Goal: Information Seeking & Learning: Check status

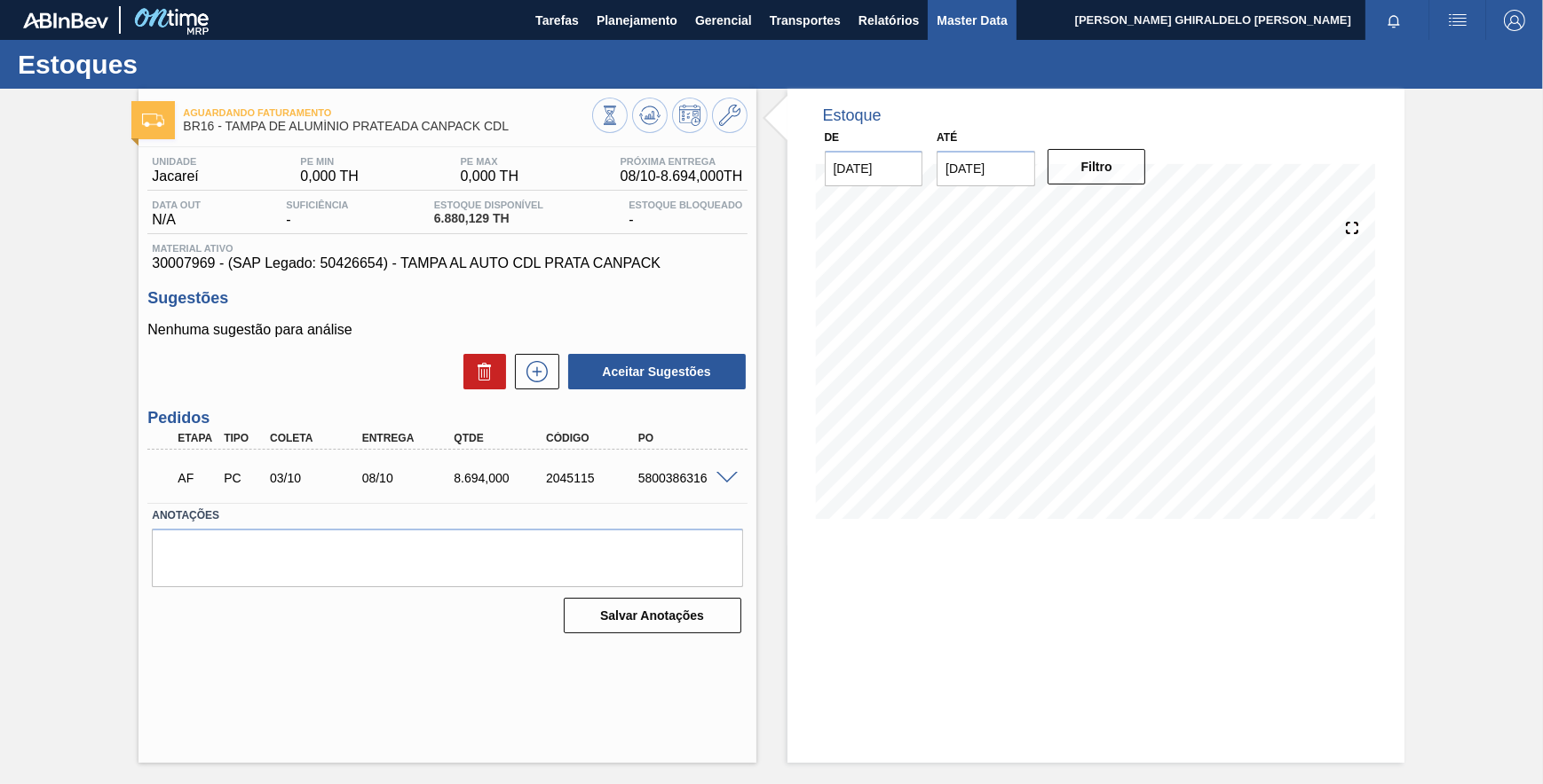
click at [947, 19] on span "Master Data" at bounding box center [971, 20] width 70 height 21
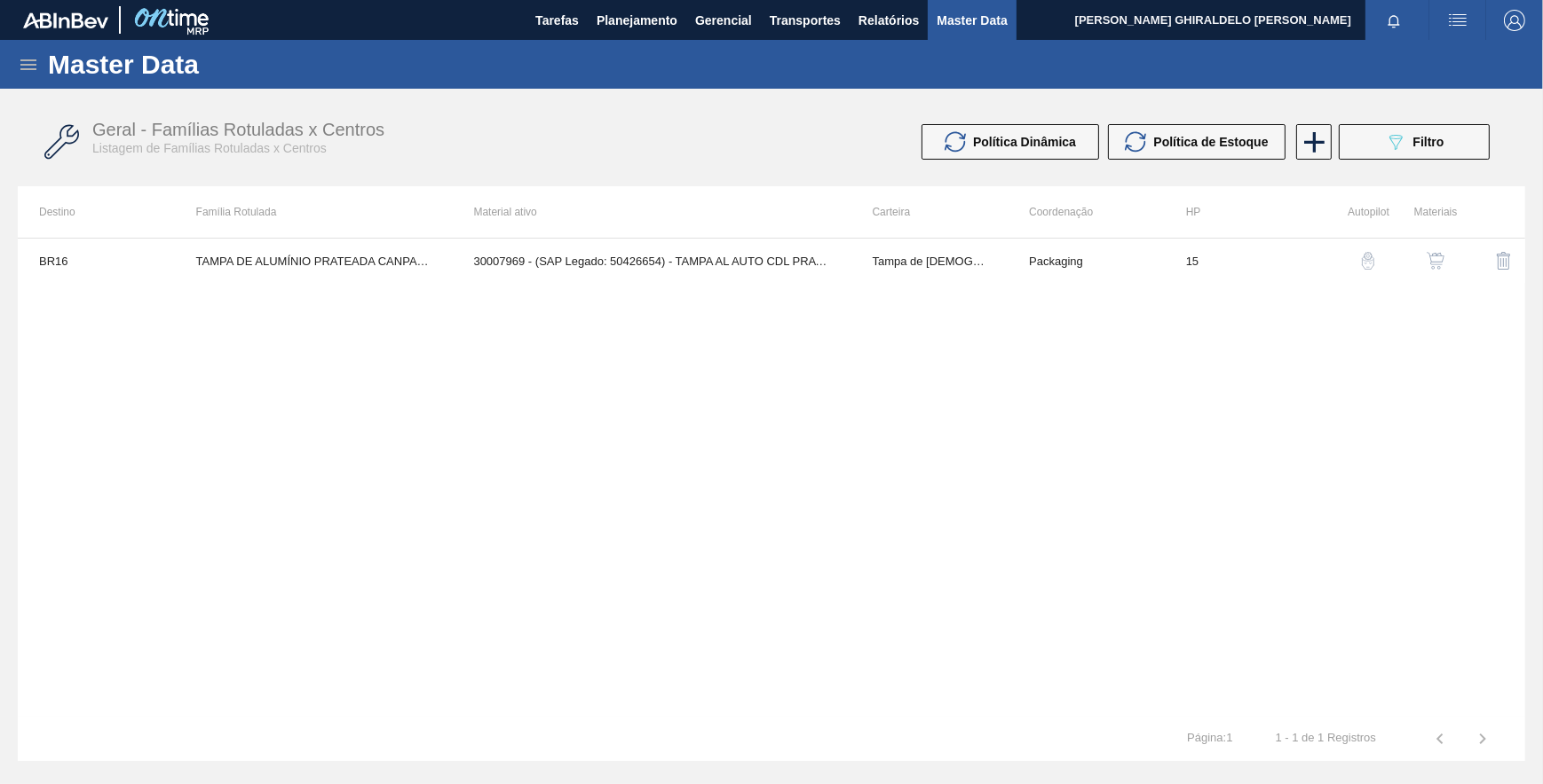
click at [23, 65] on icon at bounding box center [28, 64] width 21 height 21
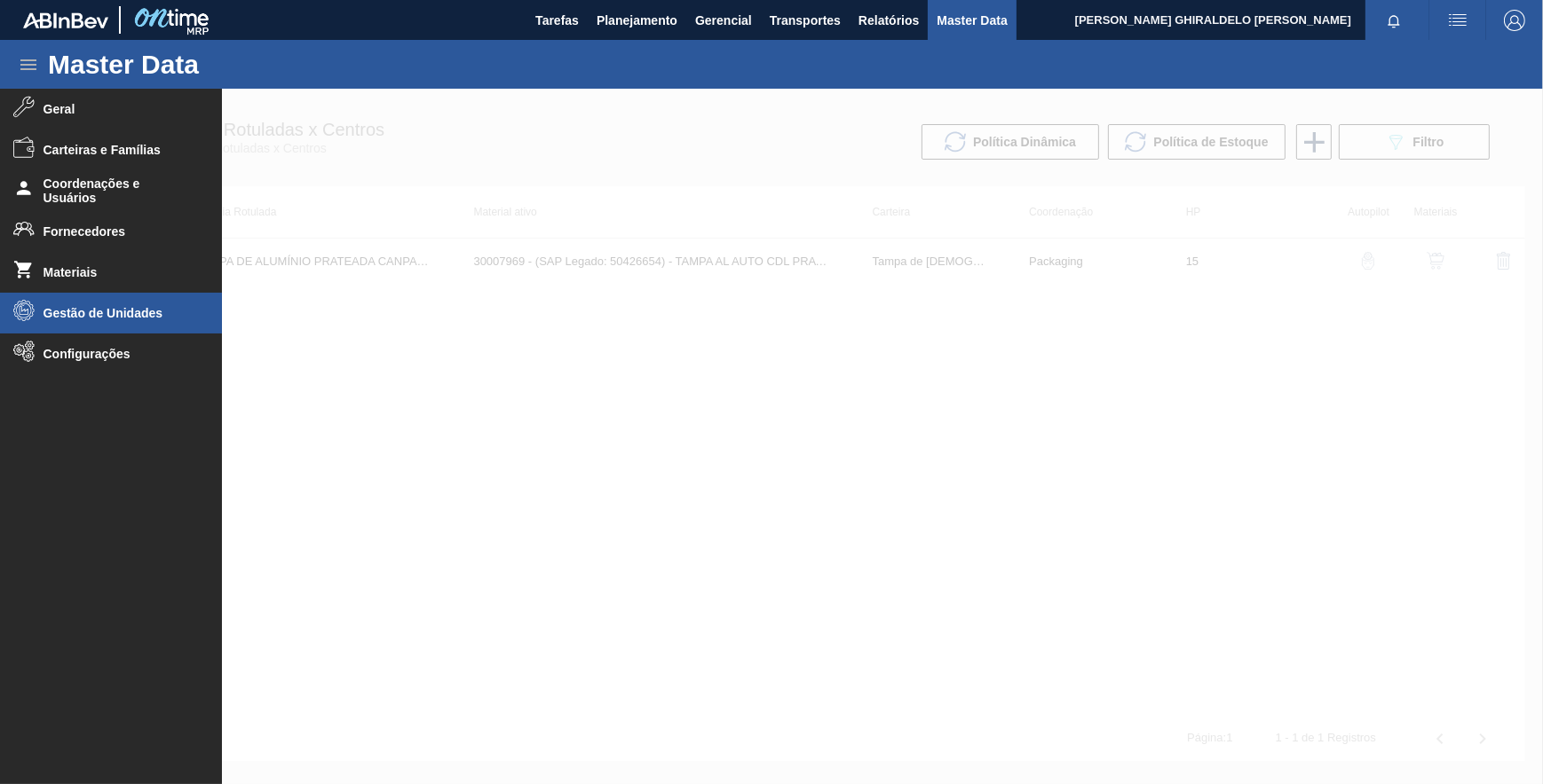
click at [122, 321] on li "Gestão de Unidades" at bounding box center [110, 313] width 222 height 40
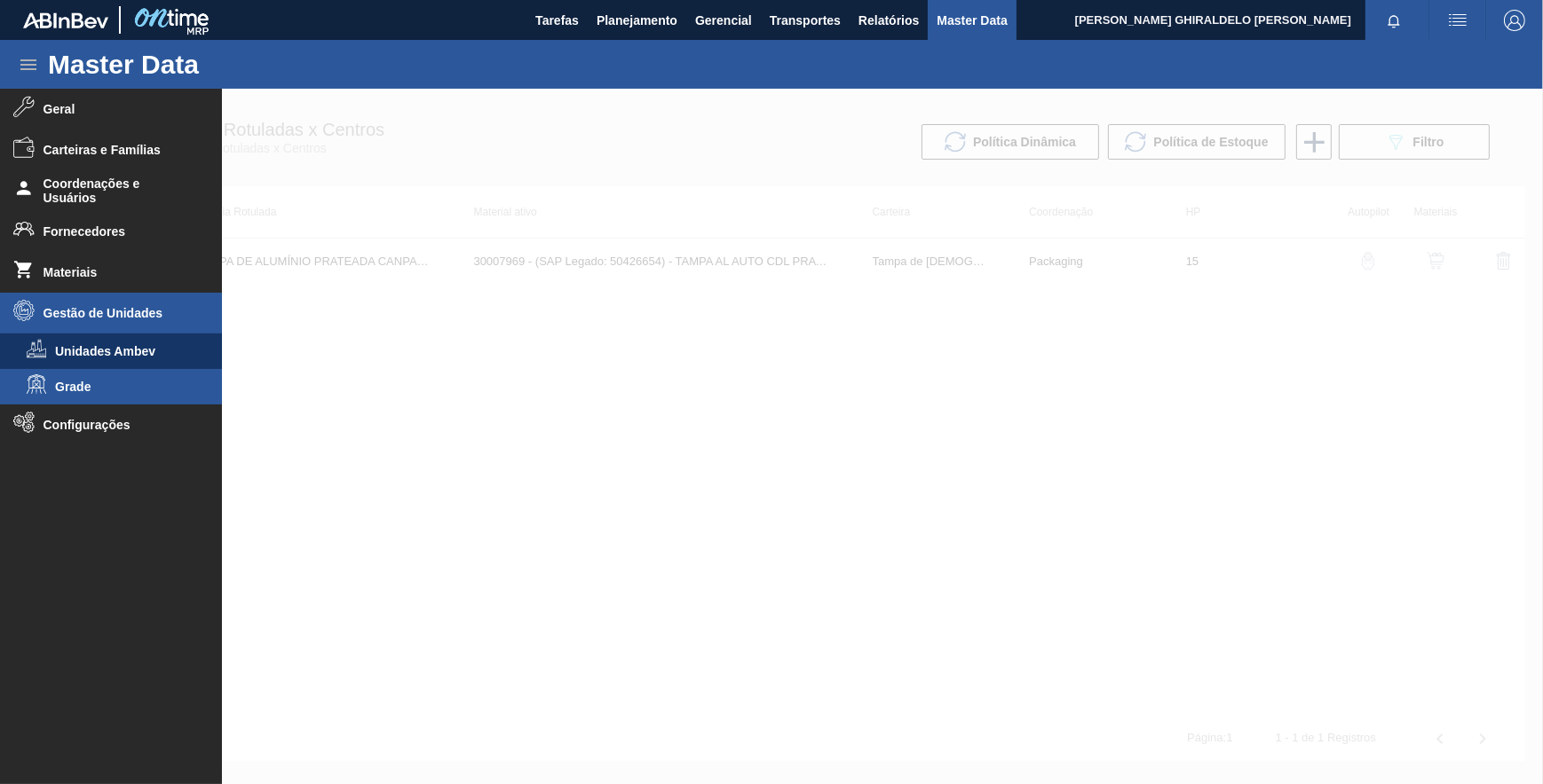
click at [124, 382] on span "Grade" at bounding box center [123, 386] width 136 height 14
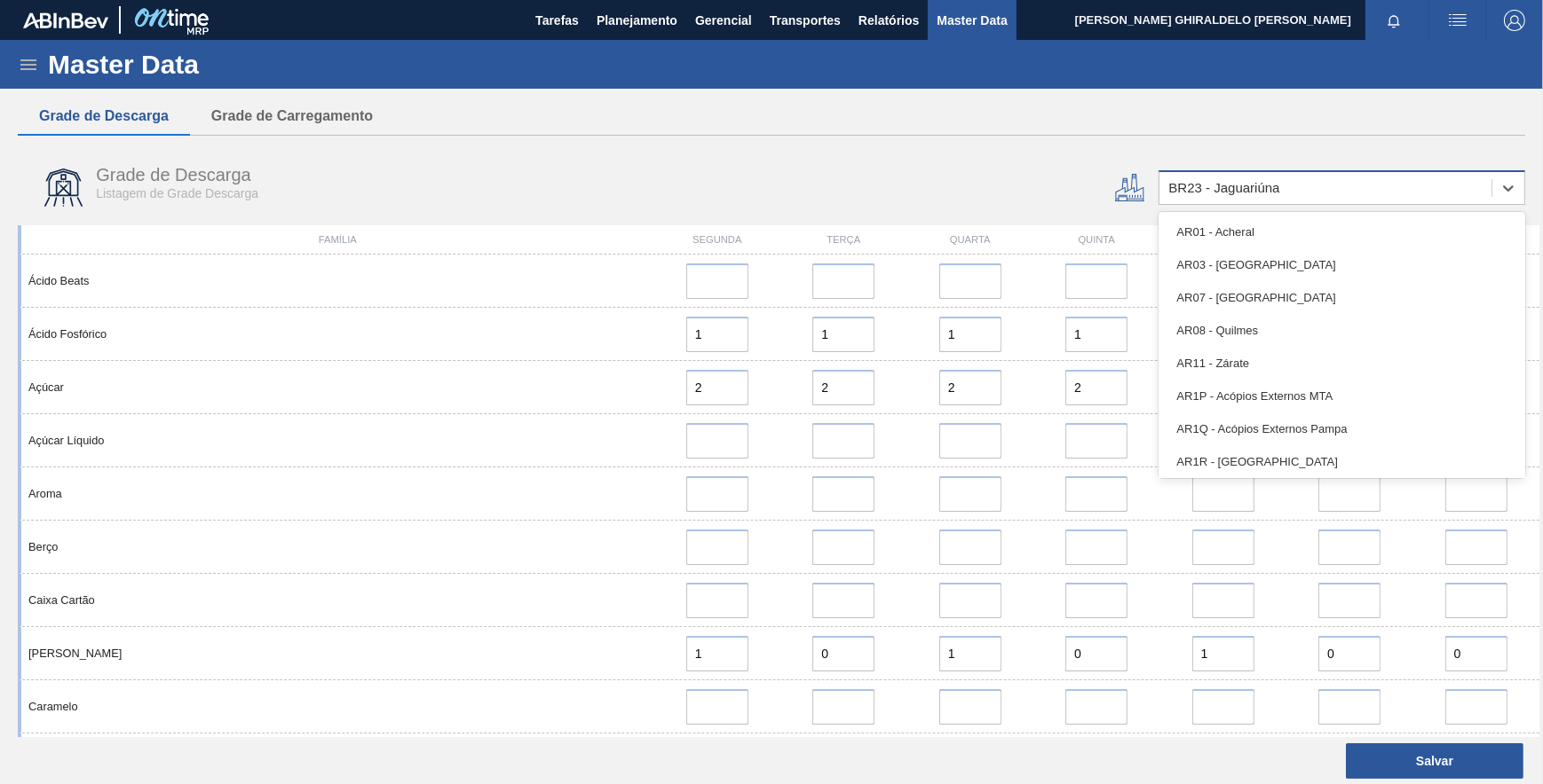
click at [1387, 180] on div "BR23 - Jaguariúna" at bounding box center [1325, 189] width 332 height 26
click at [1344, 187] on div "BR23 - Jaguariúna" at bounding box center [1325, 189] width 332 height 26
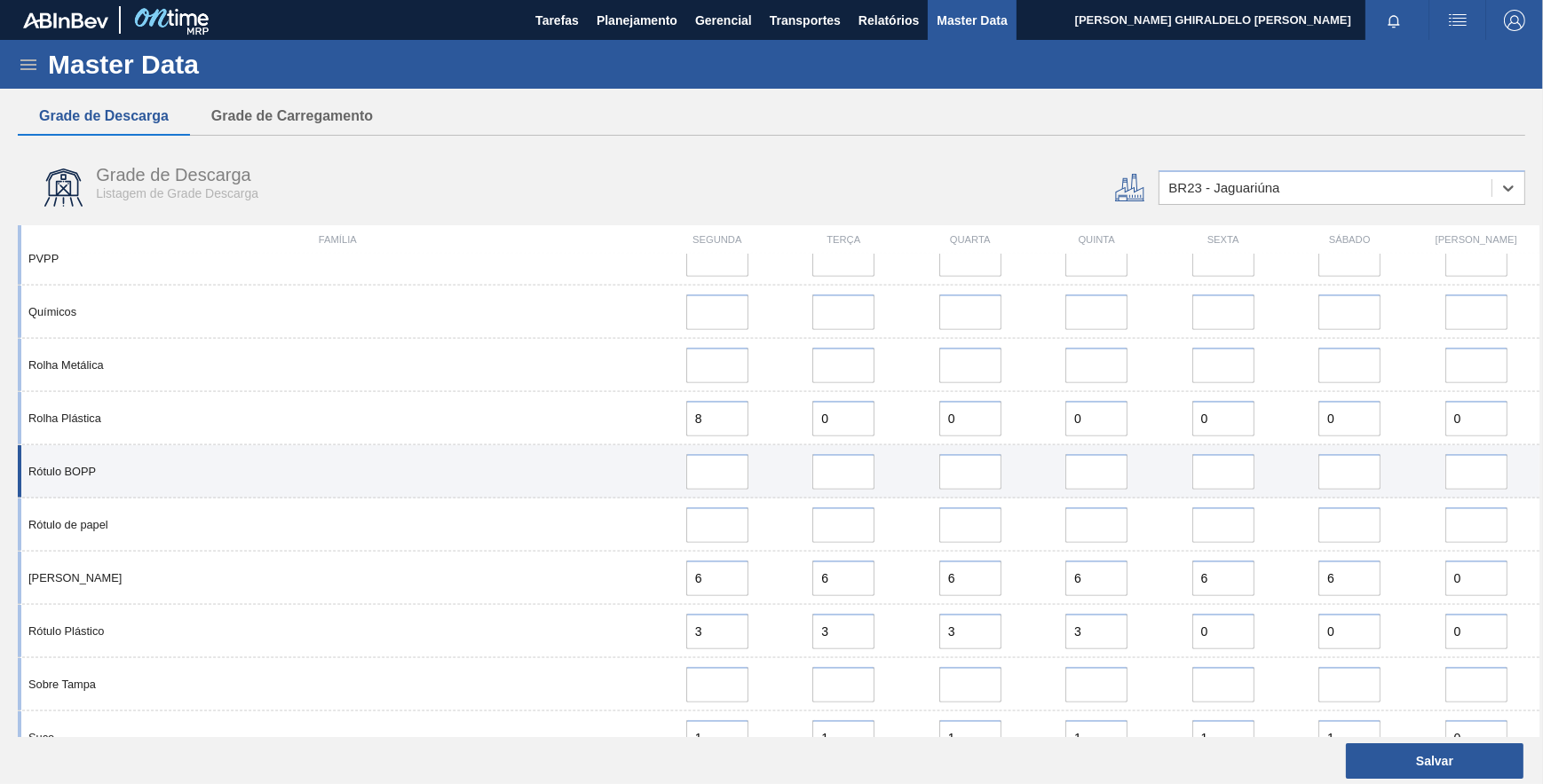
scroll to position [2495, 0]
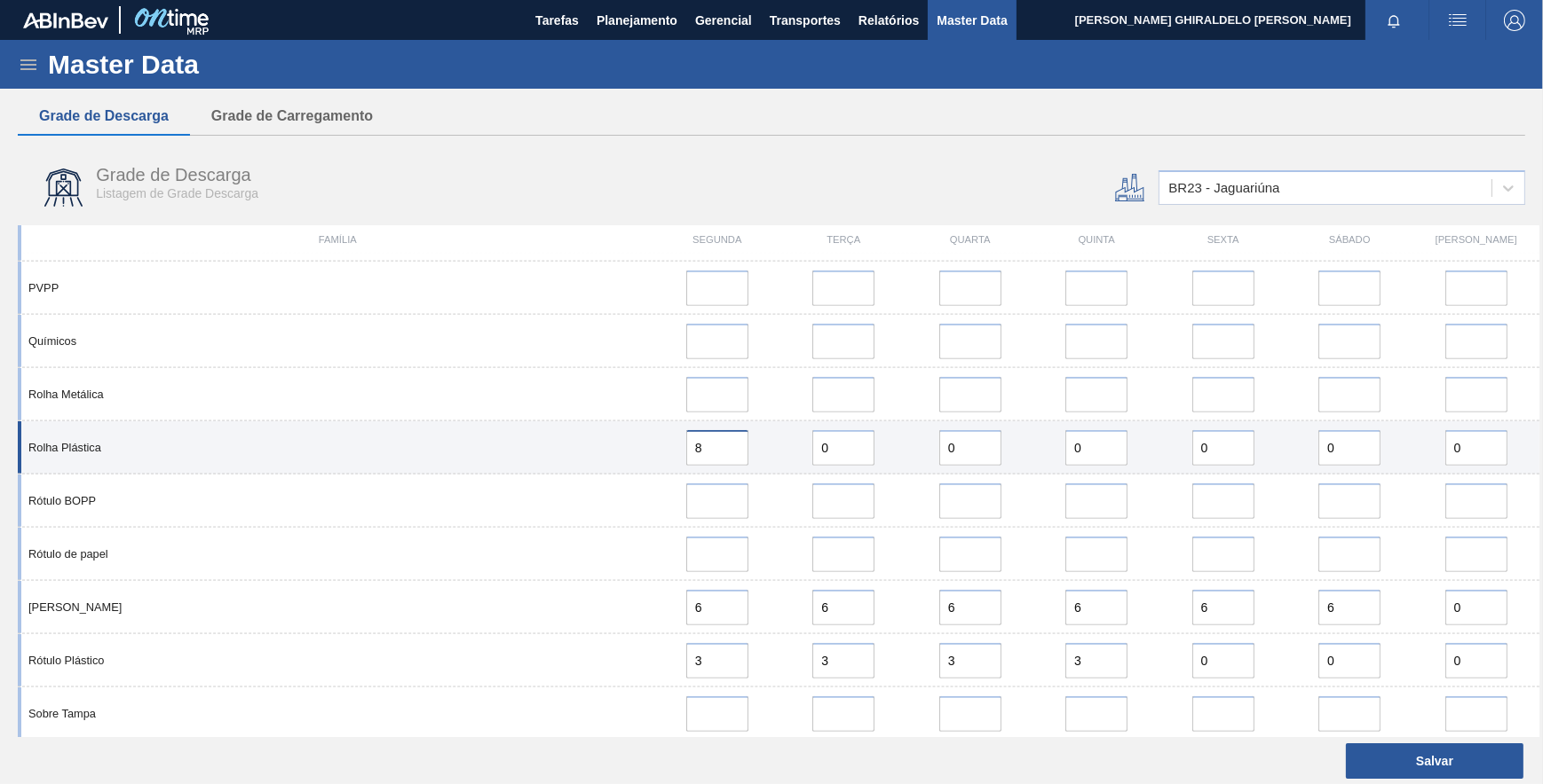
drag, startPoint x: 716, startPoint y: 454, endPoint x: 668, endPoint y: 447, distance: 48.5
click at [668, 447] on div "8" at bounding box center [716, 448] width 111 height 36
type input "1"
drag, startPoint x: 954, startPoint y: 447, endPoint x: 879, endPoint y: 447, distance: 75.0
click at [879, 447] on div "Rolha Plástica 1 0 0 0 0 0 0" at bounding box center [778, 448] width 1522 height 53
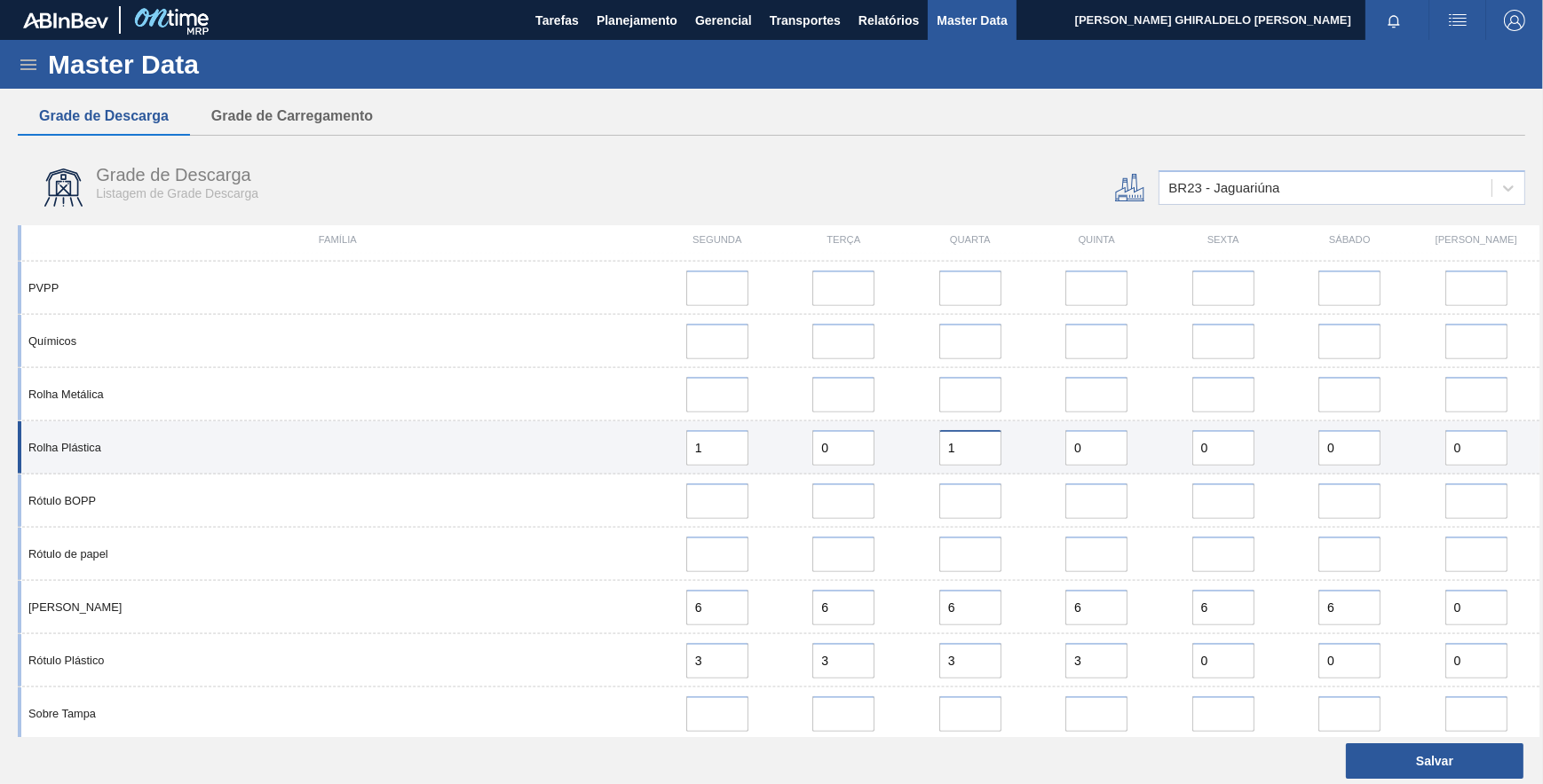
type input "1"
click at [914, 467] on div "Rolha Plástica 1 0 1 0 0 0 0" at bounding box center [778, 448] width 1522 height 53
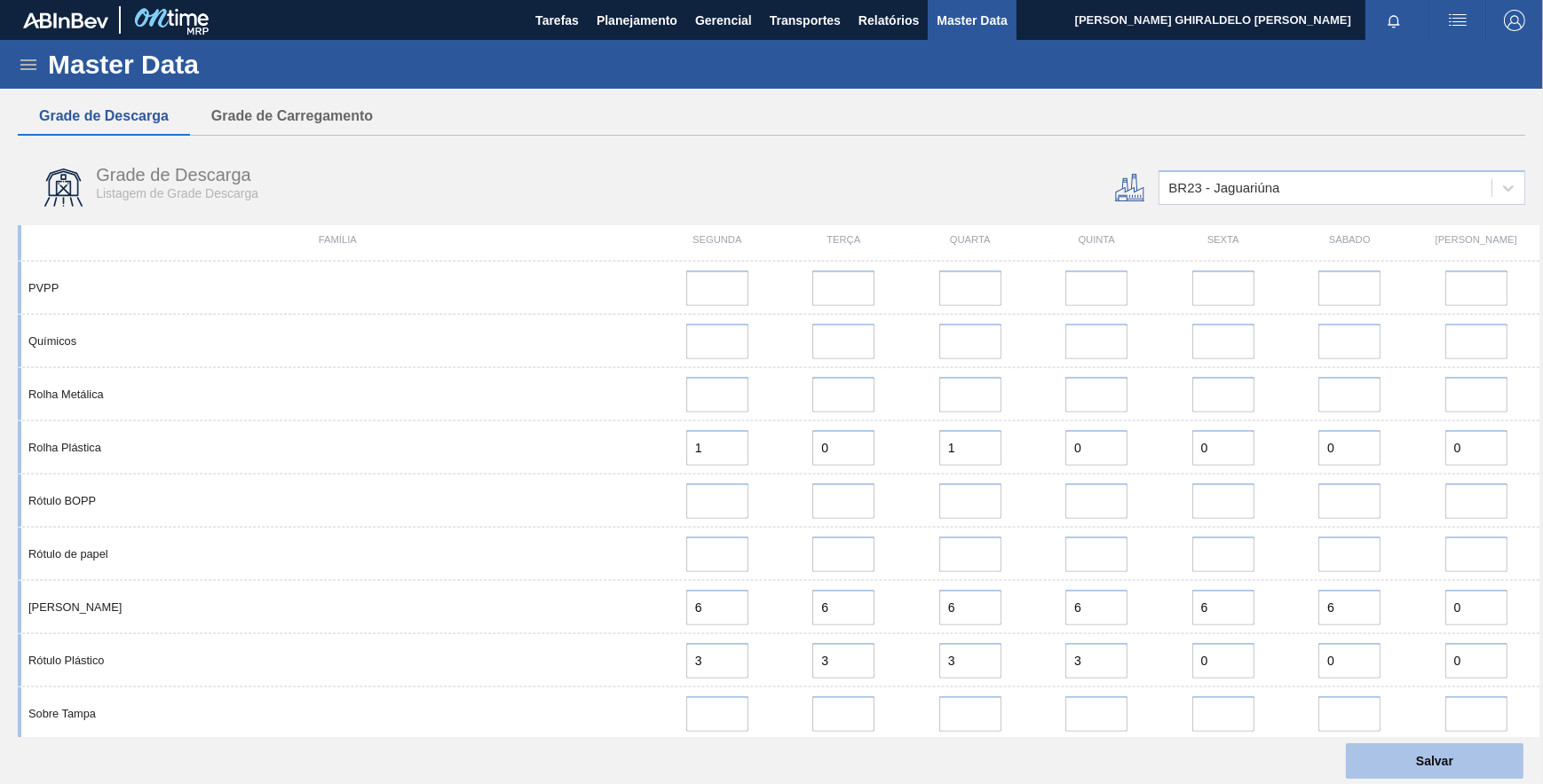
click at [1381, 749] on button "Salvar" at bounding box center [1434, 761] width 178 height 36
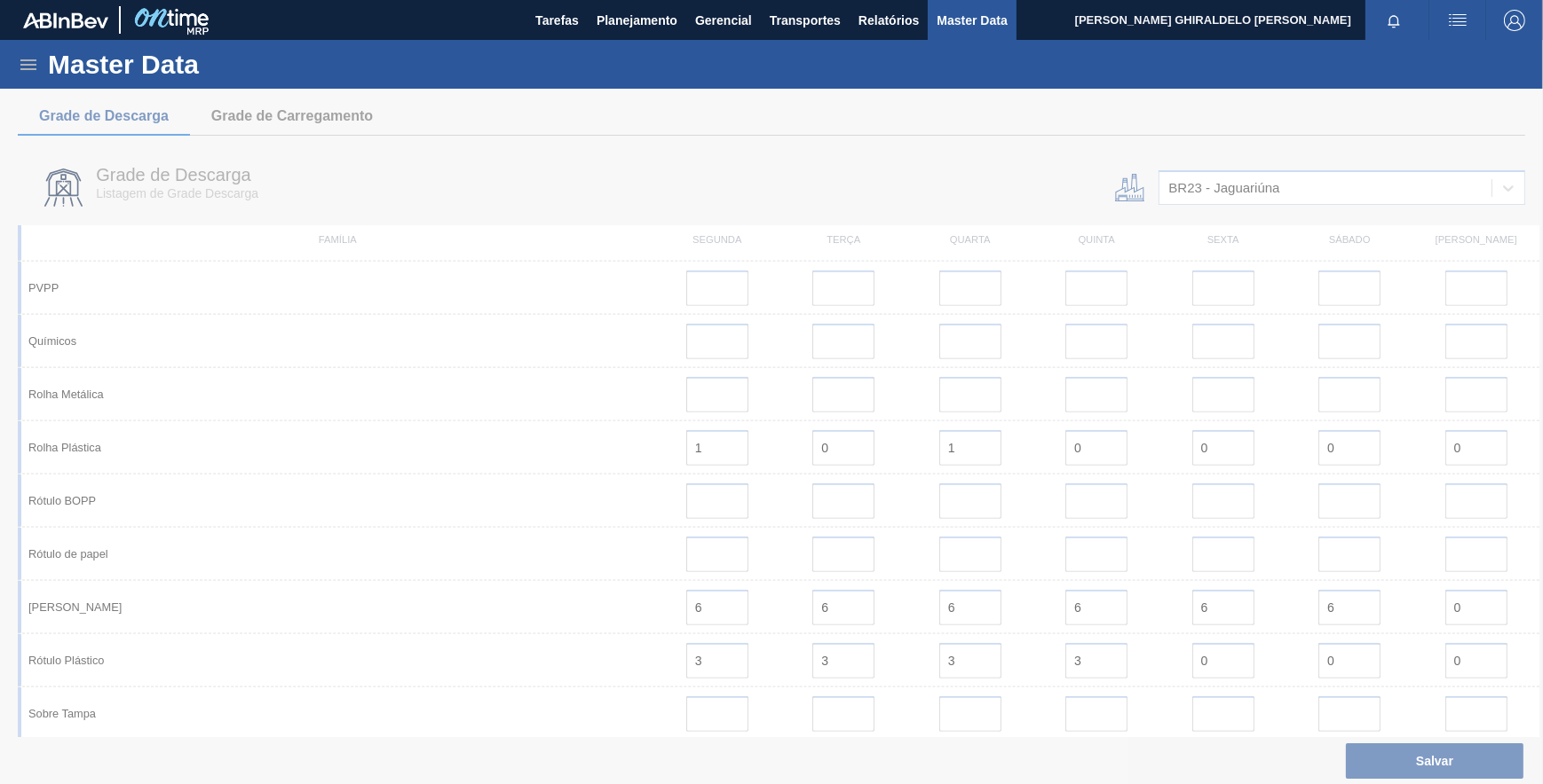
scroll to position [0, 0]
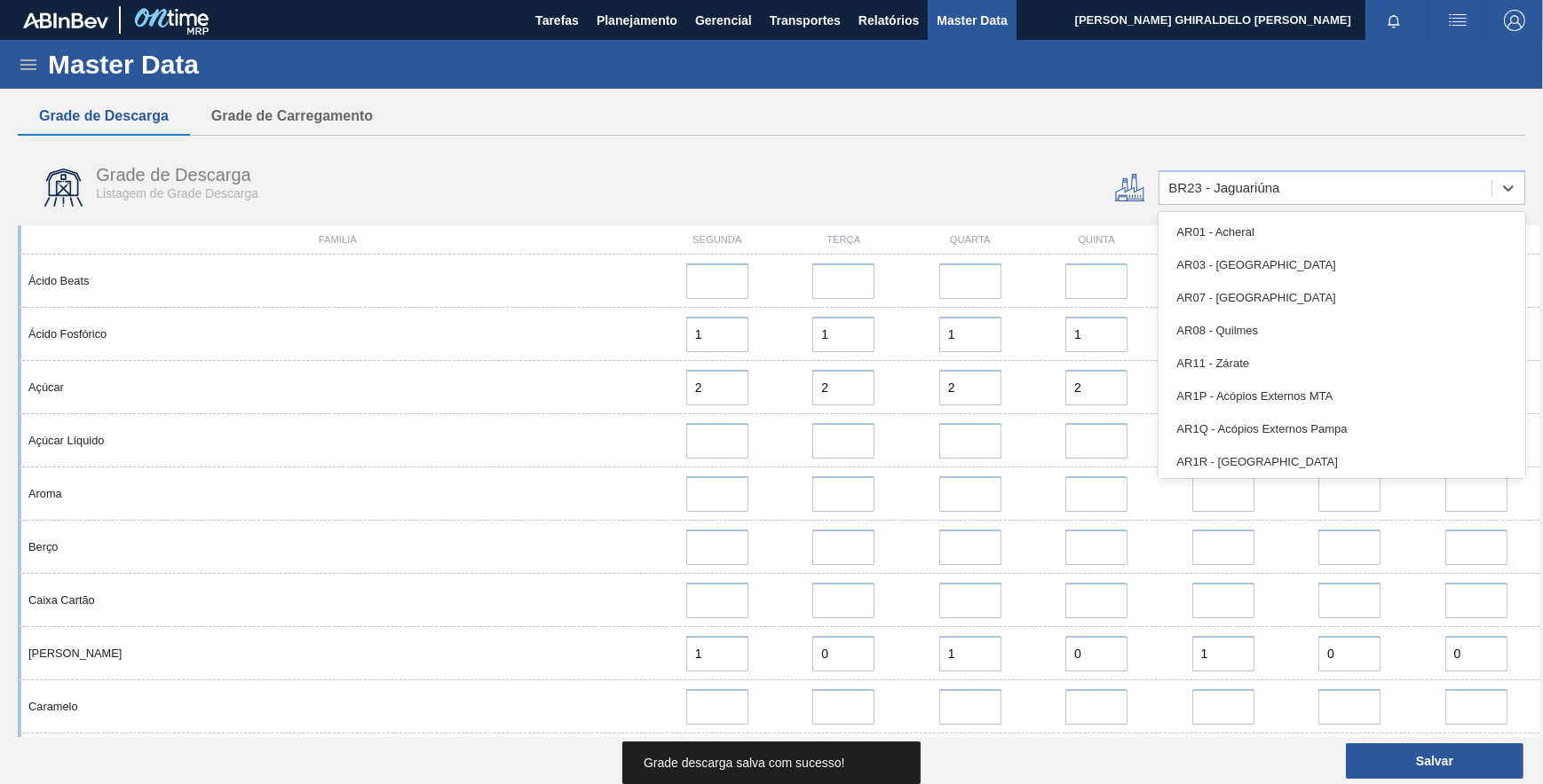
click at [1310, 185] on div "BR23 - Jaguariúna" at bounding box center [1325, 189] width 332 height 26
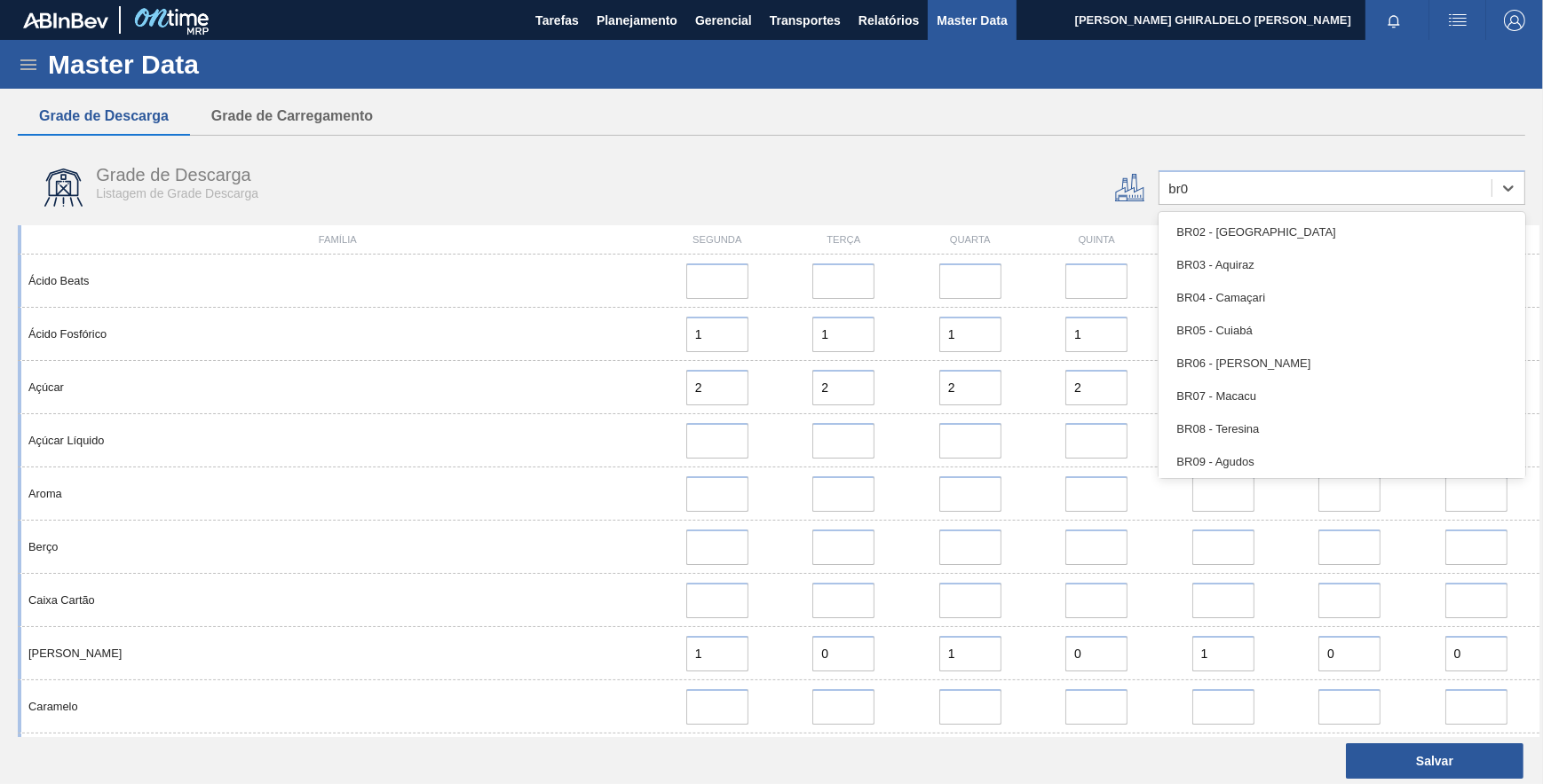
type input "br03"
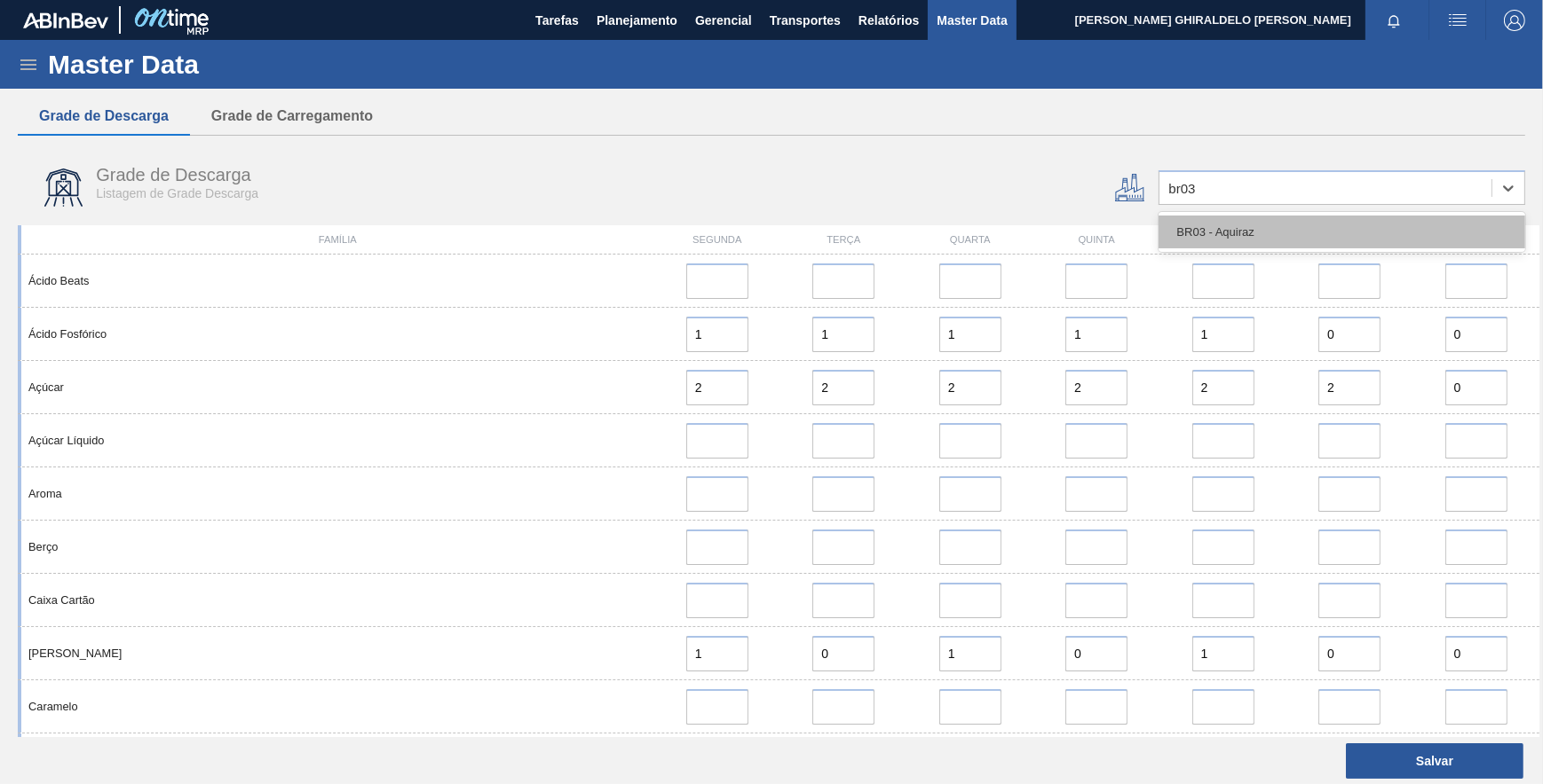
click at [1288, 221] on div "BR03 - Aquiraz" at bounding box center [1341, 232] width 366 height 33
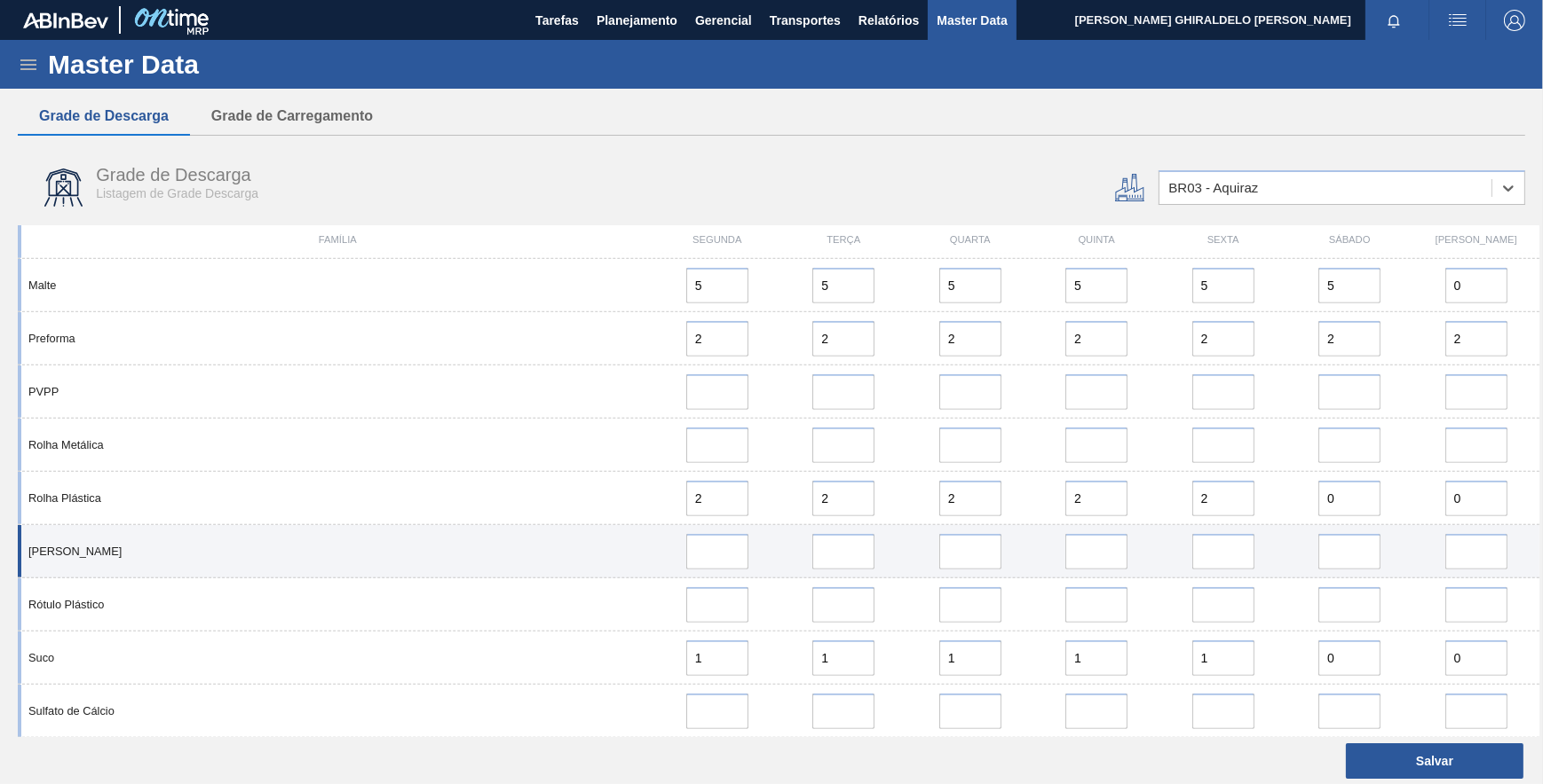
scroll to position [1485, 0]
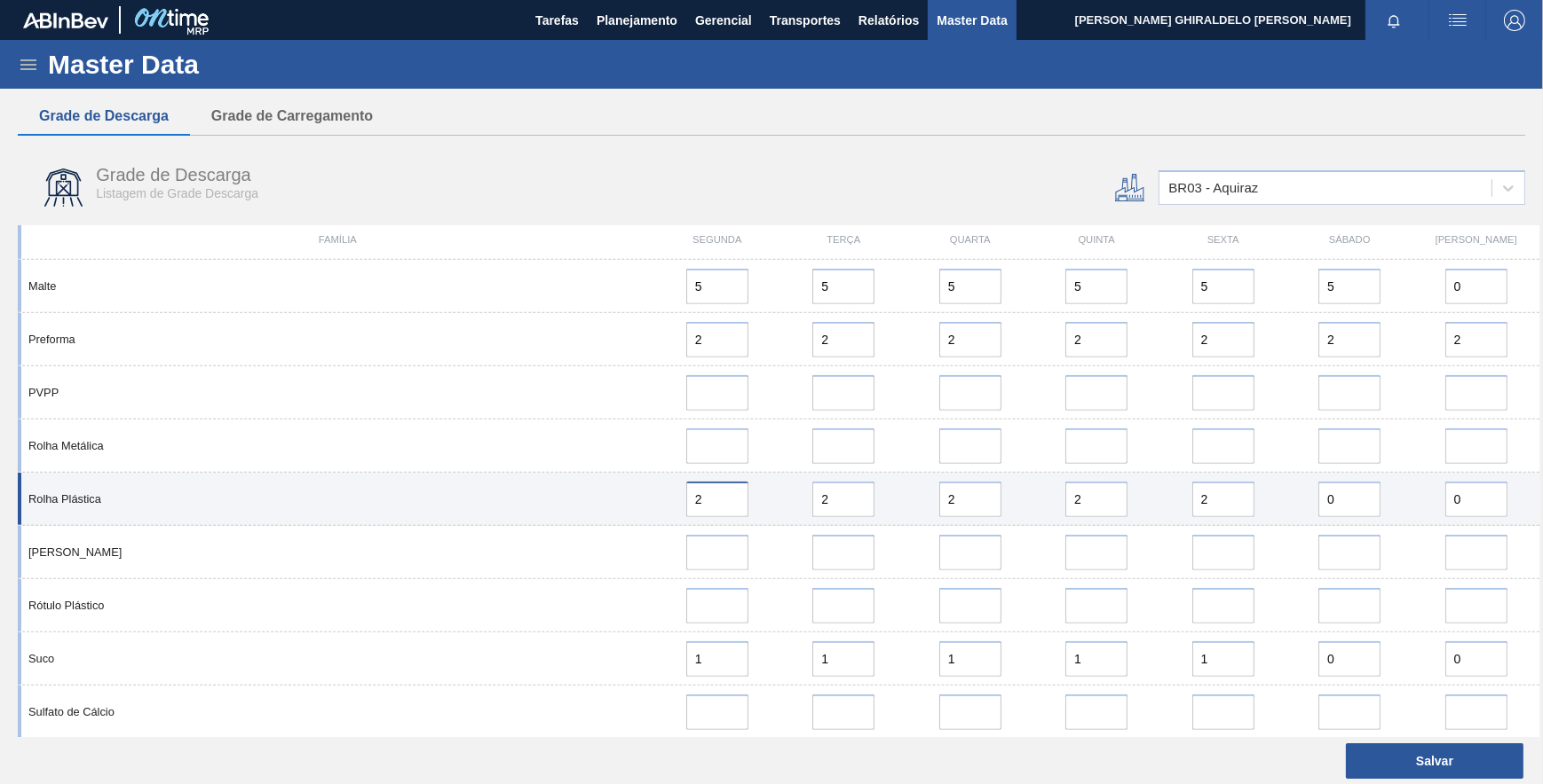
drag, startPoint x: 710, startPoint y: 496, endPoint x: 667, endPoint y: 492, distance: 43.2
click at [667, 492] on div "2" at bounding box center [716, 500] width 111 height 36
type input "1"
drag, startPoint x: 841, startPoint y: 501, endPoint x: 771, endPoint y: 490, distance: 70.9
click at [771, 490] on div "Rolha Plástica 1 2 2 2 2 0 0" at bounding box center [778, 500] width 1522 height 53
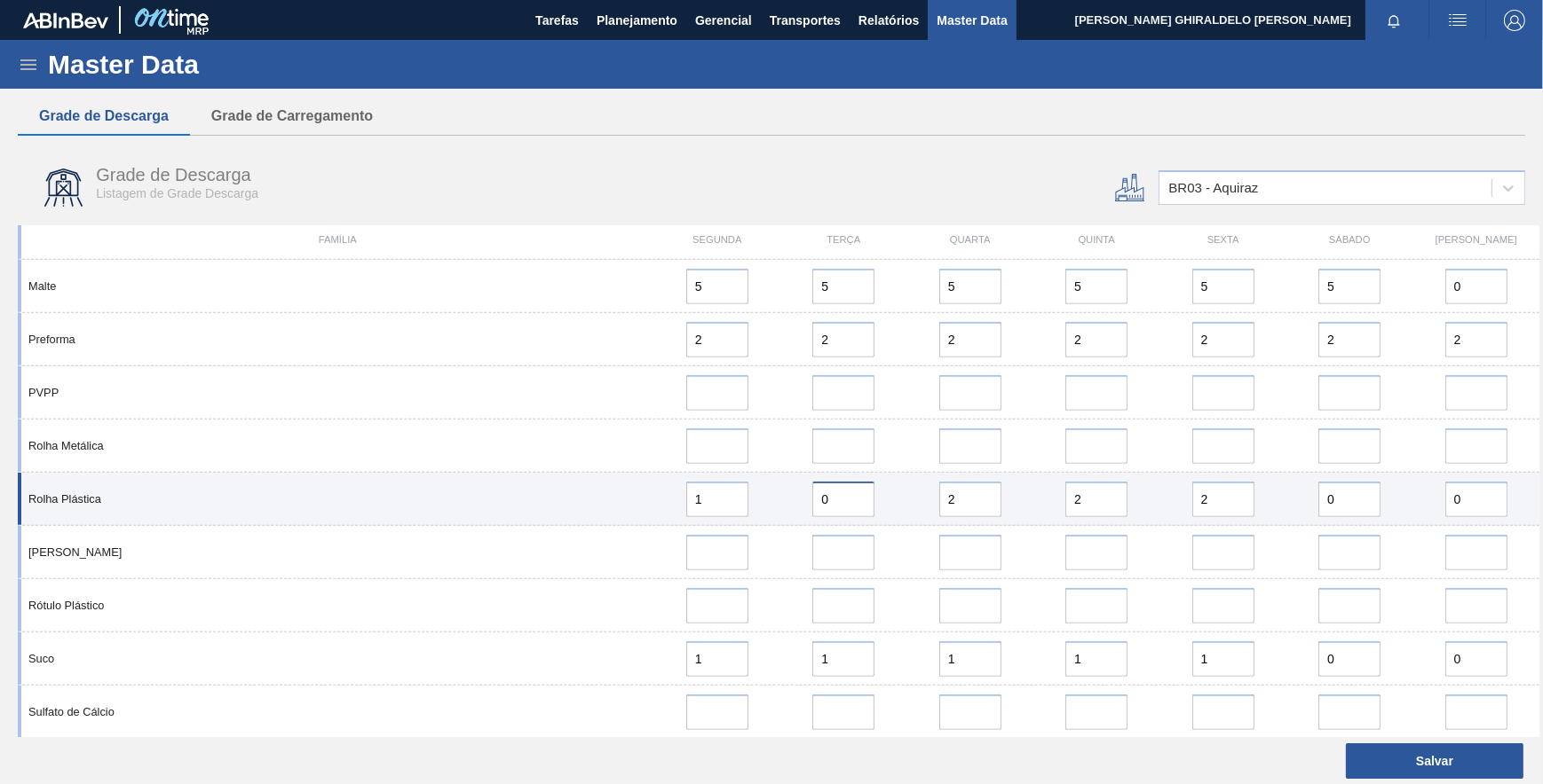
type input "0"
drag, startPoint x: 986, startPoint y: 499, endPoint x: 906, endPoint y: 498, distance: 80.0
click at [907, 498] on div "2" at bounding box center [969, 500] width 126 height 36
type input "0"
drag, startPoint x: 1079, startPoint y: 490, endPoint x: 1022, endPoint y: 501, distance: 58.1
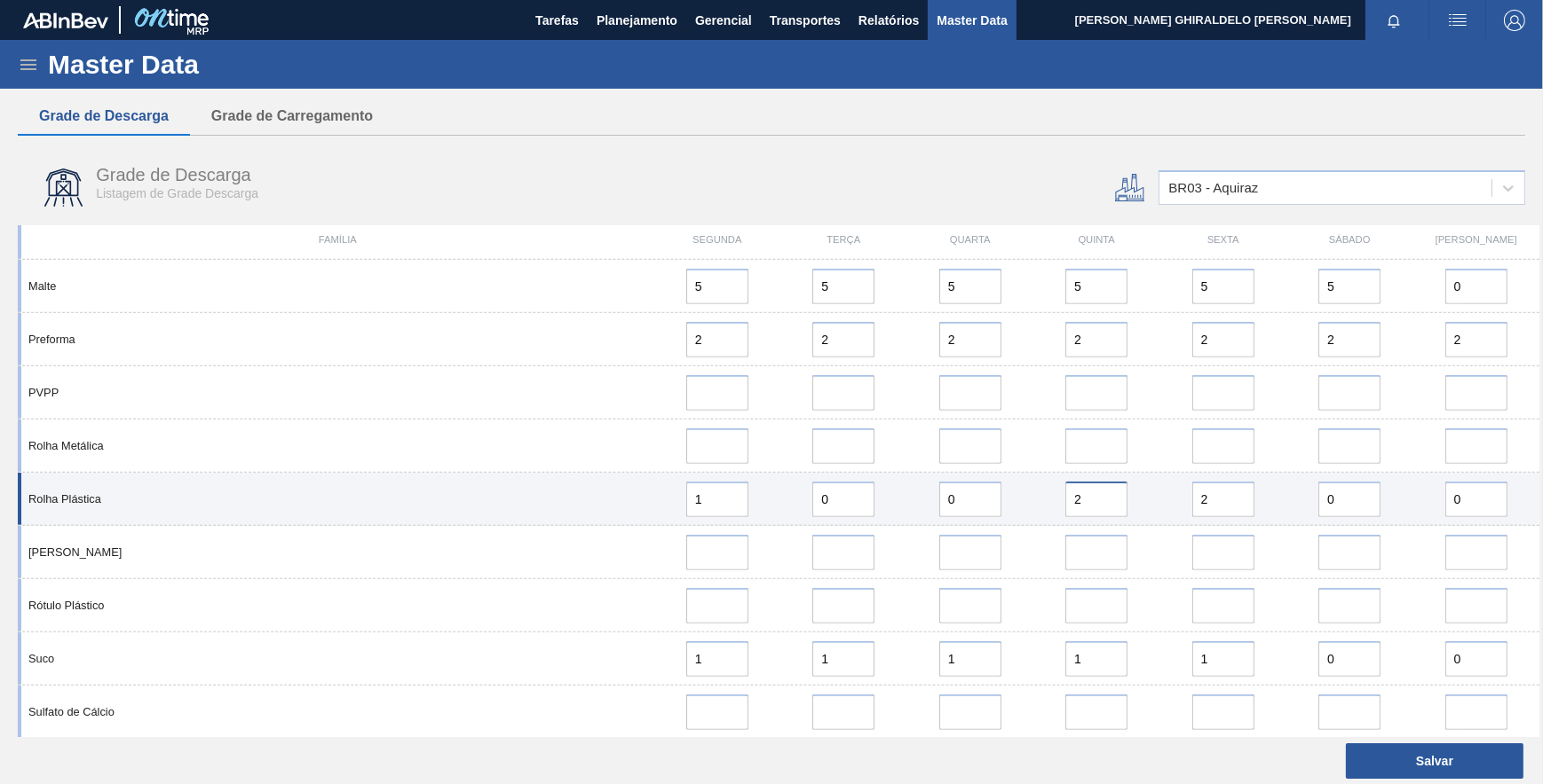
click at [1022, 501] on div "Rolha Plástica 1 0 0 2 2 0 0" at bounding box center [778, 500] width 1522 height 53
type input "0"
drag, startPoint x: 1212, startPoint y: 501, endPoint x: 1170, endPoint y: 499, distance: 42.0
click at [1169, 500] on div "2" at bounding box center [1222, 500] width 111 height 36
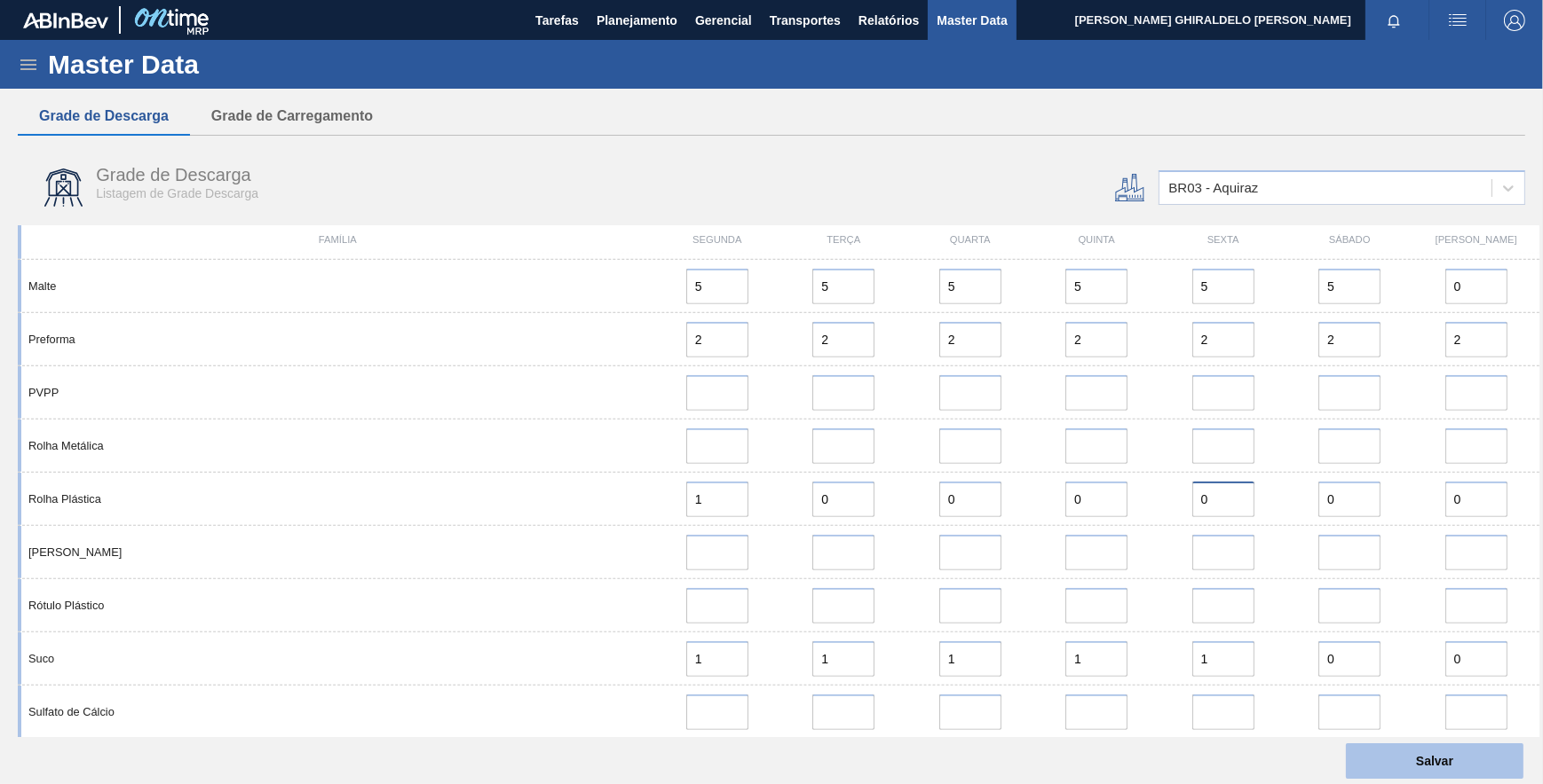
type input "0"
click at [1400, 757] on button "Salvar" at bounding box center [1434, 761] width 178 height 36
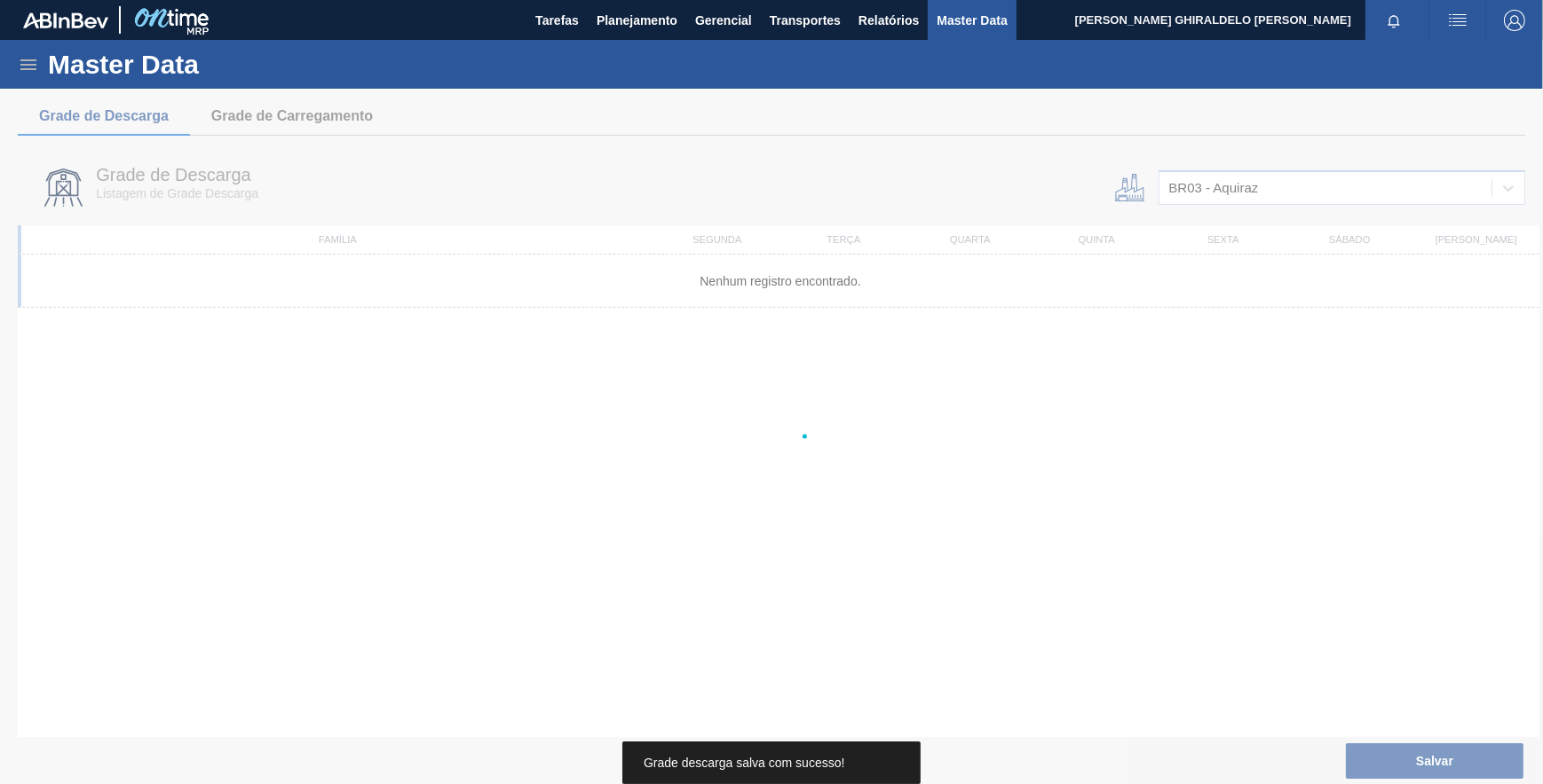
scroll to position [0, 0]
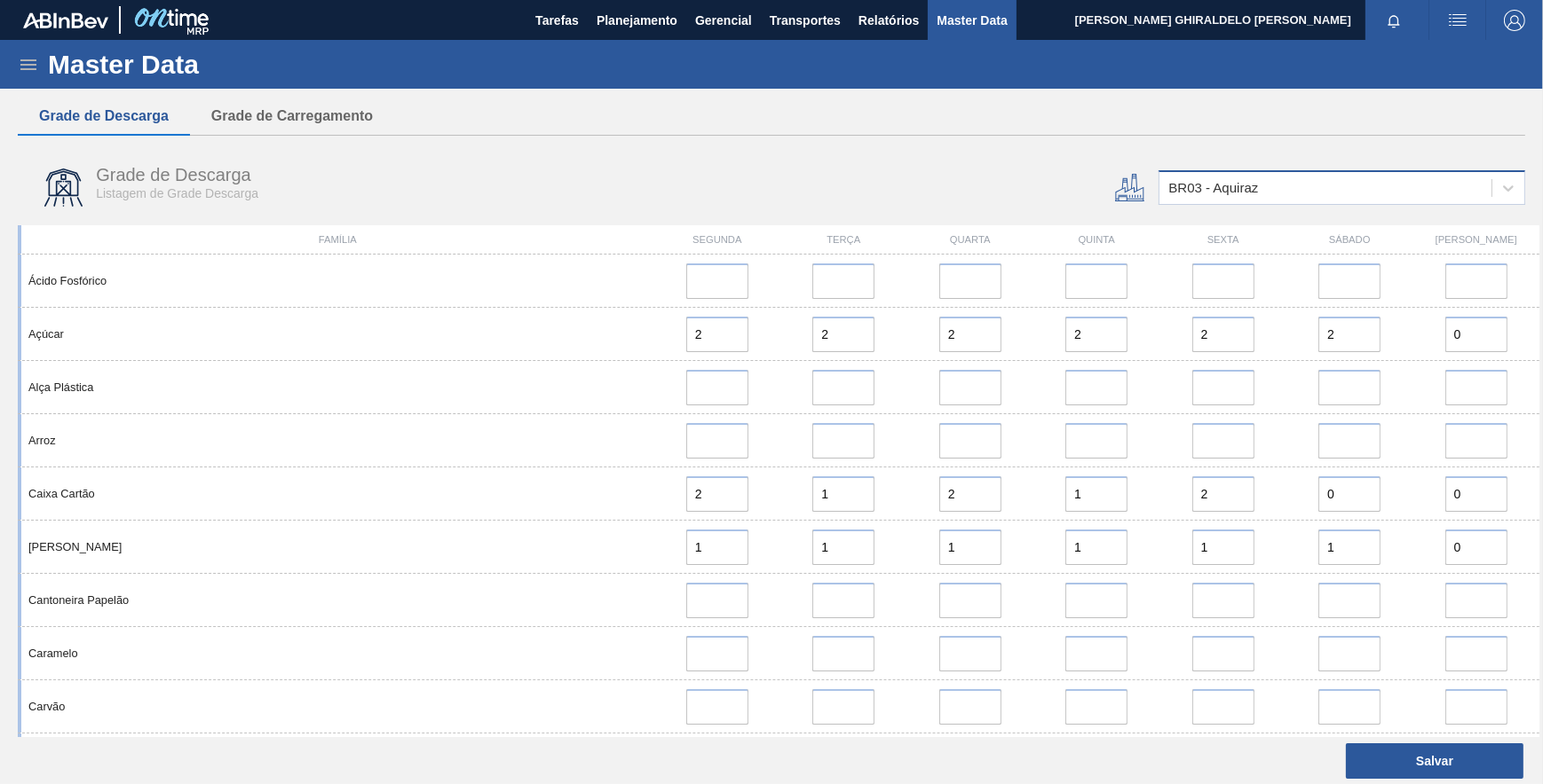
click at [1295, 196] on div "BR03 - Aquiraz" at bounding box center [1325, 189] width 332 height 26
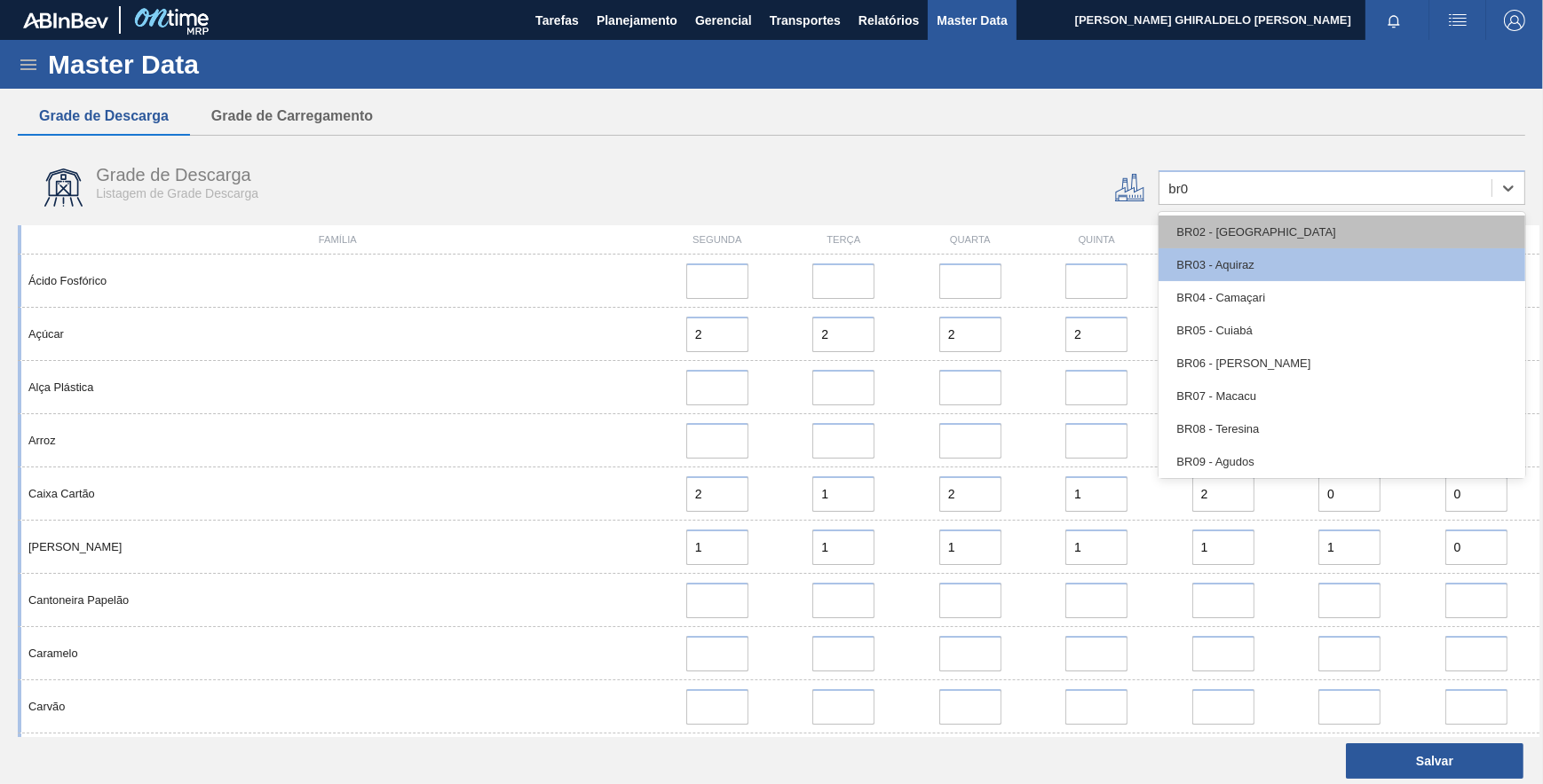
type input "br04"
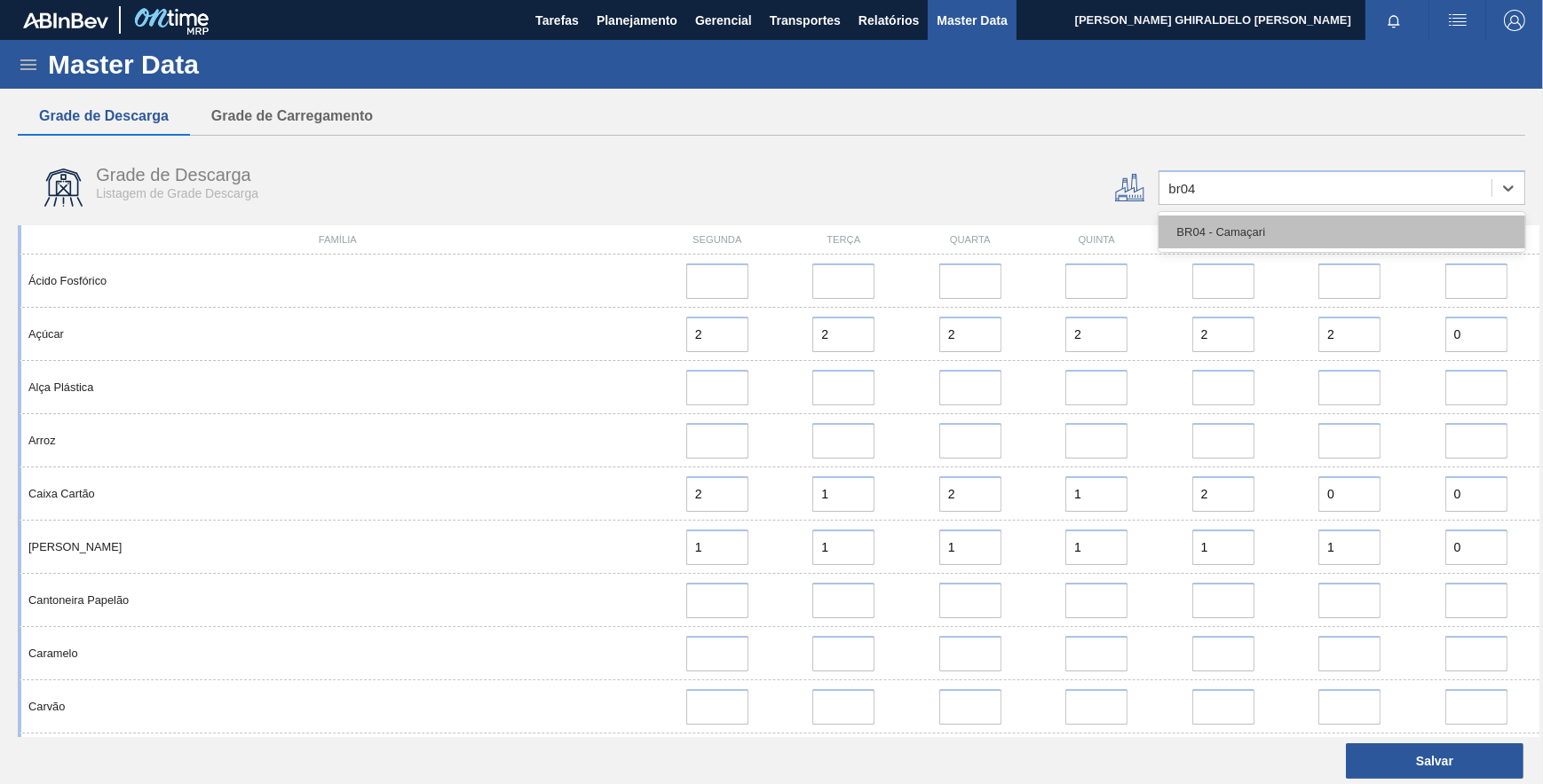
click at [1254, 231] on div "BR04 - Camaçari" at bounding box center [1341, 232] width 366 height 33
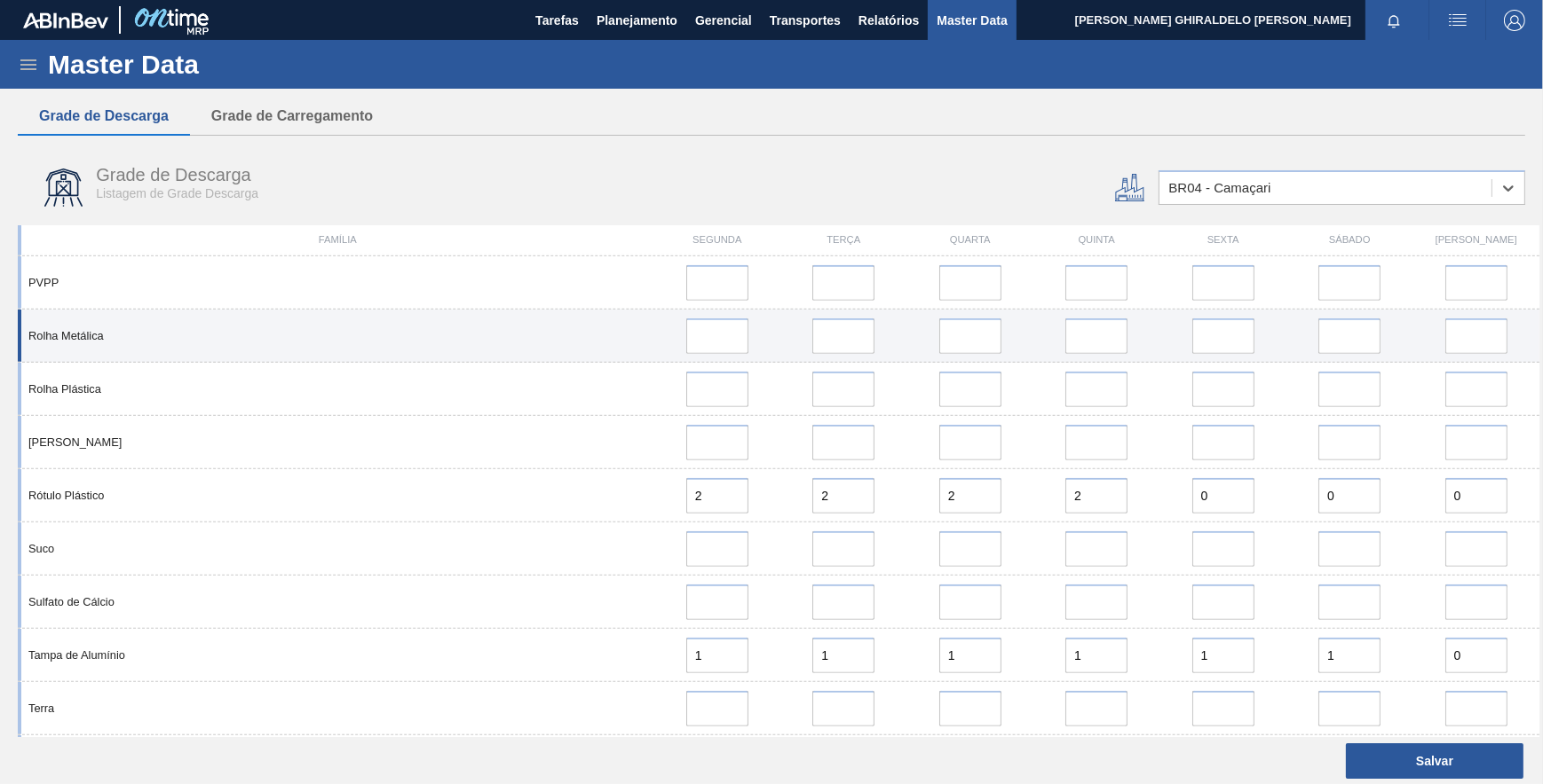
scroll to position [1353, 0]
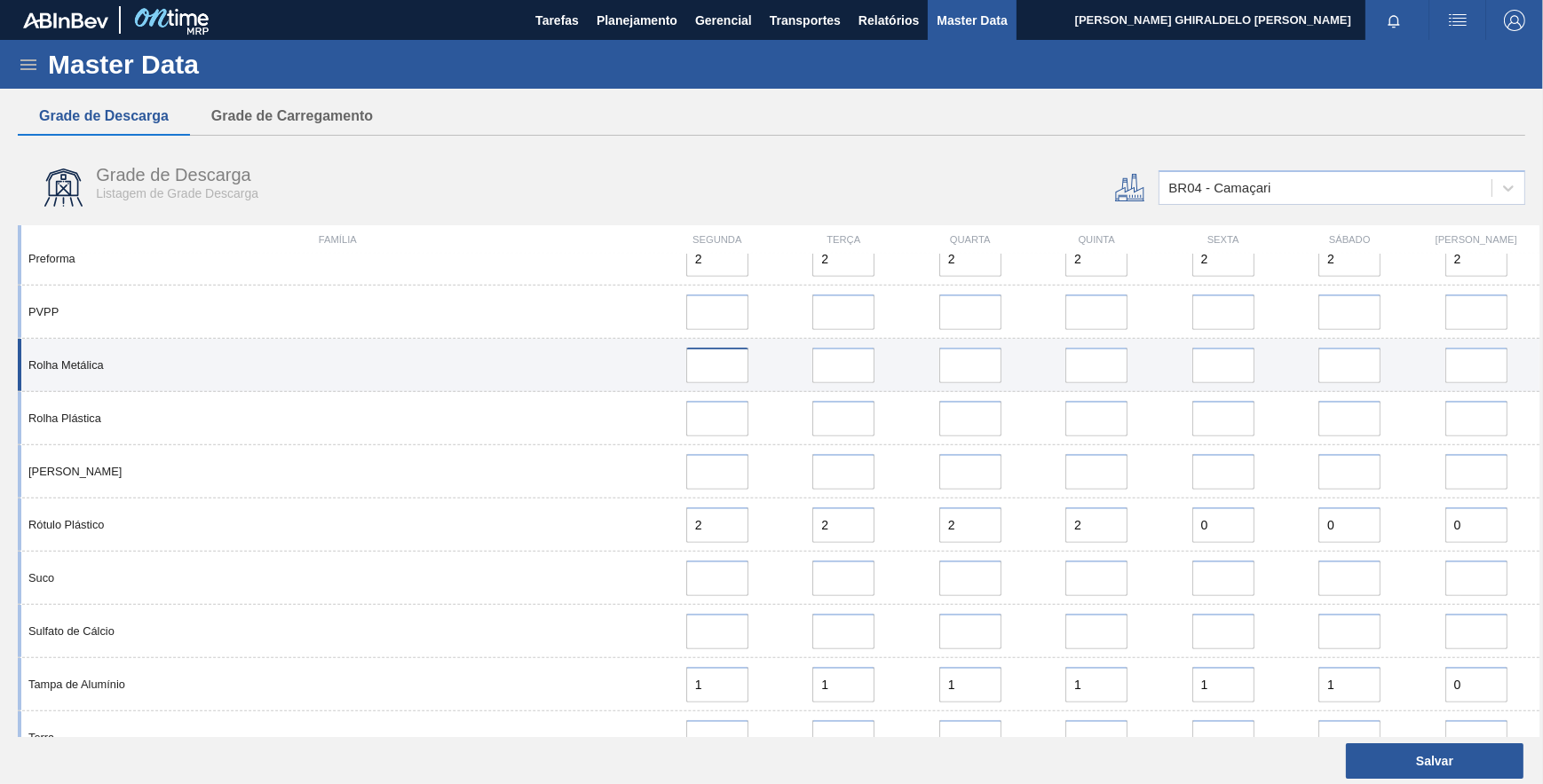
click at [711, 363] on input at bounding box center [716, 365] width 62 height 36
type input "0"
click at [830, 377] on input "error" at bounding box center [842, 365] width 62 height 36
type input "0"
click at [1079, 366] on input "error" at bounding box center [1096, 365] width 62 height 36
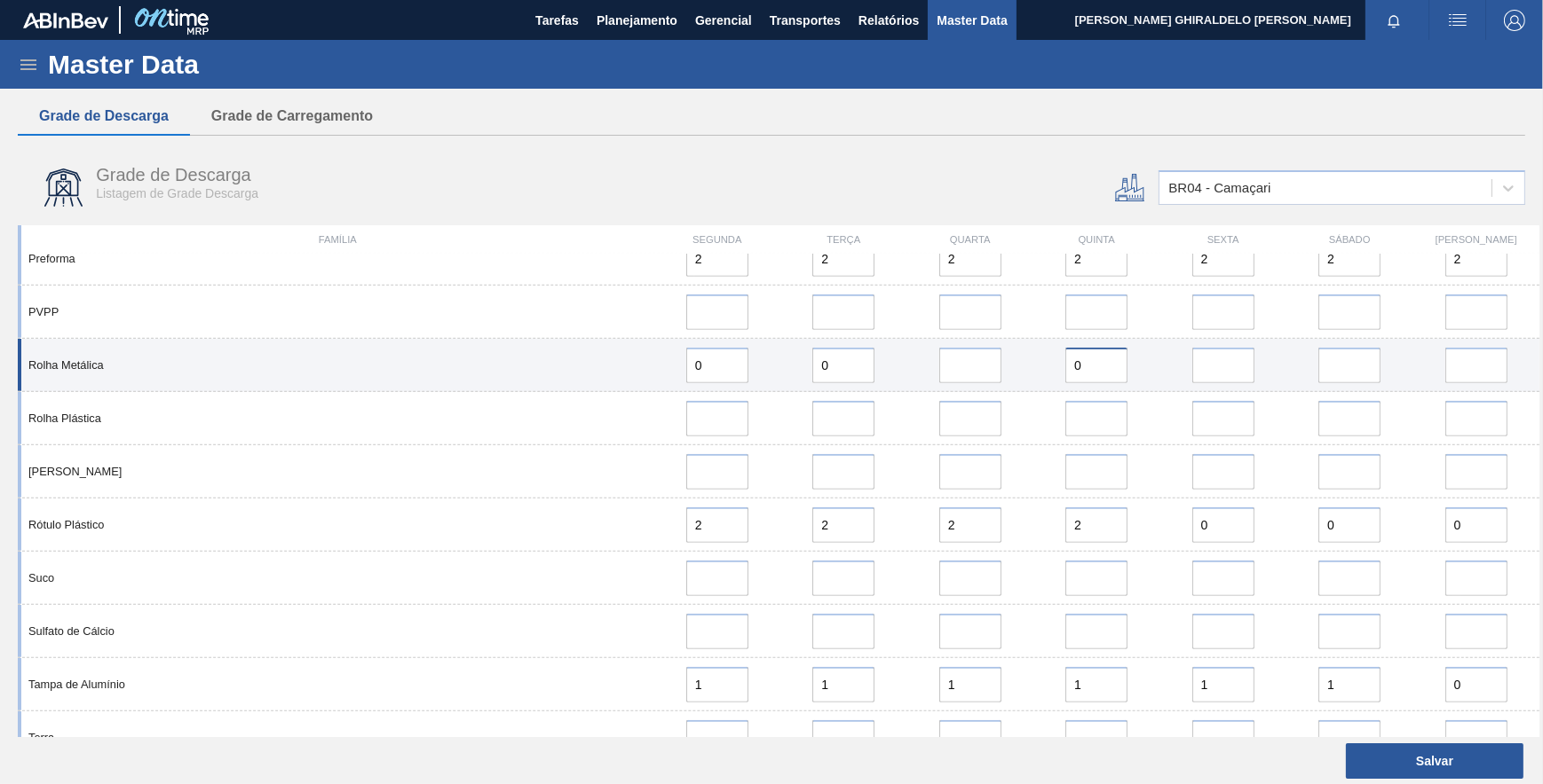
type input "0"
drag, startPoint x: 1248, startPoint y: 367, endPoint x: 1262, endPoint y: 364, distance: 14.3
click at [1248, 367] on input "error" at bounding box center [1223, 365] width 62 height 36
type input "0"
drag, startPoint x: 1347, startPoint y: 363, endPoint x: 1386, endPoint y: 360, distance: 39.1
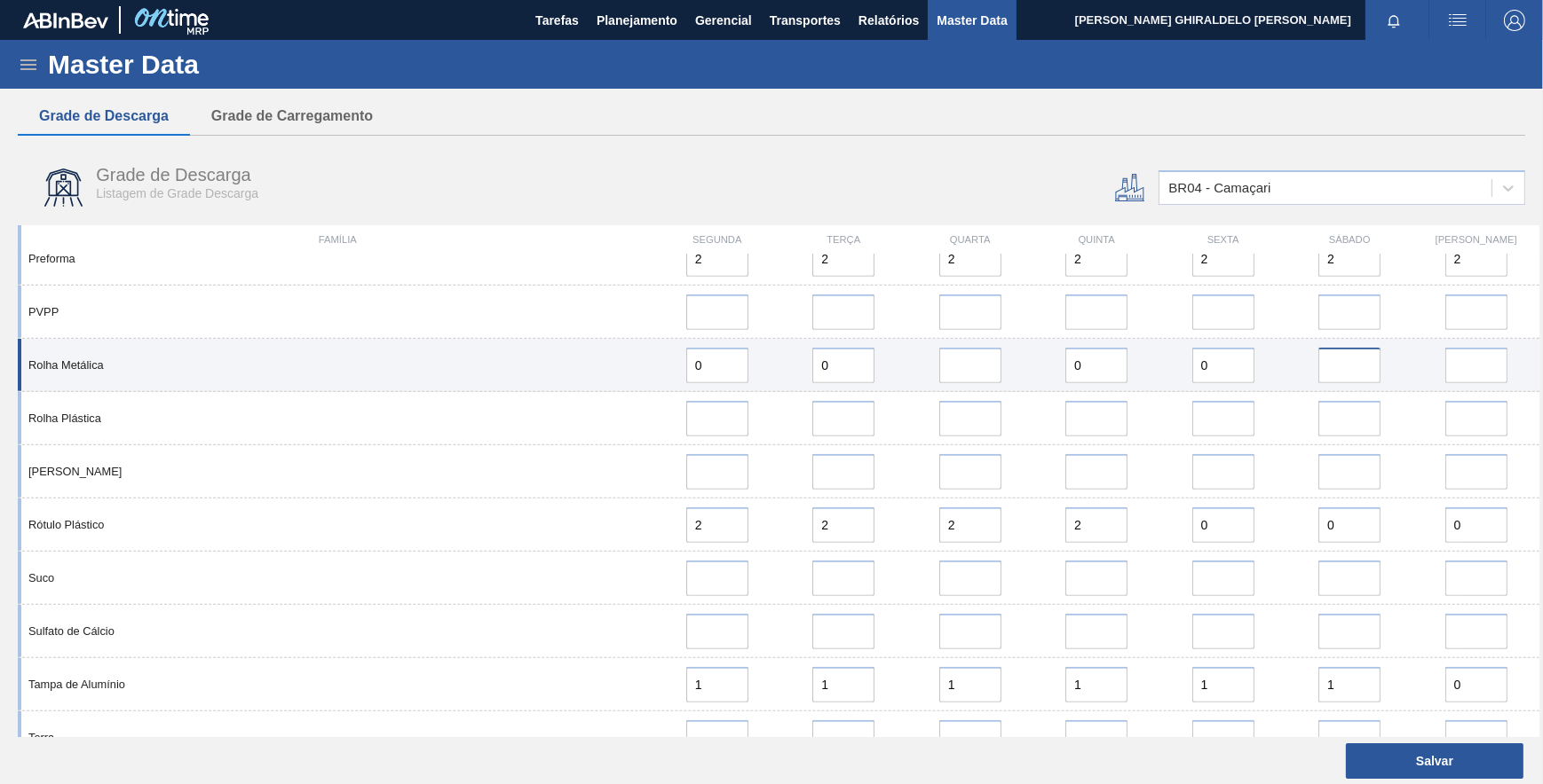
click at [1353, 360] on input "error" at bounding box center [1349, 365] width 62 height 36
type input "0"
click at [1455, 355] on input "error" at bounding box center [1476, 365] width 62 height 36
type input "0"
click at [957, 370] on input "error" at bounding box center [969, 365] width 62 height 36
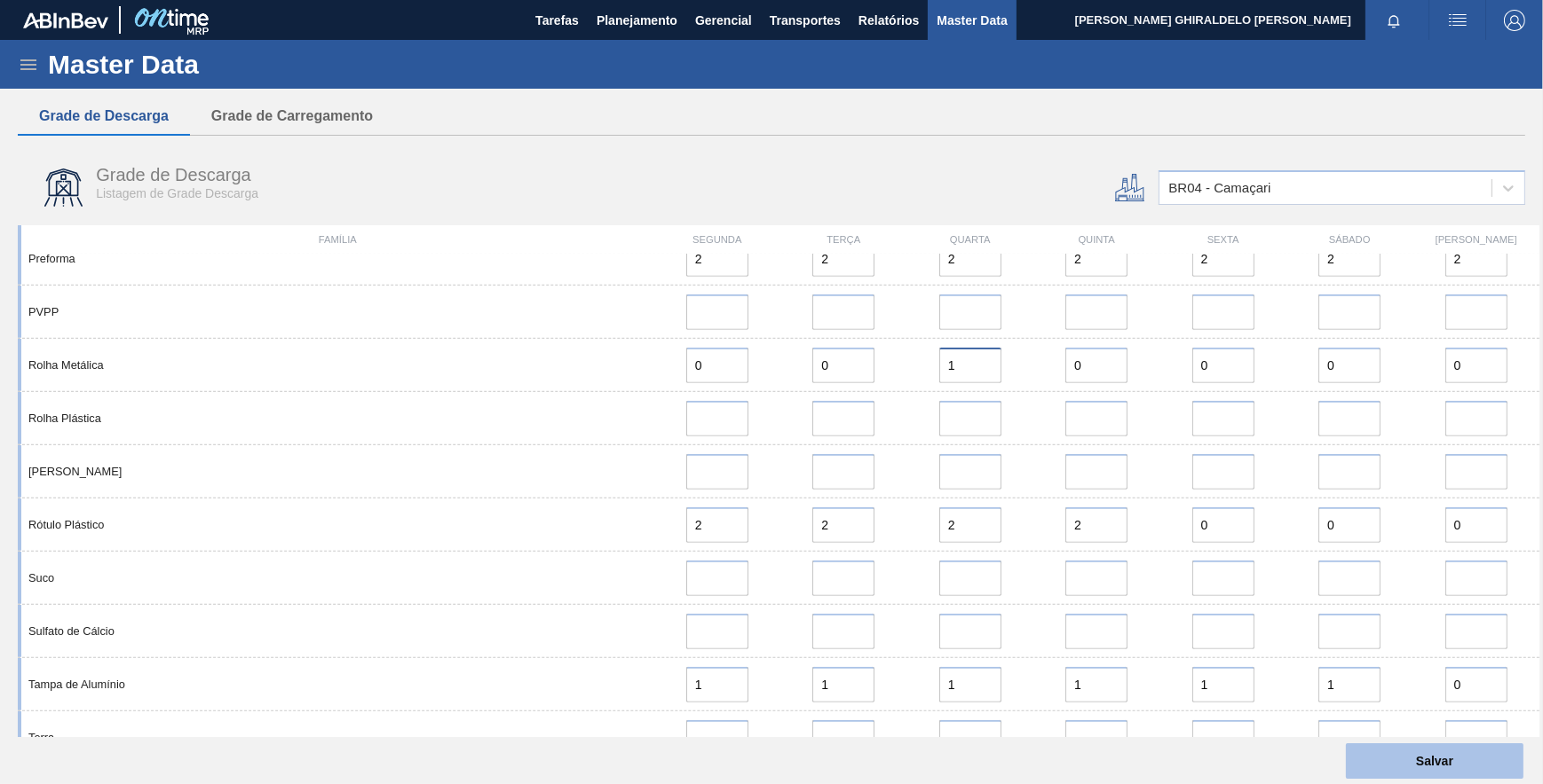
type input "1"
click at [1427, 746] on button "Salvar" at bounding box center [1434, 761] width 178 height 36
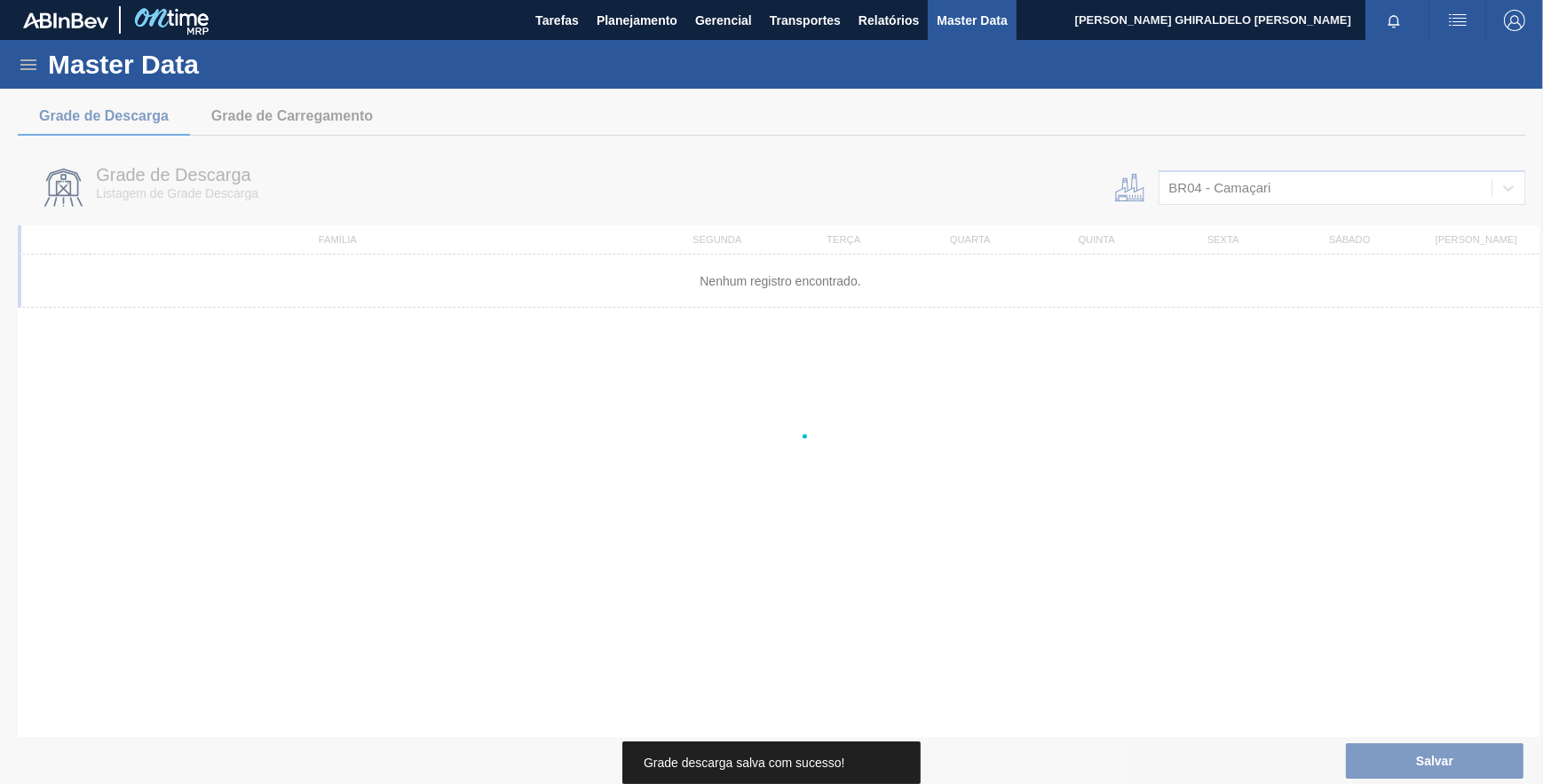
scroll to position [0, 0]
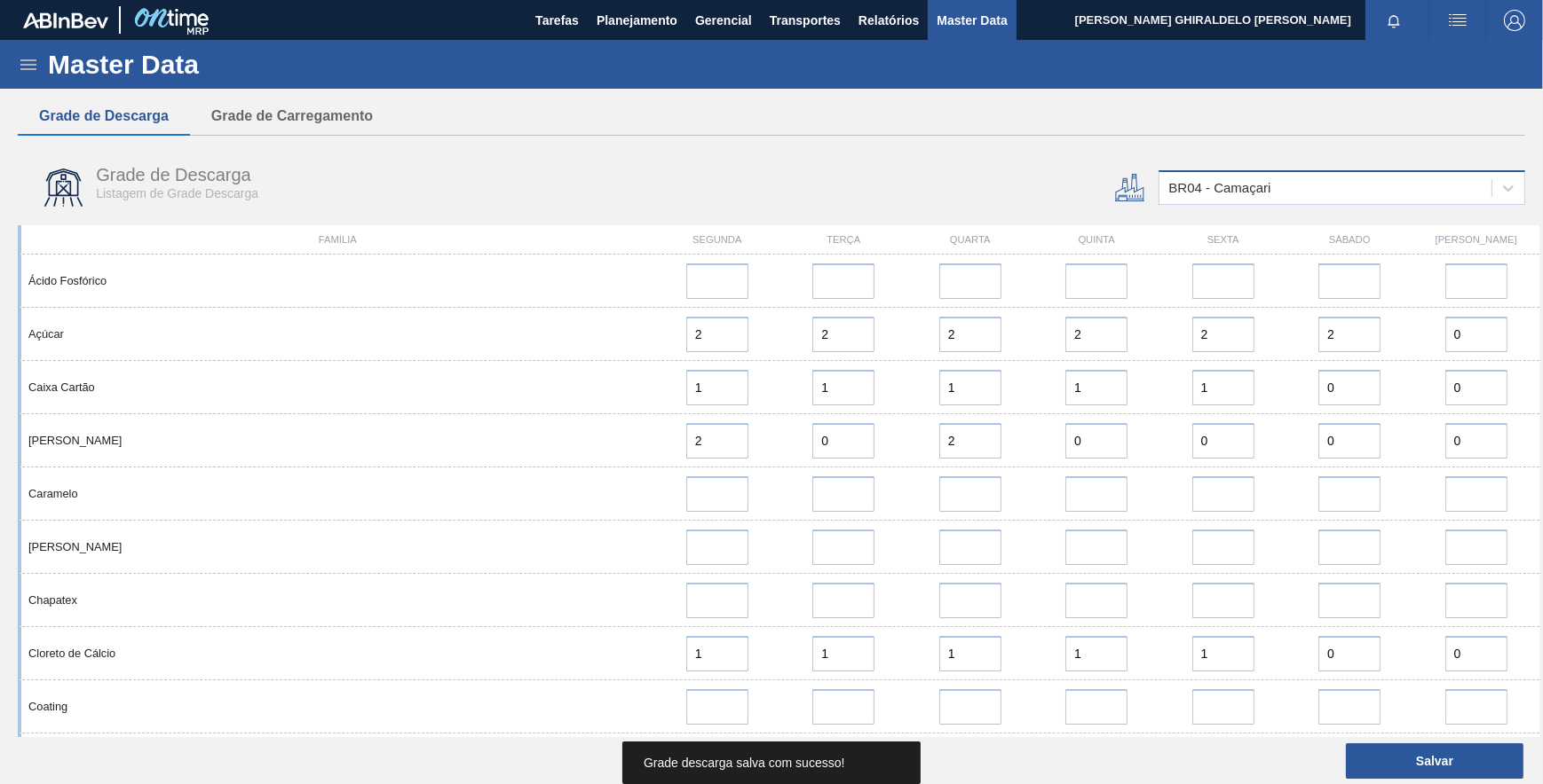
click at [1210, 193] on div "BR04 - Camaçari" at bounding box center [1219, 189] width 102 height 15
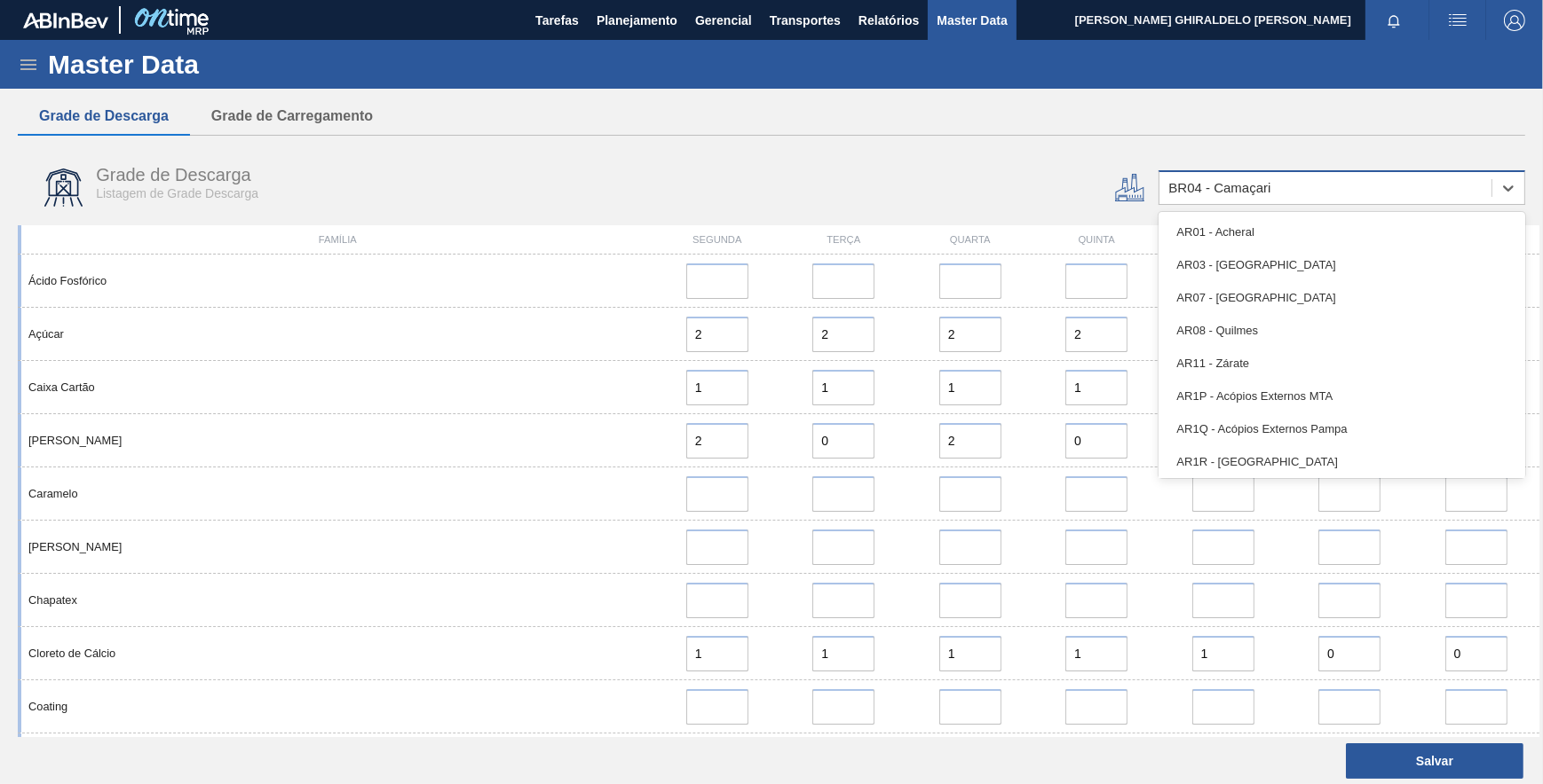
type input "12"
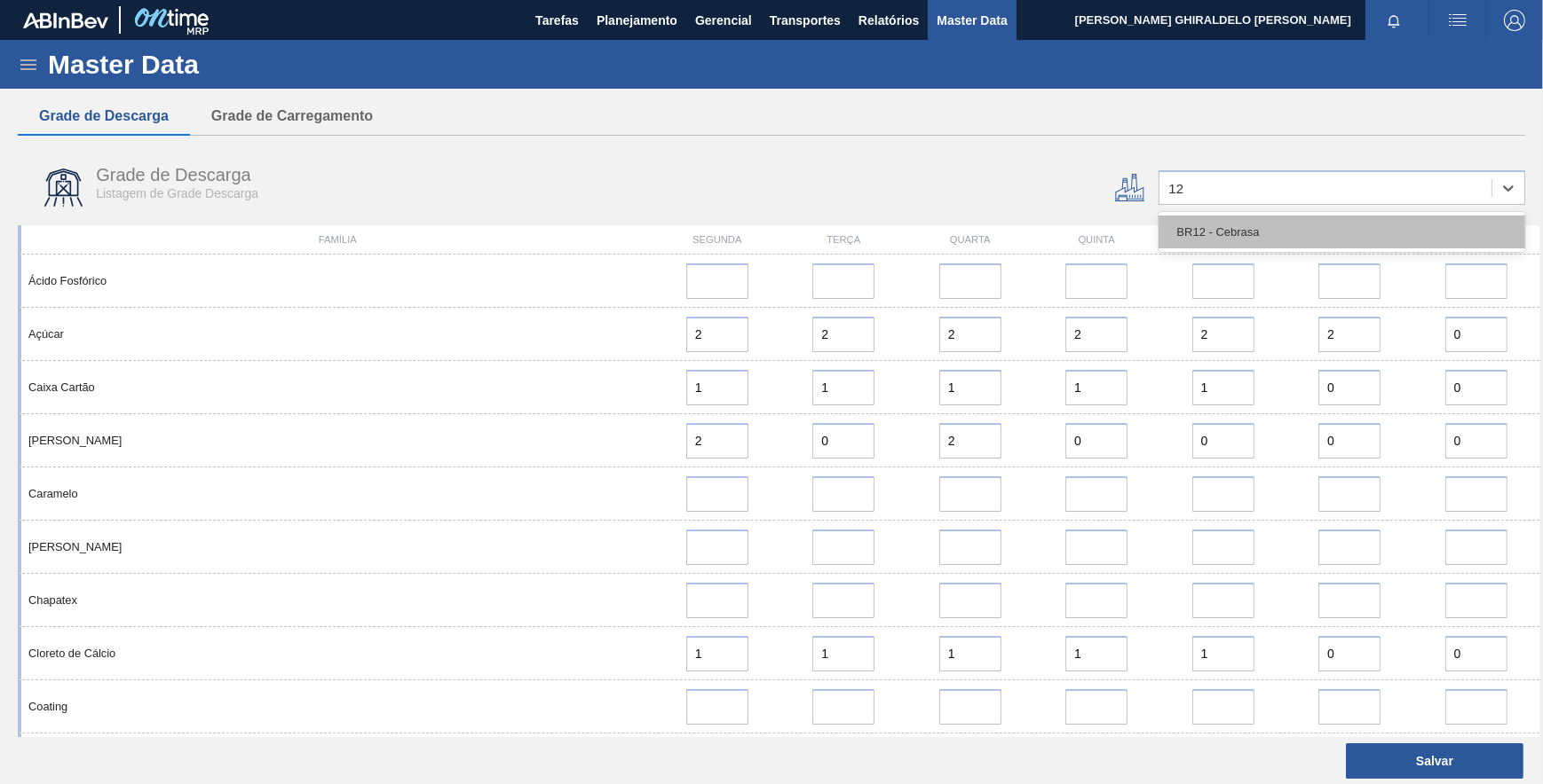
click at [1199, 221] on div "BR12 - Cebrasa" at bounding box center [1341, 232] width 366 height 33
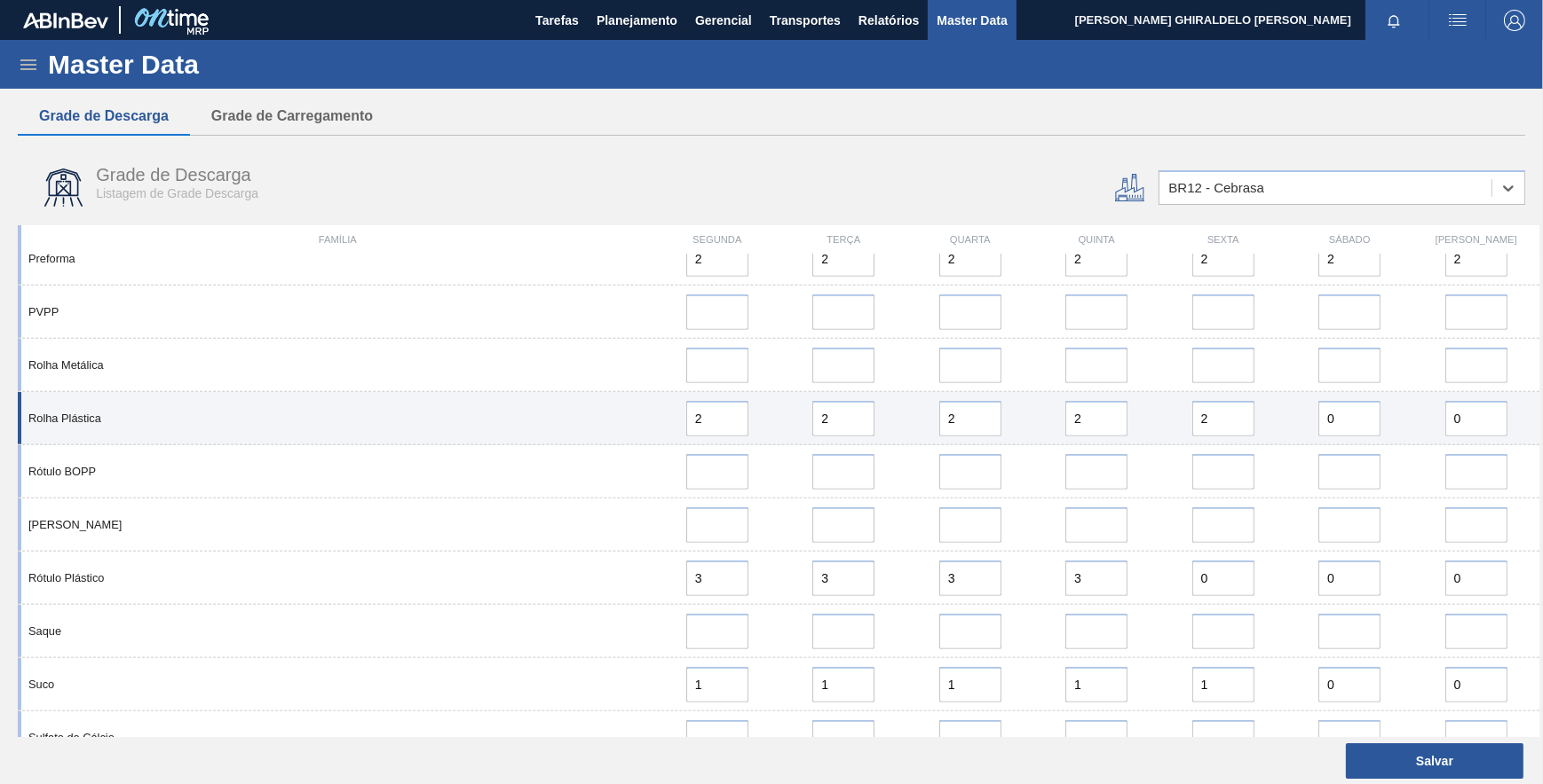
scroll to position [1830, 0]
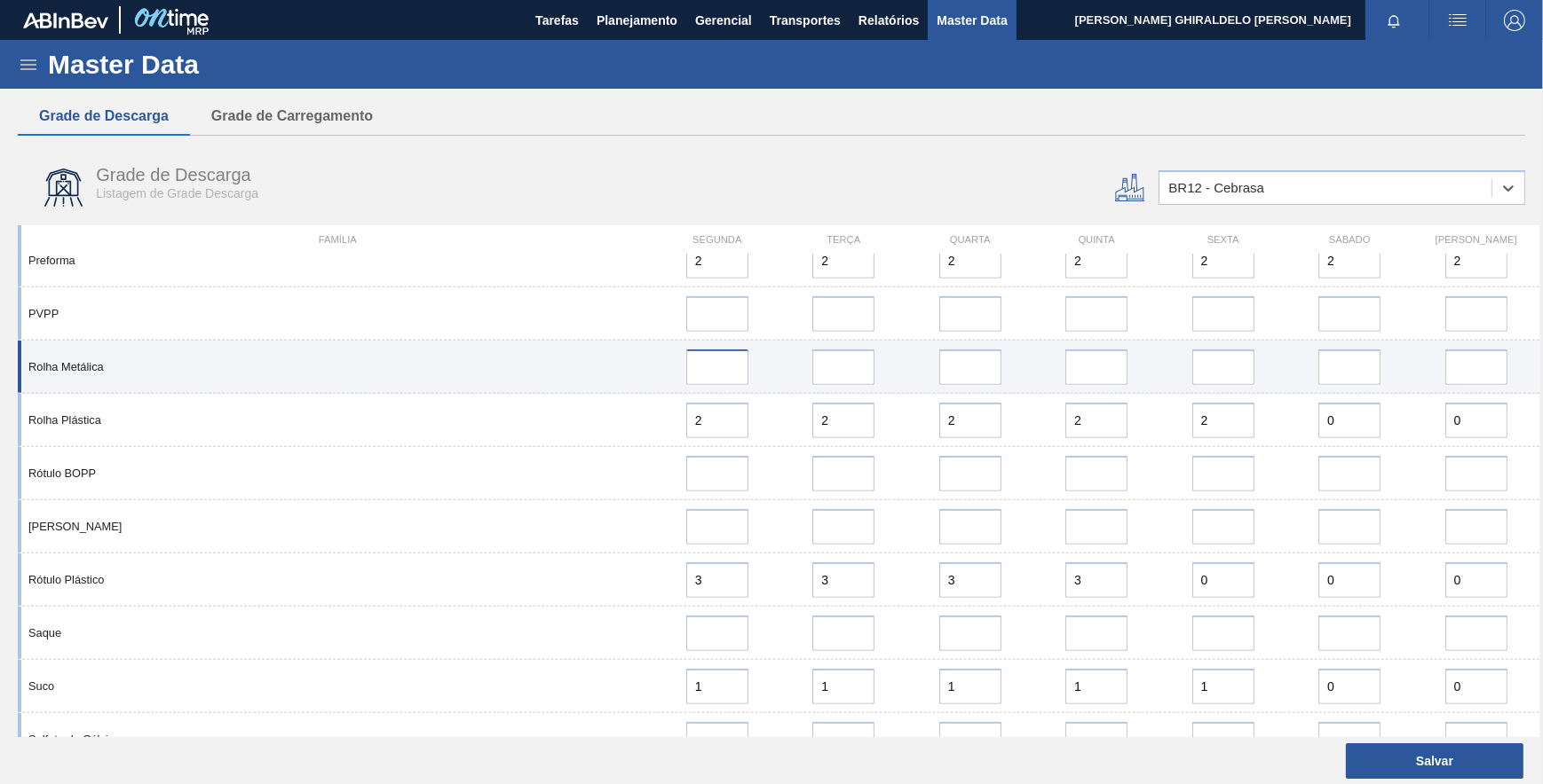
click at [692, 375] on input at bounding box center [716, 367] width 62 height 36
type input "1"
click at [833, 371] on input "error" at bounding box center [842, 367] width 62 height 36
type input "0"
drag, startPoint x: 958, startPoint y: 368, endPoint x: 990, endPoint y: 369, distance: 32.0
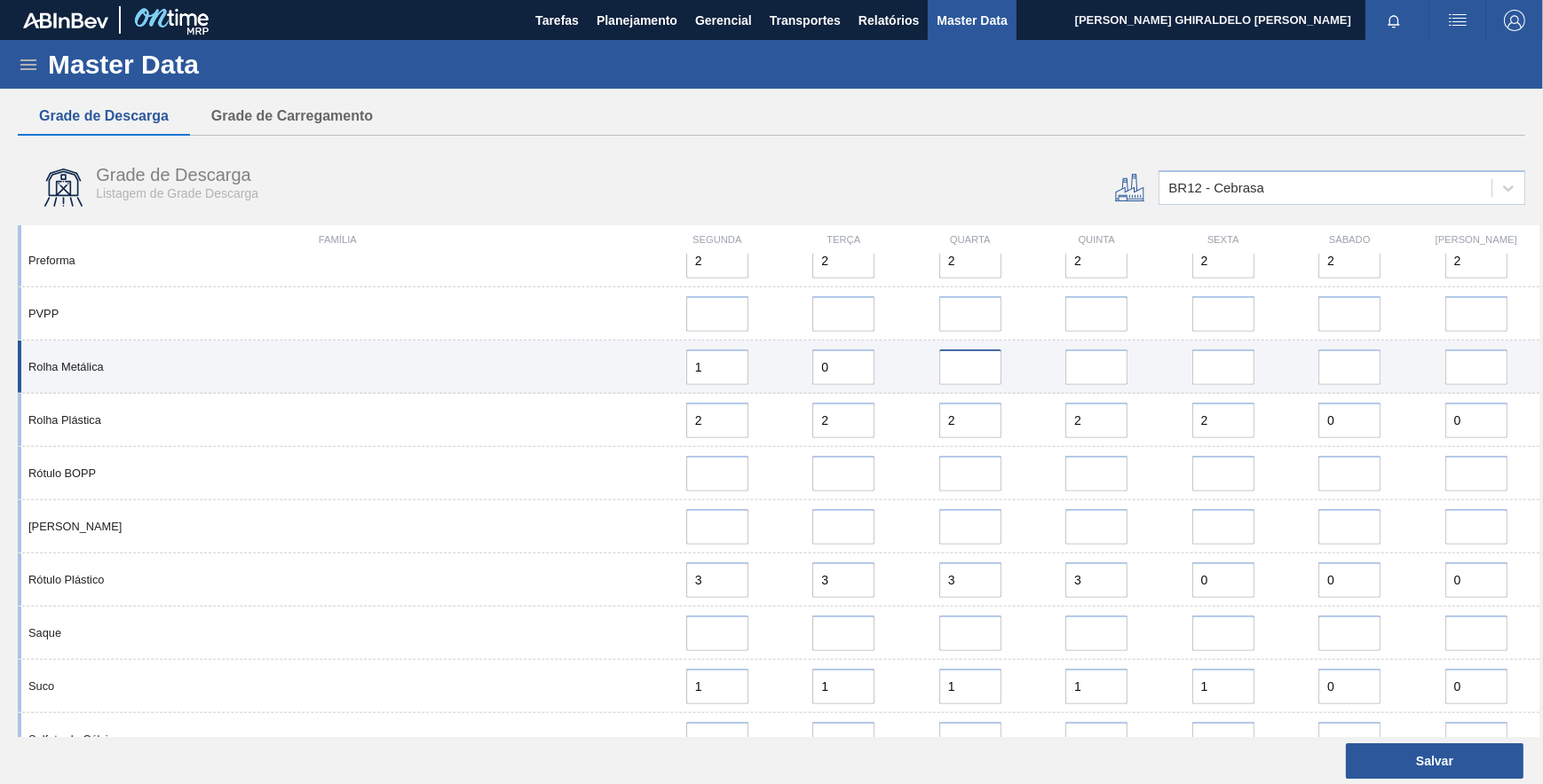
click at [958, 366] on input "error" at bounding box center [969, 367] width 62 height 36
type input "0"
click at [1086, 365] on input "error" at bounding box center [1096, 367] width 62 height 36
type input "0"
click at [1201, 367] on input "error" at bounding box center [1223, 367] width 62 height 36
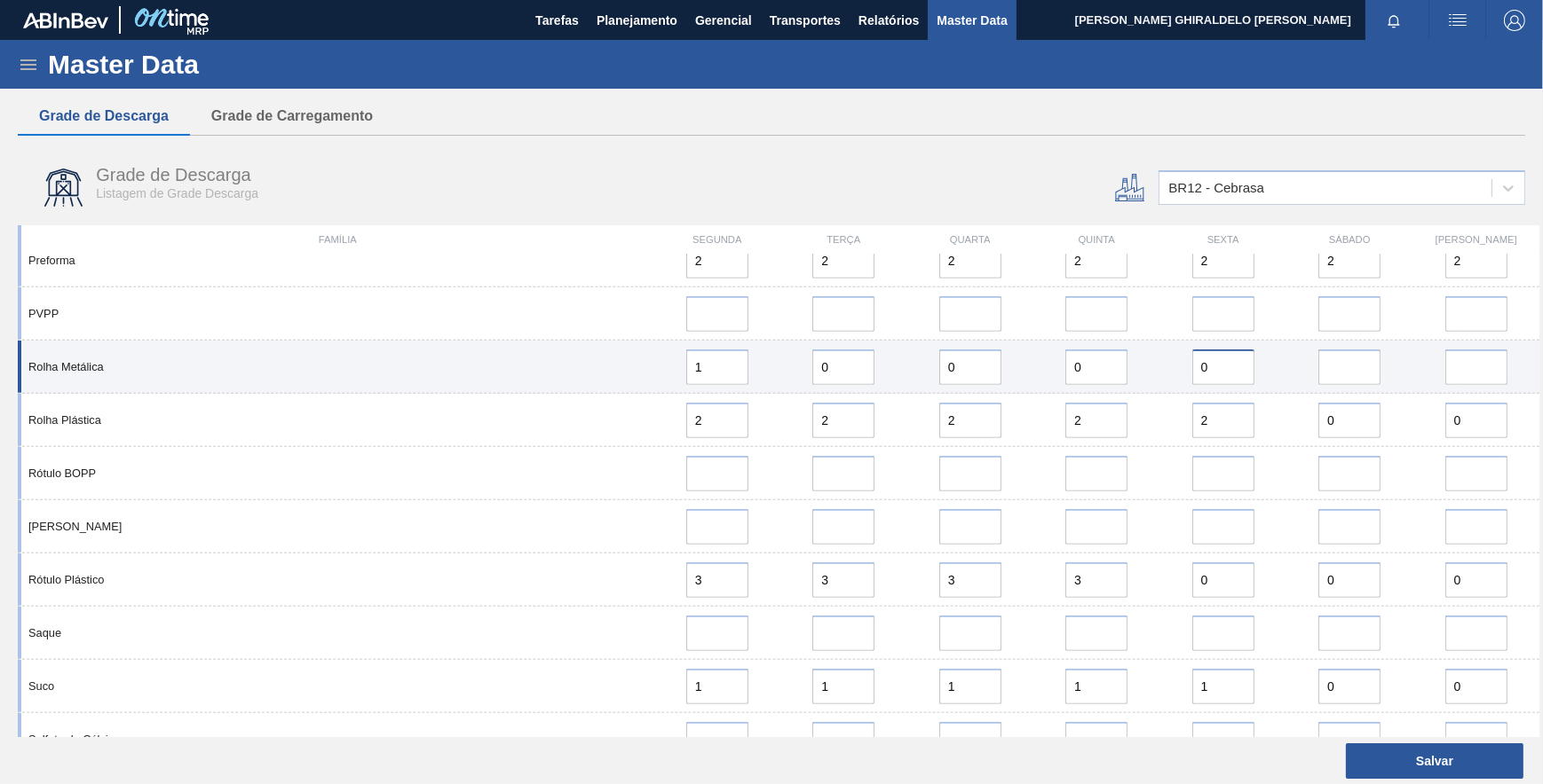
type input "0"
drag, startPoint x: 1323, startPoint y: 369, endPoint x: 1337, endPoint y: 369, distance: 14.0
click at [1326, 369] on input "error" at bounding box center [1349, 367] width 62 height 36
type input "0"
click at [1479, 373] on input "error" at bounding box center [1476, 367] width 62 height 36
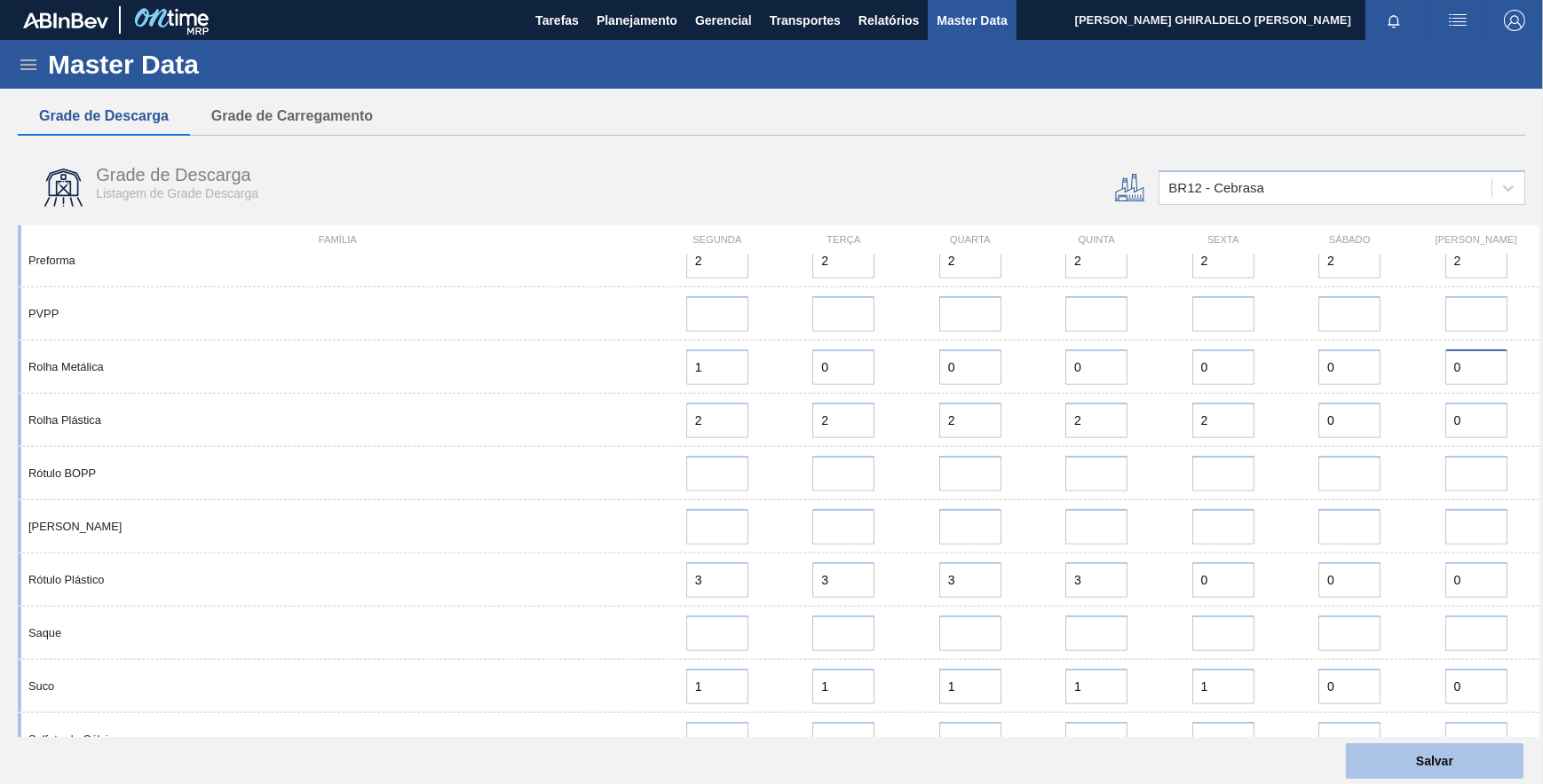
type input "0"
click at [1387, 757] on button "Salvar" at bounding box center [1434, 761] width 178 height 36
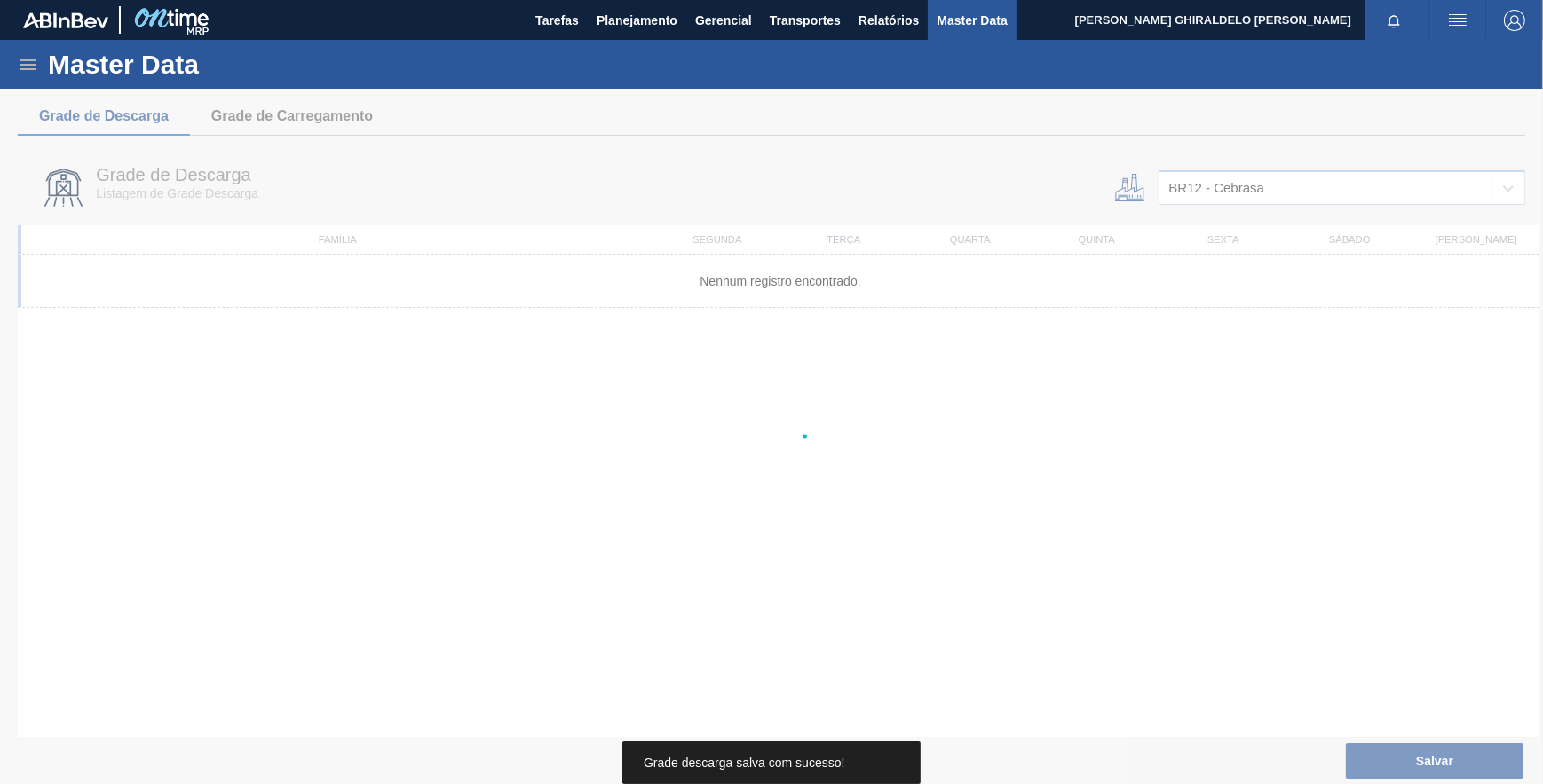
scroll to position [0, 0]
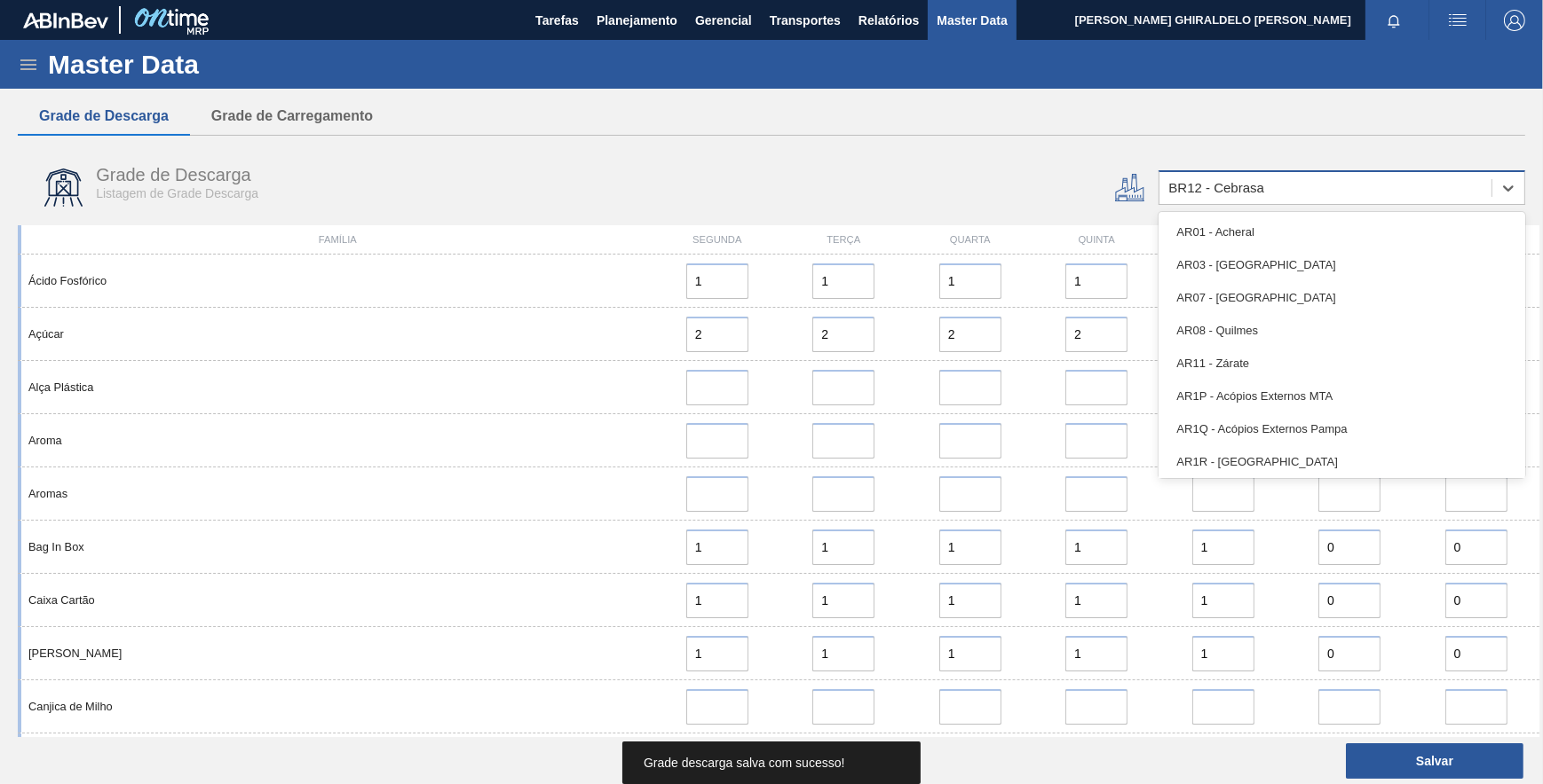
click at [1268, 188] on div "BR12 - Cebrasa" at bounding box center [1325, 189] width 332 height 26
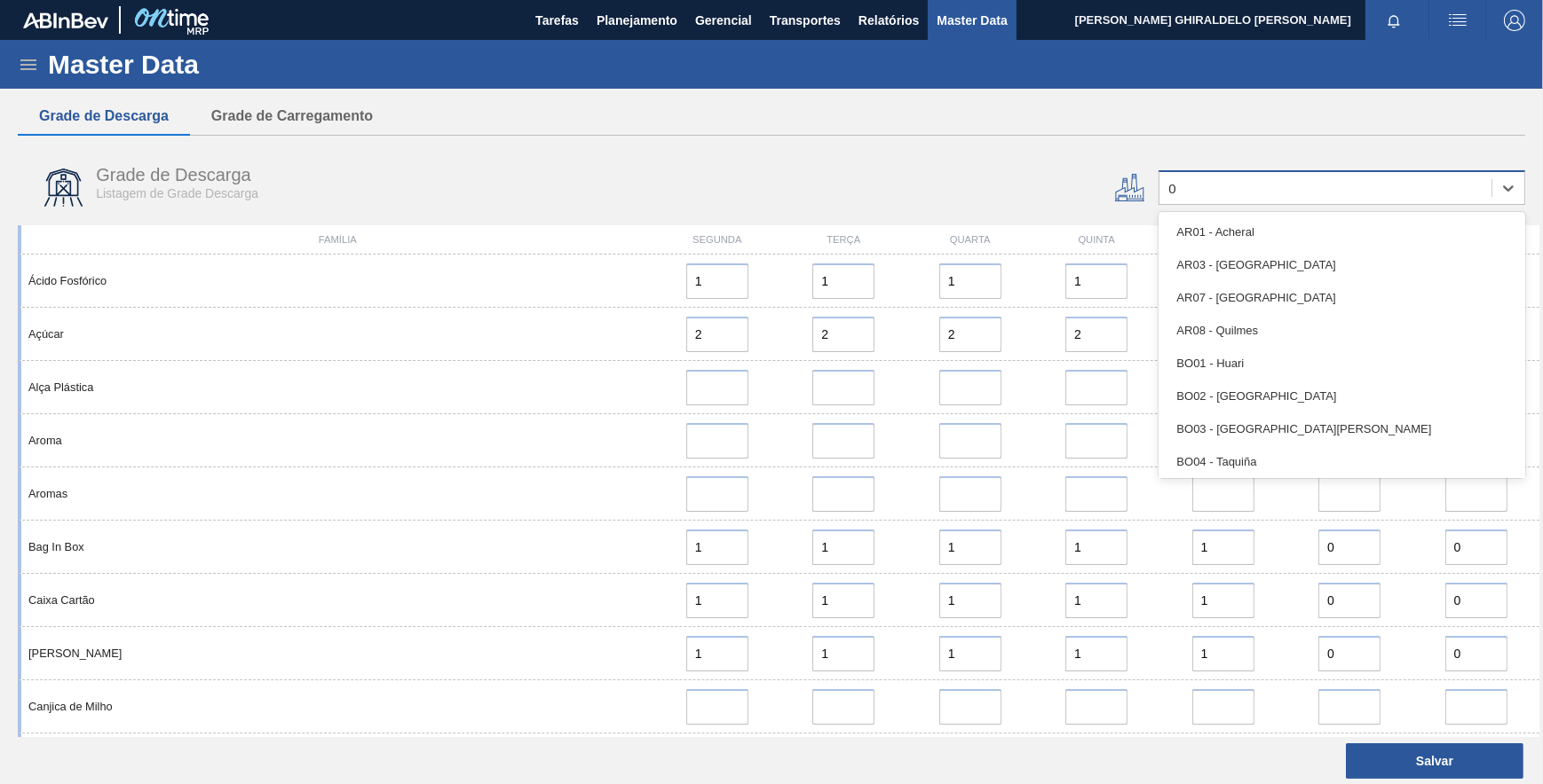
type input "05"
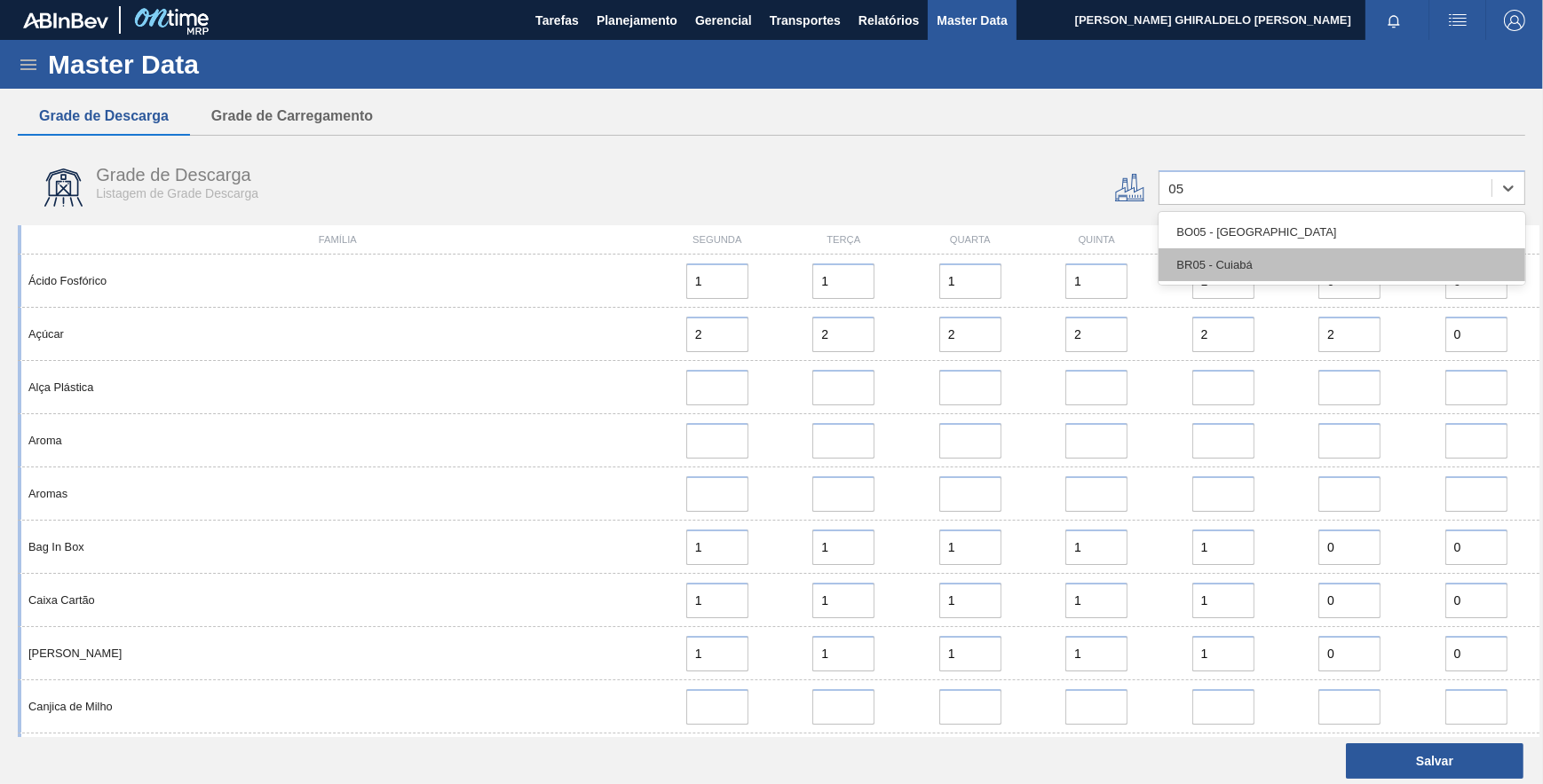
click at [1254, 260] on div "BR05 - Cuiabá" at bounding box center [1341, 265] width 366 height 33
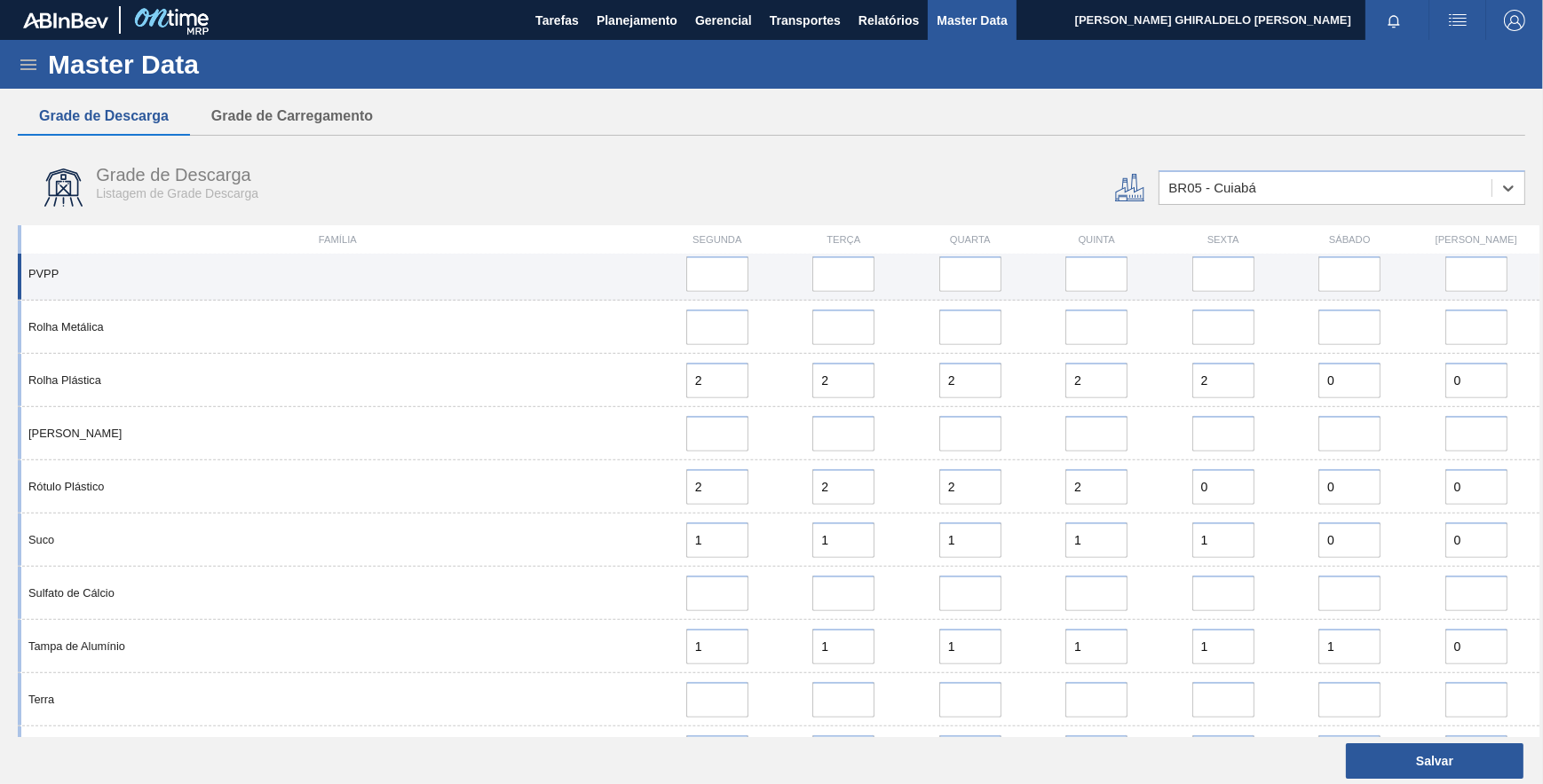
scroll to position [1247, 0]
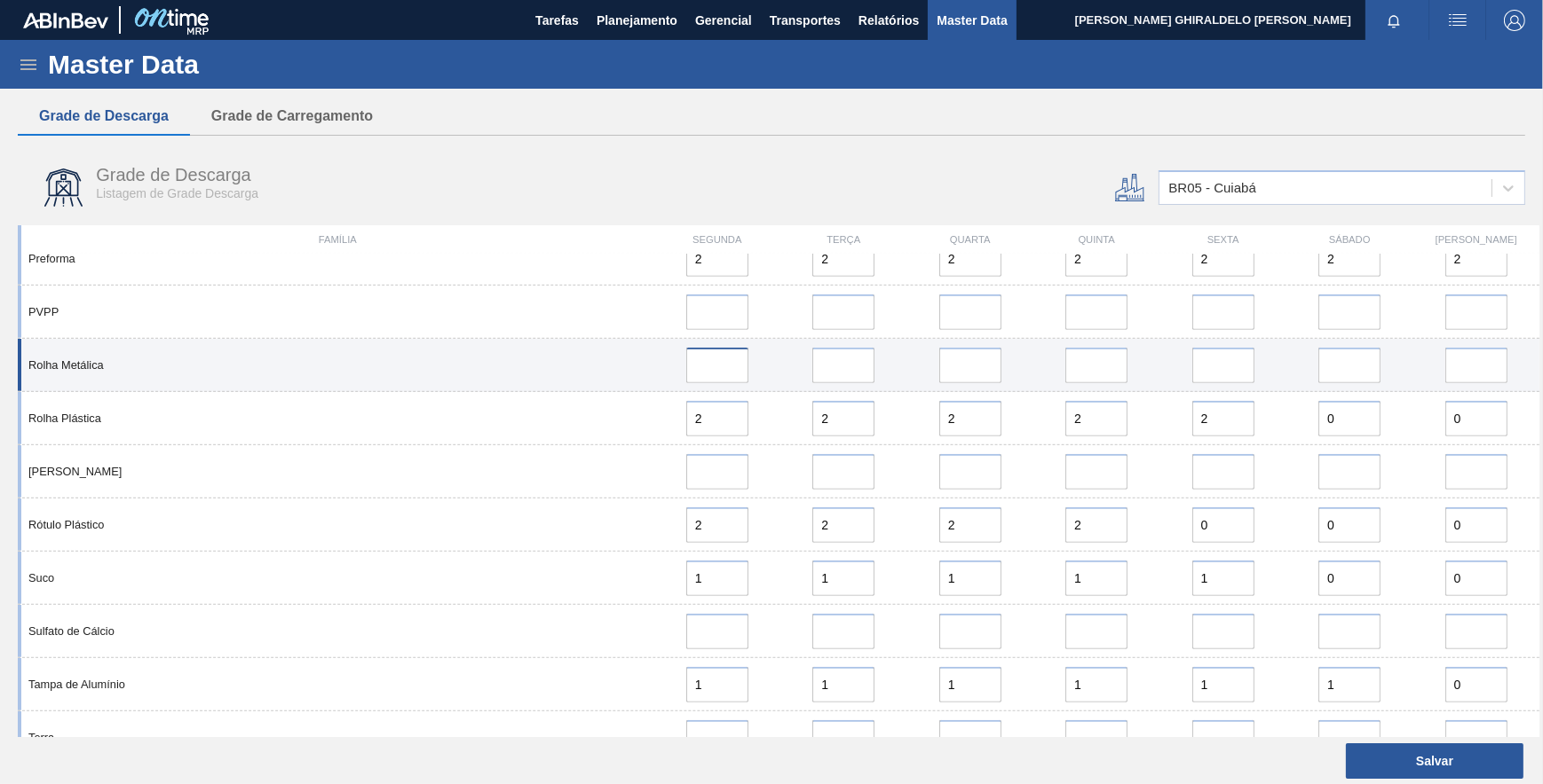
click at [729, 381] on input at bounding box center [716, 365] width 62 height 36
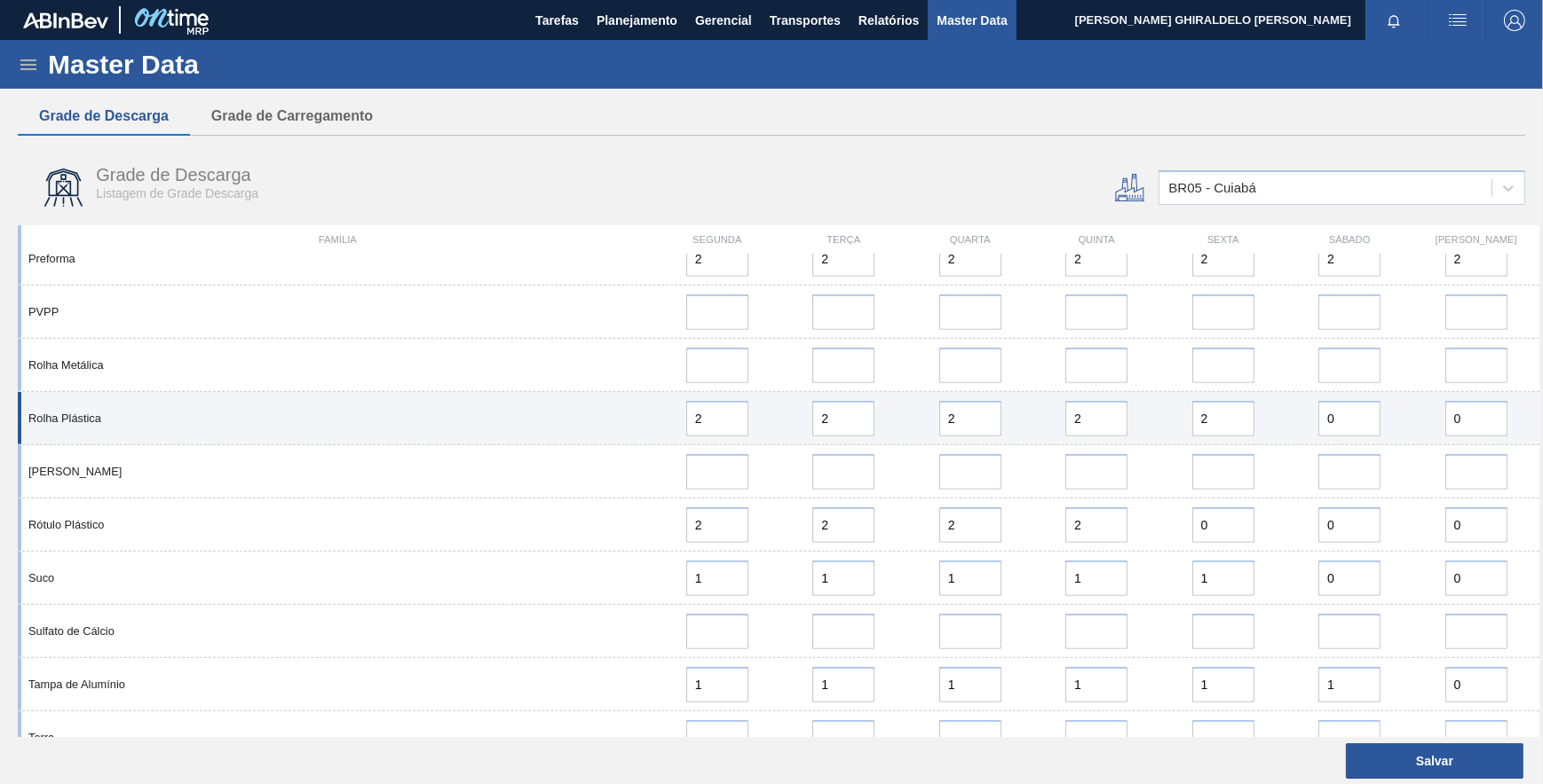
click at [632, 416] on div "Rolha Plástica" at bounding box center [338, 418] width 633 height 13
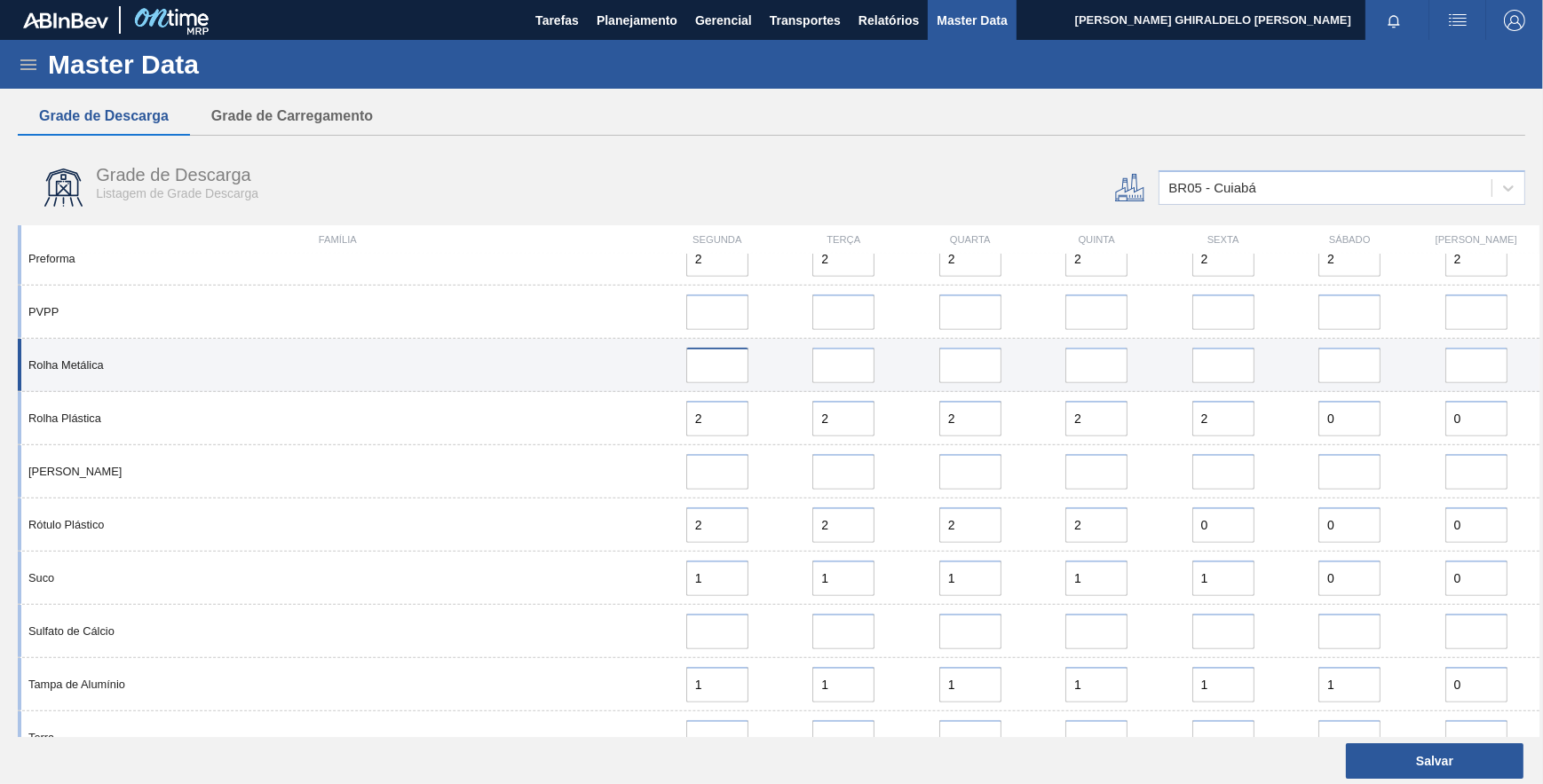
click at [725, 358] on input at bounding box center [716, 365] width 62 height 36
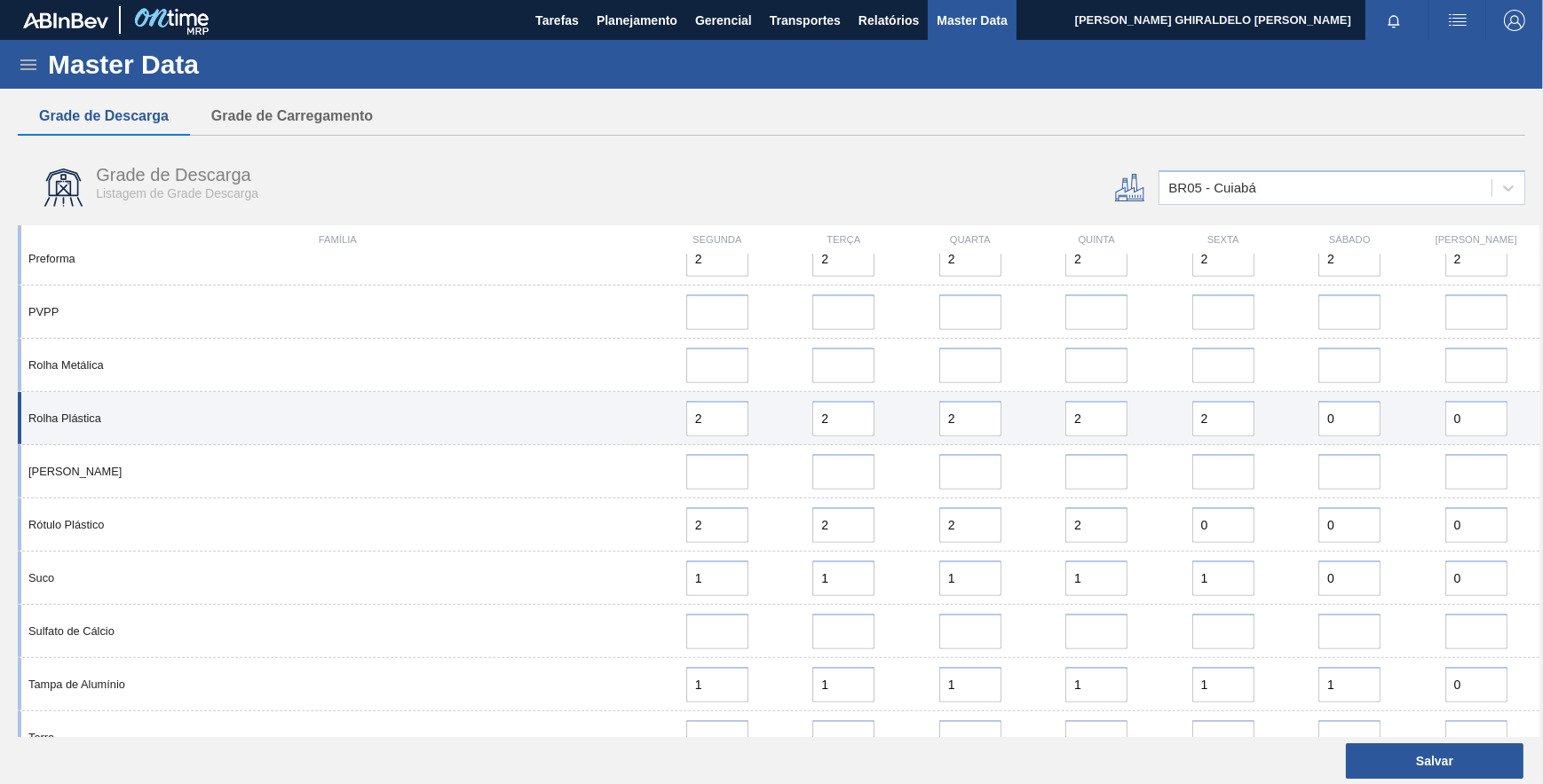
click at [680, 409] on div "2" at bounding box center [716, 419] width 111 height 36
click at [729, 429] on input "2" at bounding box center [716, 419] width 62 height 36
drag, startPoint x: 725, startPoint y: 424, endPoint x: 663, endPoint y: 416, distance: 62.5
click at [663, 416] on div "2" at bounding box center [716, 419] width 111 height 36
type input "0"
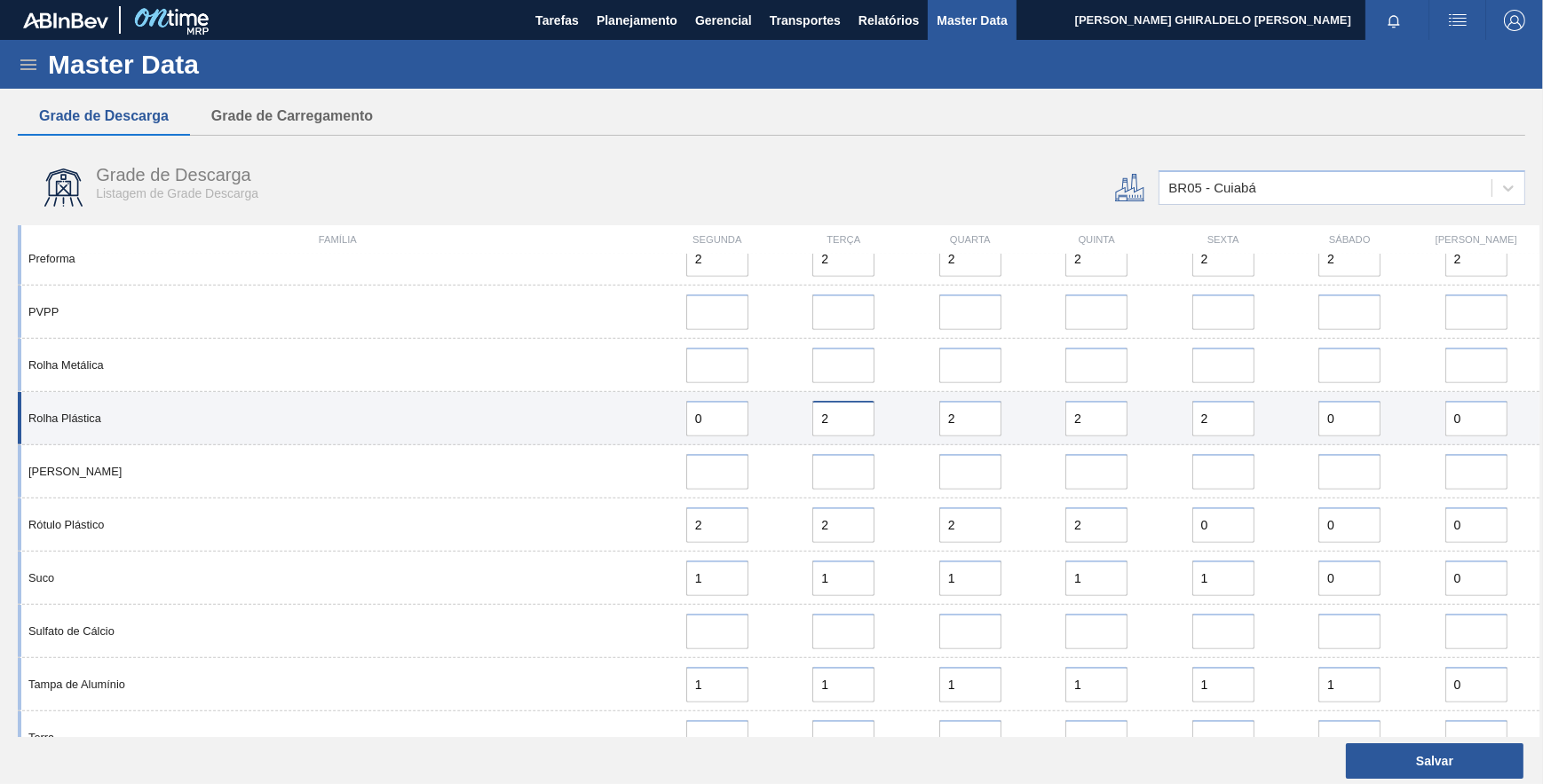
drag, startPoint x: 842, startPoint y: 414, endPoint x: 762, endPoint y: 424, distance: 80.6
click at [762, 424] on div "Rolha Plástica 0 2 2 2 2 0 0" at bounding box center [778, 419] width 1522 height 53
type input "0"
drag, startPoint x: 958, startPoint y: 429, endPoint x: 914, endPoint y: 417, distance: 45.6
click at [914, 417] on div "2" at bounding box center [969, 419] width 111 height 36
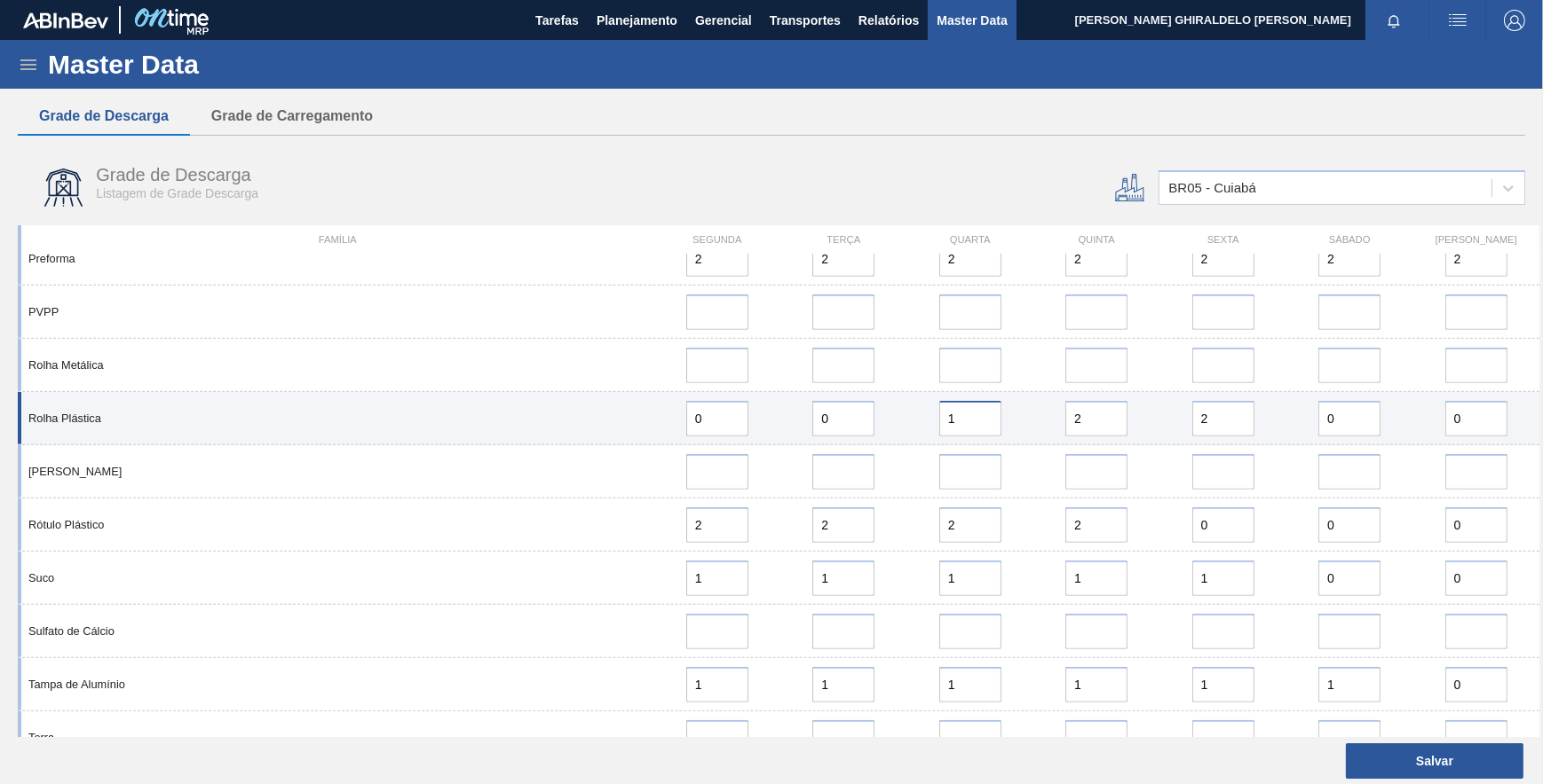
type input "1"
drag, startPoint x: 1097, startPoint y: 418, endPoint x: 1030, endPoint y: 417, distance: 67.0
click at [1030, 417] on div "Rolha Plástica 0 0 1 2 2 0 0" at bounding box center [778, 419] width 1522 height 53
type input "0"
drag, startPoint x: 1216, startPoint y: 421, endPoint x: 1180, endPoint y: 414, distance: 36.7
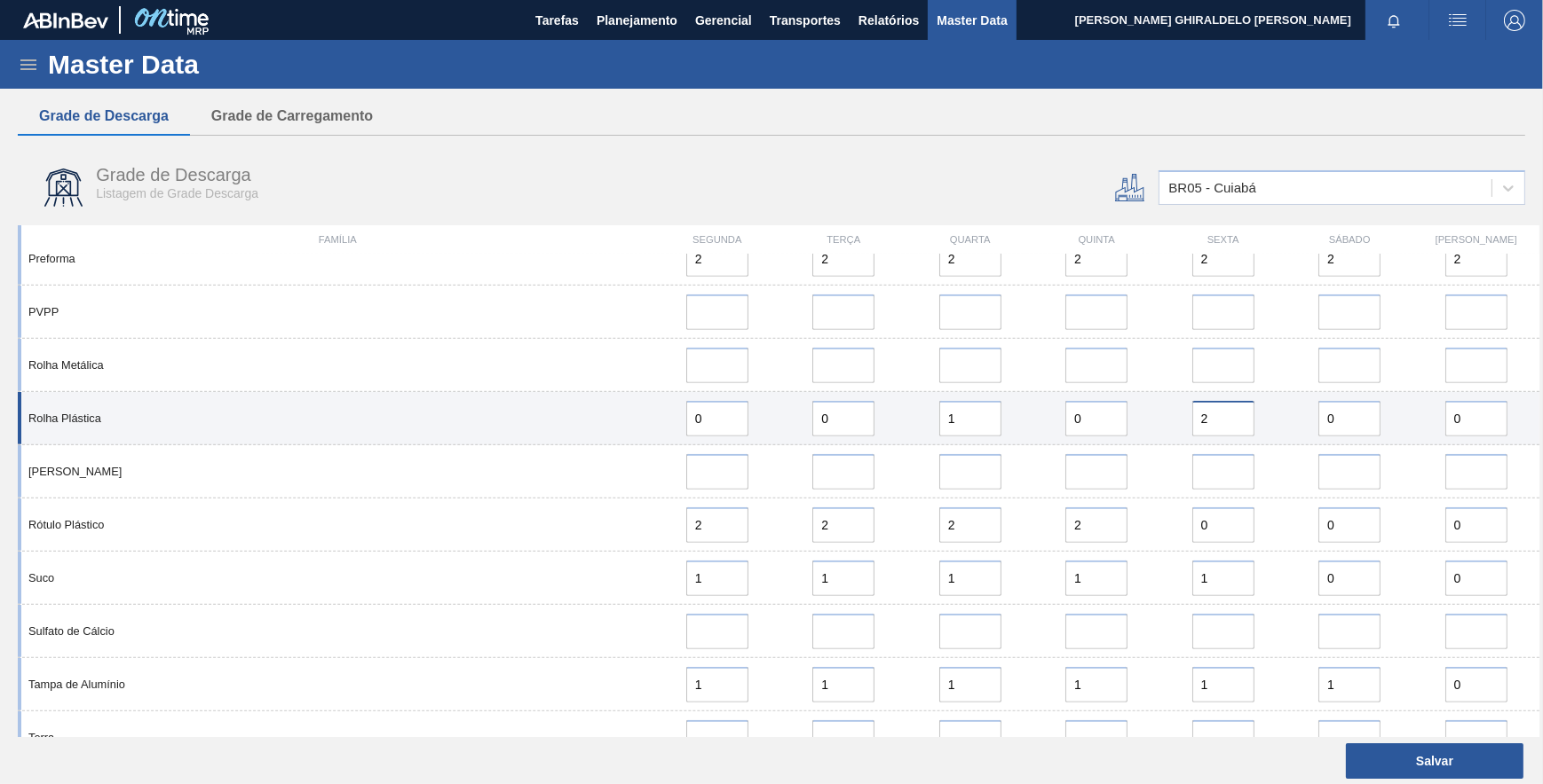
click at [1159, 416] on div "2" at bounding box center [1222, 419] width 126 height 36
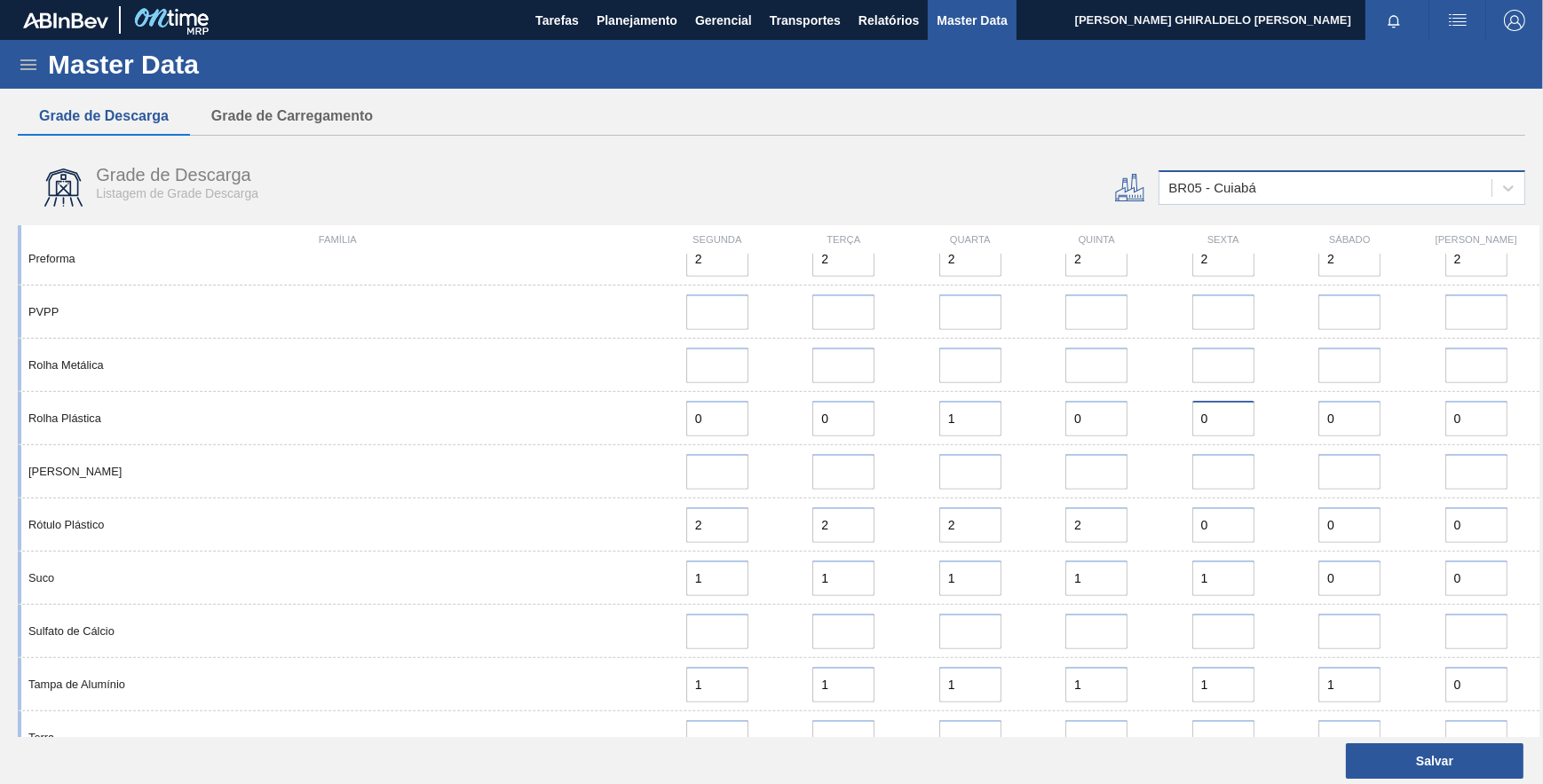
type input "0"
click at [1271, 176] on div "BR05 - Cuiabá" at bounding box center [1325, 189] width 332 height 26
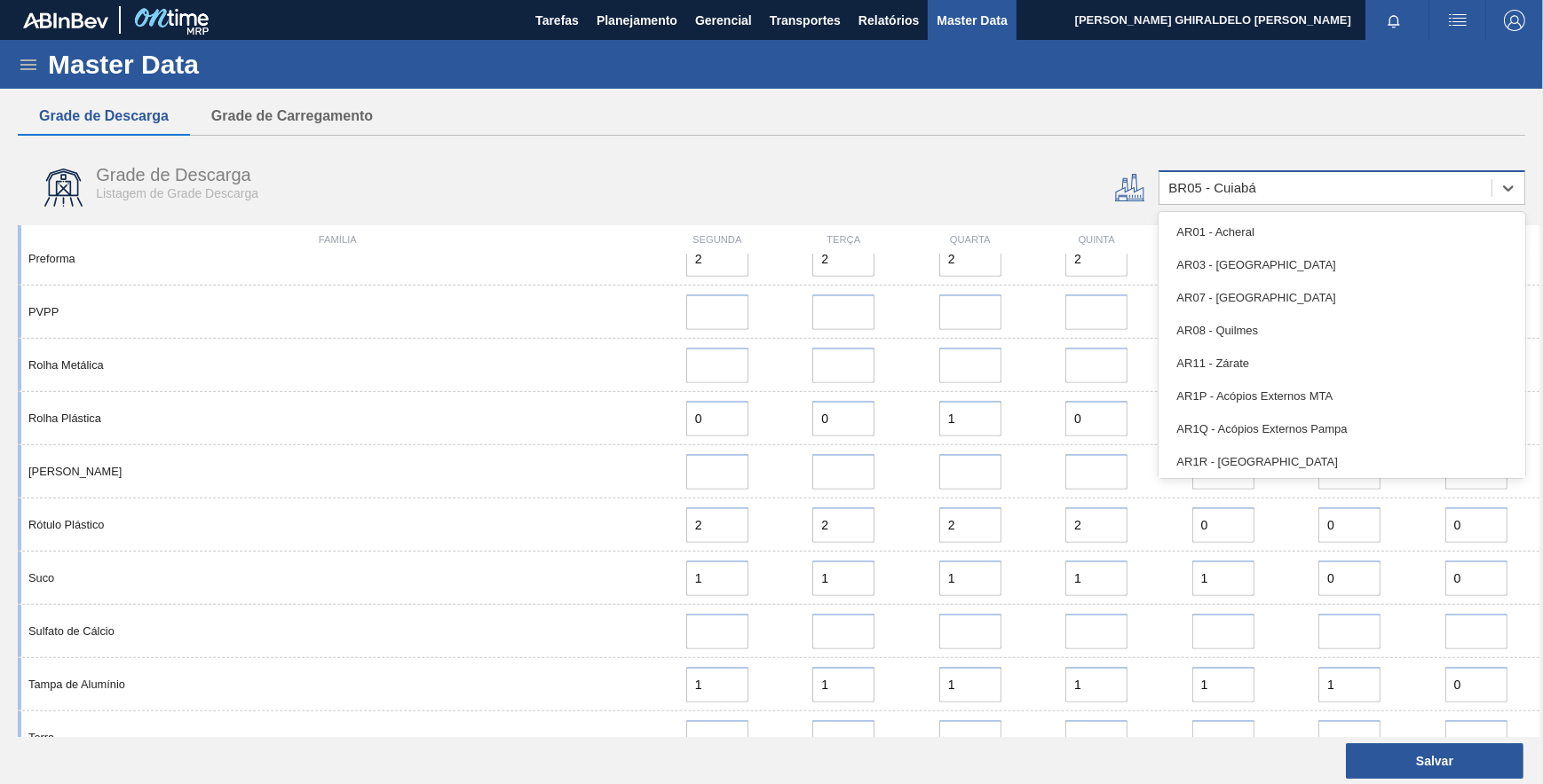
type input "12"
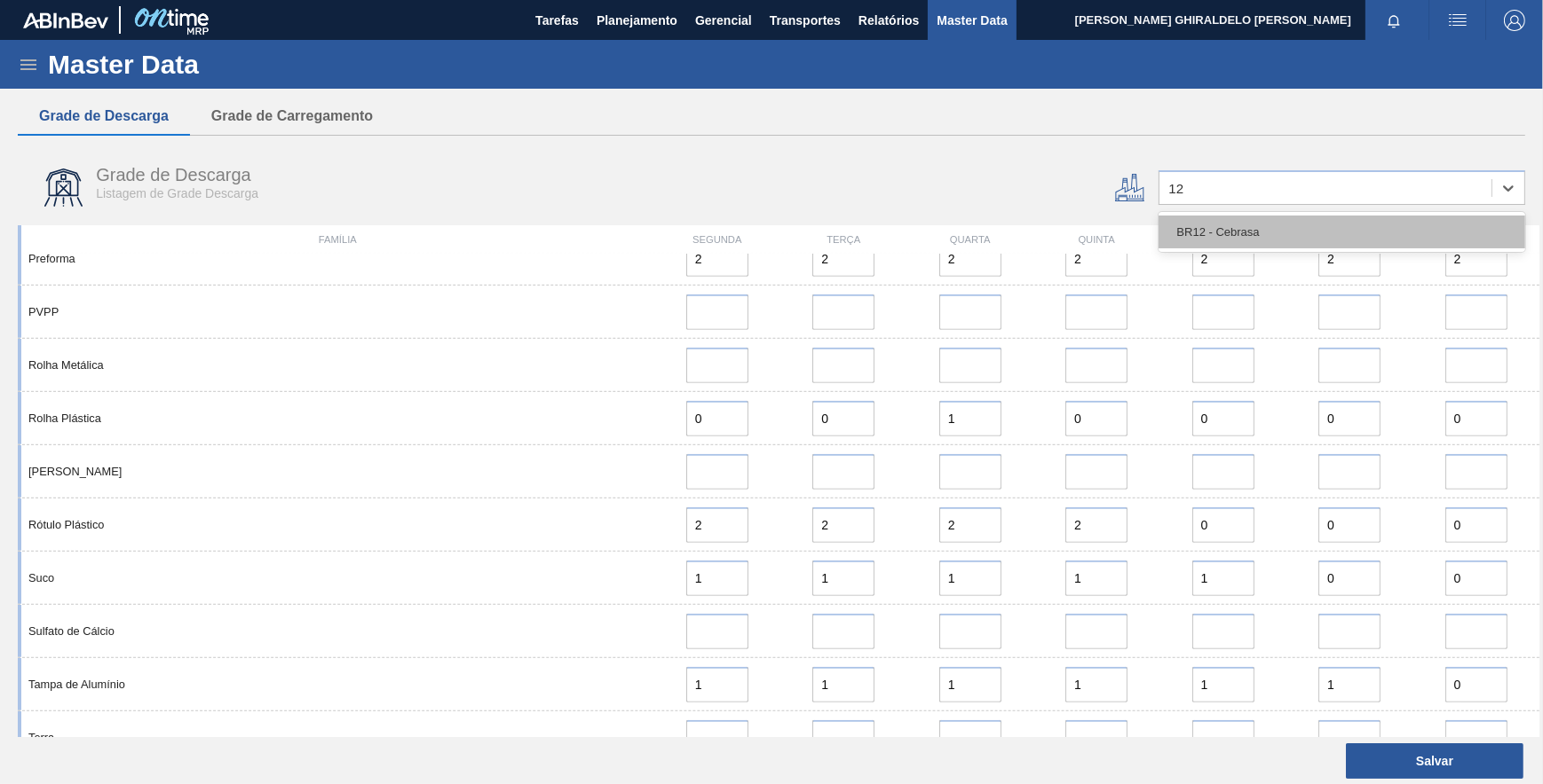
click at [1255, 225] on div "BR12 - Cebrasa" at bounding box center [1341, 232] width 366 height 33
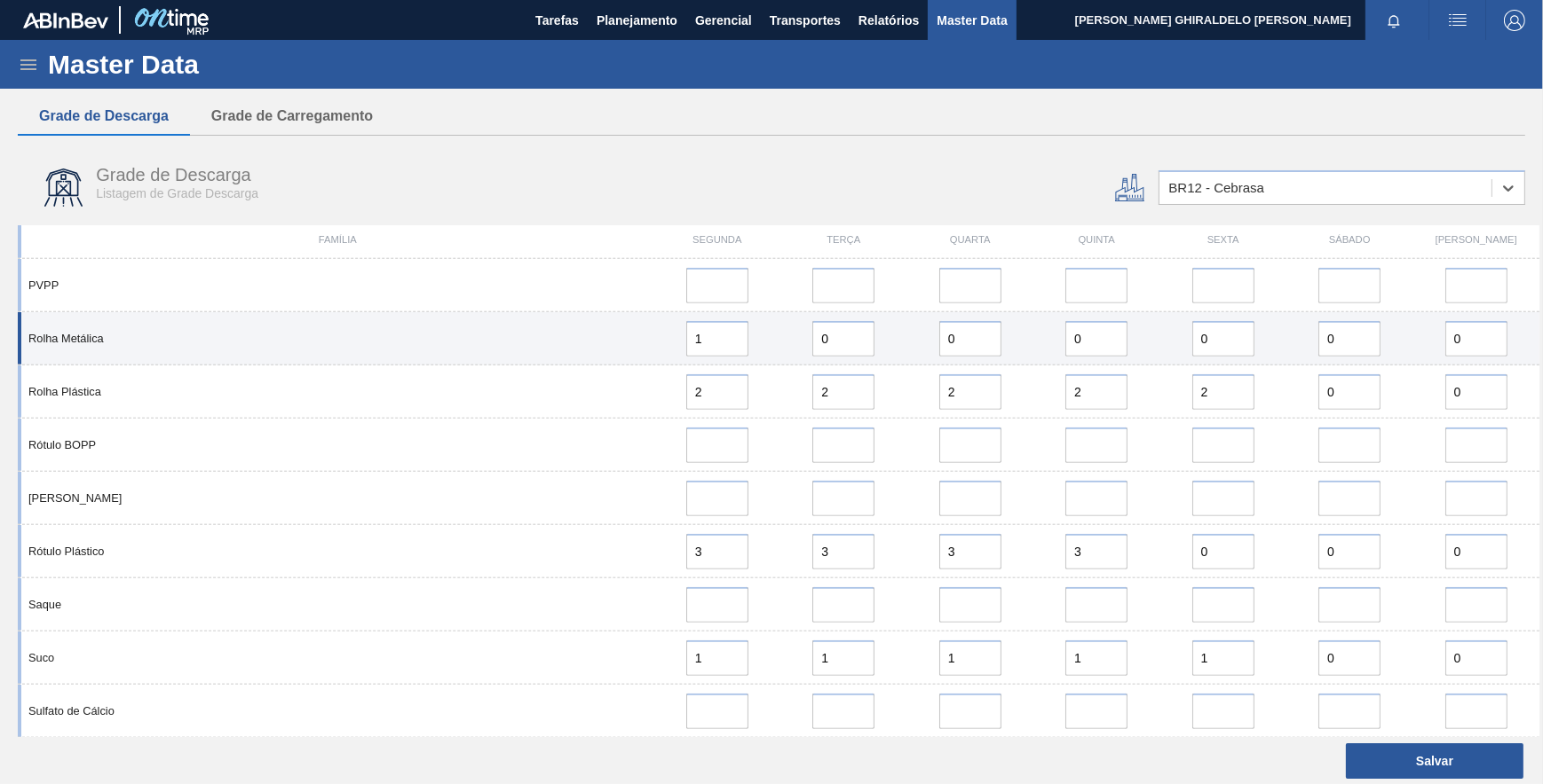
scroll to position [1830, 0]
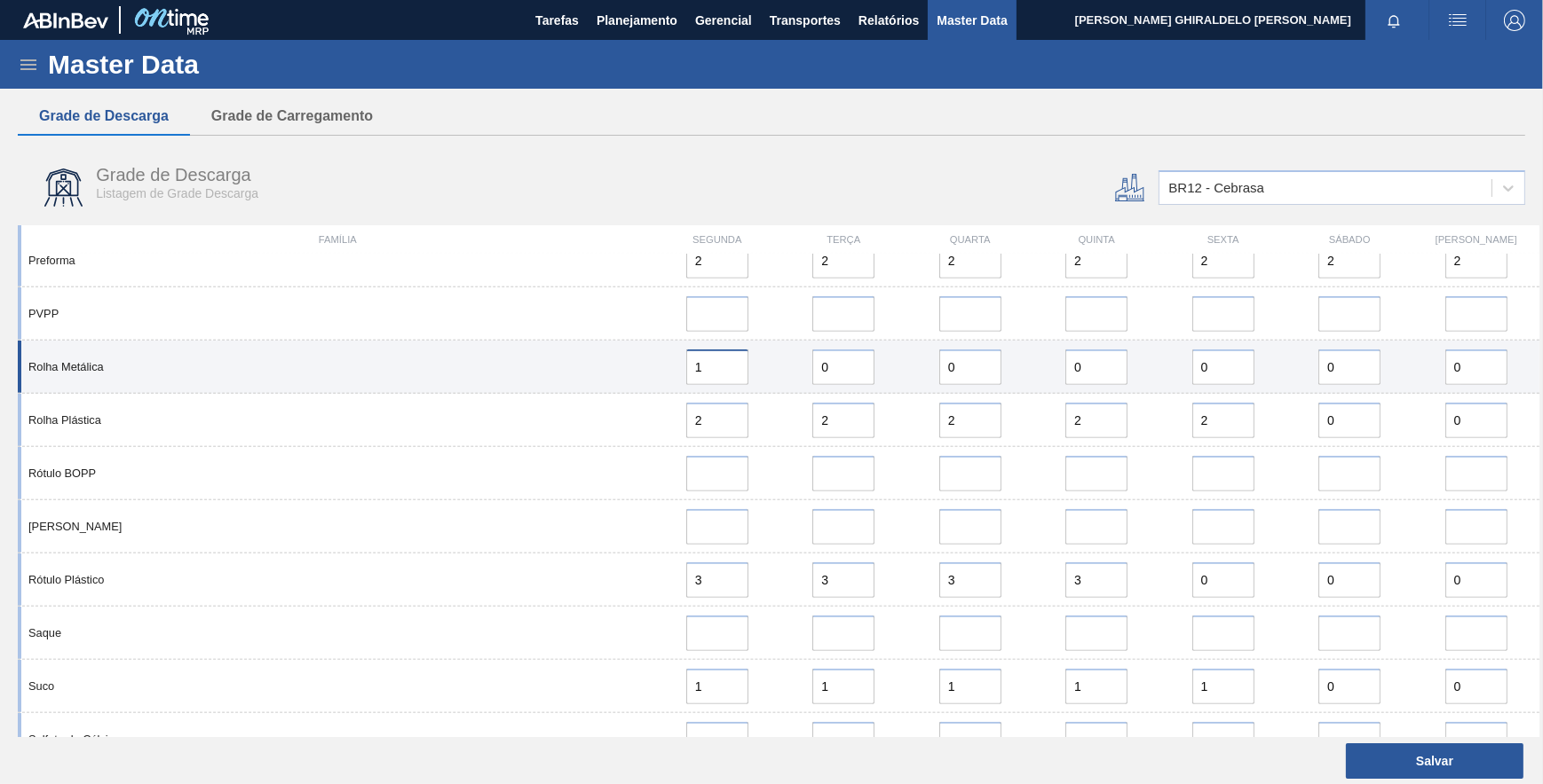
drag, startPoint x: 719, startPoint y: 368, endPoint x: 651, endPoint y: 367, distance: 68.0
click at [651, 367] on div "Rolha Metálica 1 0 0 0 0 0 0" at bounding box center [778, 367] width 1522 height 53
type input "2"
drag, startPoint x: 851, startPoint y: 366, endPoint x: 816, endPoint y: 363, distance: 35.1
click at [807, 363] on div "0" at bounding box center [842, 367] width 111 height 36
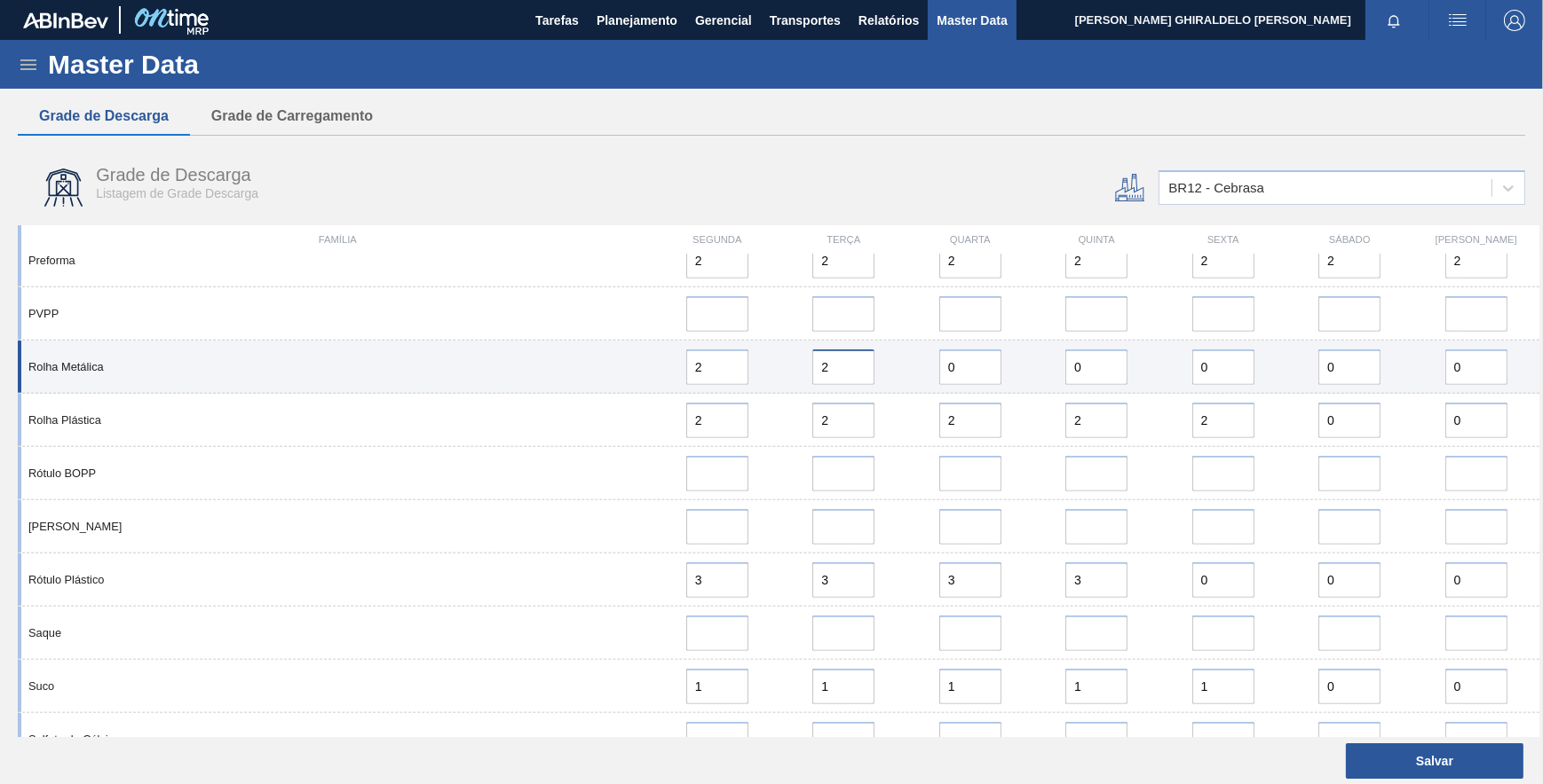
type input "2"
drag, startPoint x: 968, startPoint y: 366, endPoint x: 895, endPoint y: 365, distance: 73.0
click at [894, 366] on div "Rolha Metálica 2 2 0 0 0 0 0" at bounding box center [778, 367] width 1522 height 53
type input "2"
drag, startPoint x: 1096, startPoint y: 369, endPoint x: 1048, endPoint y: 370, distance: 48.0
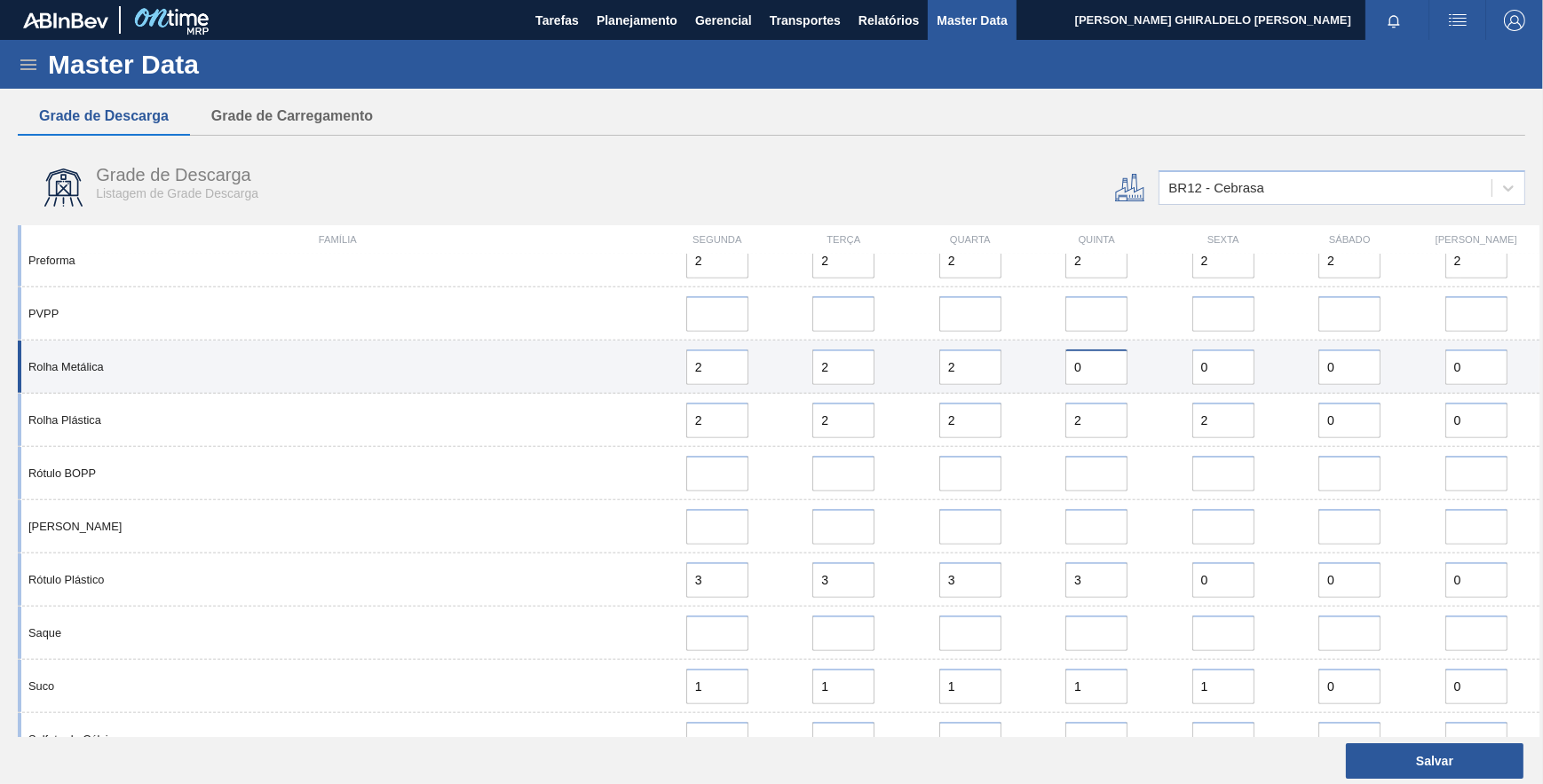
click at [1048, 370] on div "0" at bounding box center [1096, 367] width 111 height 36
type input "2"
drag, startPoint x: 1216, startPoint y: 359, endPoint x: 1092, endPoint y: 359, distance: 124.0
click at [1093, 359] on div "Rolha Metálica 2 2 2 2 2 0 0" at bounding box center [778, 367] width 1522 height 53
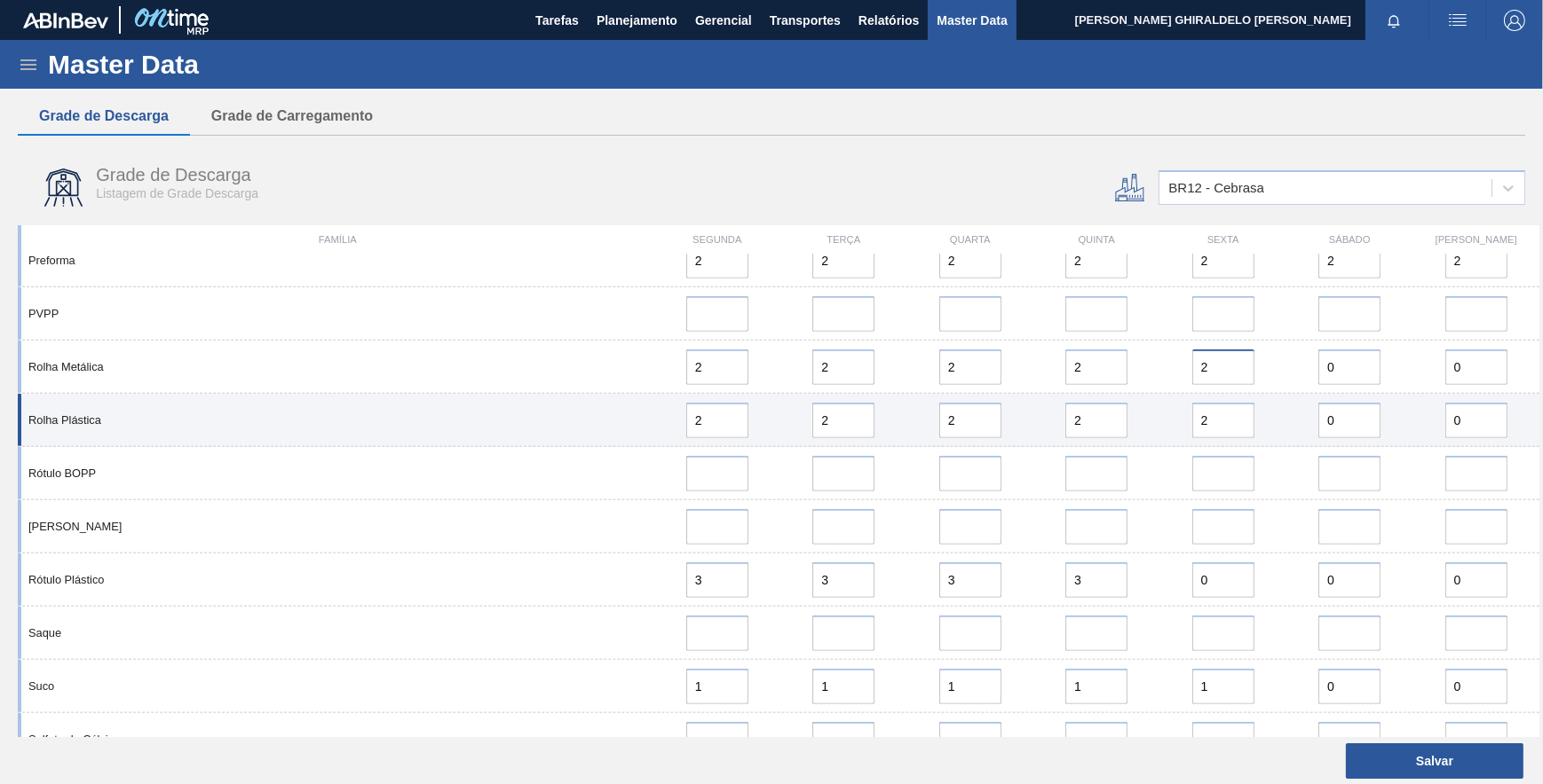
type input "2"
drag, startPoint x: 726, startPoint y: 421, endPoint x: 619, endPoint y: 417, distance: 107.1
click at [619, 417] on div "Rolha Plástica 2 2 2 2 2 0 0" at bounding box center [778, 421] width 1522 height 53
type input "1"
drag, startPoint x: 814, startPoint y: 414, endPoint x: 797, endPoint y: 413, distance: 17.0
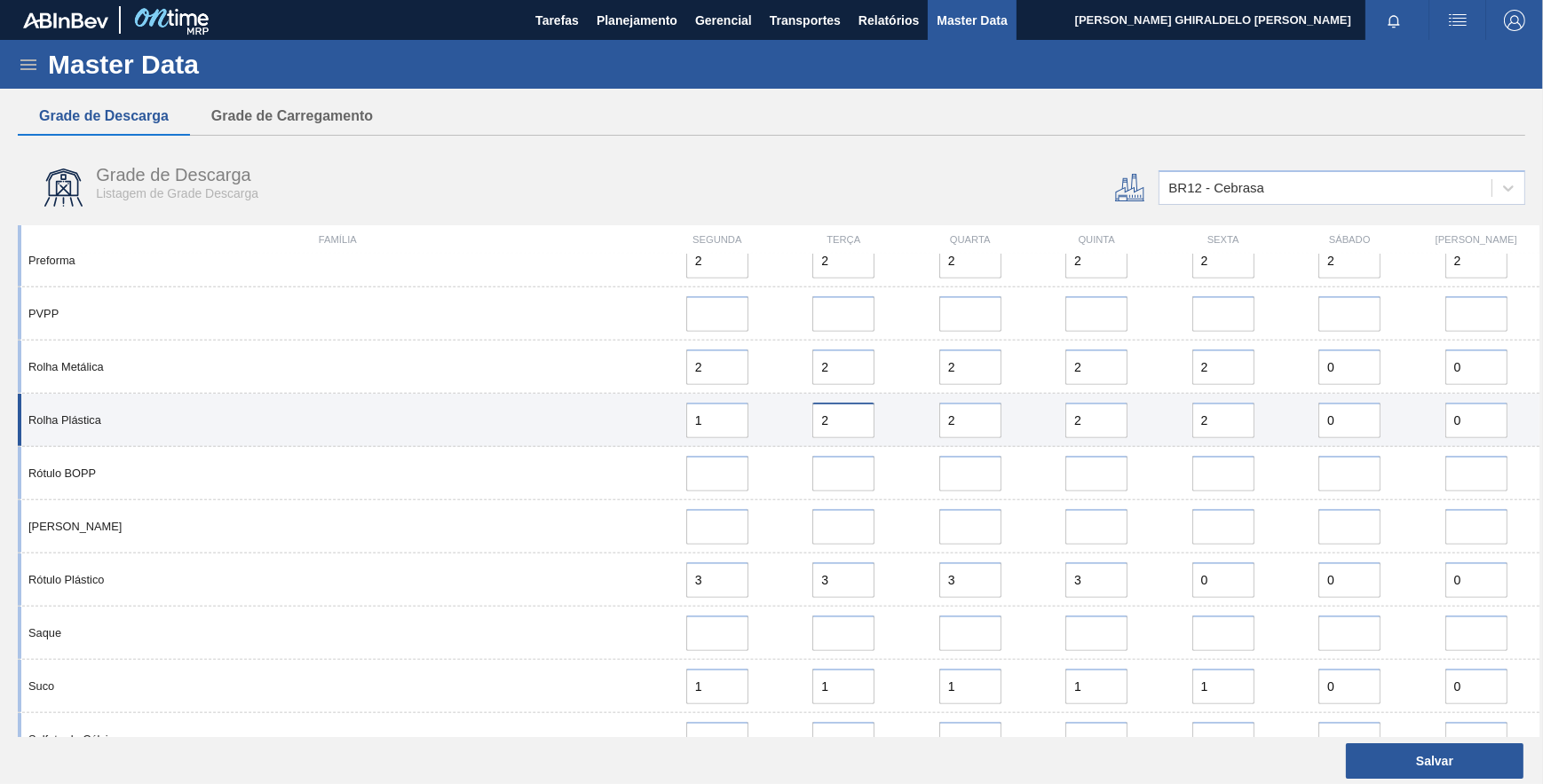
click at [797, 413] on div "2" at bounding box center [842, 421] width 111 height 36
type input "0"
drag, startPoint x: 960, startPoint y: 429, endPoint x: 899, endPoint y: 424, distance: 61.2
click at [899, 424] on div "Rolha Plástica 1 0 2 2 2 0 0" at bounding box center [778, 421] width 1522 height 53
type input "0"
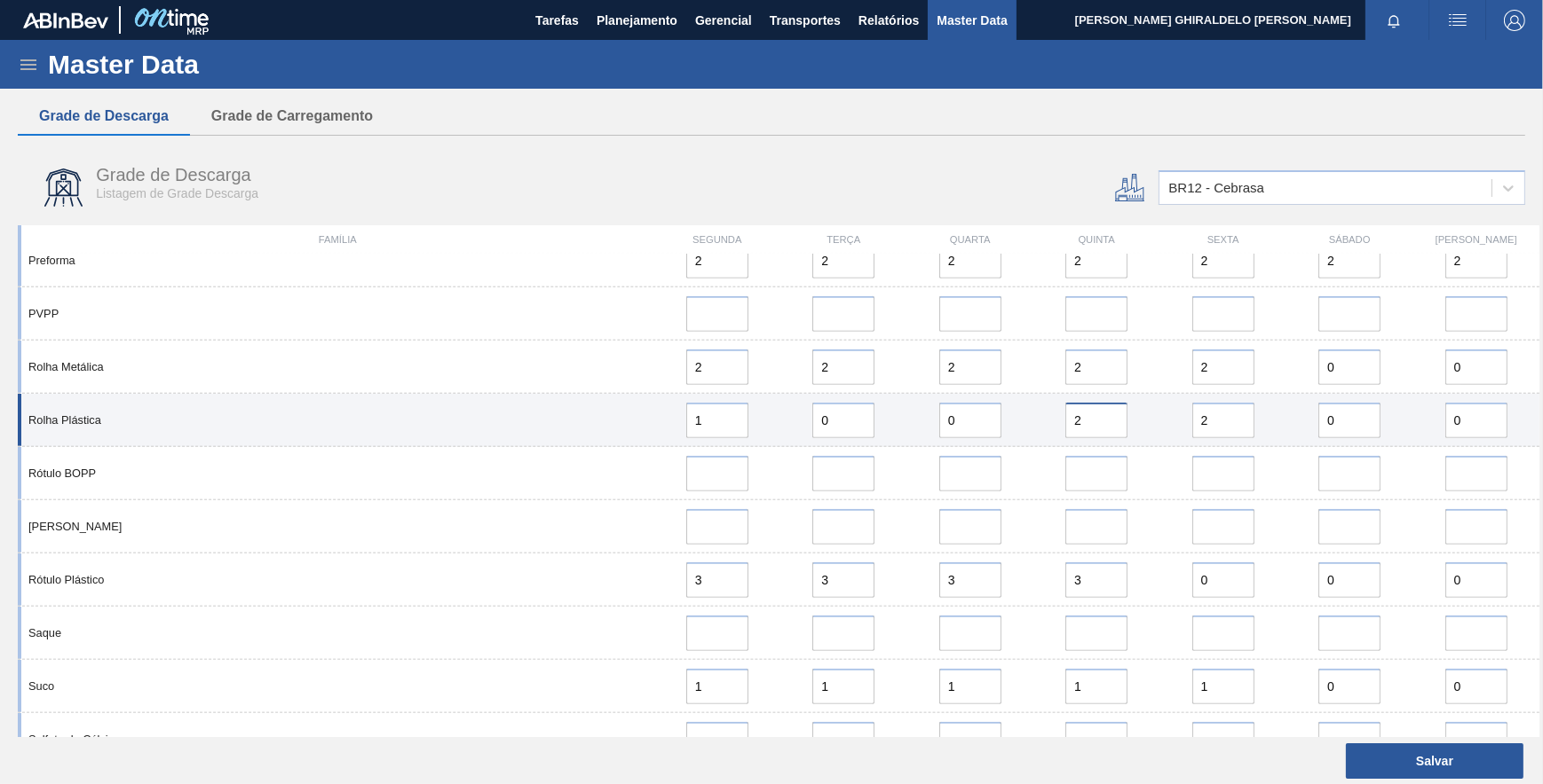
drag, startPoint x: 1074, startPoint y: 421, endPoint x: 1048, endPoint y: 425, distance: 26.3
click at [1025, 421] on div "Rolha Plástica 1 0 0 2 2 0 0" at bounding box center [778, 421] width 1522 height 53
type input "0"
drag, startPoint x: 1229, startPoint y: 421, endPoint x: 1136, endPoint y: 421, distance: 93.0
click at [1136, 421] on div "Rolha Plástica 1 0 0 0 2 0 0" at bounding box center [778, 421] width 1522 height 53
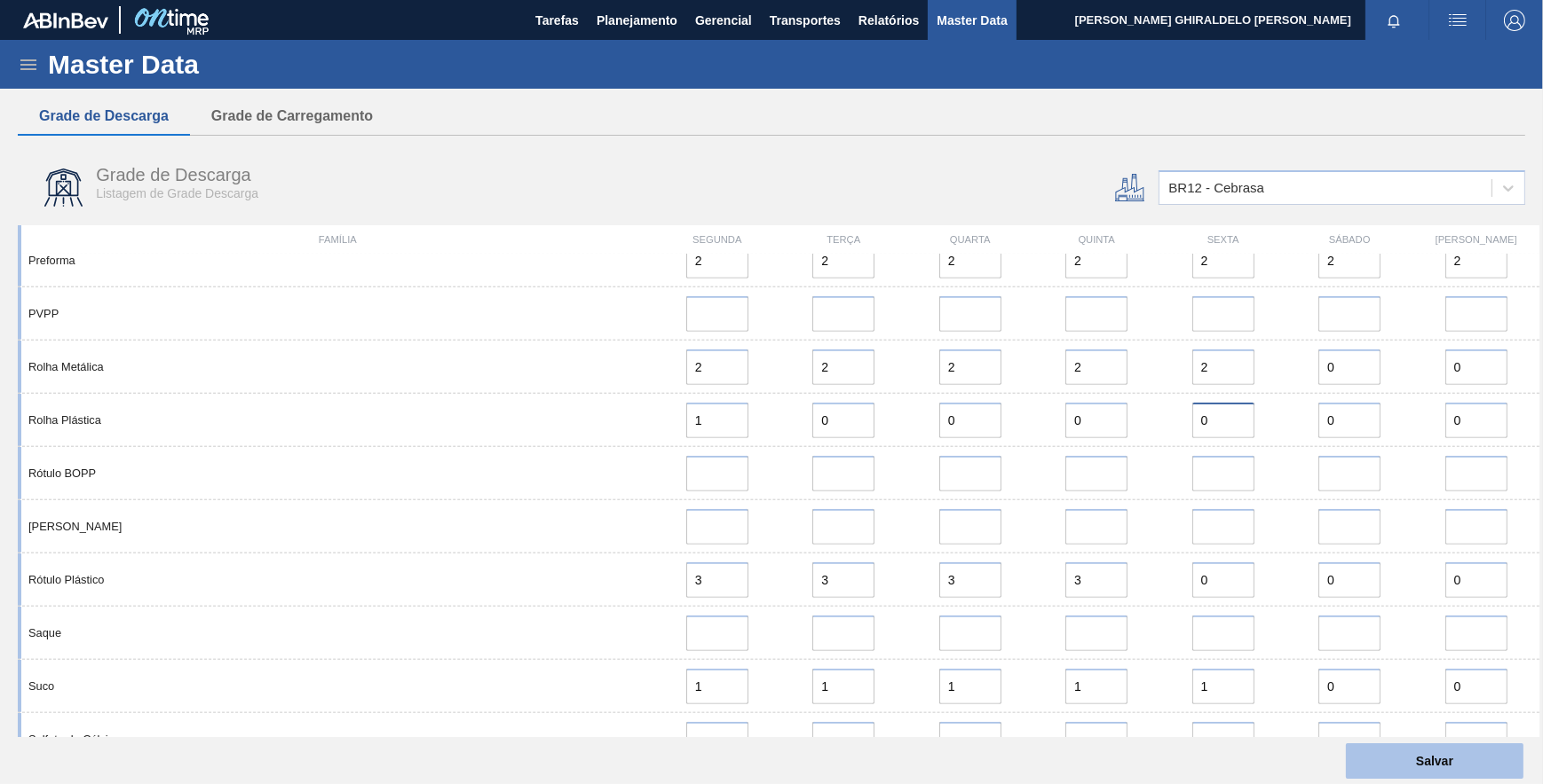
type input "0"
click at [1429, 752] on button "Salvar" at bounding box center [1434, 761] width 178 height 36
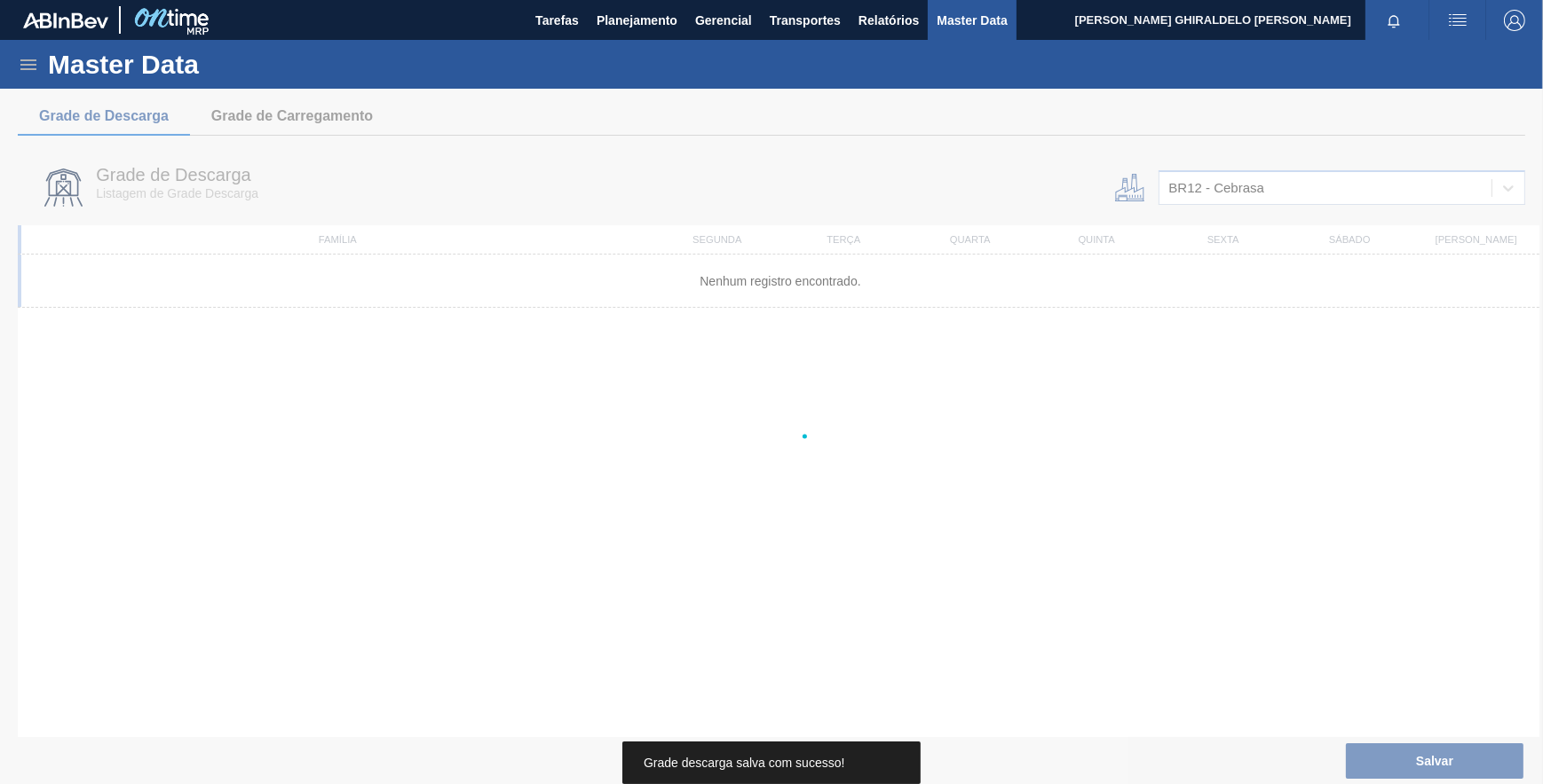
scroll to position [0, 0]
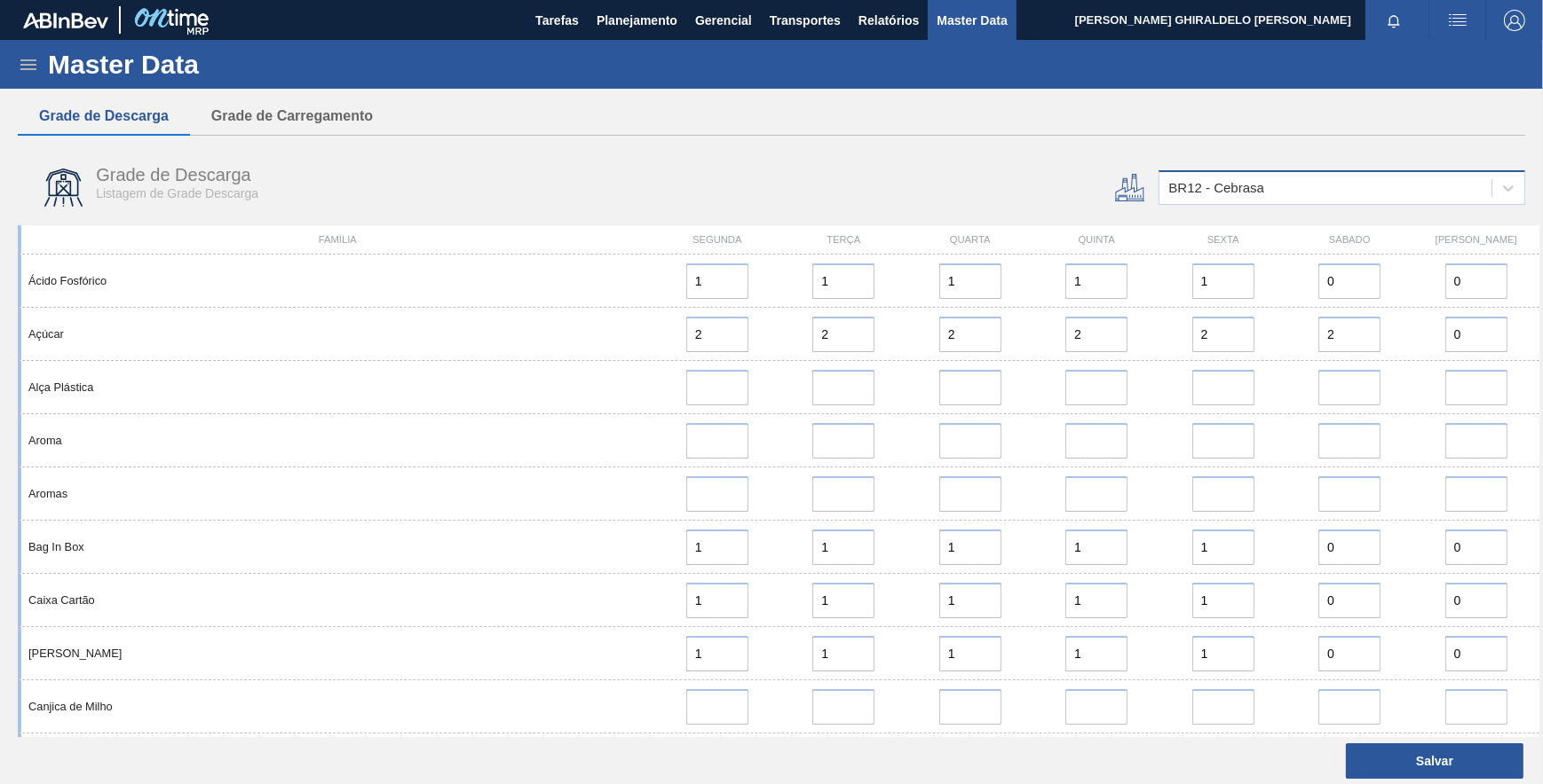
click at [1275, 191] on div "BR12 - Cebrasa" at bounding box center [1325, 189] width 332 height 26
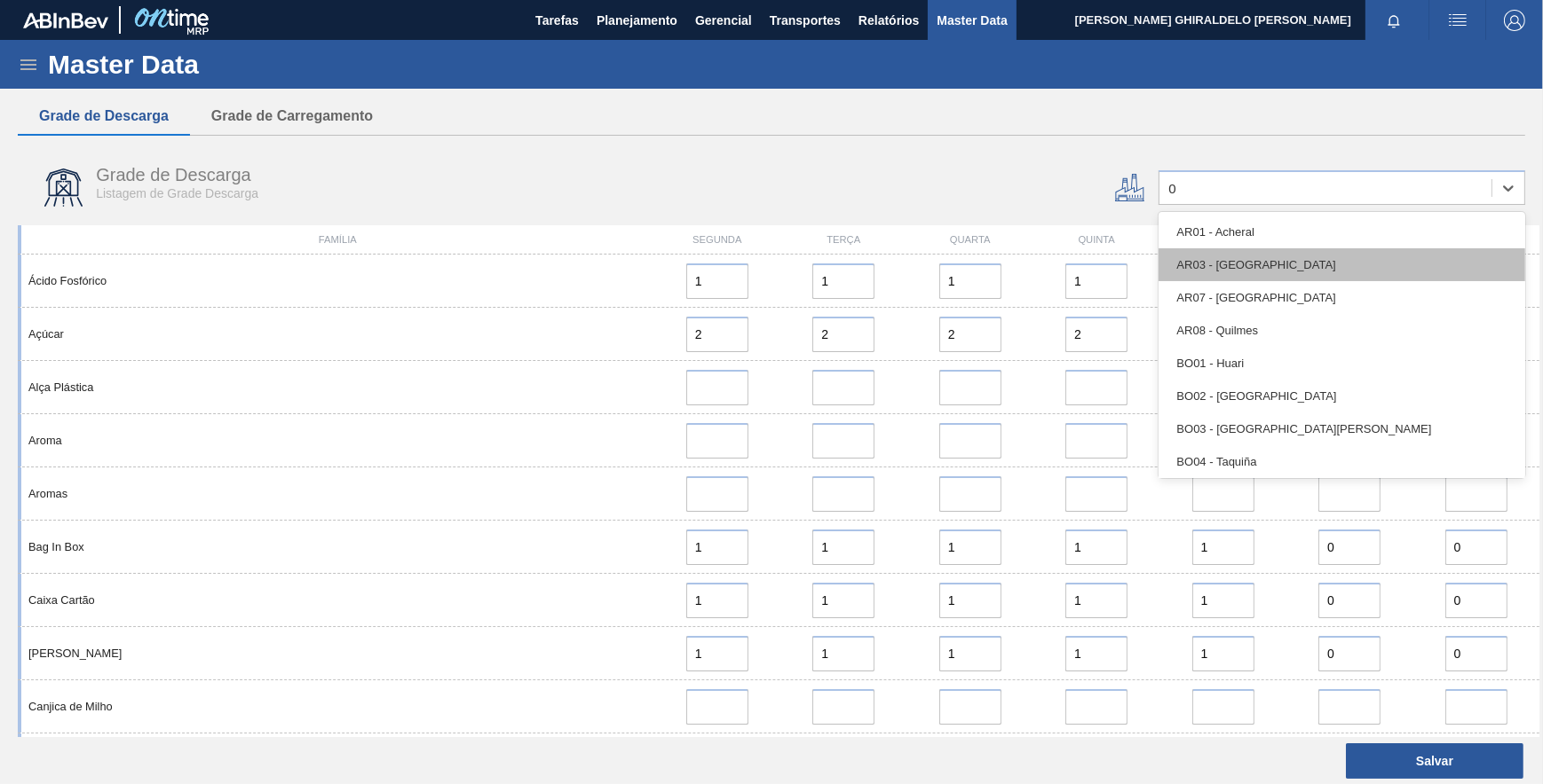
type input "04"
click at [1254, 273] on div "BR04 - Camaçari" at bounding box center [1341, 265] width 366 height 33
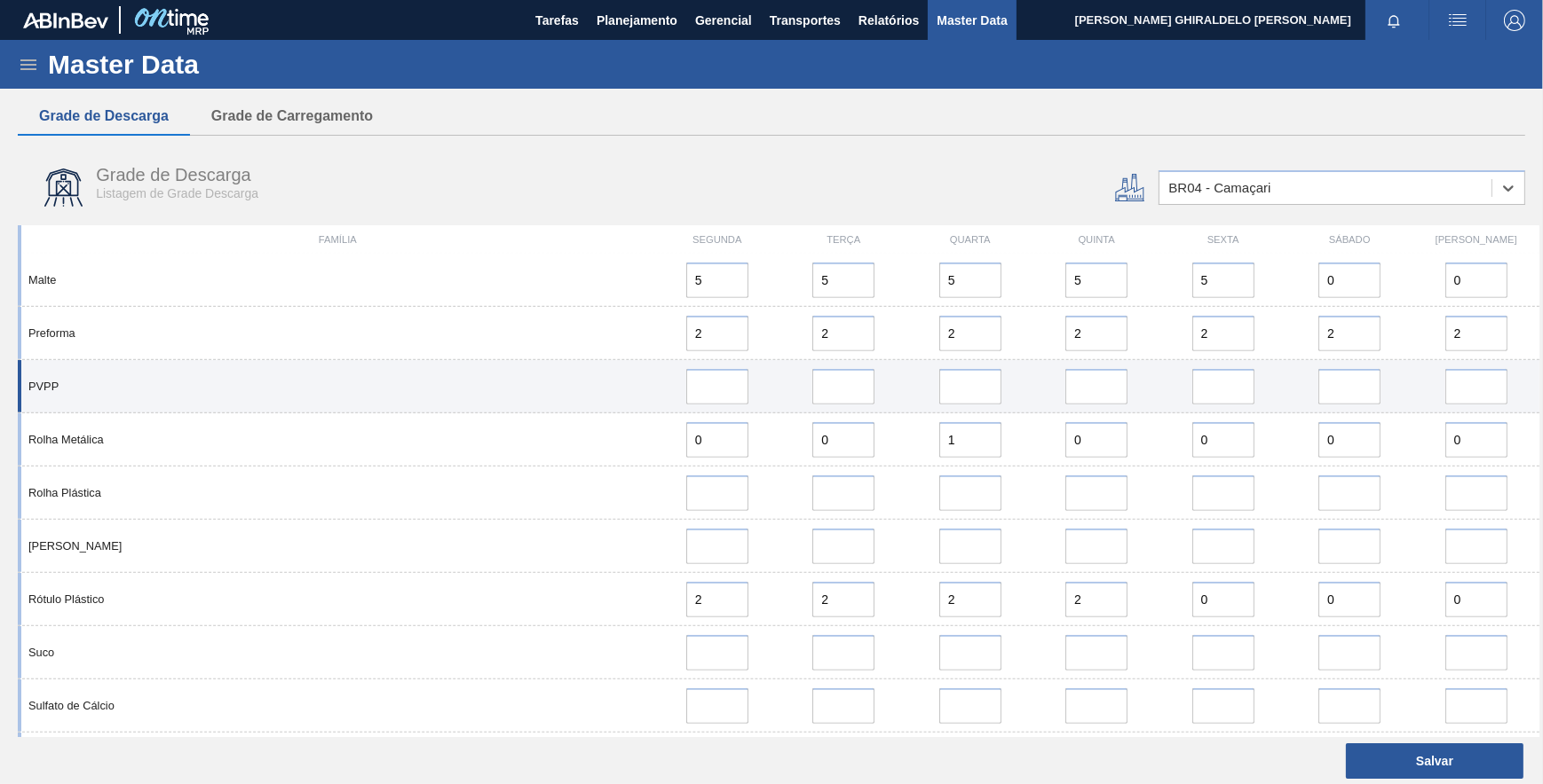
scroll to position [1273, 0]
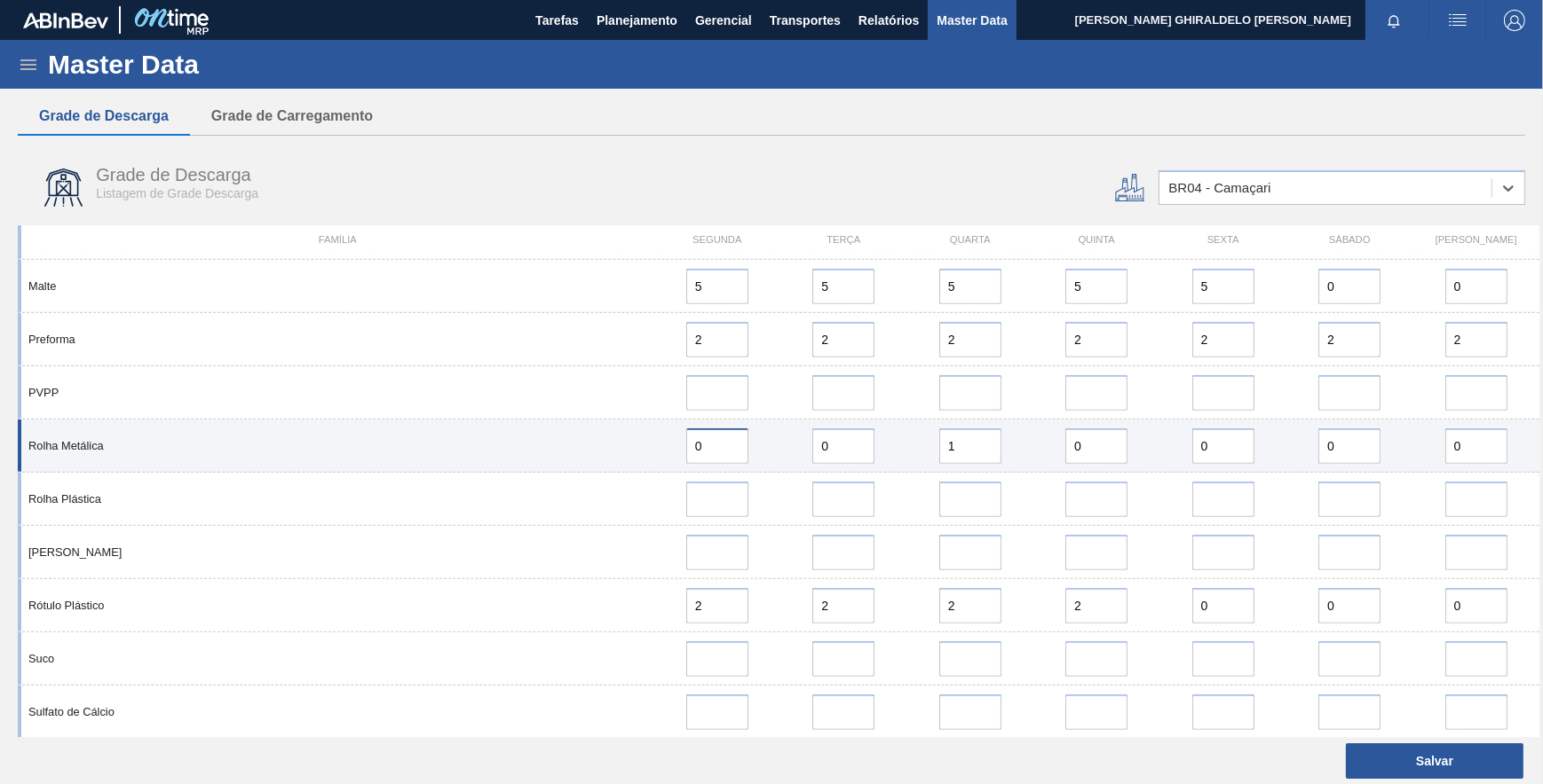
drag, startPoint x: 715, startPoint y: 454, endPoint x: 639, endPoint y: 447, distance: 76.3
click at [639, 447] on div "Rolha Metálica 0 0 1 0 0 0 0" at bounding box center [778, 446] width 1522 height 53
drag, startPoint x: 819, startPoint y: 445, endPoint x: 850, endPoint y: 440, distance: 31.4
click at [829, 444] on input "0" at bounding box center [842, 446] width 62 height 36
drag, startPoint x: 969, startPoint y: 447, endPoint x: 907, endPoint y: 447, distance: 62.0
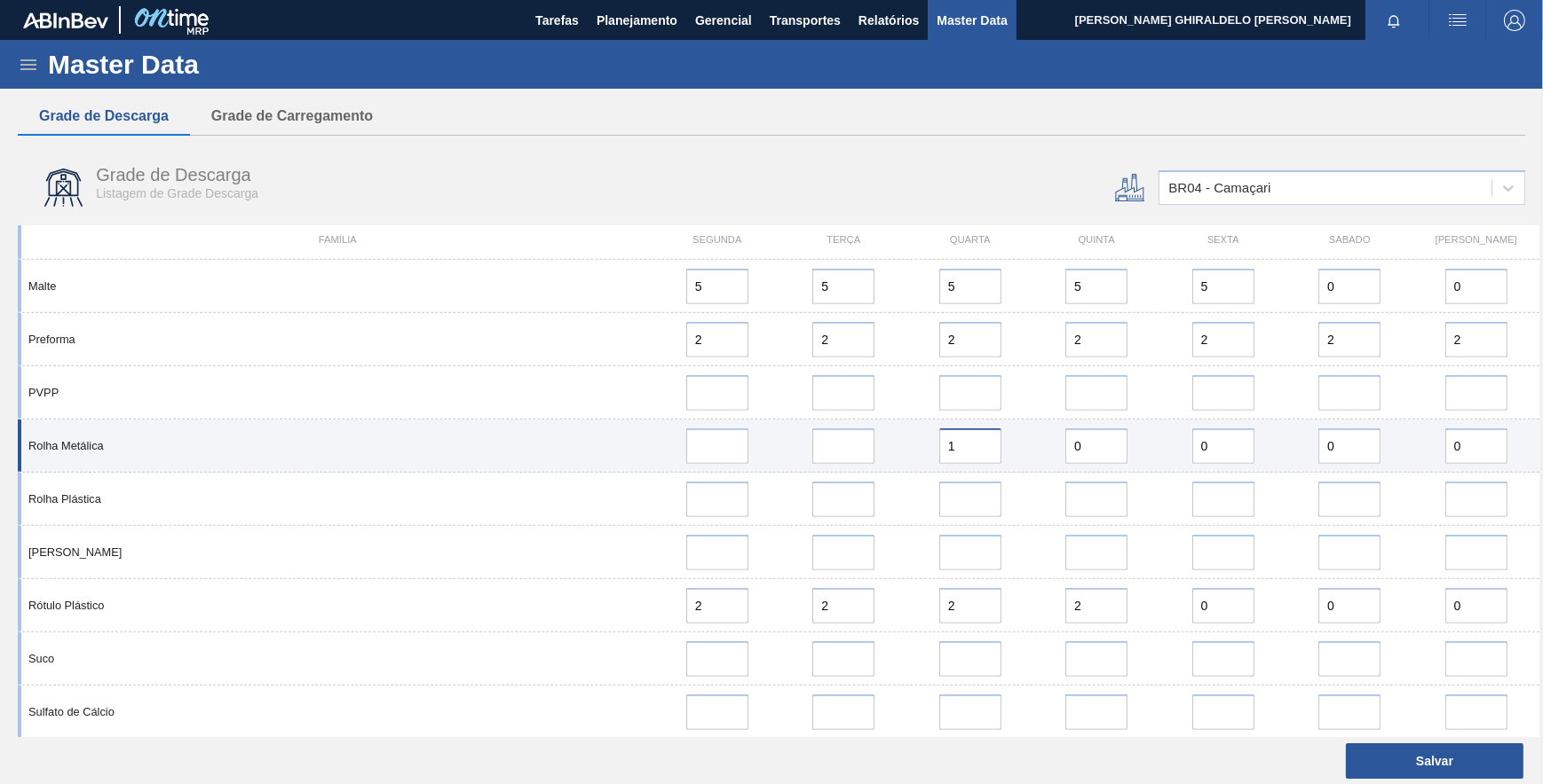
click at [907, 447] on div "1" at bounding box center [969, 446] width 126 height 36
drag, startPoint x: 1079, startPoint y: 446, endPoint x: 1030, endPoint y: 448, distance: 49.0
click at [1023, 448] on div "Rolha Metálica 0 0 0 0" at bounding box center [778, 446] width 1522 height 53
drag, startPoint x: 1218, startPoint y: 448, endPoint x: 1113, endPoint y: 448, distance: 105.0
click at [1113, 448] on div "Rolha Metálica 0 0 0" at bounding box center [778, 446] width 1522 height 53
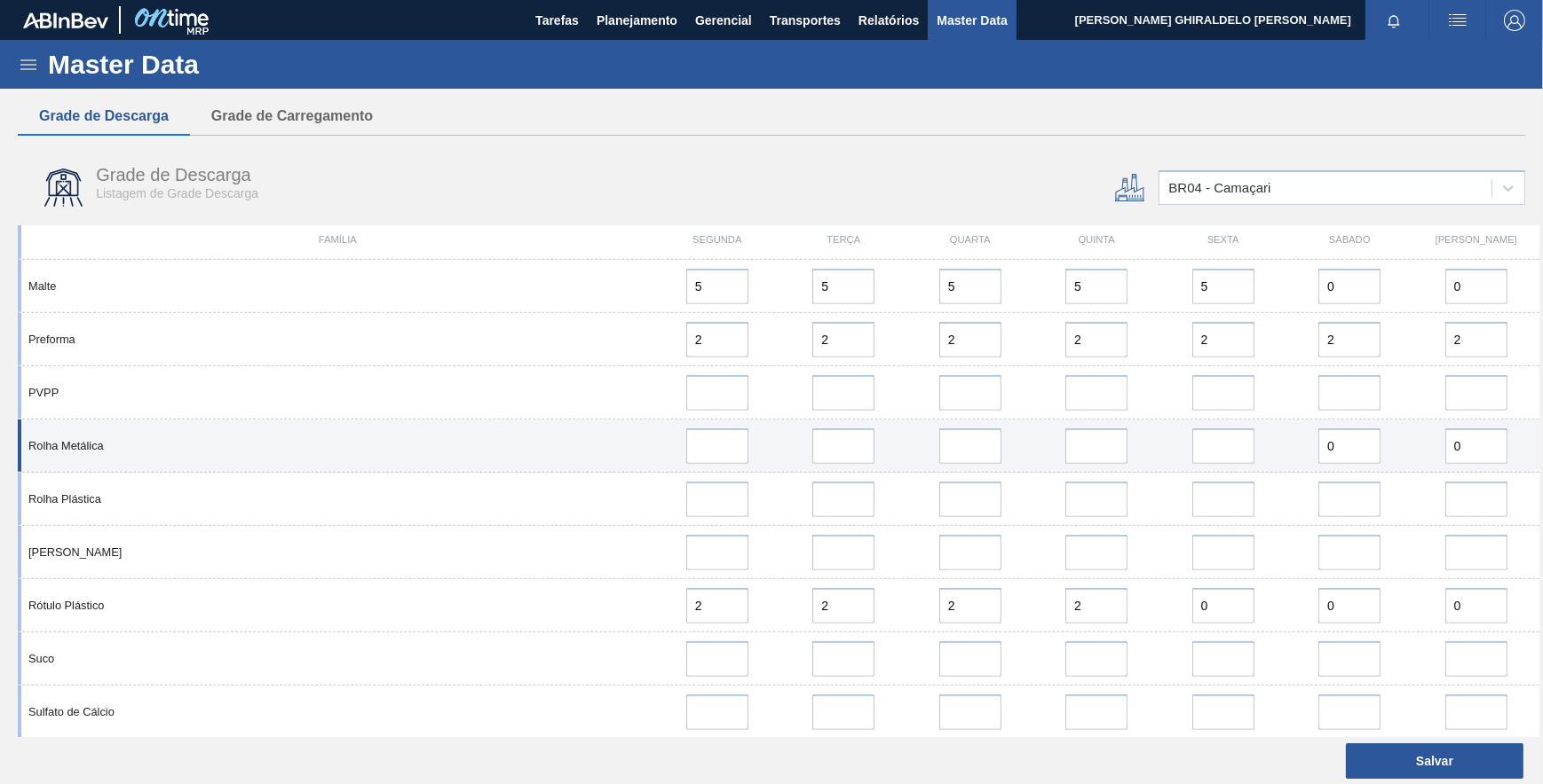
drag, startPoint x: 1324, startPoint y: 441, endPoint x: 1254, endPoint y: 441, distance: 70.0
click at [1254, 441] on div "Rolha Metálica 0 0" at bounding box center [778, 446] width 1522 height 53
drag, startPoint x: 1477, startPoint y: 446, endPoint x: 1325, endPoint y: 452, distance: 152.1
click at [1305, 452] on div "Rolha Metálica 0 0" at bounding box center [778, 446] width 1522 height 53
drag, startPoint x: 1271, startPoint y: 452, endPoint x: 1293, endPoint y: 456, distance: 22.4
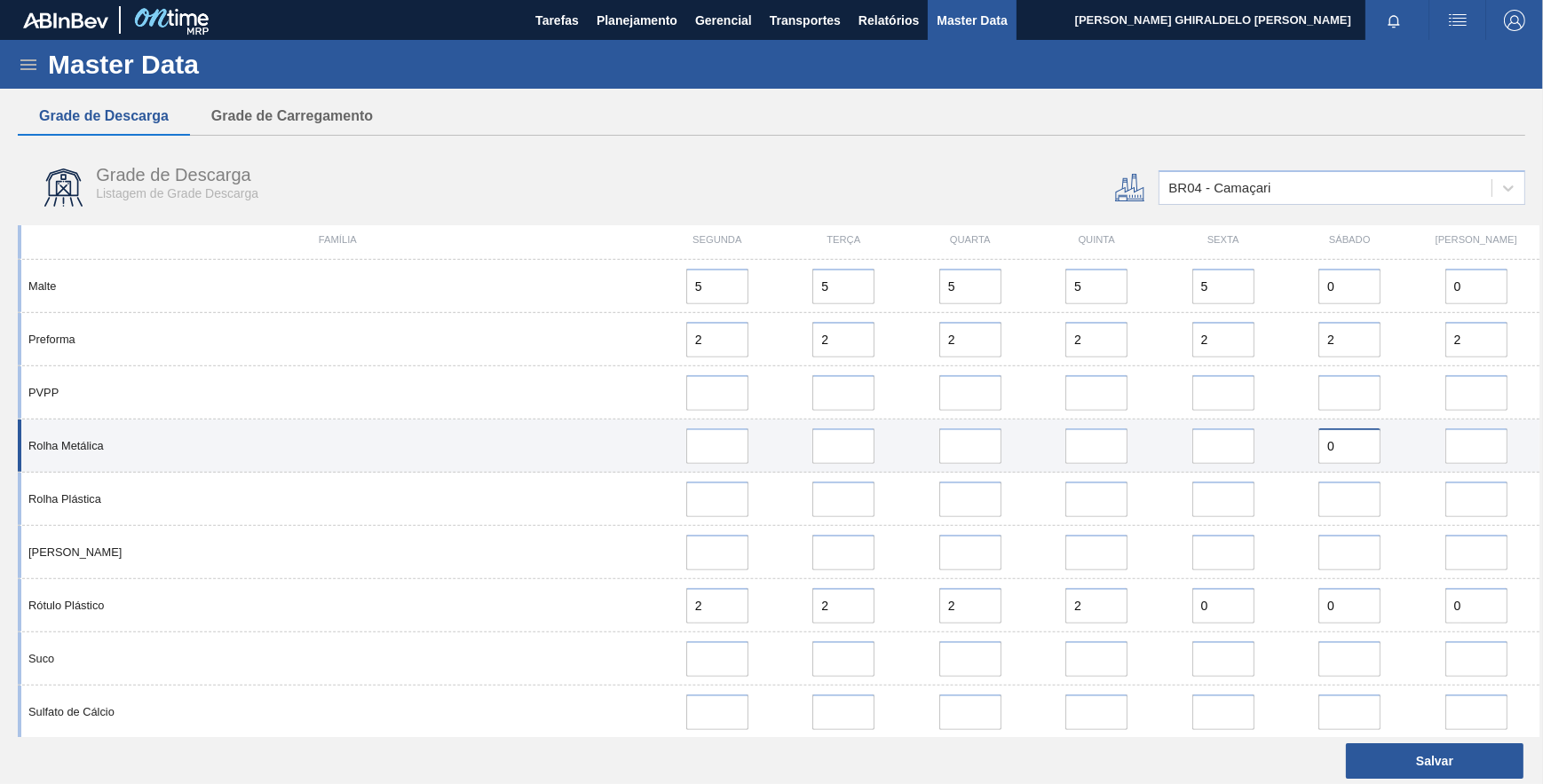
click at [1263, 452] on div "Rolha Metálica 0" at bounding box center [778, 446] width 1522 height 53
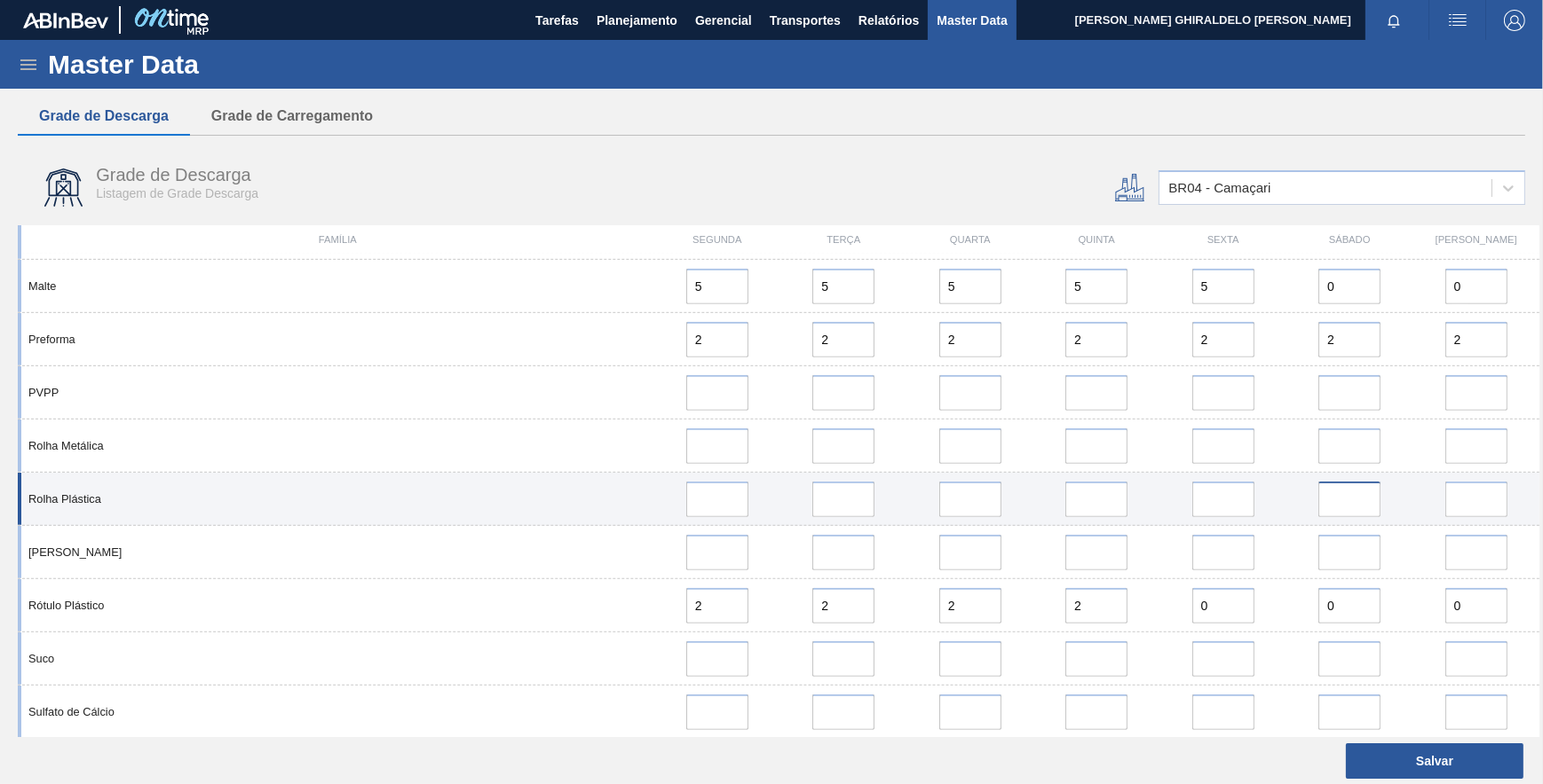
click at [1356, 496] on input at bounding box center [1349, 500] width 62 height 36
type input "0"
click at [1452, 489] on input "error" at bounding box center [1476, 500] width 62 height 36
type input "0"
drag, startPoint x: 1229, startPoint y: 501, endPoint x: 1221, endPoint y: 502, distance: 8.1
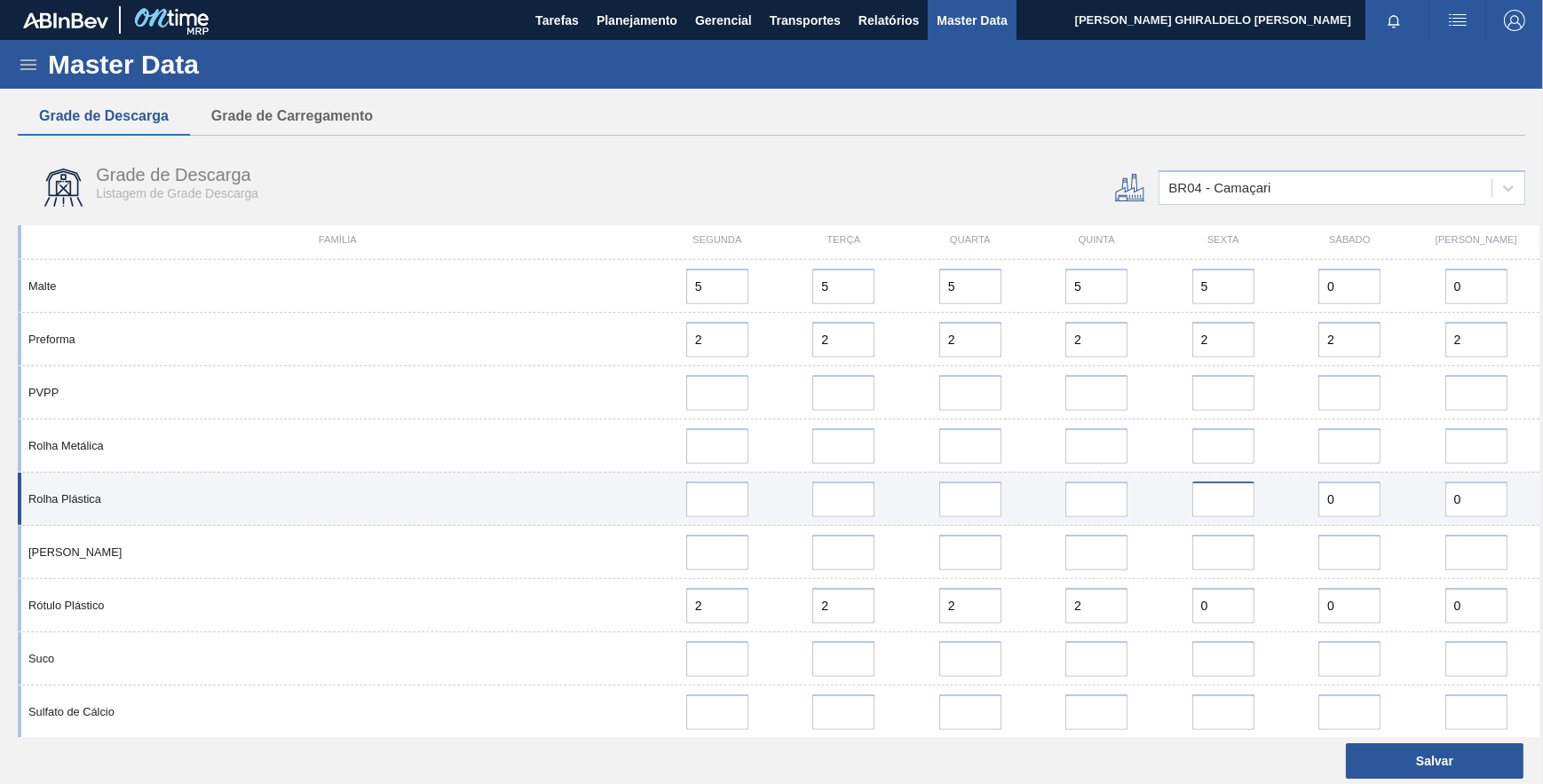
click at [1228, 501] on input "error" at bounding box center [1223, 500] width 62 height 36
type input "0"
click at [1115, 502] on input "error" at bounding box center [1096, 500] width 62 height 36
type input "0"
click at [986, 499] on input "error" at bounding box center [969, 500] width 62 height 36
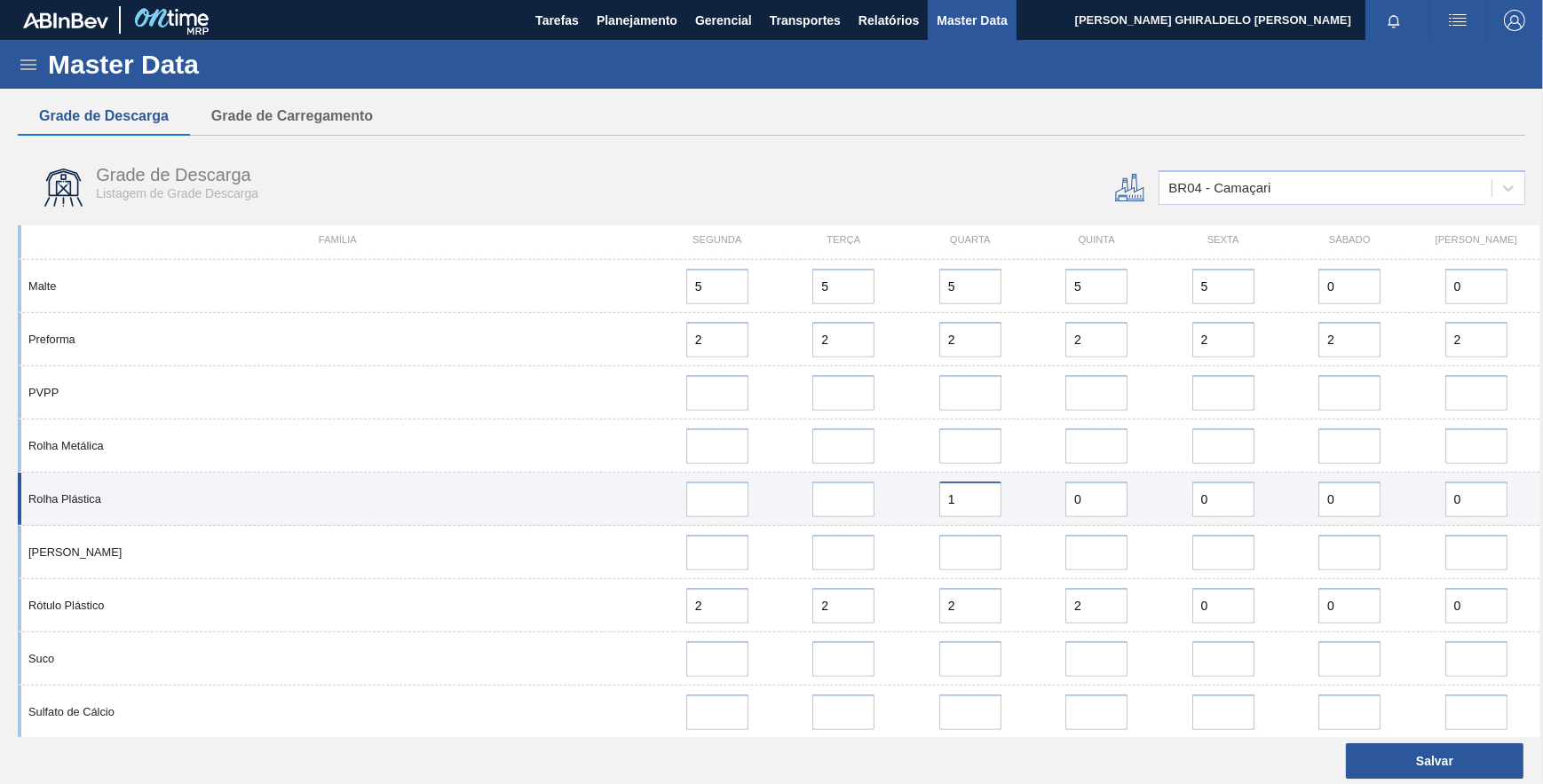
type input "1"
click at [874, 502] on div at bounding box center [842, 500] width 111 height 36
click at [860, 502] on input "error" at bounding box center [842, 500] width 62 height 36
type input "0"
click at [728, 508] on input "error" at bounding box center [716, 500] width 62 height 36
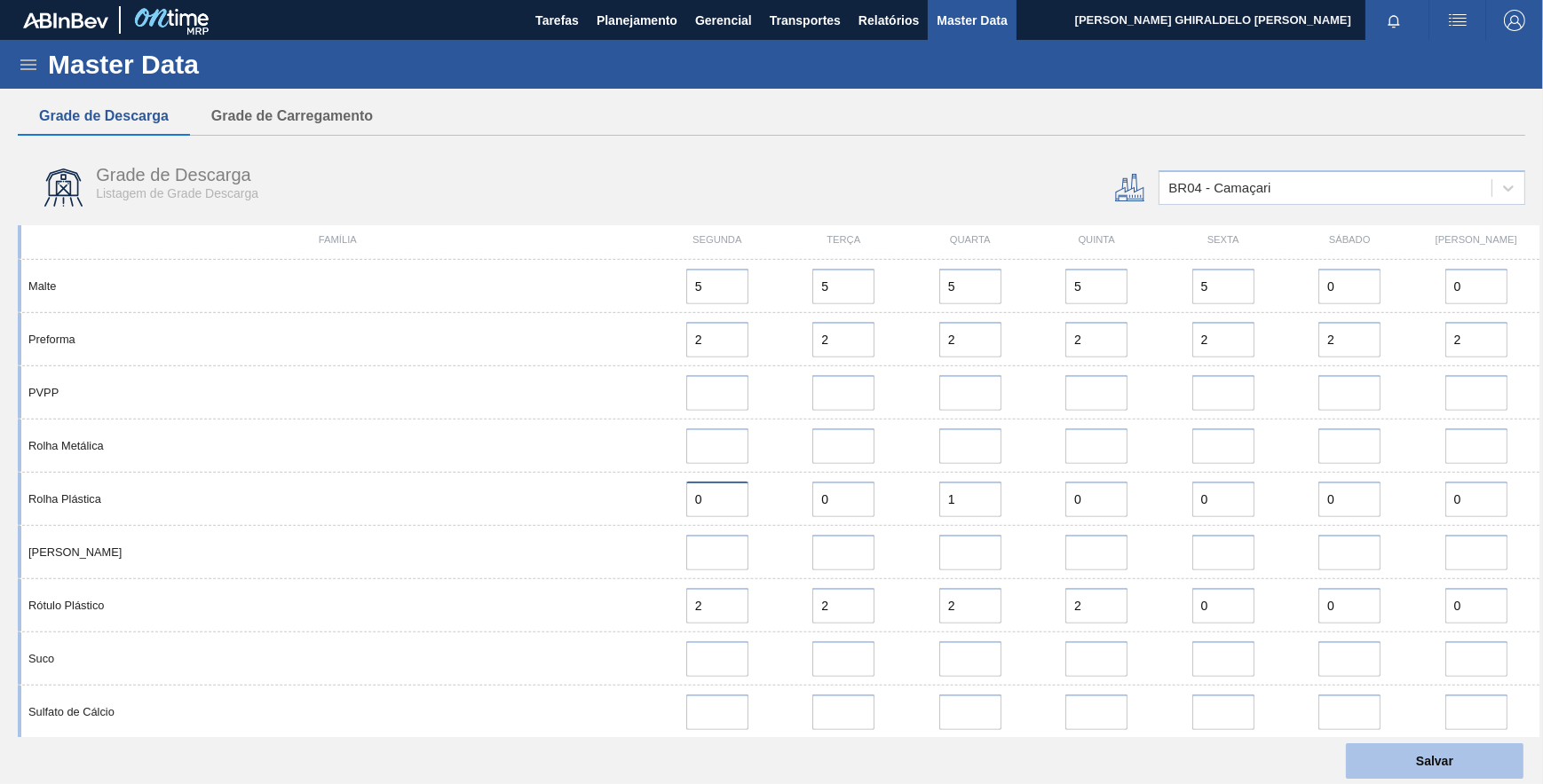
type input "0"
click at [1417, 762] on button "Salvar" at bounding box center [1434, 761] width 178 height 36
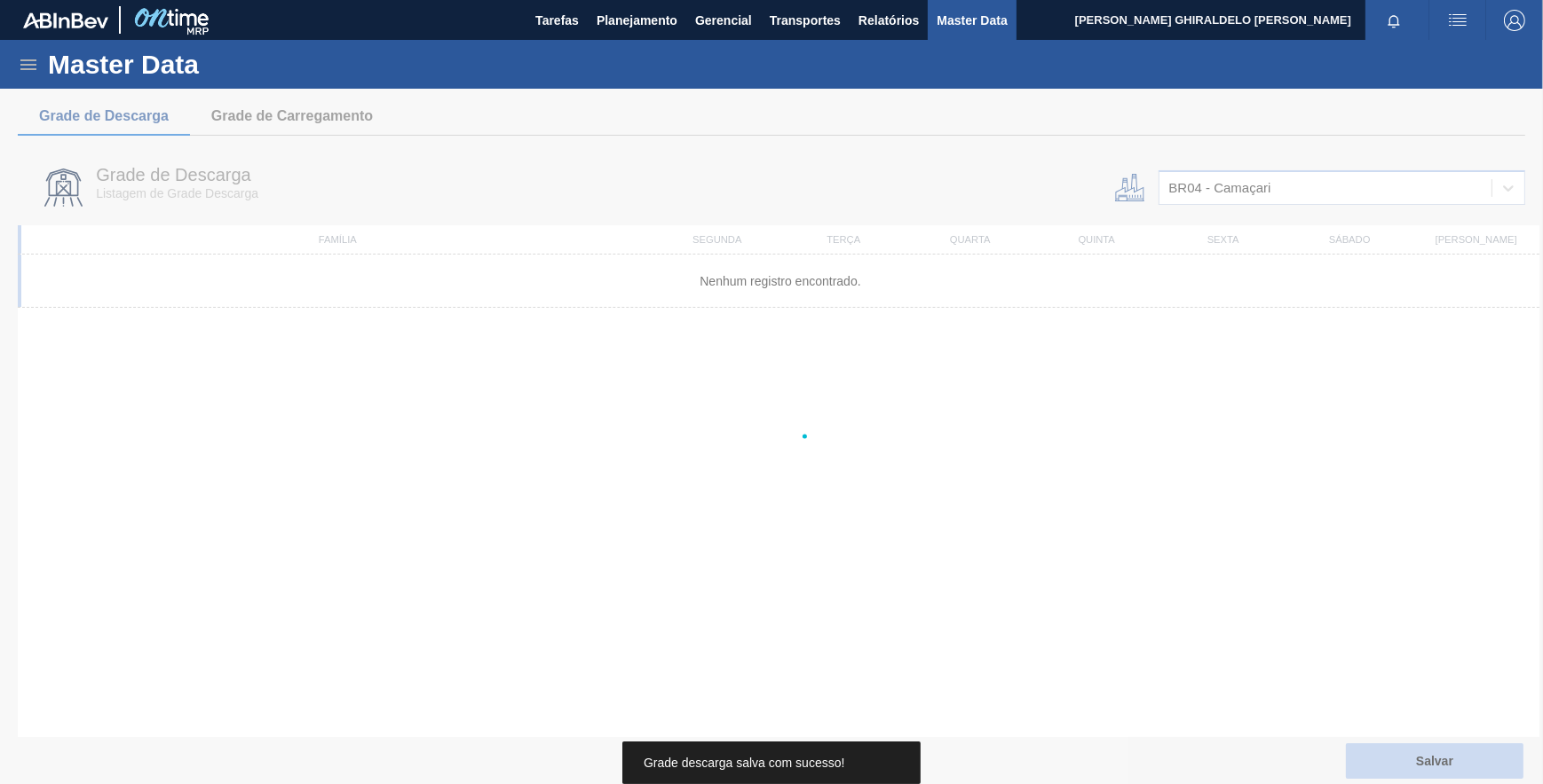
scroll to position [0, 0]
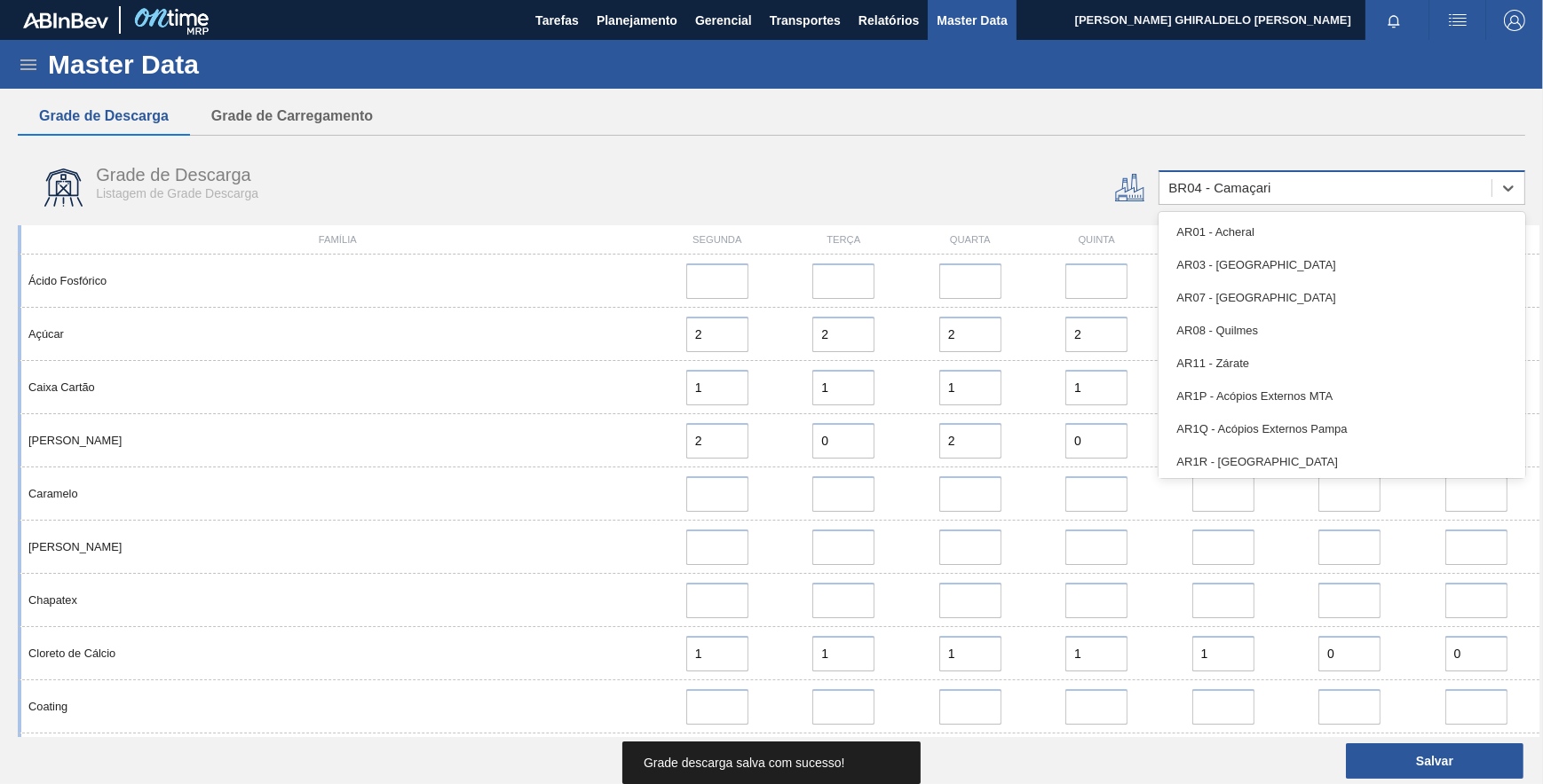
click at [1315, 175] on div "BR04 - Camaçari" at bounding box center [1341, 188] width 366 height 35
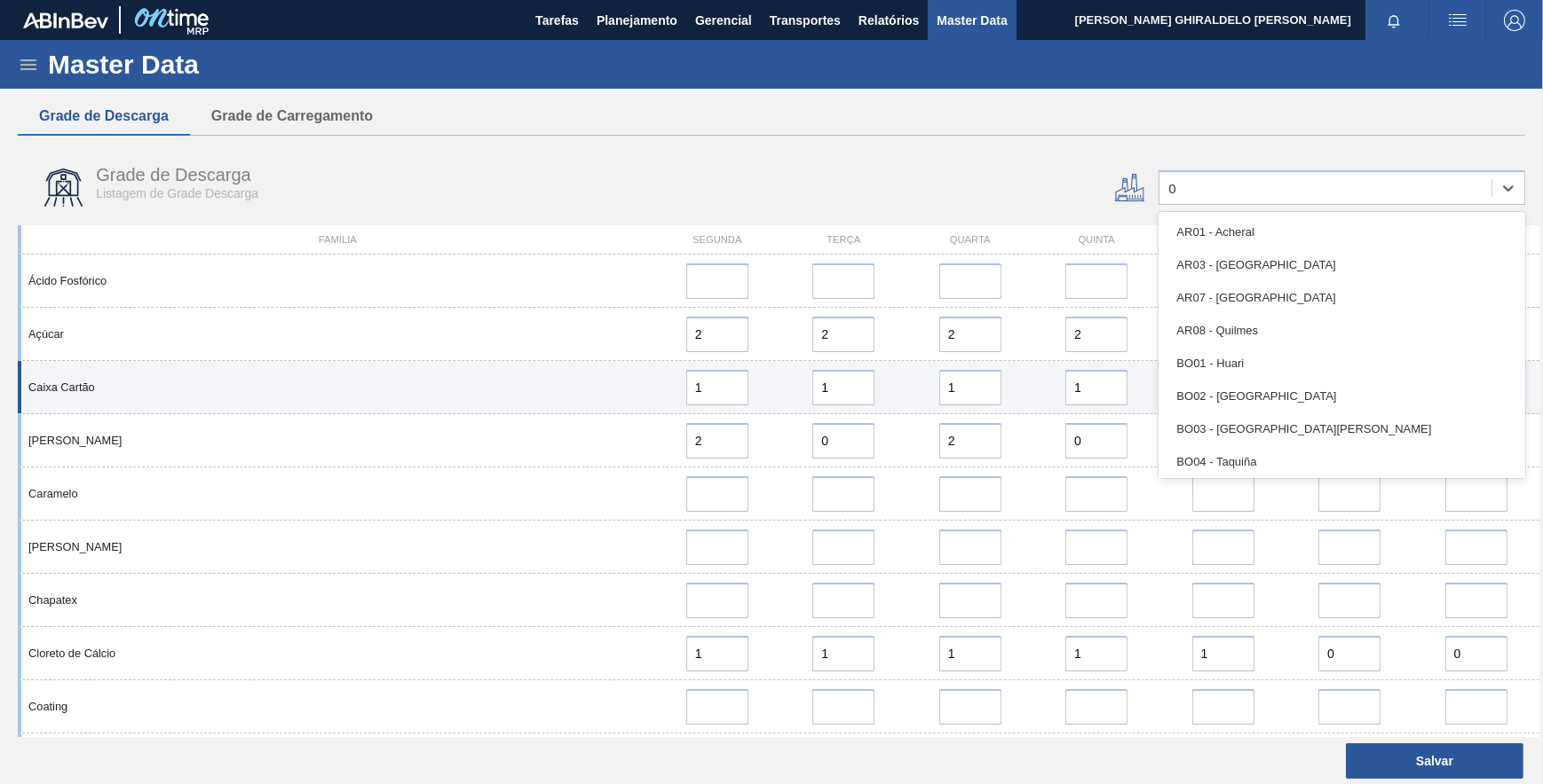
type input "03"
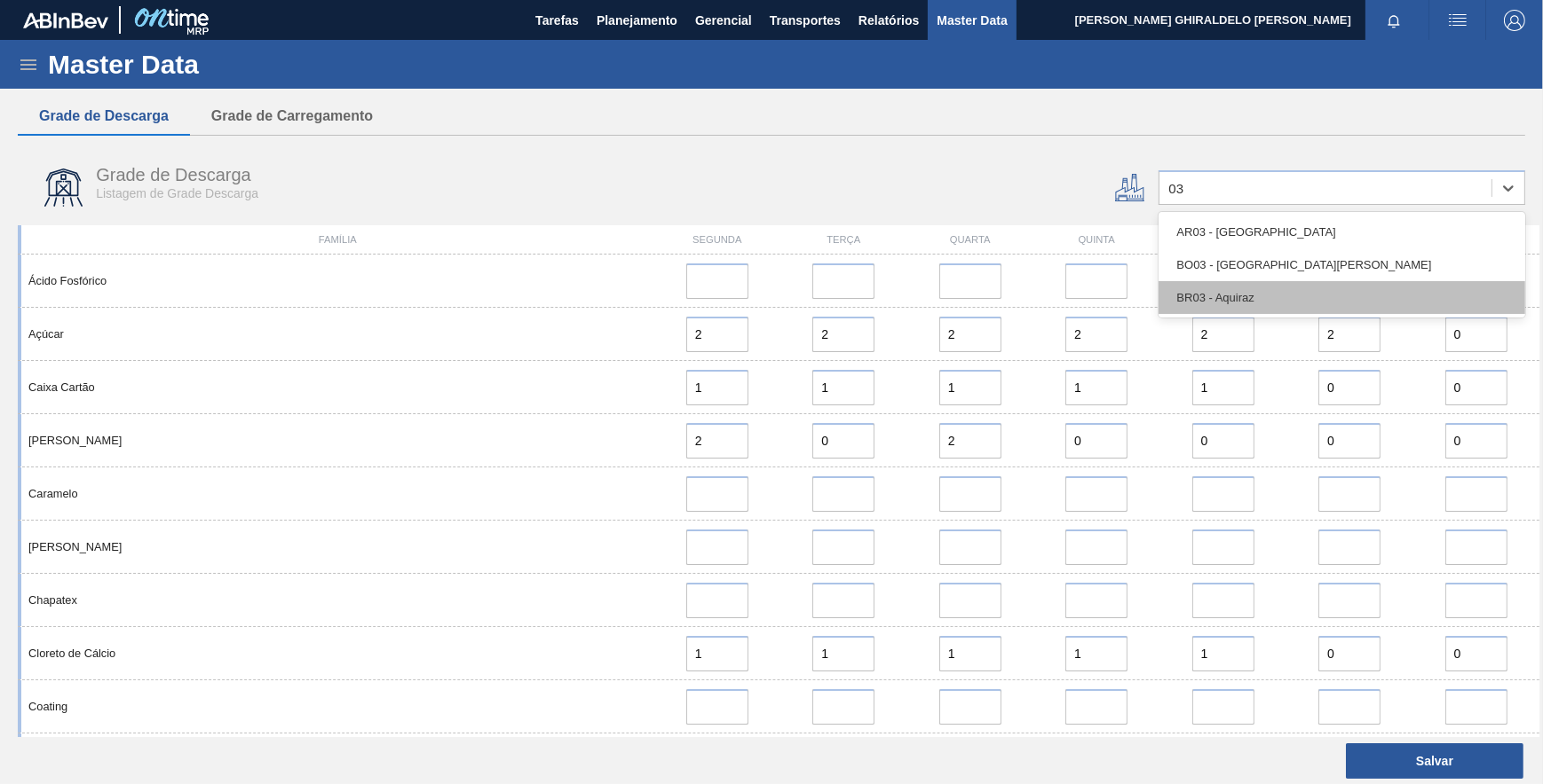
click at [1251, 296] on div "BR03 - Aquiraz" at bounding box center [1341, 298] width 366 height 33
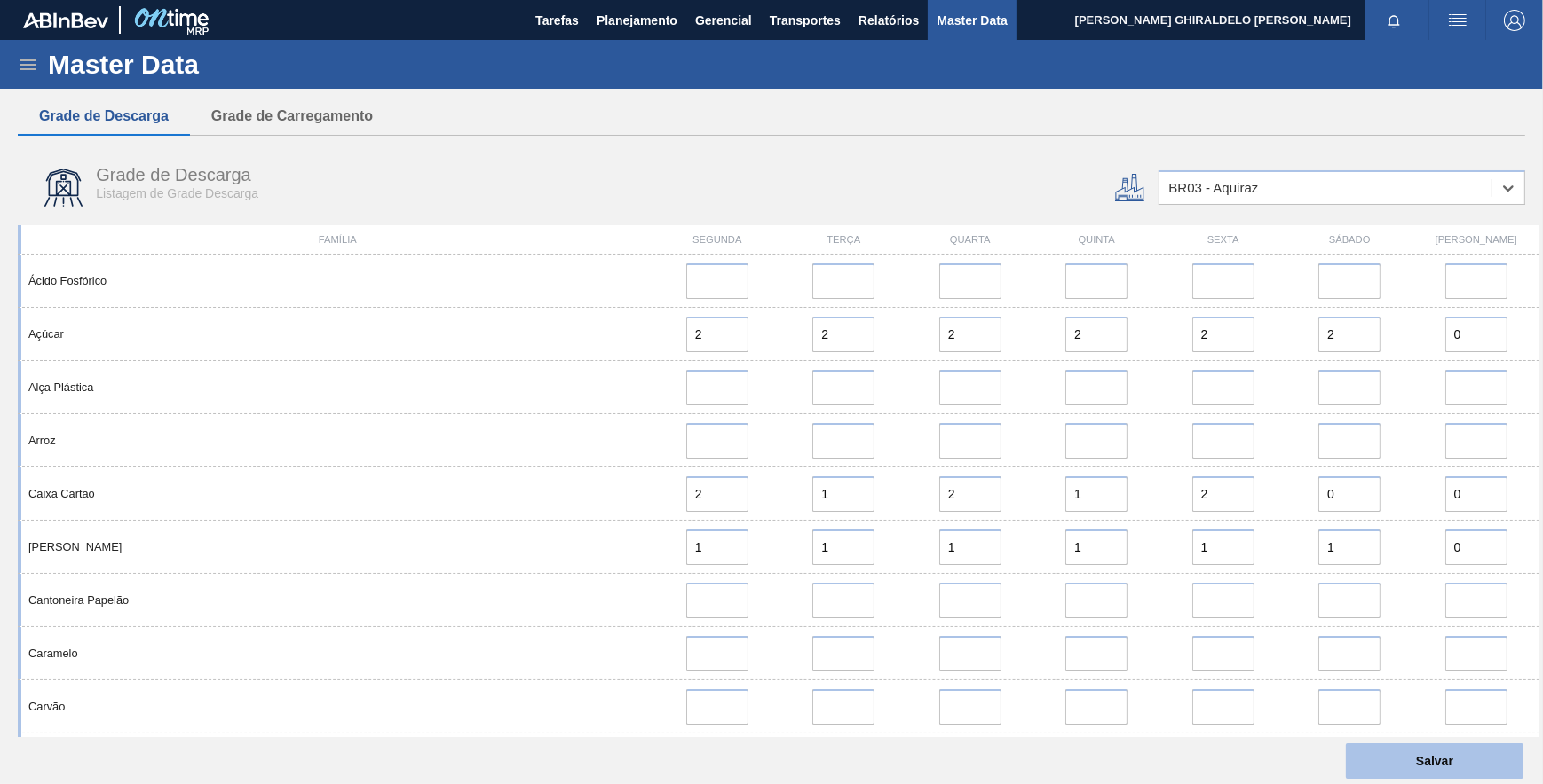
click at [1383, 762] on button "Salvar" at bounding box center [1434, 761] width 178 height 36
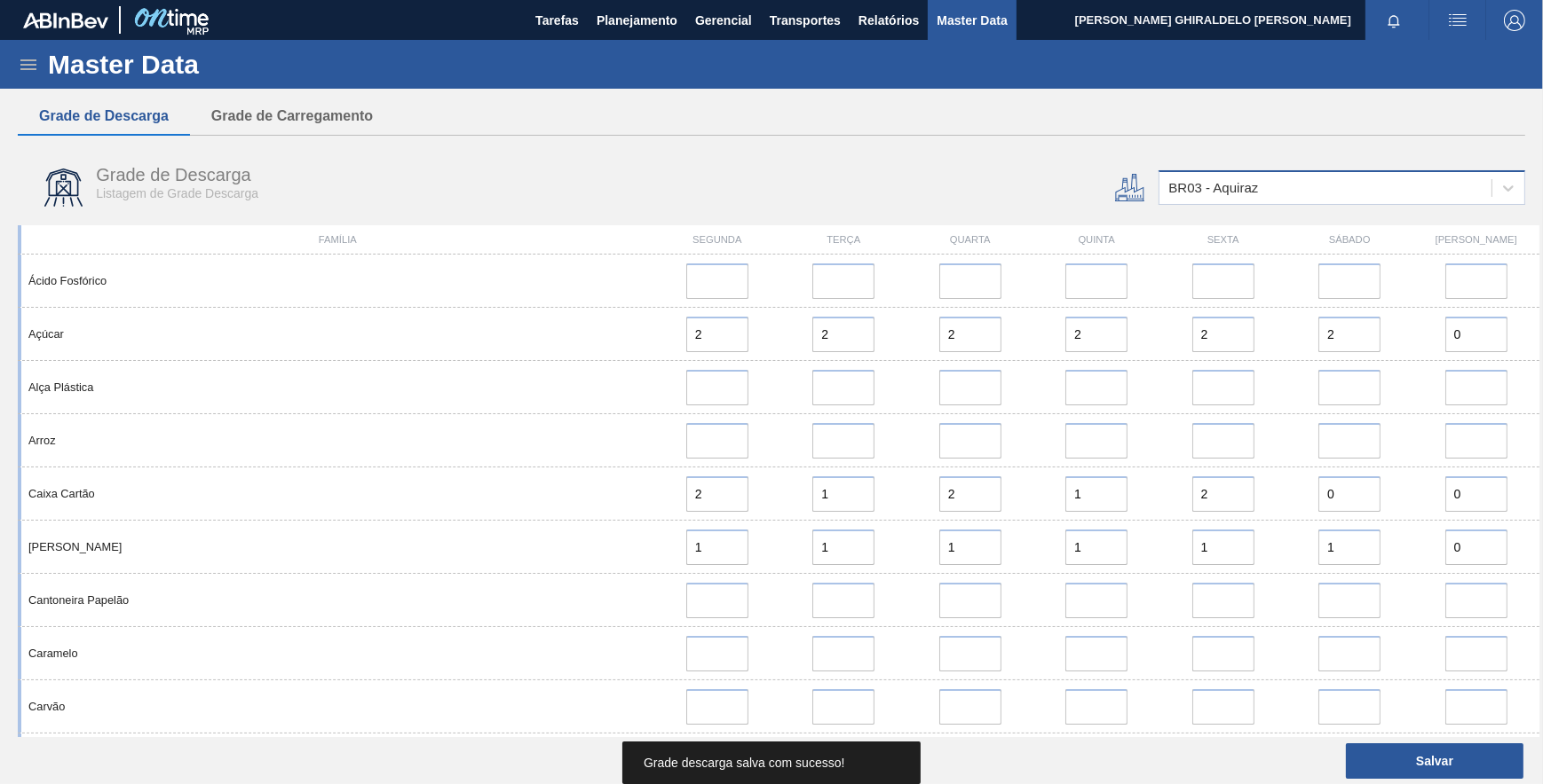
click at [1314, 194] on div "BR03 - Aquiraz" at bounding box center [1325, 189] width 332 height 26
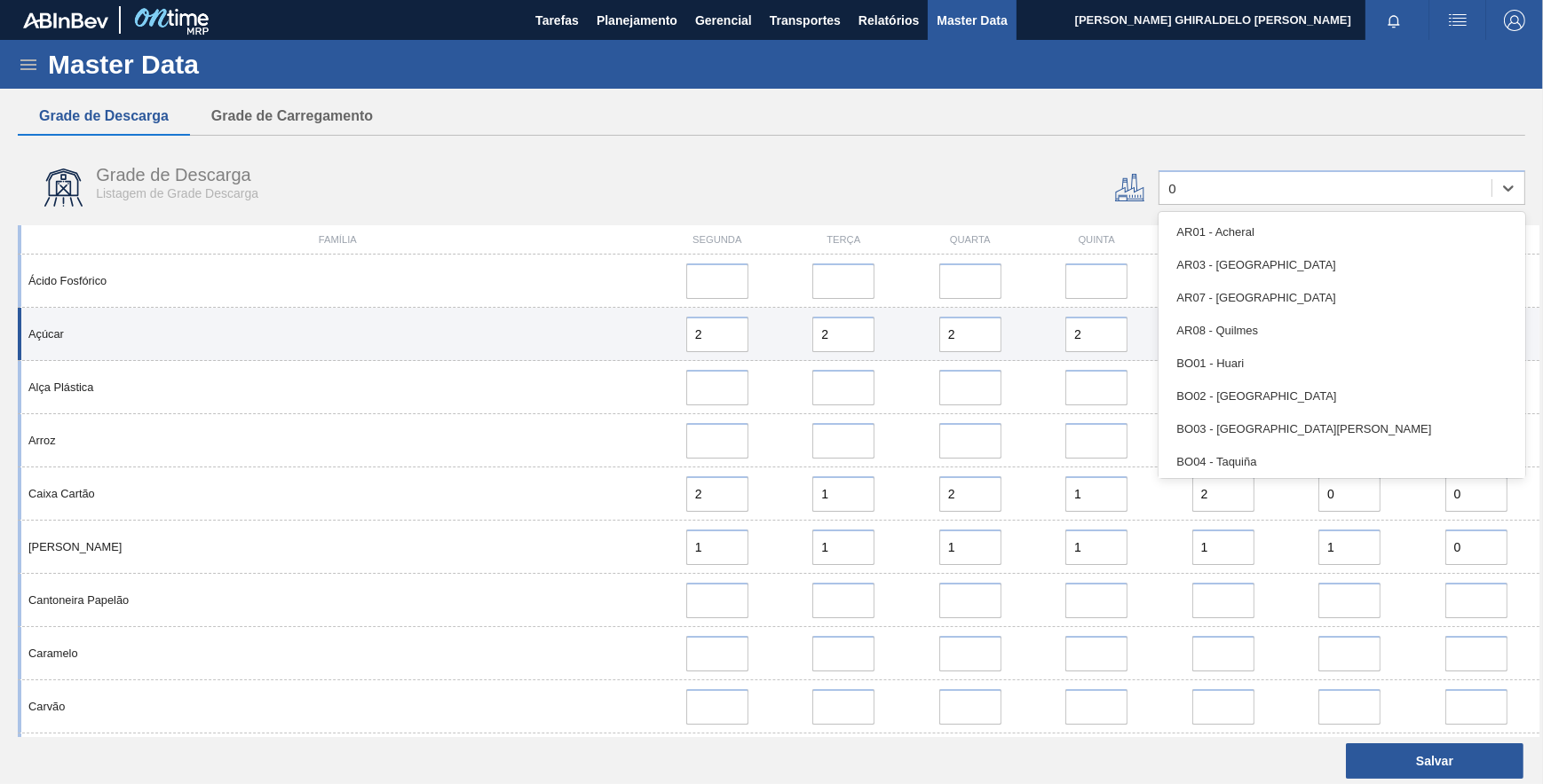
type input "04"
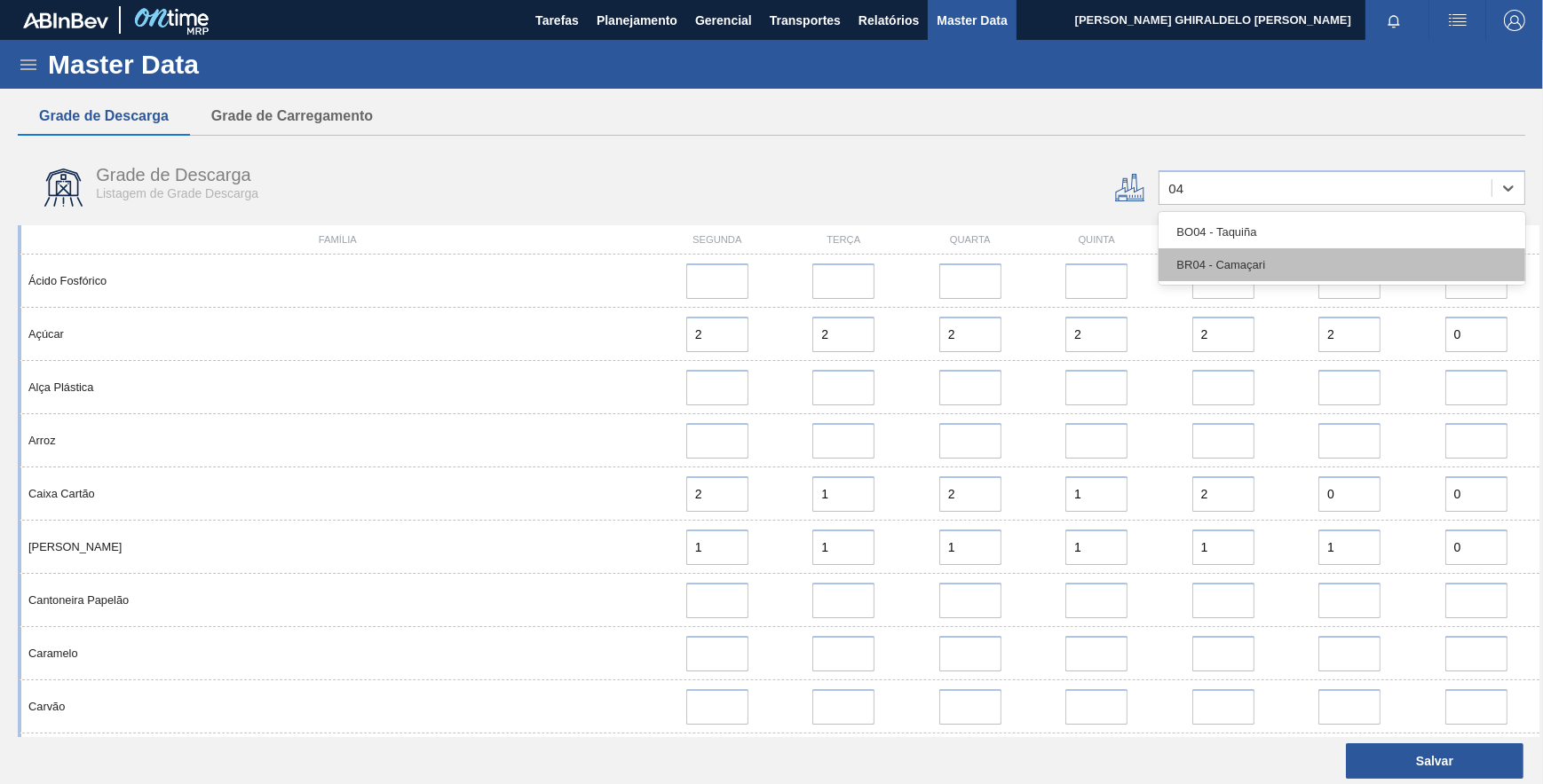
click at [1288, 256] on div "BR04 - Camaçari" at bounding box center [1341, 265] width 366 height 33
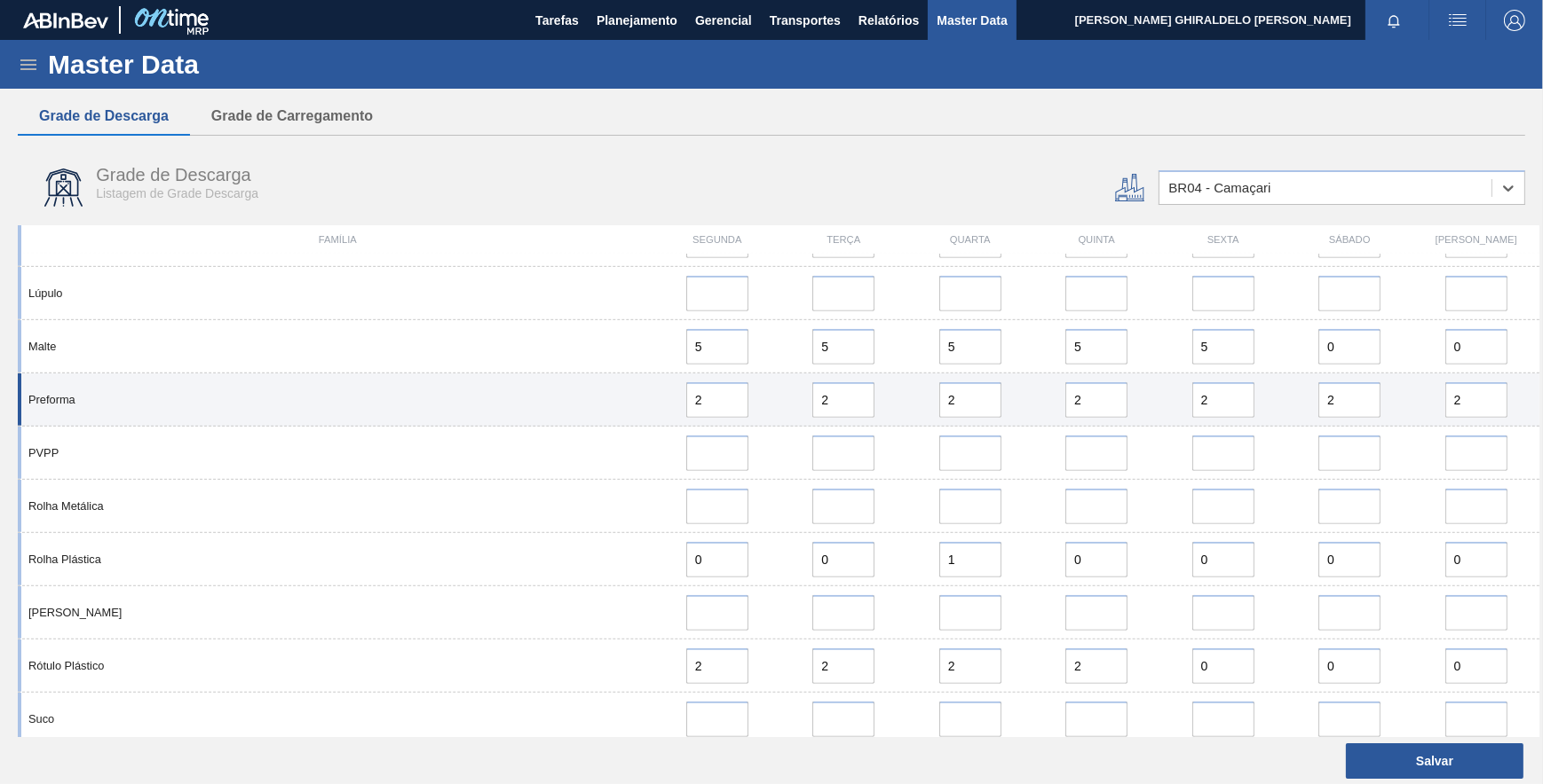
scroll to position [1192, 0]
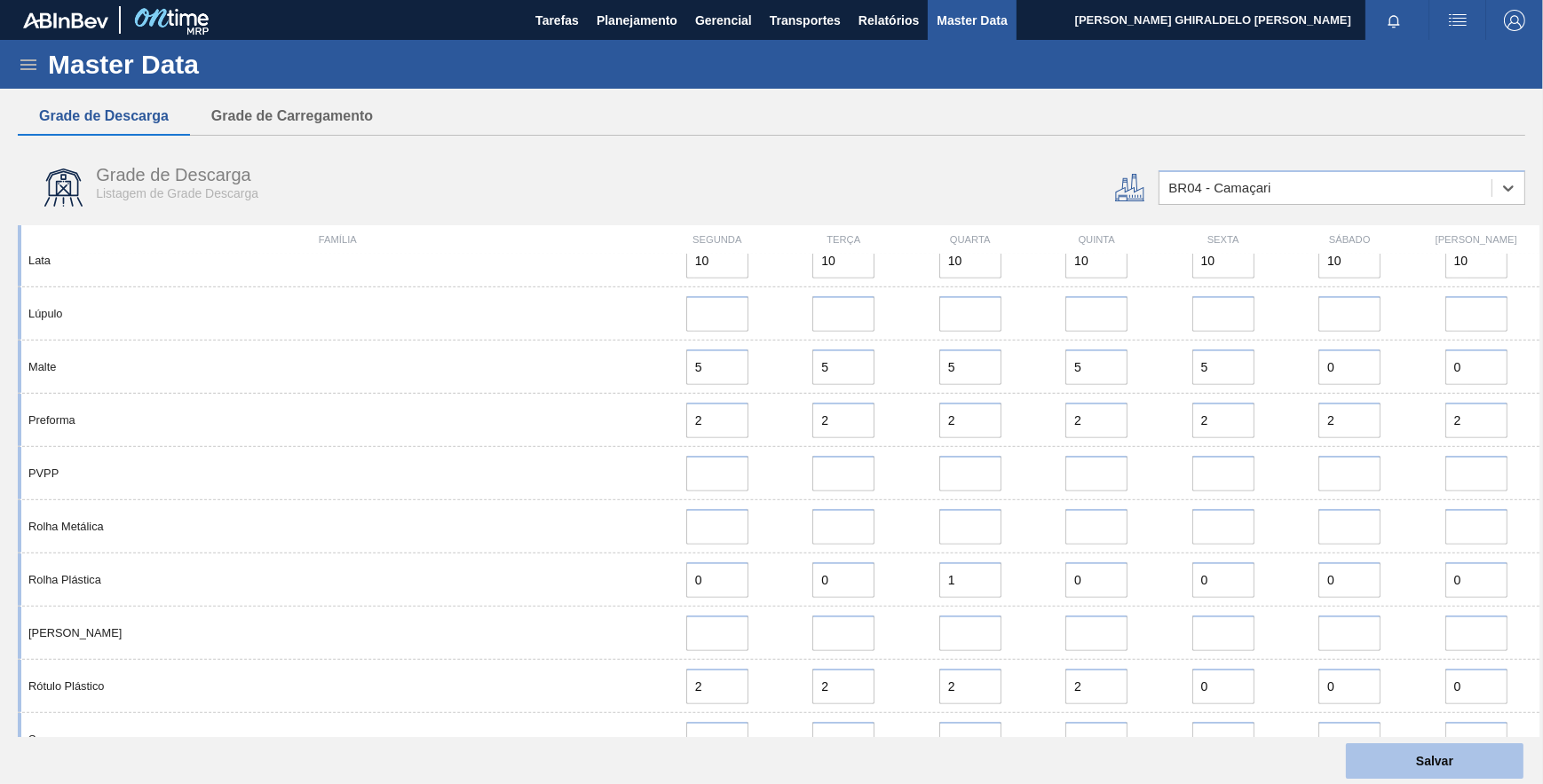
click at [1378, 769] on button "Salvar" at bounding box center [1434, 761] width 178 height 36
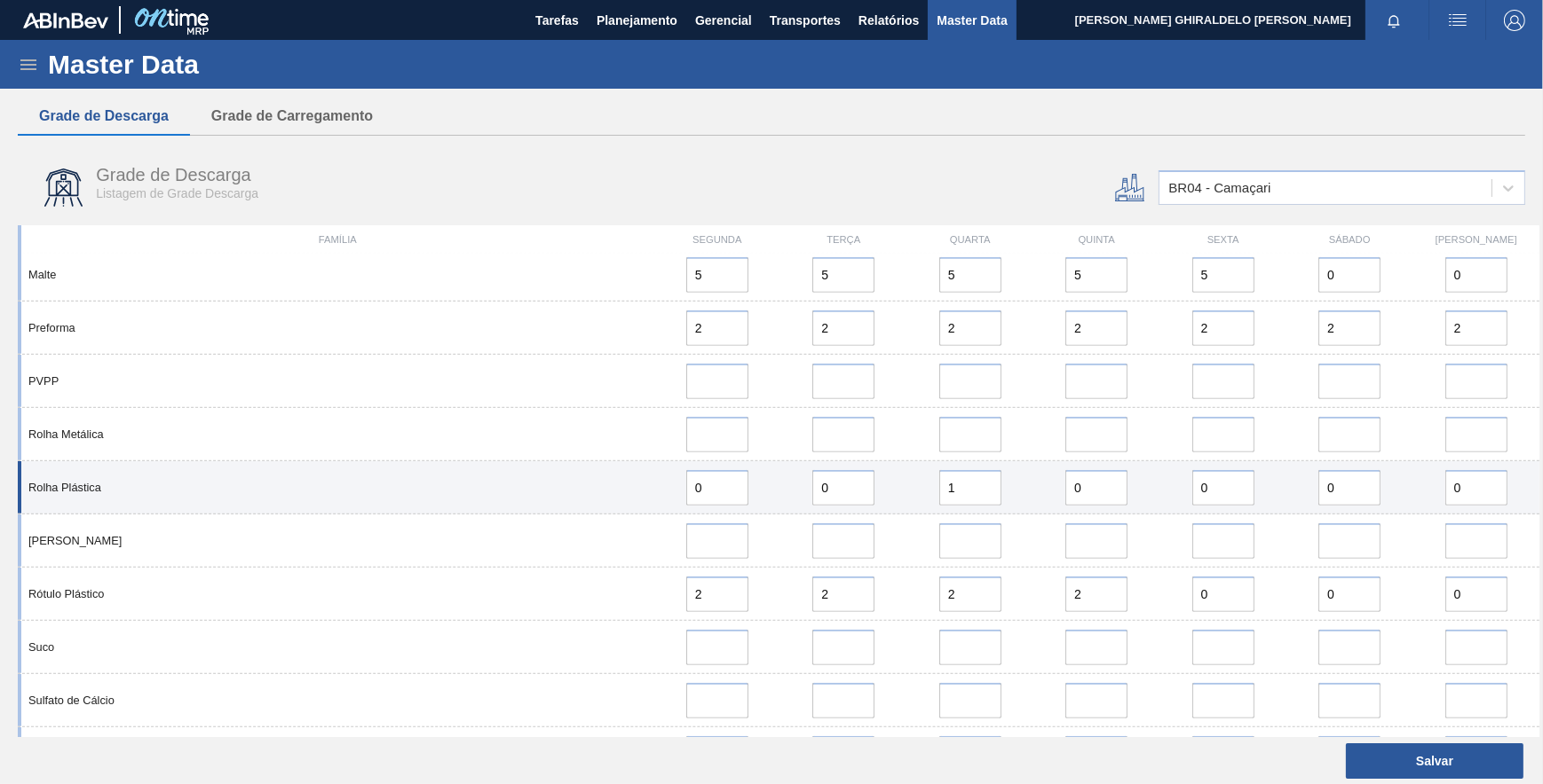
scroll to position [1273, 0]
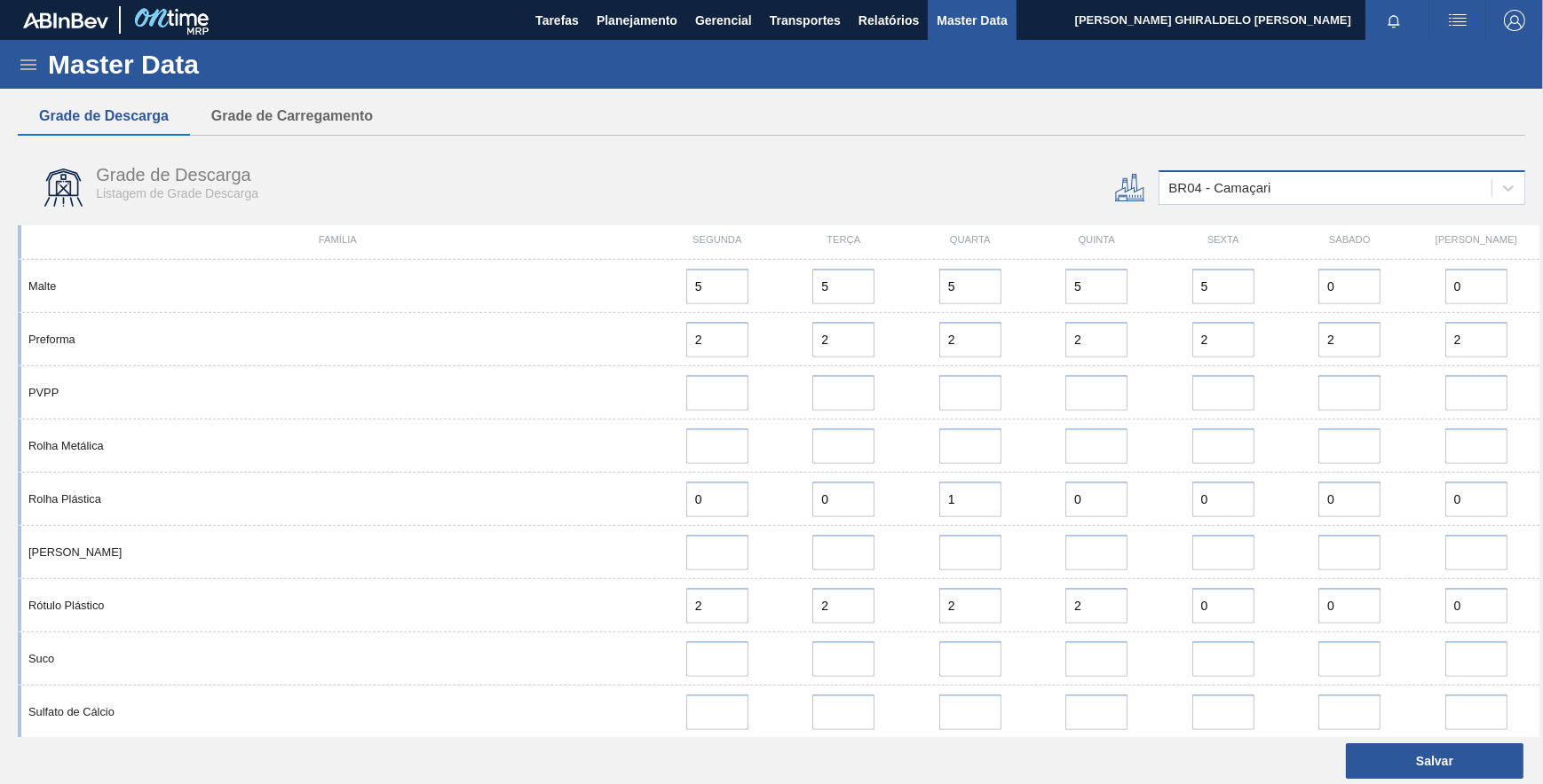
click at [1211, 190] on div "BR04 - Camaçari" at bounding box center [1219, 189] width 102 height 15
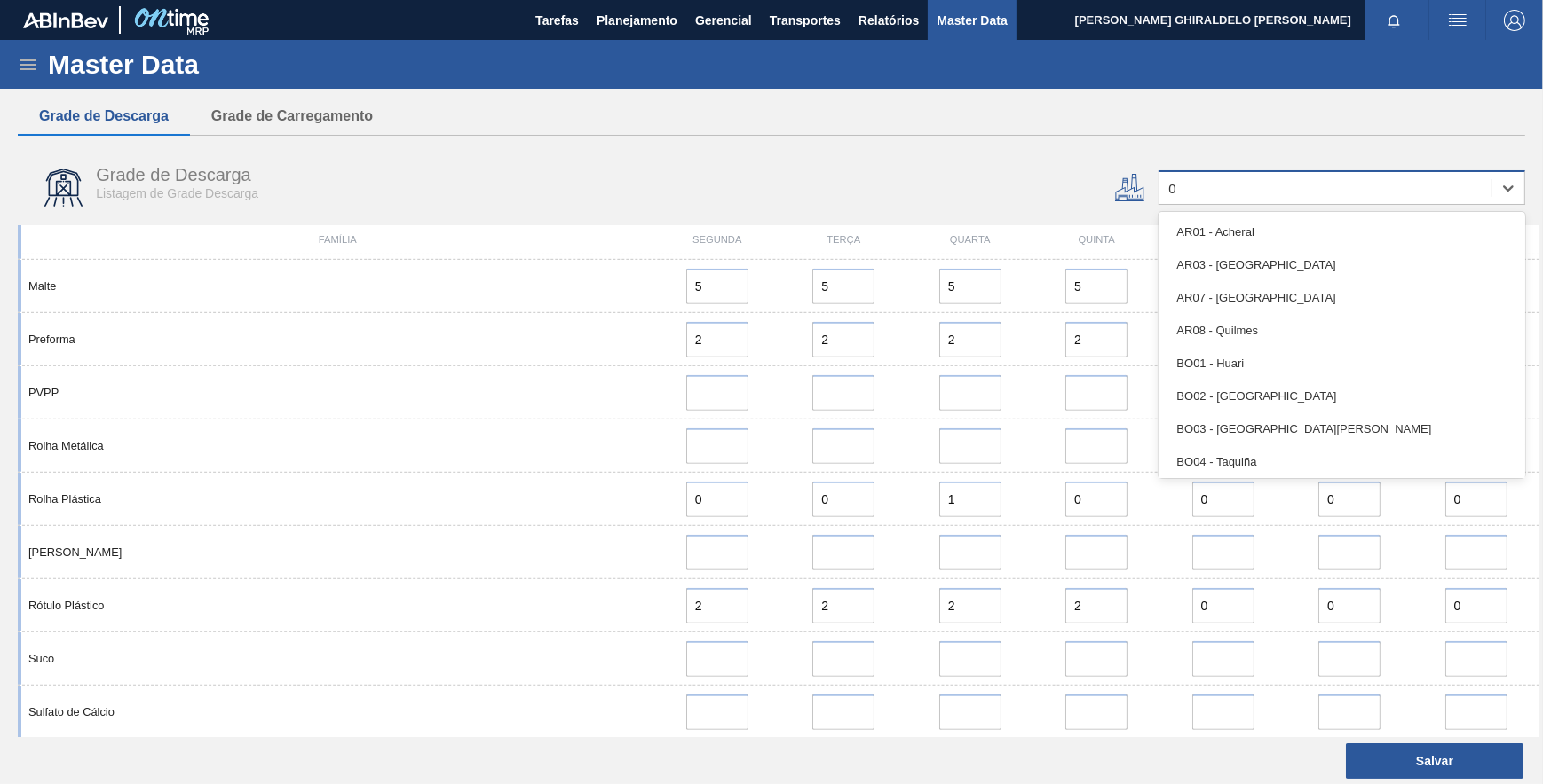
type input "03"
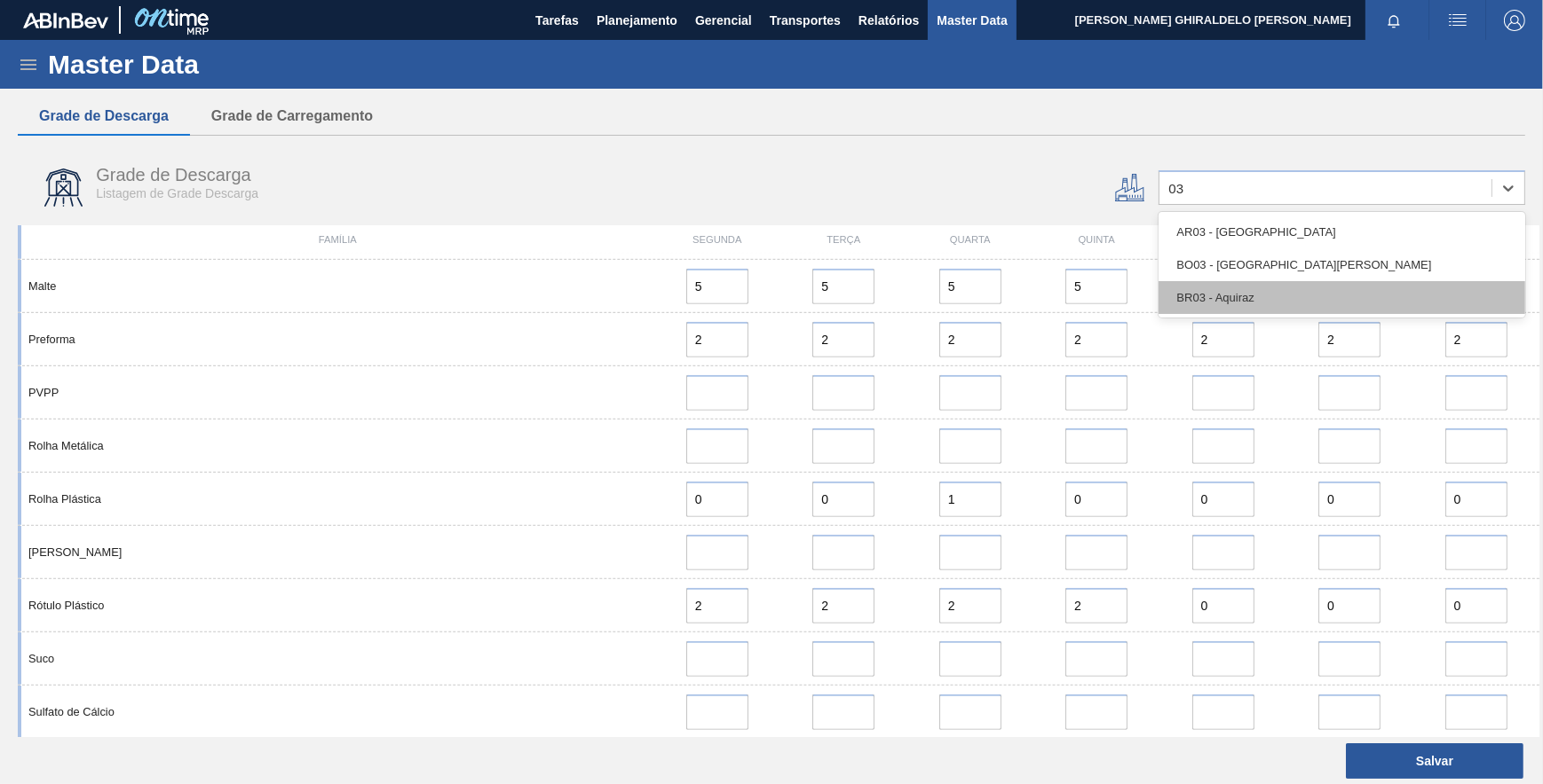
click at [1212, 301] on div "BR03 - Aquiraz" at bounding box center [1341, 298] width 366 height 33
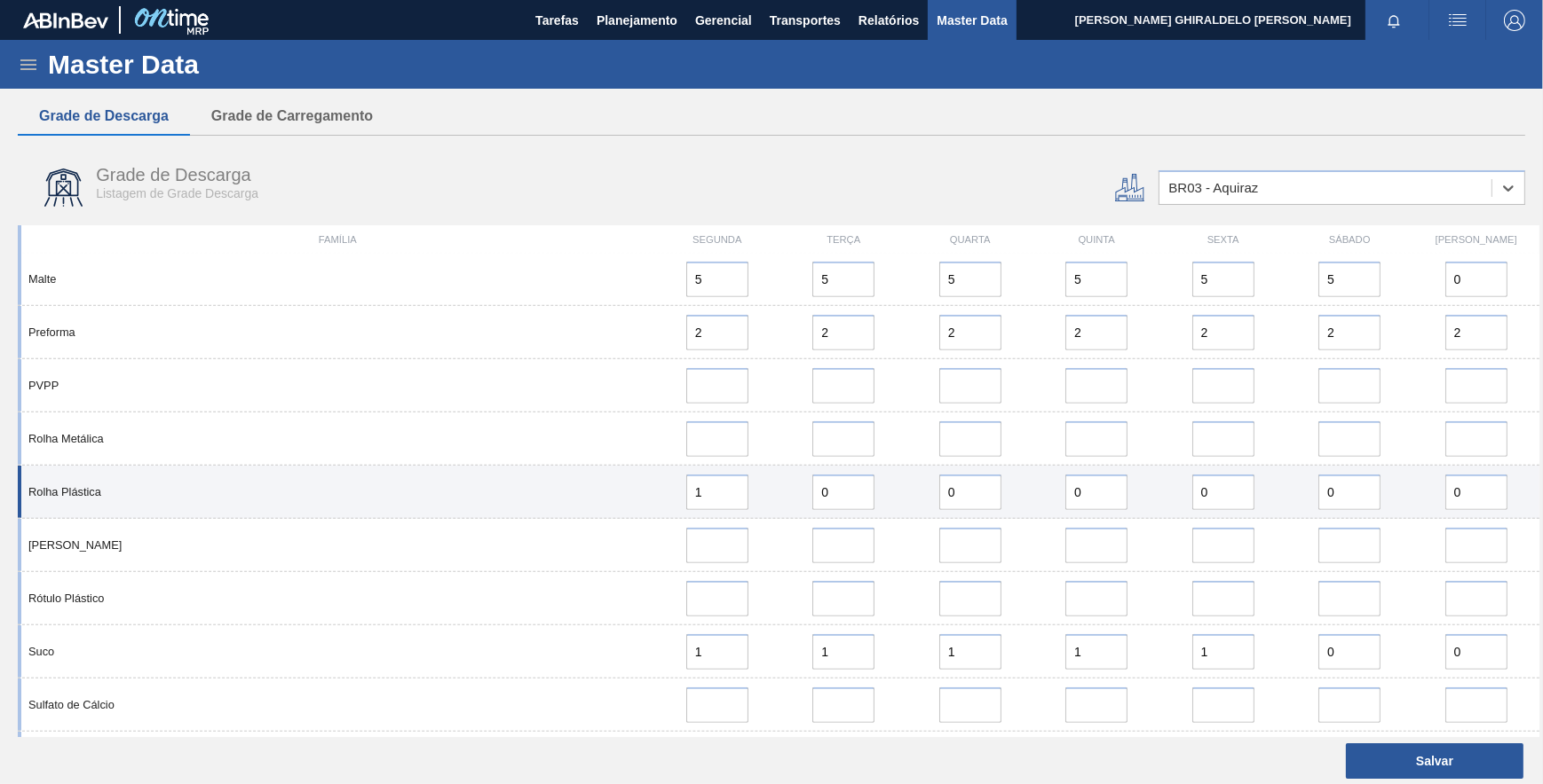
scroll to position [1485, 0]
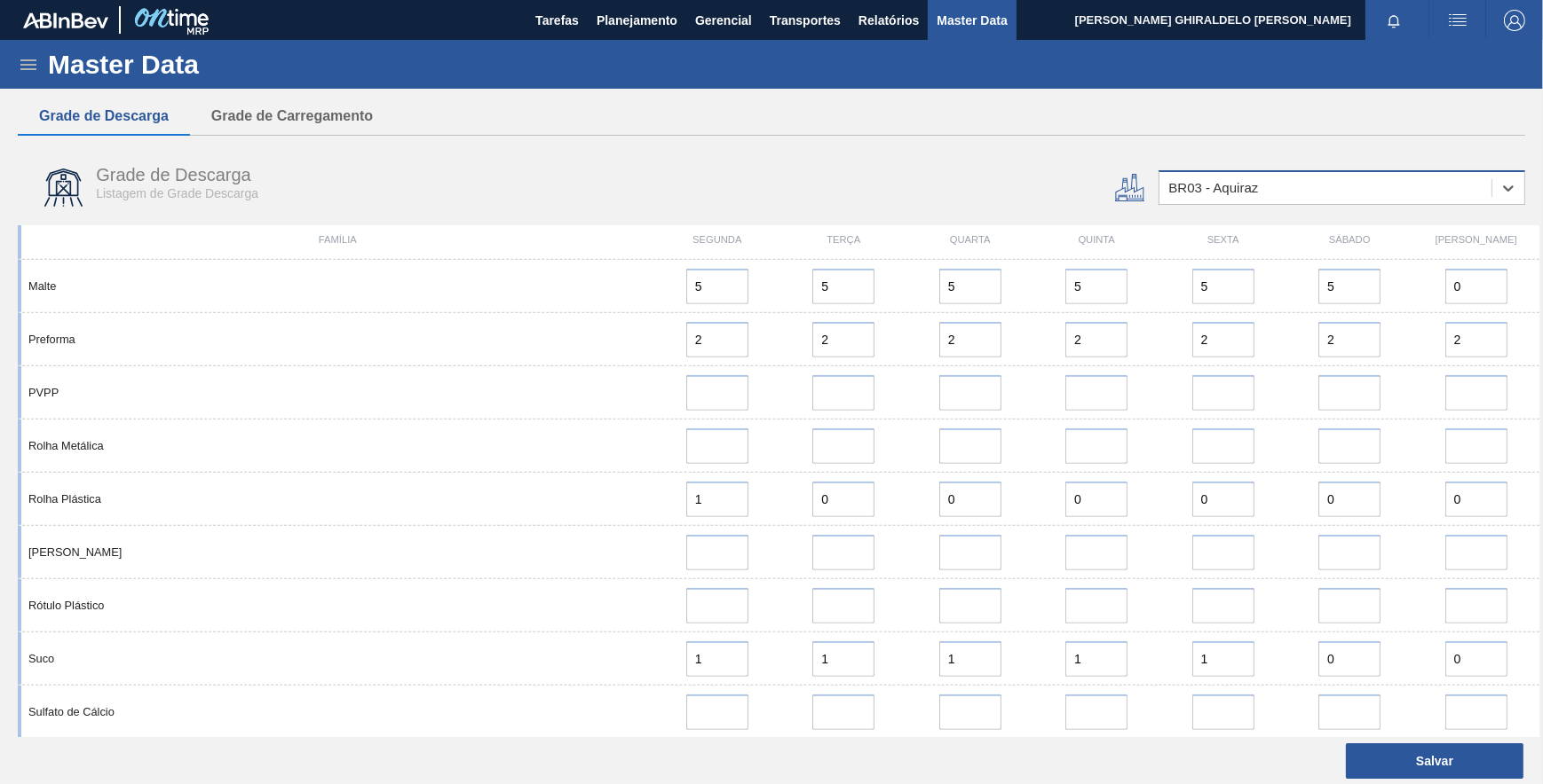
click at [1250, 202] on div "BR03 - Aquiraz" at bounding box center [1341, 188] width 366 height 35
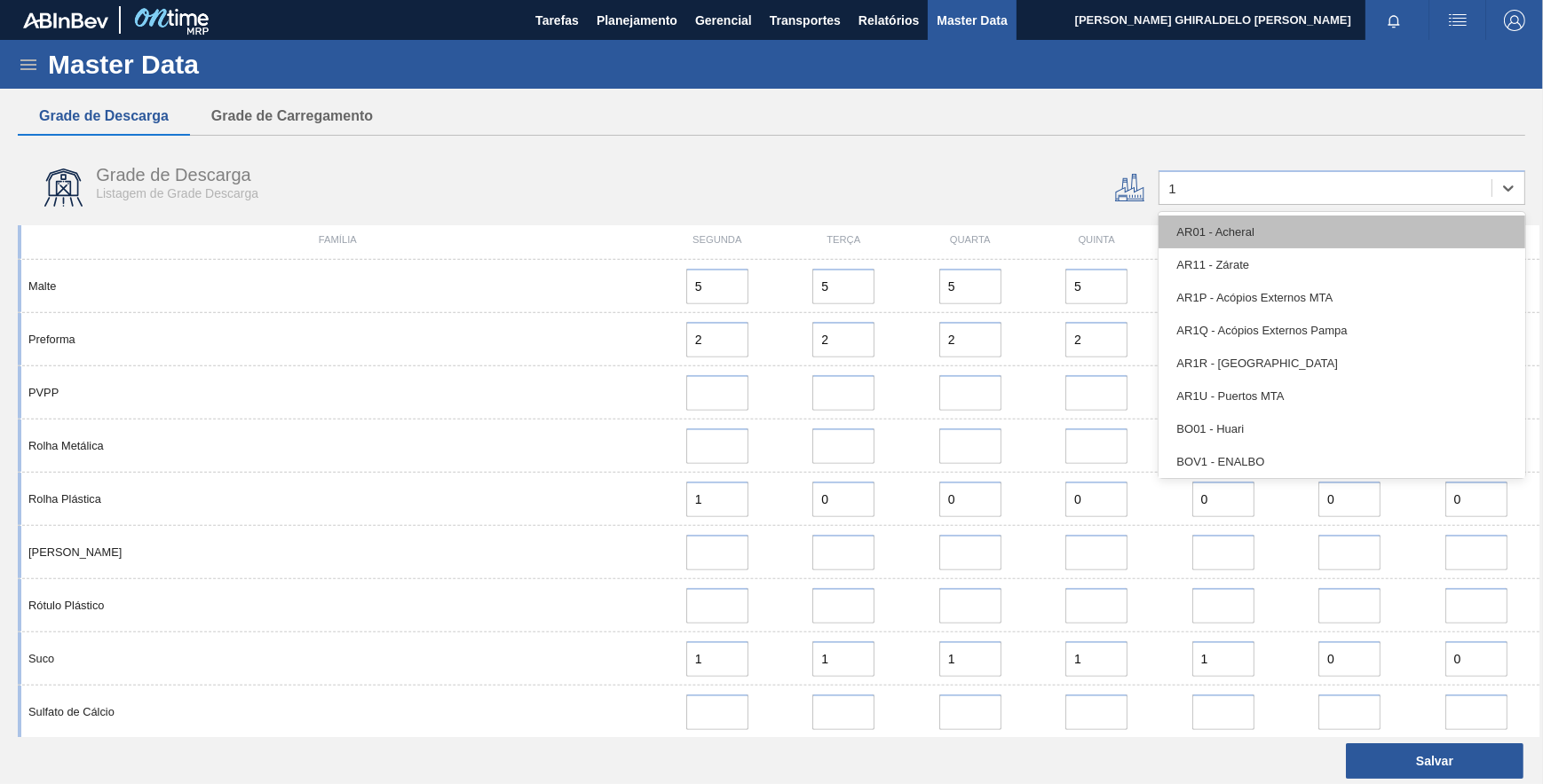
type input "14"
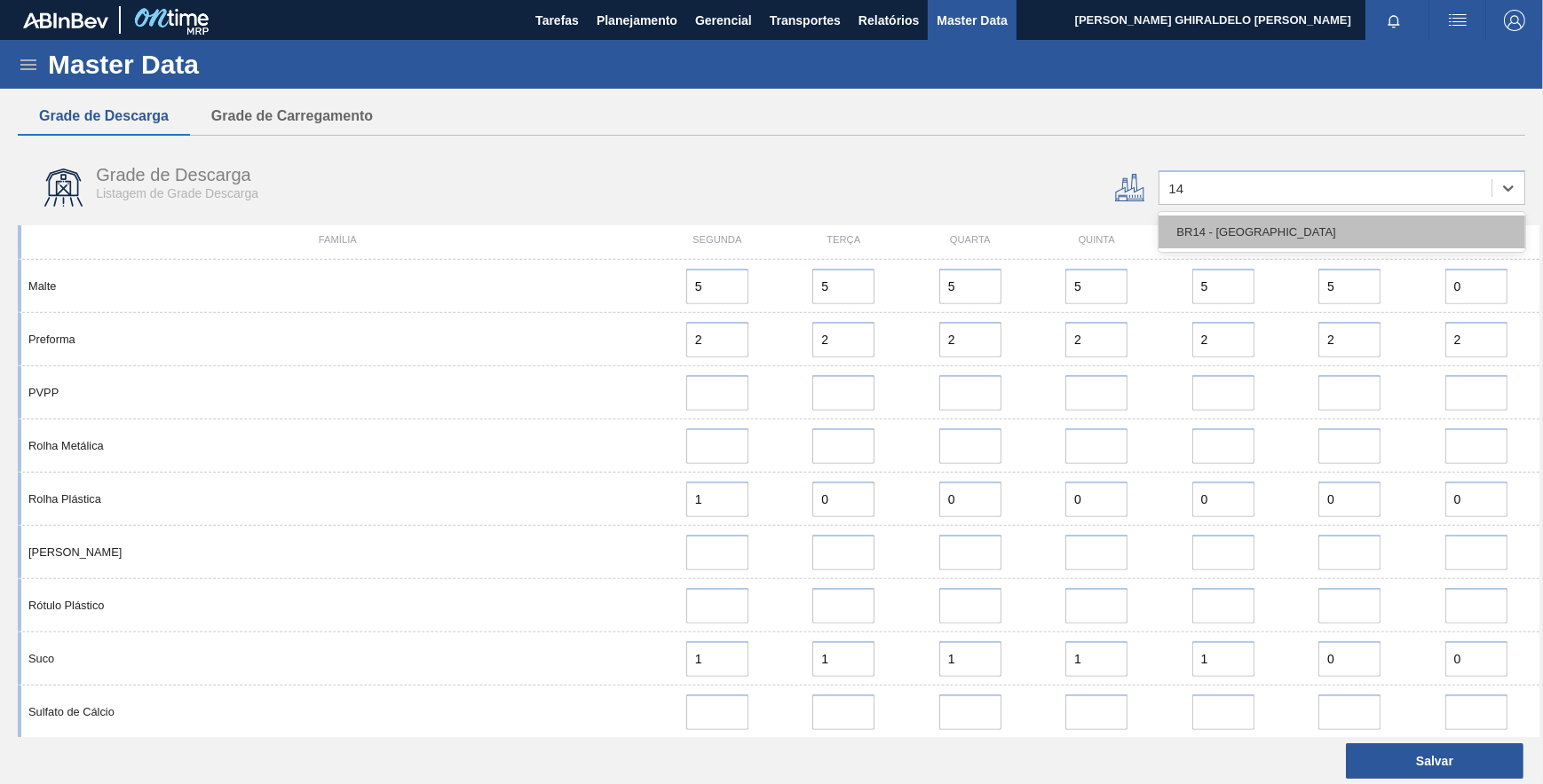
click at [1234, 236] on div "BR14 - Curitibana" at bounding box center [1341, 232] width 366 height 33
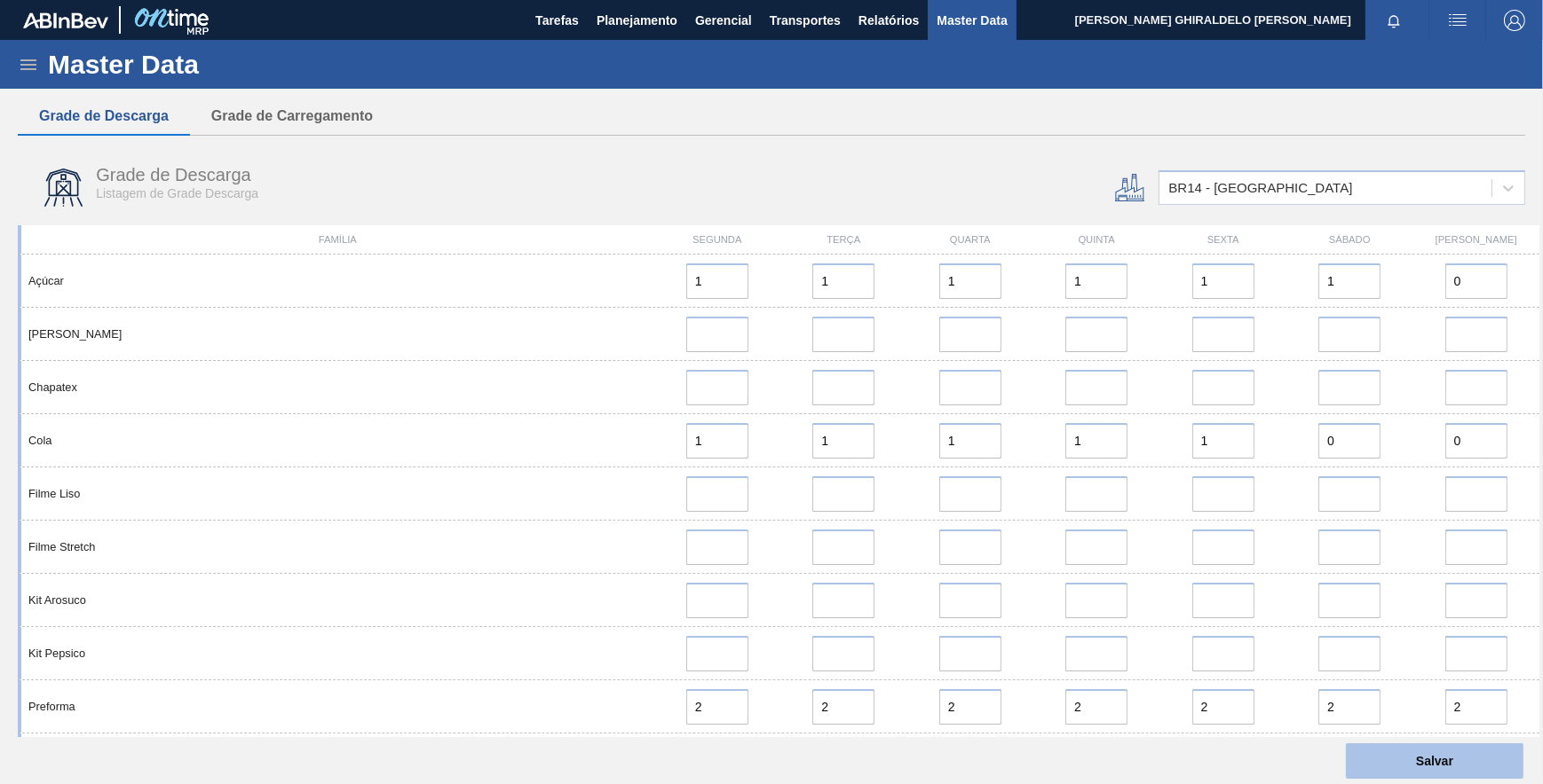
click at [1402, 767] on button "Salvar" at bounding box center [1434, 761] width 178 height 36
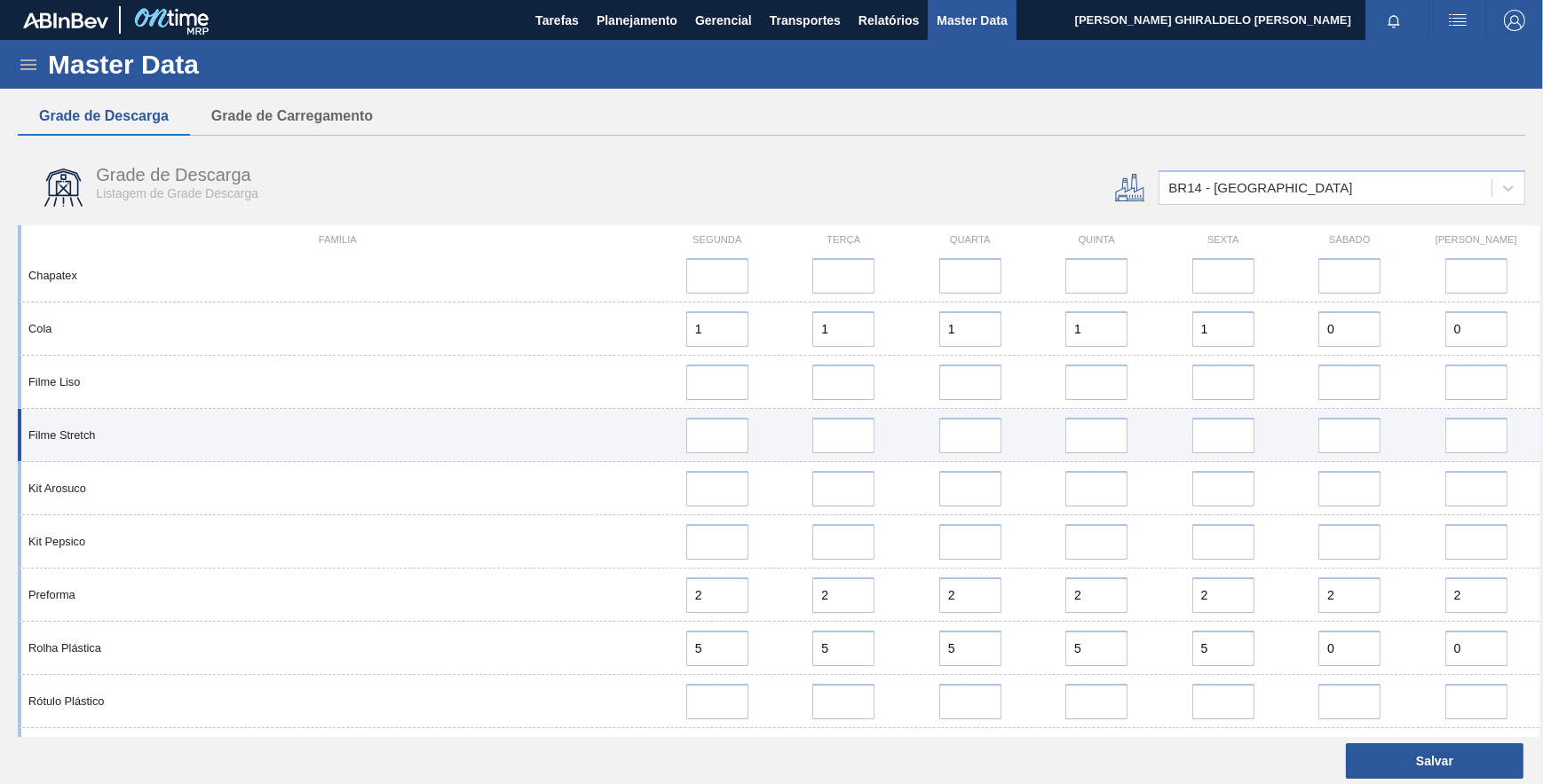
scroll to position [210, 0]
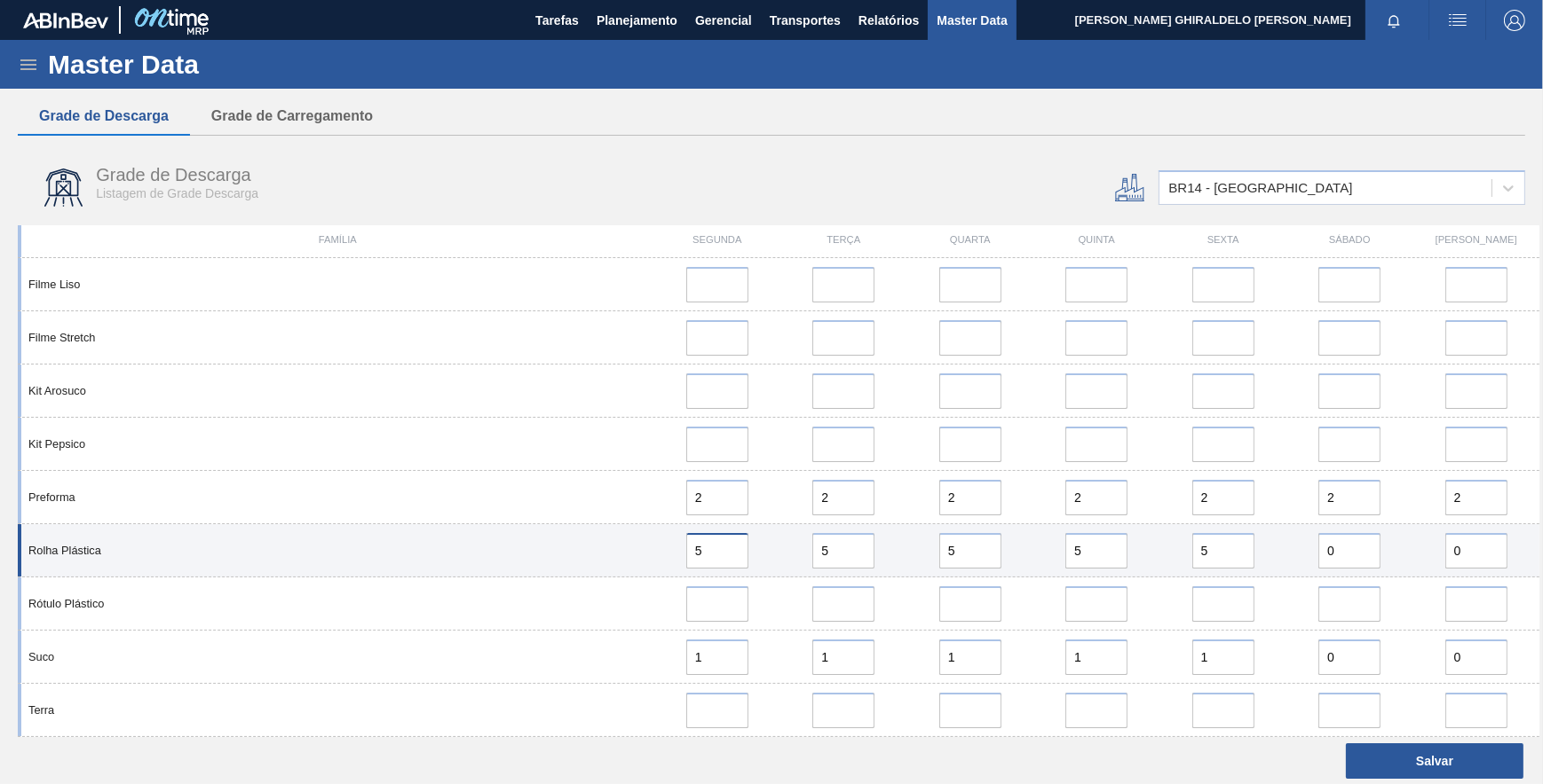
drag, startPoint x: 717, startPoint y: 550, endPoint x: 671, endPoint y: 554, distance: 46.2
click at [671, 554] on div "5" at bounding box center [716, 551] width 111 height 36
type input "0"
drag, startPoint x: 846, startPoint y: 554, endPoint x: 797, endPoint y: 550, distance: 49.2
click at [797, 550] on div "5" at bounding box center [842, 551] width 111 height 36
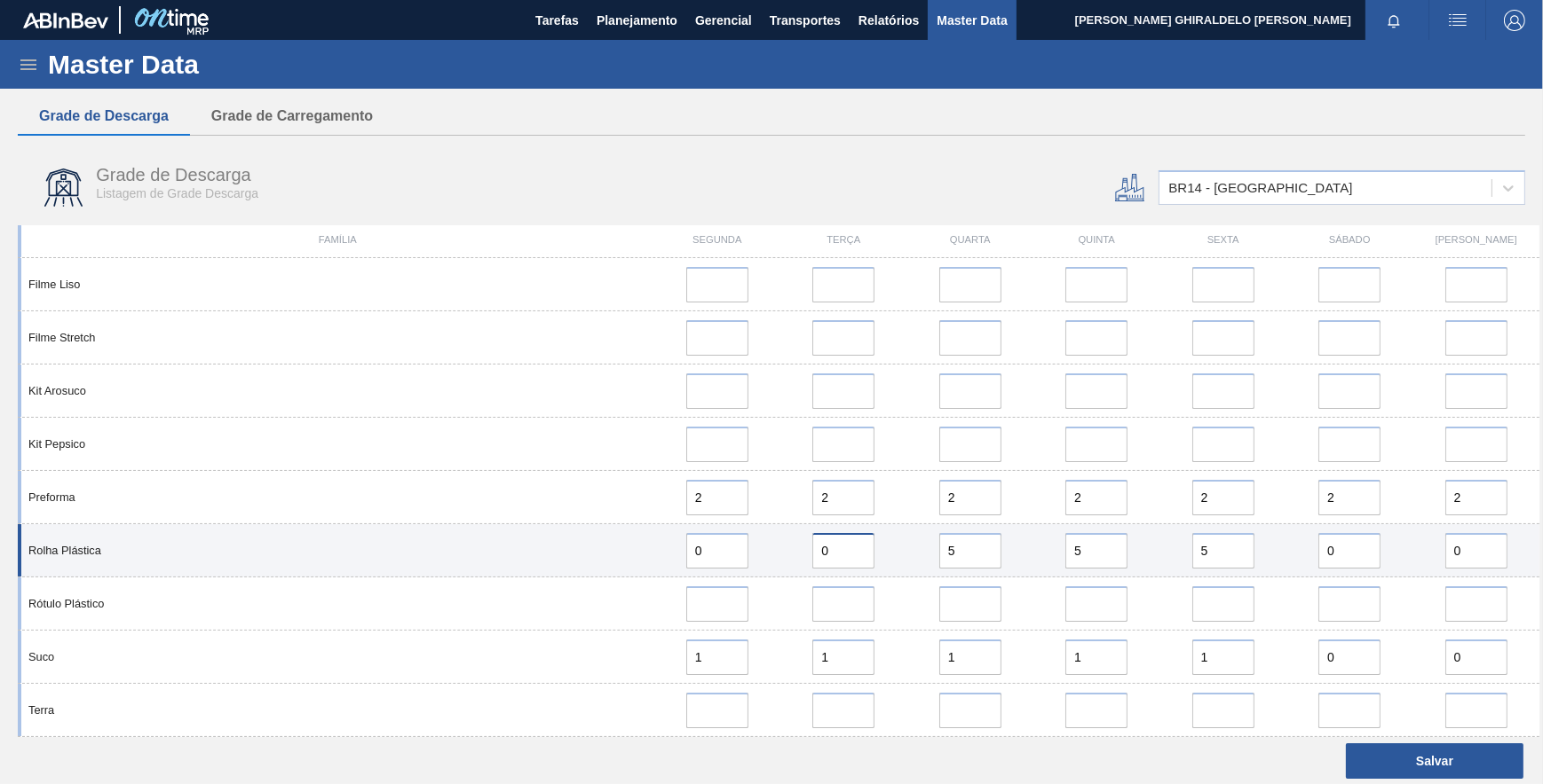
type input "0"
drag, startPoint x: 980, startPoint y: 552, endPoint x: 906, endPoint y: 559, distance: 74.3
click at [907, 559] on div "5" at bounding box center [969, 551] width 126 height 36
type input "0"
click at [1026, 553] on div "Rolha Plástica 0 0 0 5 5 0 0" at bounding box center [778, 551] width 1522 height 53
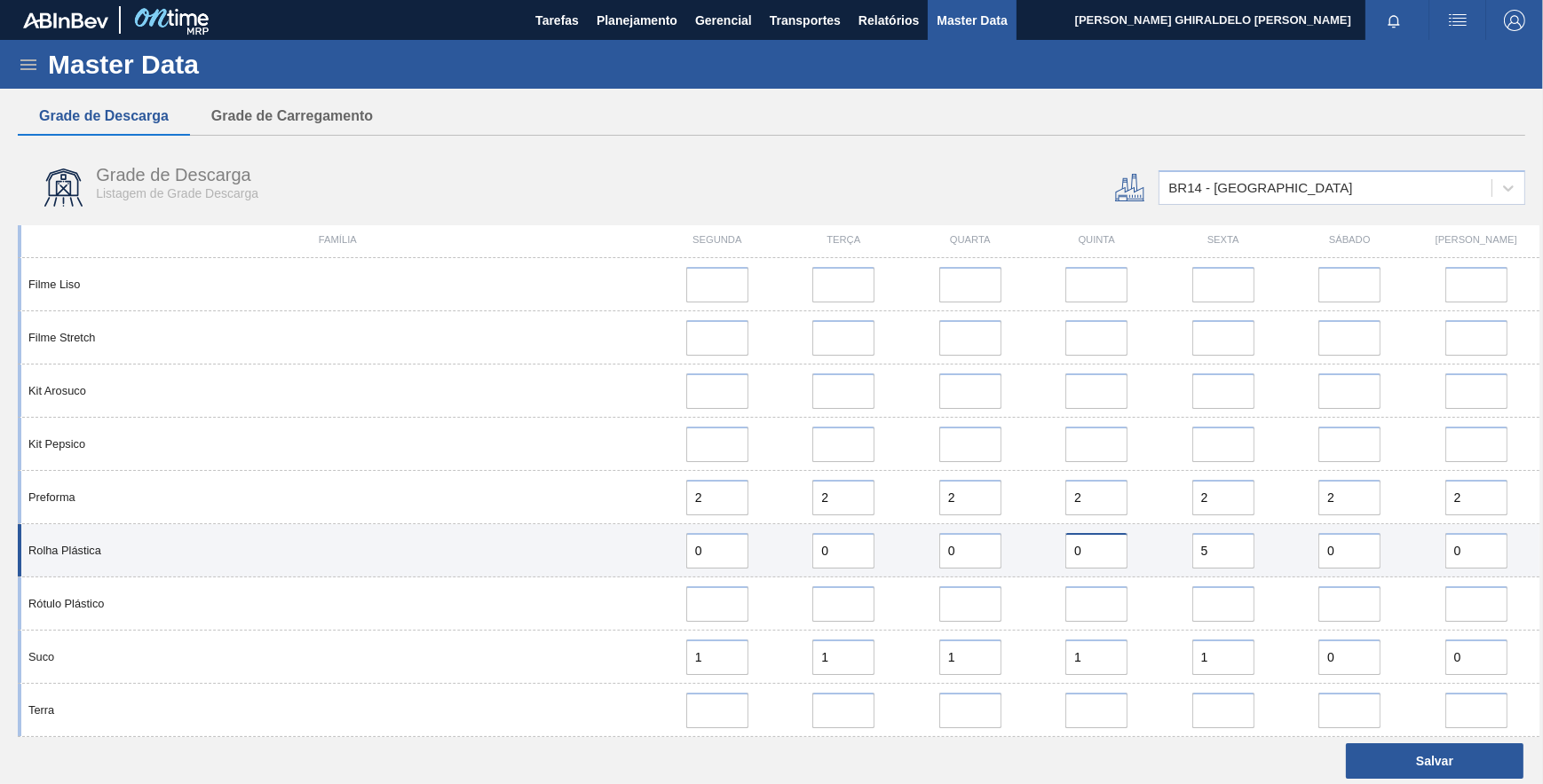
type input "0"
drag, startPoint x: 1214, startPoint y: 557, endPoint x: 1145, endPoint y: 556, distance: 69.0
click at [1145, 556] on div "Rolha Plástica 0 0 0 0 5 0 0" at bounding box center [778, 551] width 1522 height 53
type input "0"
drag, startPoint x: 719, startPoint y: 559, endPoint x: 666, endPoint y: 558, distance: 53.0
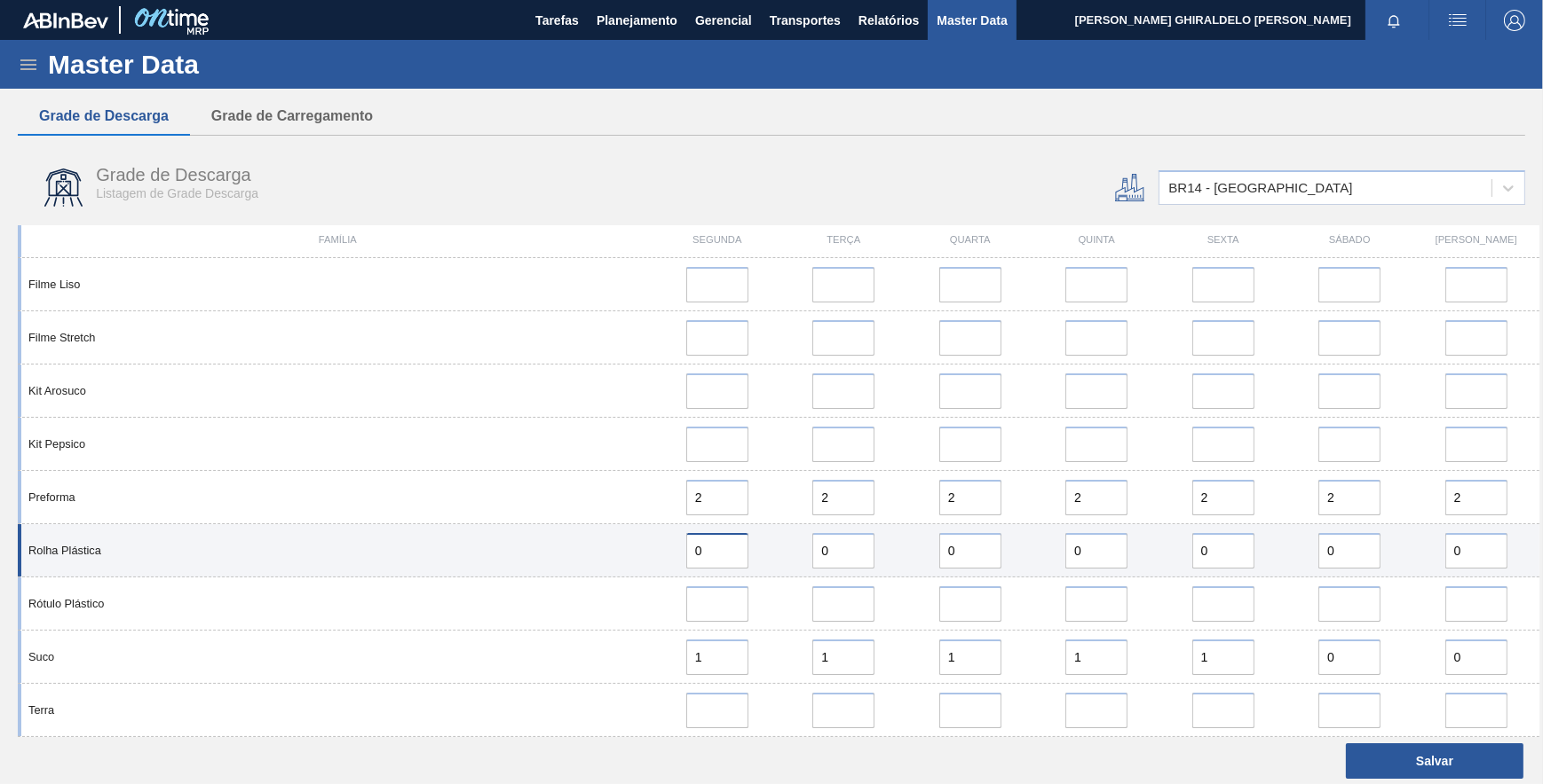
click at [666, 558] on div "0" at bounding box center [716, 551] width 111 height 36
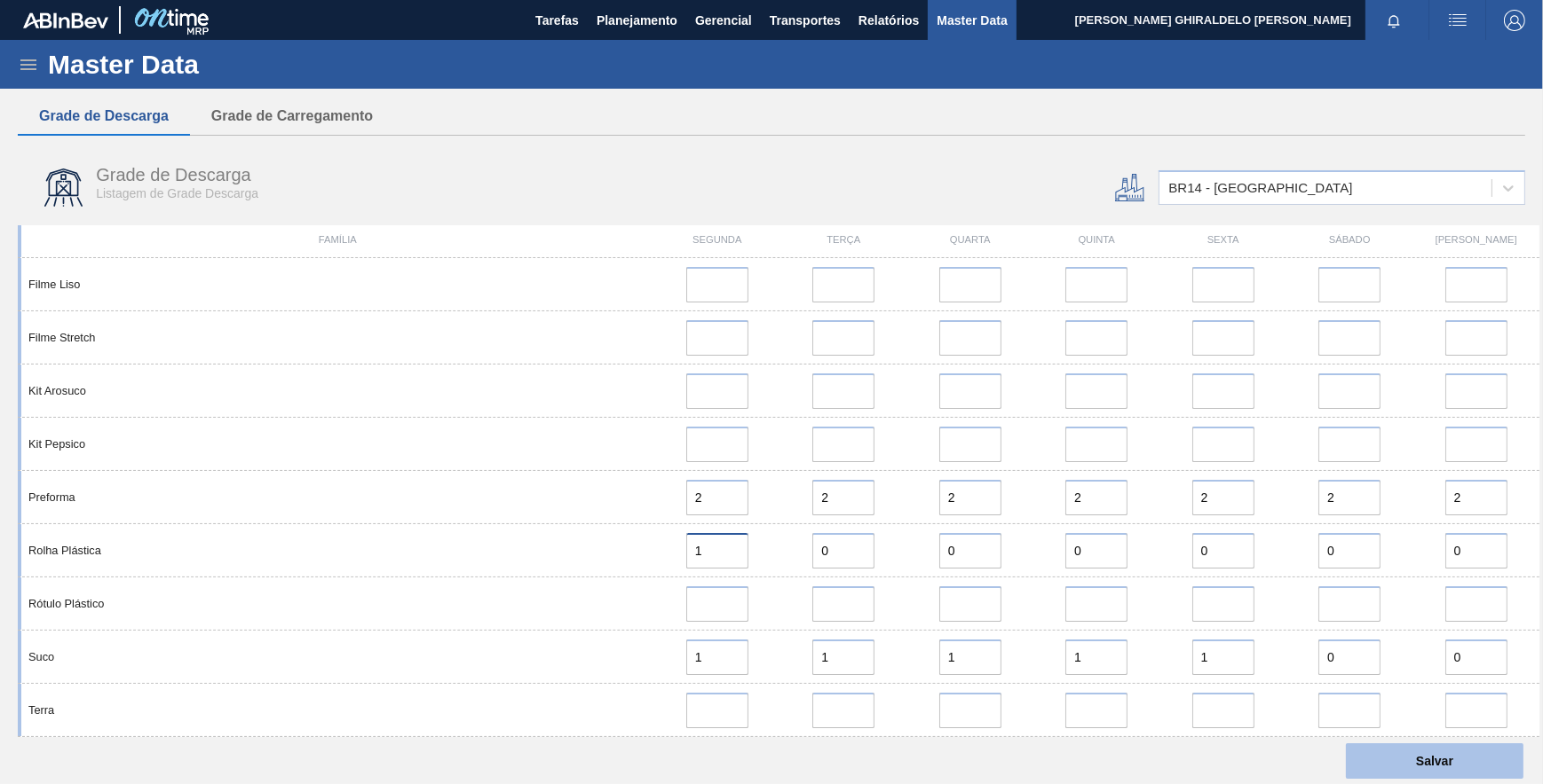
type input "1"
click at [1408, 752] on button "Salvar" at bounding box center [1434, 761] width 178 height 36
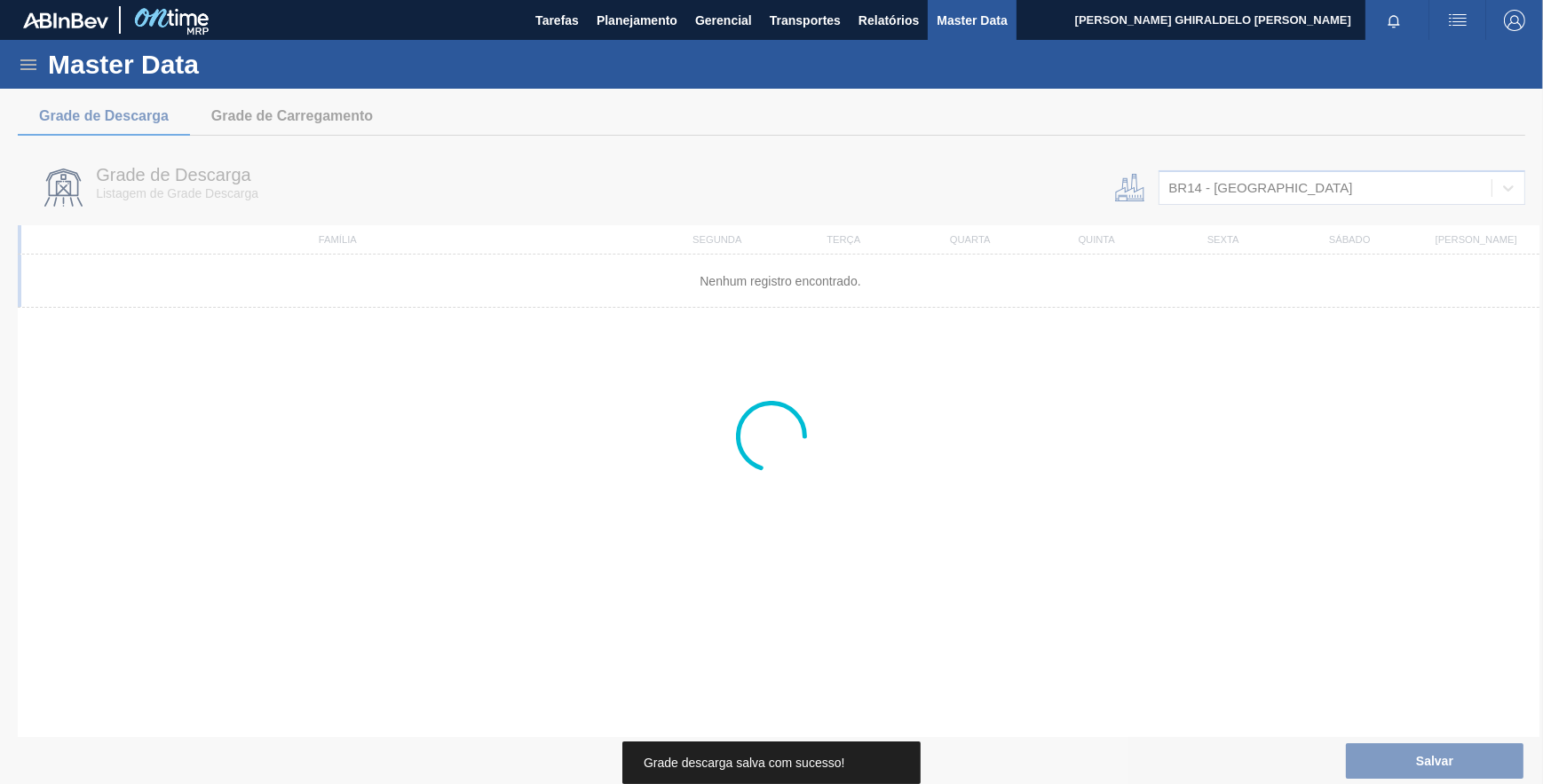
scroll to position [0, 0]
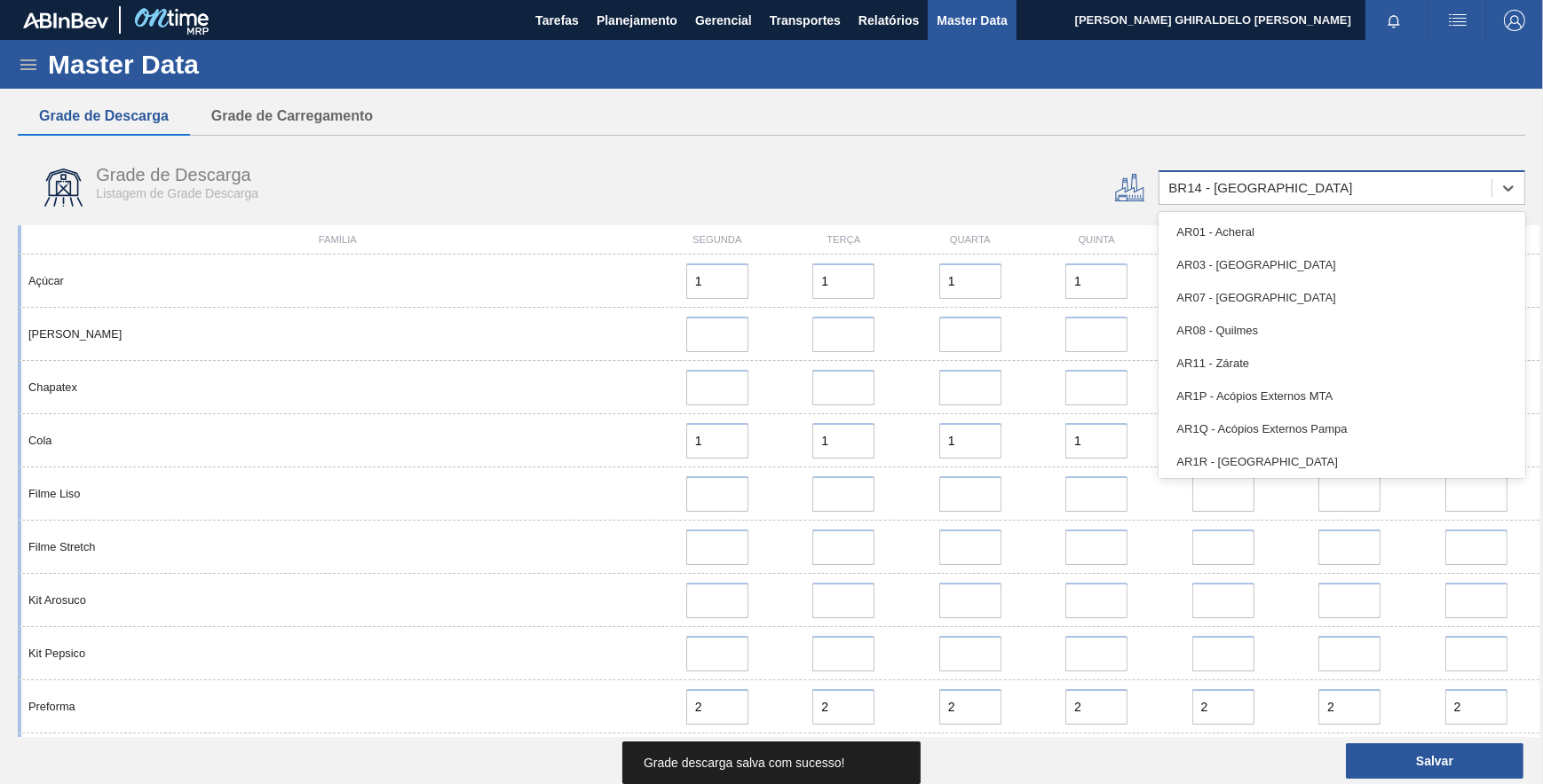
click at [1320, 188] on div "BR14 - Curitibana" at bounding box center [1325, 189] width 332 height 26
type input "23"
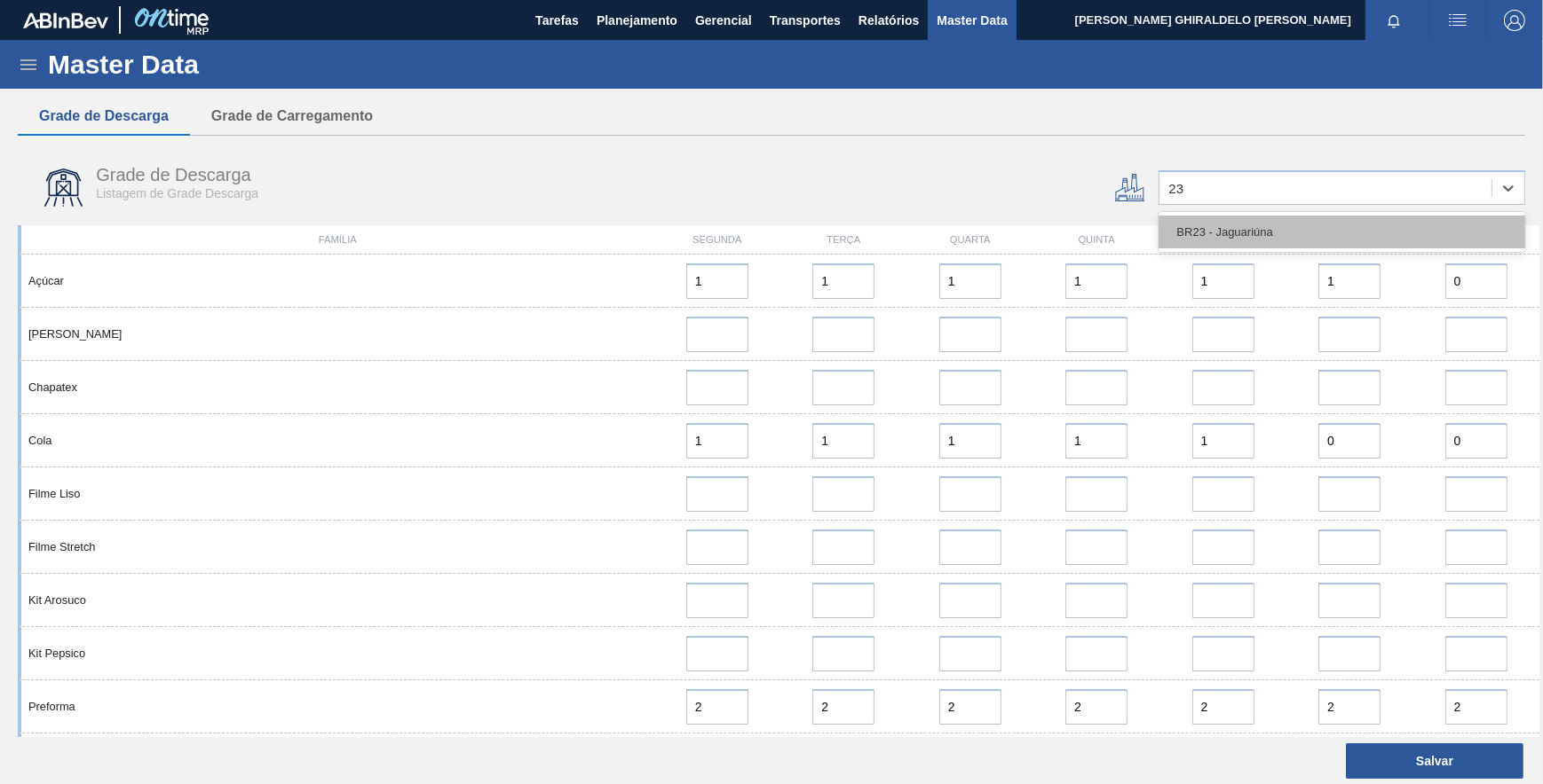
click at [1286, 224] on div "BR23 - Jaguariúna" at bounding box center [1341, 232] width 366 height 33
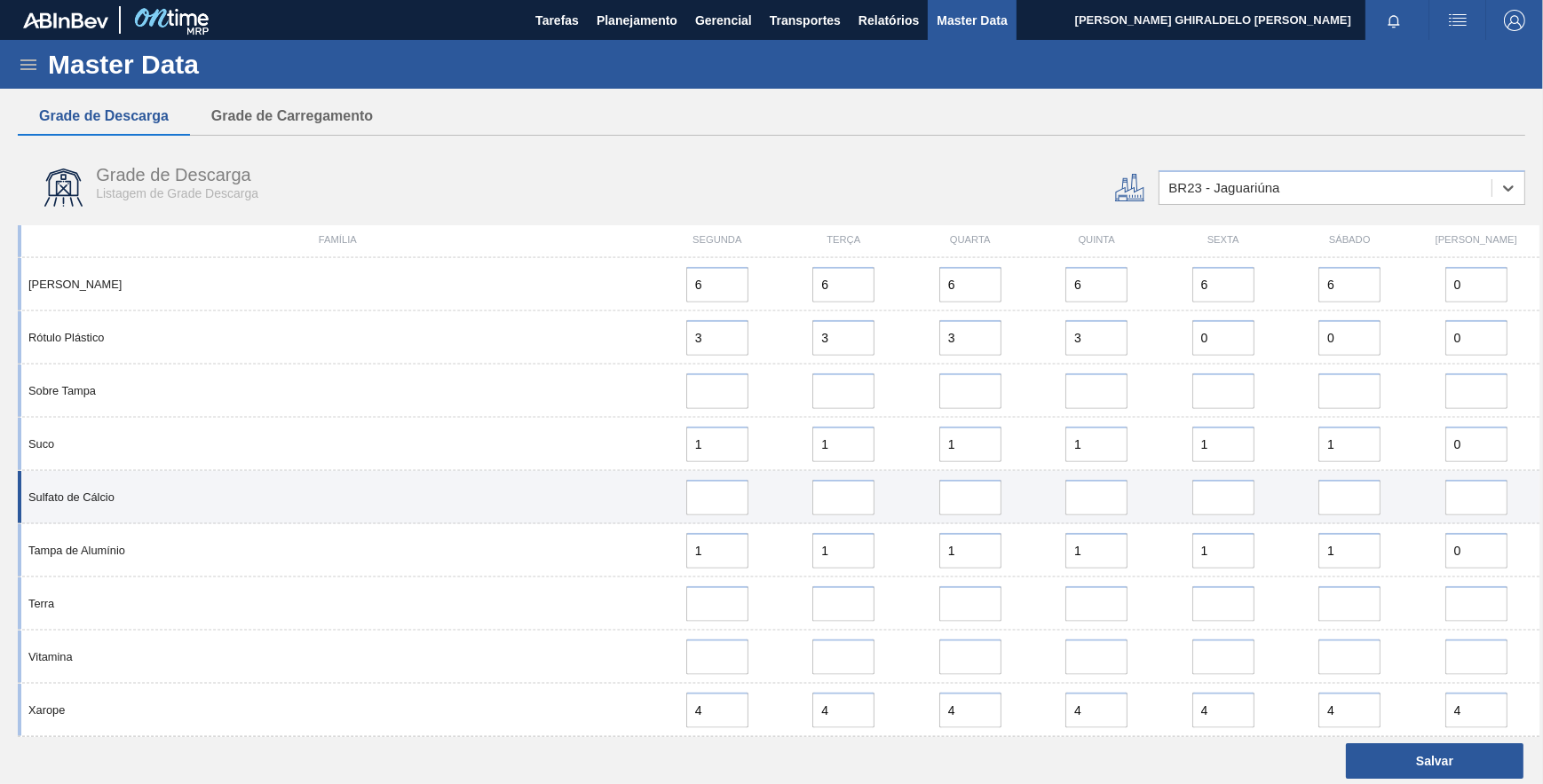
scroll to position [2576, 0]
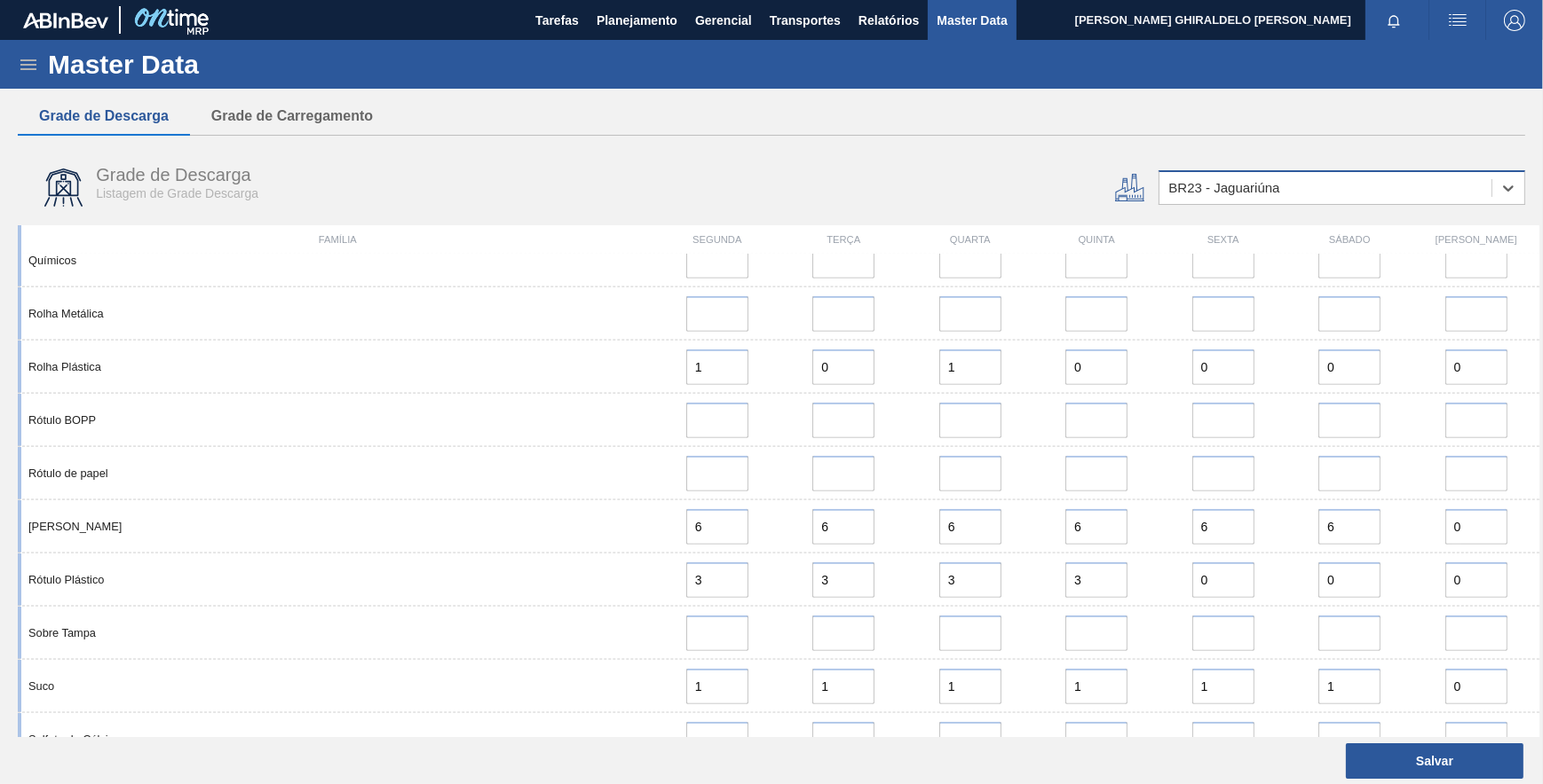
click at [1310, 186] on div "BR23 - Jaguariúna" at bounding box center [1325, 189] width 332 height 26
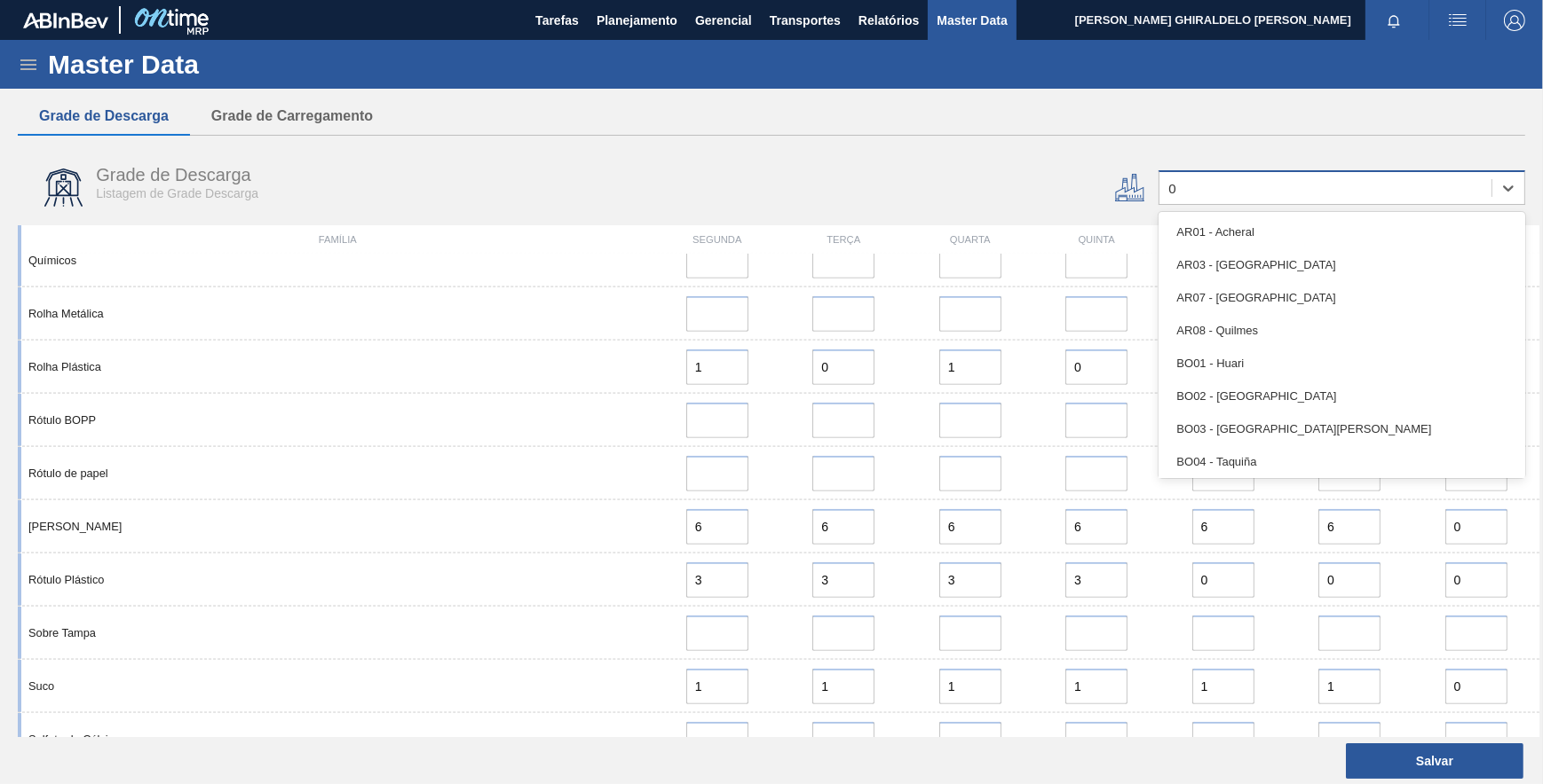
type input "07"
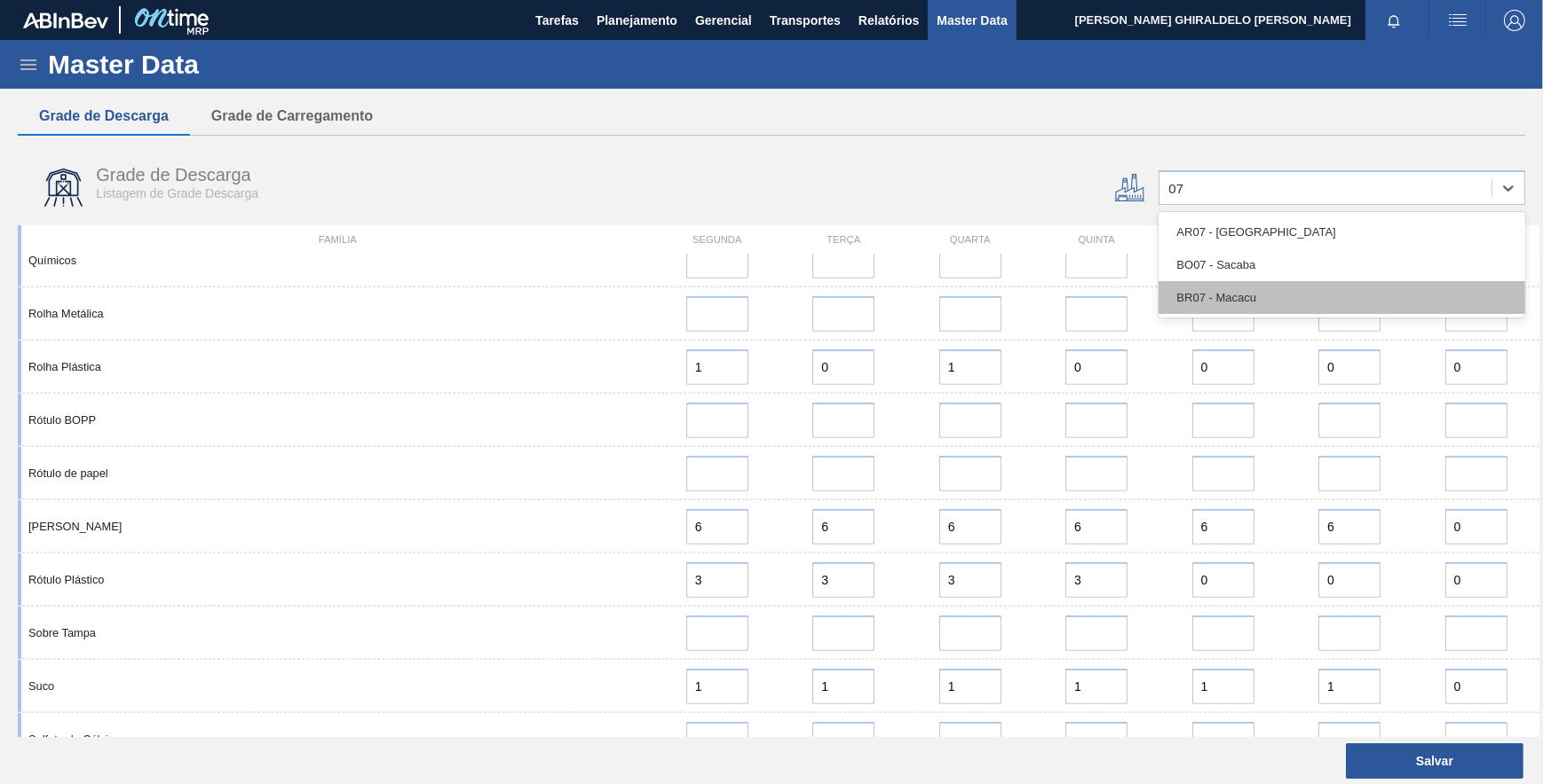
click at [1285, 292] on div "BR07 - Macacu" at bounding box center [1341, 298] width 366 height 33
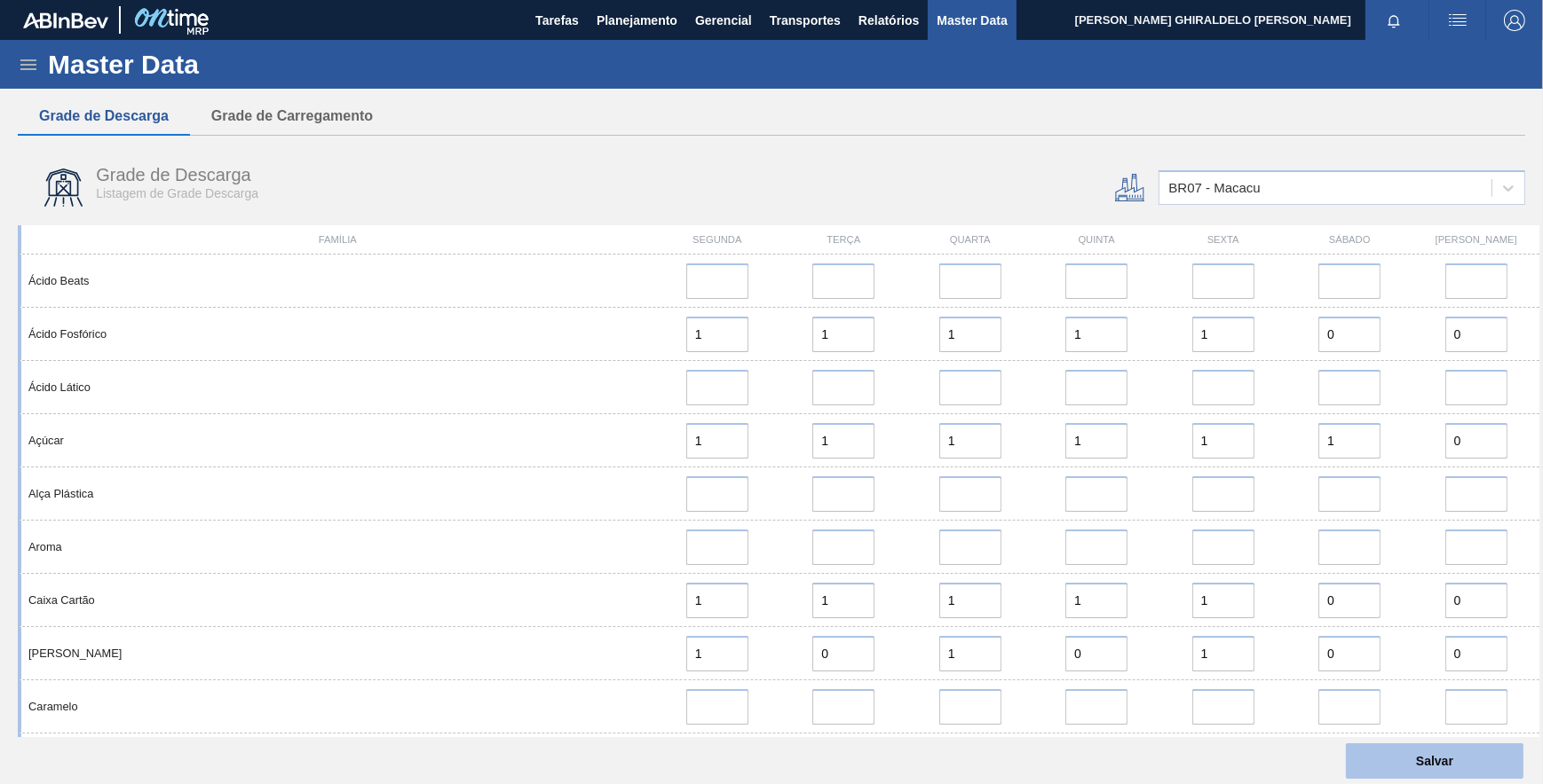
click at [1408, 755] on button "Salvar" at bounding box center [1434, 761] width 178 height 36
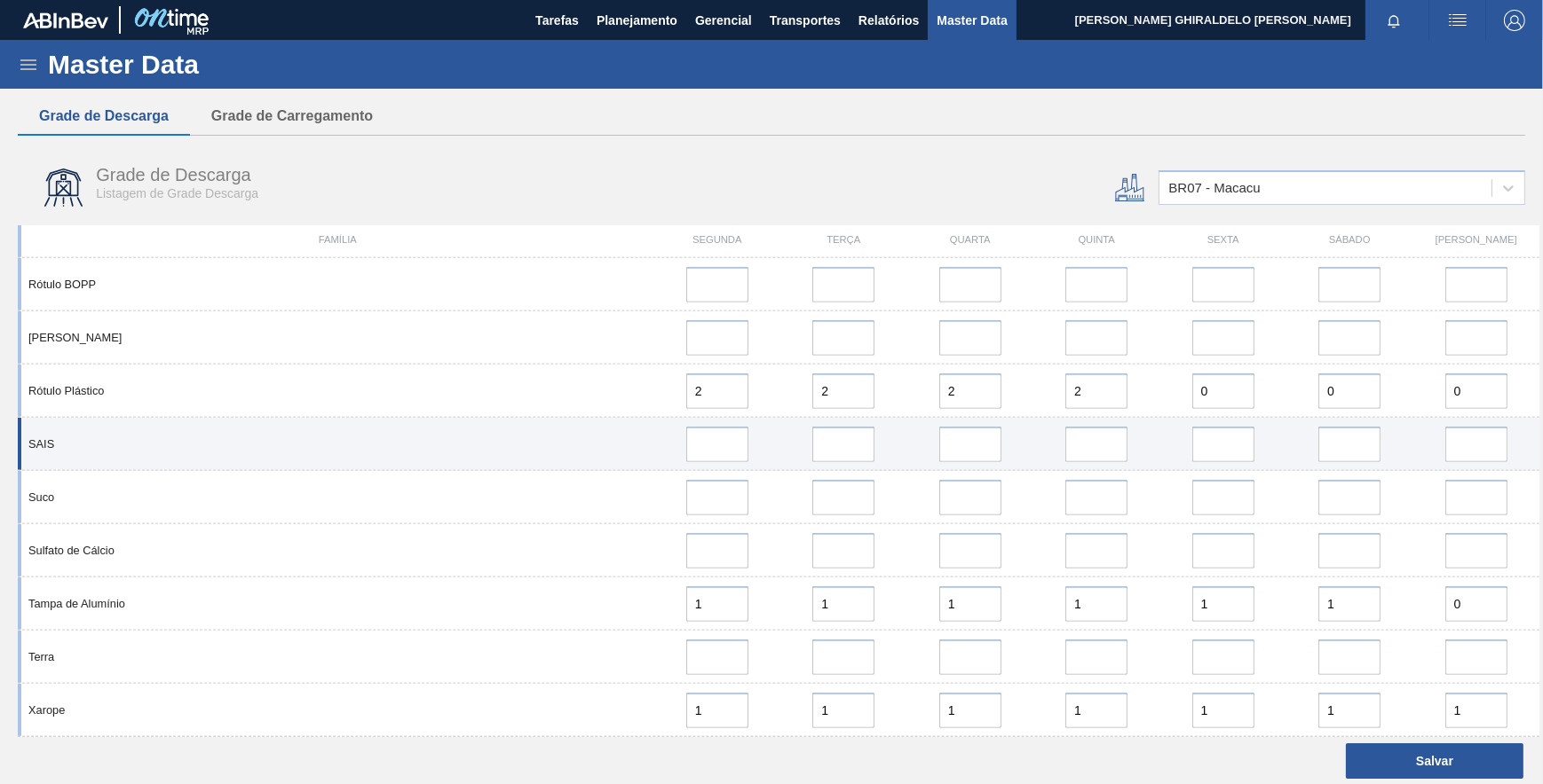
scroll to position [1937, 0]
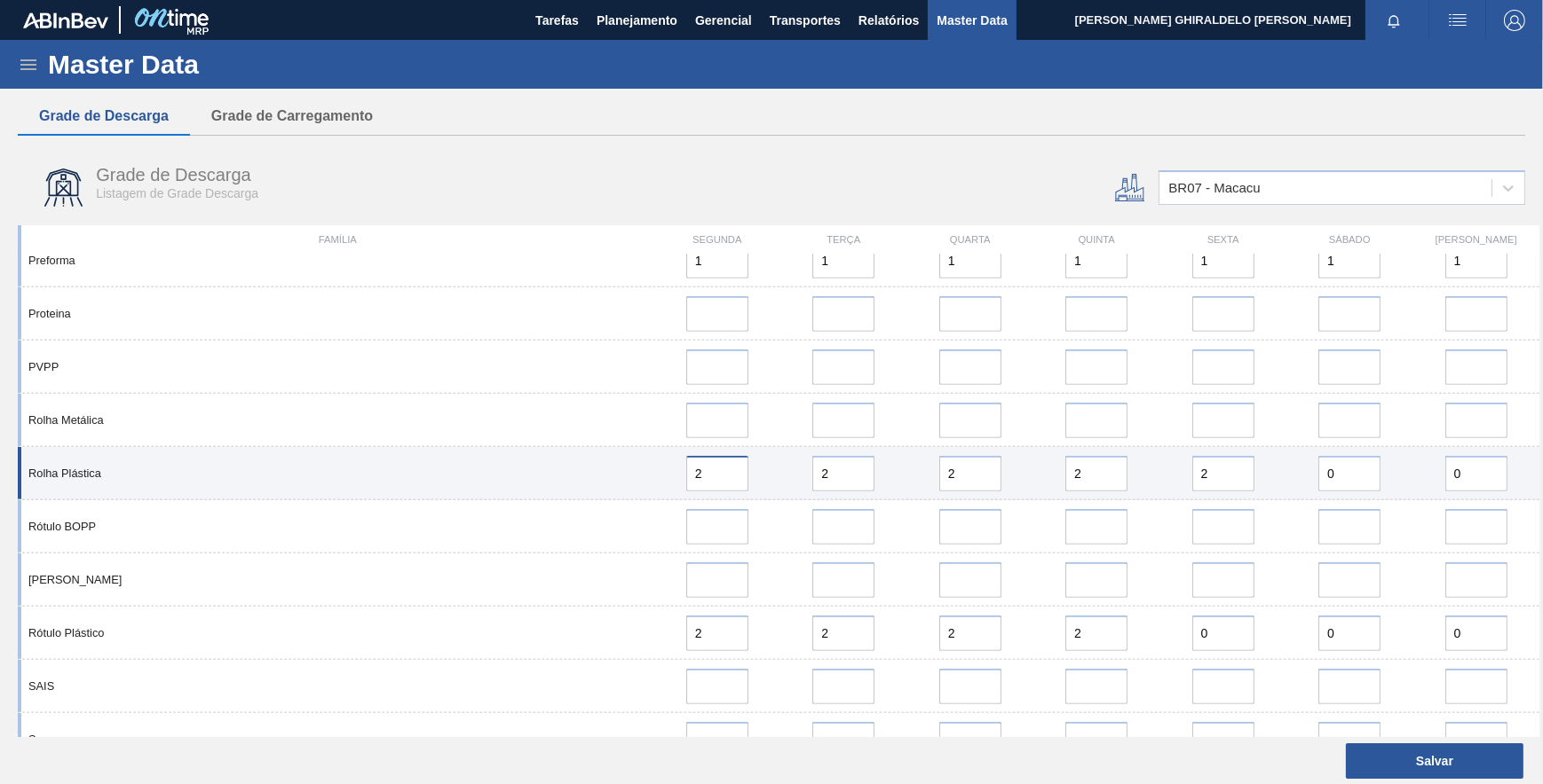
drag, startPoint x: 719, startPoint y: 472, endPoint x: 677, endPoint y: 465, distance: 42.6
click at [677, 465] on div "2" at bounding box center [716, 474] width 111 height 36
type input "0"
drag, startPoint x: 844, startPoint y: 478, endPoint x: 767, endPoint y: 467, distance: 77.8
click at [766, 467] on div "Rolha Plástica 0 2 2 2 2 0 0" at bounding box center [778, 474] width 1522 height 53
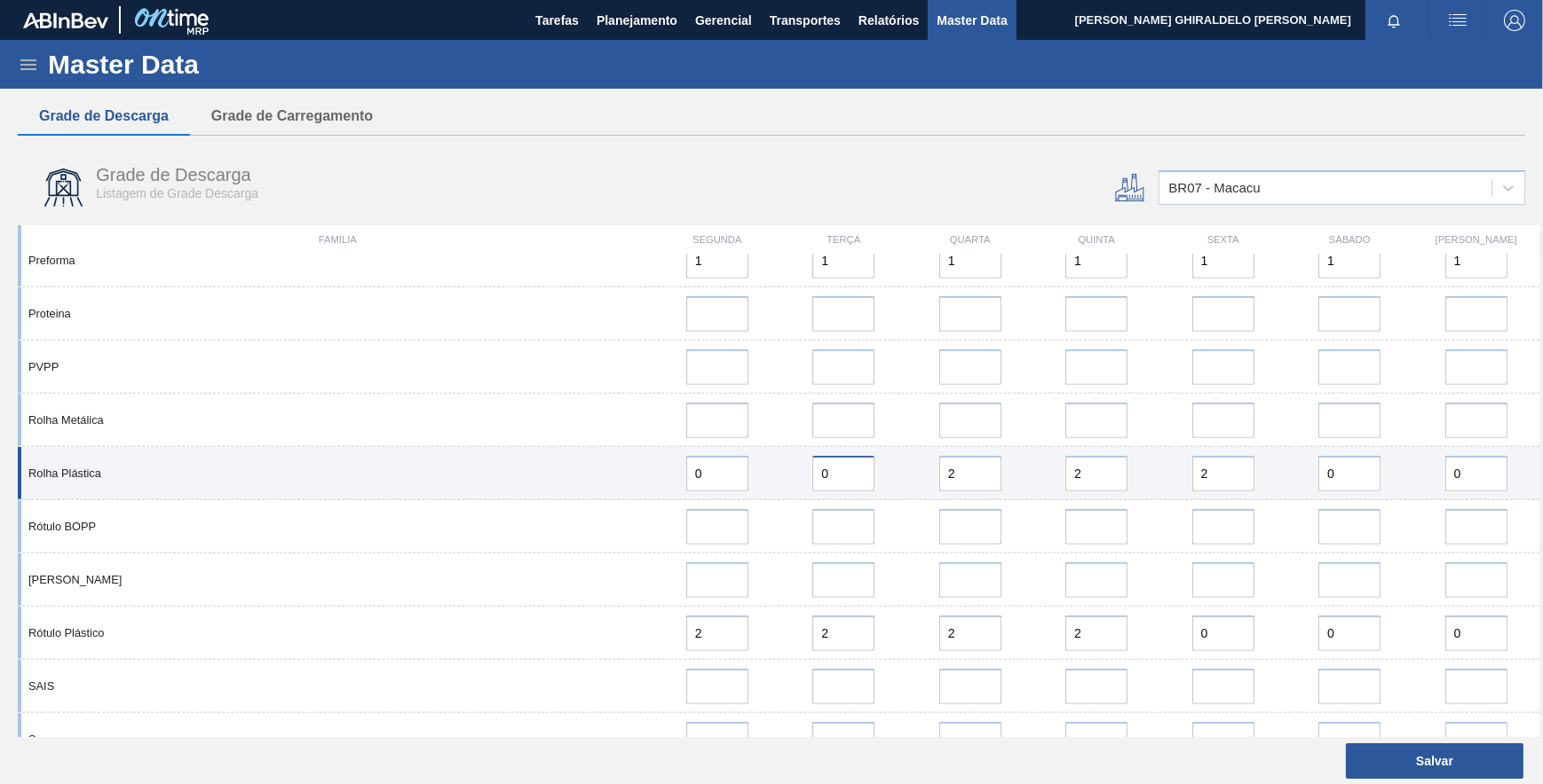
type input "0"
drag, startPoint x: 955, startPoint y: 479, endPoint x: 906, endPoint y: 478, distance: 49.0
click at [889, 478] on div "Rolha Plástica 0 0 2 2 2 0 0" at bounding box center [778, 474] width 1522 height 53
type input "0"
drag, startPoint x: 1105, startPoint y: 470, endPoint x: 956, endPoint y: 478, distance: 149.2
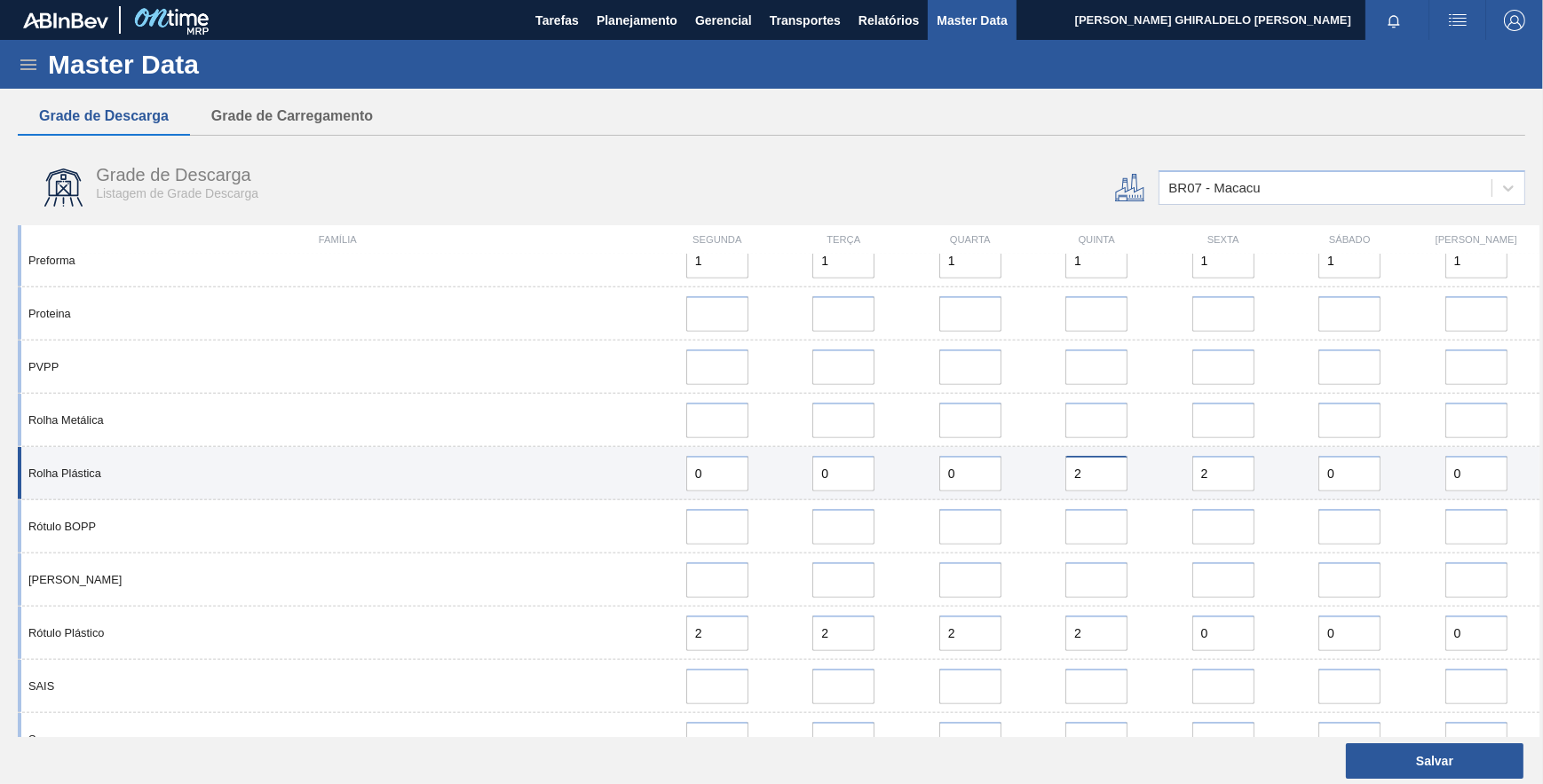
click at [944, 478] on div "Rolha Plástica 0 0 0 2 2 0 0" at bounding box center [778, 474] width 1522 height 53
type input "0"
drag, startPoint x: 1208, startPoint y: 478, endPoint x: 1145, endPoint y: 476, distance: 63.0
click at [1145, 476] on div "Rolha Plástica 0 0 0 0 2 0 0" at bounding box center [778, 474] width 1522 height 53
type input "0"
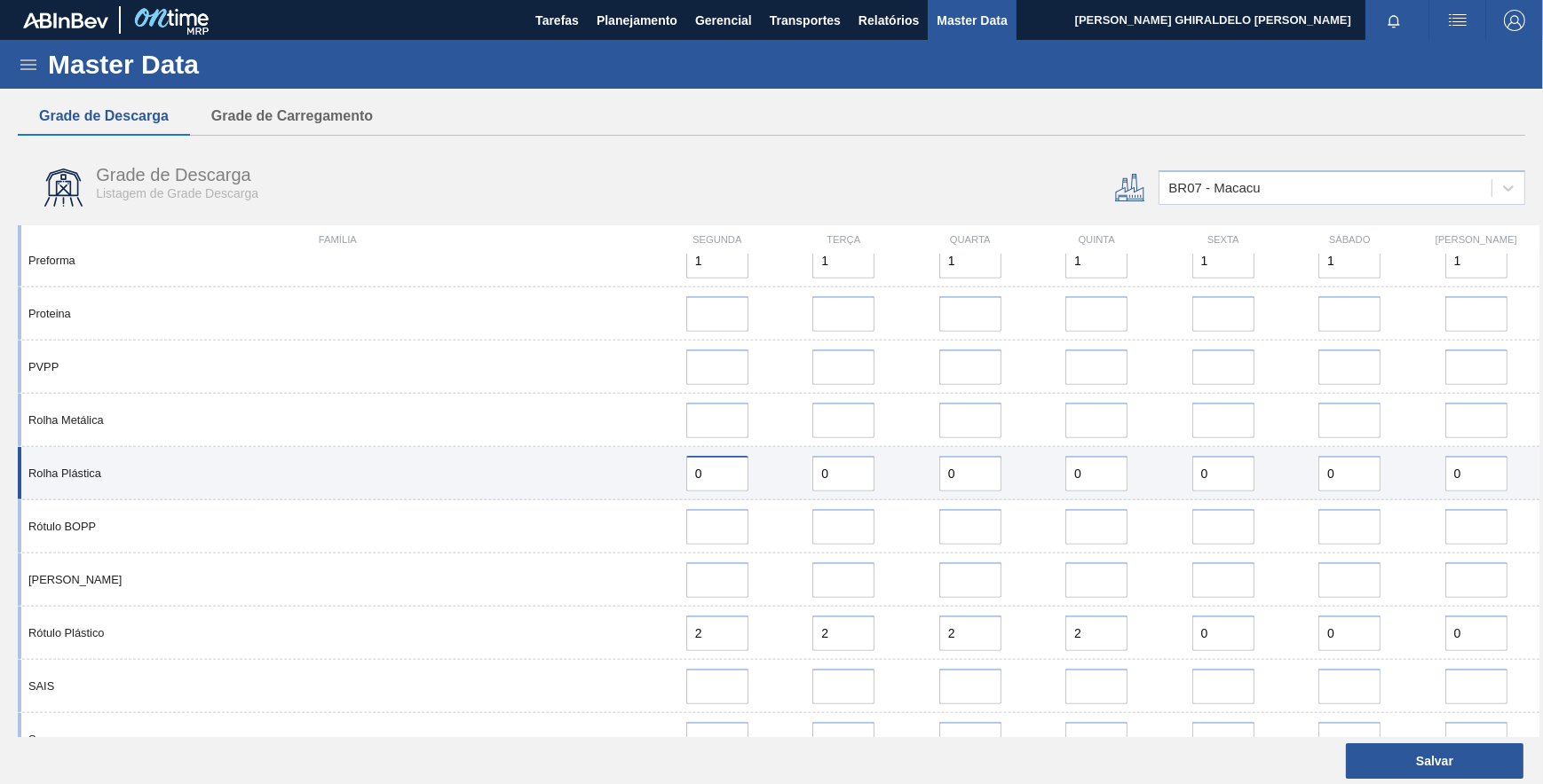
drag, startPoint x: 727, startPoint y: 476, endPoint x: 645, endPoint y: 477, distance: 82.0
click at [645, 477] on div "Rolha Plástica 0 0 0 0 0 0 0" at bounding box center [778, 474] width 1522 height 53
type input "1"
drag, startPoint x: 958, startPoint y: 483, endPoint x: 891, endPoint y: 484, distance: 67.0
click at [892, 475] on div "Rolha Plástica 1 0 0 0 0 0 0" at bounding box center [778, 474] width 1522 height 53
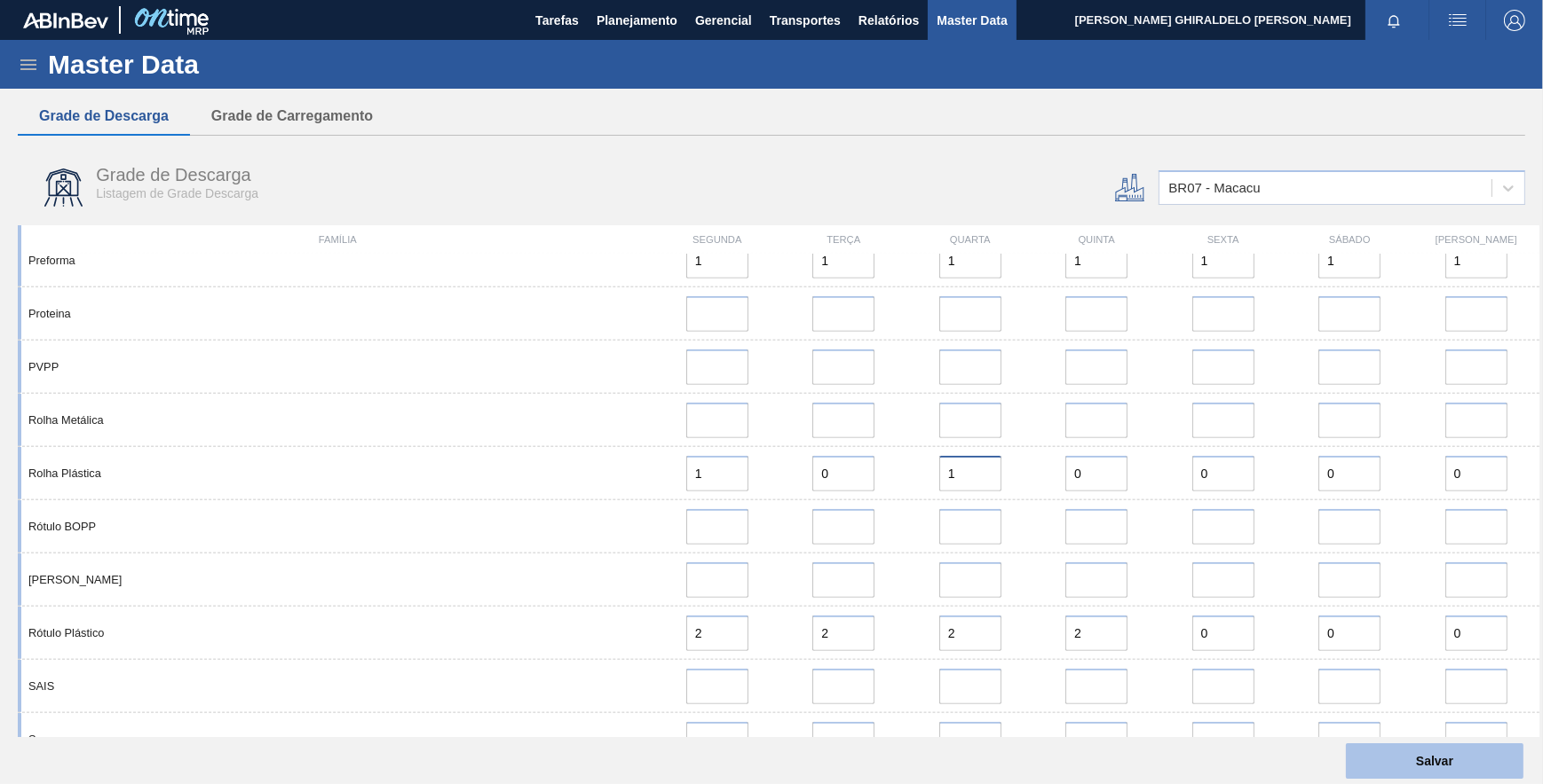
type input "1"
click at [1465, 778] on button "Salvar" at bounding box center [1434, 761] width 178 height 36
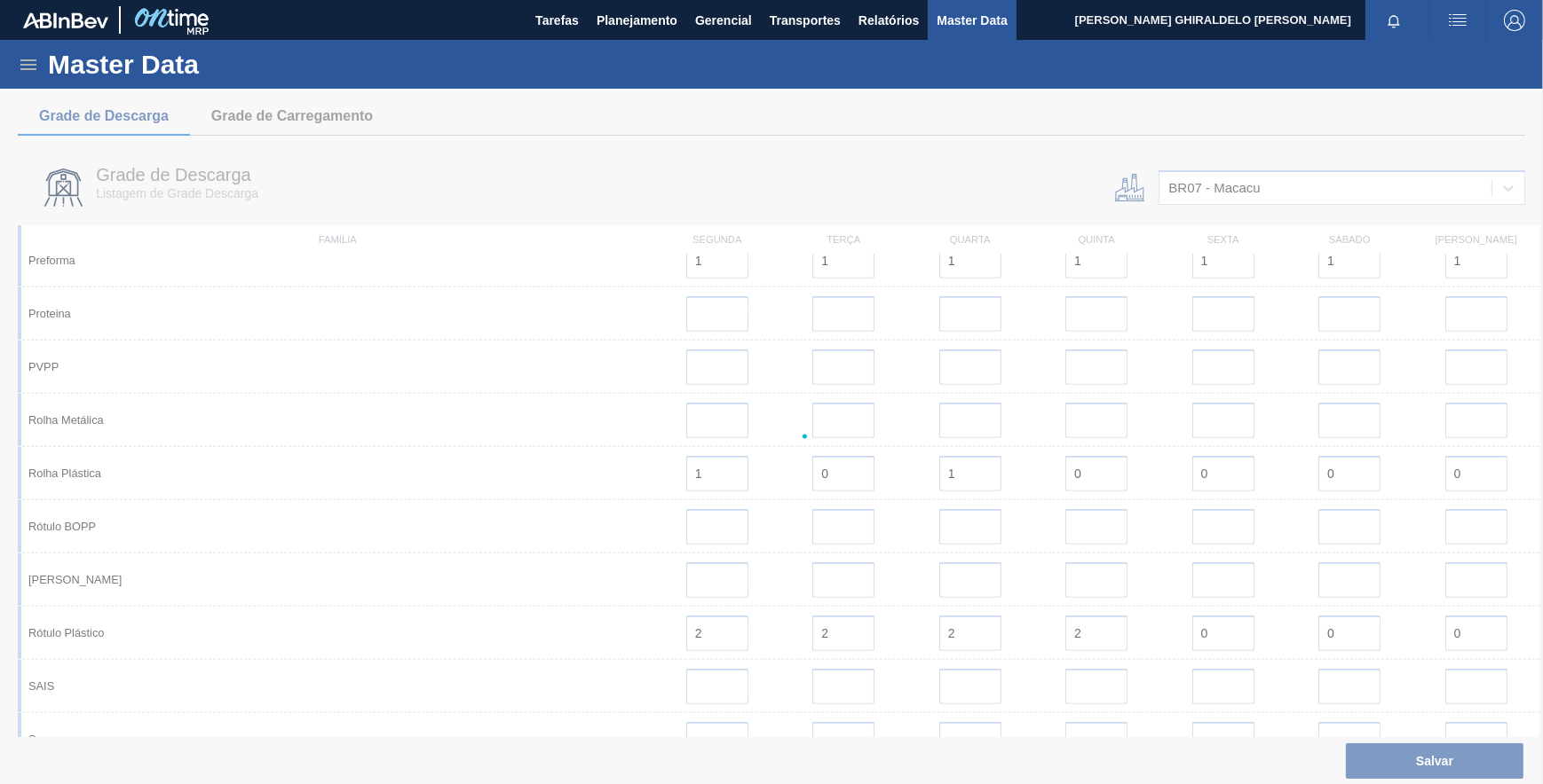
scroll to position [0, 0]
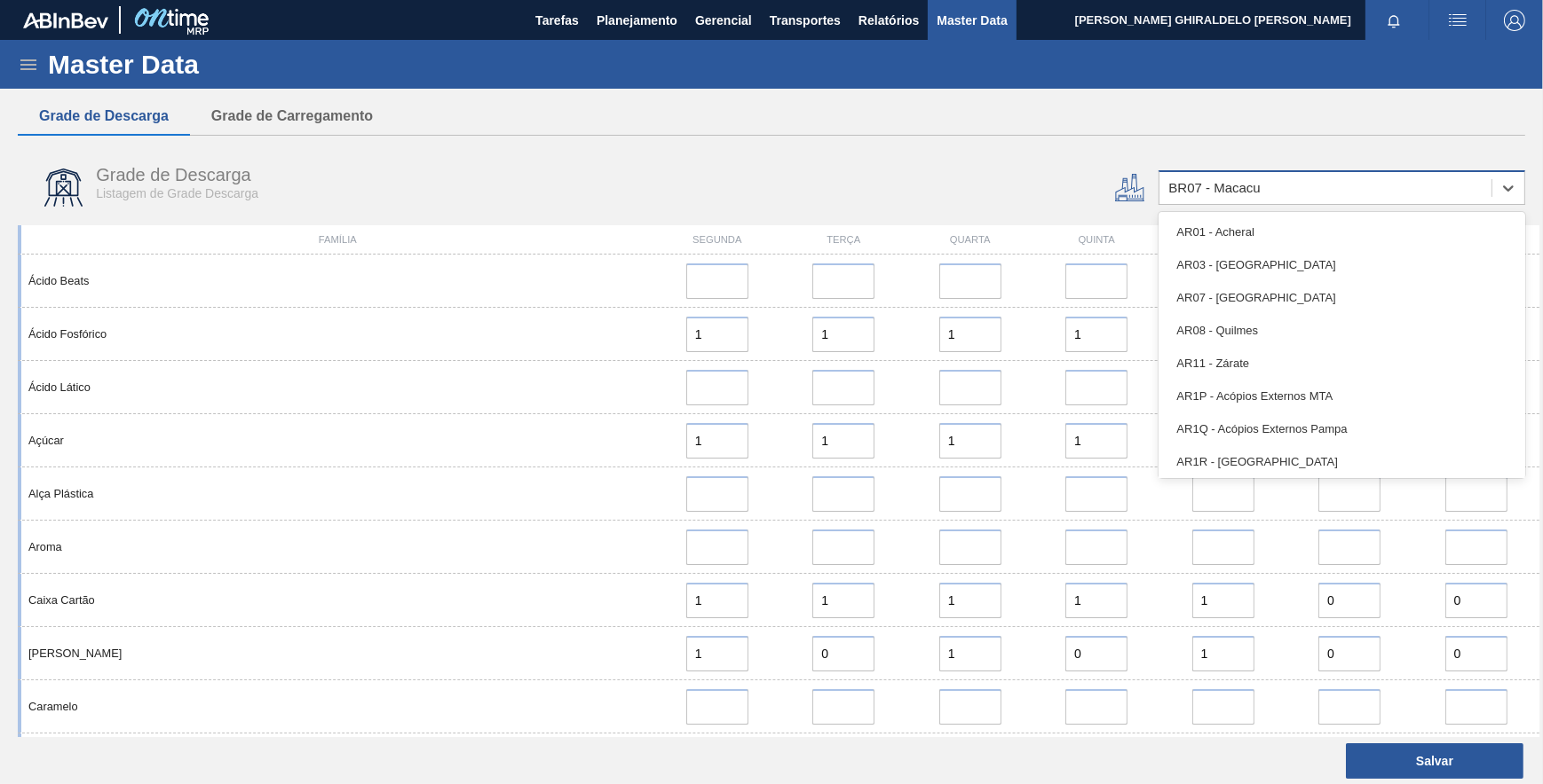
click at [1345, 194] on div "BR07 - Macacu" at bounding box center [1325, 189] width 332 height 26
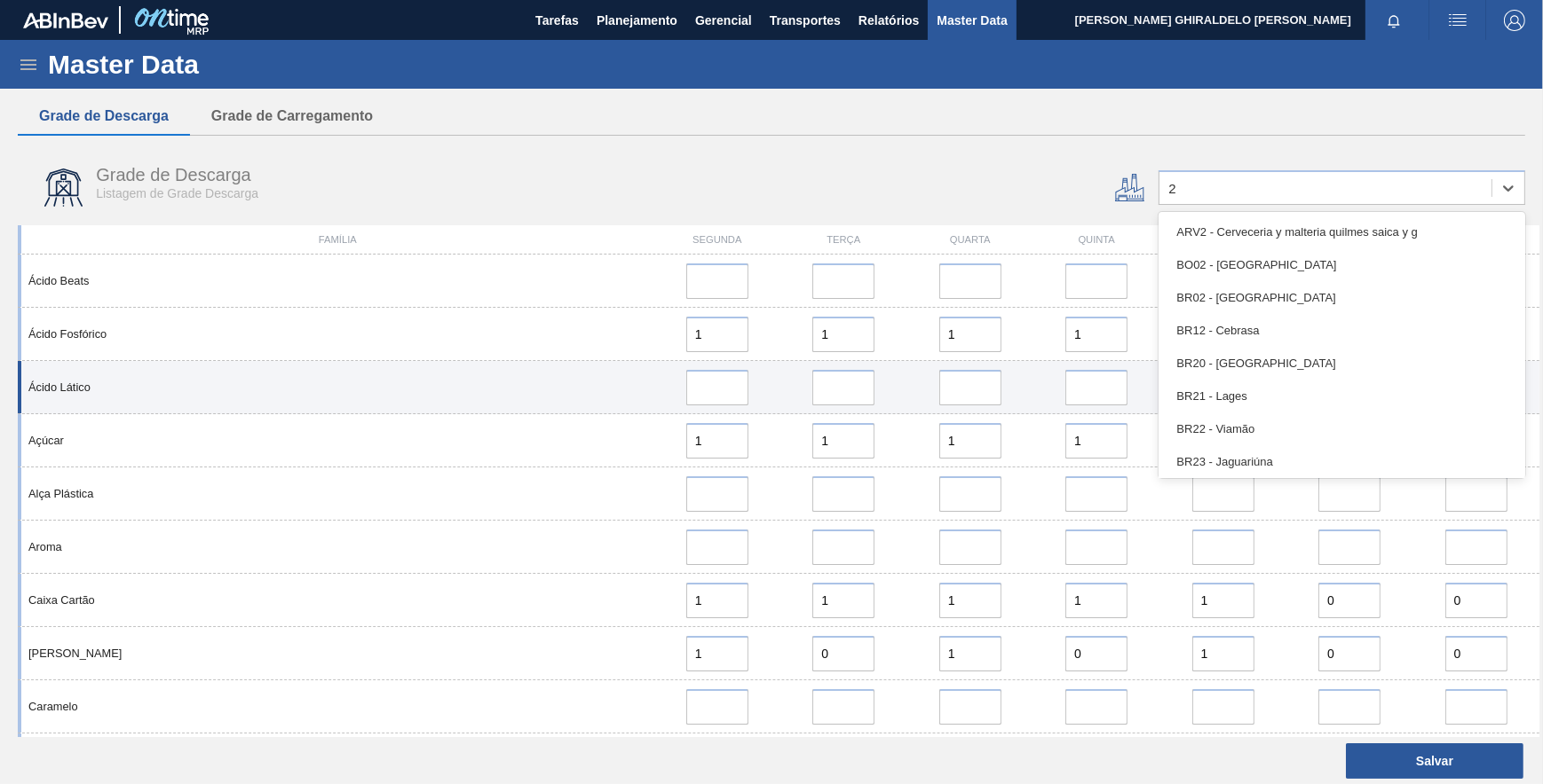
type input "28"
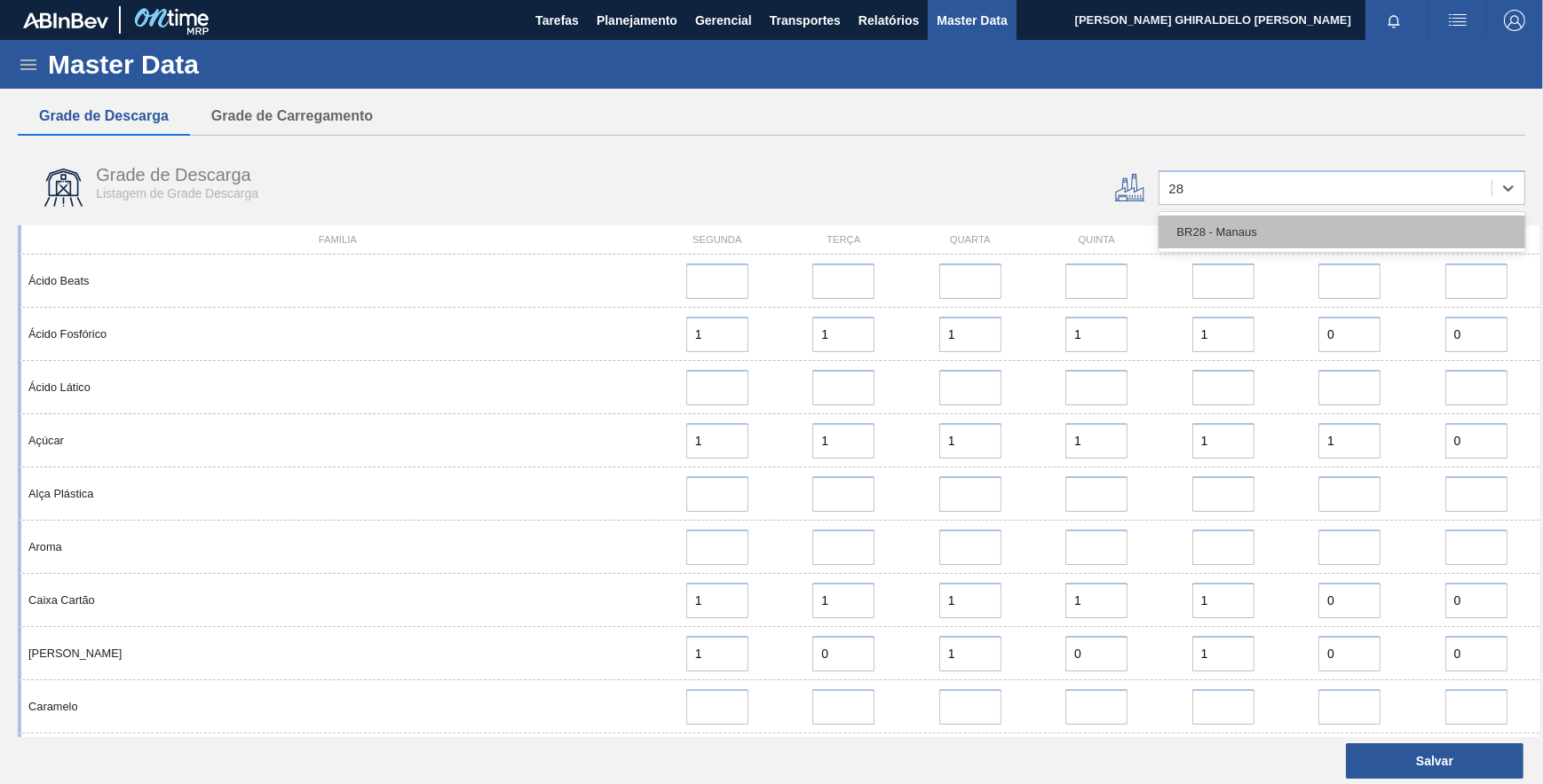
click at [1226, 237] on div "BR28 - Manaus" at bounding box center [1341, 232] width 366 height 33
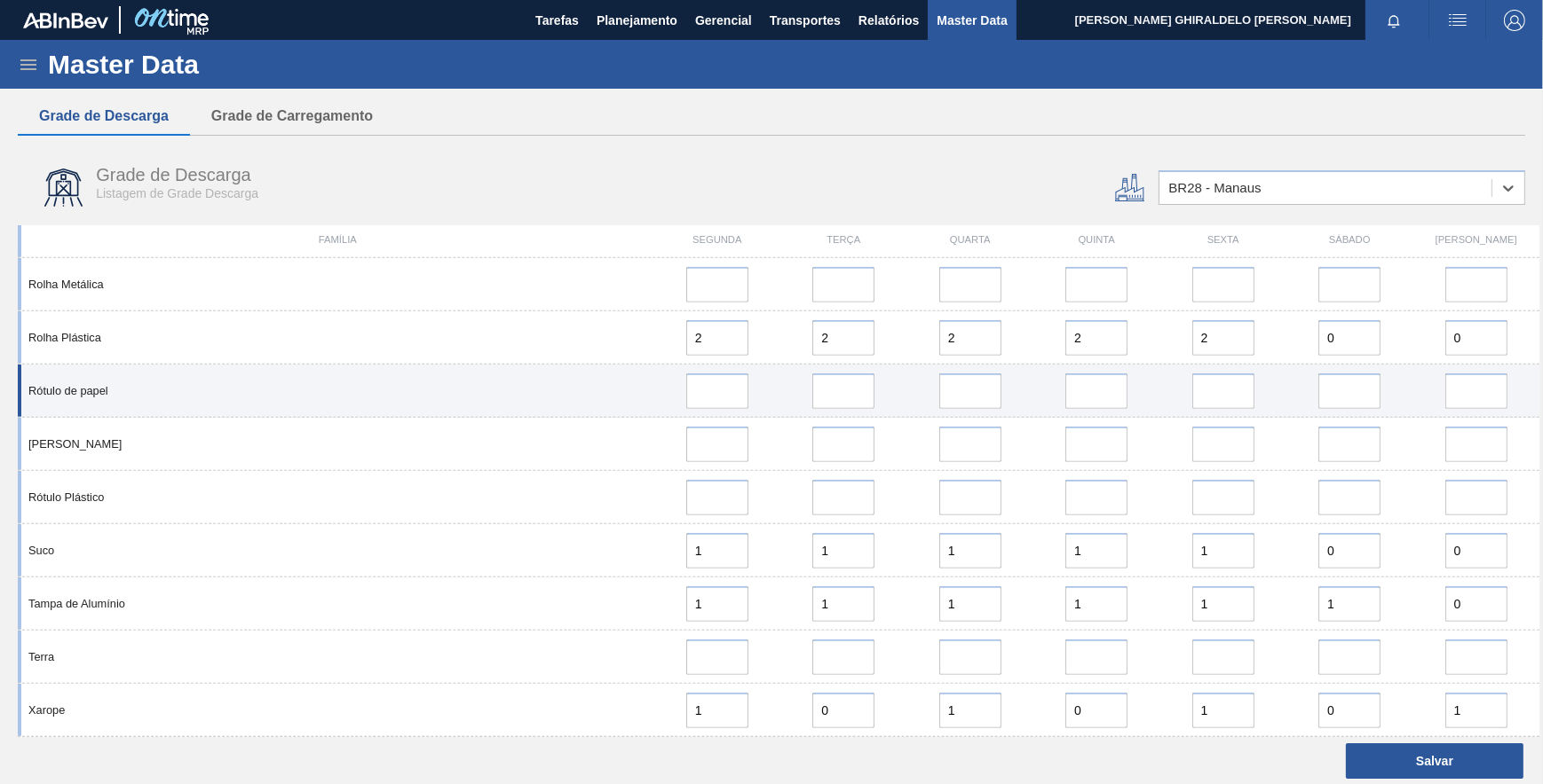
scroll to position [1459, 0]
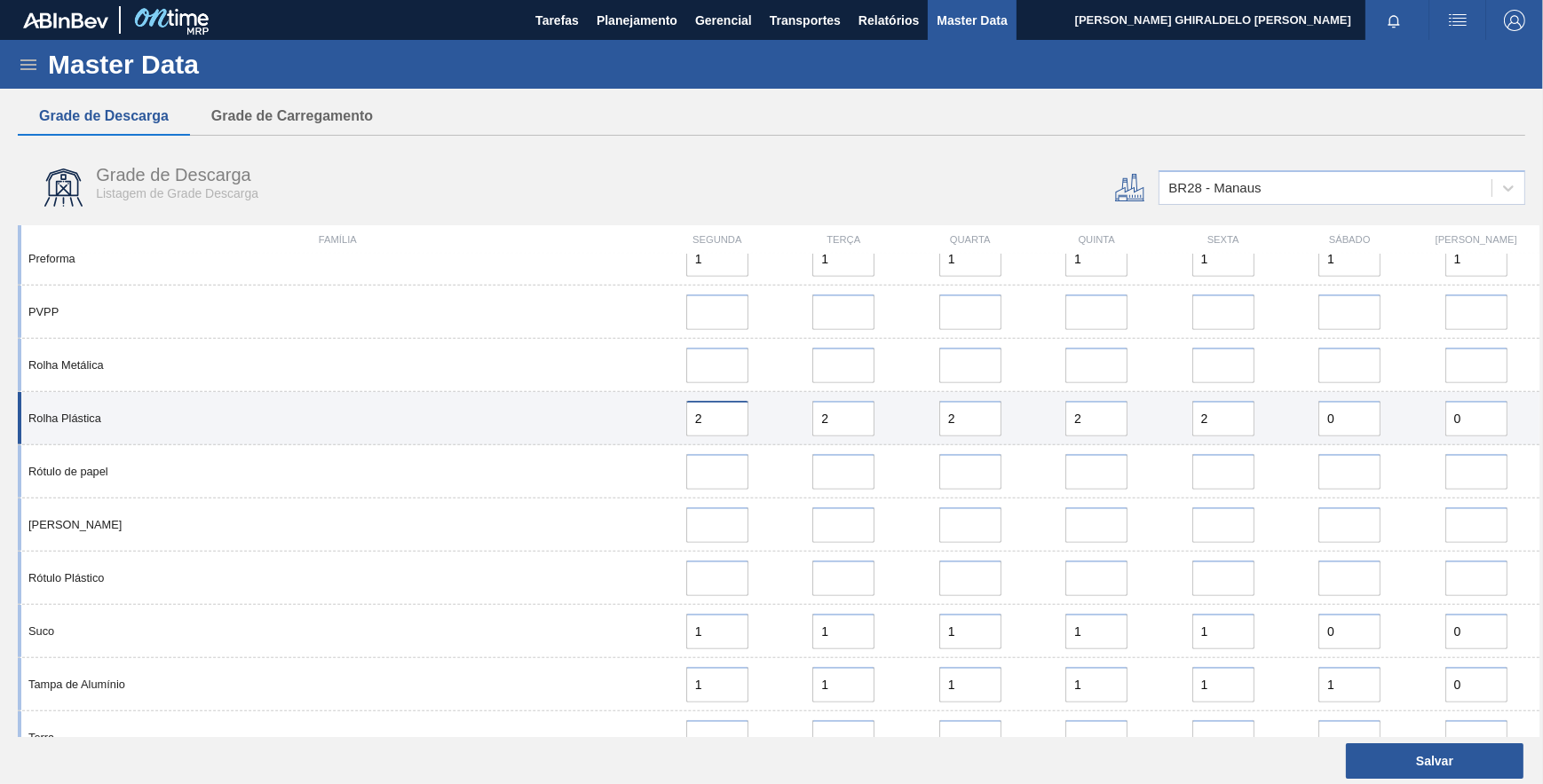
drag, startPoint x: 718, startPoint y: 426, endPoint x: 660, endPoint y: 414, distance: 59.2
click at [661, 414] on div "2" at bounding box center [716, 419] width 111 height 36
type input "1"
drag, startPoint x: 844, startPoint y: 426, endPoint x: 773, endPoint y: 412, distance: 72.4
click at [773, 412] on div "Rolha Plástica 1 2 2 2 2 0 0" at bounding box center [778, 419] width 1522 height 53
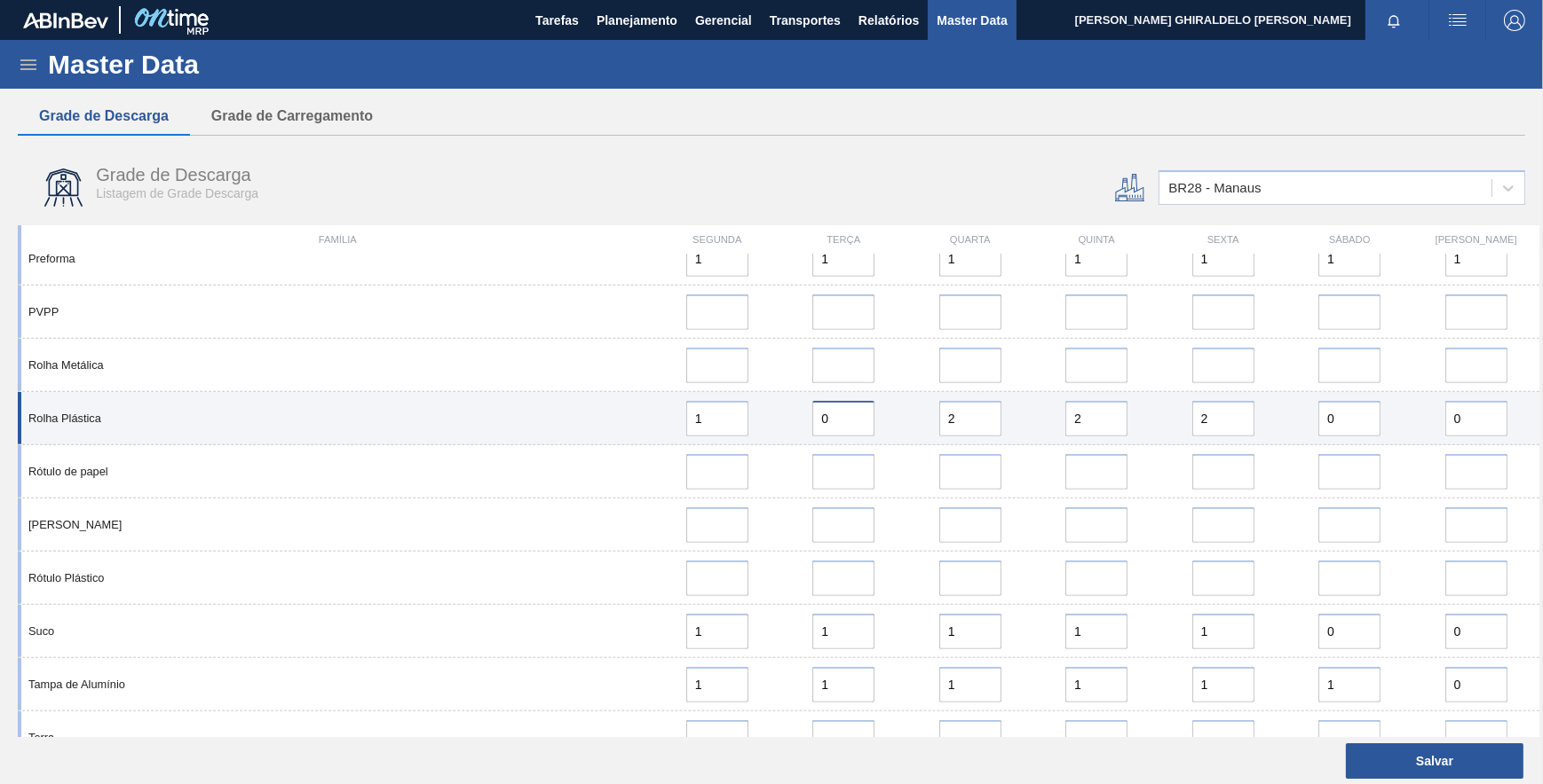
type input "0"
drag, startPoint x: 961, startPoint y: 414, endPoint x: 924, endPoint y: 410, distance: 37.2
click at [924, 410] on div "2" at bounding box center [969, 419] width 111 height 36
type input "0"
drag, startPoint x: 1098, startPoint y: 410, endPoint x: 1042, endPoint y: 411, distance: 56.0
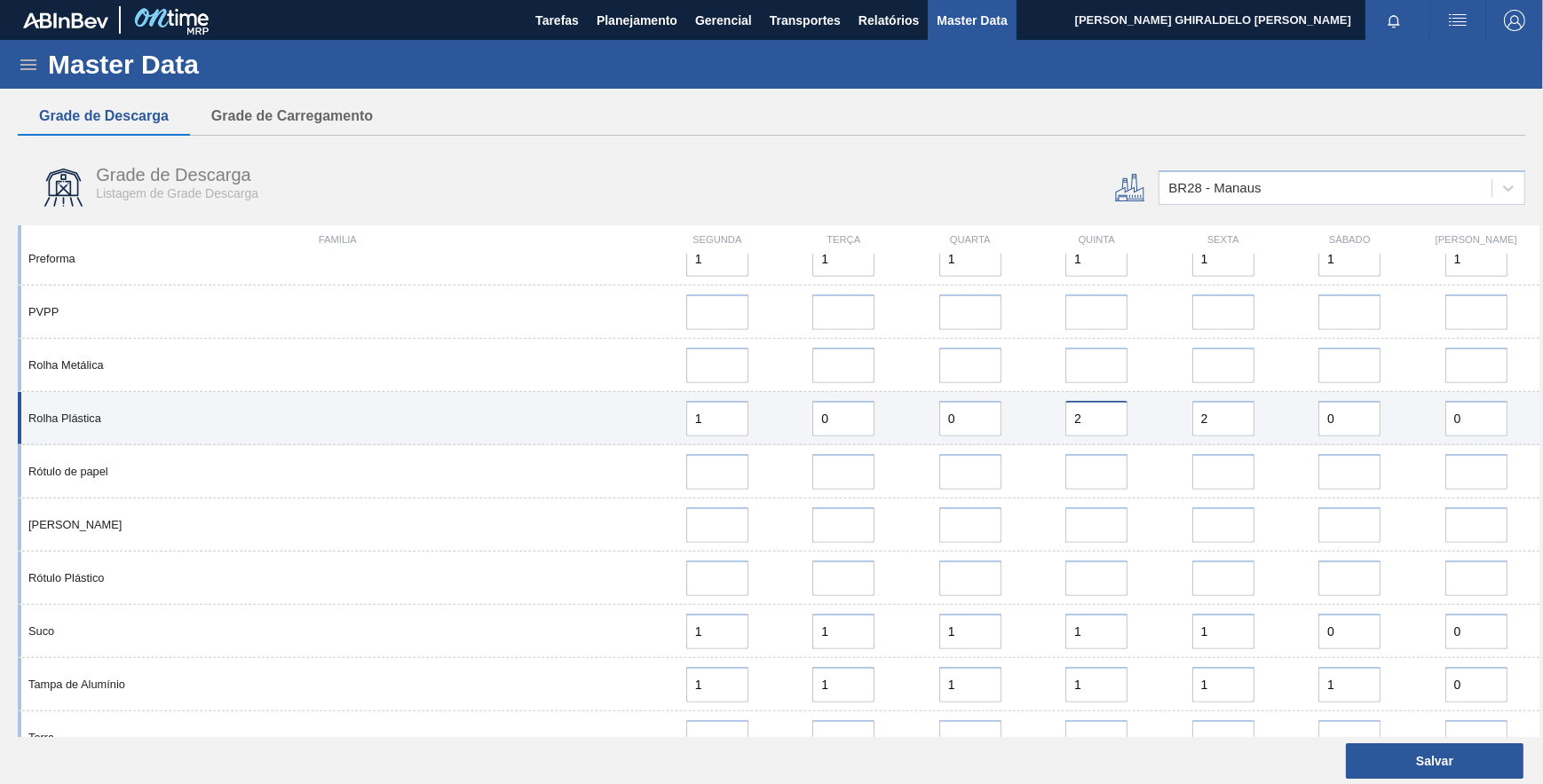
click at [1042, 411] on div "2" at bounding box center [1096, 419] width 111 height 36
type input "0"
drag, startPoint x: 1214, startPoint y: 423, endPoint x: 1141, endPoint y: 421, distance: 73.0
click at [1141, 421] on div "Rolha Plástica 1 0 0 0 2 0 0" at bounding box center [778, 419] width 1522 height 53
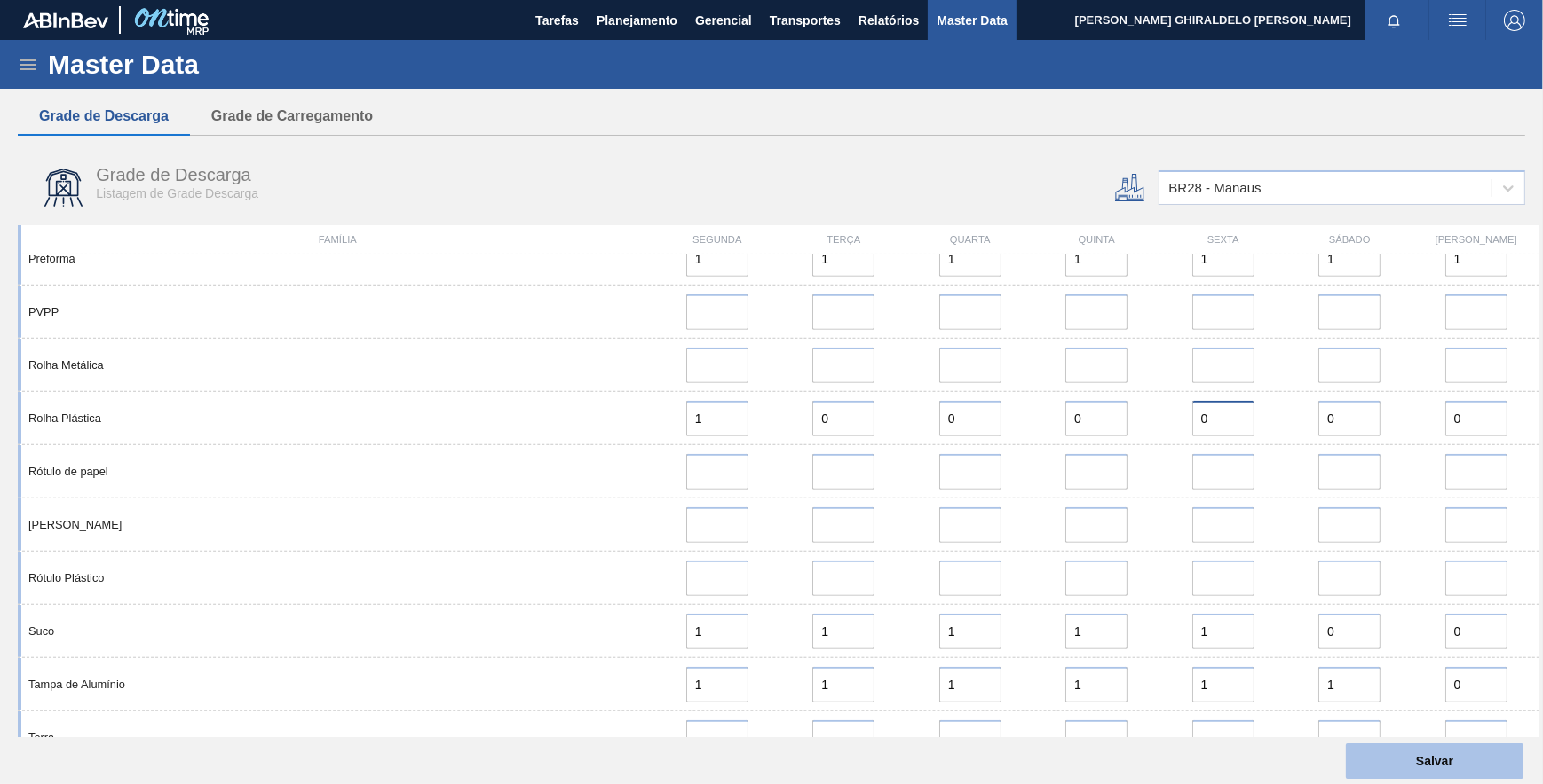
type input "0"
click at [1460, 755] on button "Salvar" at bounding box center [1434, 761] width 178 height 36
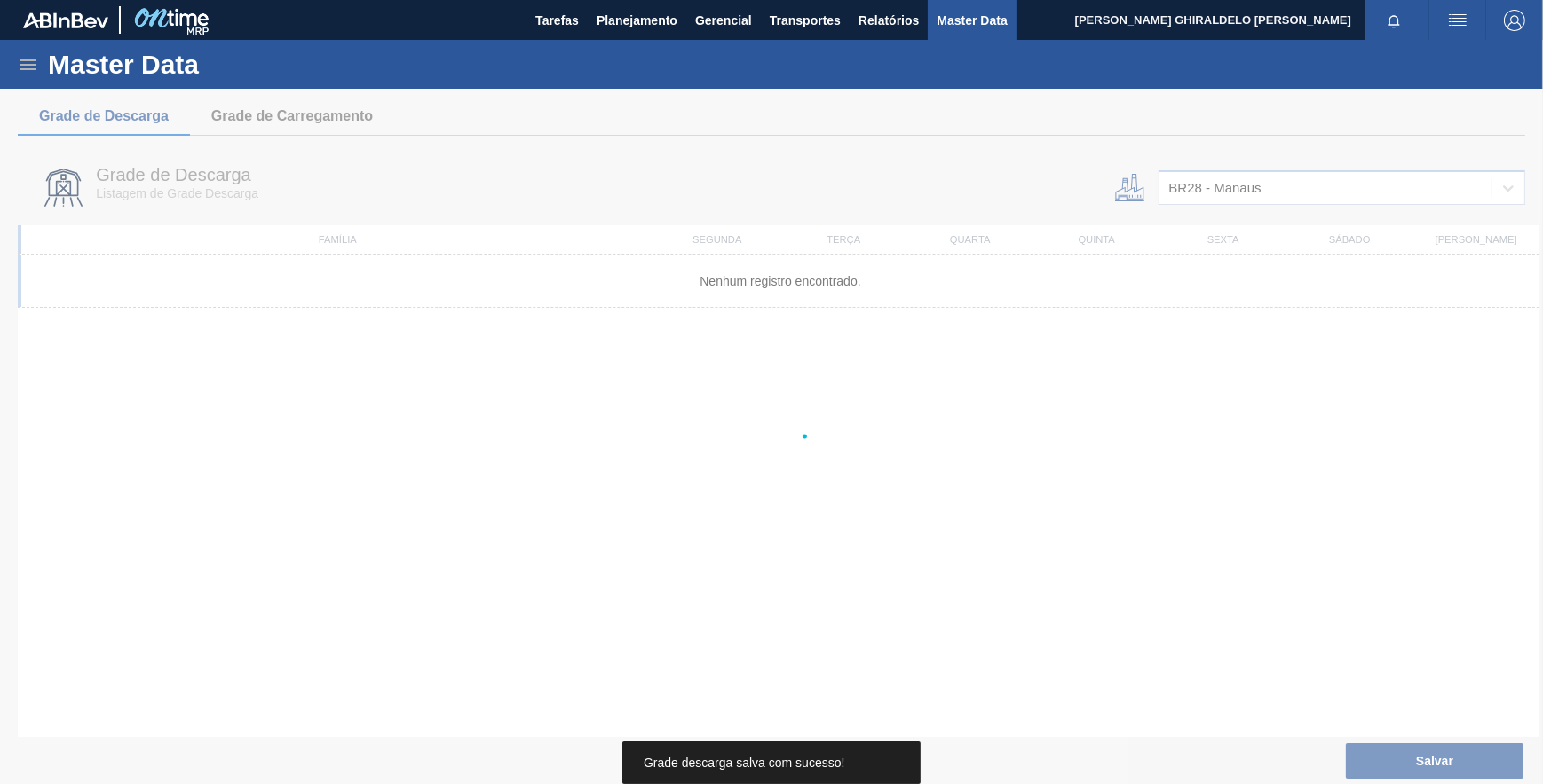
scroll to position [0, 0]
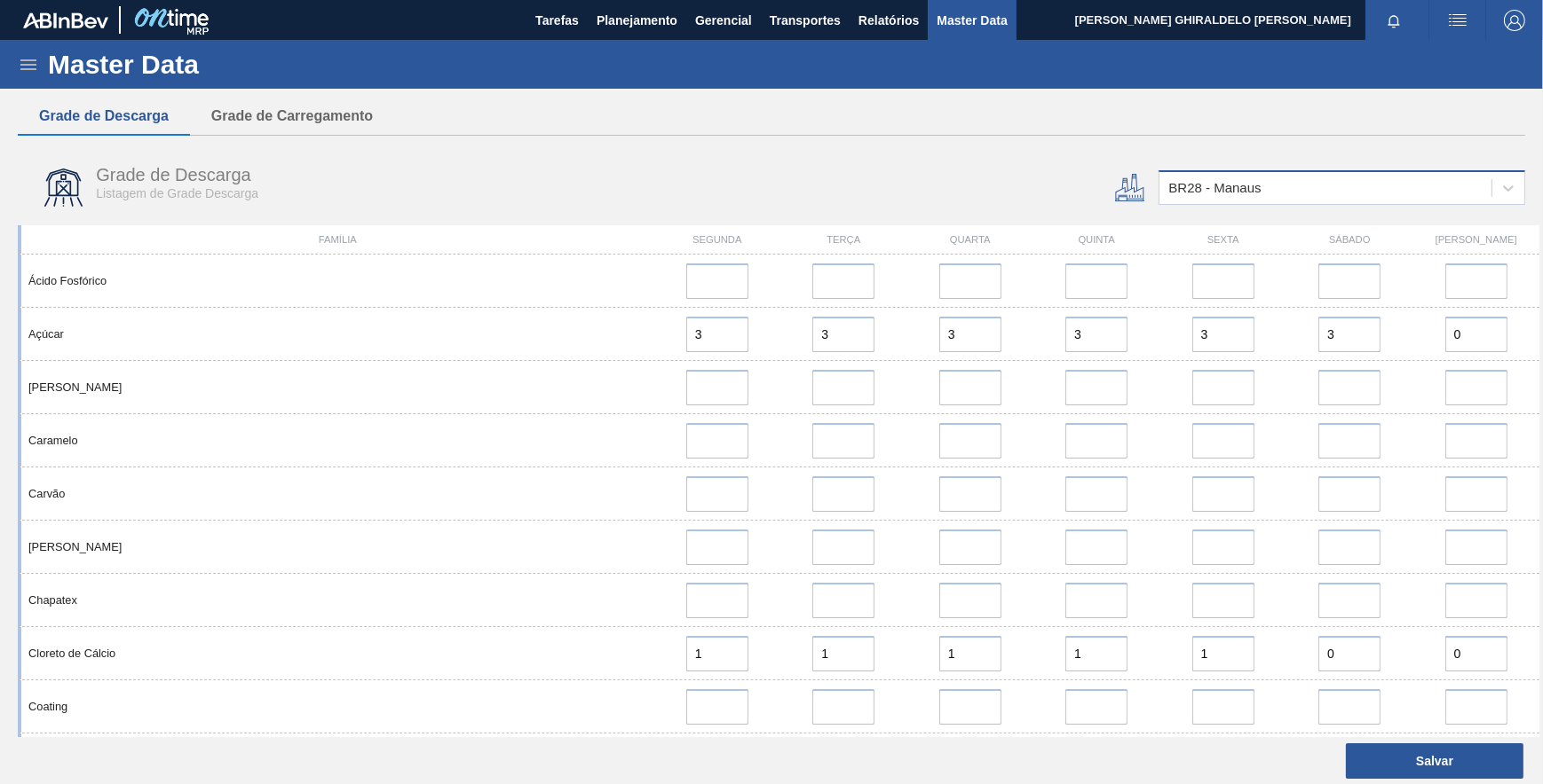
click at [1243, 179] on div "BR28 - Manaus" at bounding box center [1325, 189] width 332 height 26
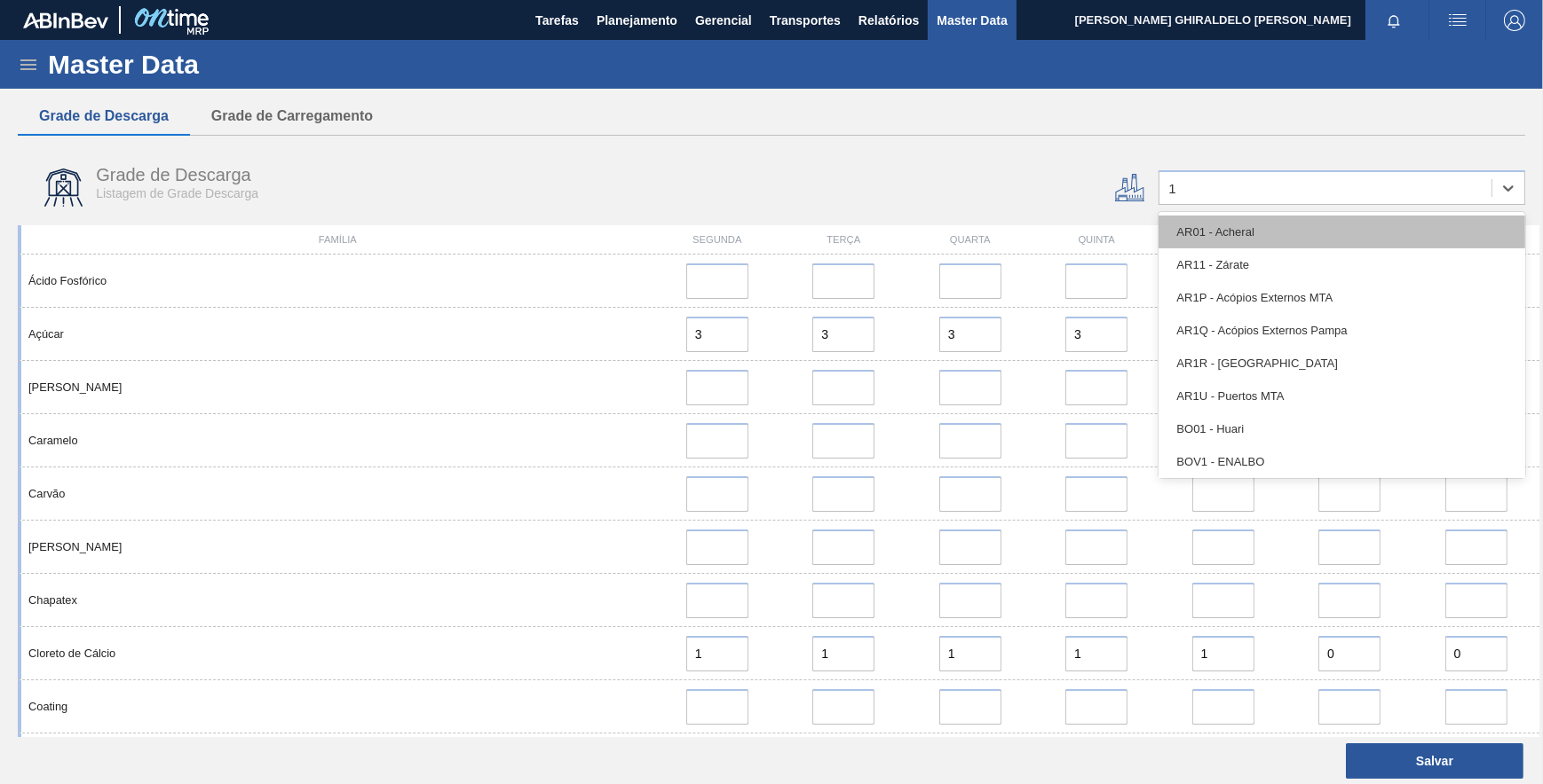
type input "18"
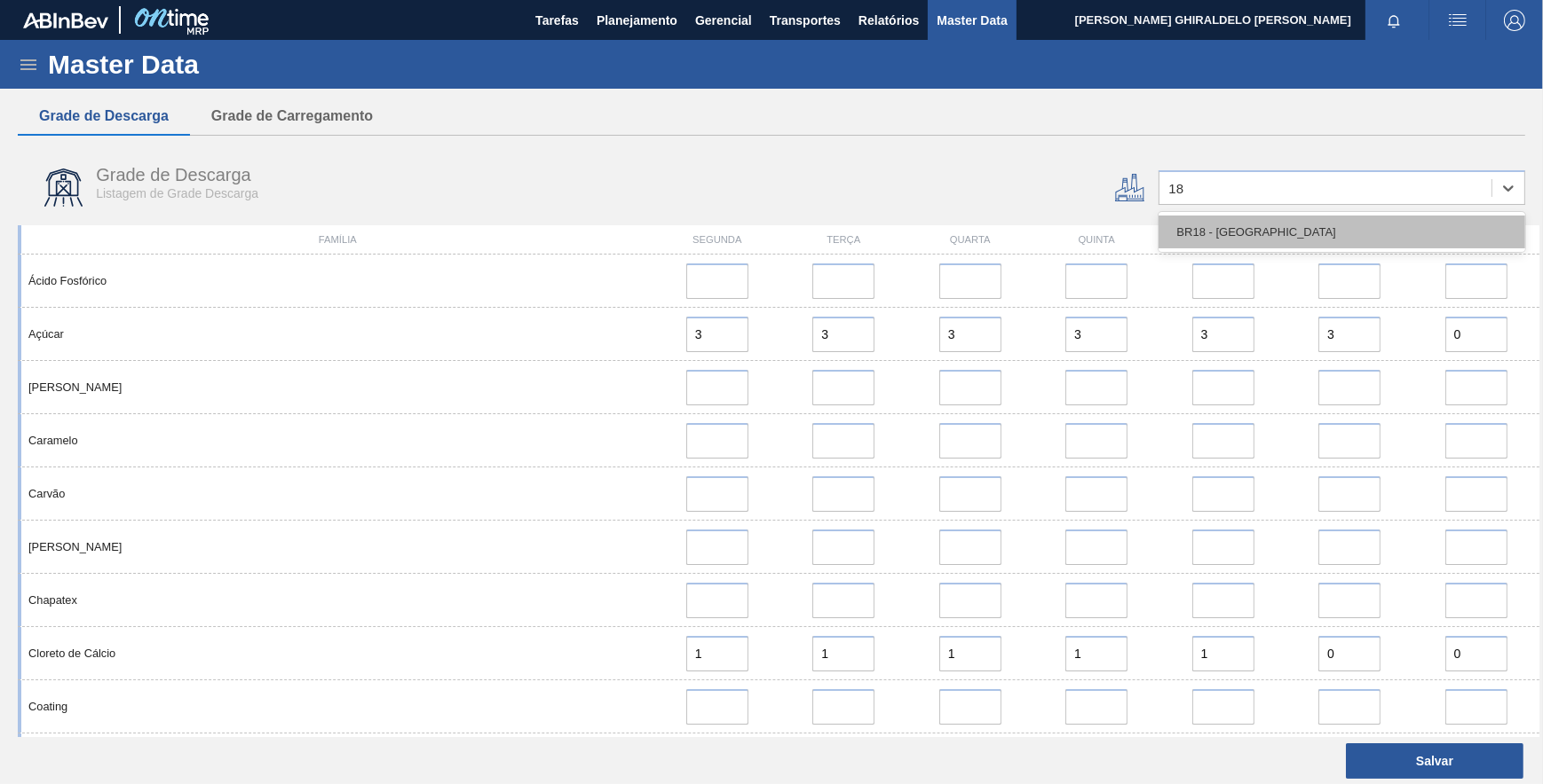
click at [1234, 217] on div "BR18 - Pernambuco" at bounding box center [1341, 232] width 366 height 33
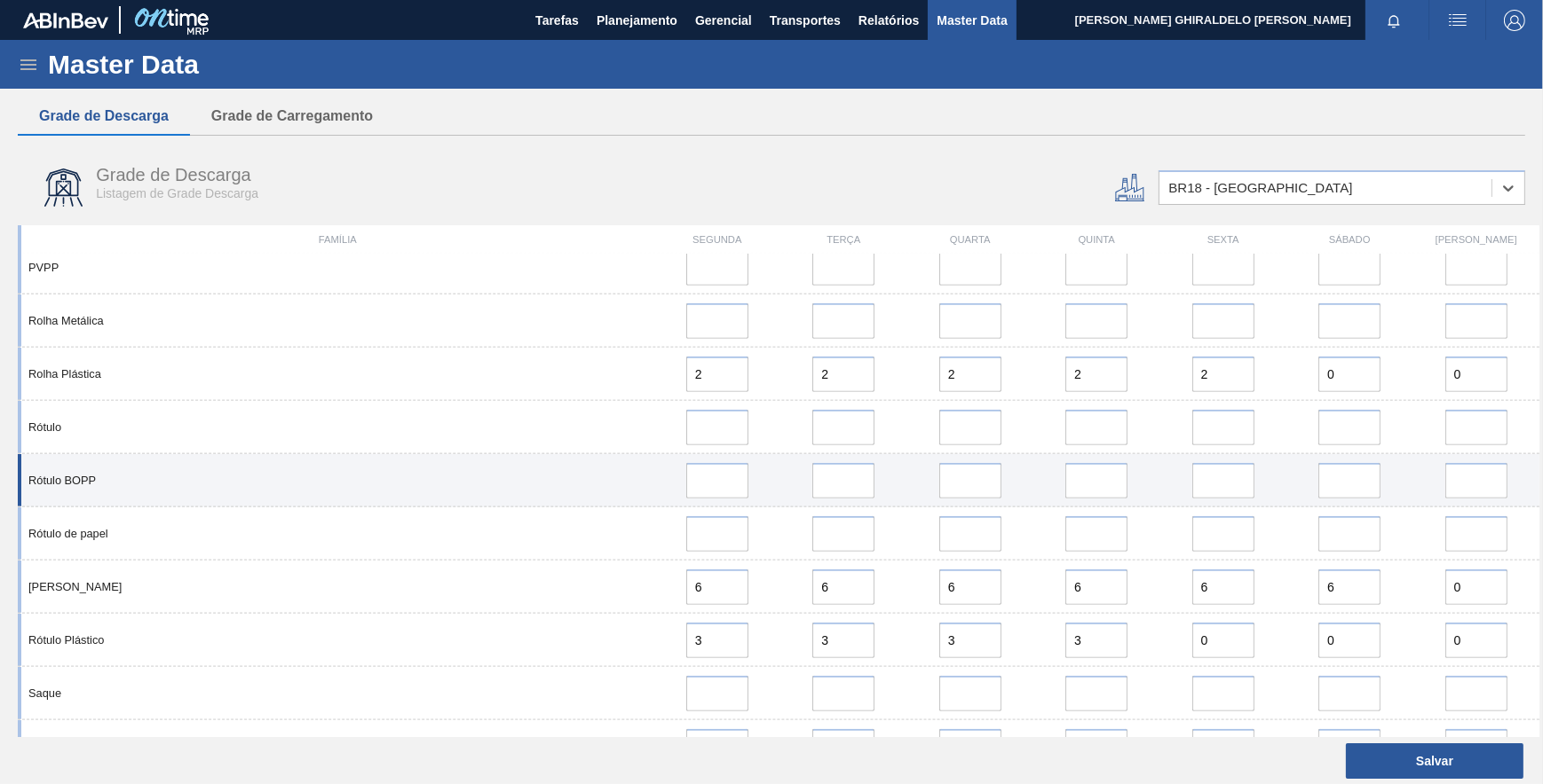
scroll to position [2095, 0]
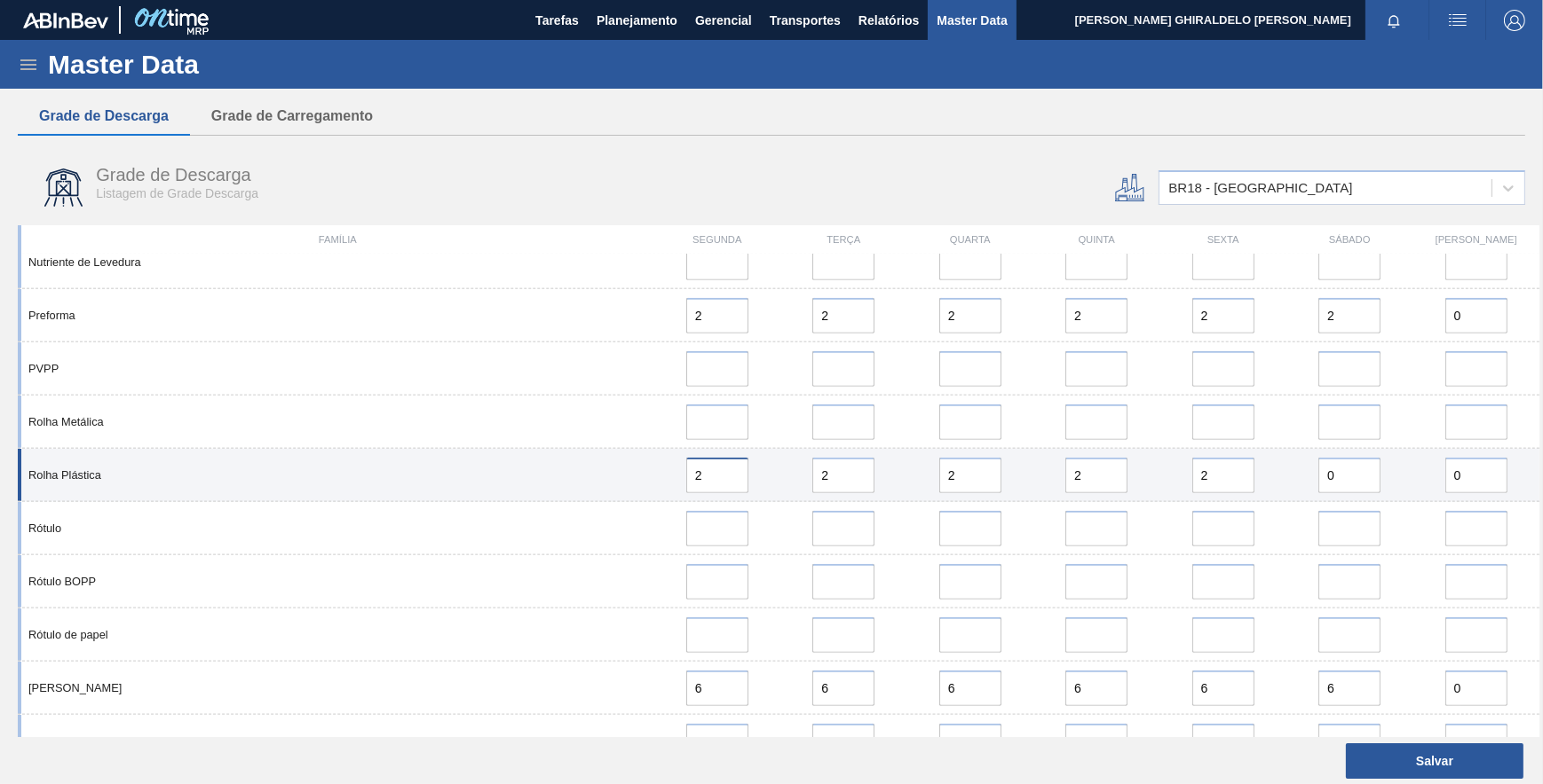
drag, startPoint x: 706, startPoint y: 482, endPoint x: 658, endPoint y: 479, distance: 48.1
click at [661, 479] on div "2" at bounding box center [716, 476] width 111 height 36
type input "1"
drag, startPoint x: 953, startPoint y: 477, endPoint x: 891, endPoint y: 473, distance: 62.1
click at [899, 473] on div "Rolha Plástica 1 2 2 2 2 0 0" at bounding box center [778, 476] width 1522 height 53
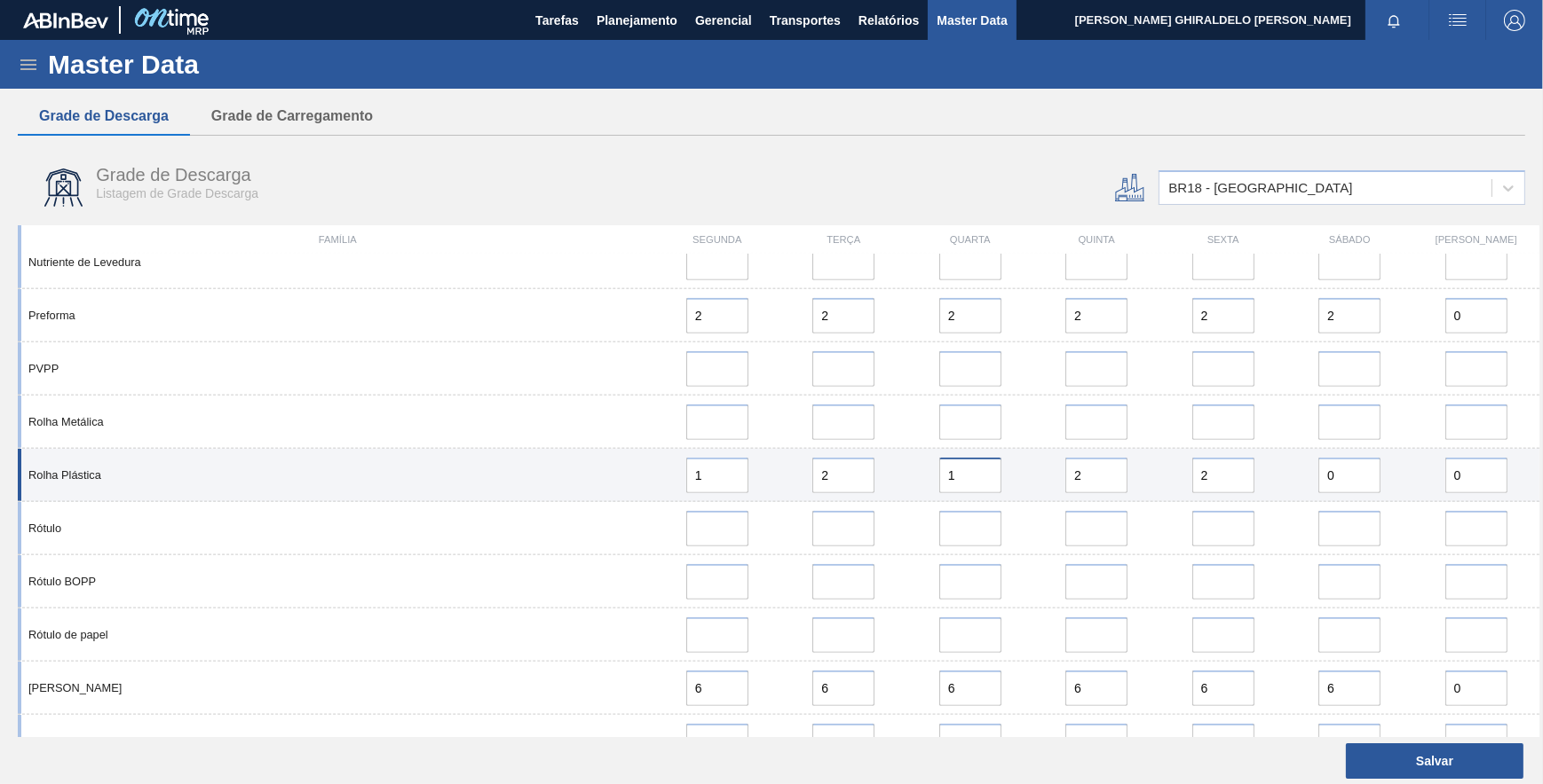
type input "1"
drag, startPoint x: 841, startPoint y: 475, endPoint x: 760, endPoint y: 477, distance: 81.0
click at [760, 477] on div "Rolha Plástica 1 2 1 2 2 0 0" at bounding box center [778, 476] width 1522 height 53
type input "0"
drag, startPoint x: 1083, startPoint y: 476, endPoint x: 1048, endPoint y: 476, distance: 35.0
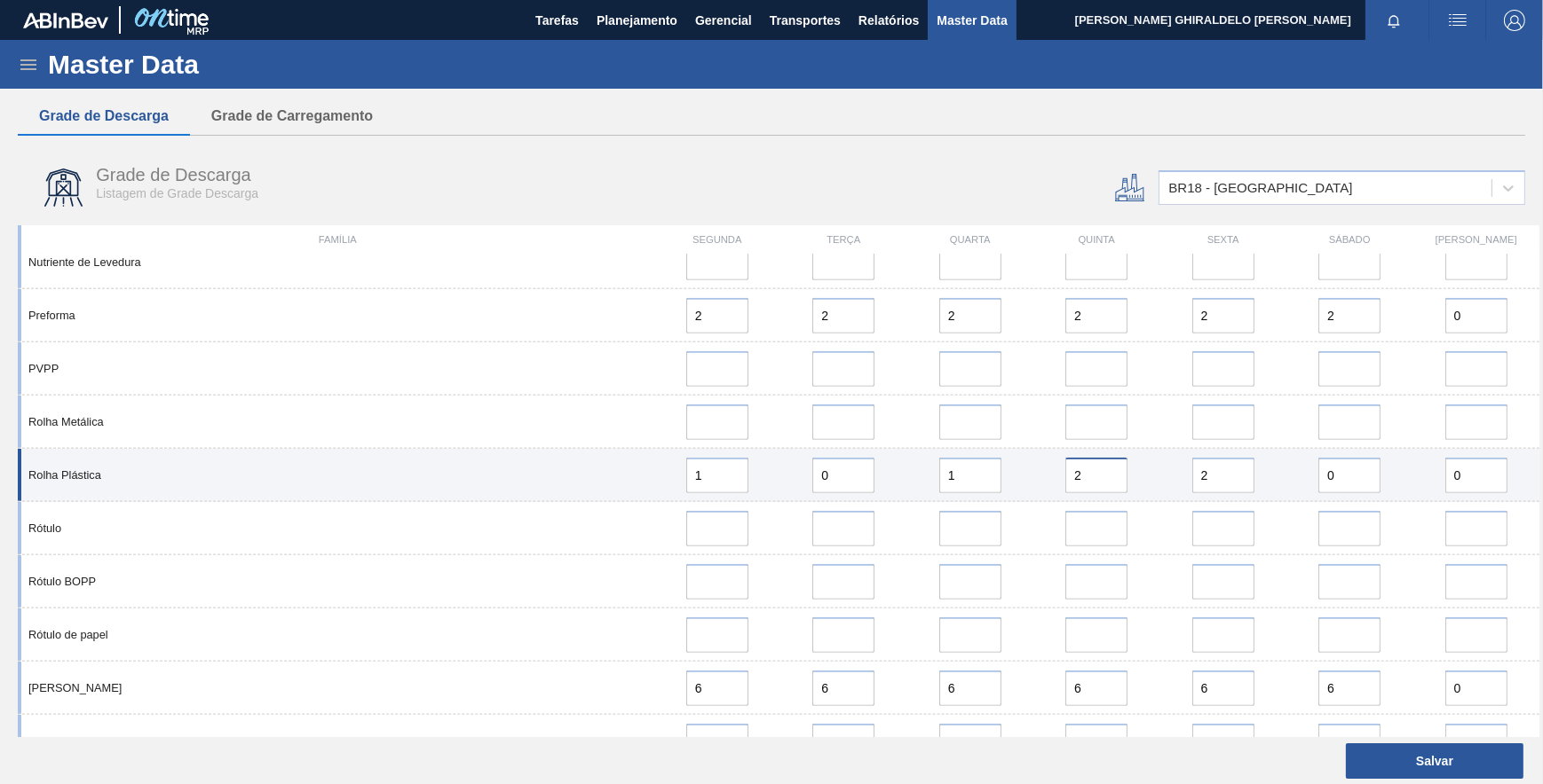
click at [1048, 476] on div "2" at bounding box center [1096, 476] width 111 height 36
type input "0"
drag, startPoint x: 1247, startPoint y: 481, endPoint x: 1168, endPoint y: 477, distance: 79.1
click at [1168, 477] on div "2" at bounding box center [1222, 476] width 111 height 36
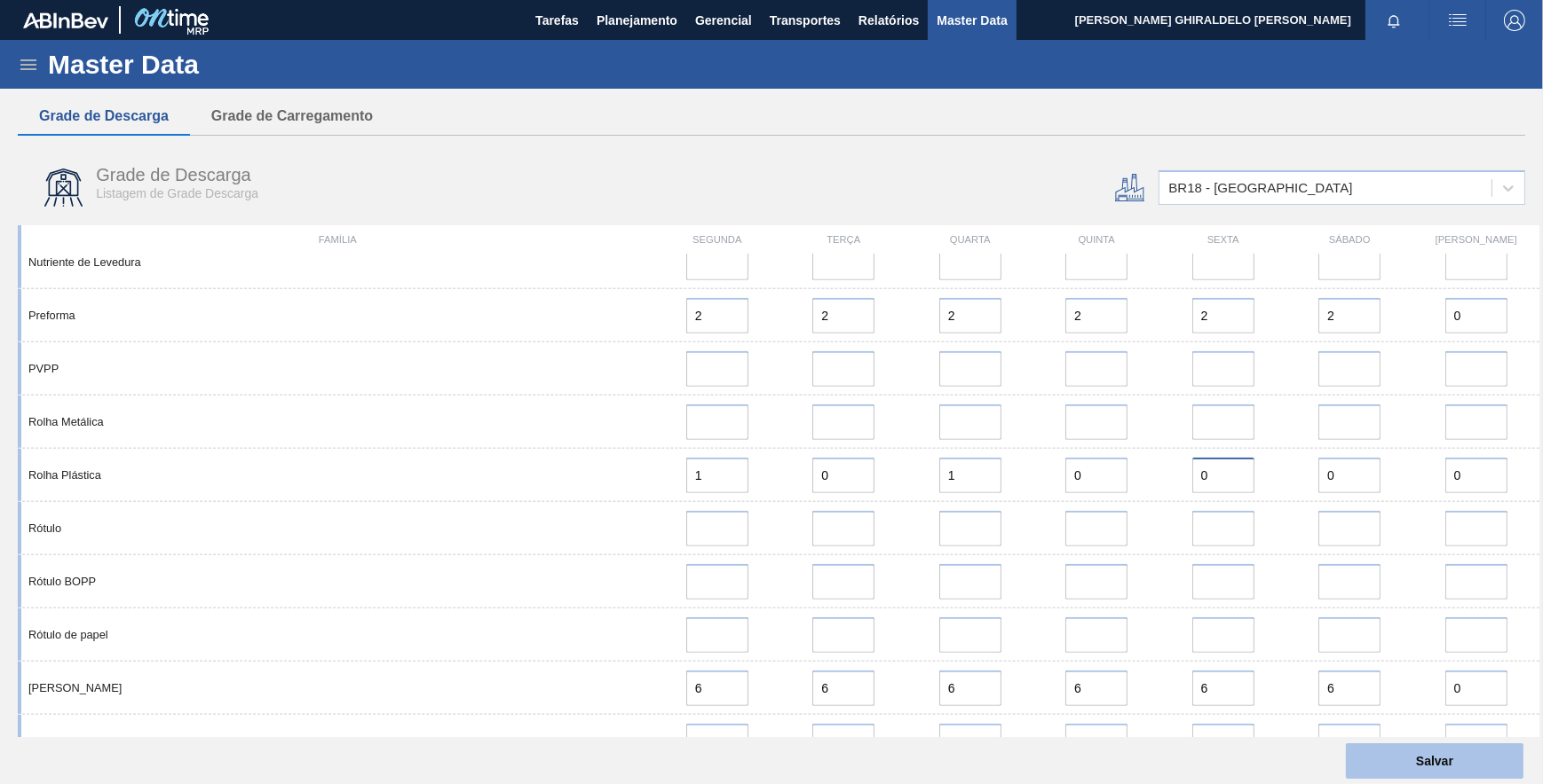
type input "0"
click at [1408, 747] on button "Salvar" at bounding box center [1434, 761] width 178 height 36
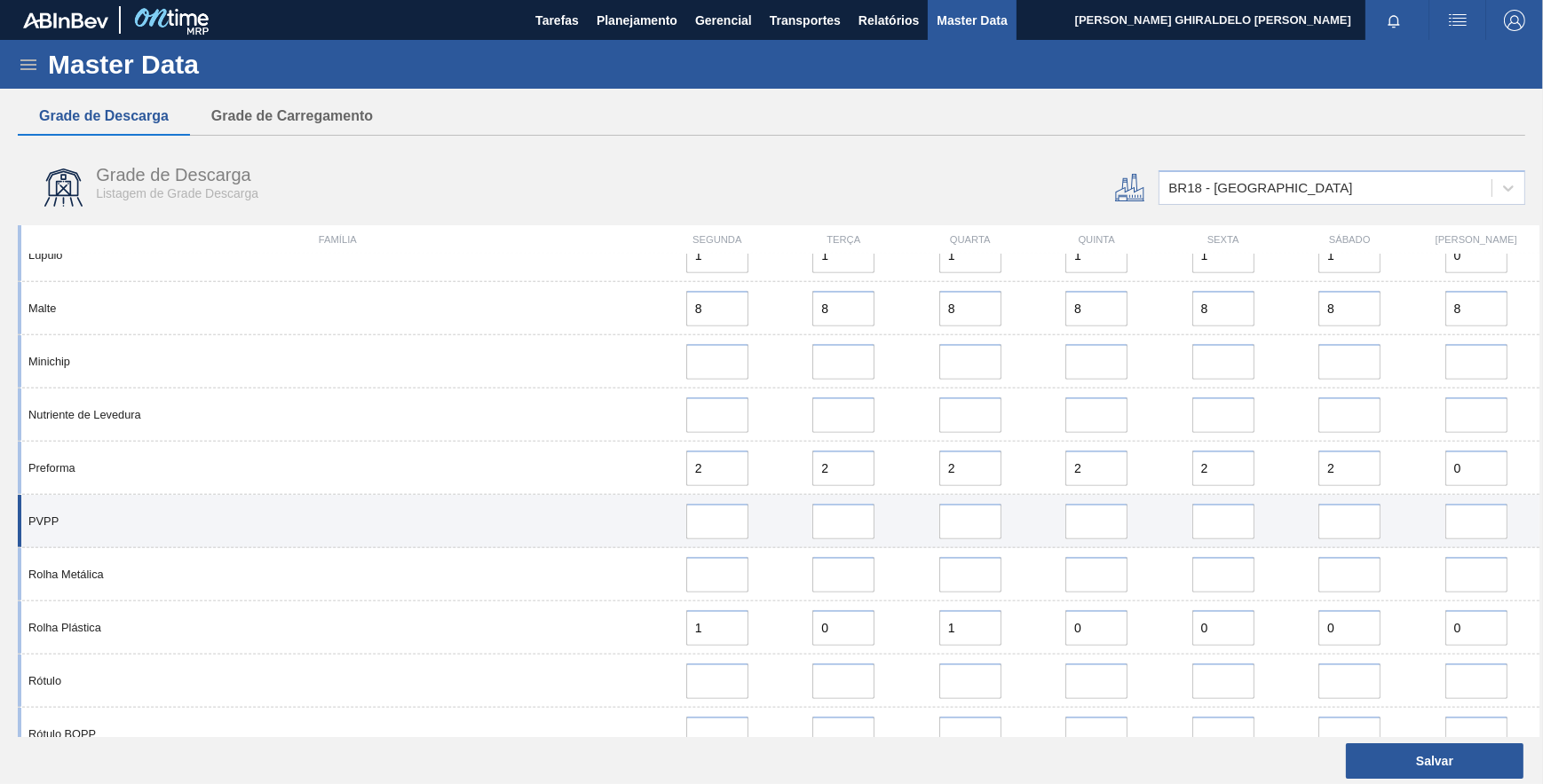
scroll to position [1934, 0]
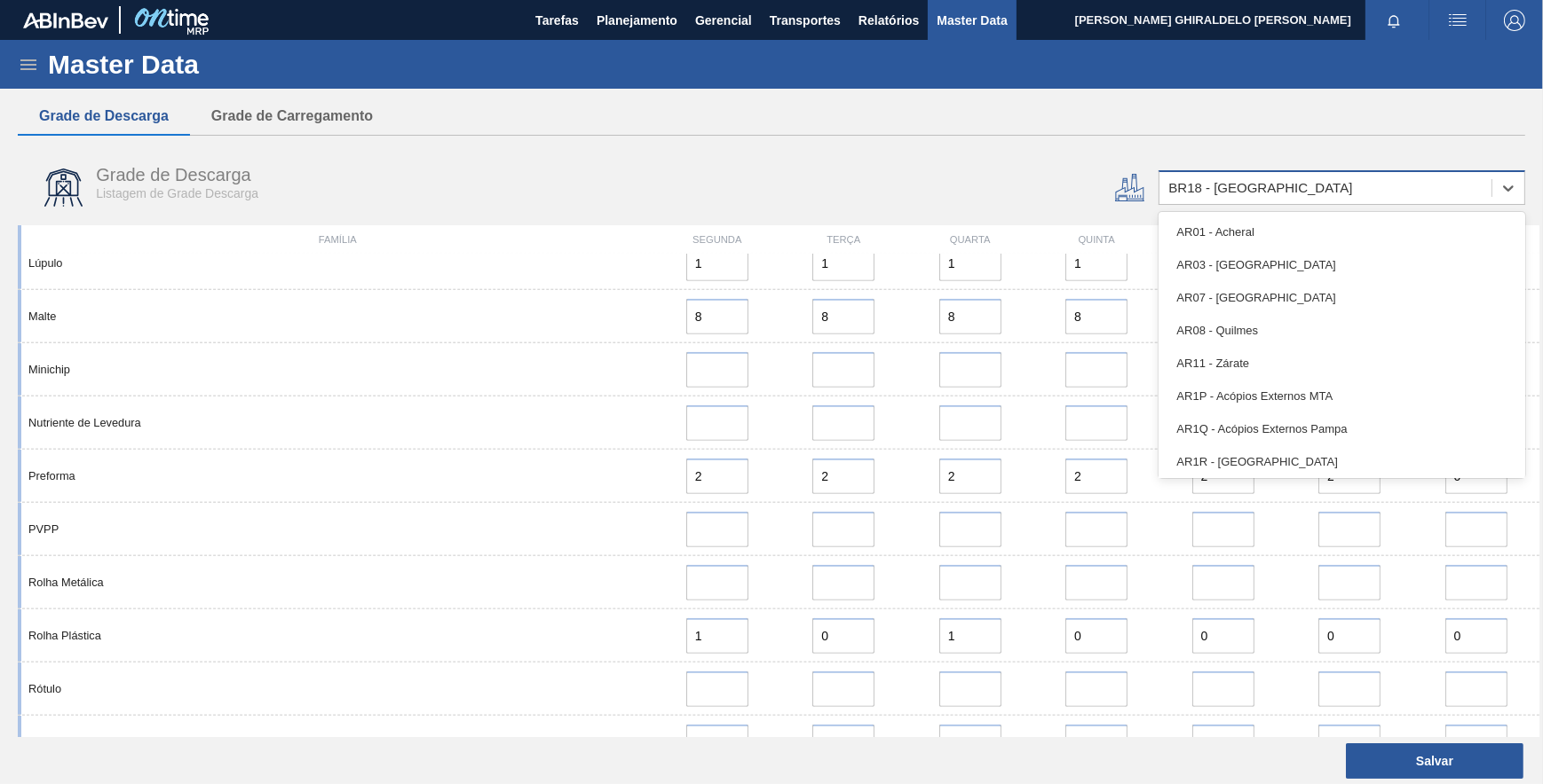
click at [1235, 202] on div "BR18 - Pernambuco" at bounding box center [1325, 189] width 332 height 26
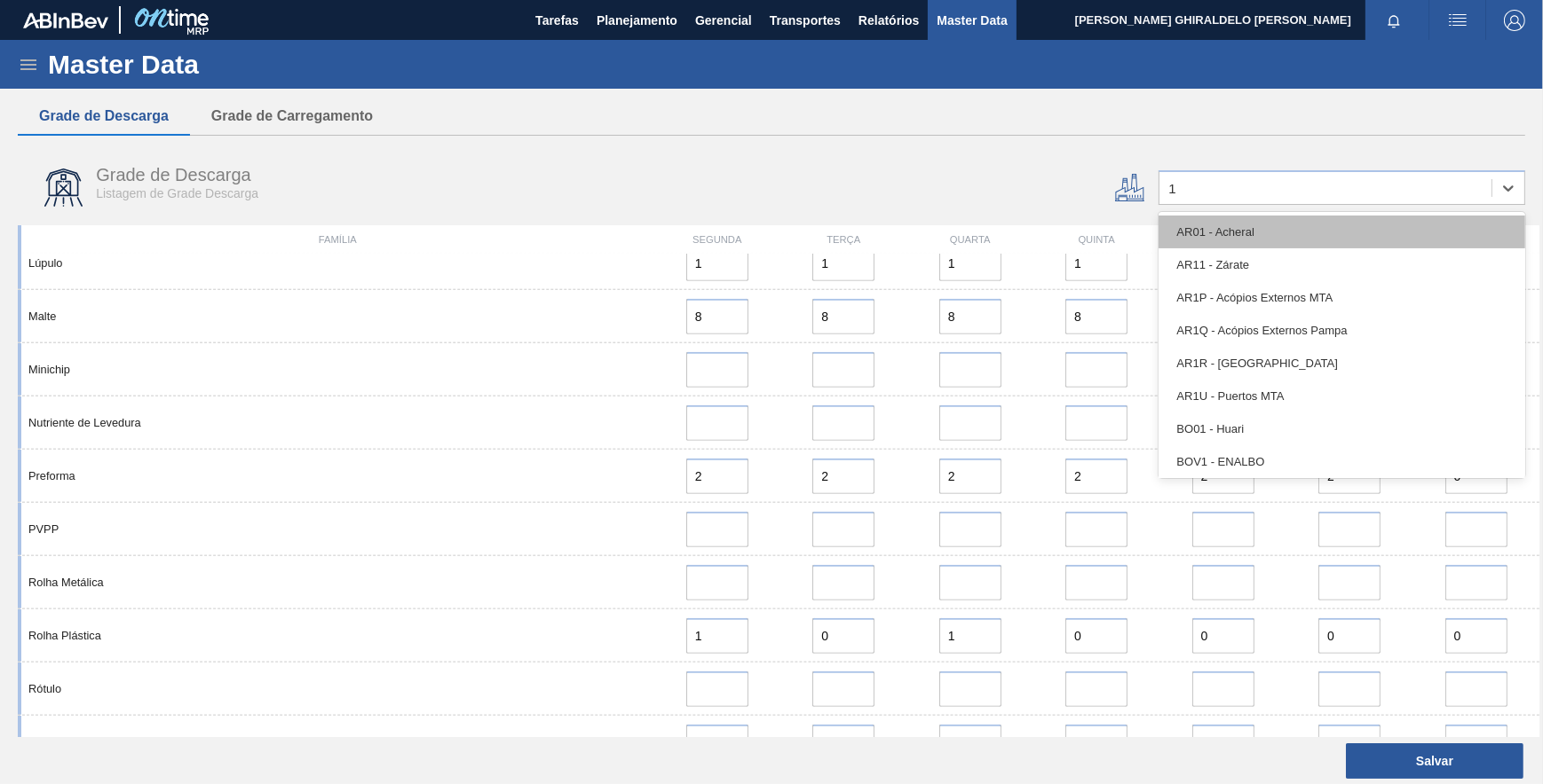
type input "13"
click at [1220, 230] on div "BR13 - Piraí" at bounding box center [1341, 232] width 366 height 33
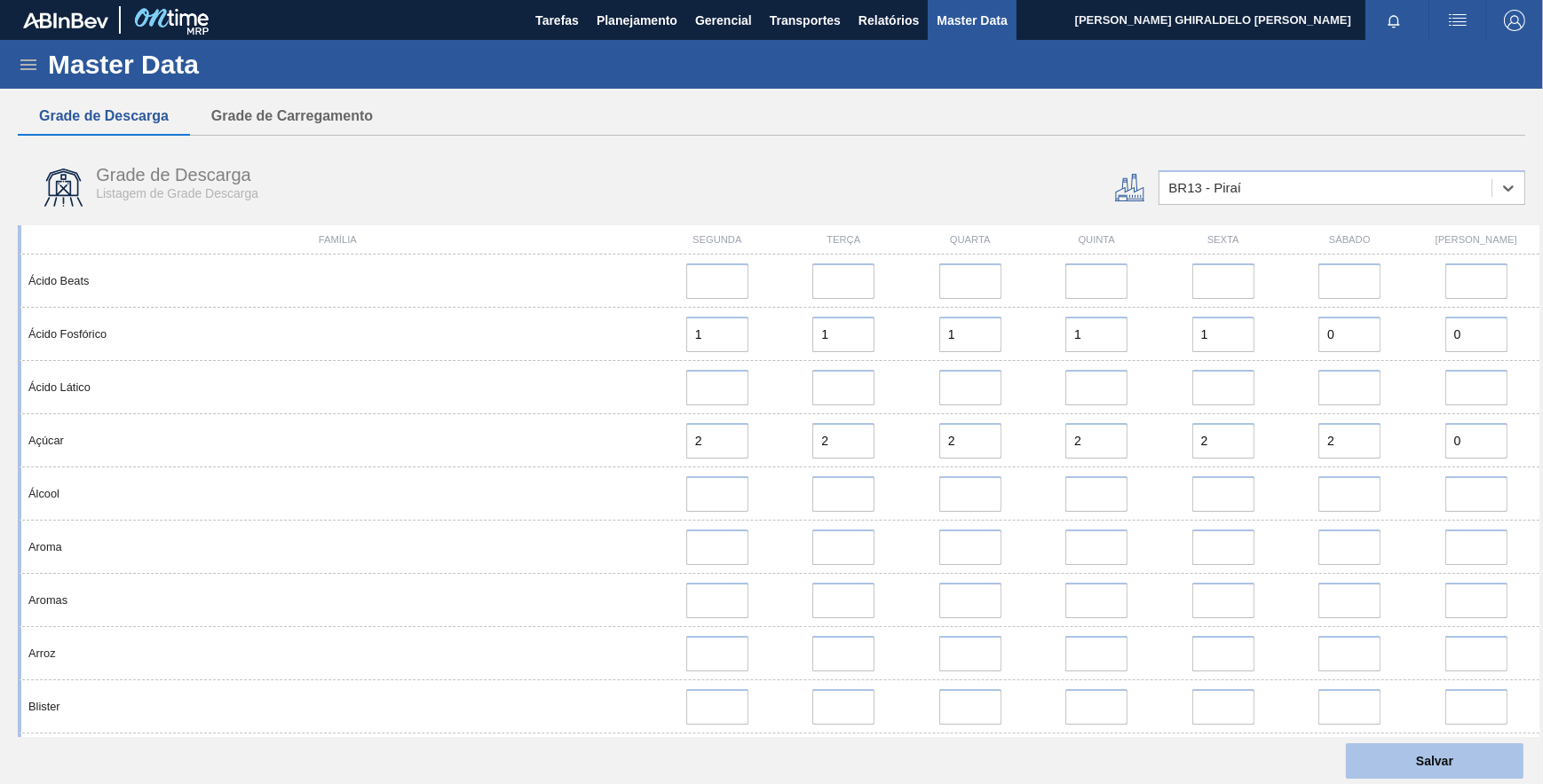
click at [1387, 763] on button "Salvar" at bounding box center [1434, 761] width 178 height 36
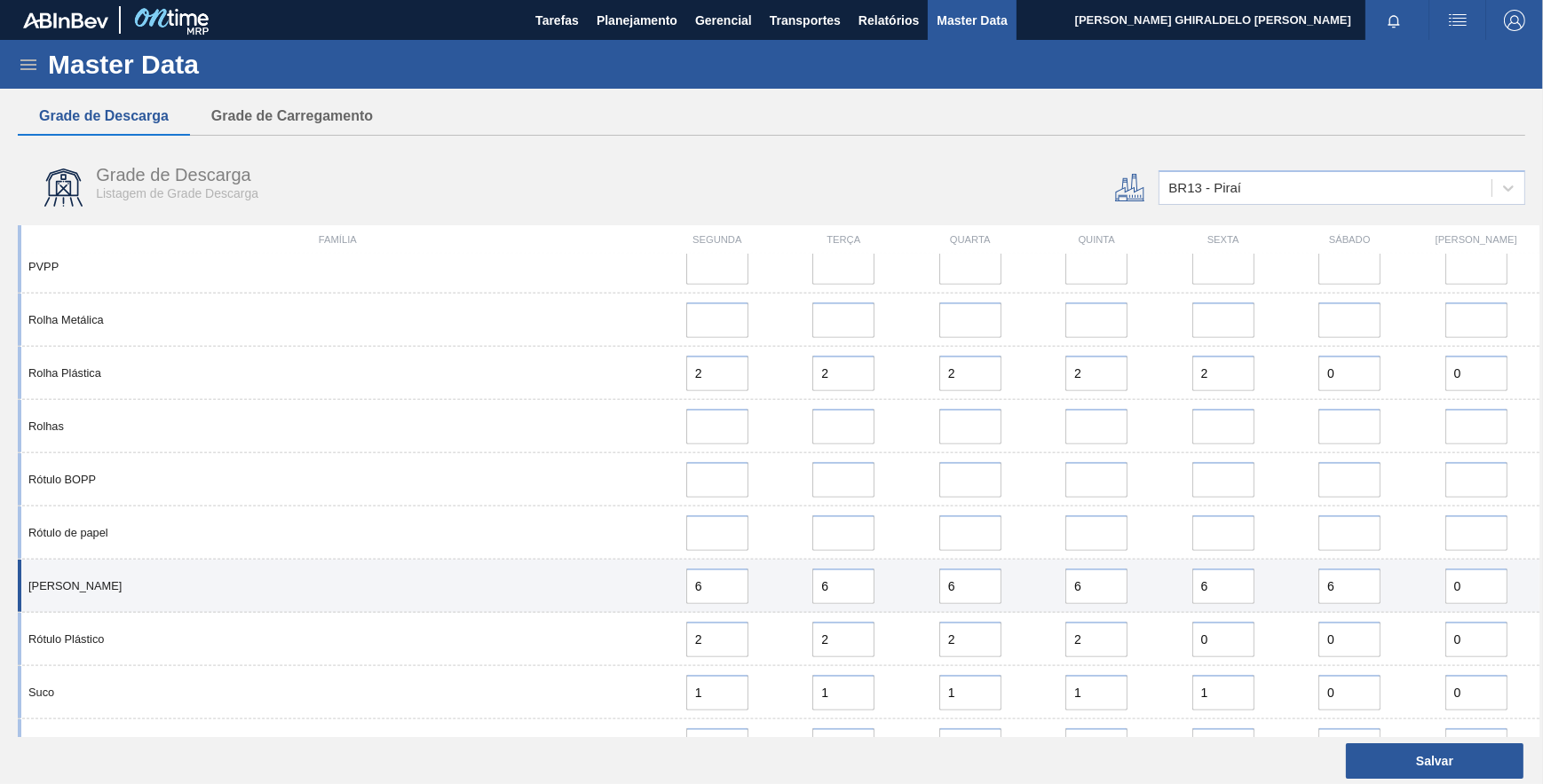
scroll to position [2122, 0]
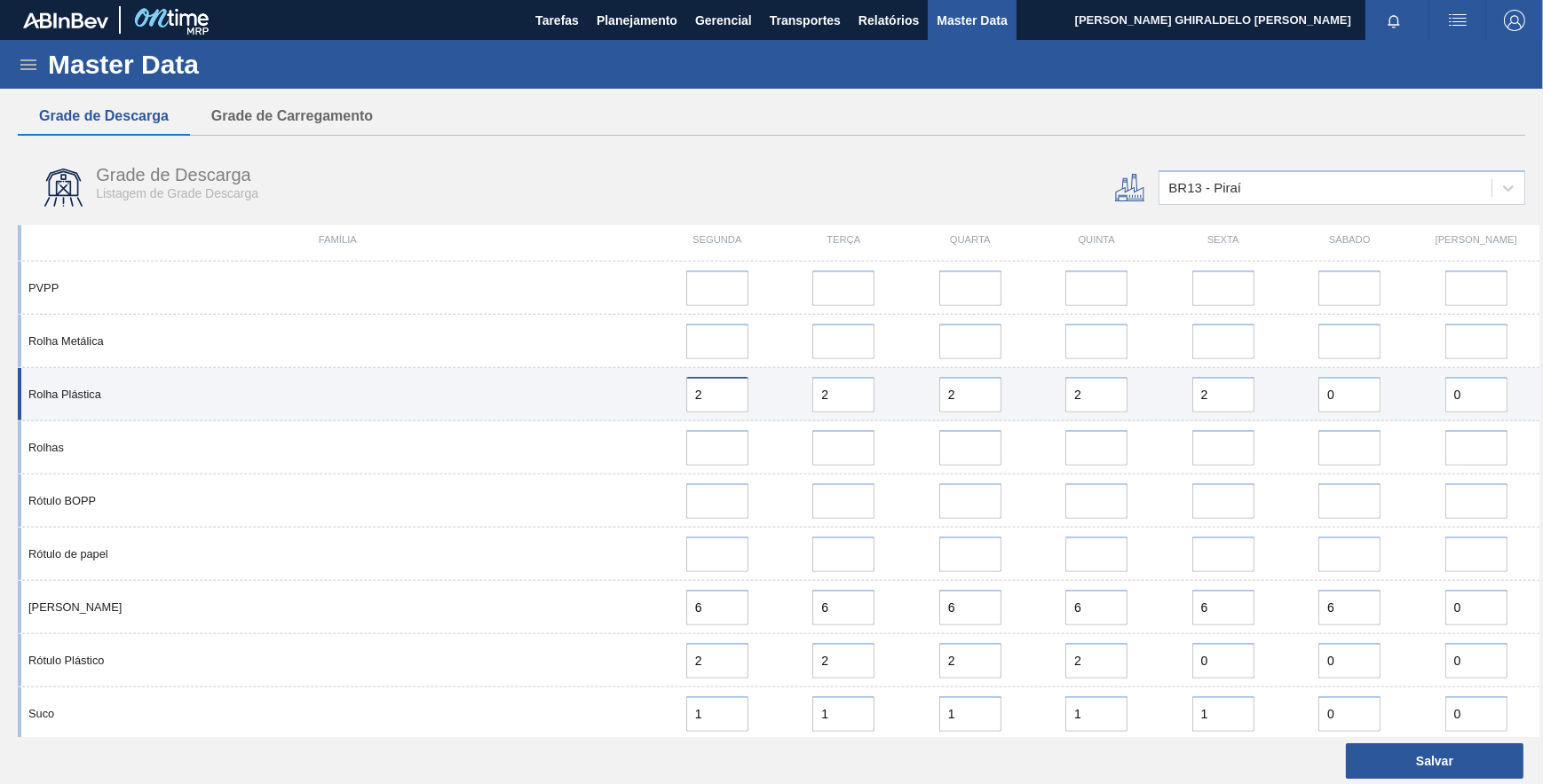
drag, startPoint x: 702, startPoint y: 400, endPoint x: 680, endPoint y: 389, distance: 24.6
click at [680, 389] on div "2" at bounding box center [716, 395] width 111 height 36
type input "0"
drag, startPoint x: 853, startPoint y: 401, endPoint x: 782, endPoint y: 396, distance: 71.2
click at [782, 396] on div "2" at bounding box center [843, 395] width 126 height 36
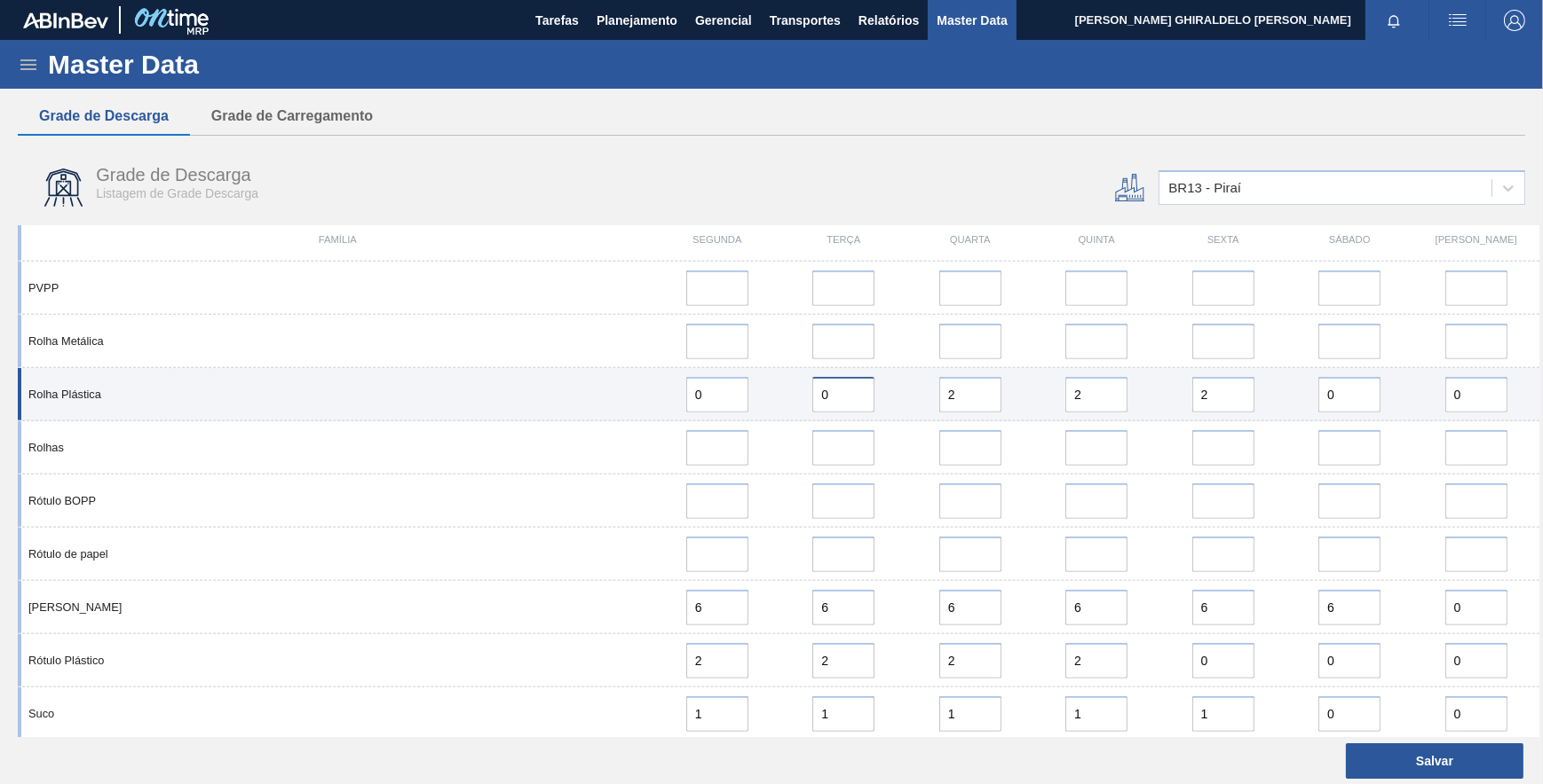
type input "0"
drag, startPoint x: 957, startPoint y: 398, endPoint x: 869, endPoint y: 389, distance: 88.5
click at [869, 389] on div "Rolha Plástica 0 0 2 2 2 0 0" at bounding box center [778, 395] width 1522 height 53
type input "1"
drag, startPoint x: 1095, startPoint y: 390, endPoint x: 977, endPoint y: 384, distance: 118.2
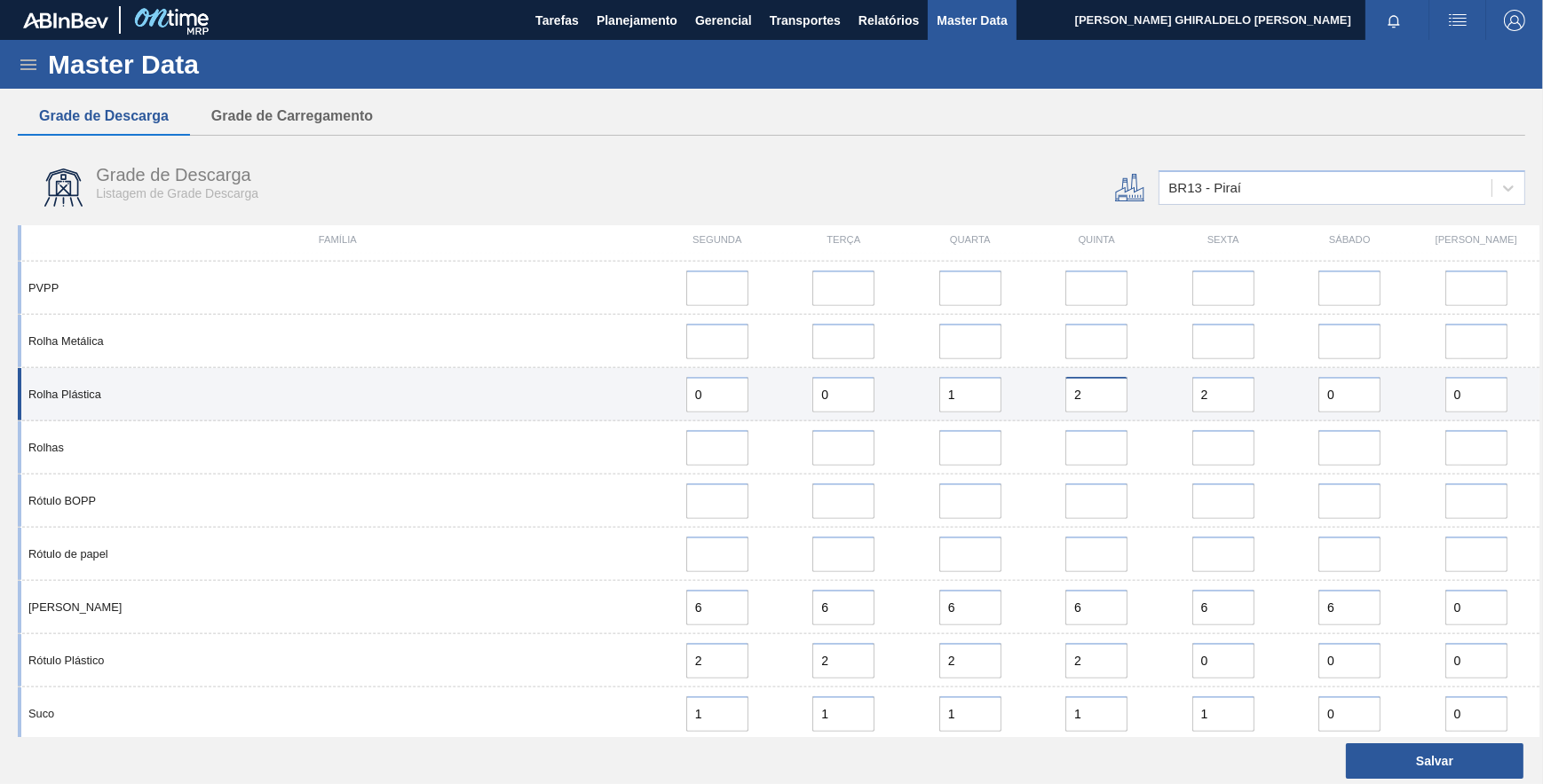
click at [978, 381] on div "Rolha Plástica 0 0 1 2 2 0 0" at bounding box center [778, 395] width 1522 height 53
type input "0"
drag, startPoint x: 1216, startPoint y: 399, endPoint x: 1160, endPoint y: 400, distance: 56.0
click at [1144, 398] on div "Rolha Plástica 0 0 1 0 2 0 0" at bounding box center [778, 395] width 1522 height 53
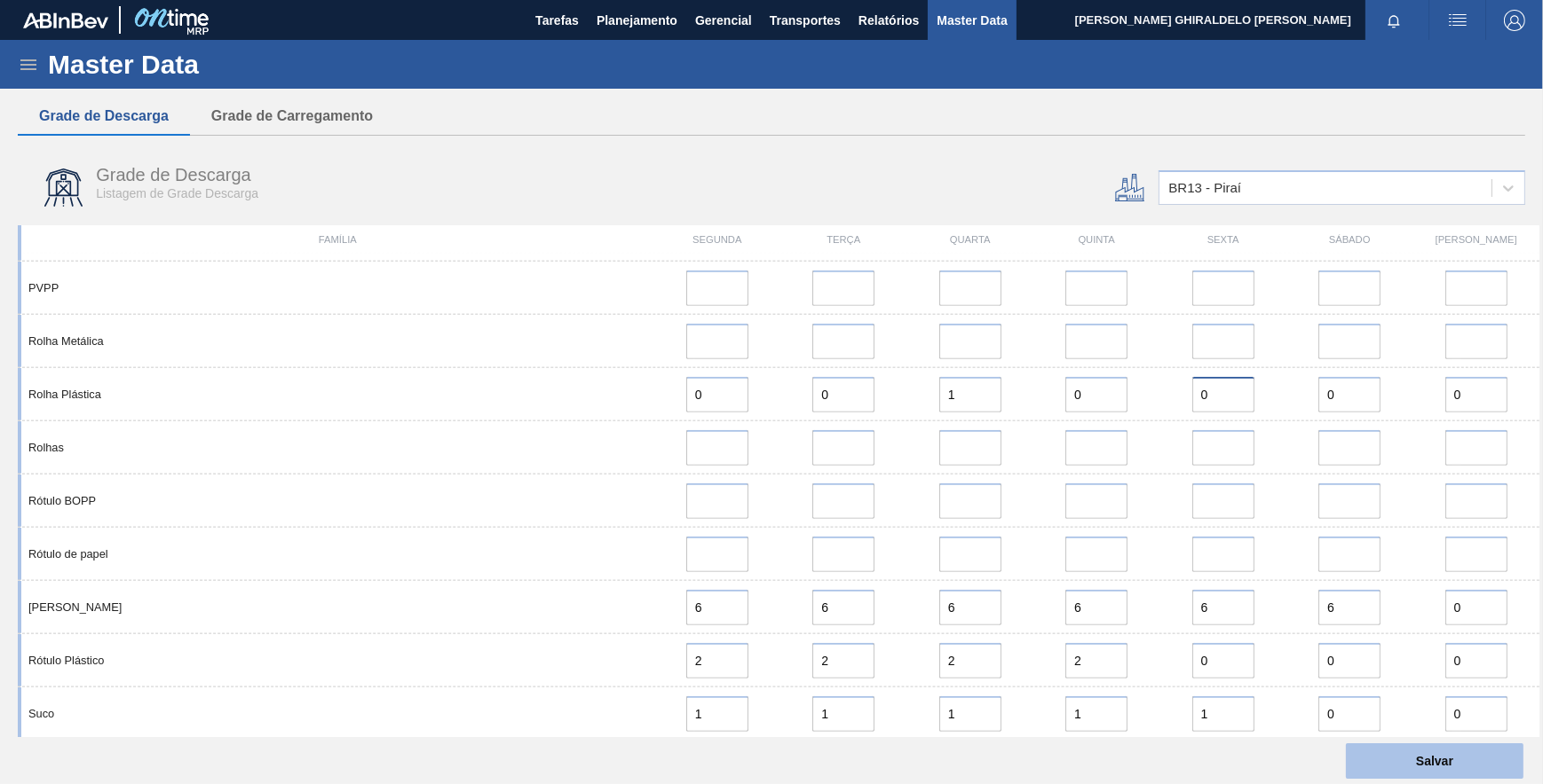
type input "0"
click at [1385, 768] on button "Salvar" at bounding box center [1434, 761] width 178 height 36
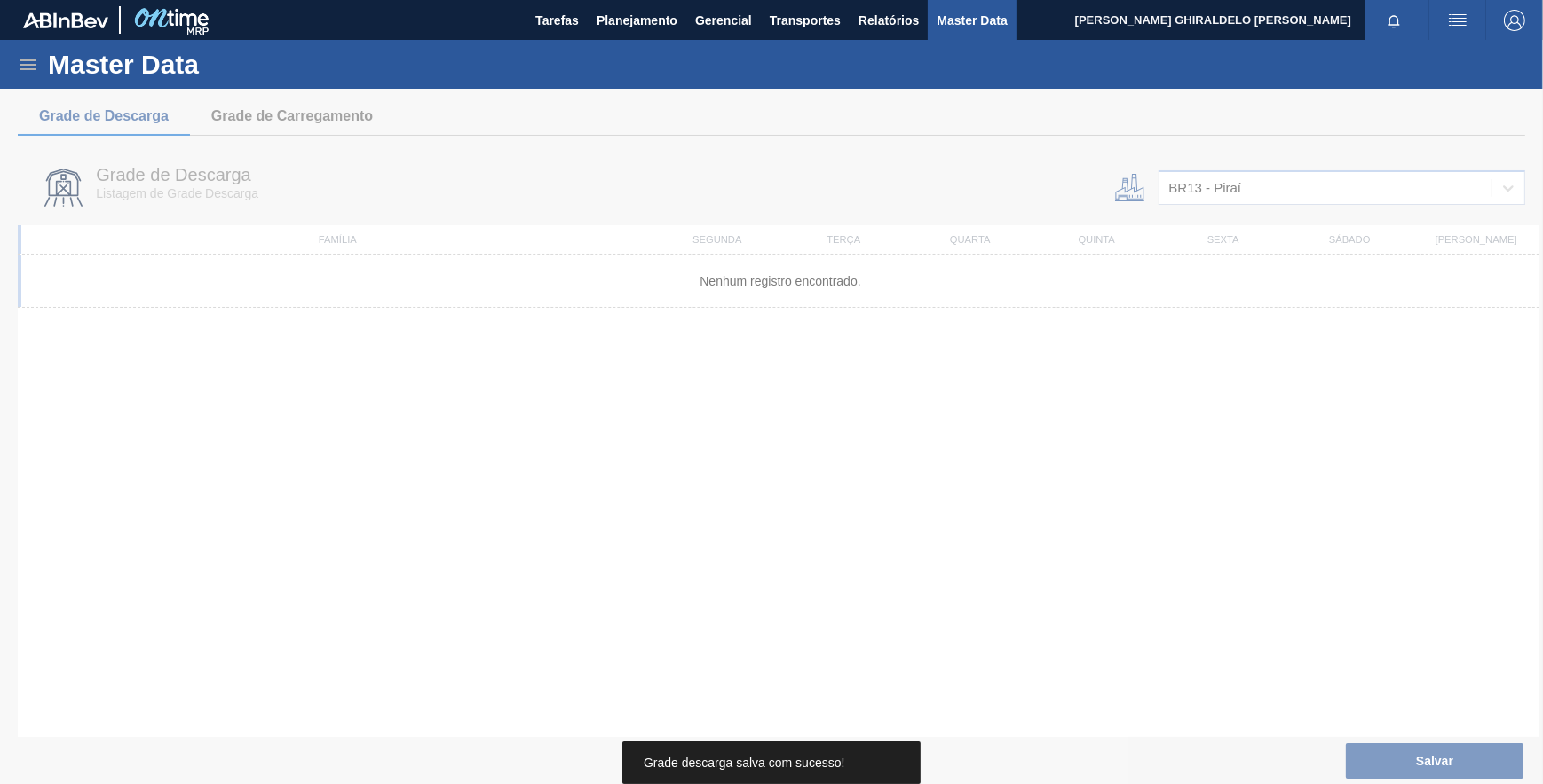
scroll to position [0, 0]
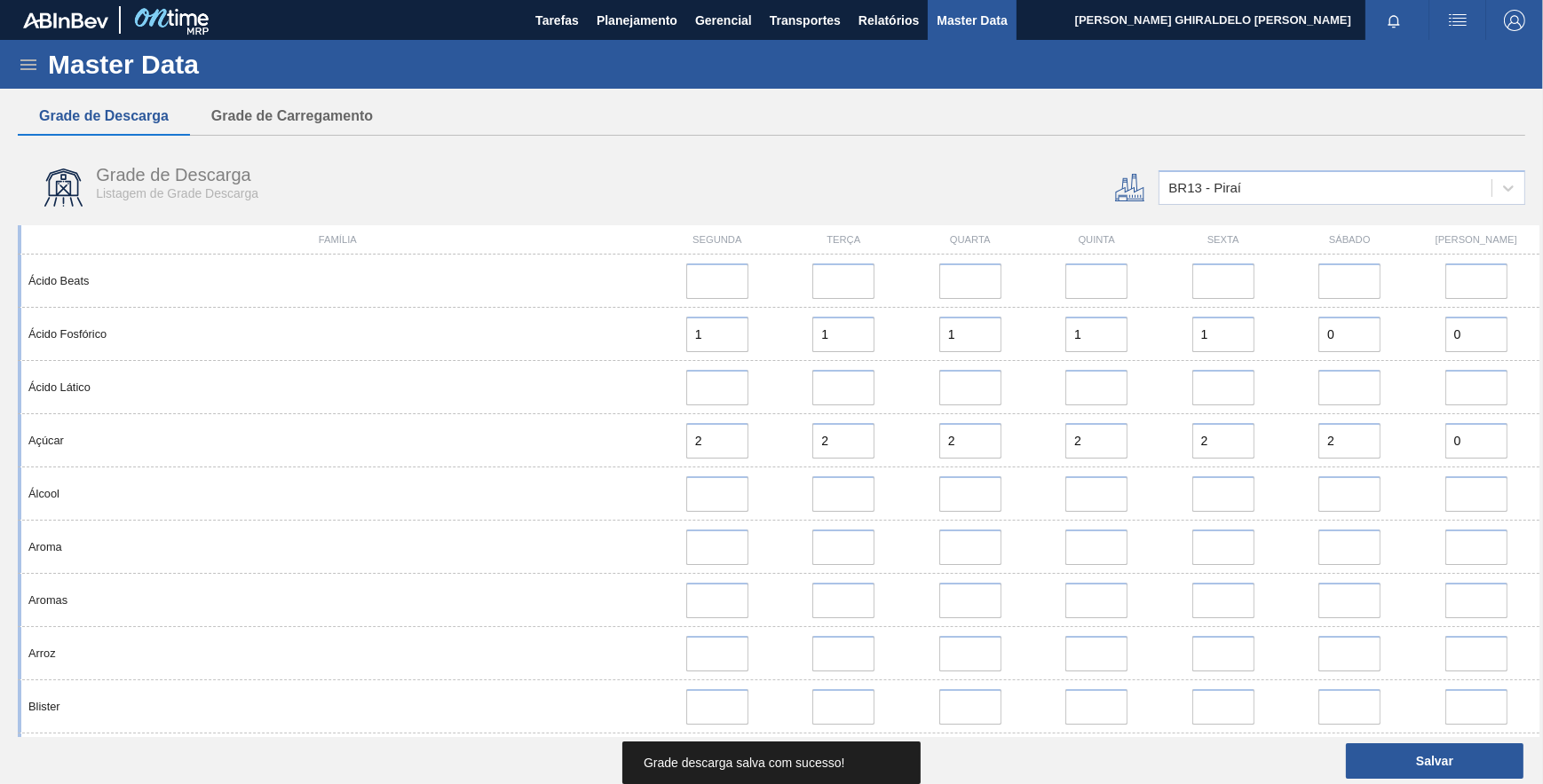
click at [1240, 190] on div "BR13 - Piraí" at bounding box center [1204, 189] width 73 height 15
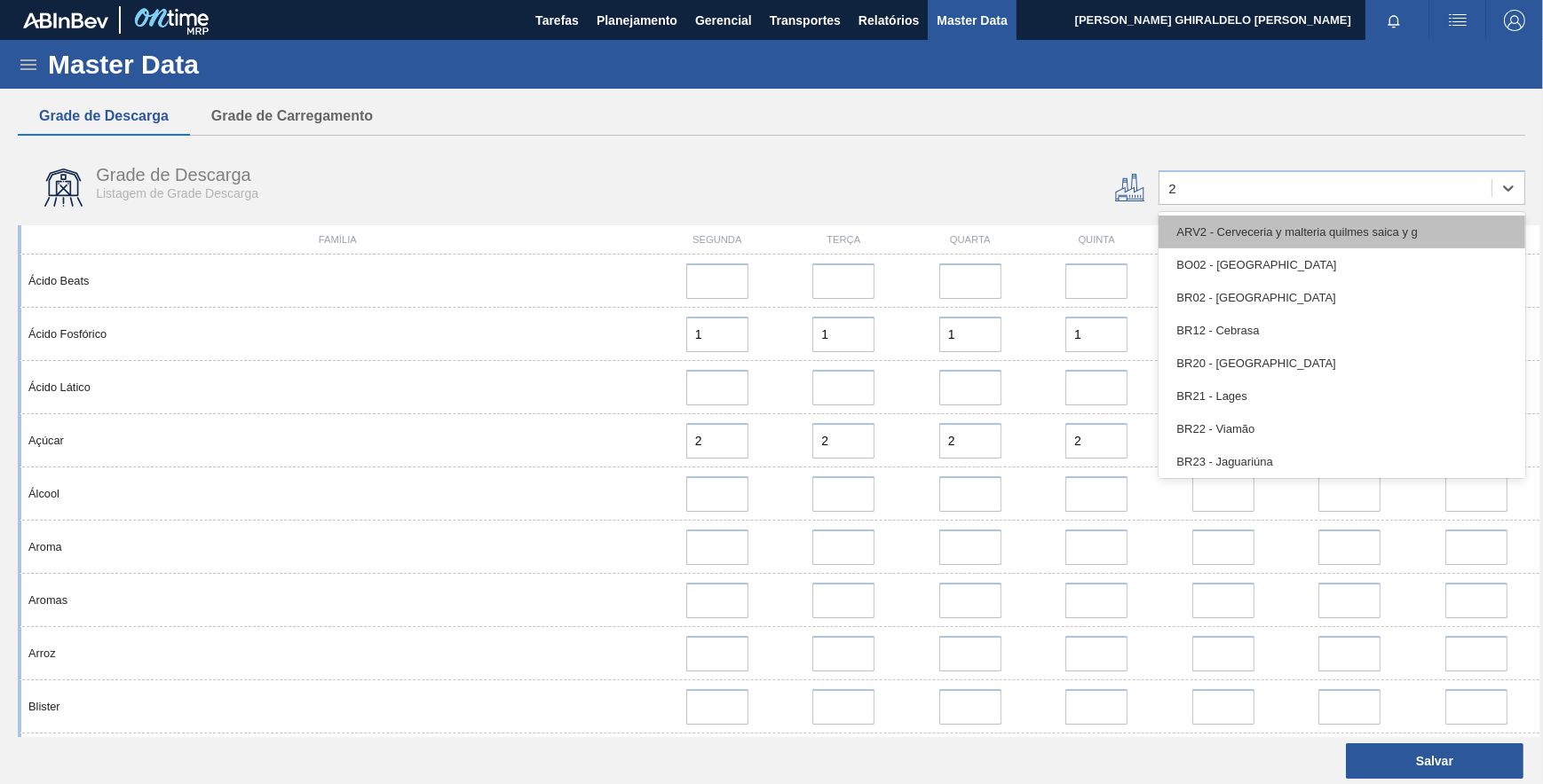
type input "20"
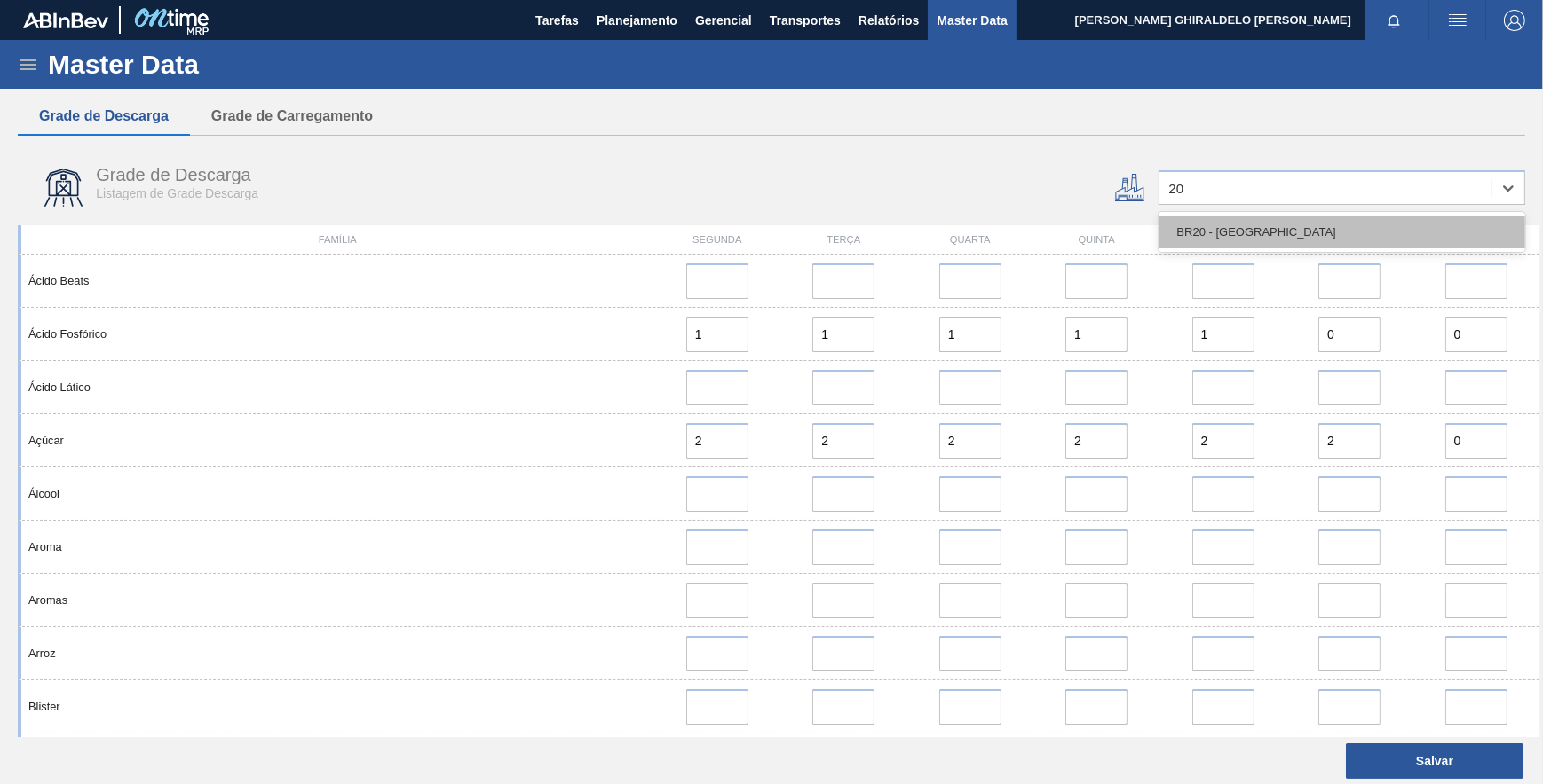
click at [1234, 236] on div "BR20 - Sapucaia" at bounding box center [1341, 232] width 366 height 33
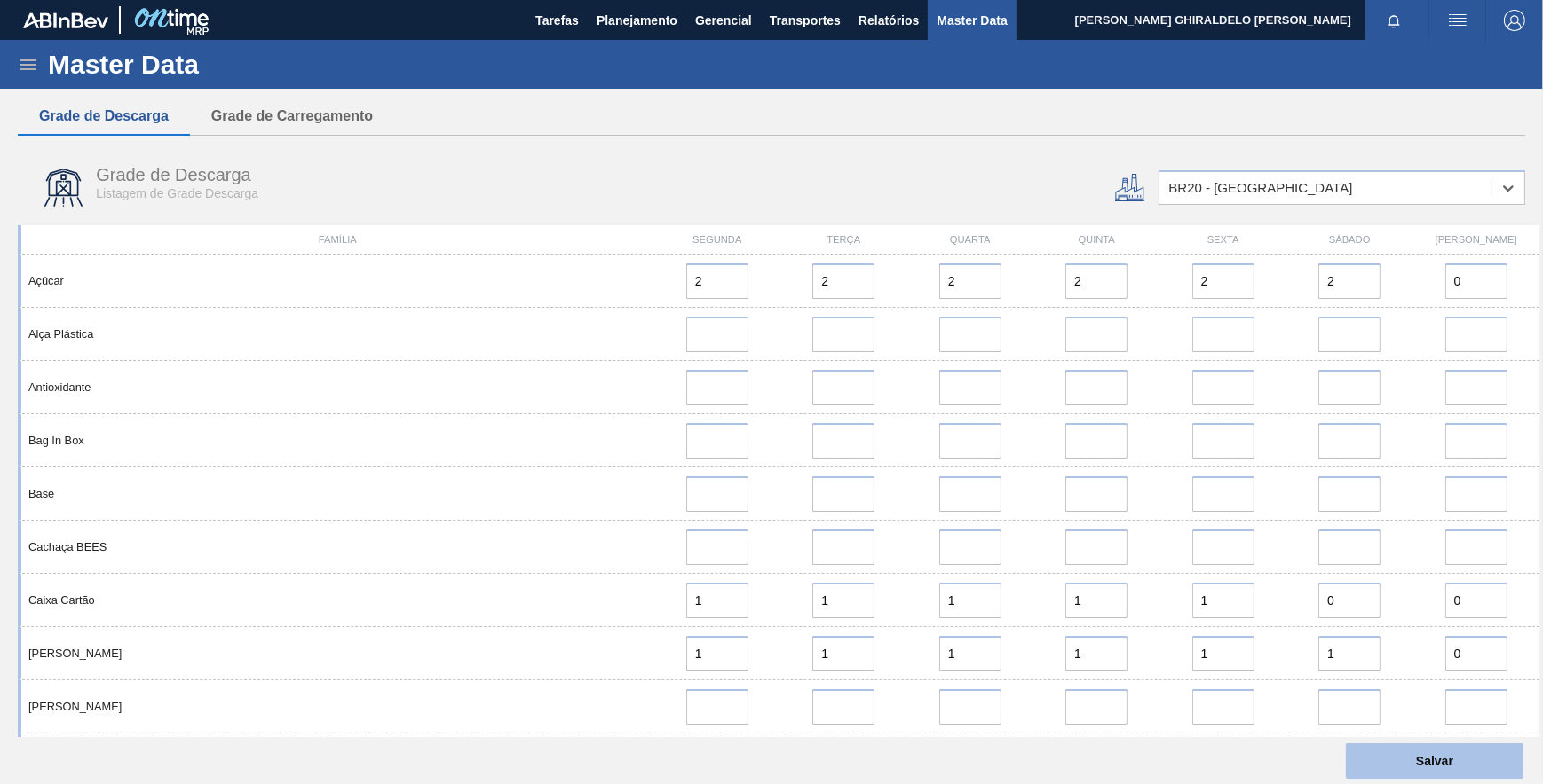
click at [1391, 765] on button "Salvar" at bounding box center [1434, 761] width 178 height 36
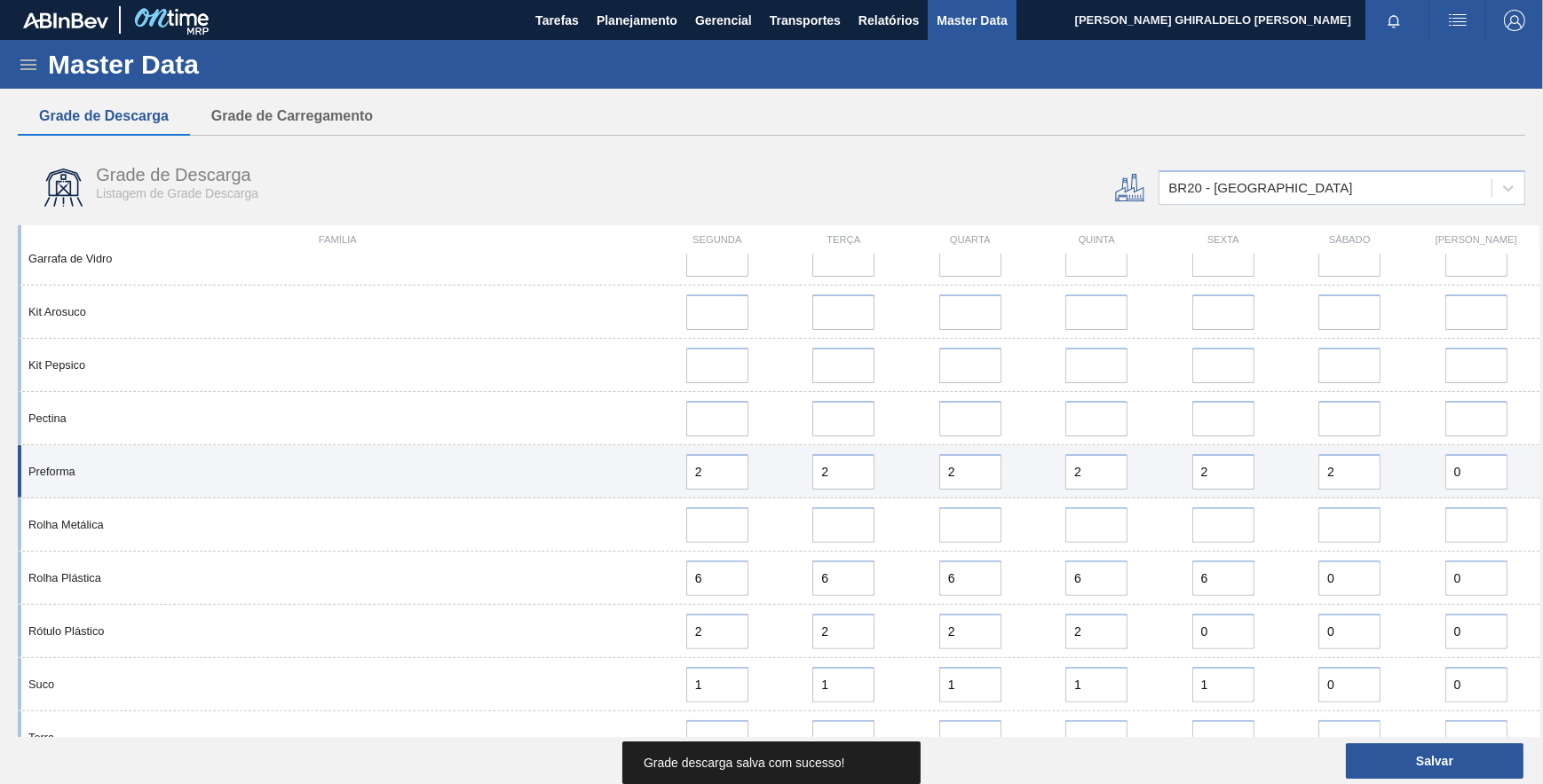
scroll to position [848, 0]
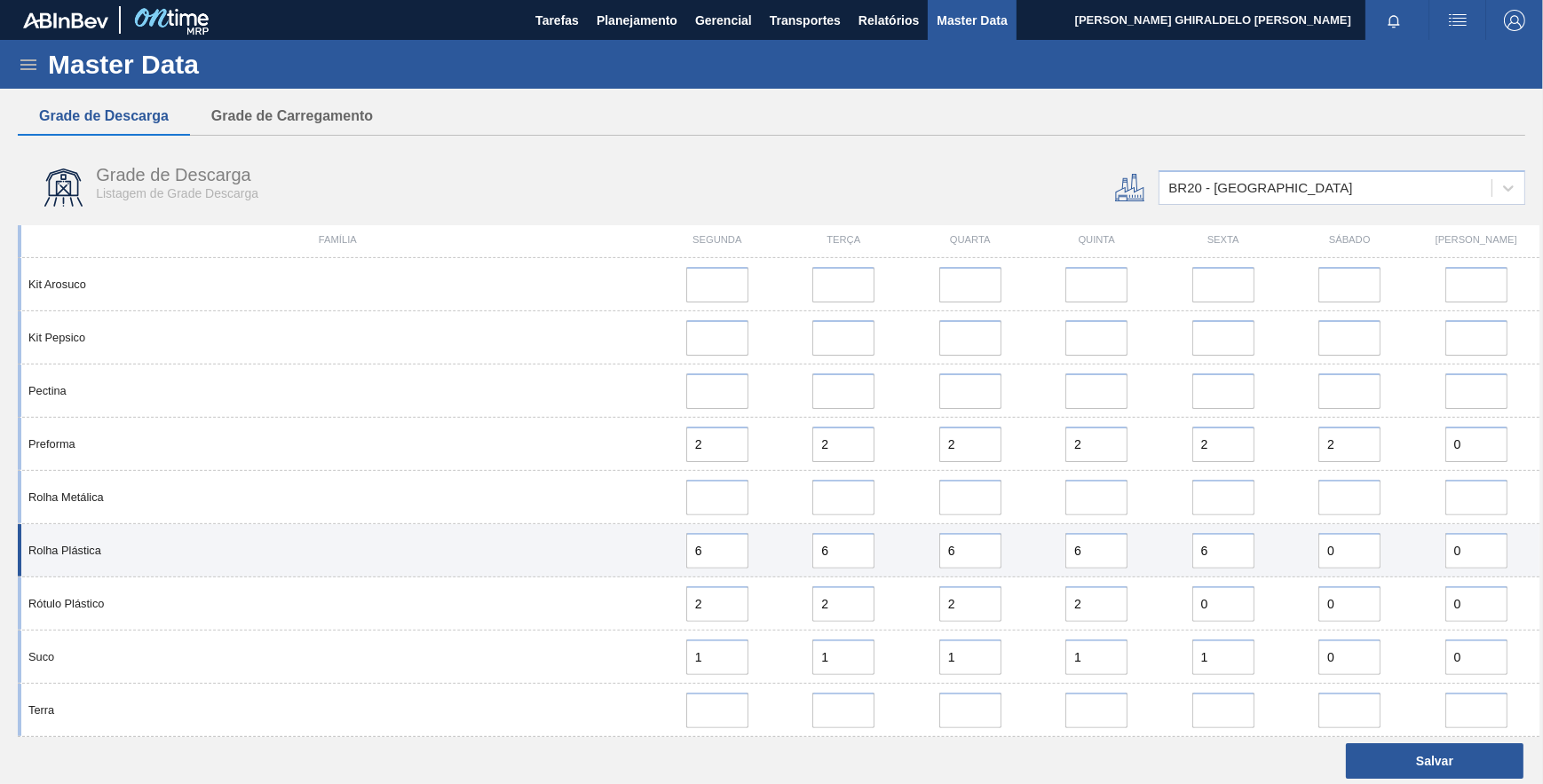
click at [173, 547] on div "Rolha Plástica" at bounding box center [338, 550] width 633 height 13
drag, startPoint x: 708, startPoint y: 549, endPoint x: 644, endPoint y: 542, distance: 64.4
click at [644, 542] on div "Rolha Plástica 6 6 6 6 6 0 0" at bounding box center [778, 551] width 1522 height 53
type input "1"
drag, startPoint x: 965, startPoint y: 547, endPoint x: 882, endPoint y: 554, distance: 83.3
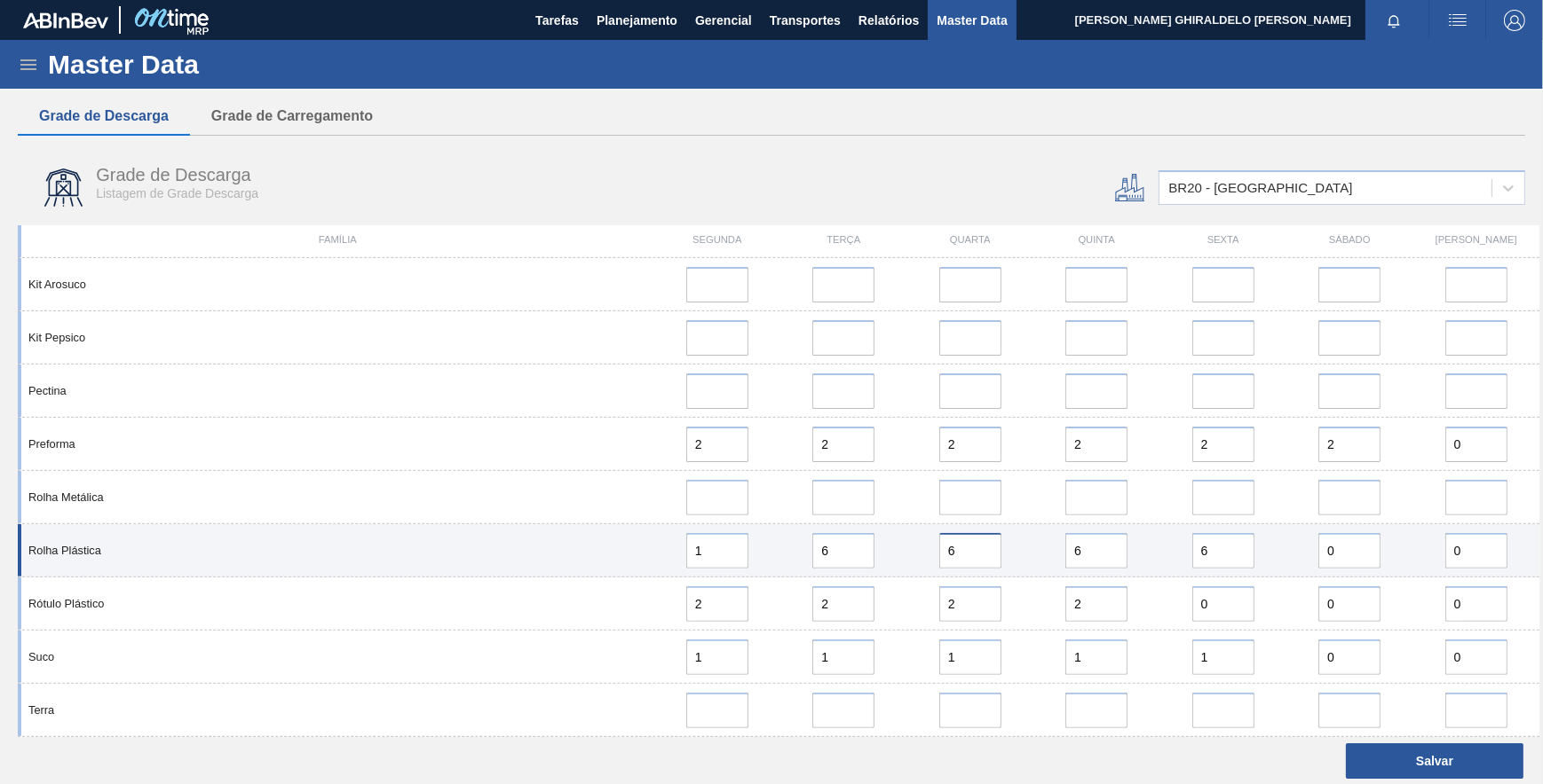
click at [882, 554] on div "Rolha Plástica 1 6 6 6 6 0 0" at bounding box center [778, 551] width 1522 height 53
type input "1"
drag, startPoint x: 840, startPoint y: 553, endPoint x: 746, endPoint y: 554, distance: 94.0
click at [747, 554] on div "Rolha Plástica 1 6 1 6 6 0 0" at bounding box center [778, 551] width 1522 height 53
type input "0"
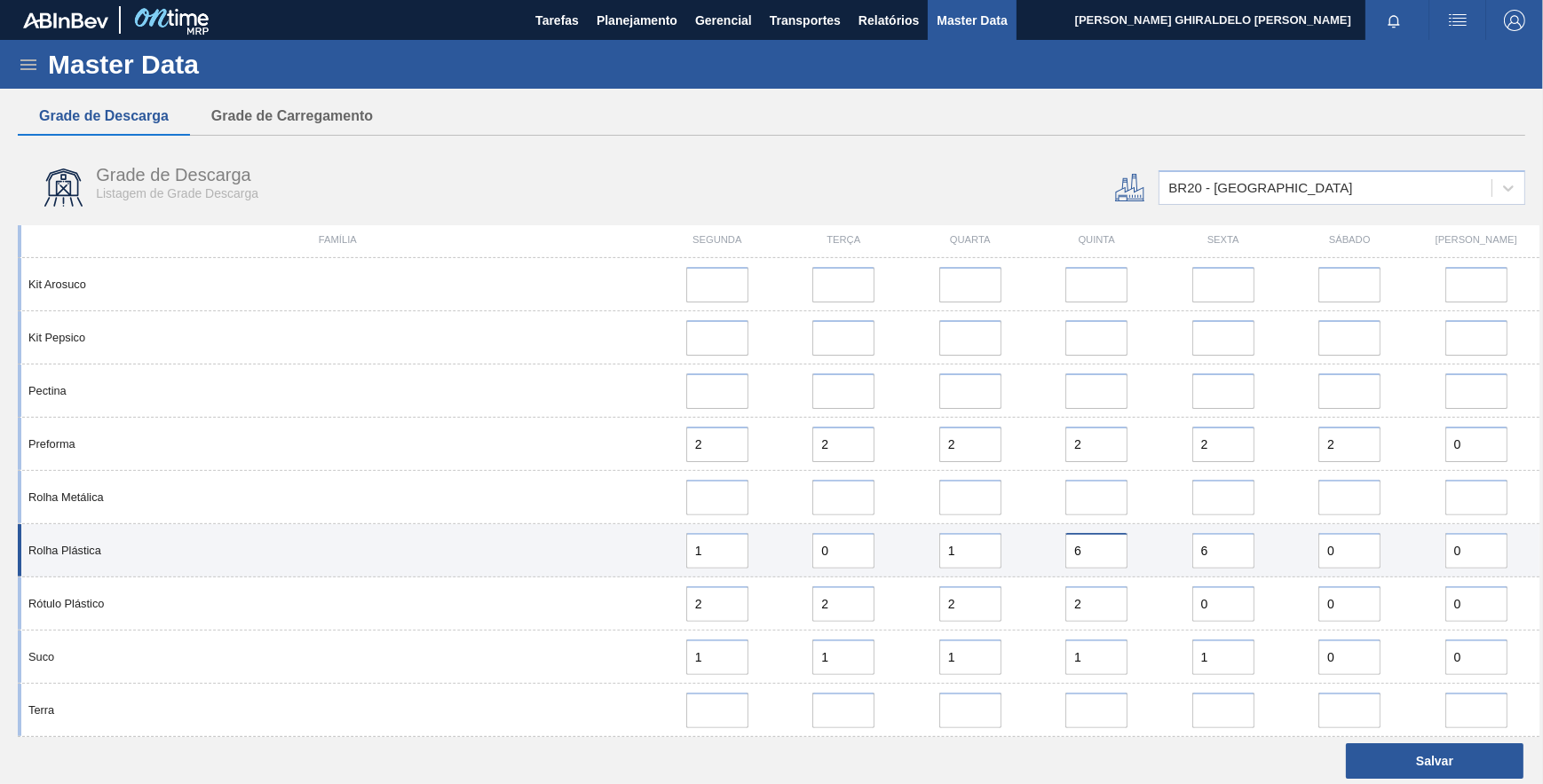
drag, startPoint x: 1096, startPoint y: 550, endPoint x: 999, endPoint y: 550, distance: 97.0
click at [1000, 550] on div "Rolha Plástica 1 0 1 6 6 0 0" at bounding box center [778, 551] width 1522 height 53
type input "0"
drag, startPoint x: 1235, startPoint y: 551, endPoint x: 1143, endPoint y: 550, distance: 92.0
click at [1143, 550] on div "Rolha Plástica 1 0 1 0 6 0 0" at bounding box center [778, 551] width 1522 height 53
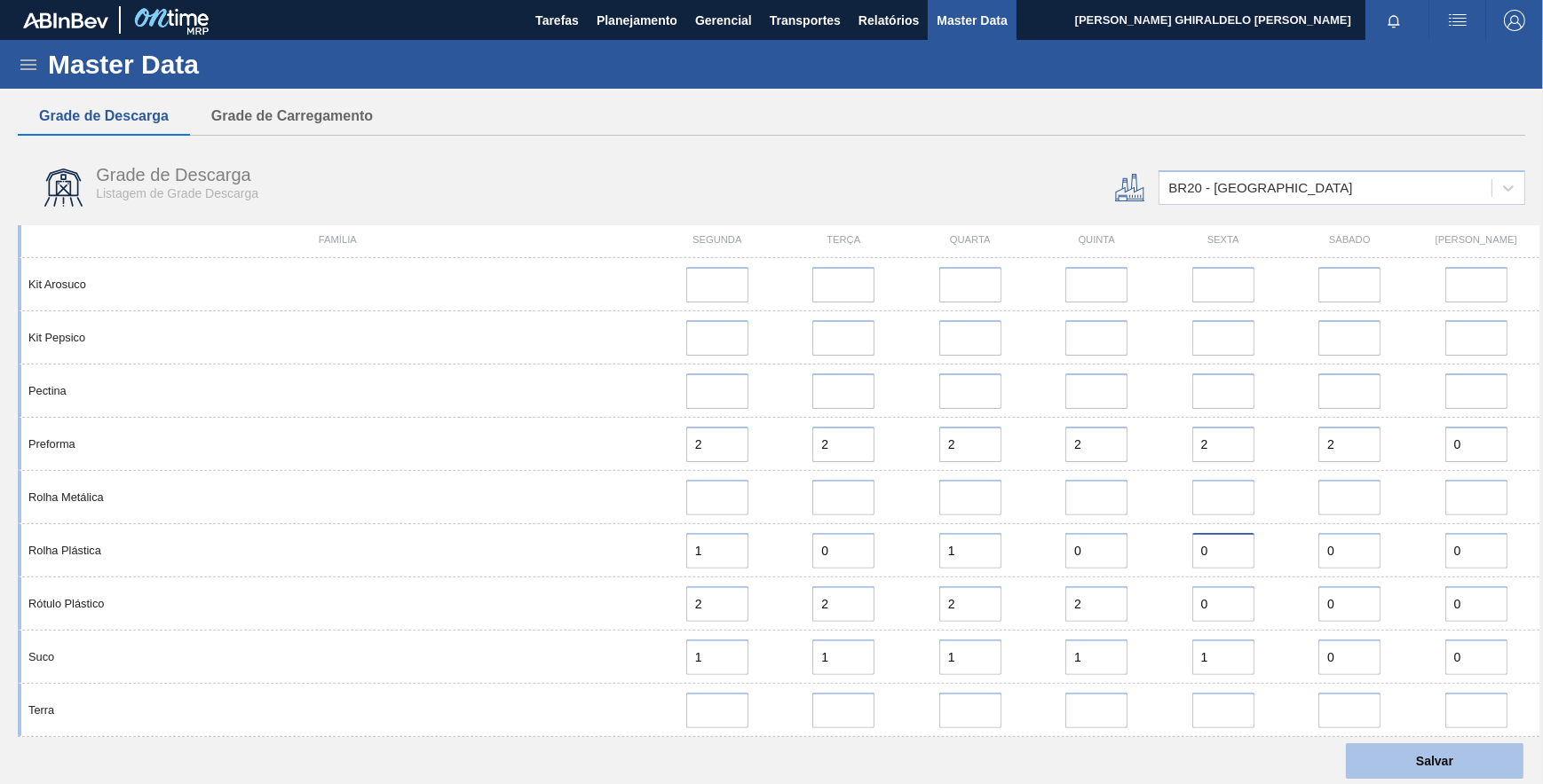
type input "0"
click at [1400, 746] on button "Salvar" at bounding box center [1434, 761] width 178 height 36
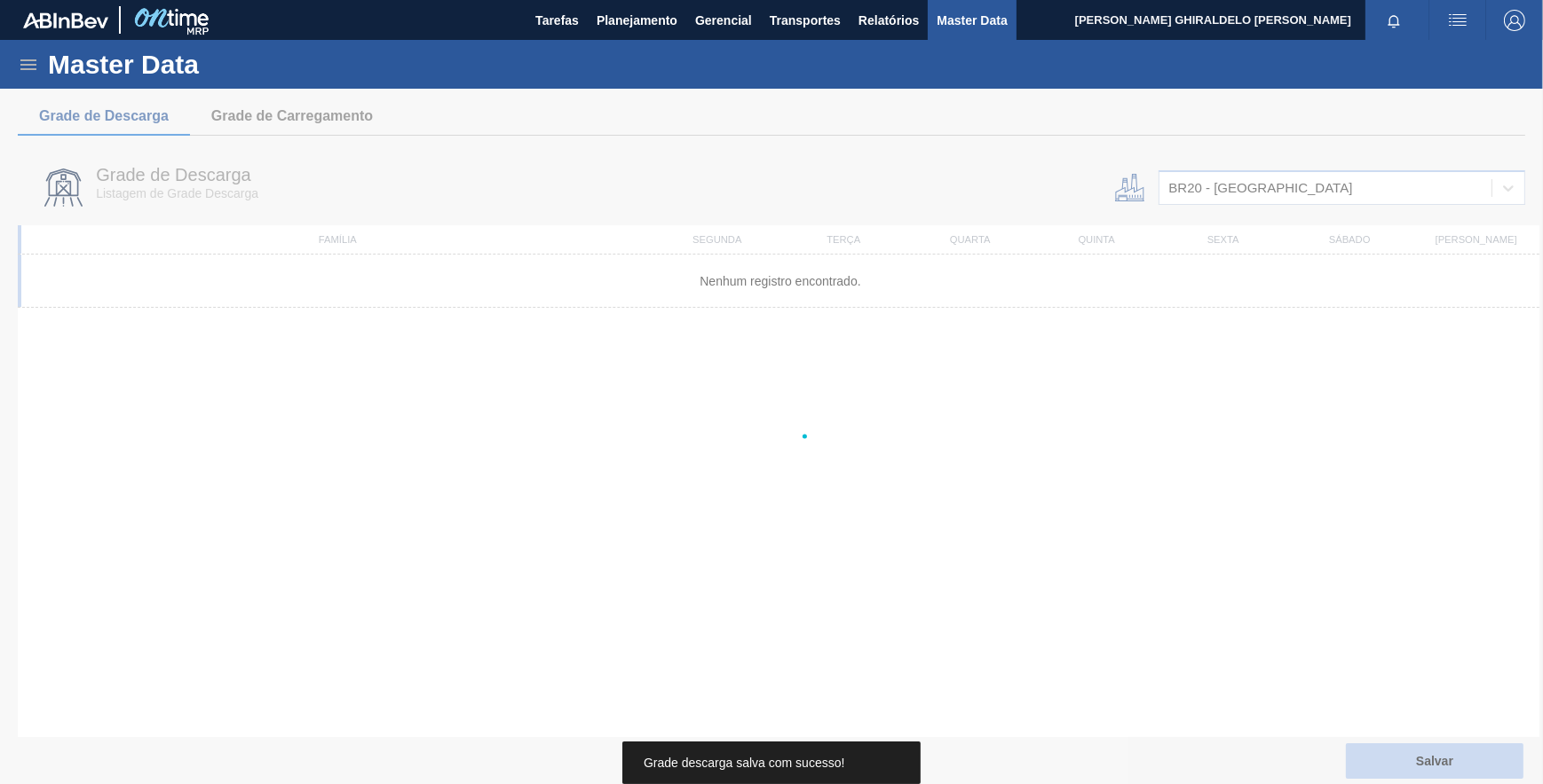
scroll to position [0, 0]
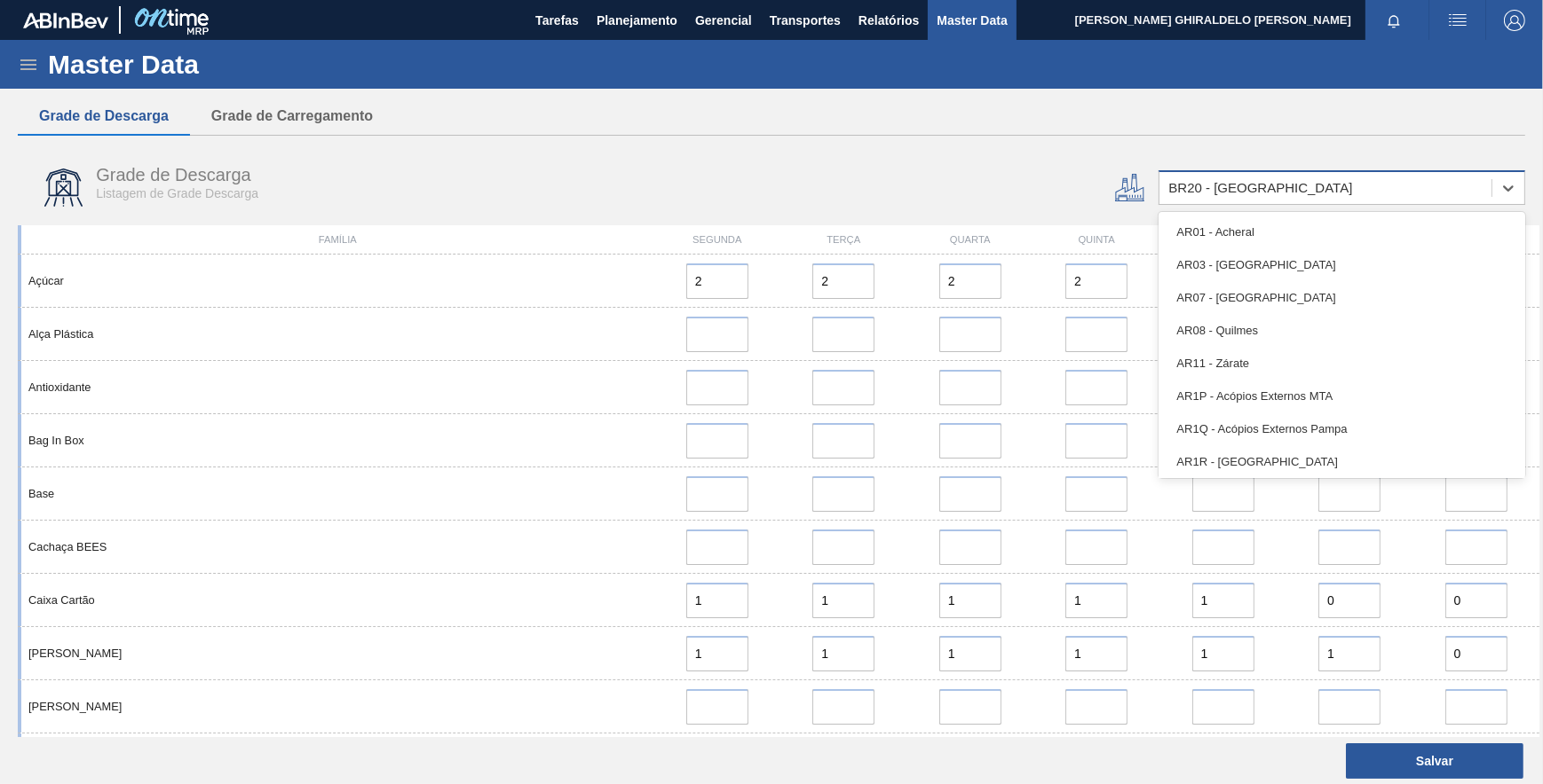
click at [1270, 188] on div "BR20 - Sapucaia" at bounding box center [1325, 189] width 332 height 26
type input "08"
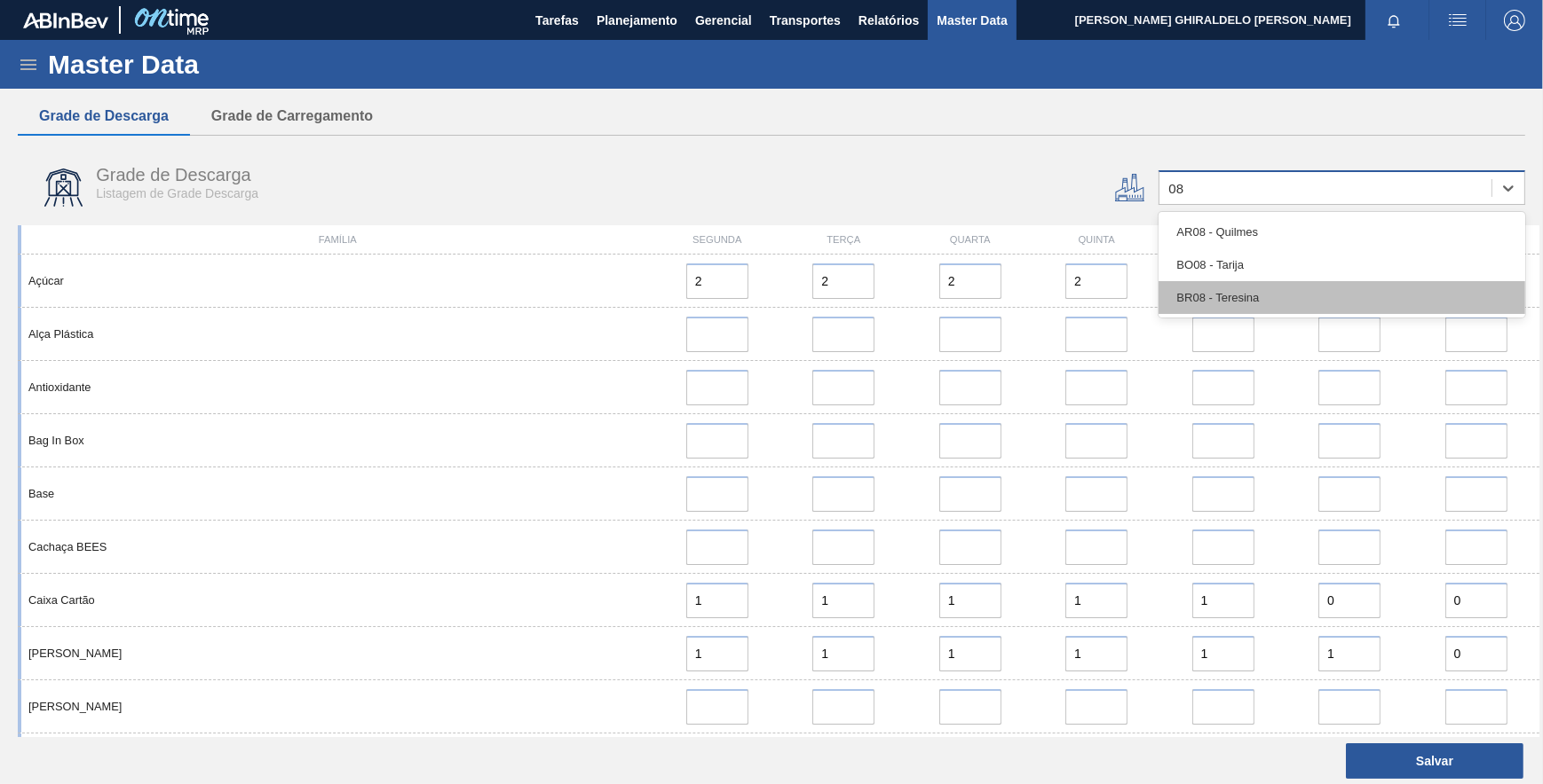
click at [1271, 294] on div "BR08 - Teresina" at bounding box center [1341, 298] width 366 height 33
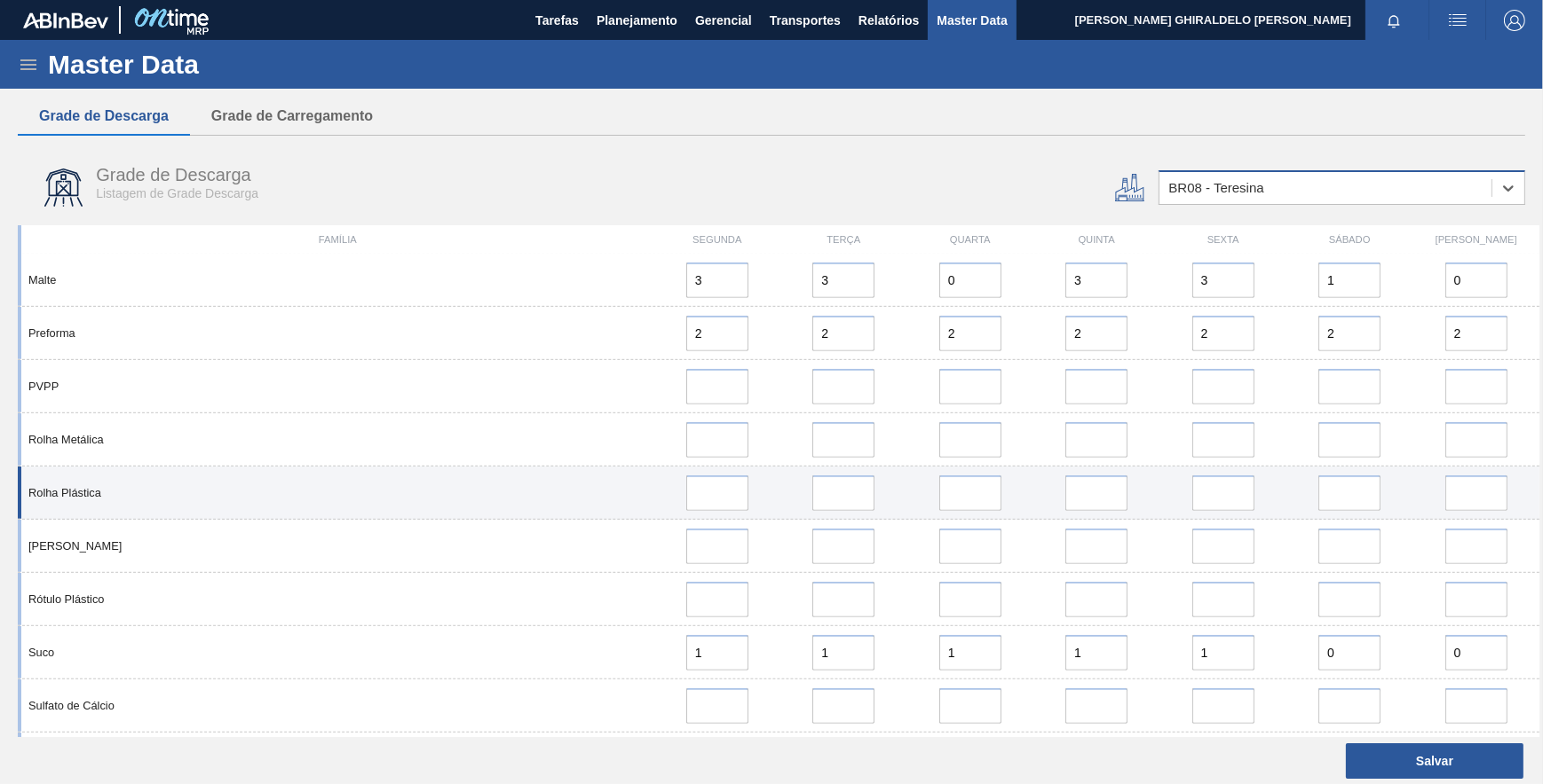
scroll to position [1166, 0]
click at [706, 495] on input at bounding box center [716, 500] width 62 height 36
type input "0"
click at [832, 511] on input "error" at bounding box center [842, 500] width 62 height 36
type input "0"
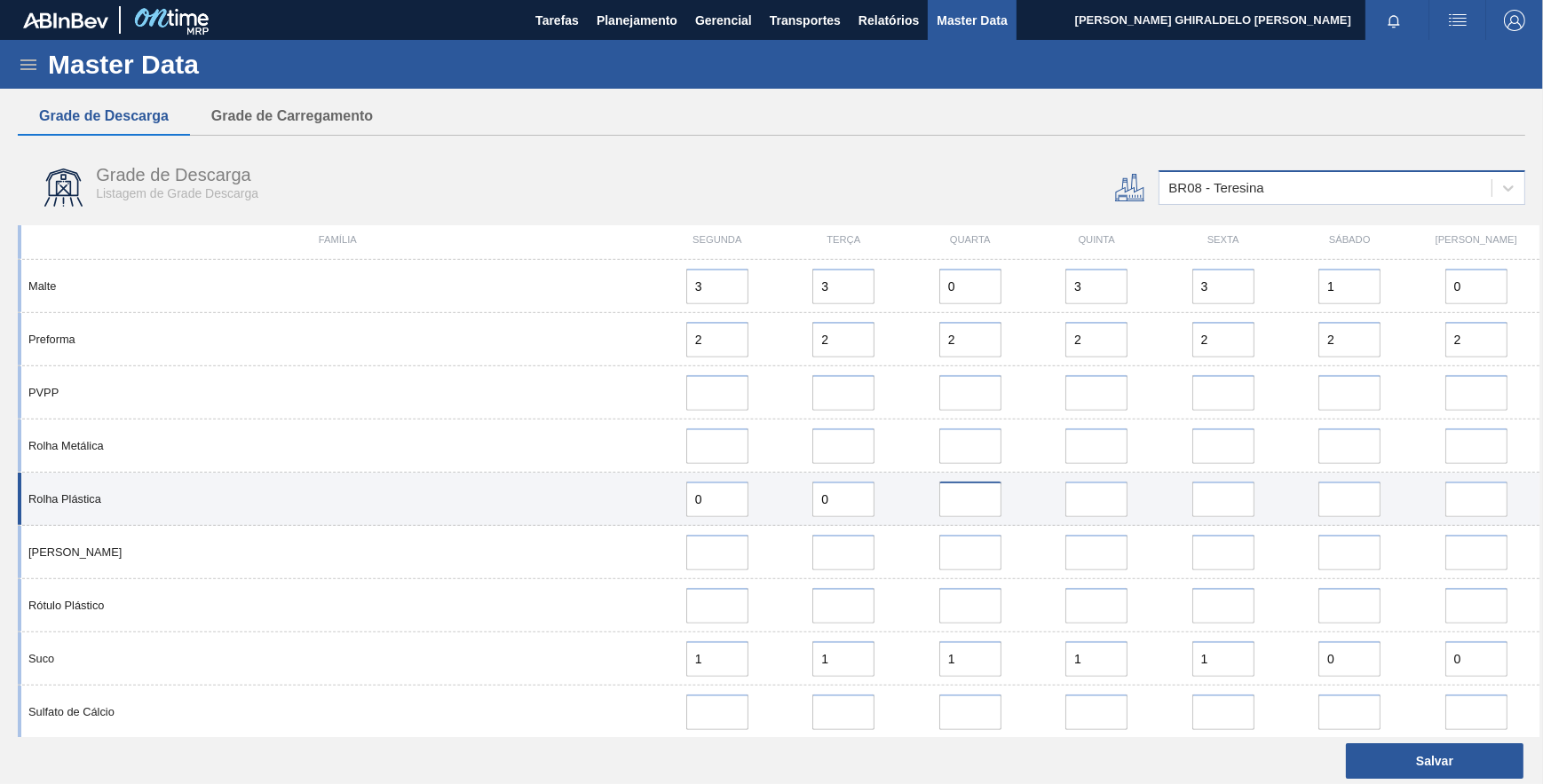
click at [958, 499] on input "error" at bounding box center [969, 500] width 62 height 36
type input "1"
click at [1084, 498] on input "error" at bounding box center [1096, 500] width 62 height 36
type input "0"
click at [1212, 507] on input "error" at bounding box center [1223, 500] width 62 height 36
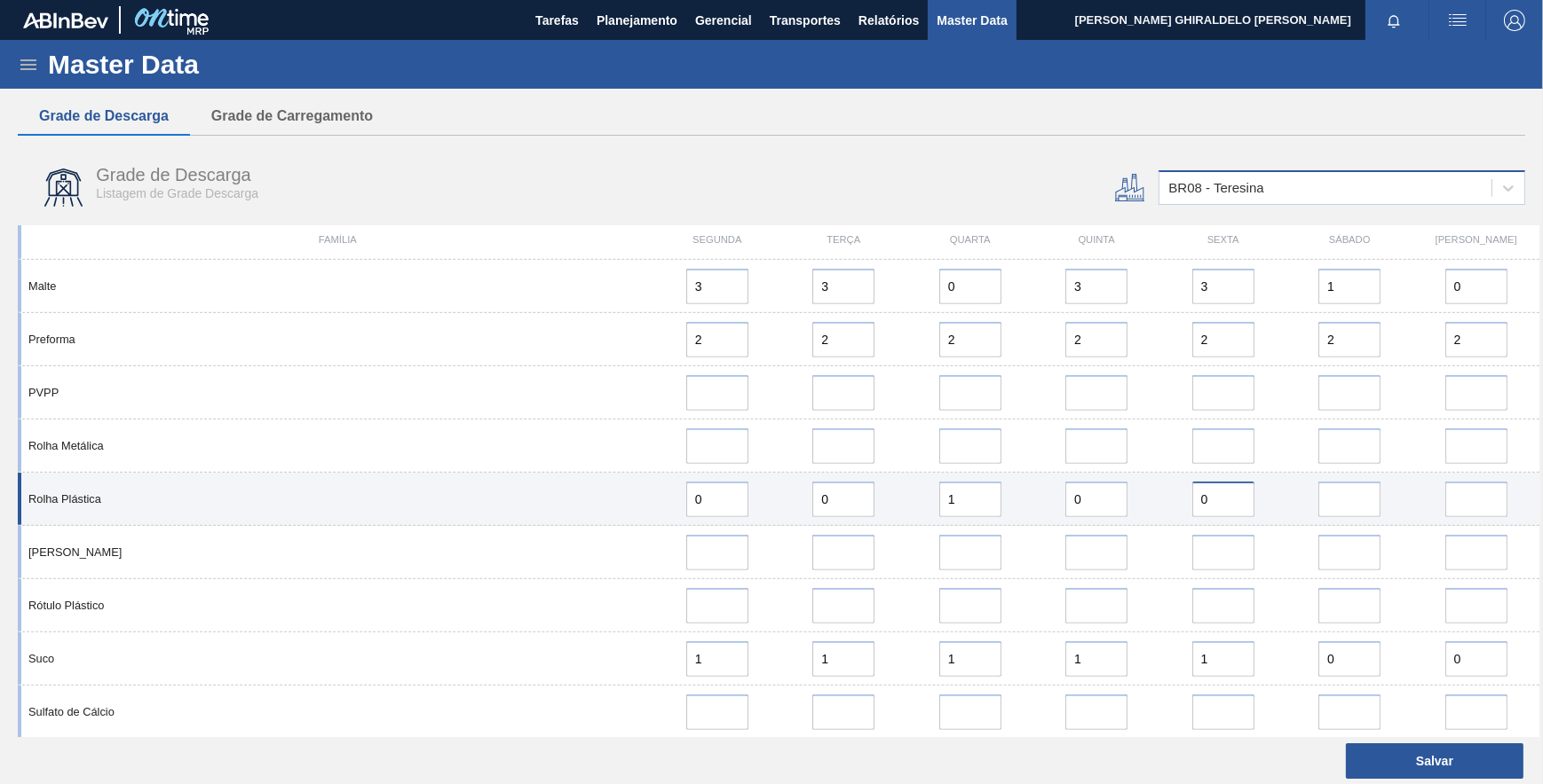
type input "0"
click at [1349, 489] on input "error" at bounding box center [1349, 500] width 62 height 36
type input "0"
click at [1456, 497] on input "error" at bounding box center [1476, 500] width 62 height 36
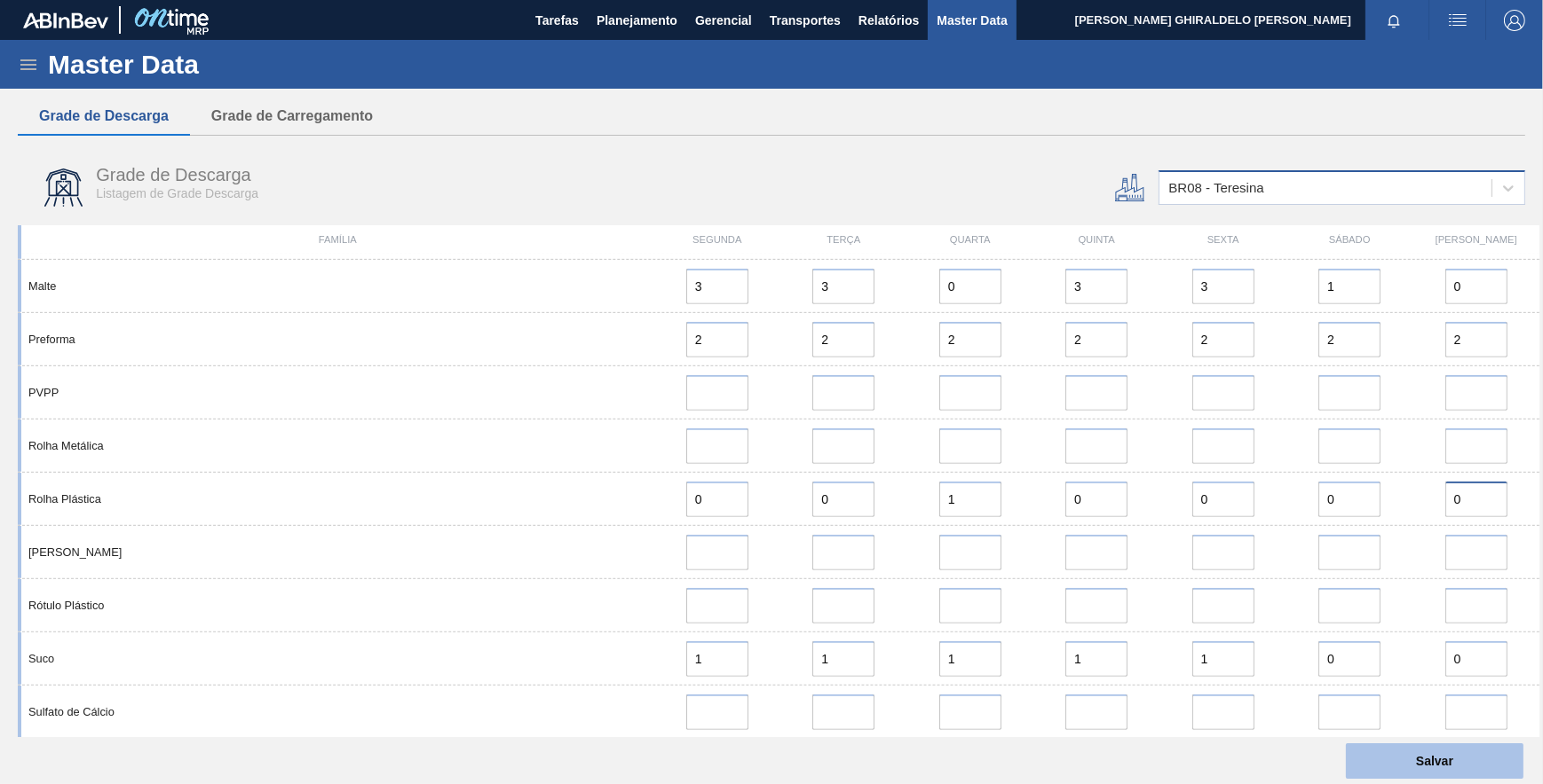
type input "0"
click at [1491, 768] on button "Salvar" at bounding box center [1434, 761] width 178 height 36
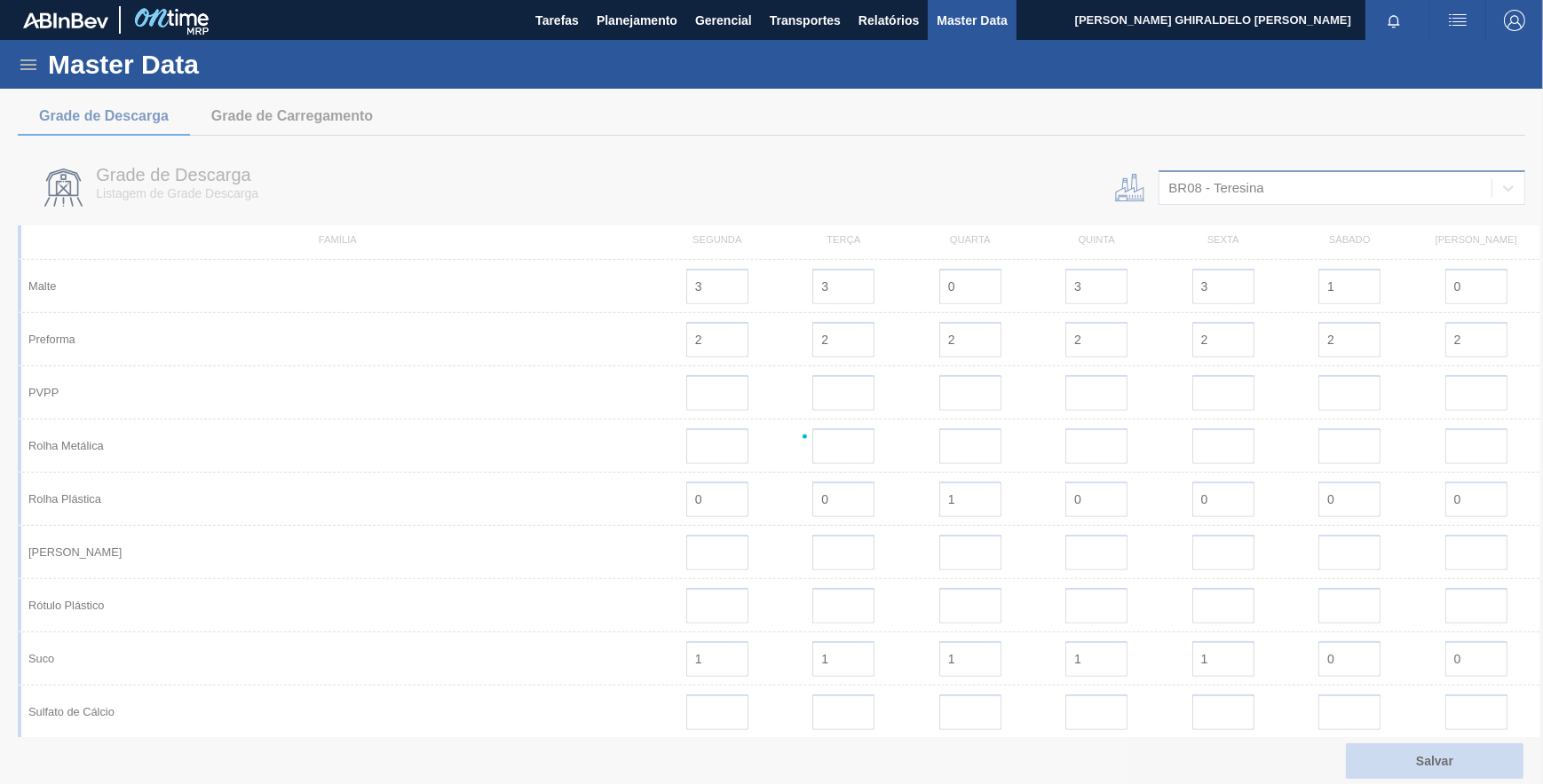
scroll to position [0, 0]
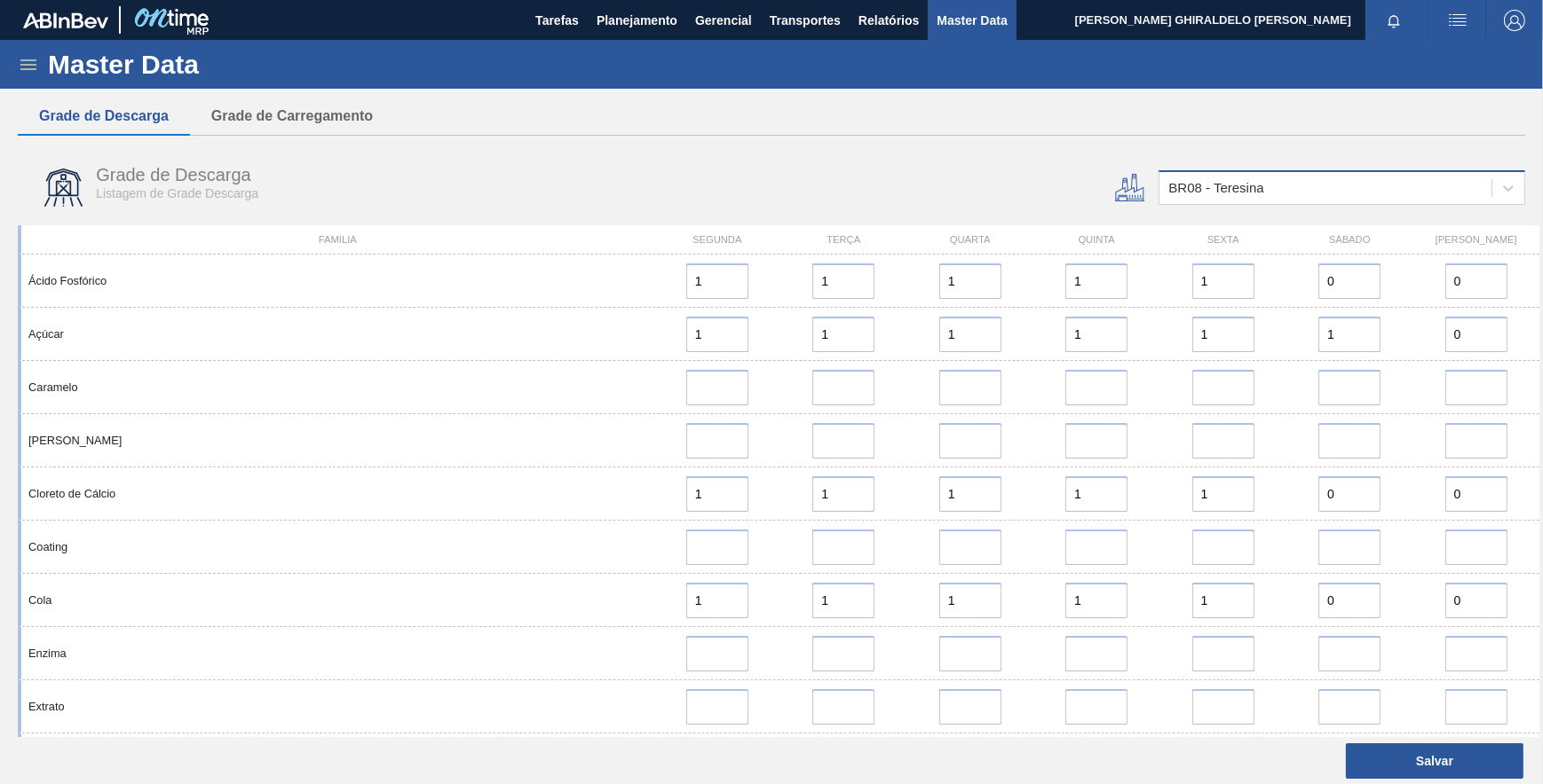
click at [1251, 186] on div "BR08 - Teresina" at bounding box center [1215, 189] width 95 height 15
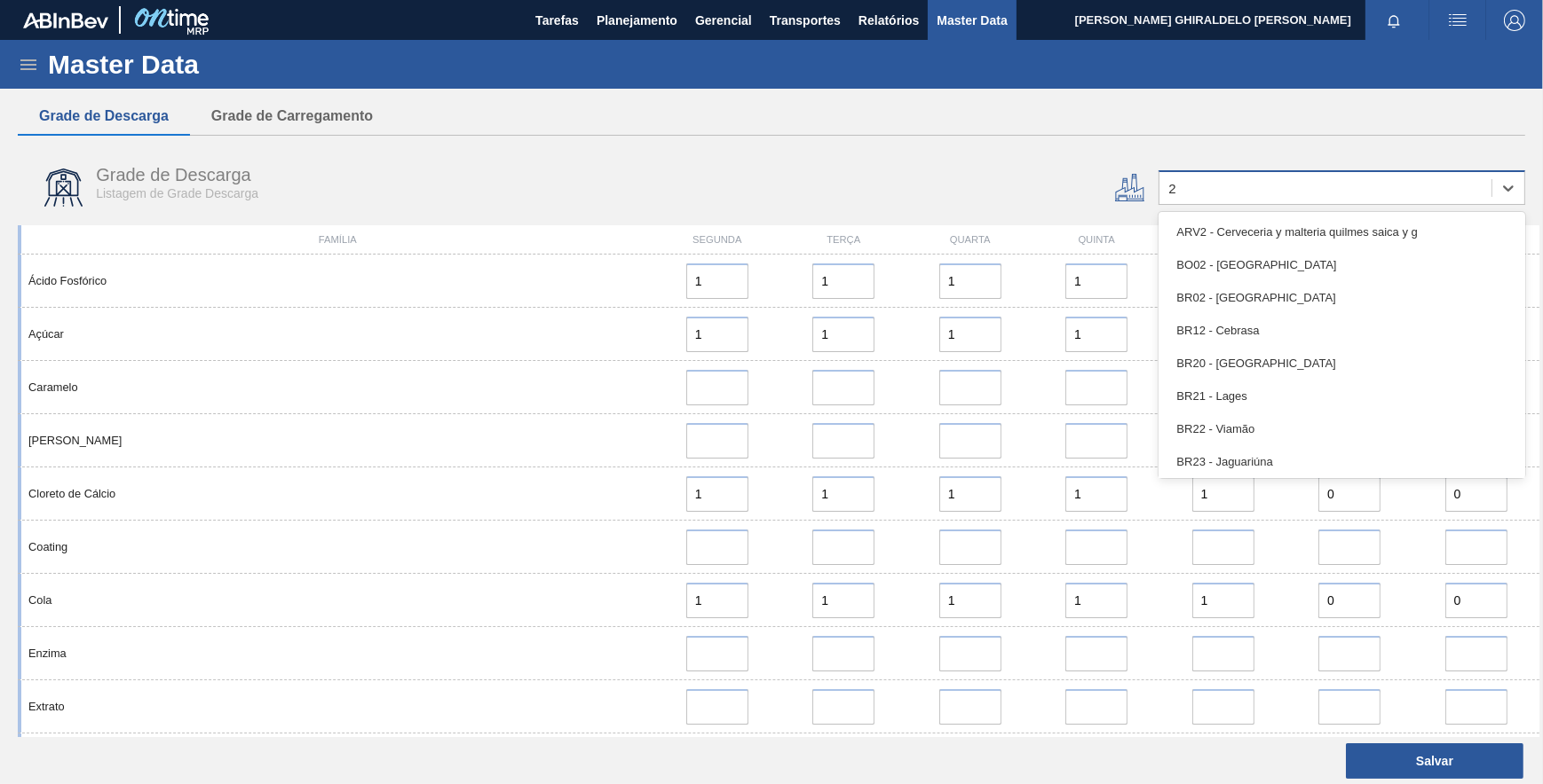
type input "22"
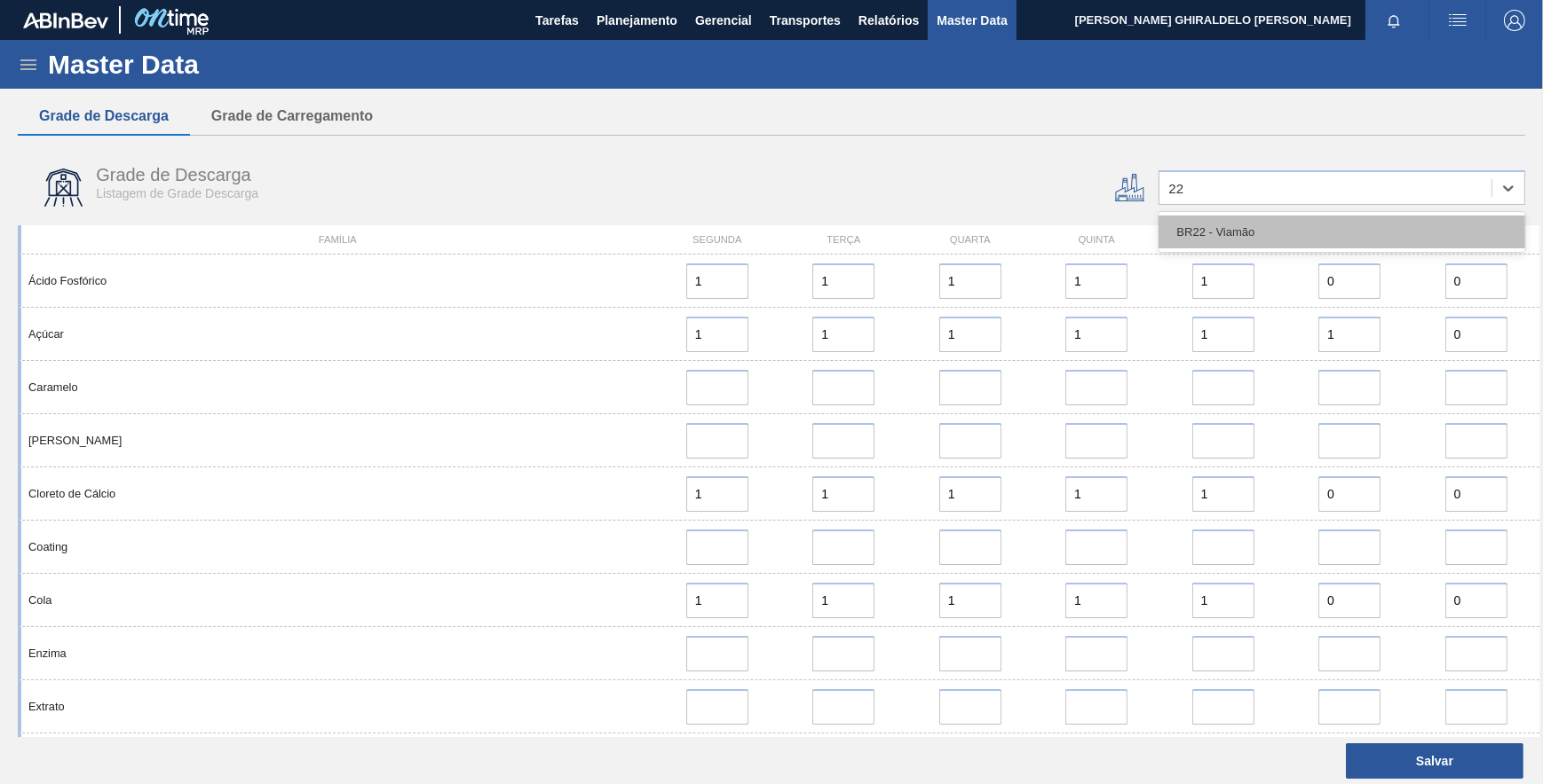
click at [1264, 229] on div "BR22 - Viamão" at bounding box center [1341, 232] width 366 height 33
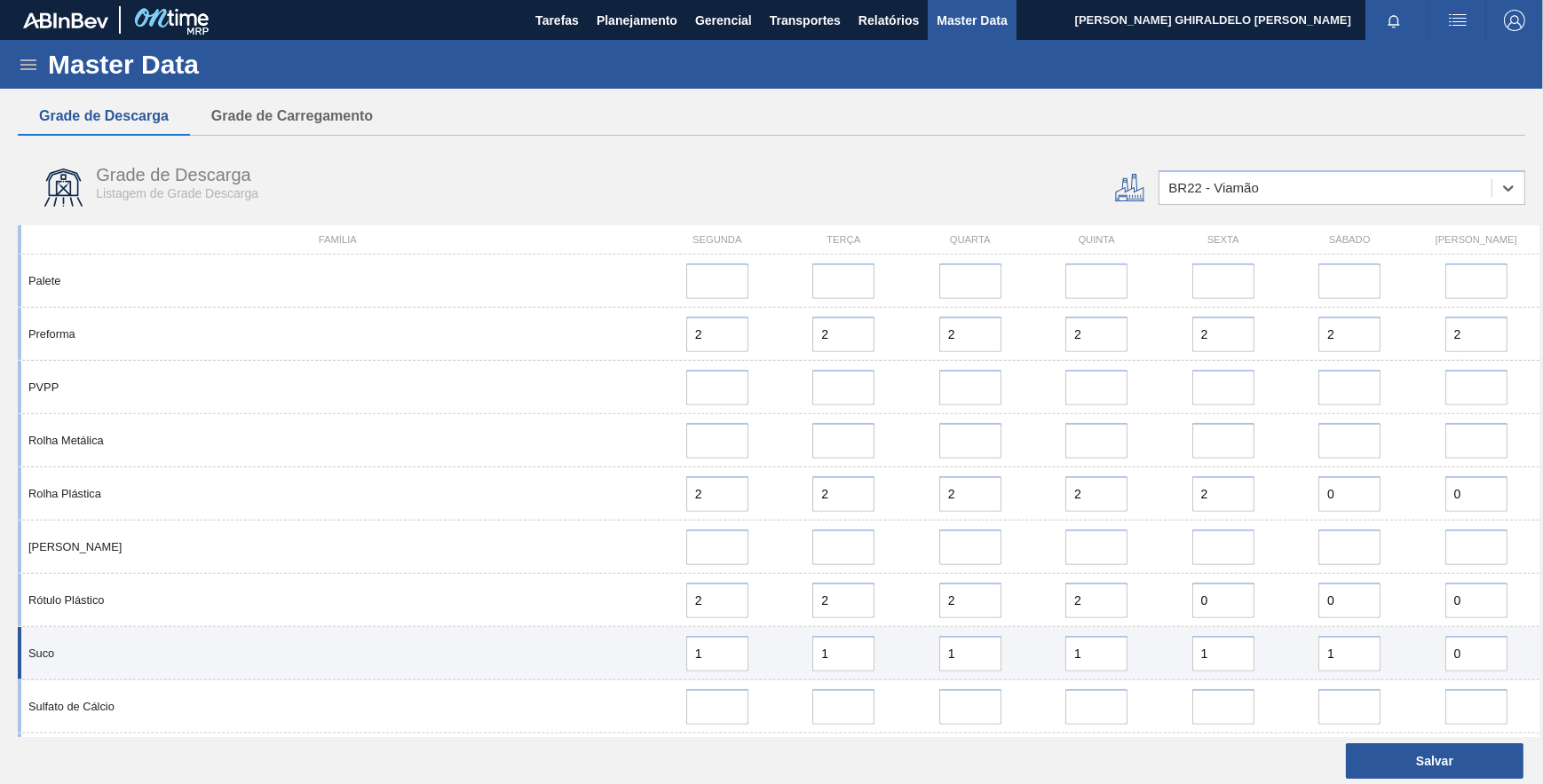
scroll to position [1647, 0]
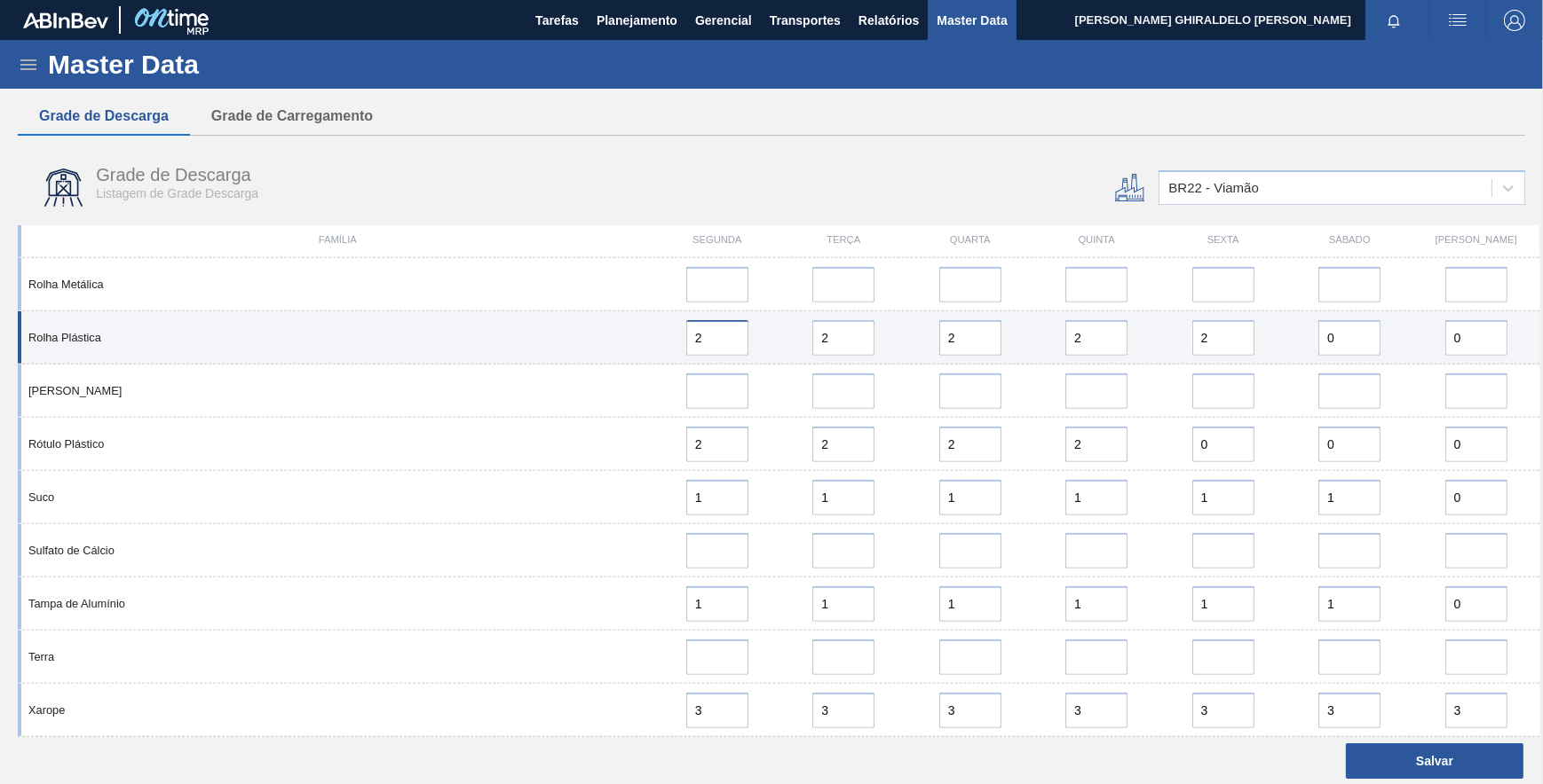
drag, startPoint x: 693, startPoint y: 340, endPoint x: 683, endPoint y: 340, distance: 10.0
click at [683, 340] on div "2" at bounding box center [716, 338] width 111 height 36
type input "1"
drag, startPoint x: 842, startPoint y: 341, endPoint x: 746, endPoint y: 349, distance: 96.3
click at [750, 347] on div "Rolha Plástica 1 2 2 2 2 0 0" at bounding box center [778, 338] width 1522 height 53
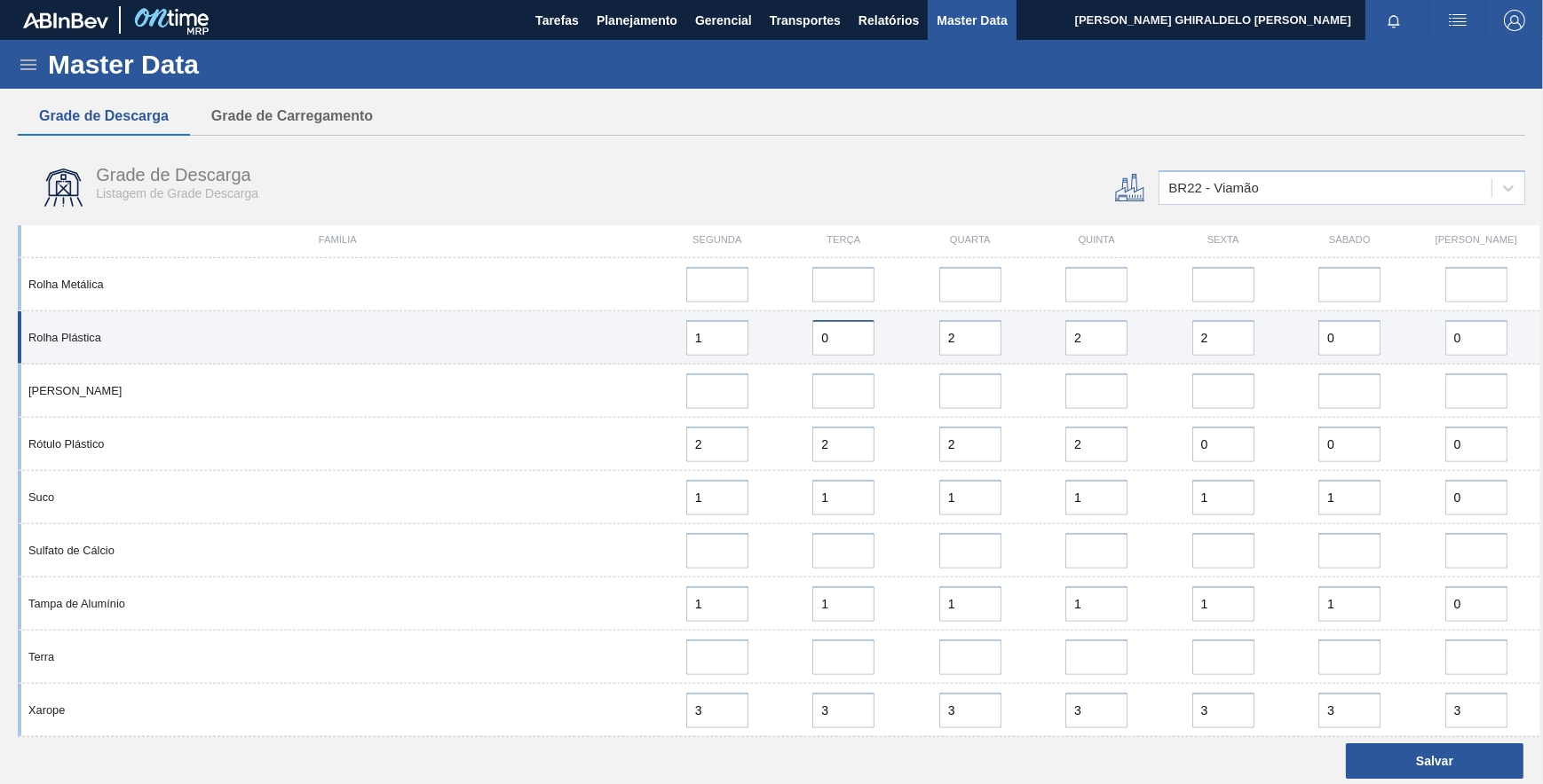
type input "0"
drag, startPoint x: 923, startPoint y: 340, endPoint x: 946, endPoint y: 353, distance: 26.4
click at [907, 344] on div "2" at bounding box center [969, 338] width 126 height 36
type input "0"
click at [950, 341] on div "Rolha Plástica 1 0 0 2 2 0 0" at bounding box center [778, 338] width 1522 height 53
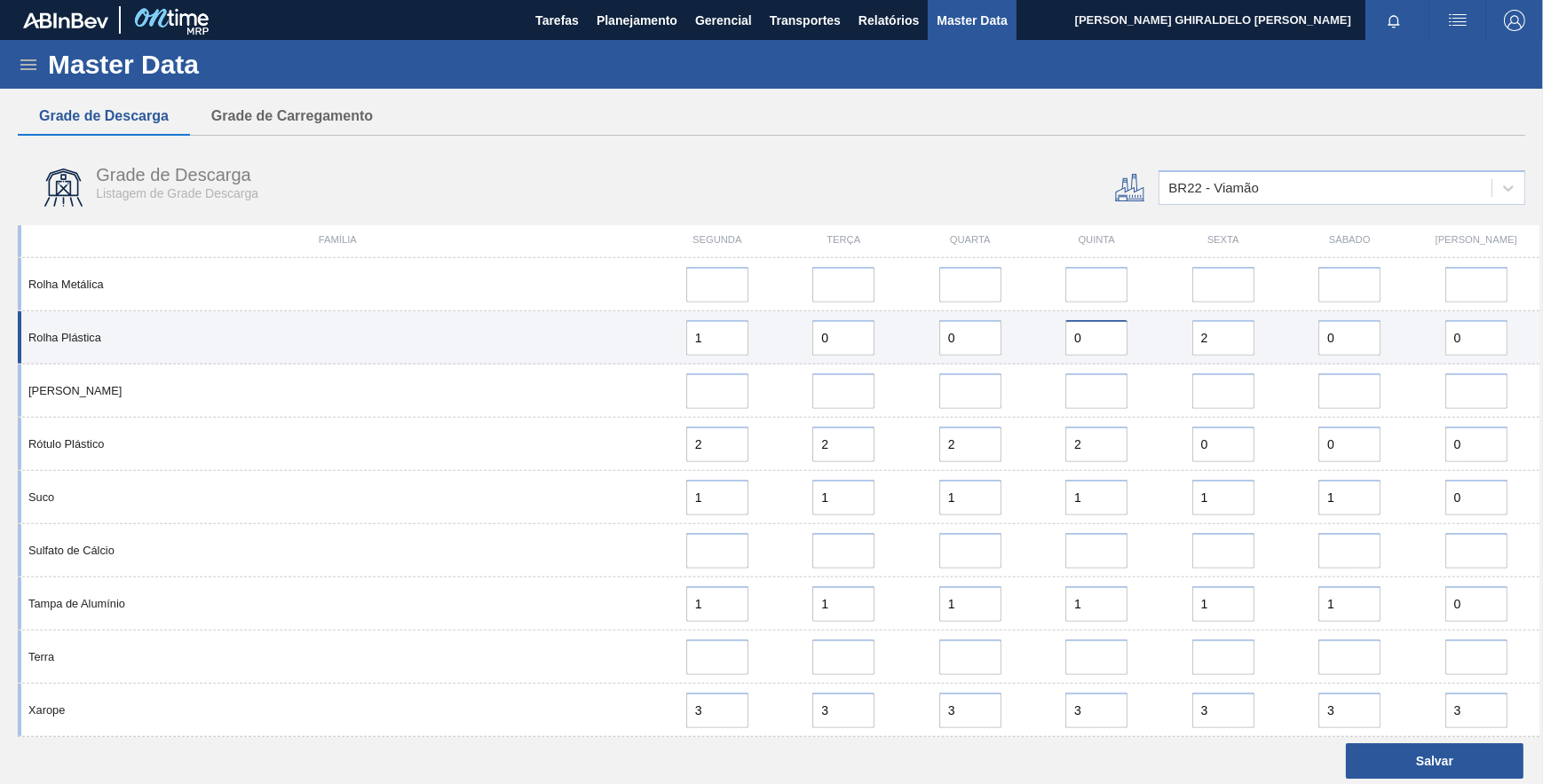
type input "0"
drag, startPoint x: 1210, startPoint y: 339, endPoint x: 1096, endPoint y: 350, distance: 114.5
click at [1096, 350] on div "Rolha Plástica 1 0 0 0 2 0 0" at bounding box center [778, 338] width 1522 height 53
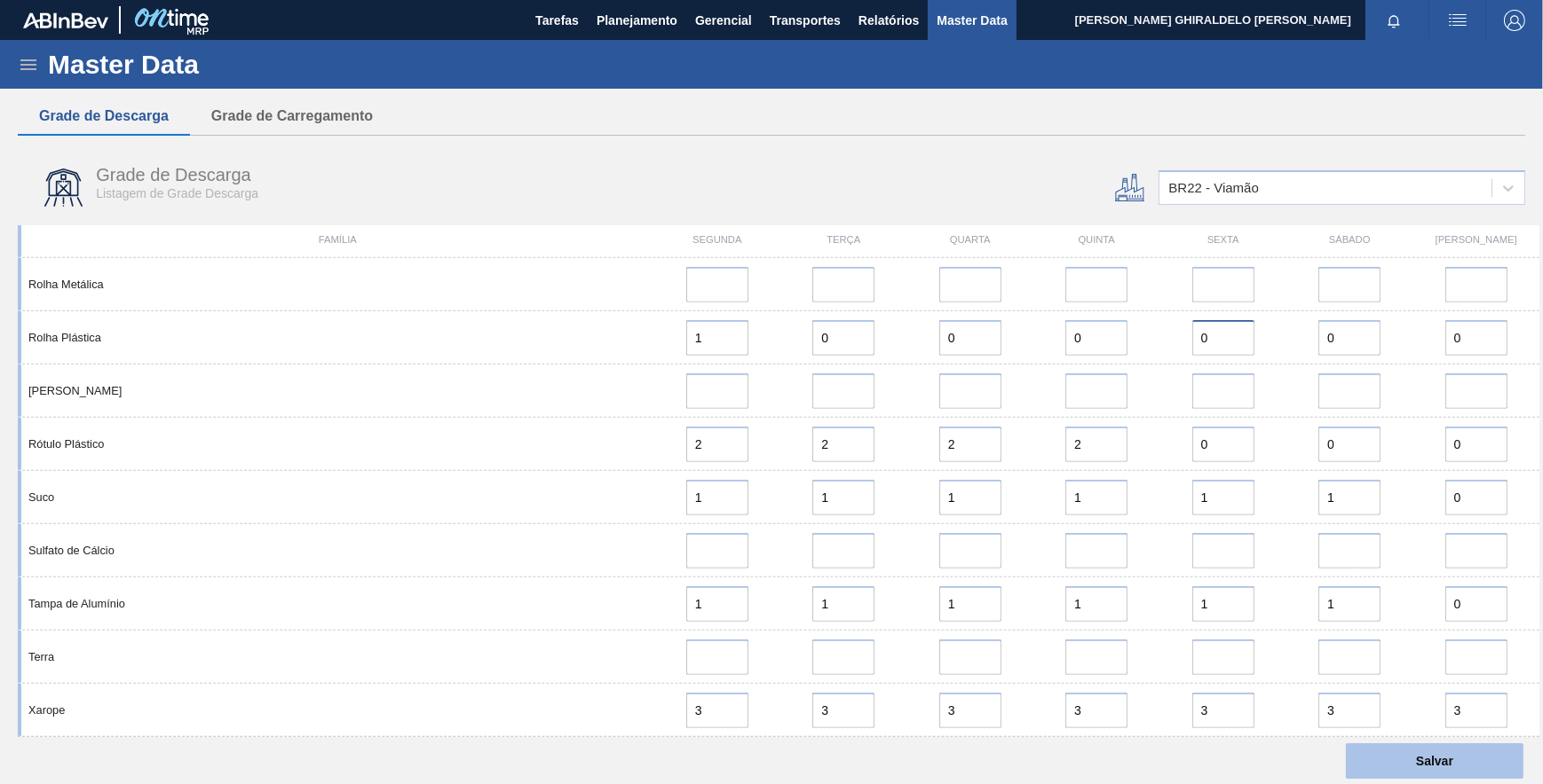
type input "0"
click at [1377, 757] on button "Salvar" at bounding box center [1434, 761] width 178 height 36
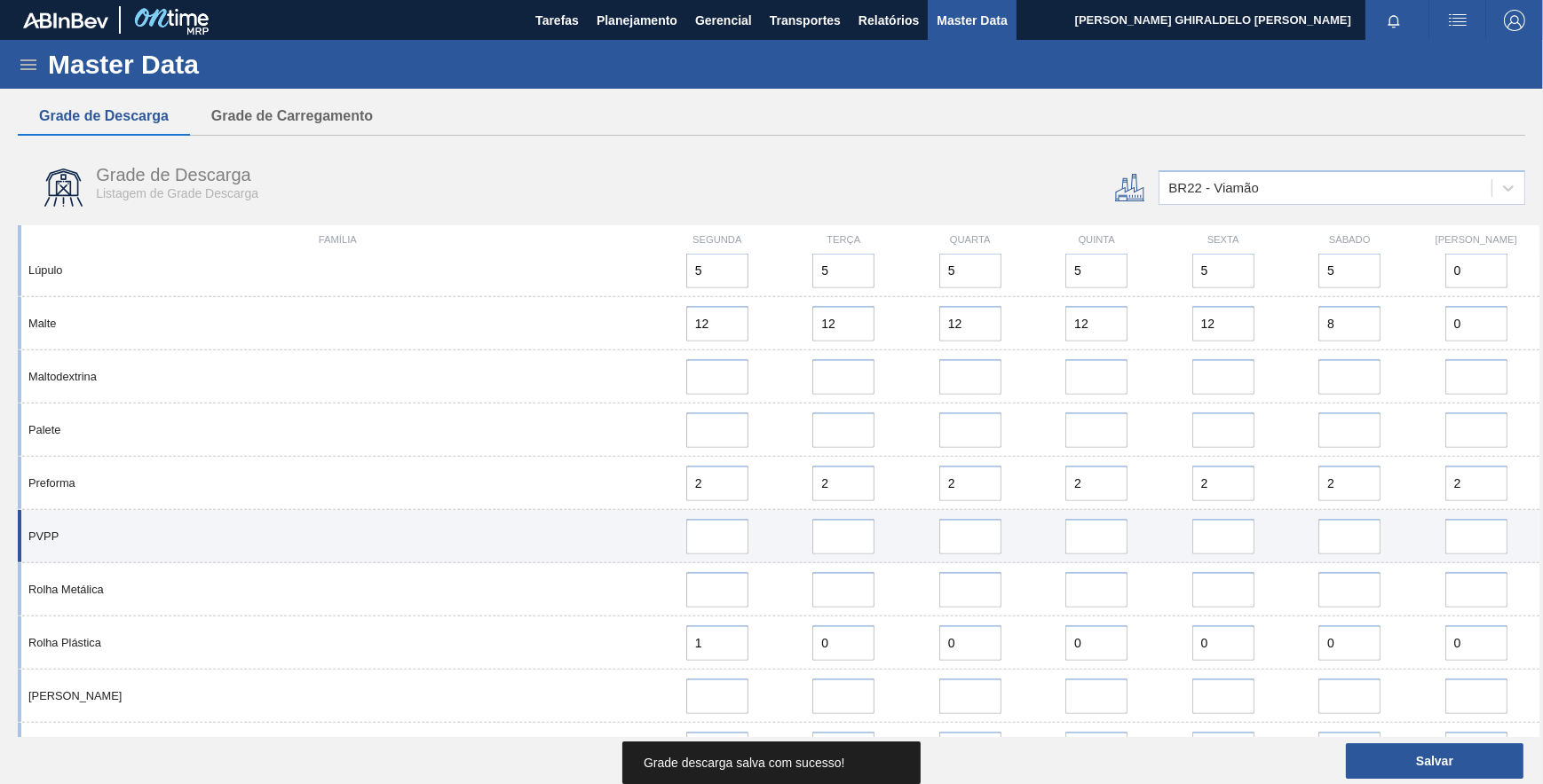
scroll to position [1371, 0]
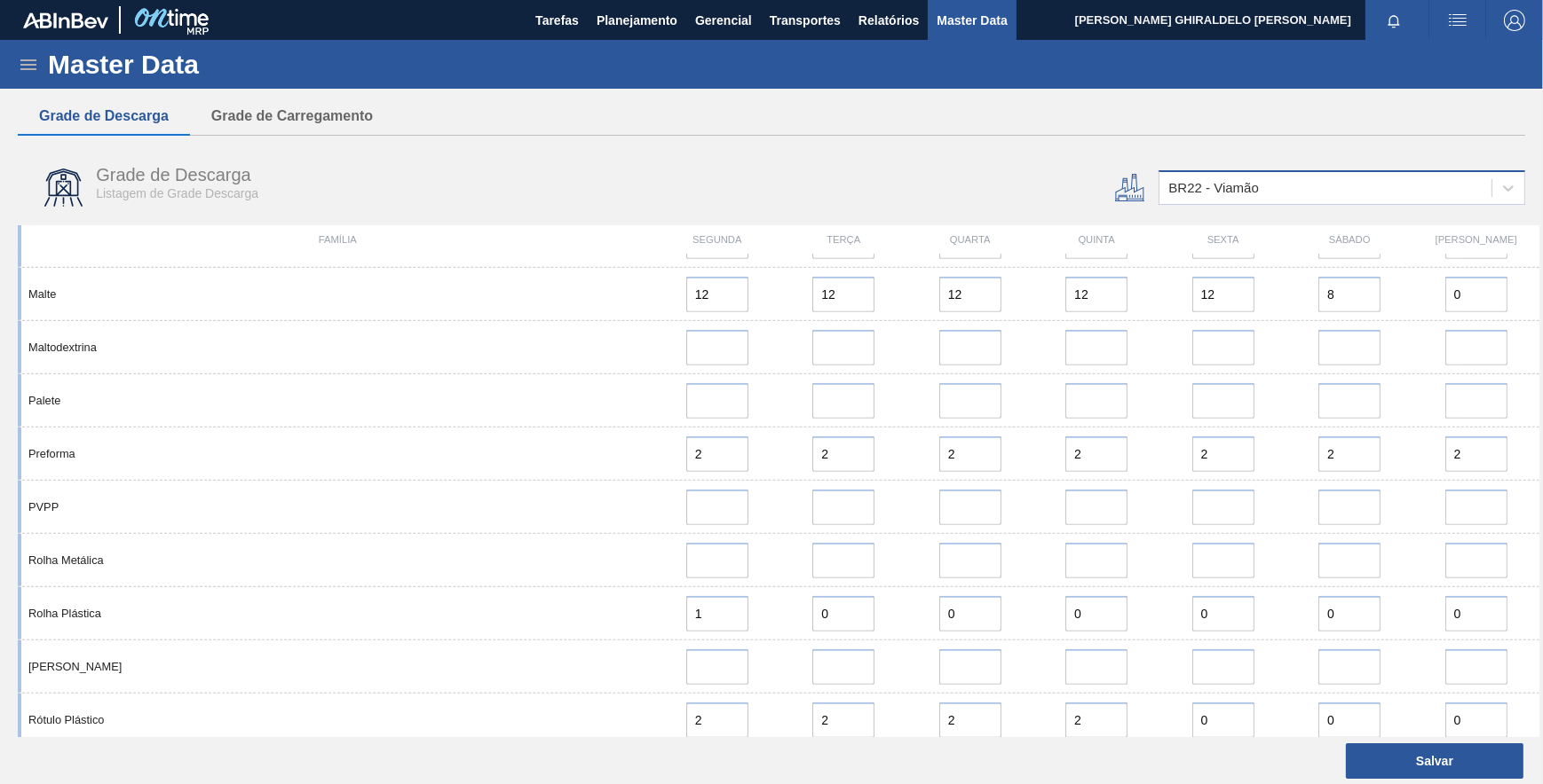
click at [1235, 203] on div "BR22 - Viamão" at bounding box center [1341, 188] width 366 height 35
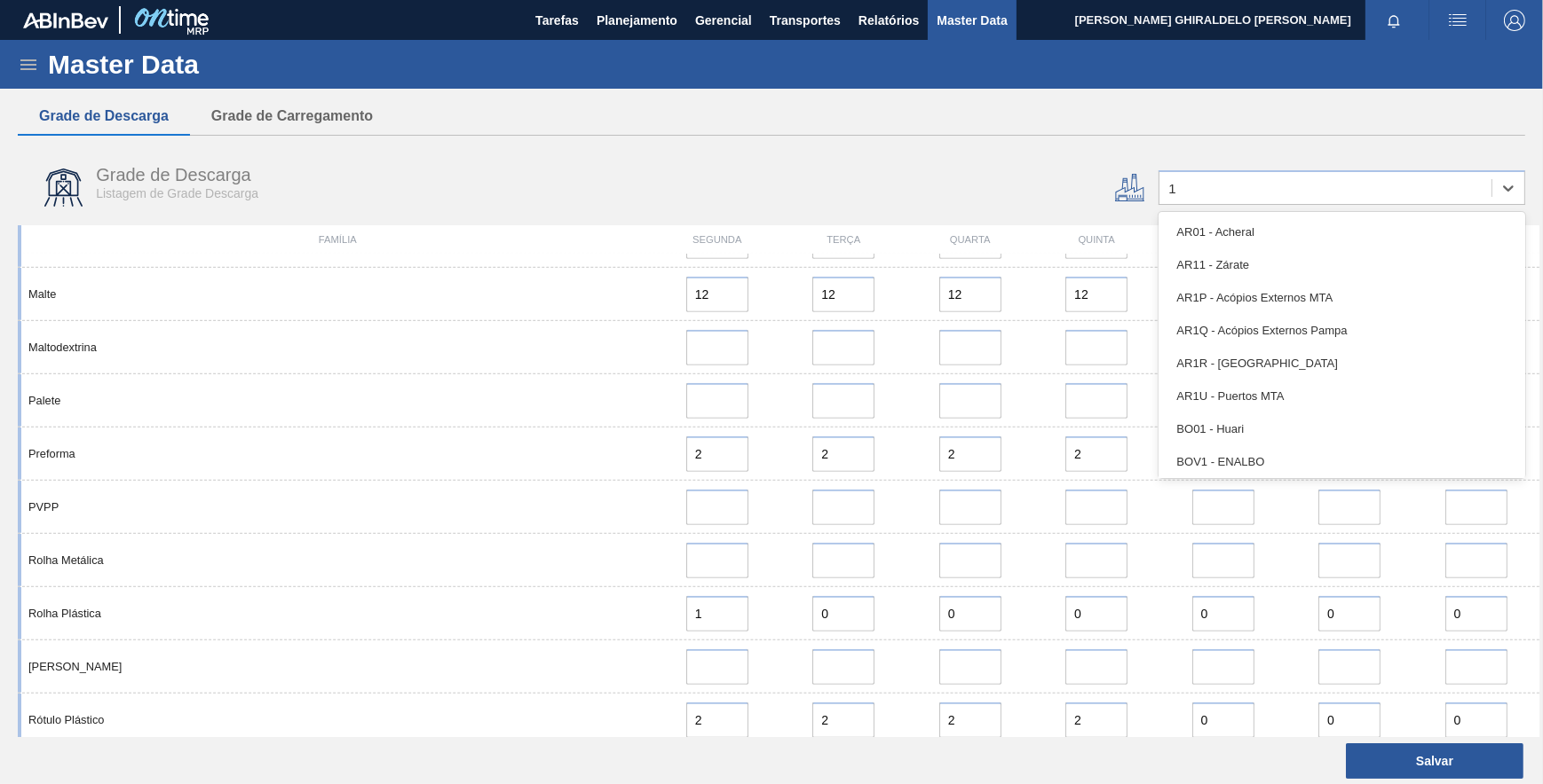
type input "15"
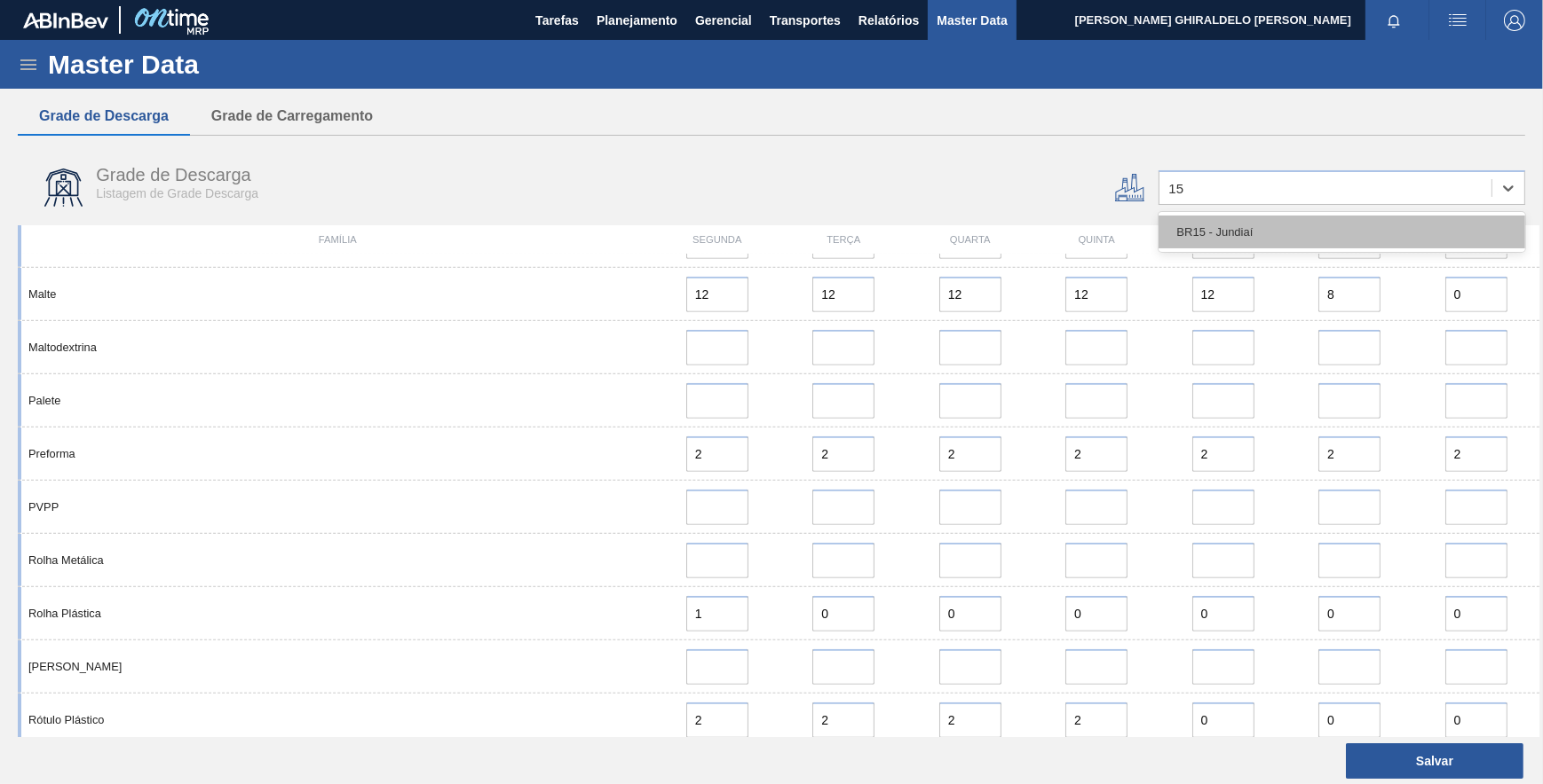
click at [1244, 241] on div "BR15 - Jundiaí" at bounding box center [1341, 232] width 366 height 33
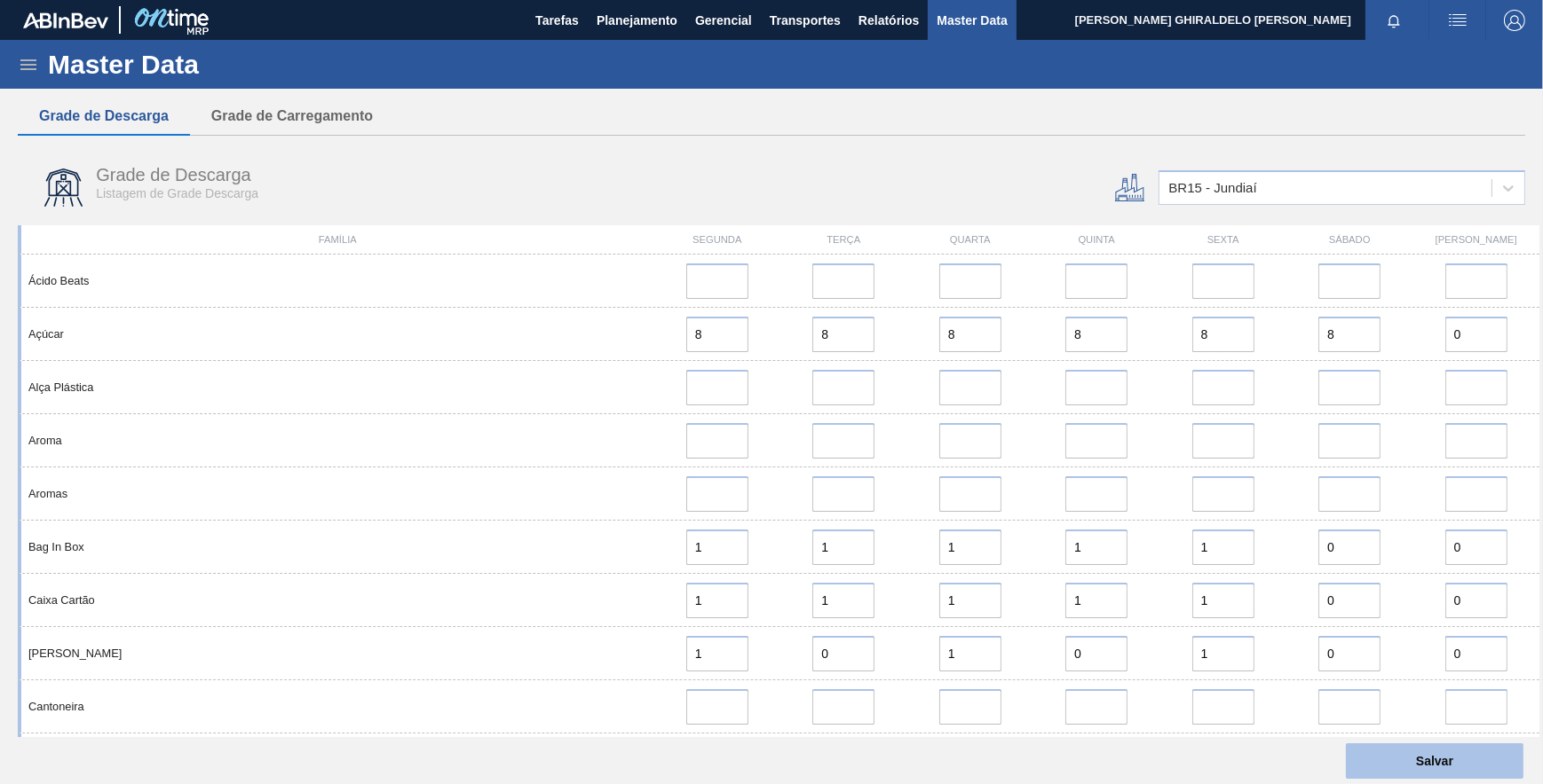
click at [1407, 756] on button "Salvar" at bounding box center [1434, 761] width 178 height 36
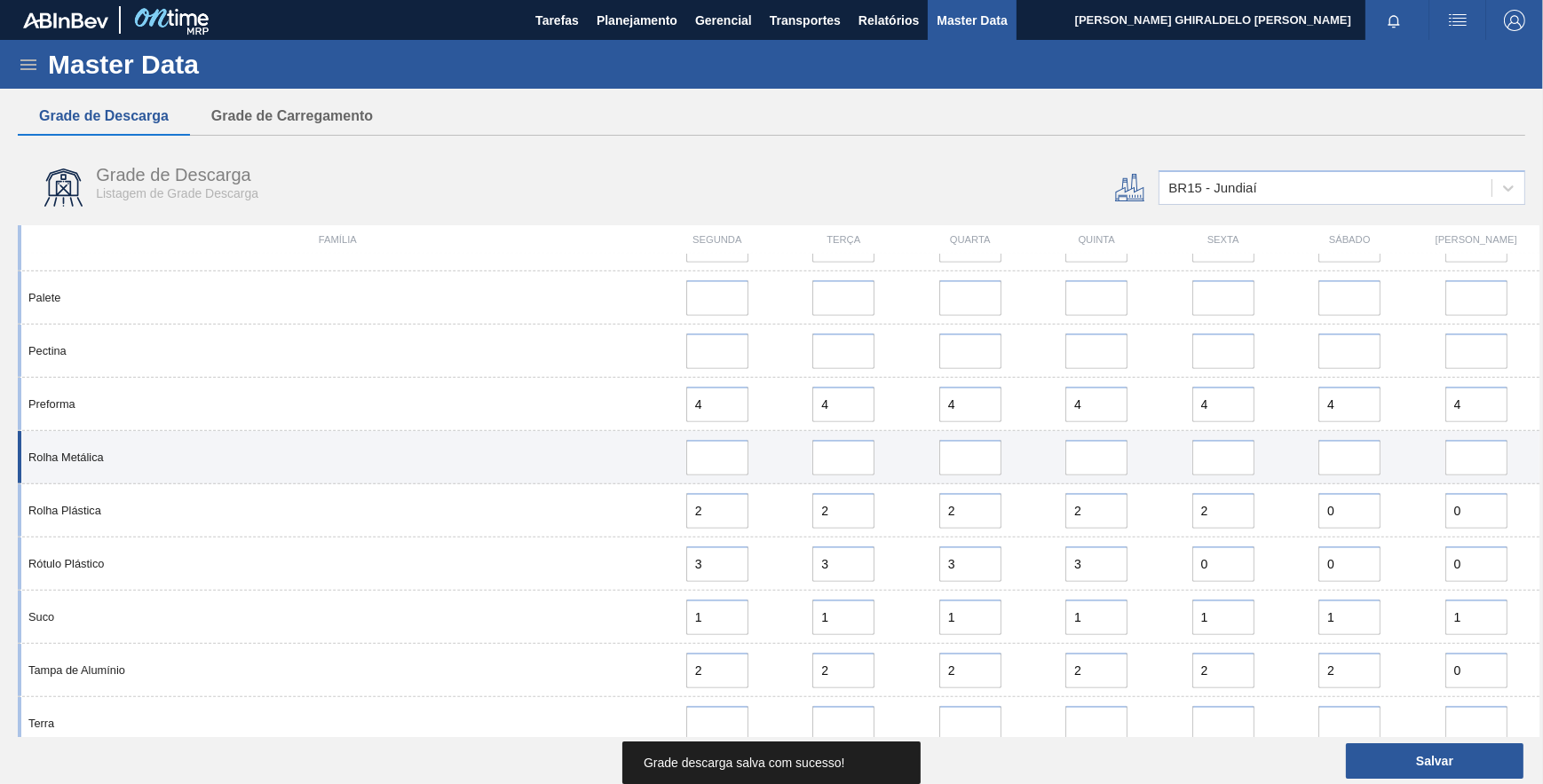
scroll to position [1328, 0]
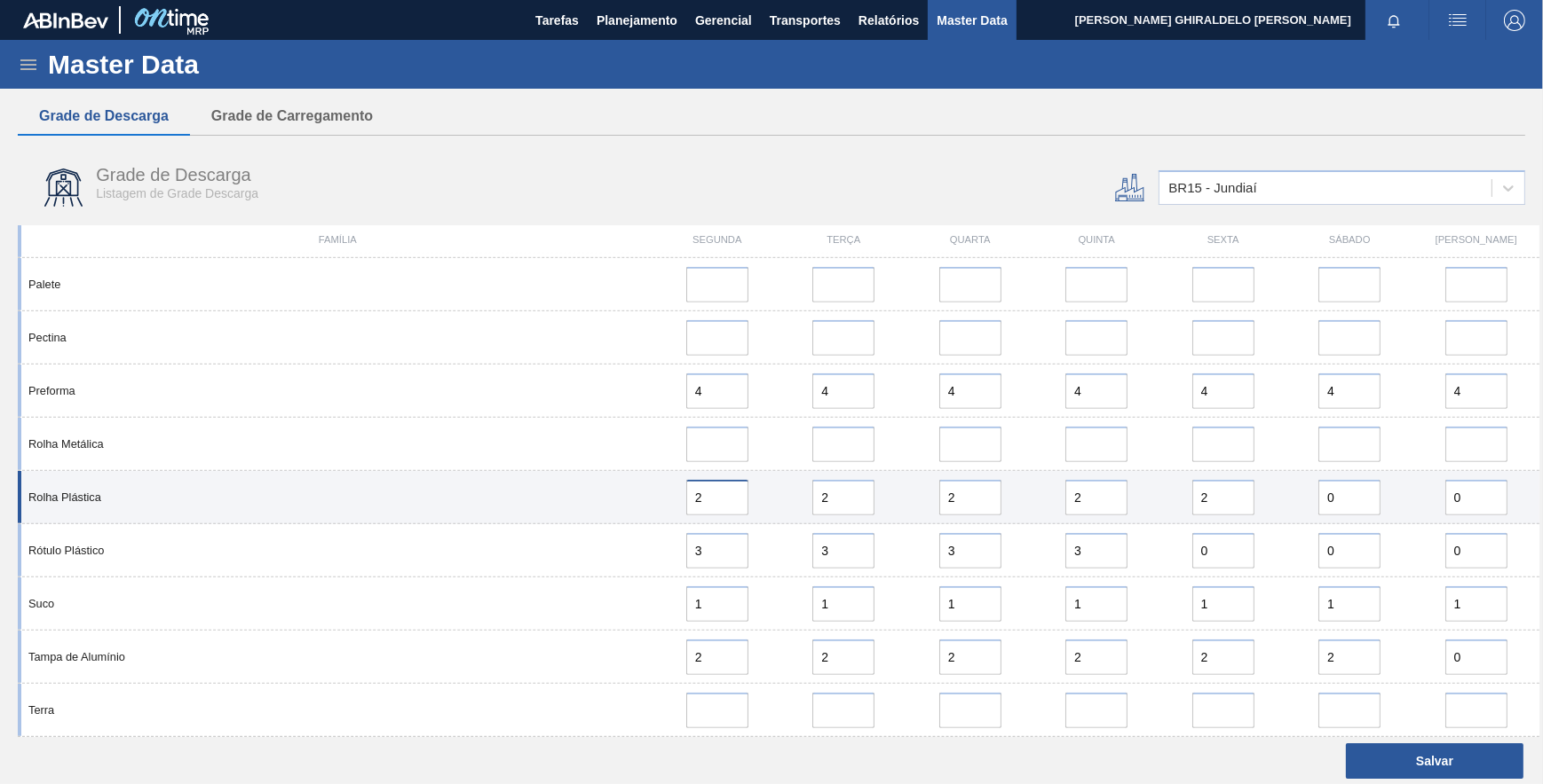
drag, startPoint x: 713, startPoint y: 495, endPoint x: 613, endPoint y: 497, distance: 100.0
click at [614, 497] on div "Rolha Plástica 2 2 2 2 2 0 0" at bounding box center [778, 498] width 1522 height 53
type input "1"
drag, startPoint x: 957, startPoint y: 502, endPoint x: 1017, endPoint y: 497, distance: 60.2
click at [871, 495] on div "Rolha Plástica 1 2 2 2 2 0 0" at bounding box center [778, 498] width 1522 height 53
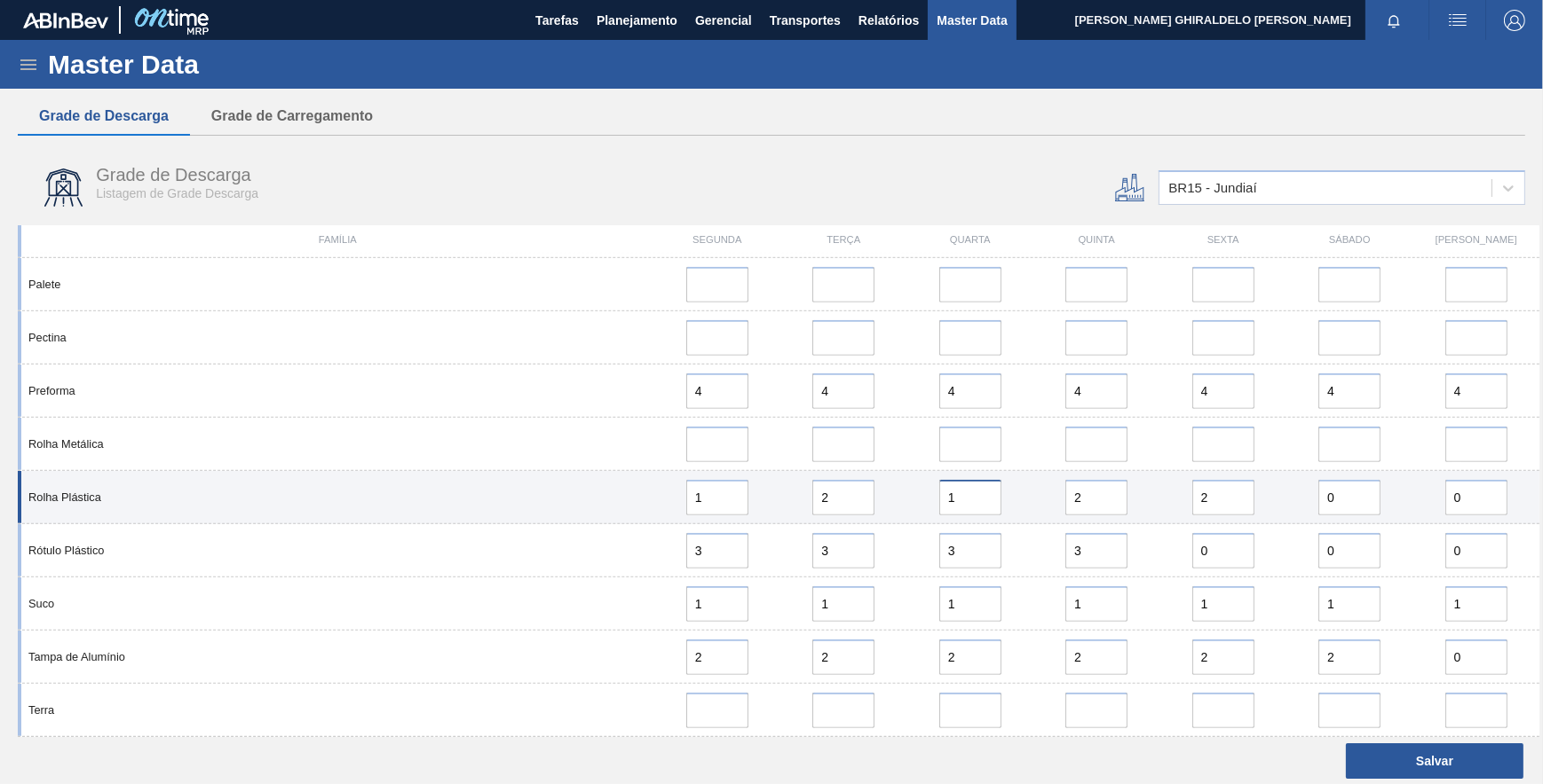
type input "1"
drag, startPoint x: 1212, startPoint y: 499, endPoint x: 1105, endPoint y: 500, distance: 107.0
click at [1117, 499] on div "Rolha Plástica 1 2 1 2 2 0 0" at bounding box center [778, 498] width 1522 height 53
type input "1"
drag, startPoint x: 1095, startPoint y: 501, endPoint x: 1000, endPoint y: 504, distance: 95.0
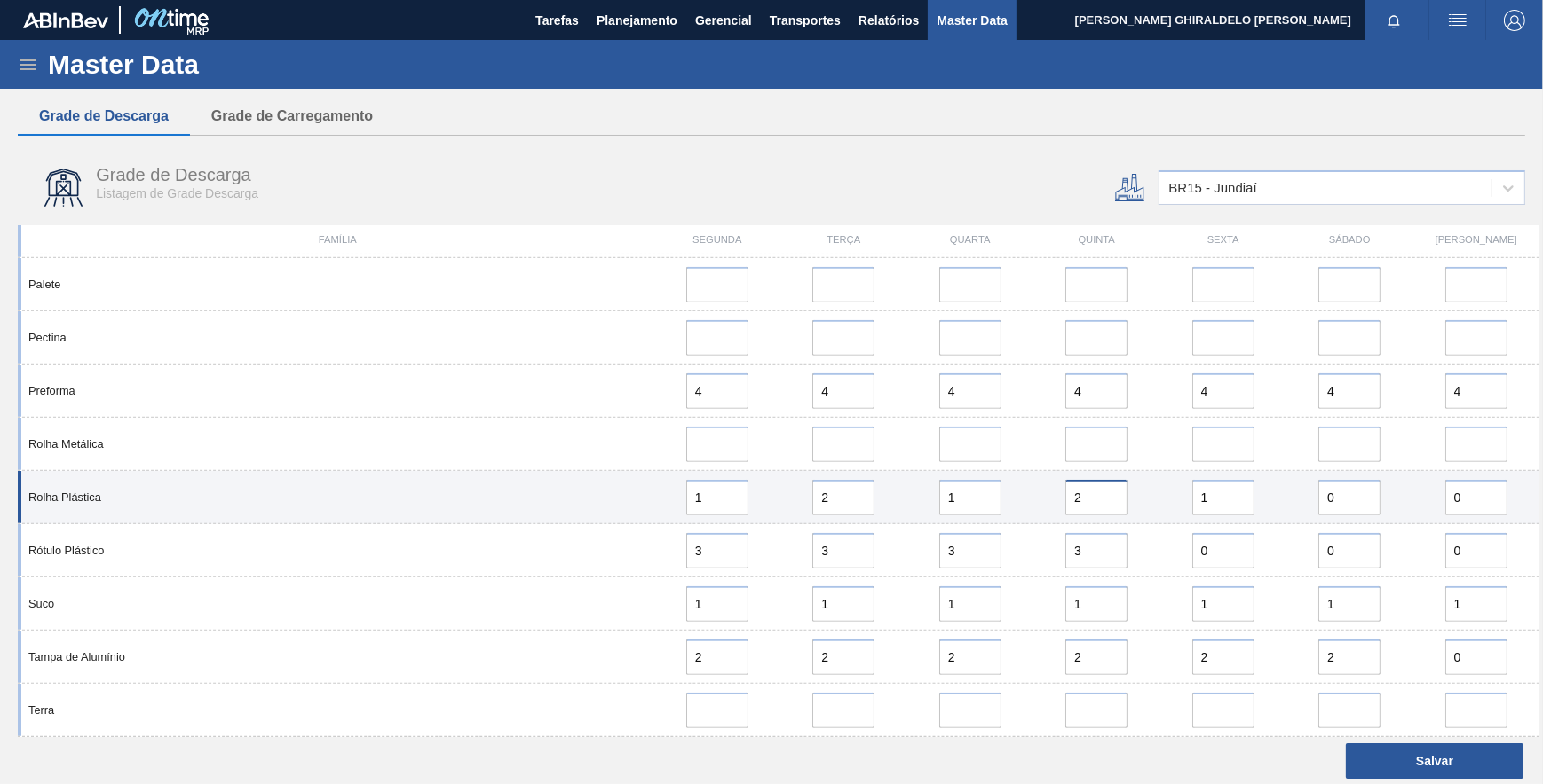
click at [1000, 504] on div "Rolha Plástica 1 2 1 2 1 0 0" at bounding box center [778, 498] width 1522 height 53
type input "0"
drag, startPoint x: 811, startPoint y: 497, endPoint x: 782, endPoint y: 497, distance: 29.0
click at [783, 497] on div "2" at bounding box center [843, 498] width 126 height 36
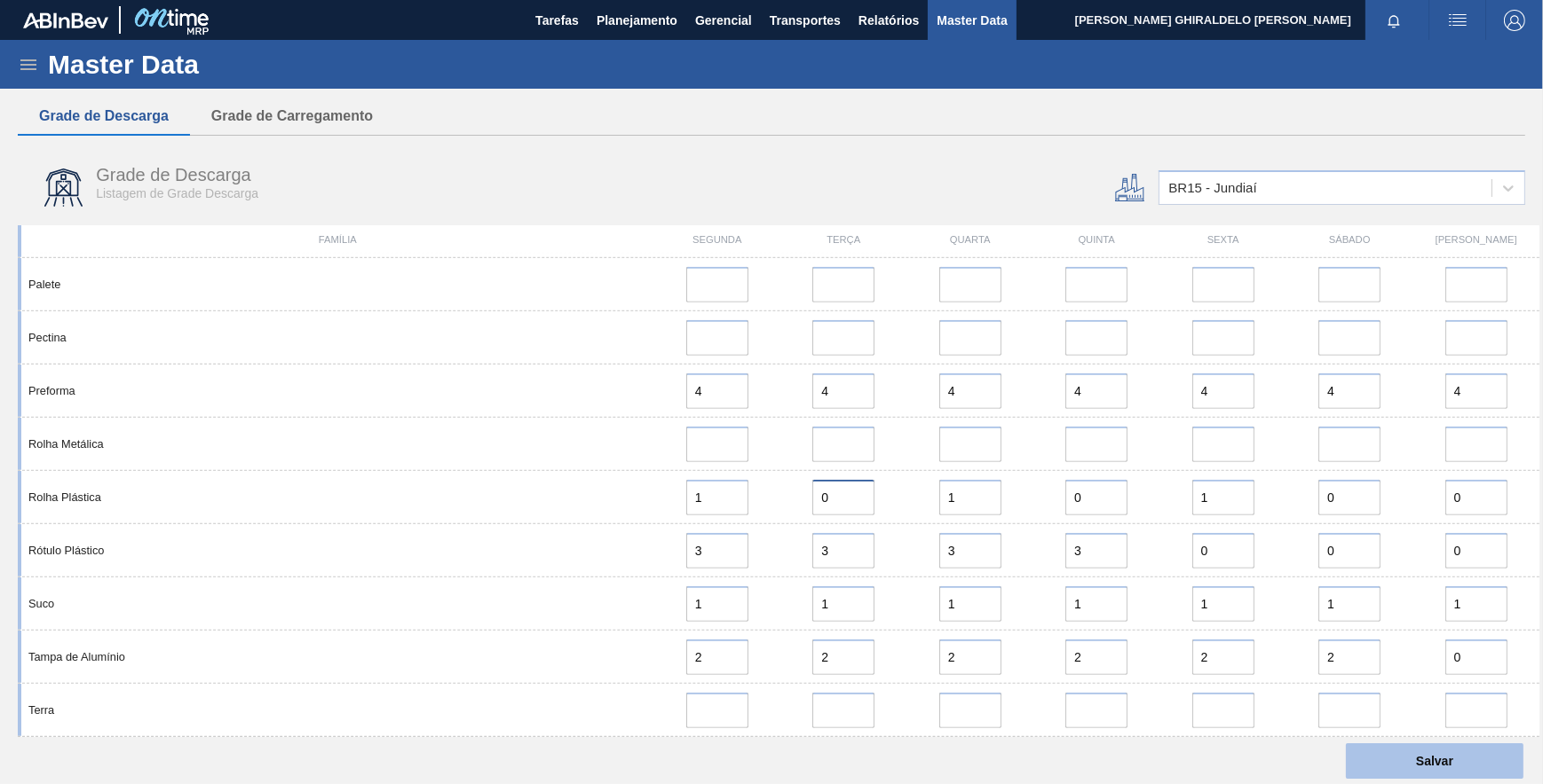
type input "0"
click at [1438, 751] on button "Salvar" at bounding box center [1434, 761] width 178 height 36
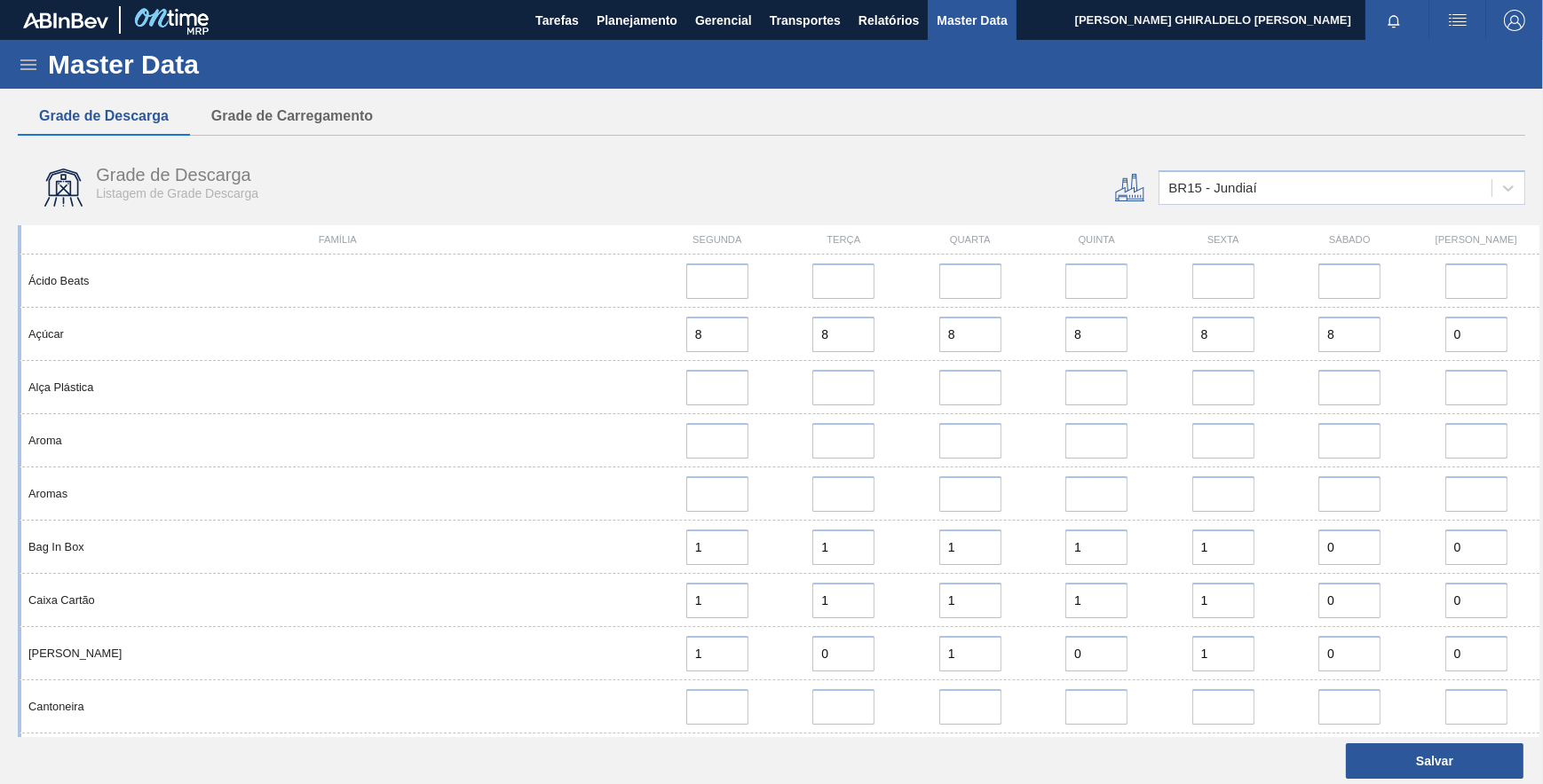
click at [24, 68] on icon at bounding box center [28, 65] width 16 height 11
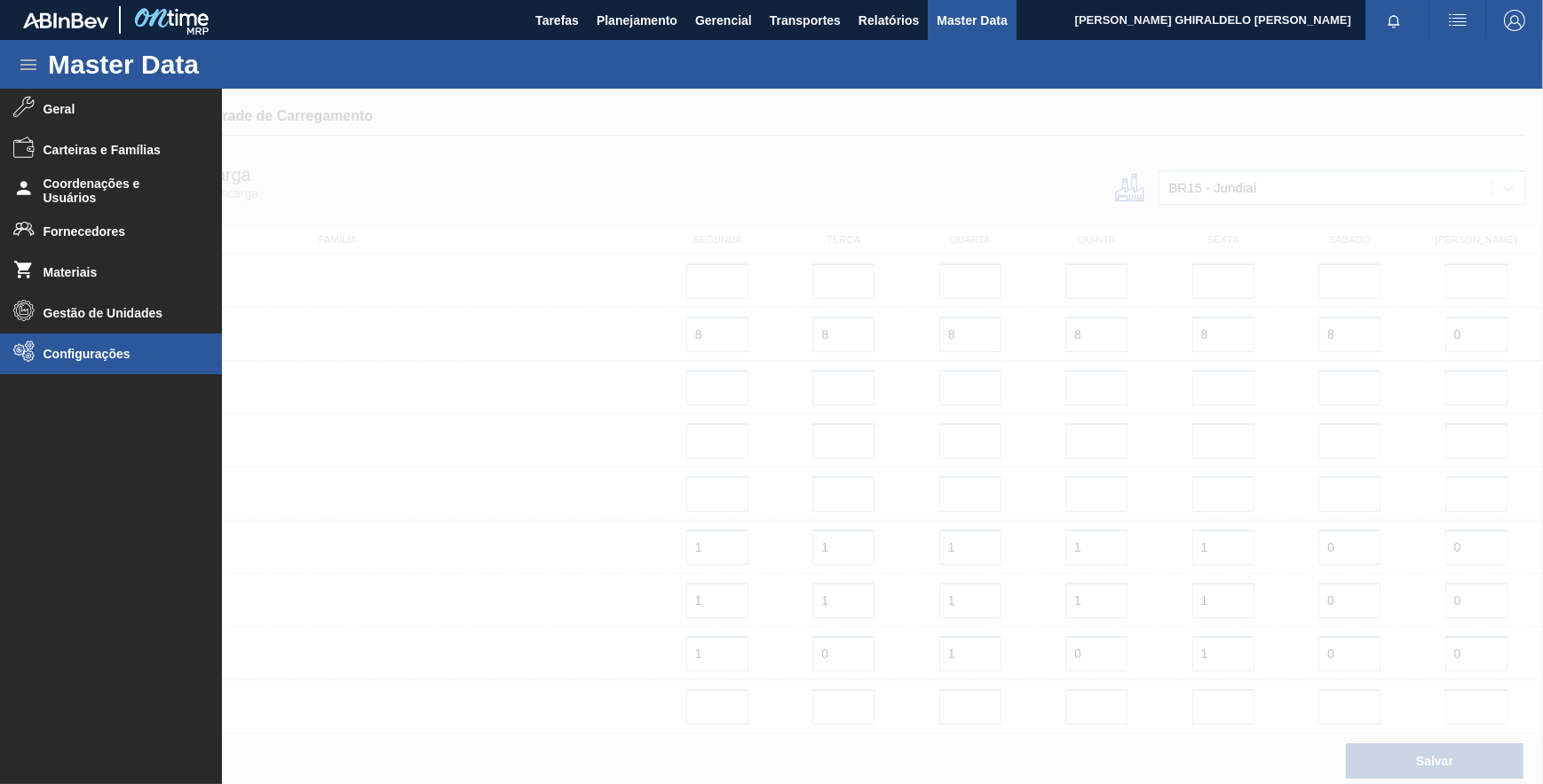
click at [81, 349] on span "Configurações" at bounding box center [116, 353] width 146 height 14
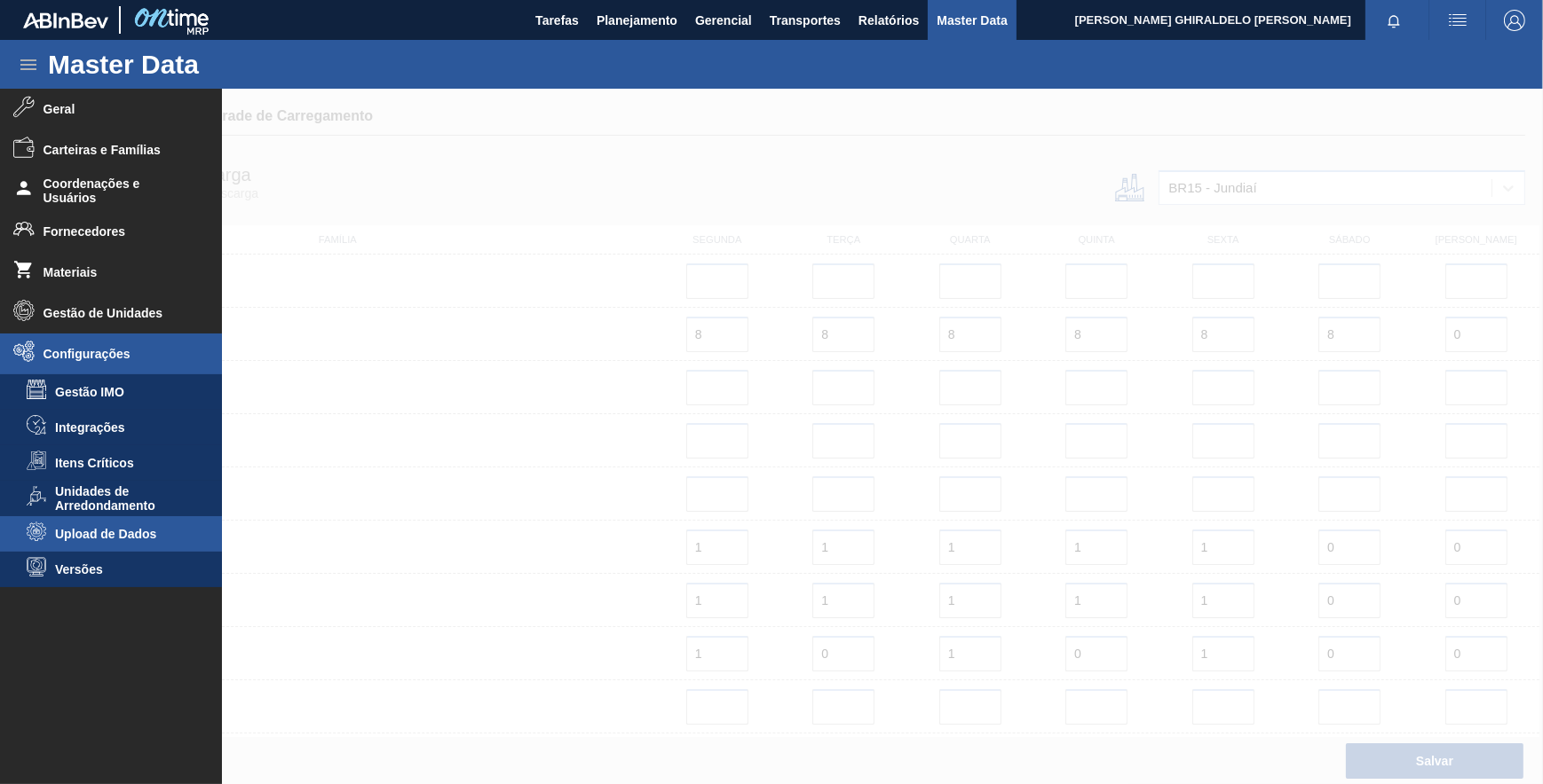
click at [124, 539] on span "Upload de Dados" at bounding box center [123, 534] width 136 height 14
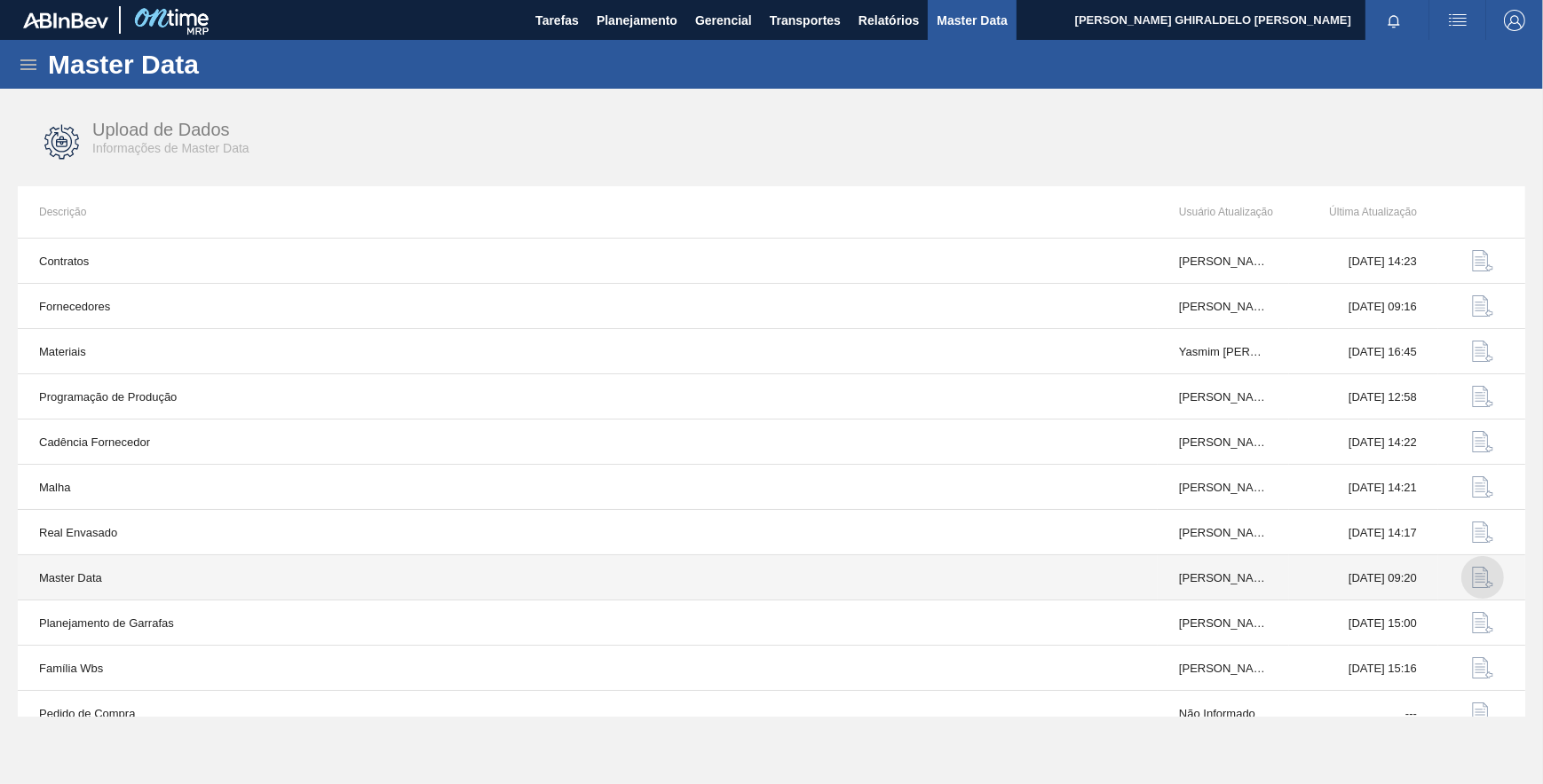
click at [1478, 574] on img "button" at bounding box center [1482, 577] width 21 height 21
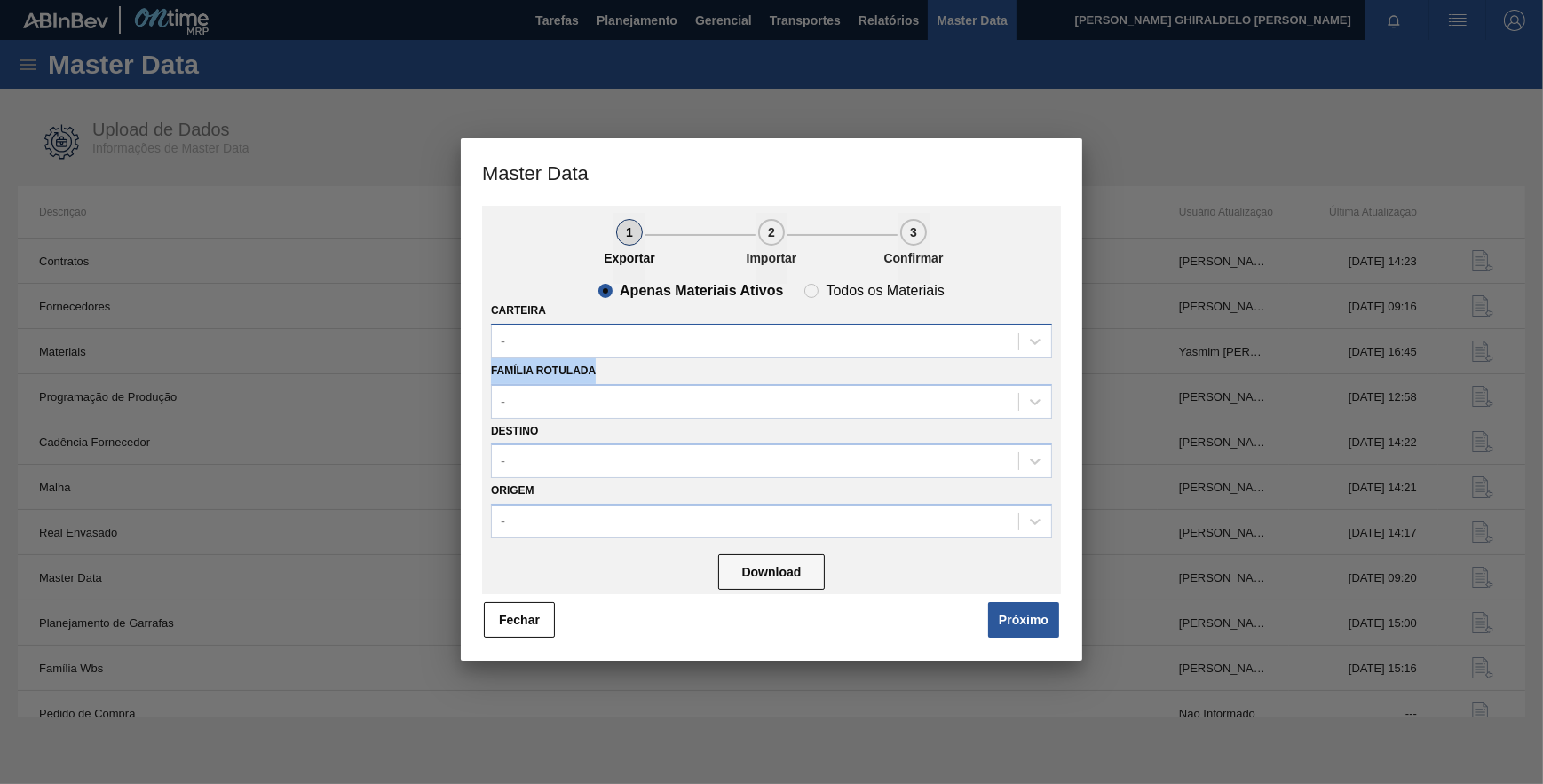
click at [682, 357] on div "Apenas Materiais Ativos Todos os Materiais Carteira - Família Rotulada - Destin…" at bounding box center [772, 439] width 579 height 310
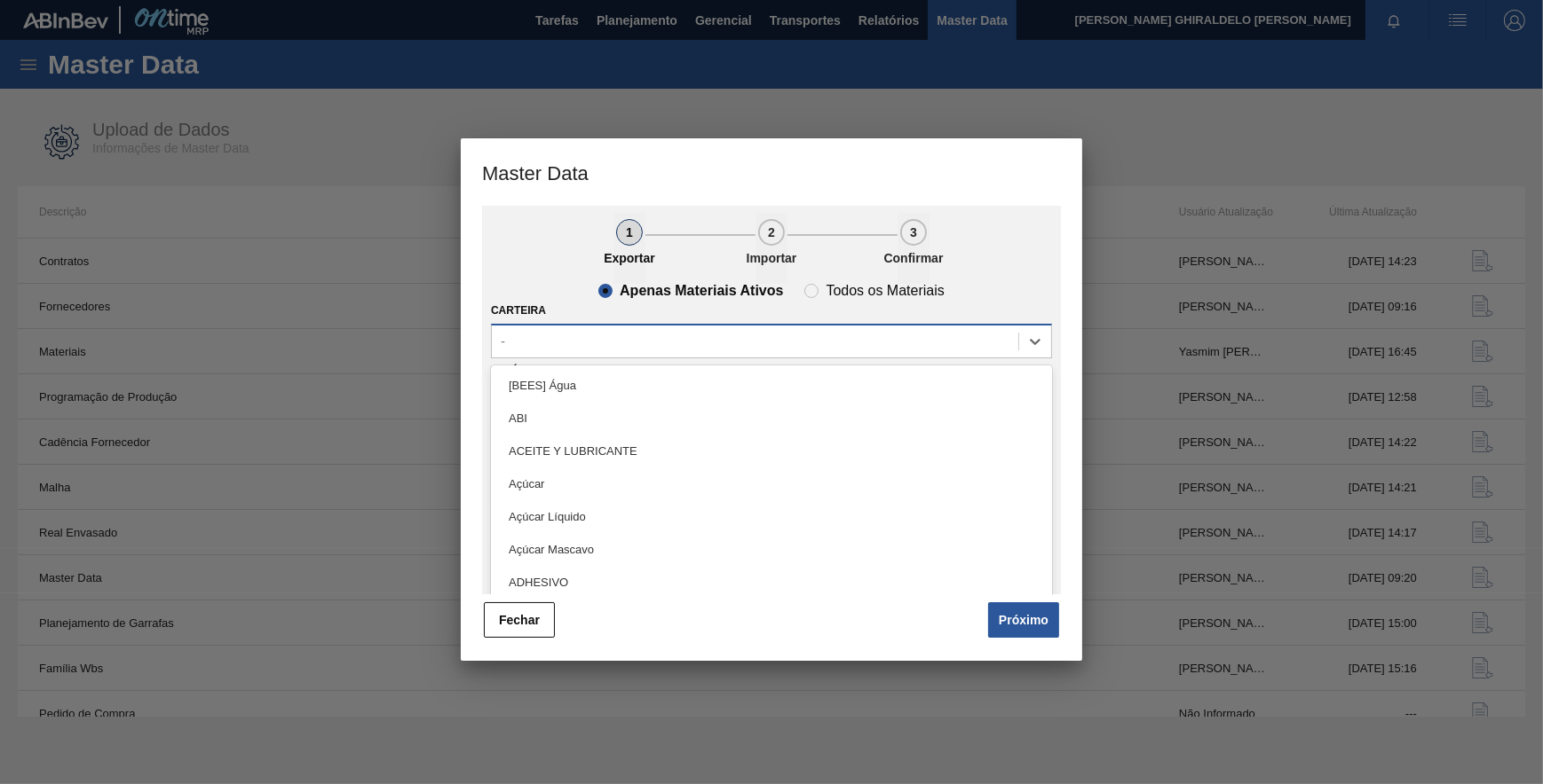
drag, startPoint x: 682, startPoint y: 357, endPoint x: 666, endPoint y: 347, distance: 18.9
click at [666, 347] on div "-" at bounding box center [755, 341] width 527 height 26
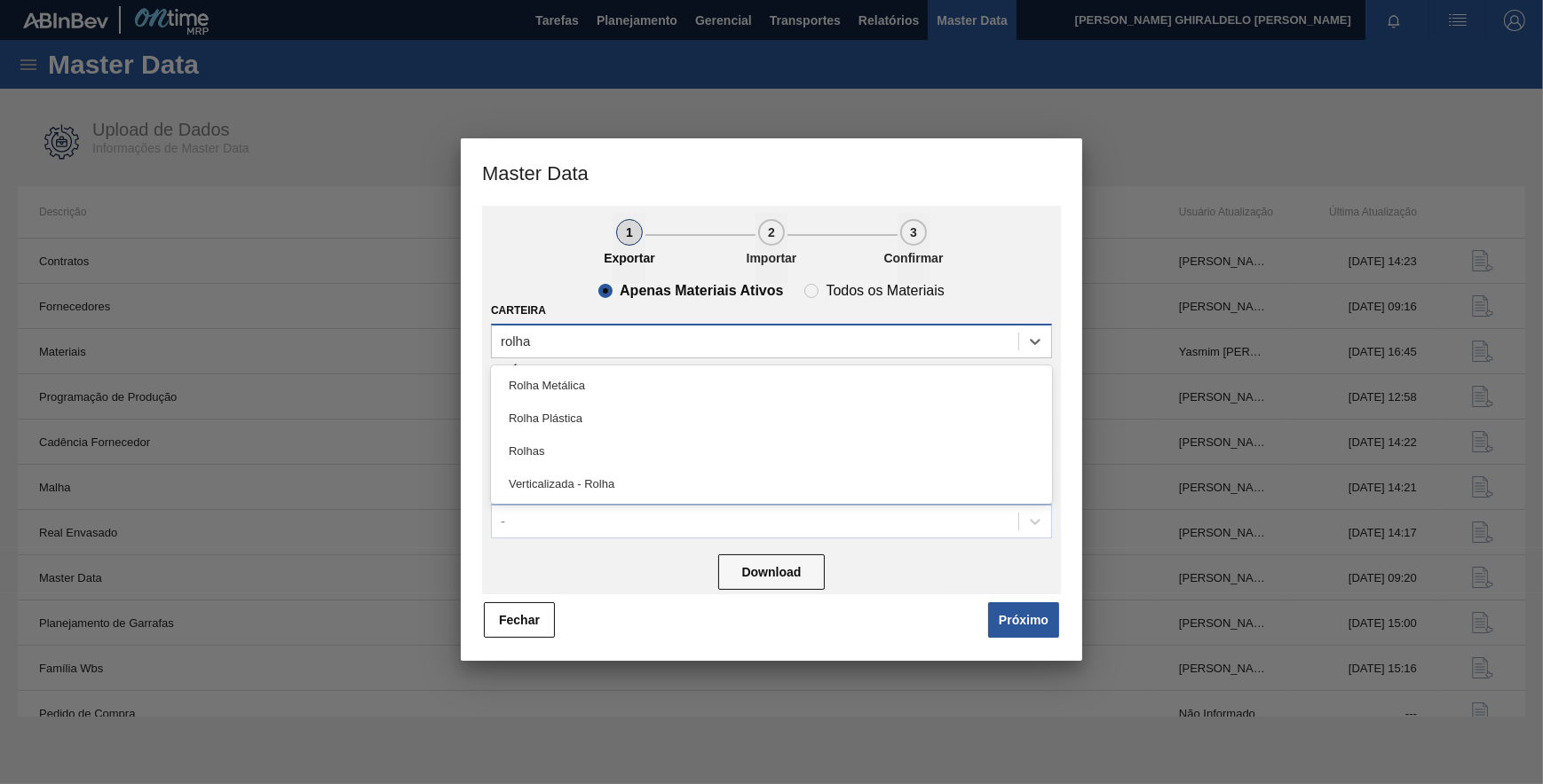
type input "rolhas"
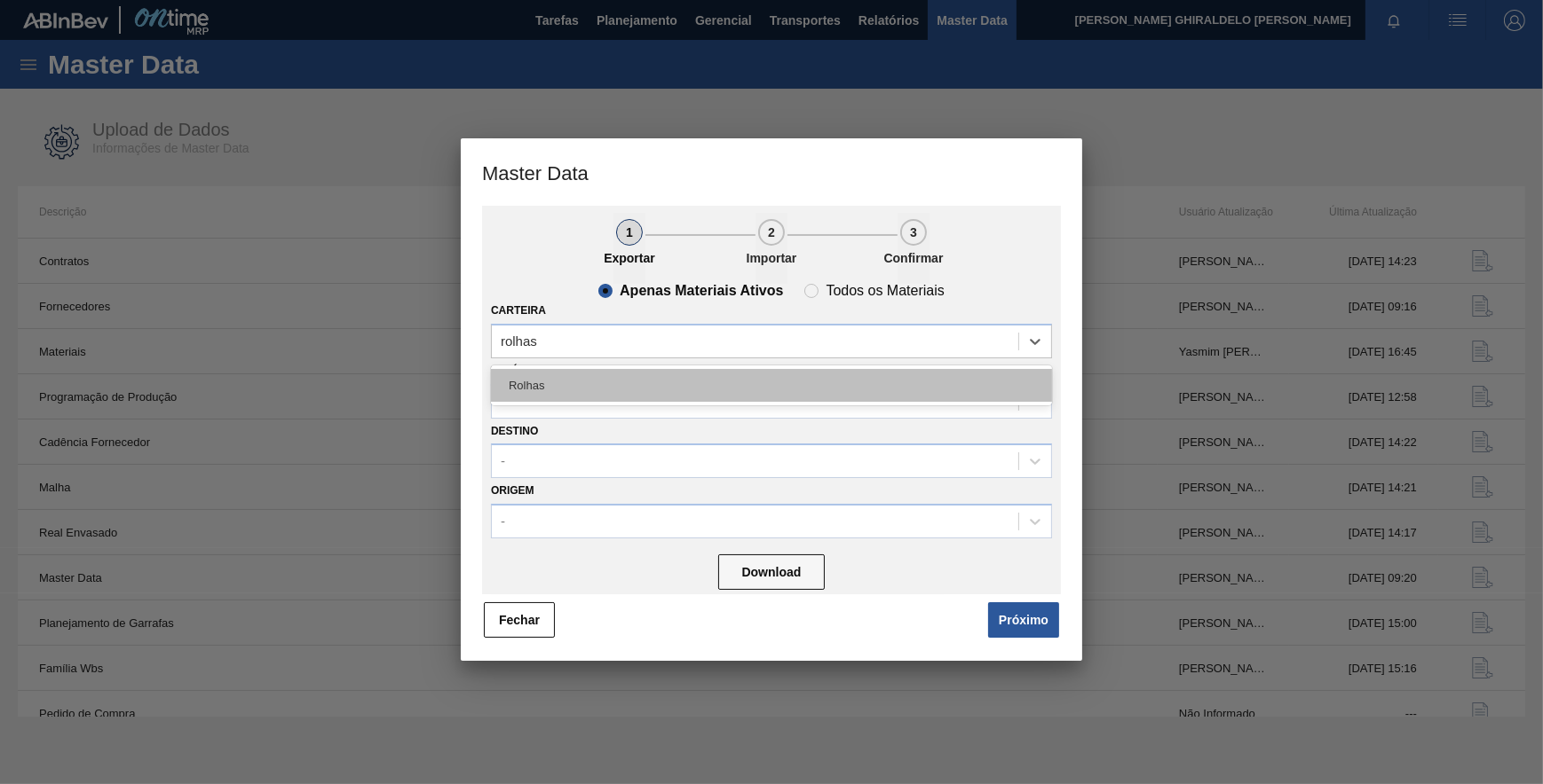
click at [636, 373] on div "Rolhas" at bounding box center [771, 386] width 561 height 33
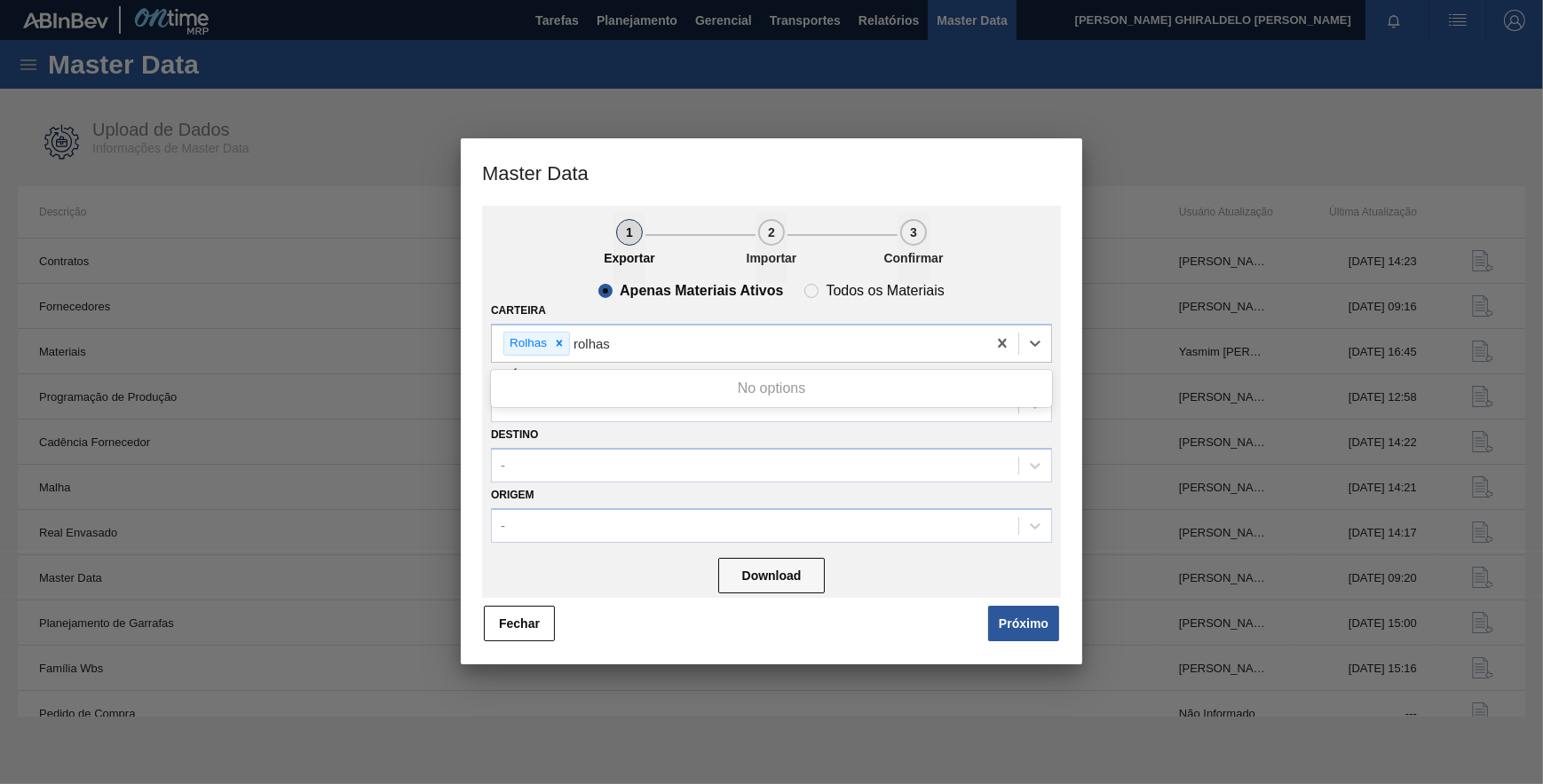
type input "rolha"
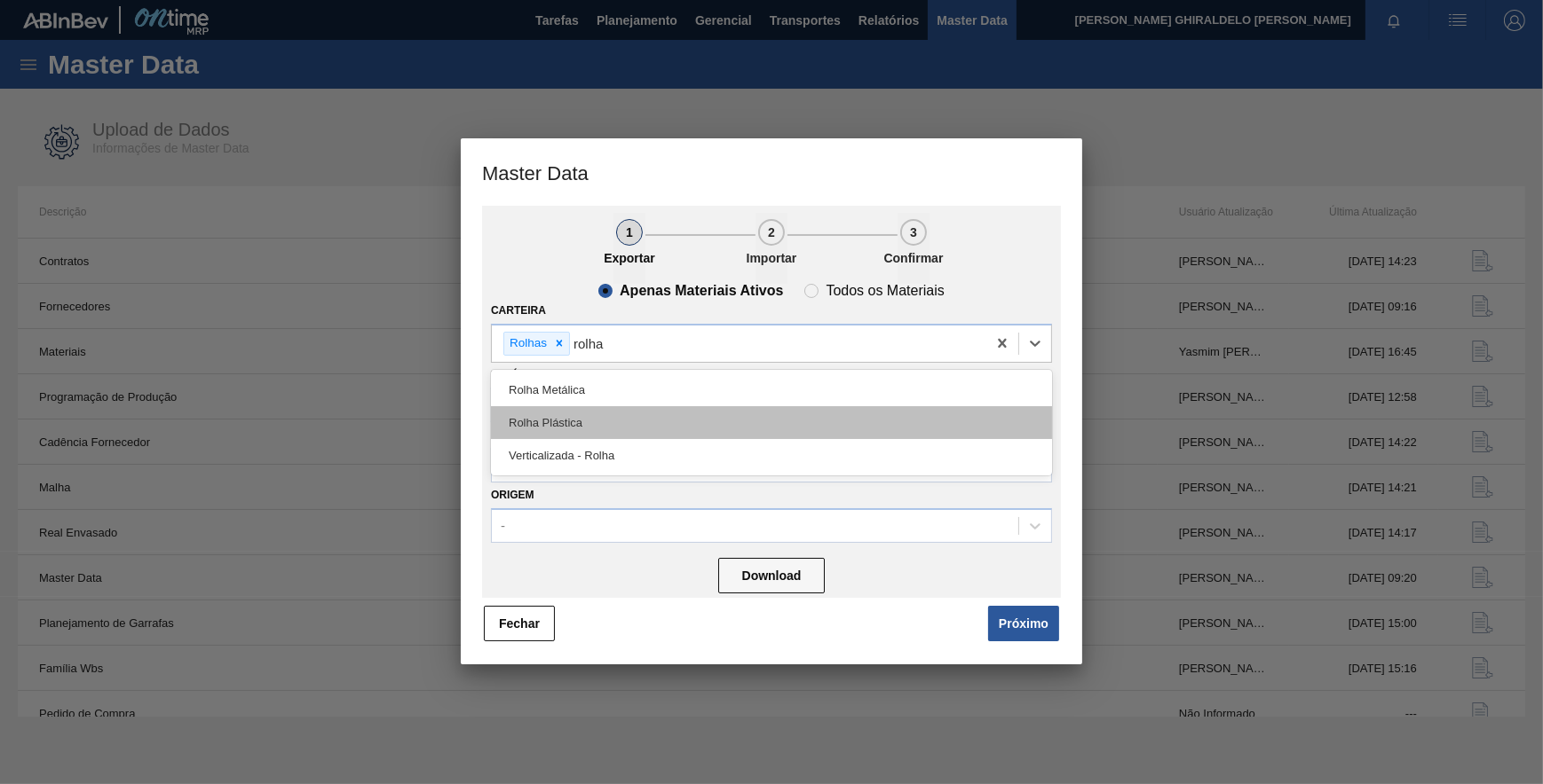
click at [630, 423] on div "Rolha Plástica" at bounding box center [771, 423] width 561 height 33
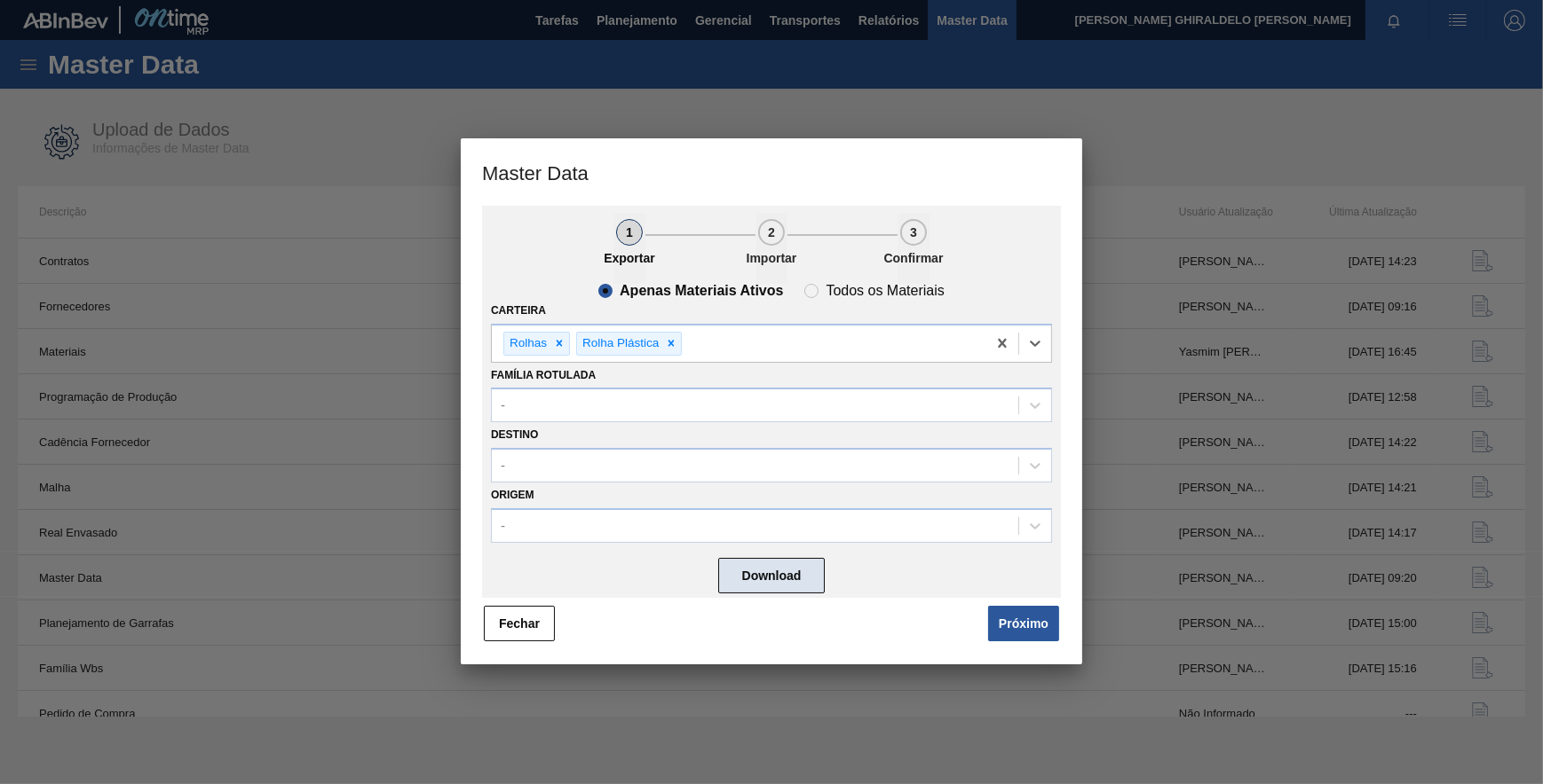
click at [786, 582] on button "Download" at bounding box center [772, 576] width 107 height 36
click at [1038, 621] on button "Próximo" at bounding box center [1023, 624] width 71 height 36
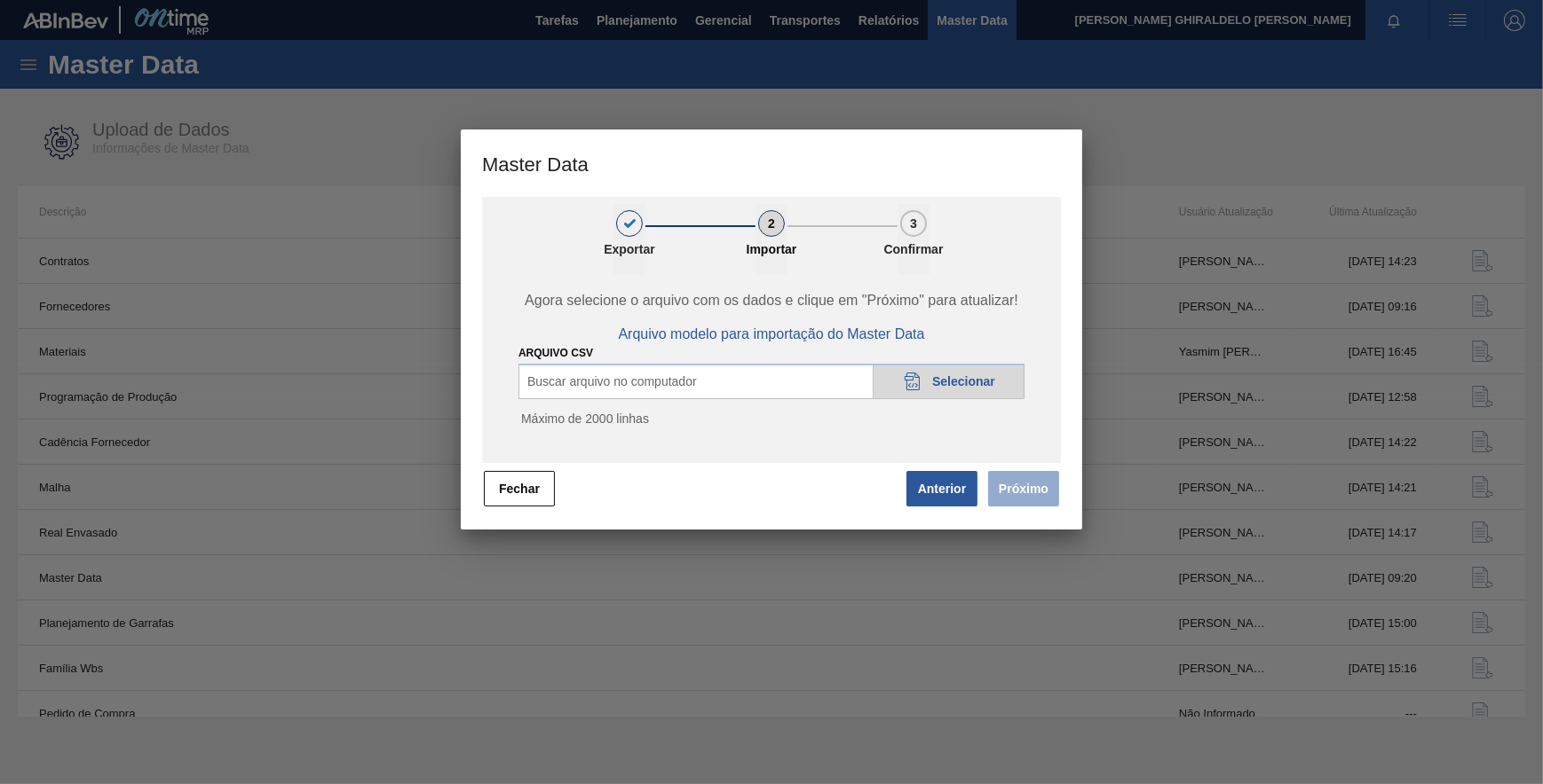
click at [956, 381] on span "Selecionar" at bounding box center [963, 381] width 63 height 14
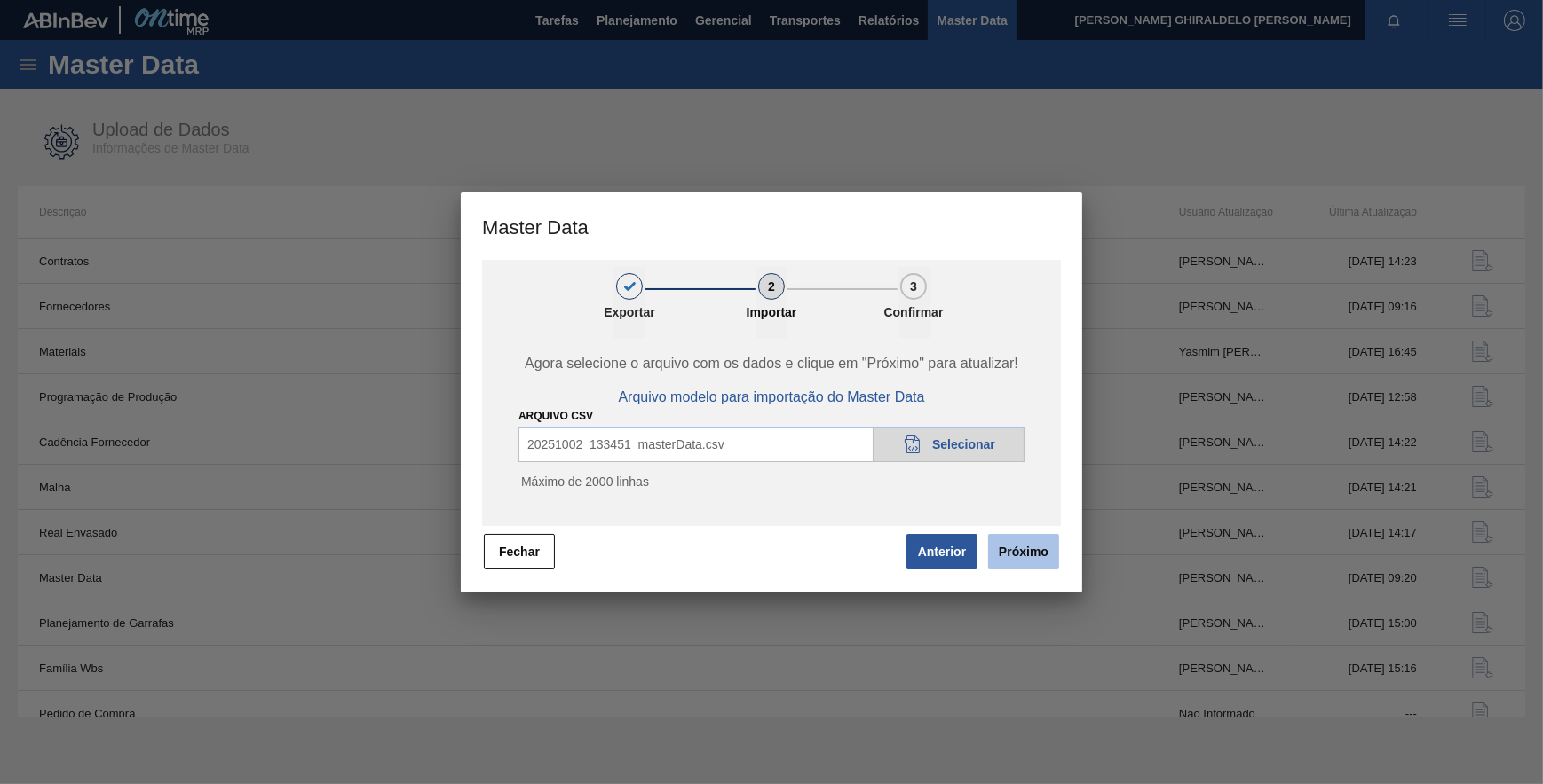
click at [1025, 559] on button "Próximo" at bounding box center [1023, 551] width 71 height 36
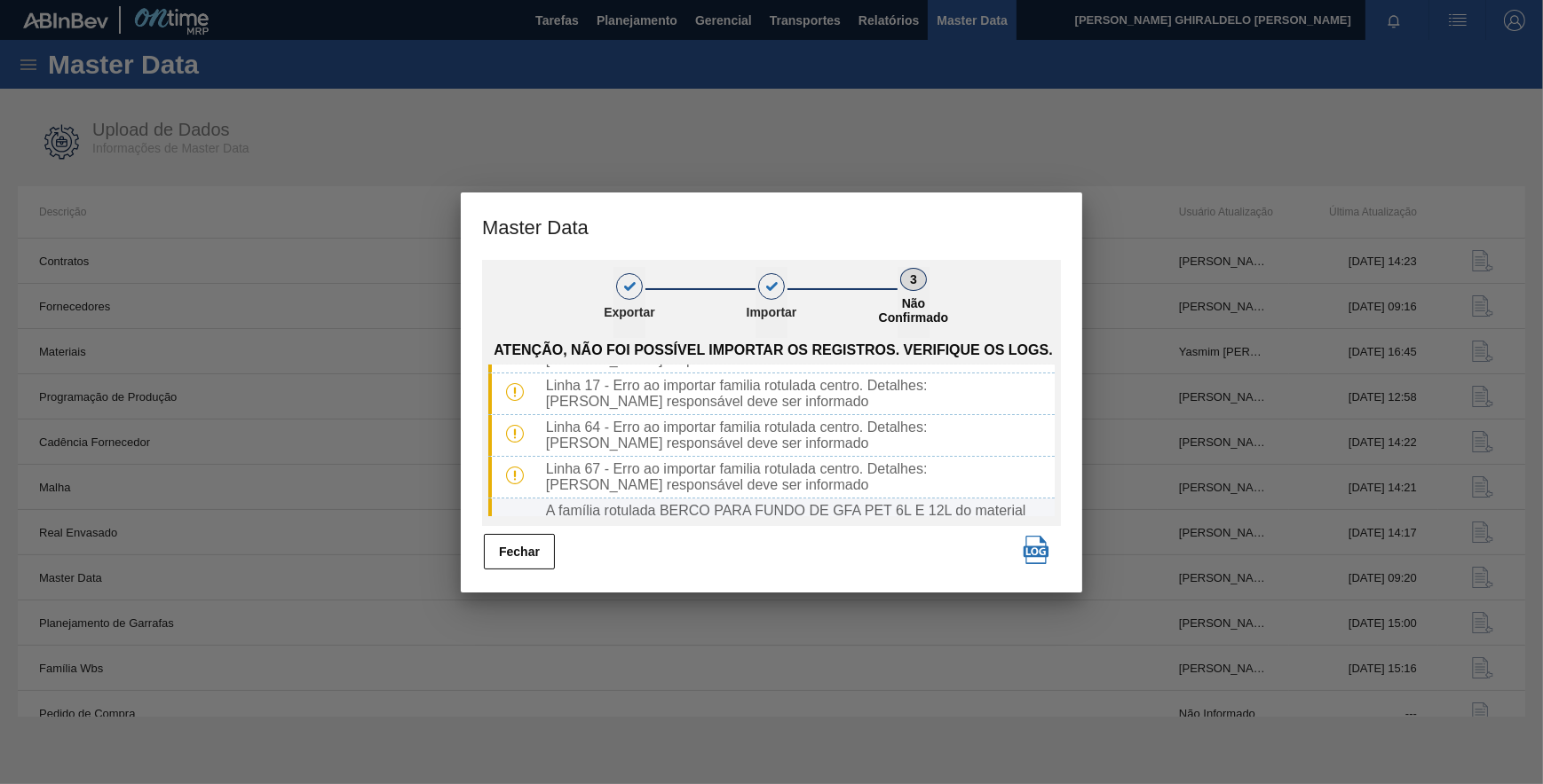
scroll to position [115, 0]
click at [530, 559] on button "Fechar" at bounding box center [519, 551] width 71 height 36
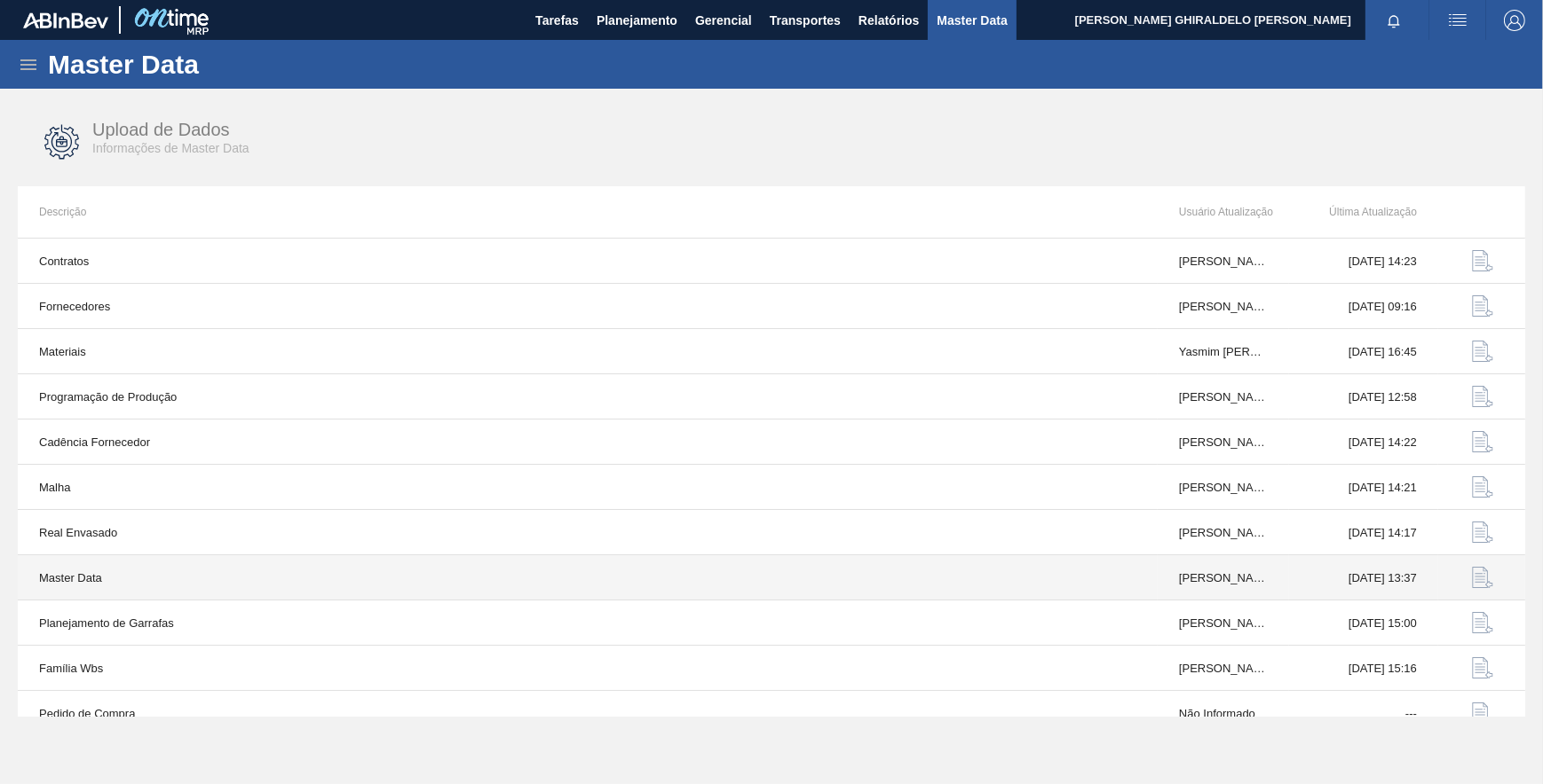
scroll to position [17, 0]
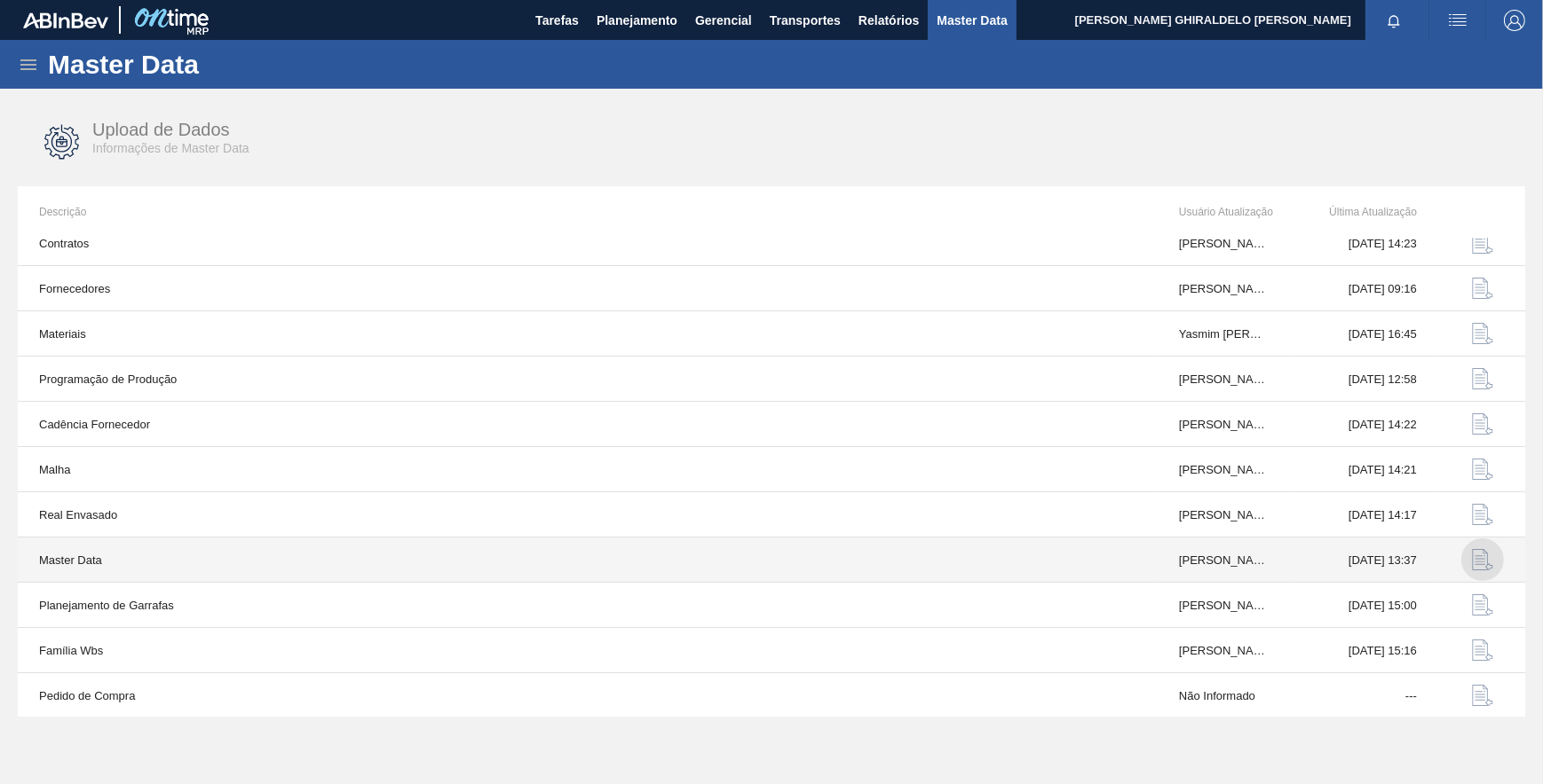
click at [1474, 549] on img "button" at bounding box center [1482, 559] width 21 height 21
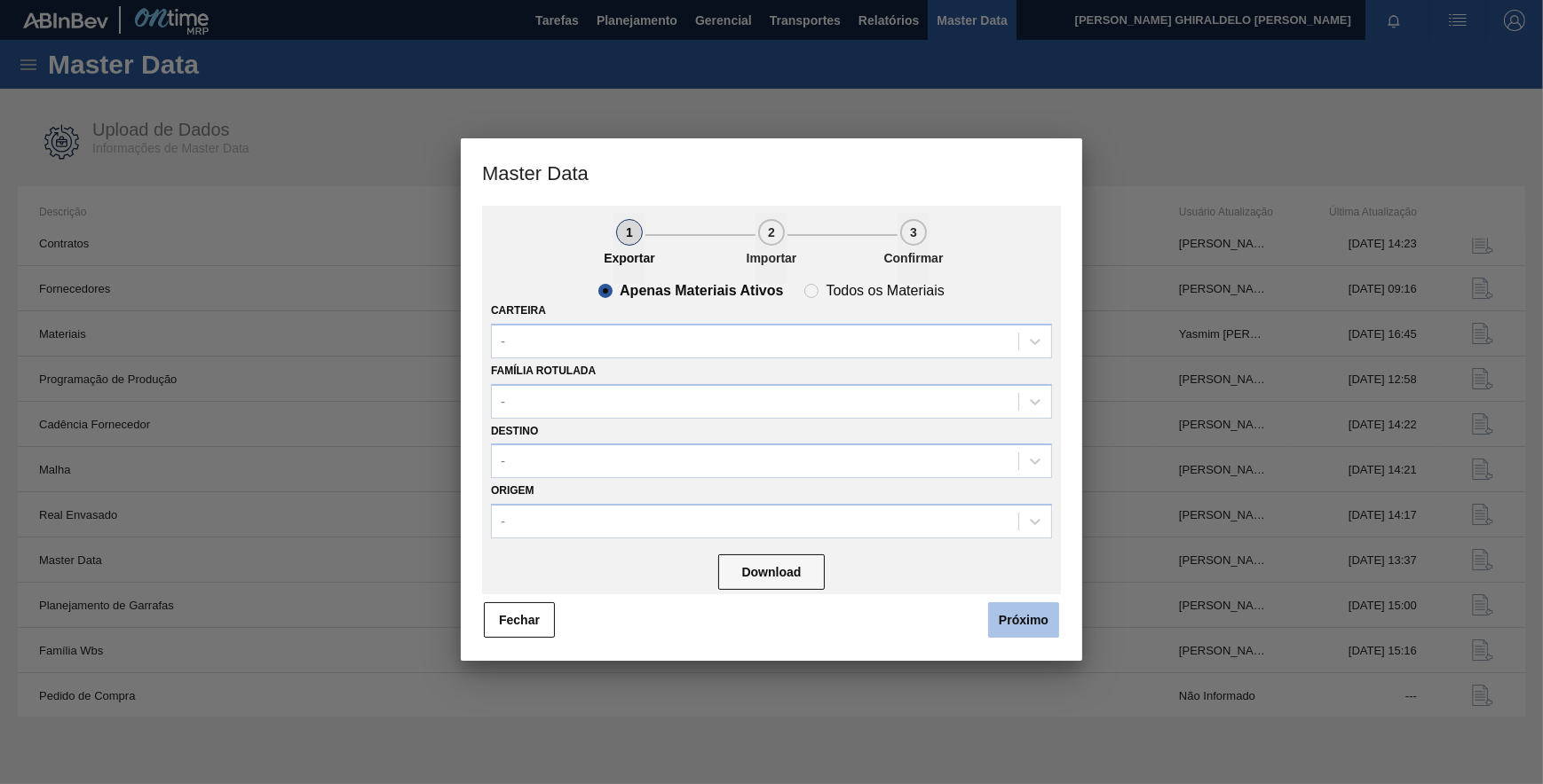
click at [1003, 612] on button "Próximo" at bounding box center [1023, 620] width 71 height 36
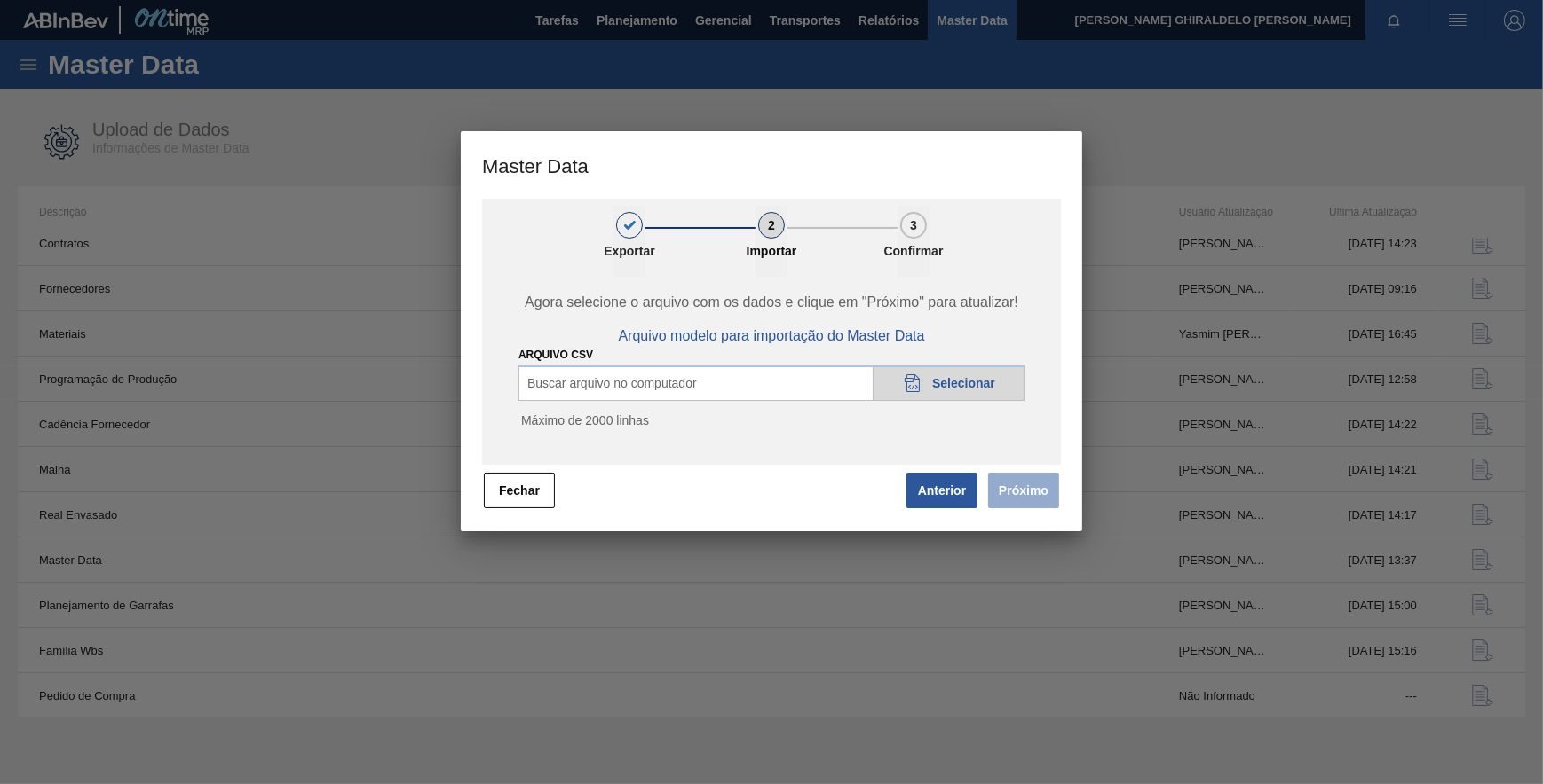
click at [944, 388] on span "Selecionar" at bounding box center [963, 383] width 63 height 14
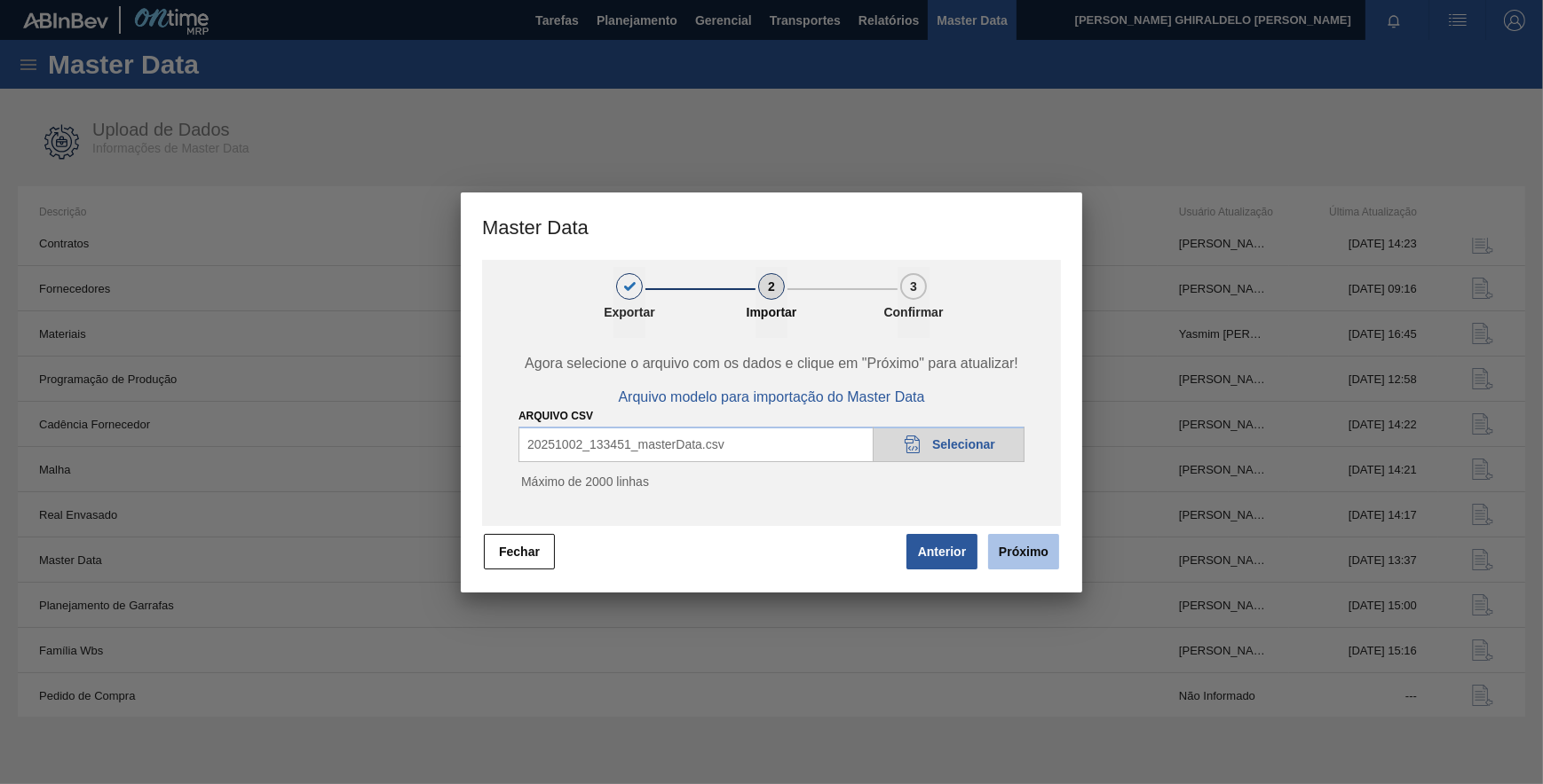
click at [1017, 548] on button "Próximo" at bounding box center [1023, 551] width 71 height 36
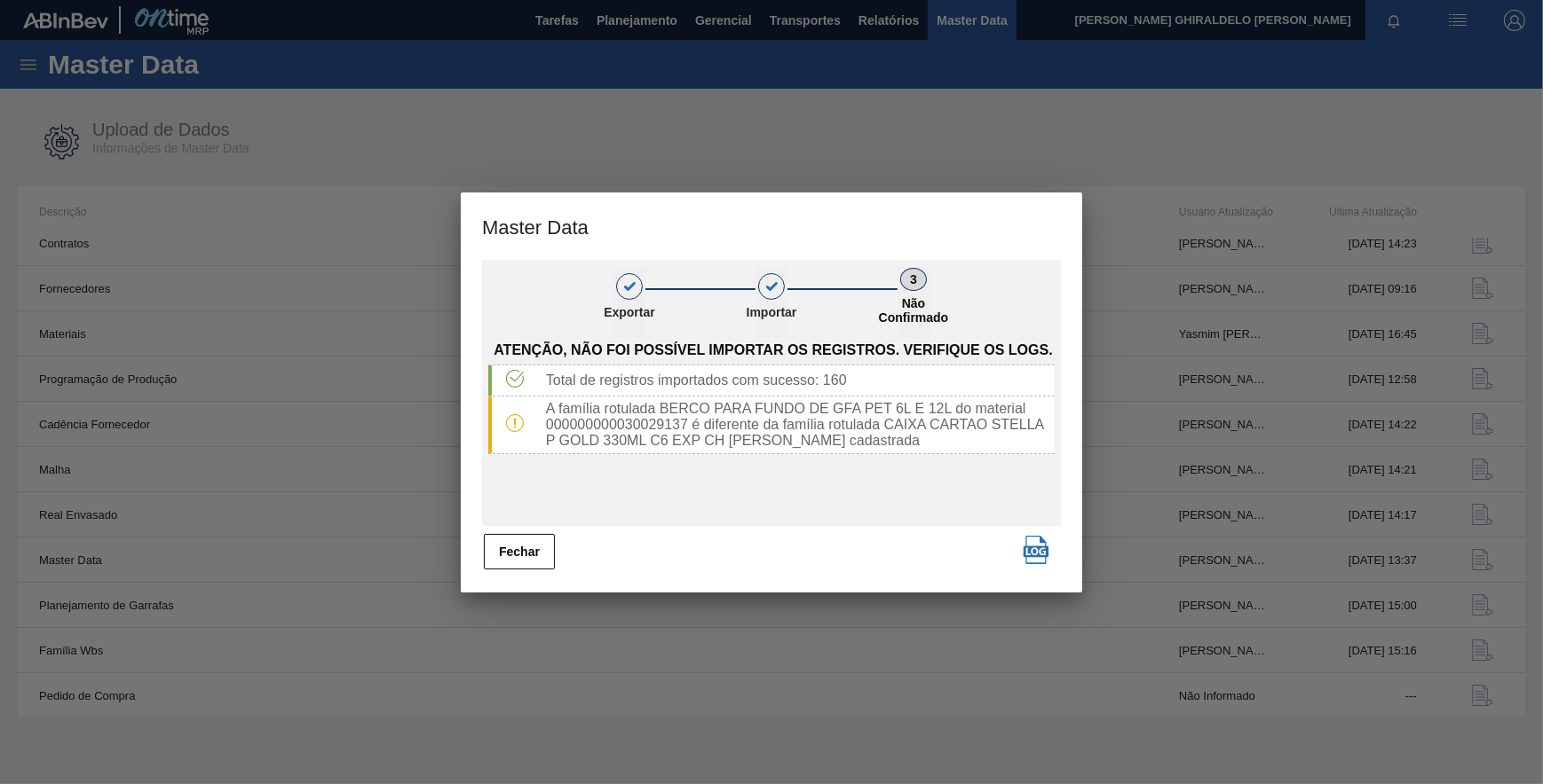
click at [534, 552] on button "Fechar" at bounding box center [519, 551] width 71 height 36
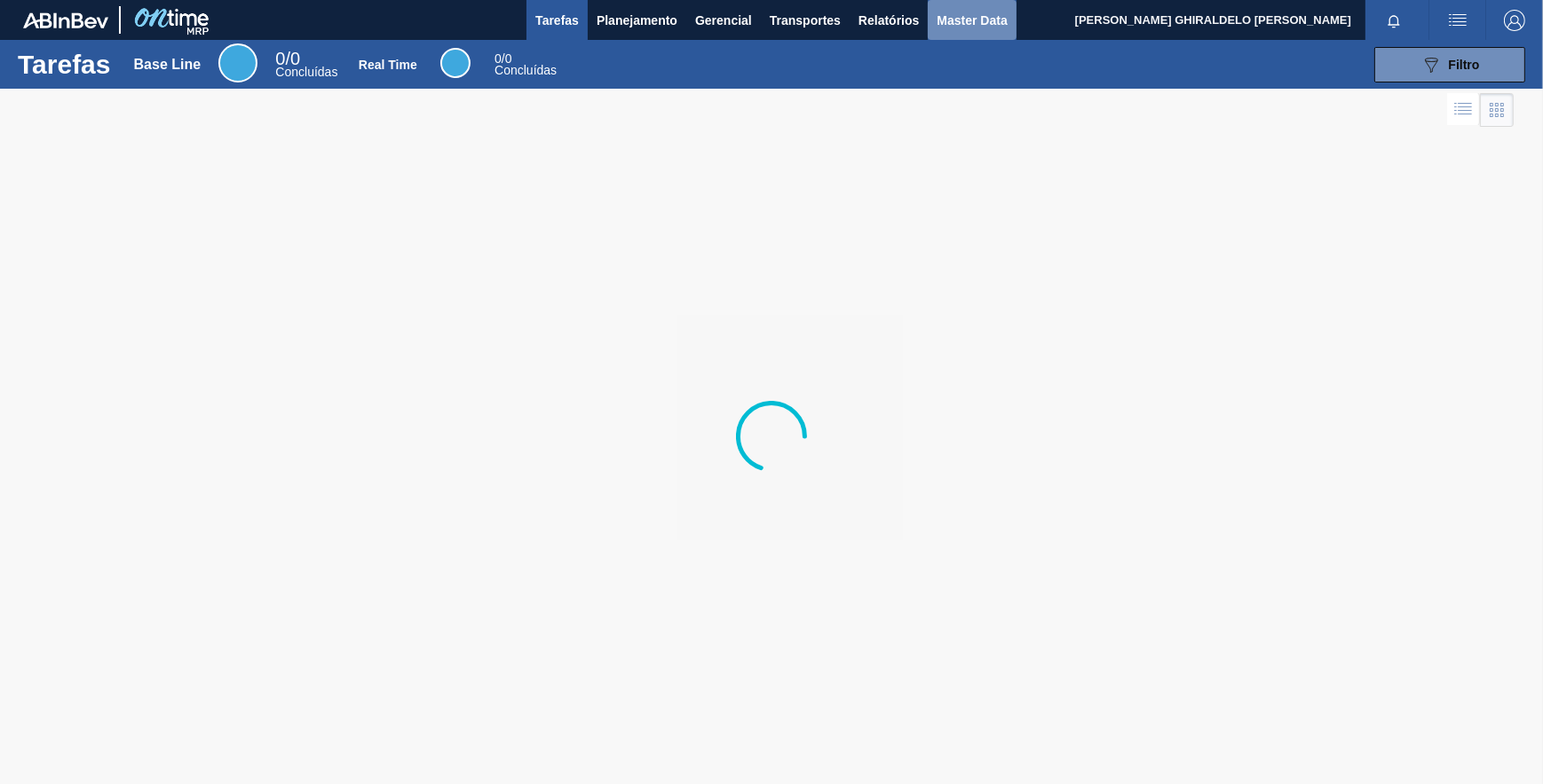
click at [977, 24] on span "Master Data" at bounding box center [971, 20] width 70 height 21
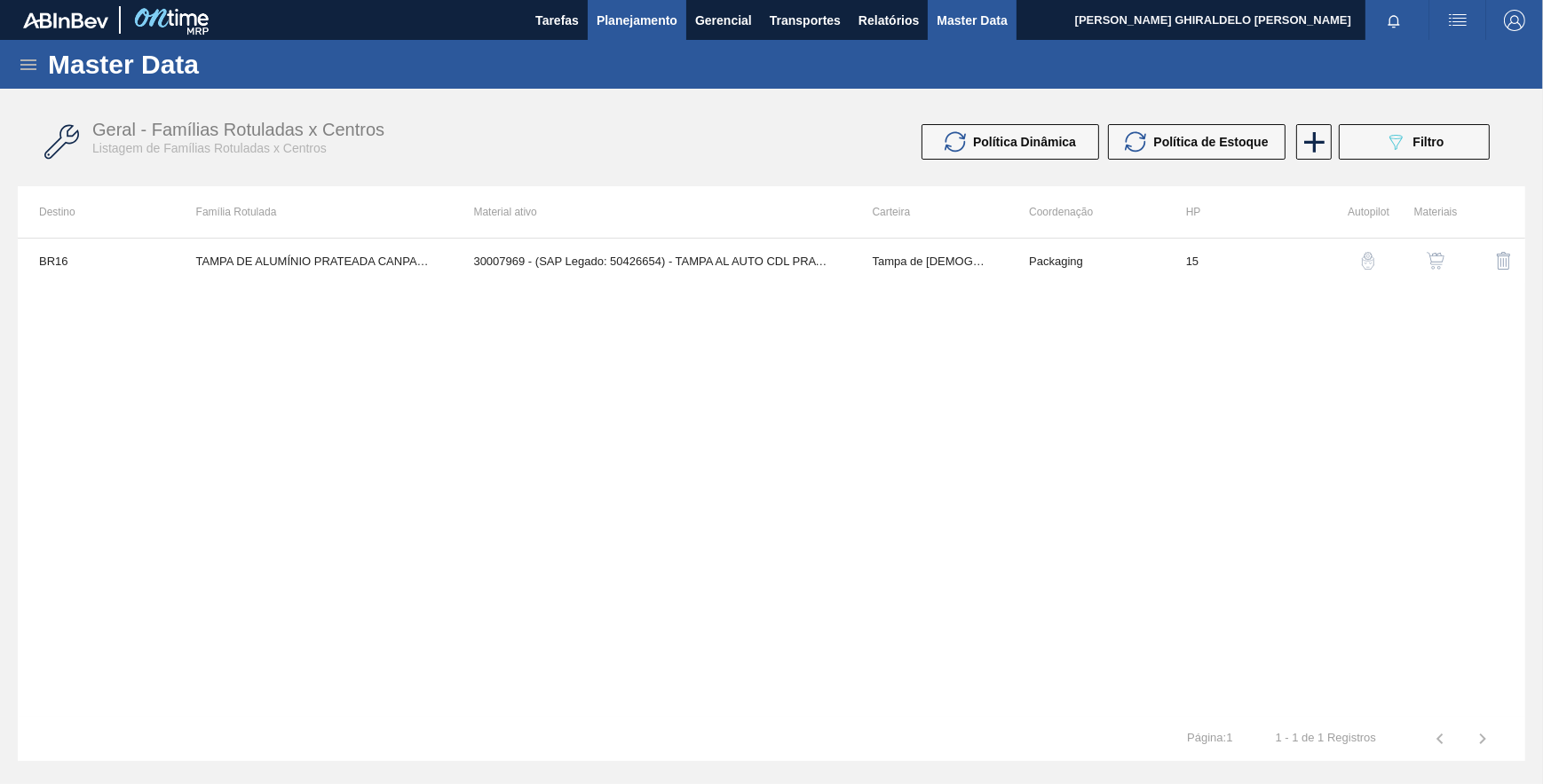
click at [637, 26] on span "Planejamento" at bounding box center [637, 20] width 81 height 21
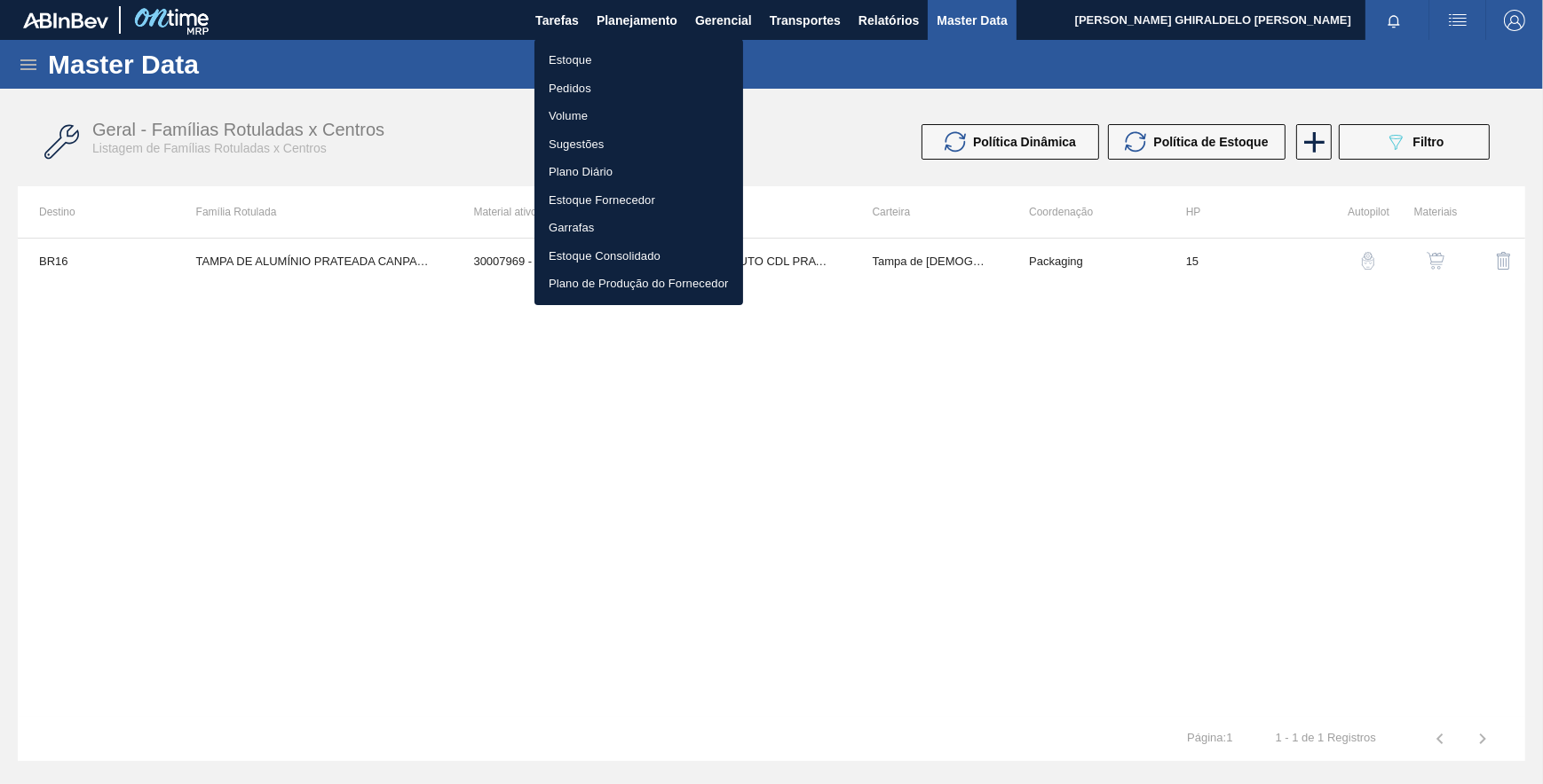
click at [570, 53] on li "Estoque" at bounding box center [638, 60] width 209 height 29
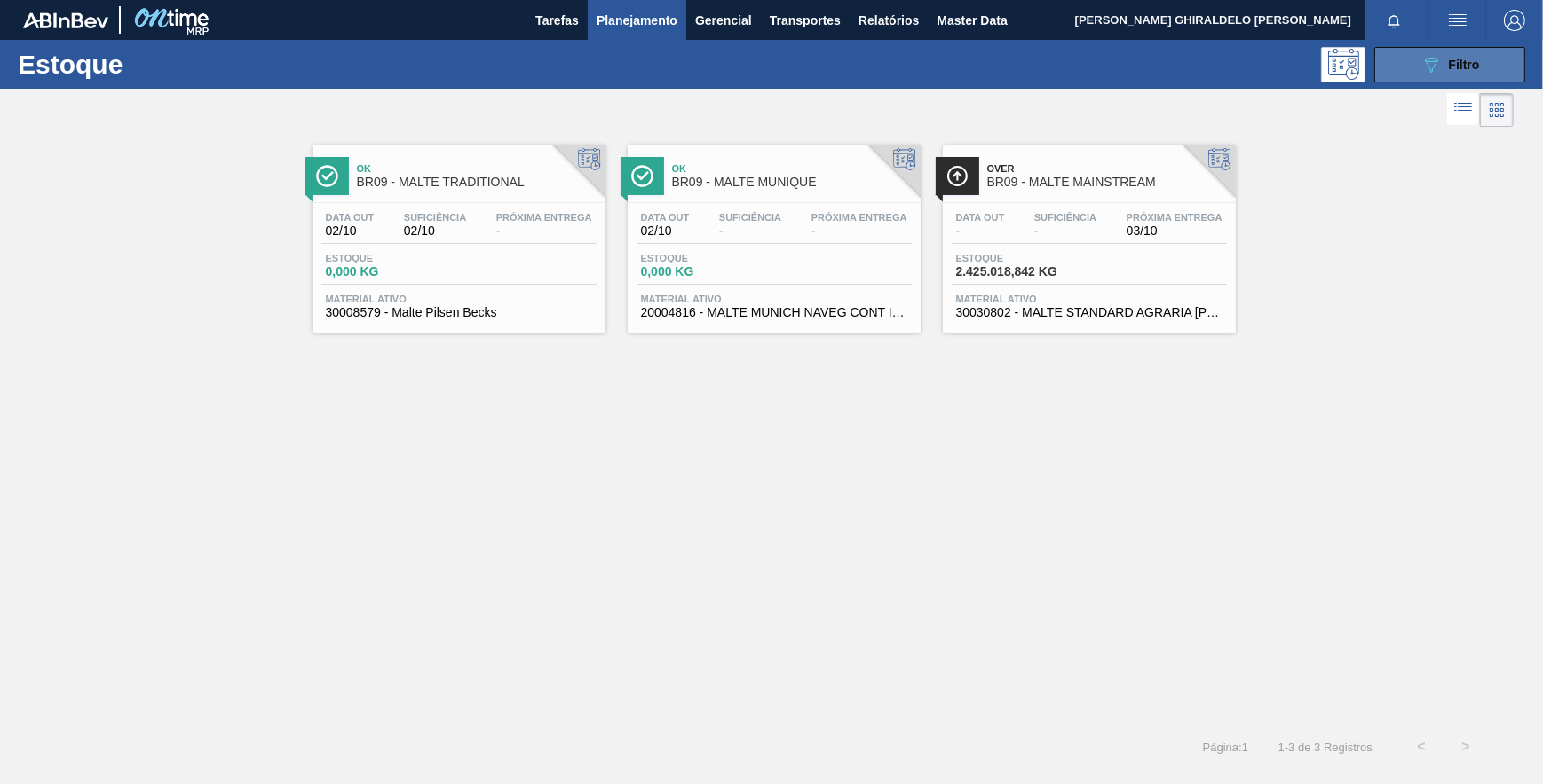
click at [1402, 72] on button "089F7B8B-B2A5-4AFE-B5C0-19BA573D28AC Filtro" at bounding box center [1450, 64] width 151 height 36
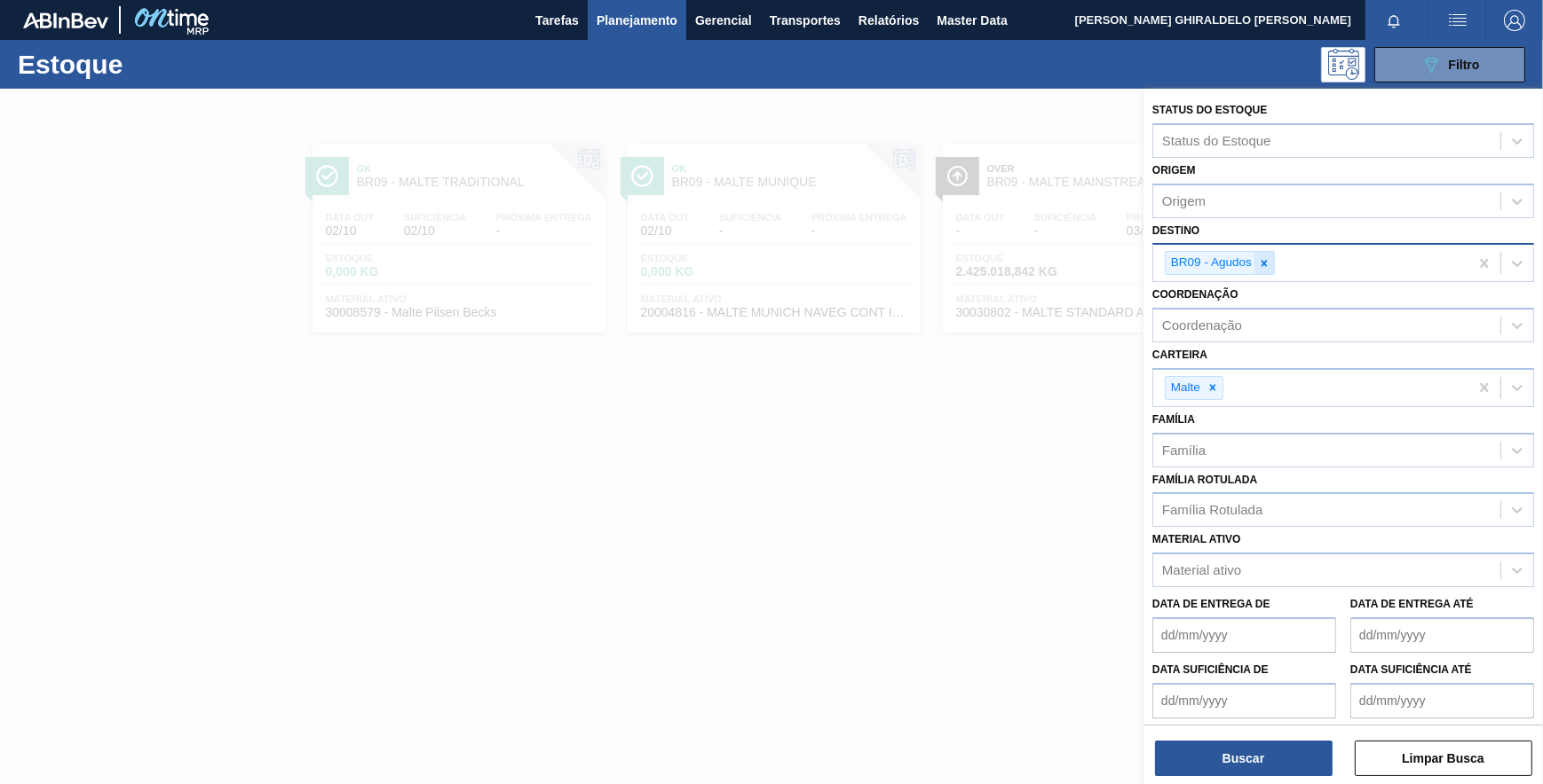
click at [1266, 267] on icon at bounding box center [1263, 263] width 12 height 12
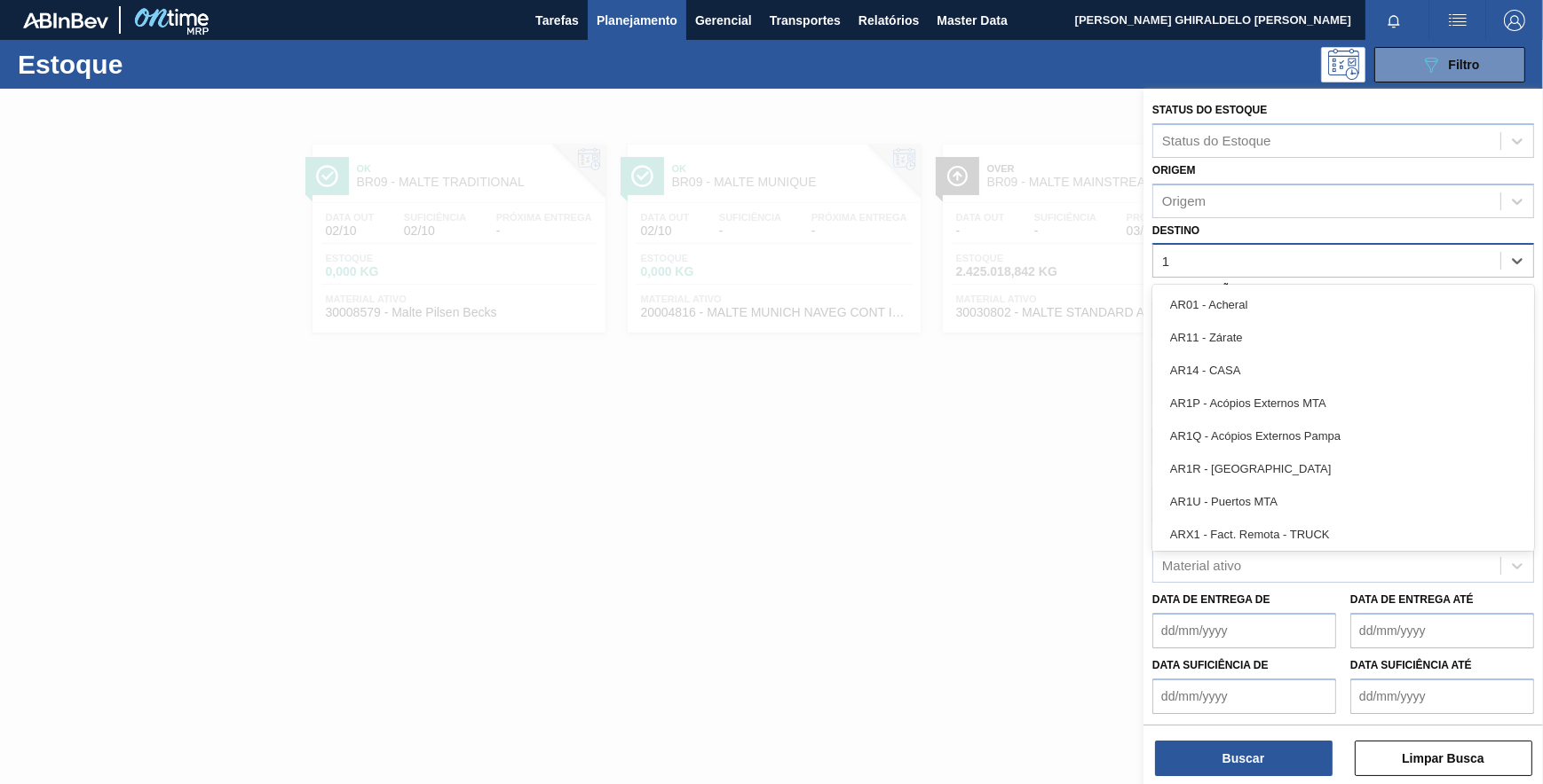
type input "19"
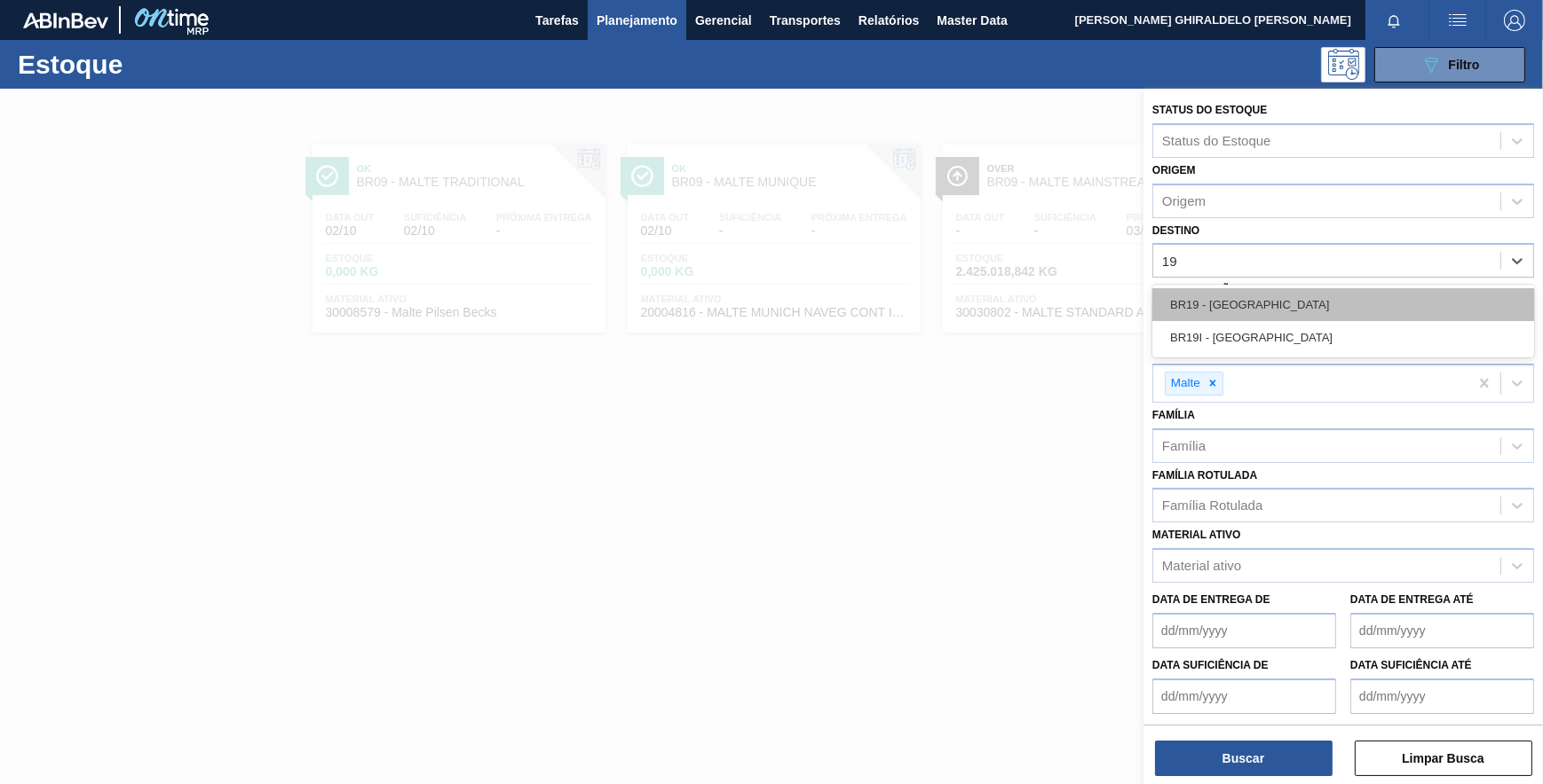
click at [1263, 300] on div "BR19 - Nova Rio" at bounding box center [1343, 305] width 382 height 33
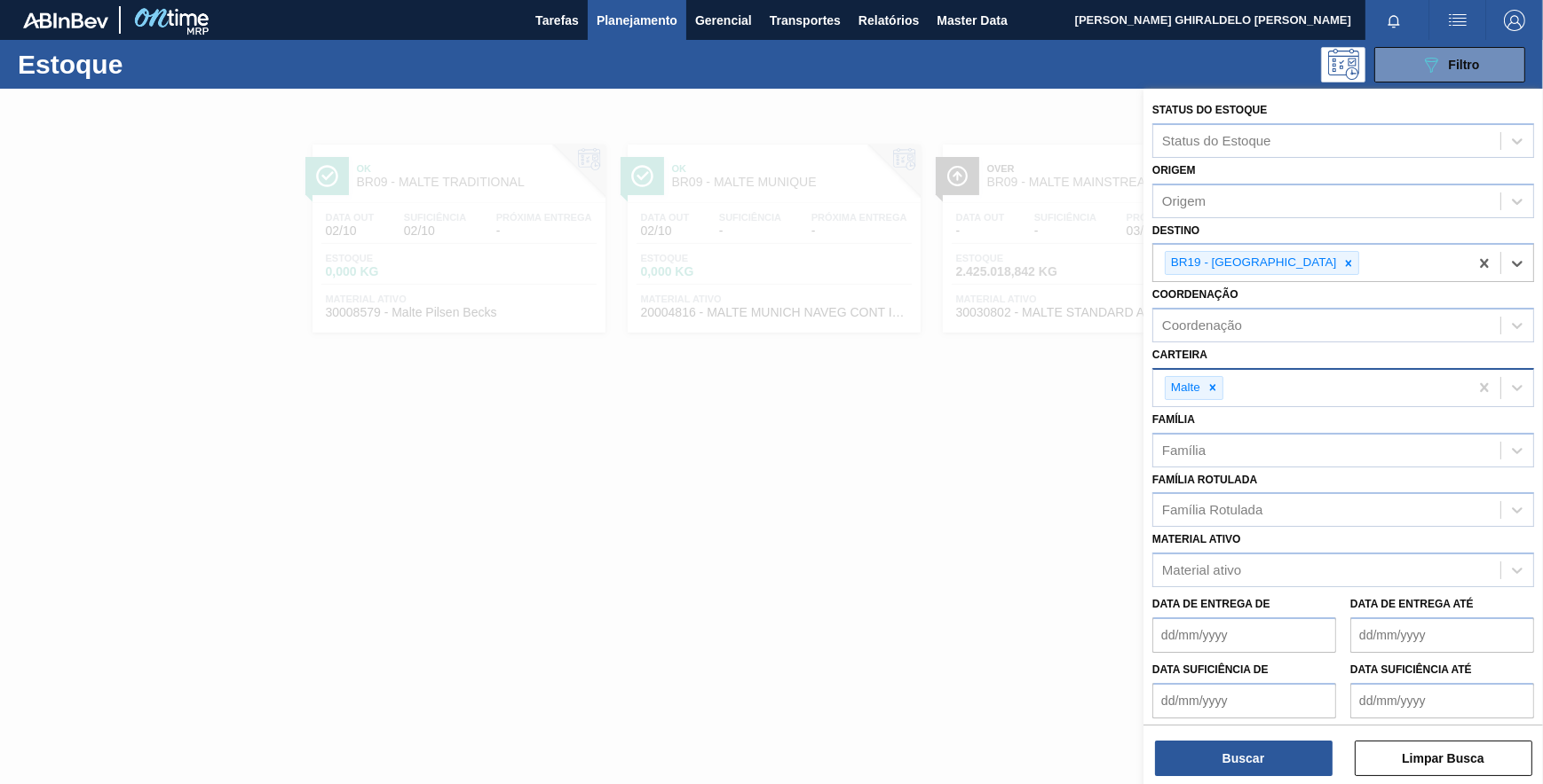
drag, startPoint x: 1212, startPoint y: 398, endPoint x: 1219, endPoint y: 391, distance: 9.9
click at [1216, 395] on div at bounding box center [1212, 388] width 19 height 22
click at [1219, 388] on div "Carteira" at bounding box center [1327, 386] width 347 height 26
type input "filme d"
drag, startPoint x: 1224, startPoint y: 421, endPoint x: 1216, endPoint y: 463, distance: 42.8
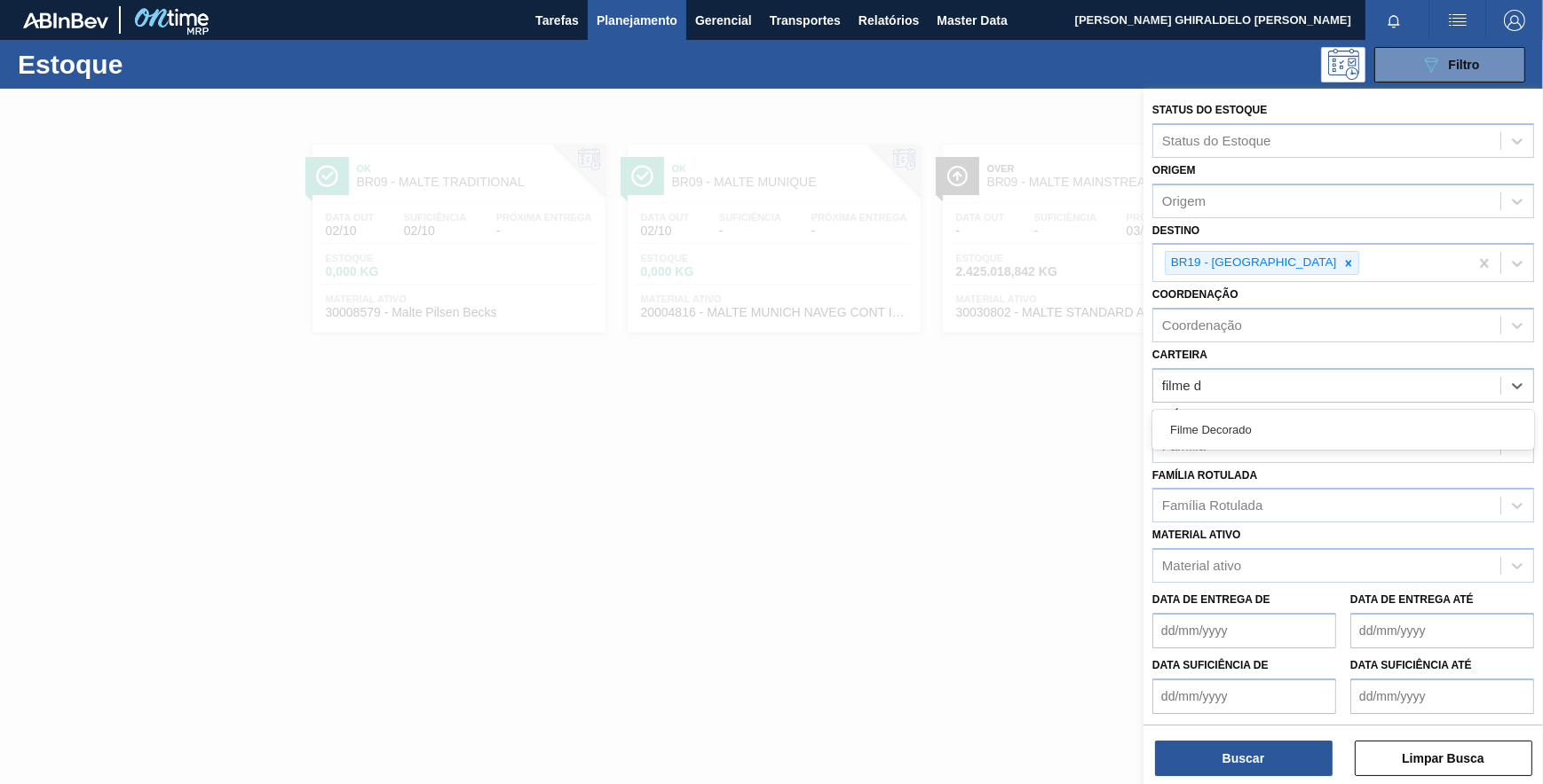
click at [1224, 421] on div "Filme Decorado" at bounding box center [1343, 430] width 382 height 33
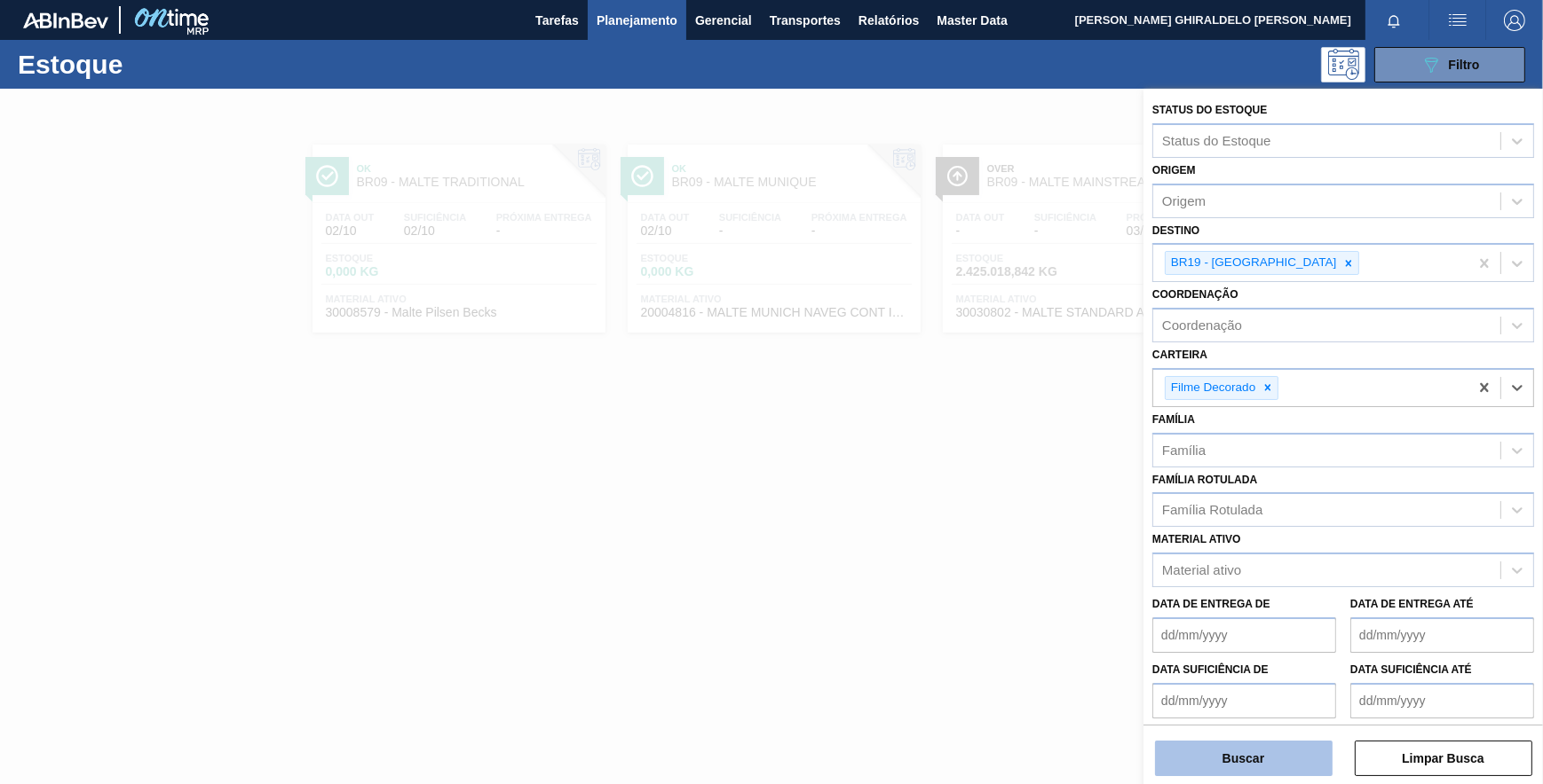
click at [1233, 755] on button "Buscar" at bounding box center [1243, 758] width 178 height 36
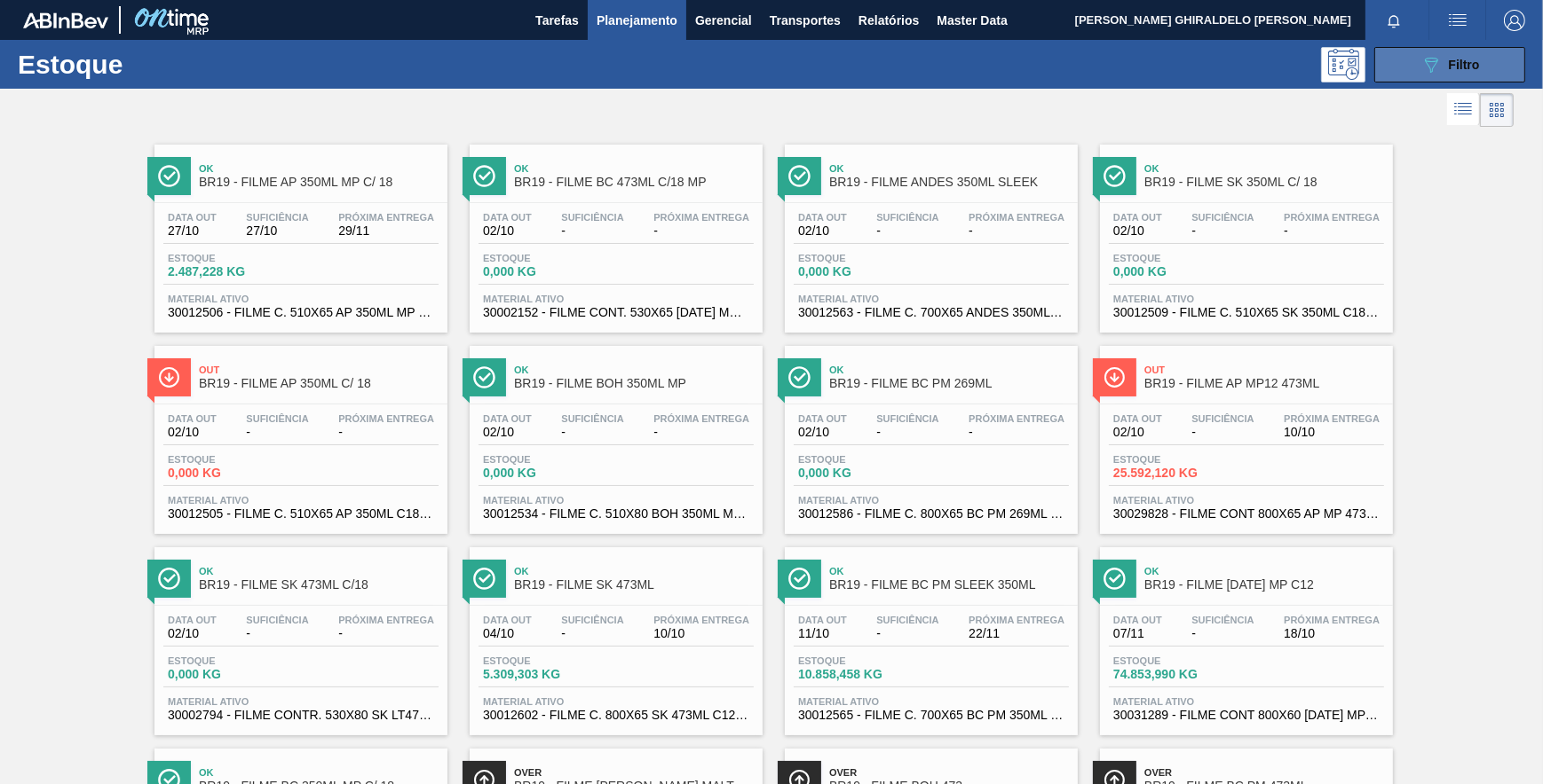
click at [1421, 70] on icon "089F7B8B-B2A5-4AFE-B5C0-19BA573D28AC" at bounding box center [1431, 64] width 21 height 21
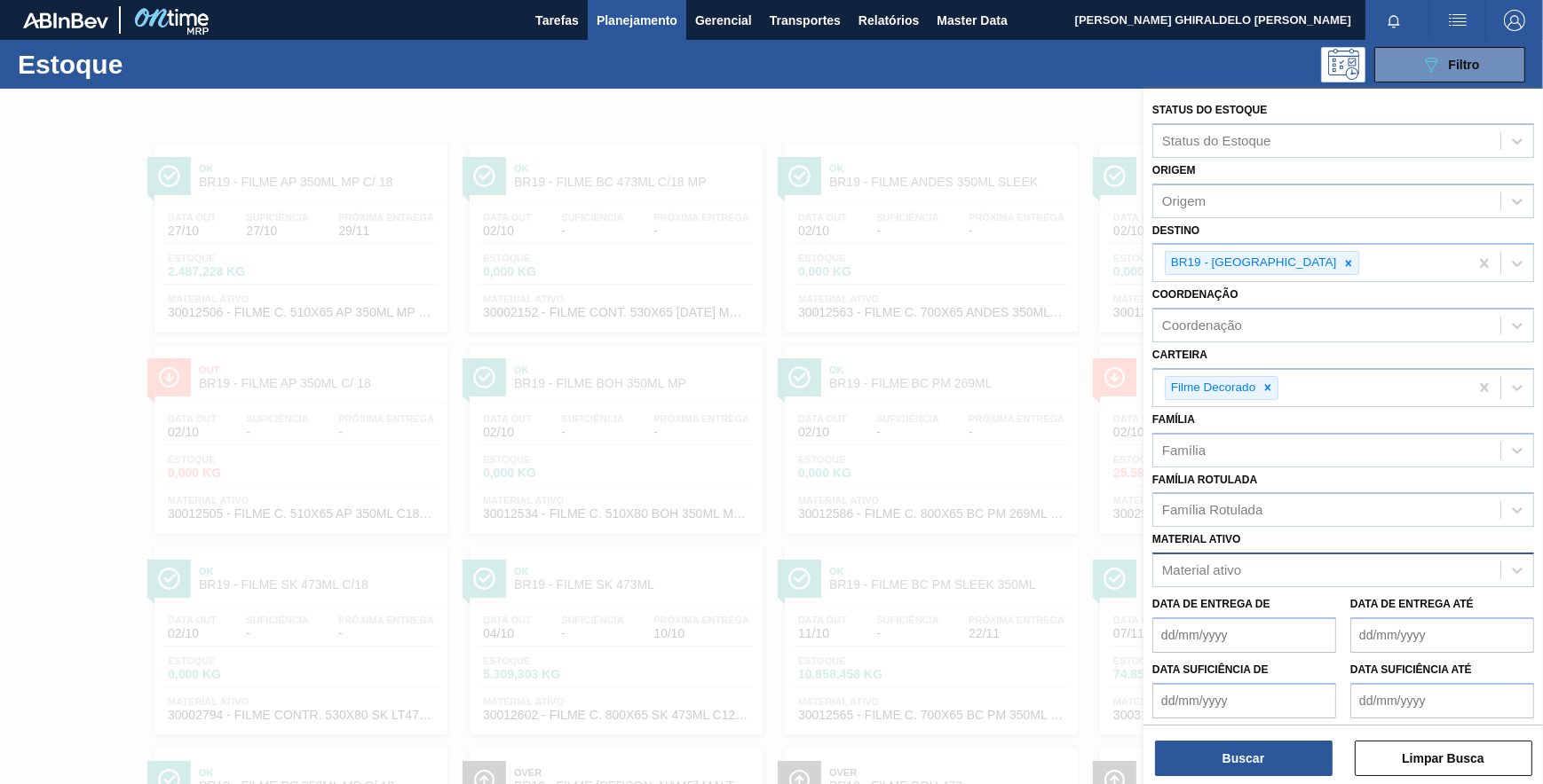
click at [1222, 563] on div "Material ativo" at bounding box center [1201, 571] width 79 height 15
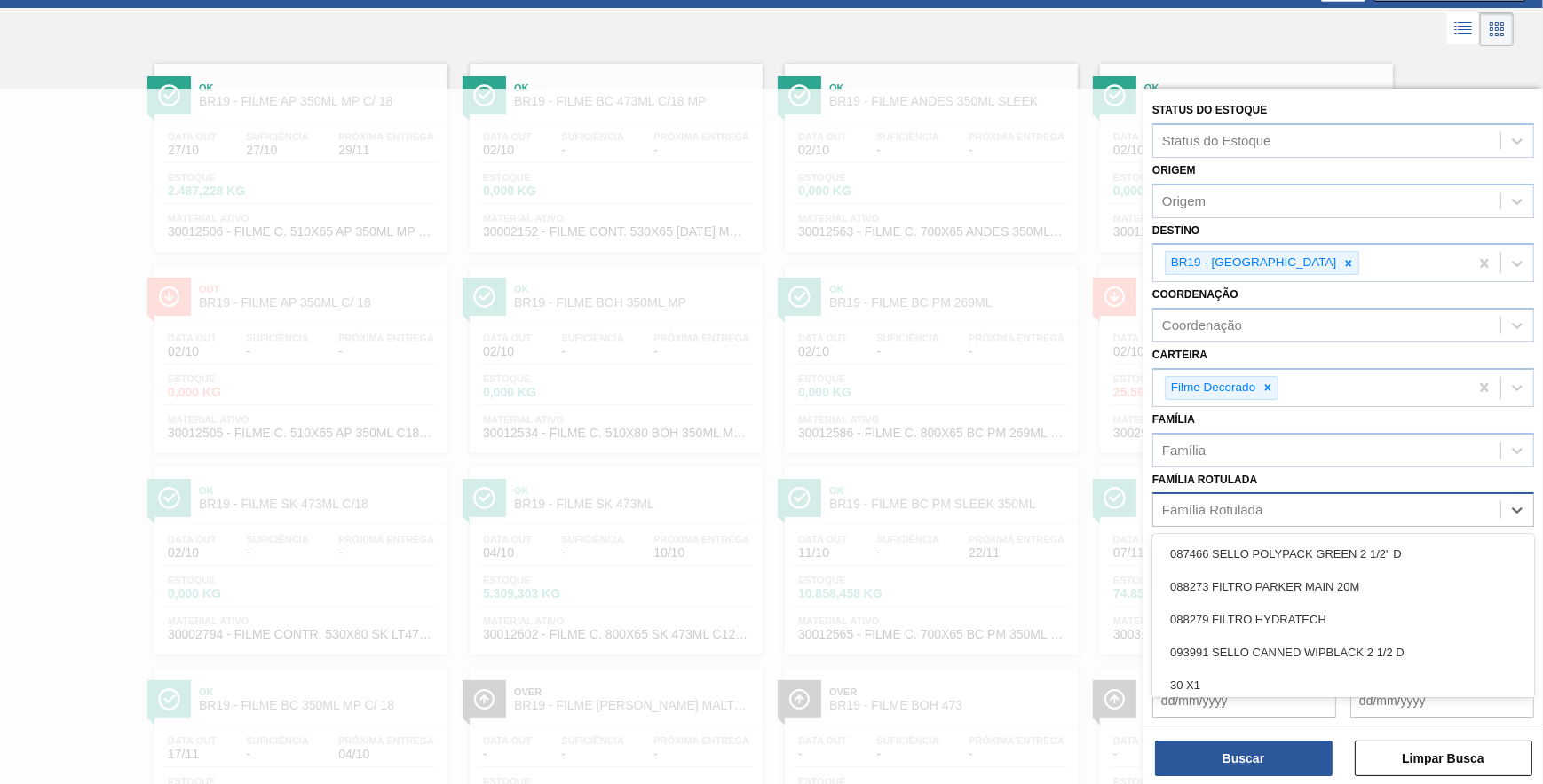
click at [1218, 518] on div "Família Rotulada" at bounding box center [1327, 511] width 347 height 26
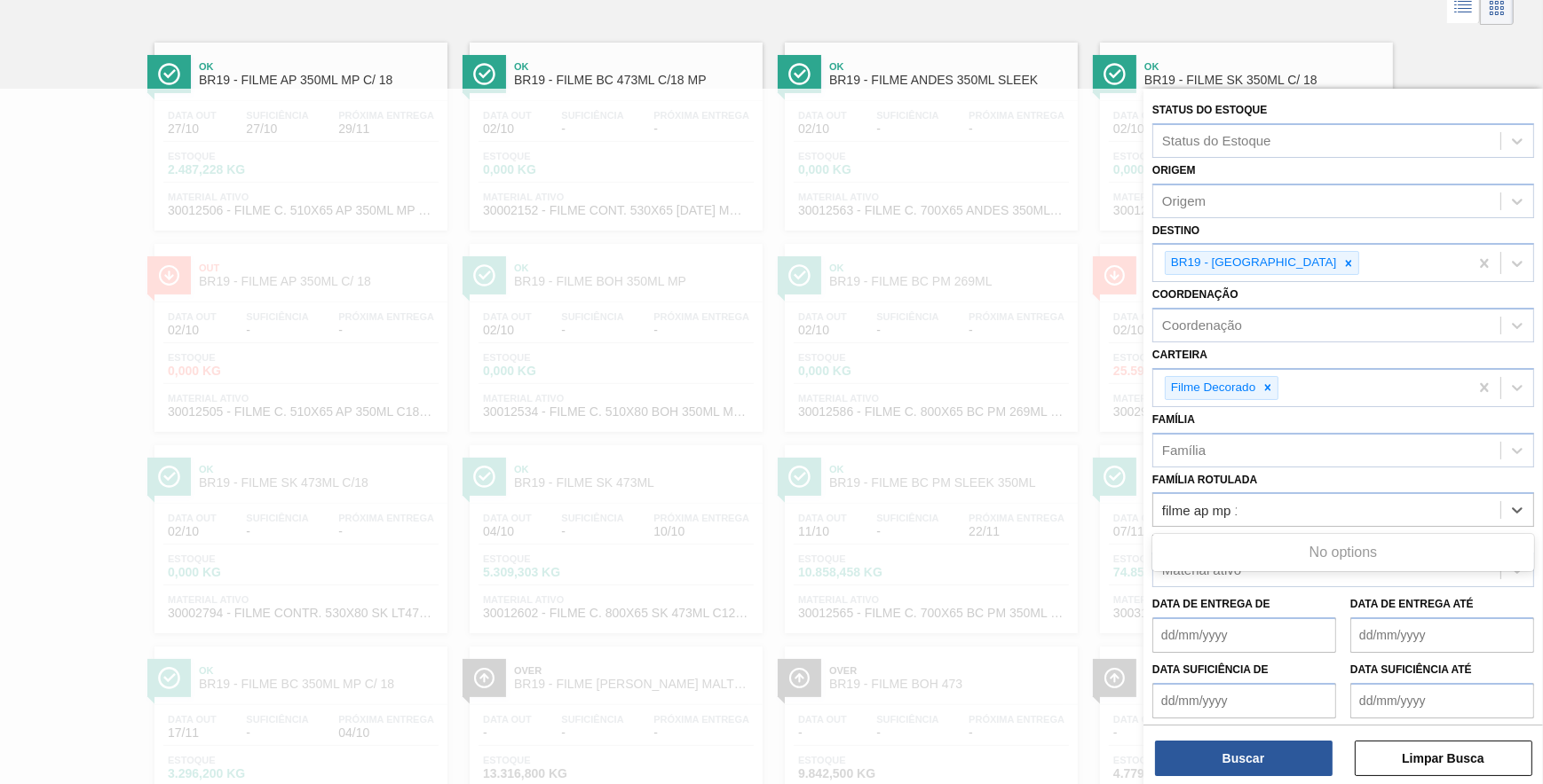
type Rotulada "filme ap mp 12"
drag, startPoint x: 1270, startPoint y: 510, endPoint x: 1146, endPoint y: 503, distance: 124.2
click at [1146, 503] on div "Status do Estoque Status do Estoque Origem Origem Destino BR19 - Nova Rio Coord…" at bounding box center [1343, 441] width 400 height 705
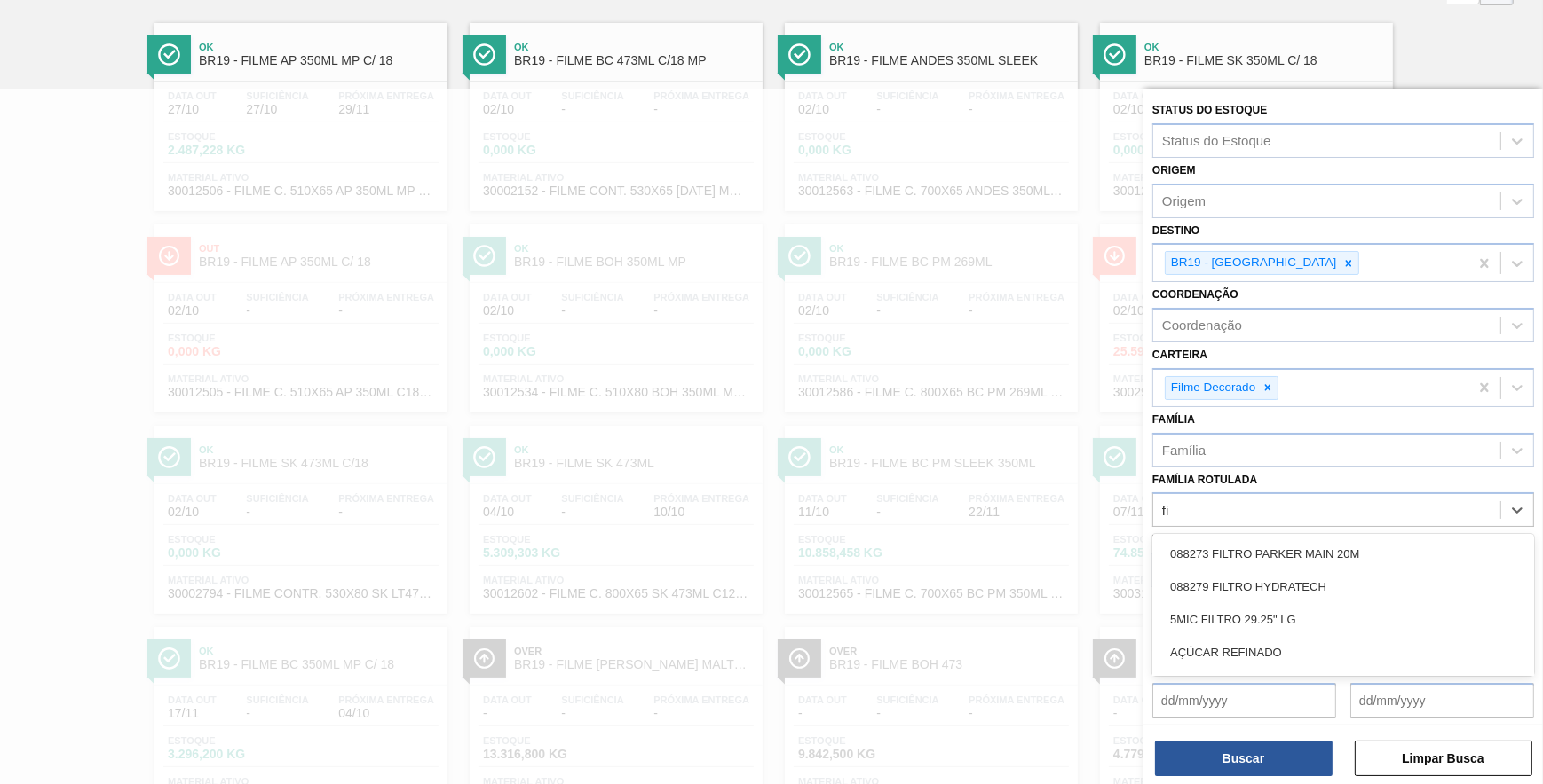
scroll to position [123, 0]
type Rotulada "filme AP M"
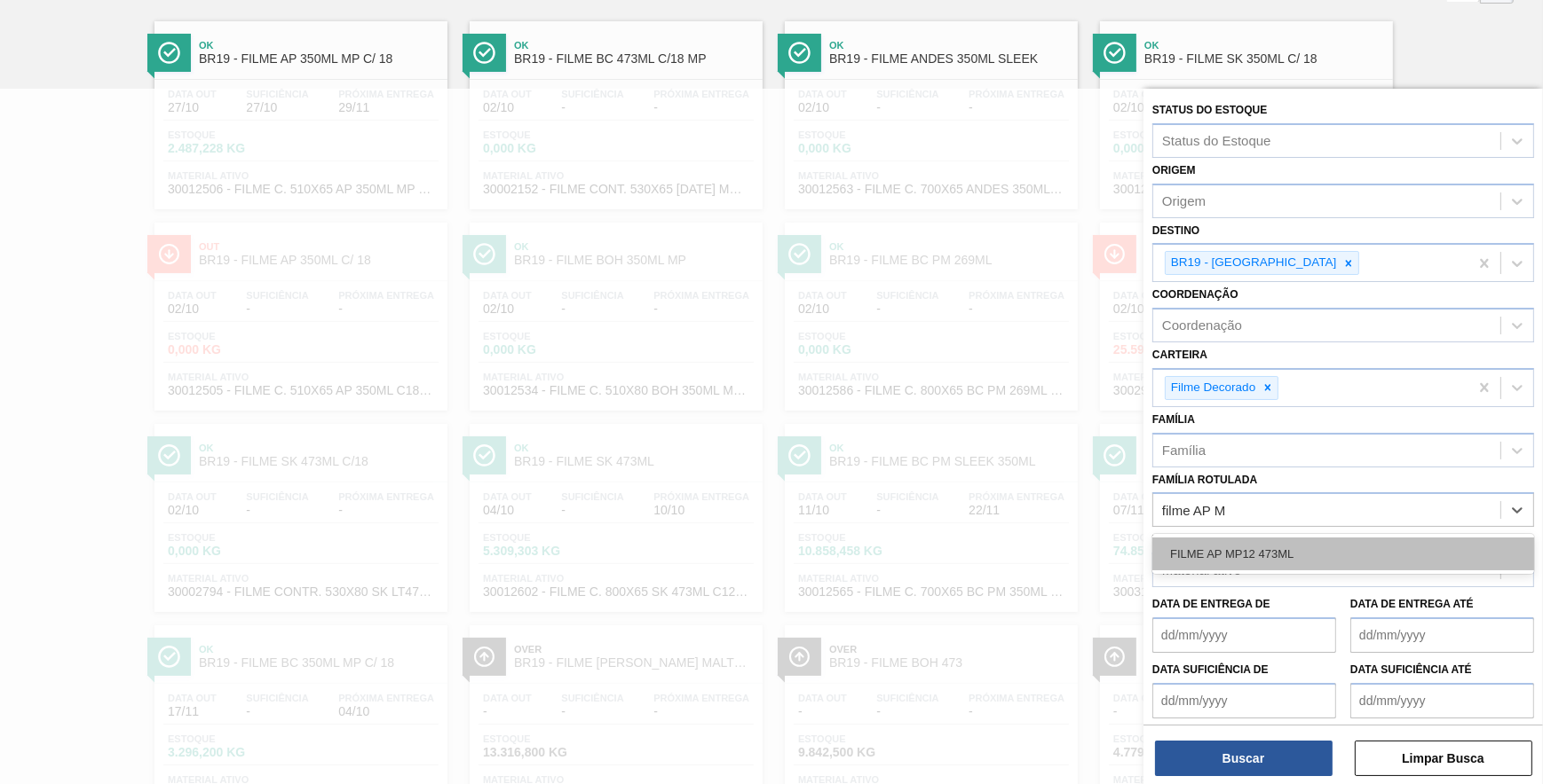
click at [1205, 540] on div "FILME AP MP12 473ML" at bounding box center [1343, 554] width 382 height 33
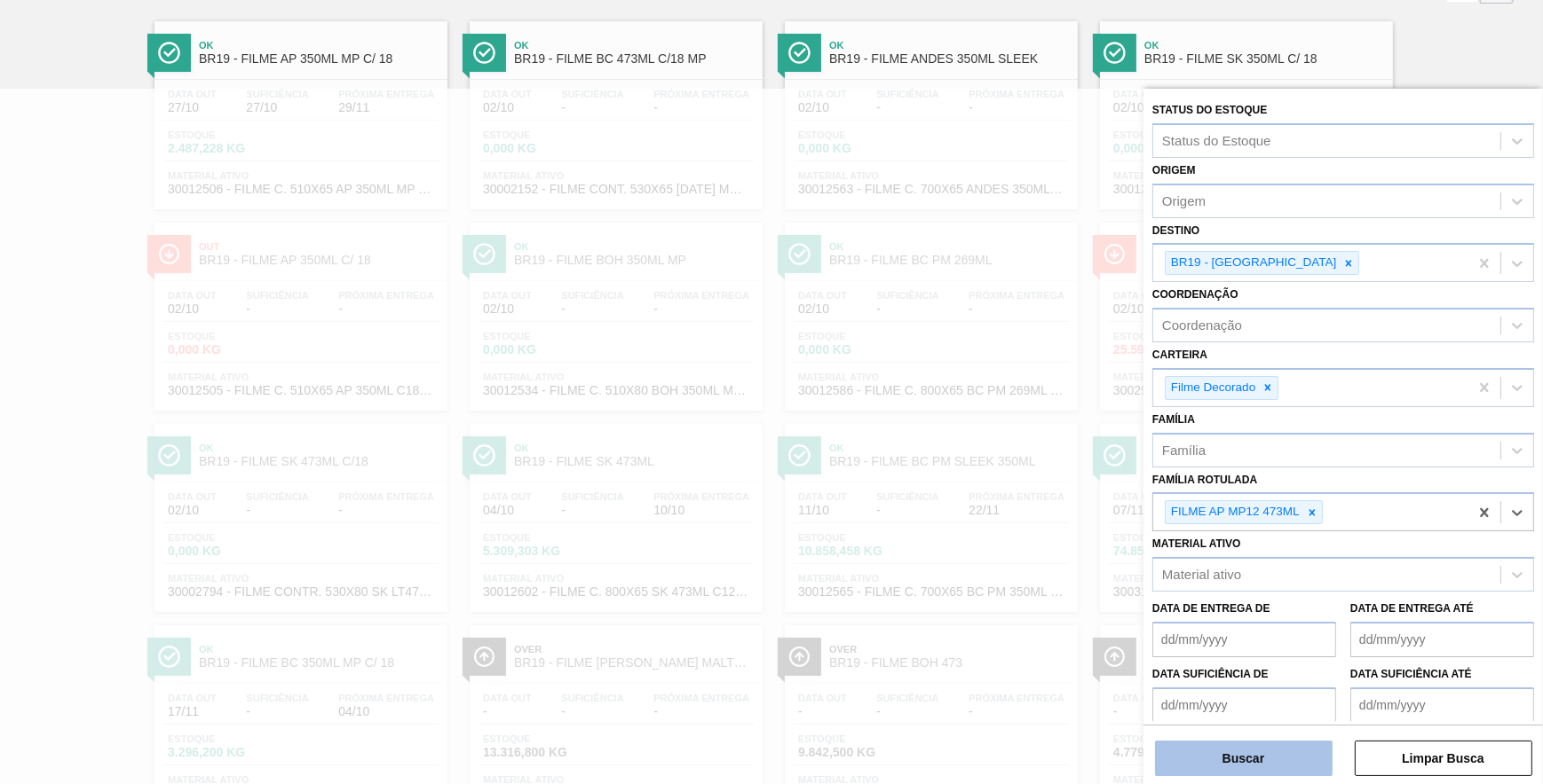
click at [1225, 771] on button "Buscar" at bounding box center [1243, 758] width 178 height 36
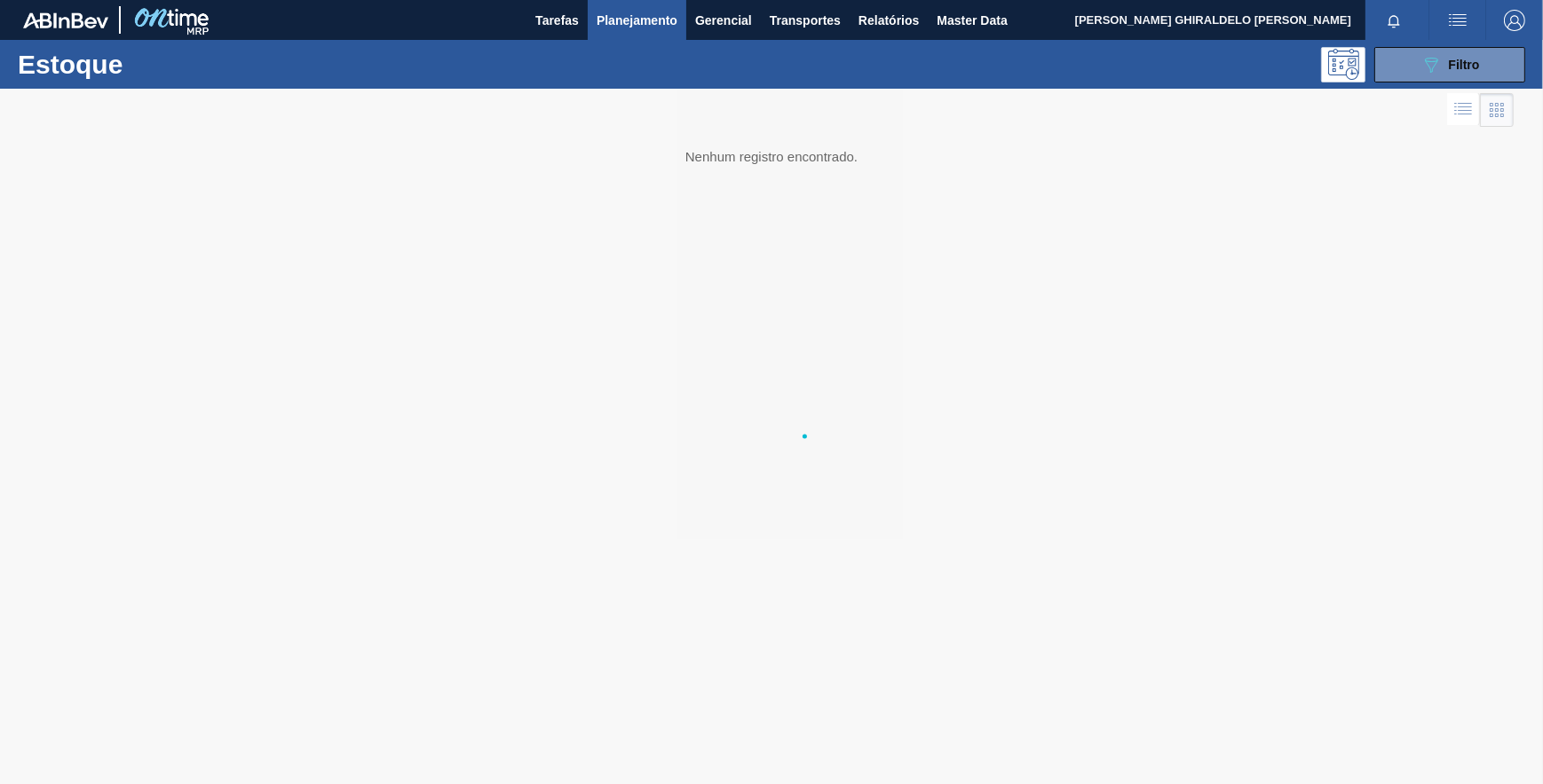
scroll to position [0, 0]
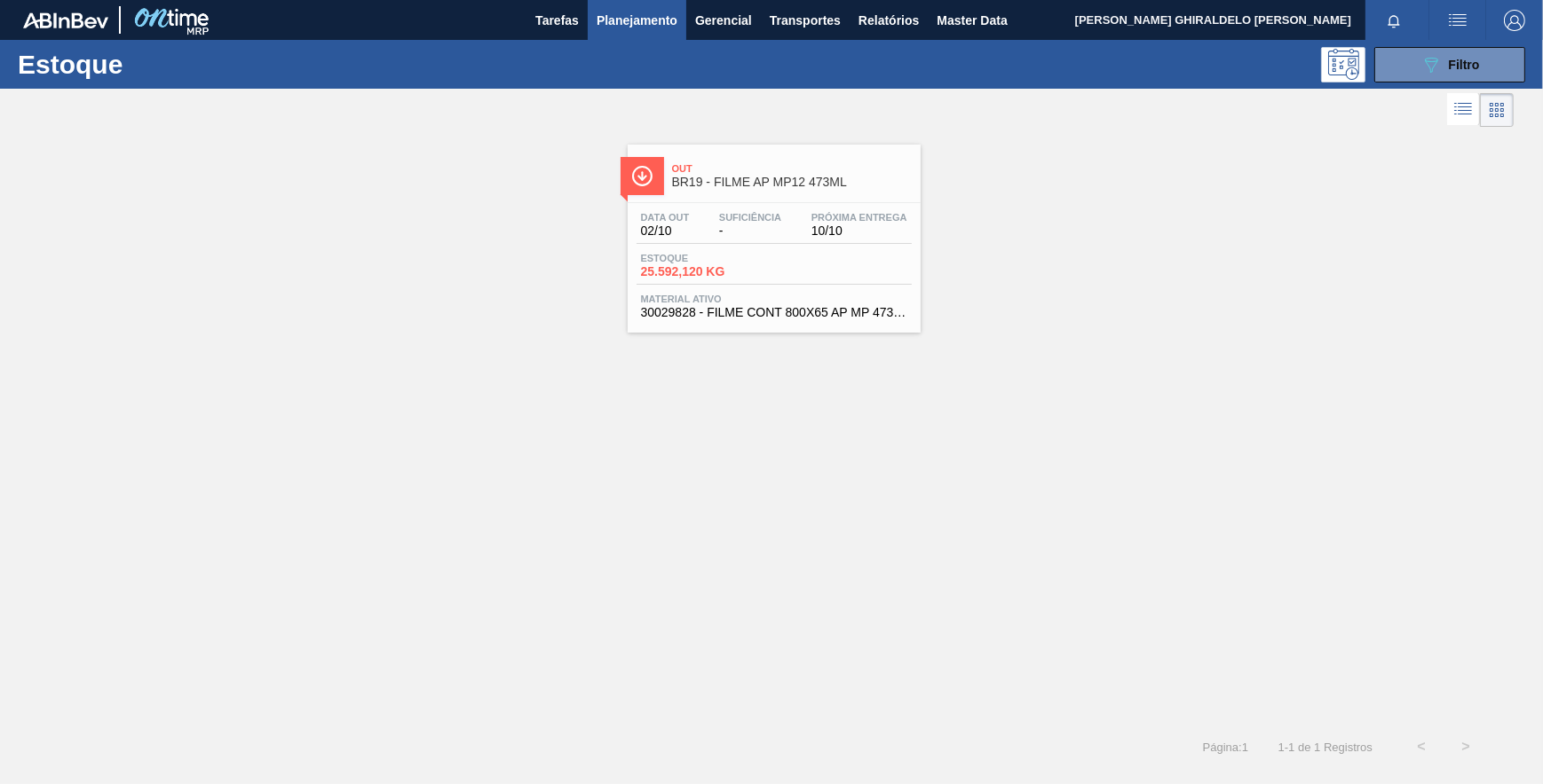
click at [763, 199] on div "Out BR19 - FILME AP MP12 473ML Data out 02/10 Suficiência - Próxima Entrega 10/…" at bounding box center [774, 238] width 293 height 188
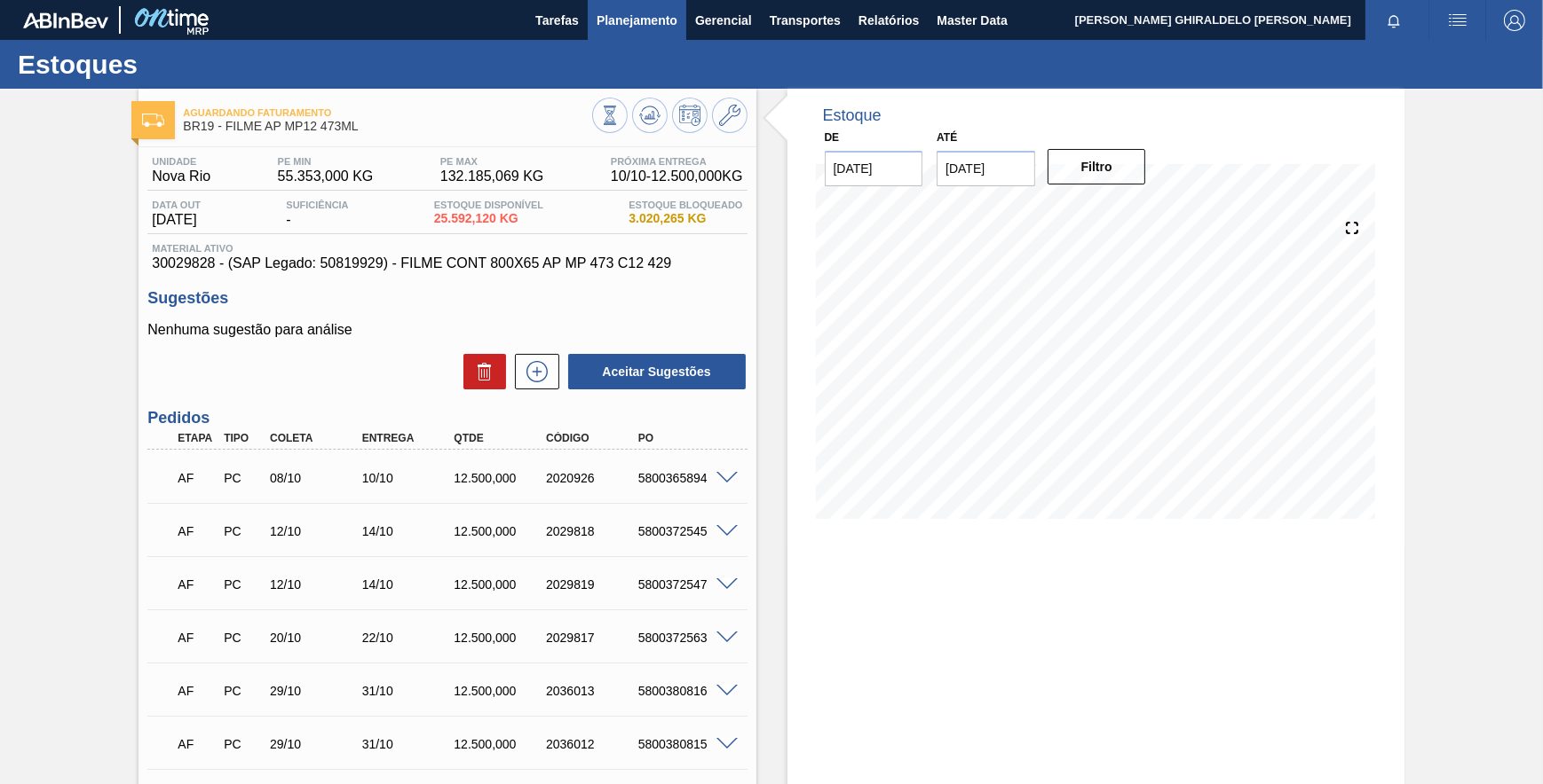
click at [644, 20] on span "Planejamento" at bounding box center [637, 20] width 81 height 21
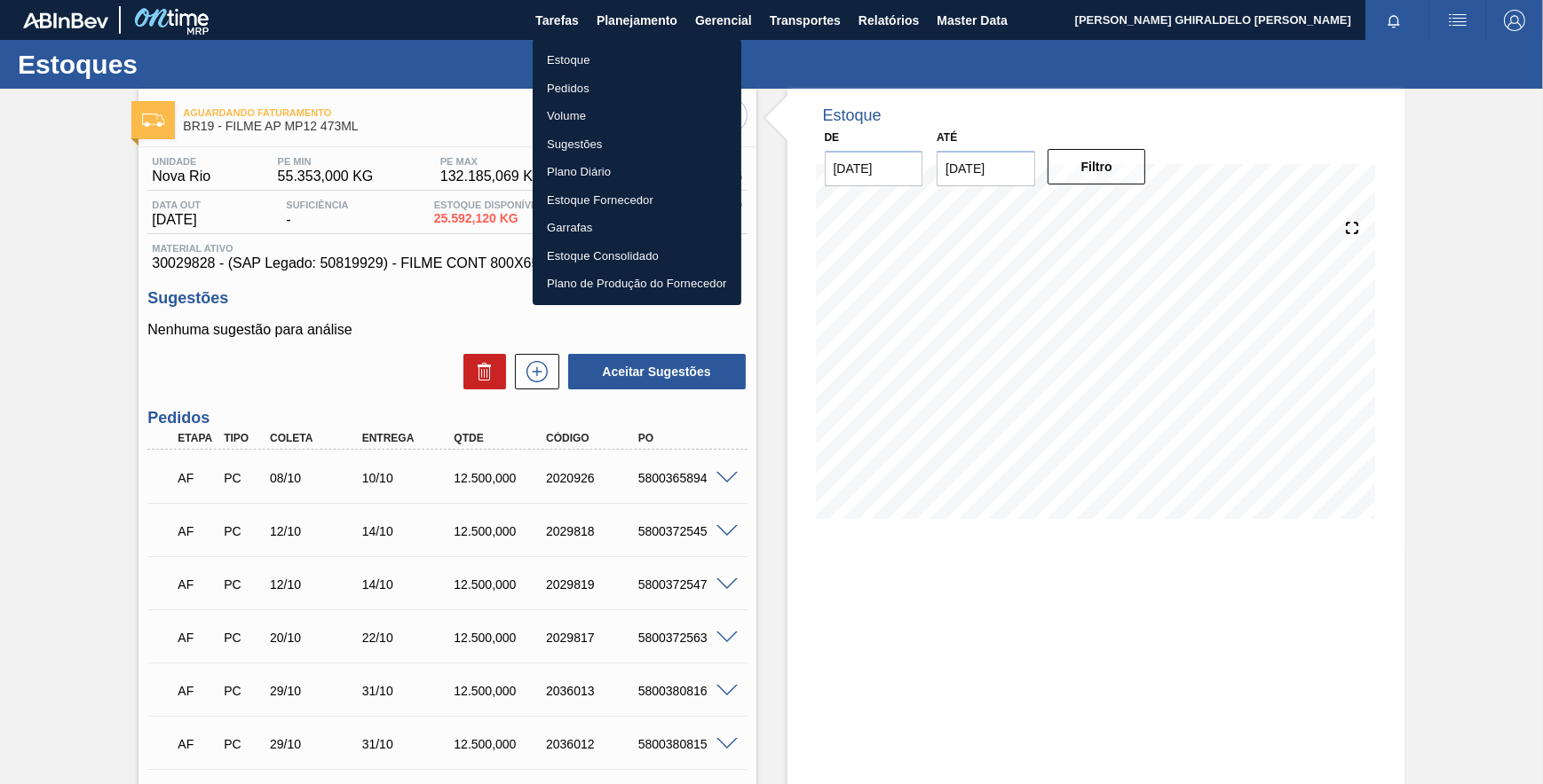
click at [420, 305] on div at bounding box center [772, 392] width 1543 height 784
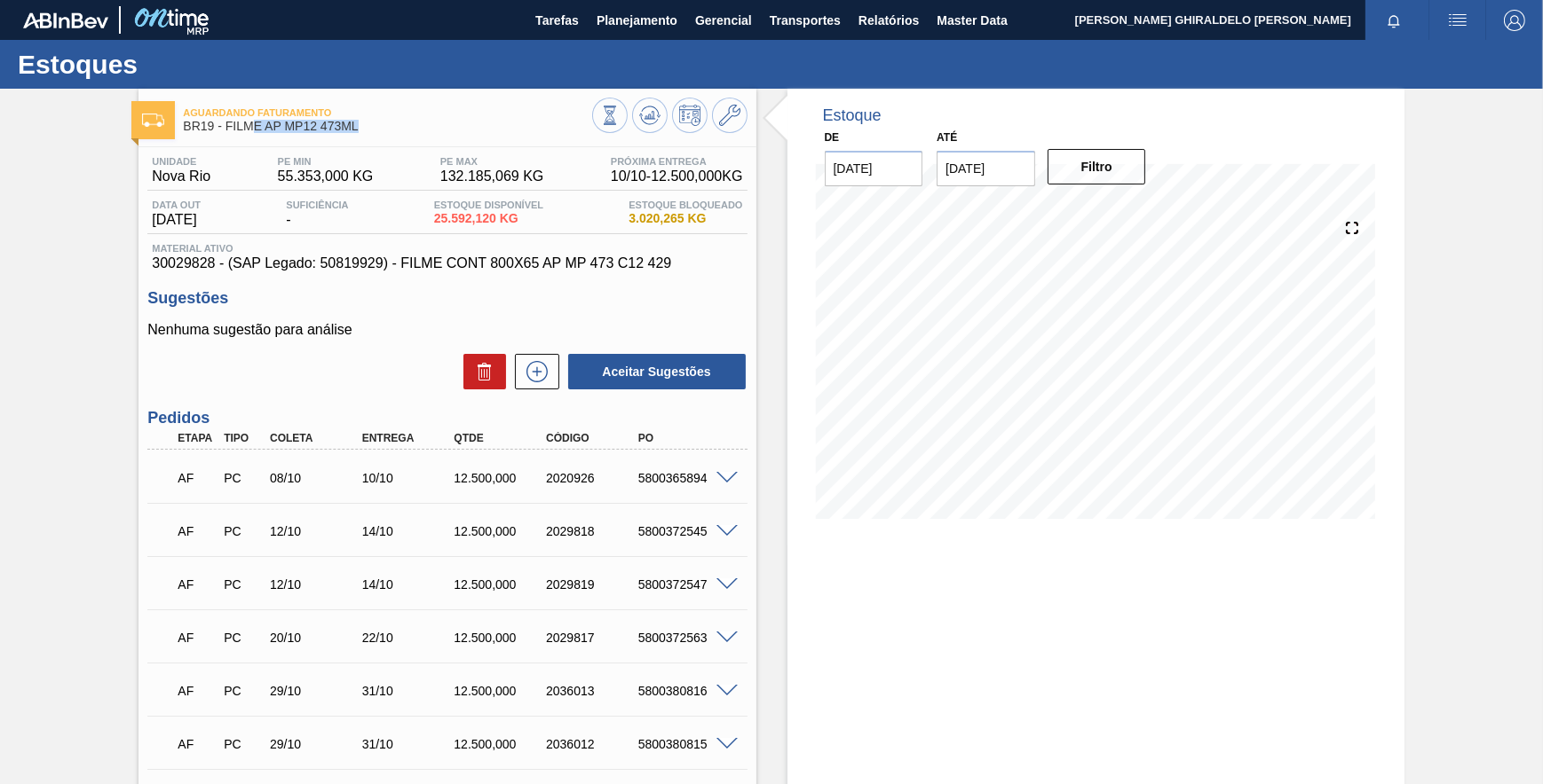
drag, startPoint x: 360, startPoint y: 126, endPoint x: 254, endPoint y: 130, distance: 106.1
click at [254, 130] on span "BR19 - FILME AP MP12 473ML" at bounding box center [388, 126] width 409 height 13
drag, startPoint x: 254, startPoint y: 130, endPoint x: 269, endPoint y: 133, distance: 15.3
click at [264, 133] on span "BR19 - FILME AP MP12 473ML" at bounding box center [388, 126] width 409 height 13
drag, startPoint x: 335, startPoint y: 130, endPoint x: 227, endPoint y: 132, distance: 108.0
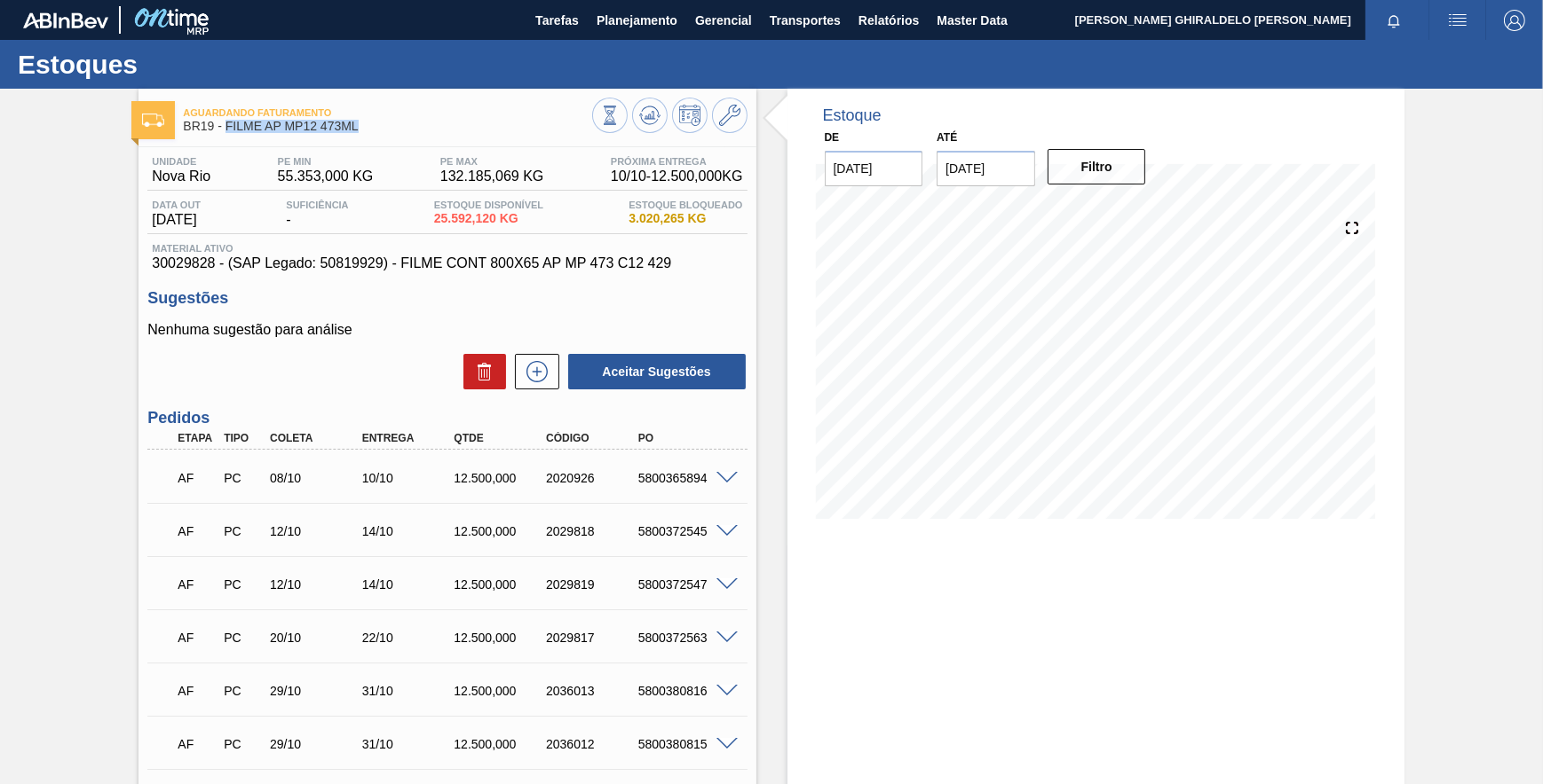
click at [227, 132] on span "BR19 - FILME AP MP12 473ML" at bounding box center [388, 126] width 409 height 13
copy span "FILME AP MP12 473ML"
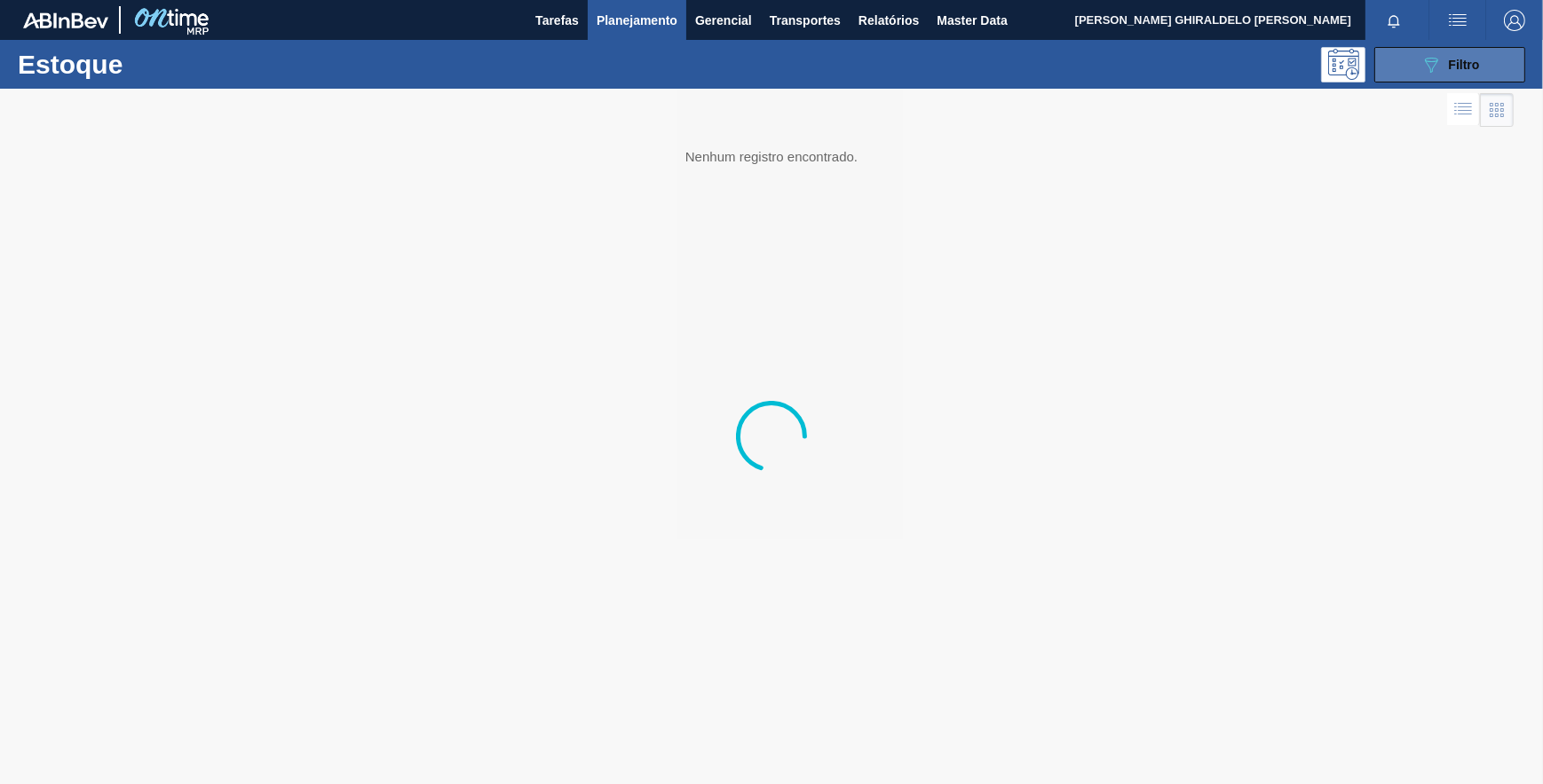
click at [1428, 58] on icon "089F7B8B-B2A5-4AFE-B5C0-19BA573D28AC" at bounding box center [1431, 64] width 21 height 21
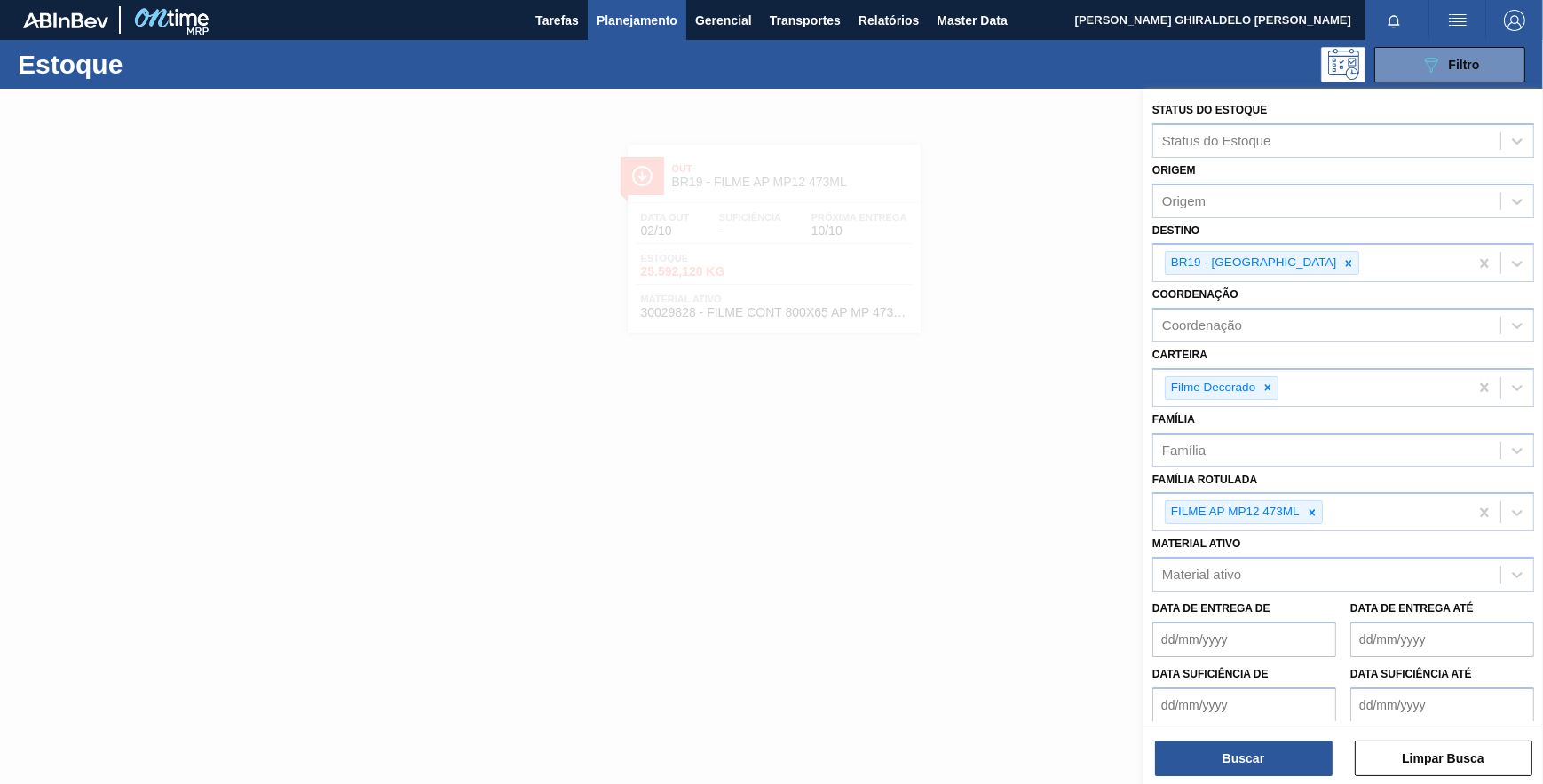
click at [1342, 266] on icon at bounding box center [1348, 263] width 12 height 12
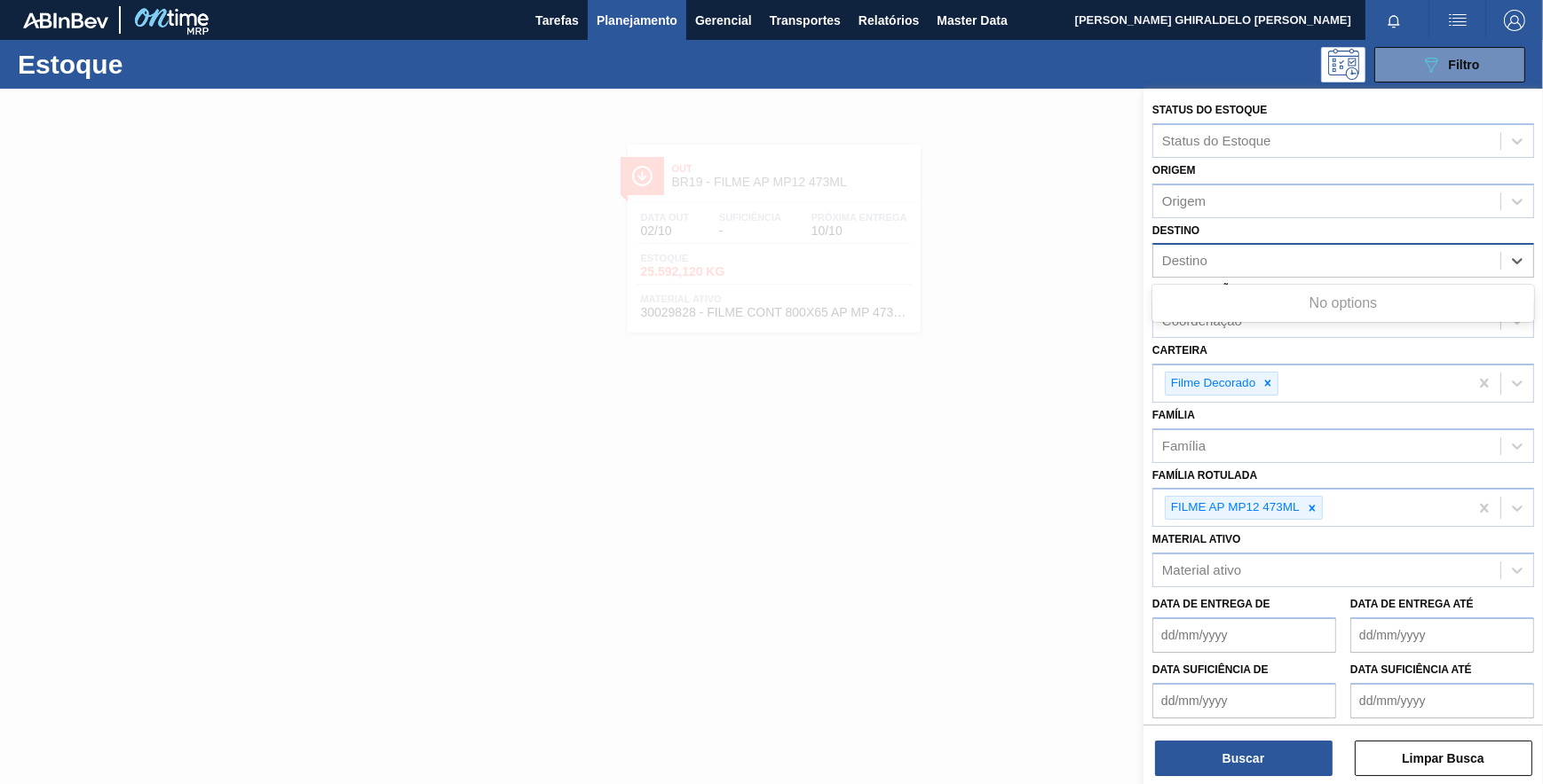
click at [1274, 266] on div "Destino" at bounding box center [1327, 261] width 347 height 26
type input "13"
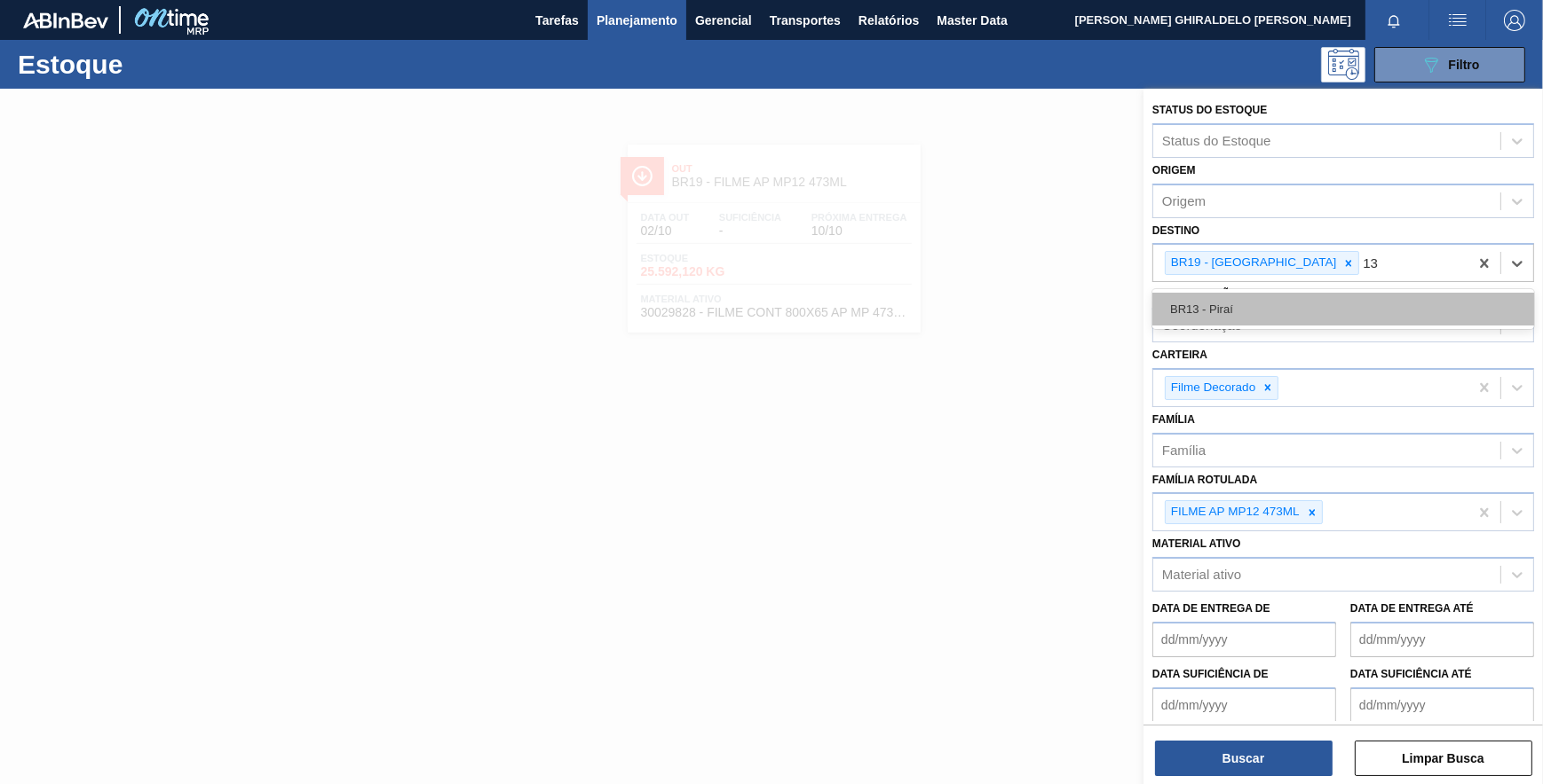
click at [1256, 306] on div "BR13 - Piraí" at bounding box center [1343, 309] width 382 height 33
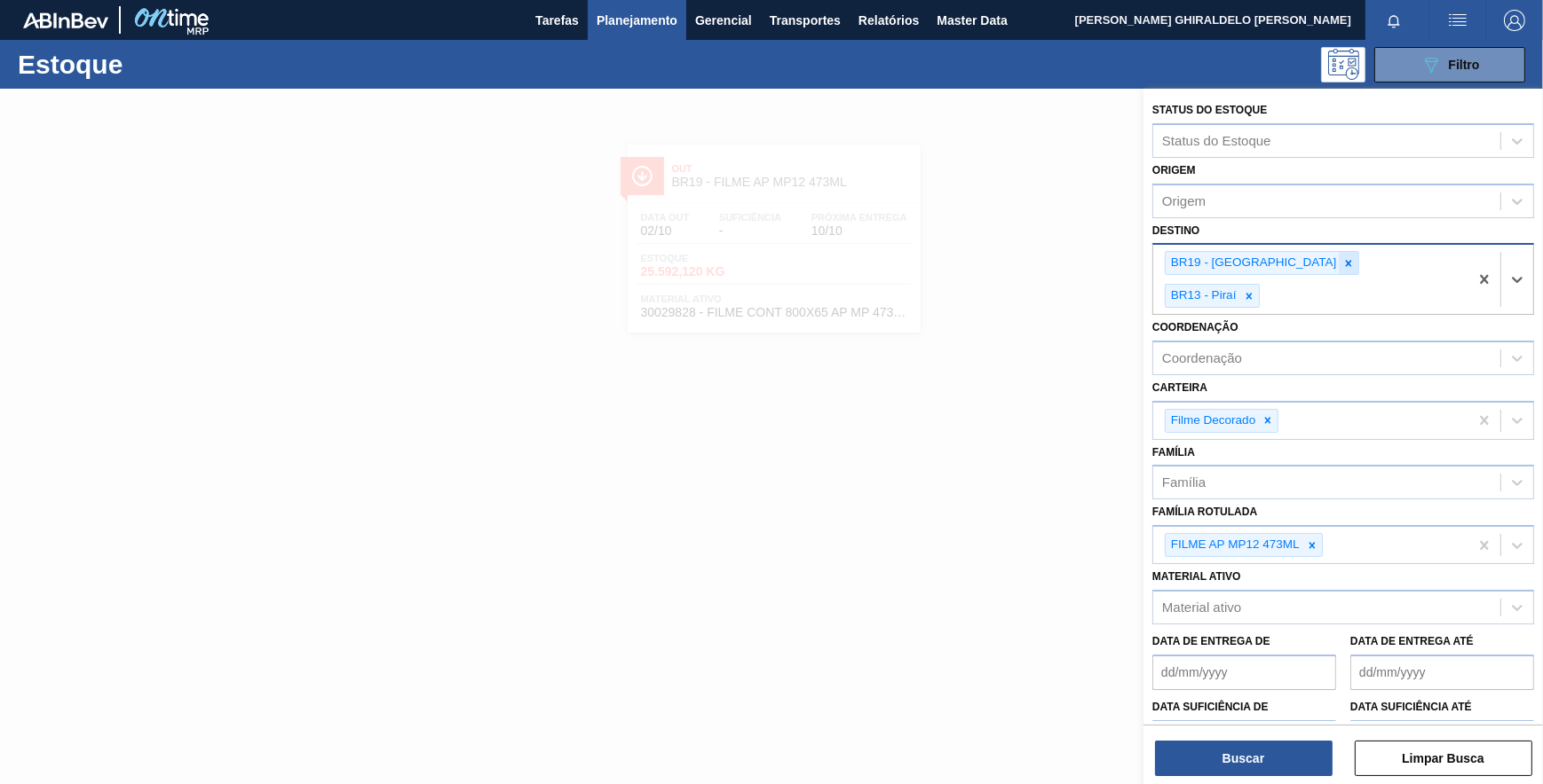
click at [1342, 267] on icon at bounding box center [1348, 263] width 12 height 12
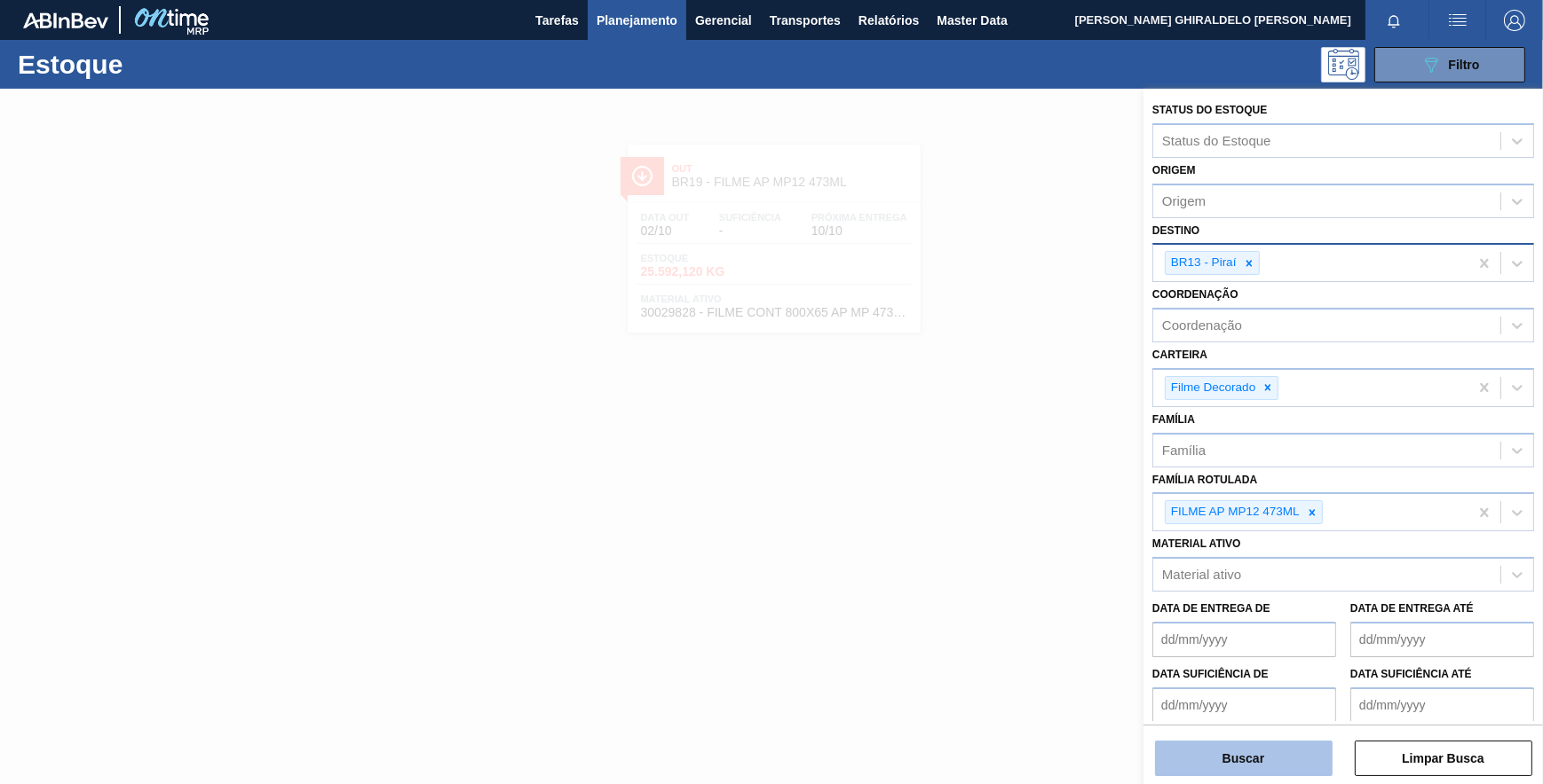
click at [1291, 750] on button "Buscar" at bounding box center [1243, 758] width 178 height 36
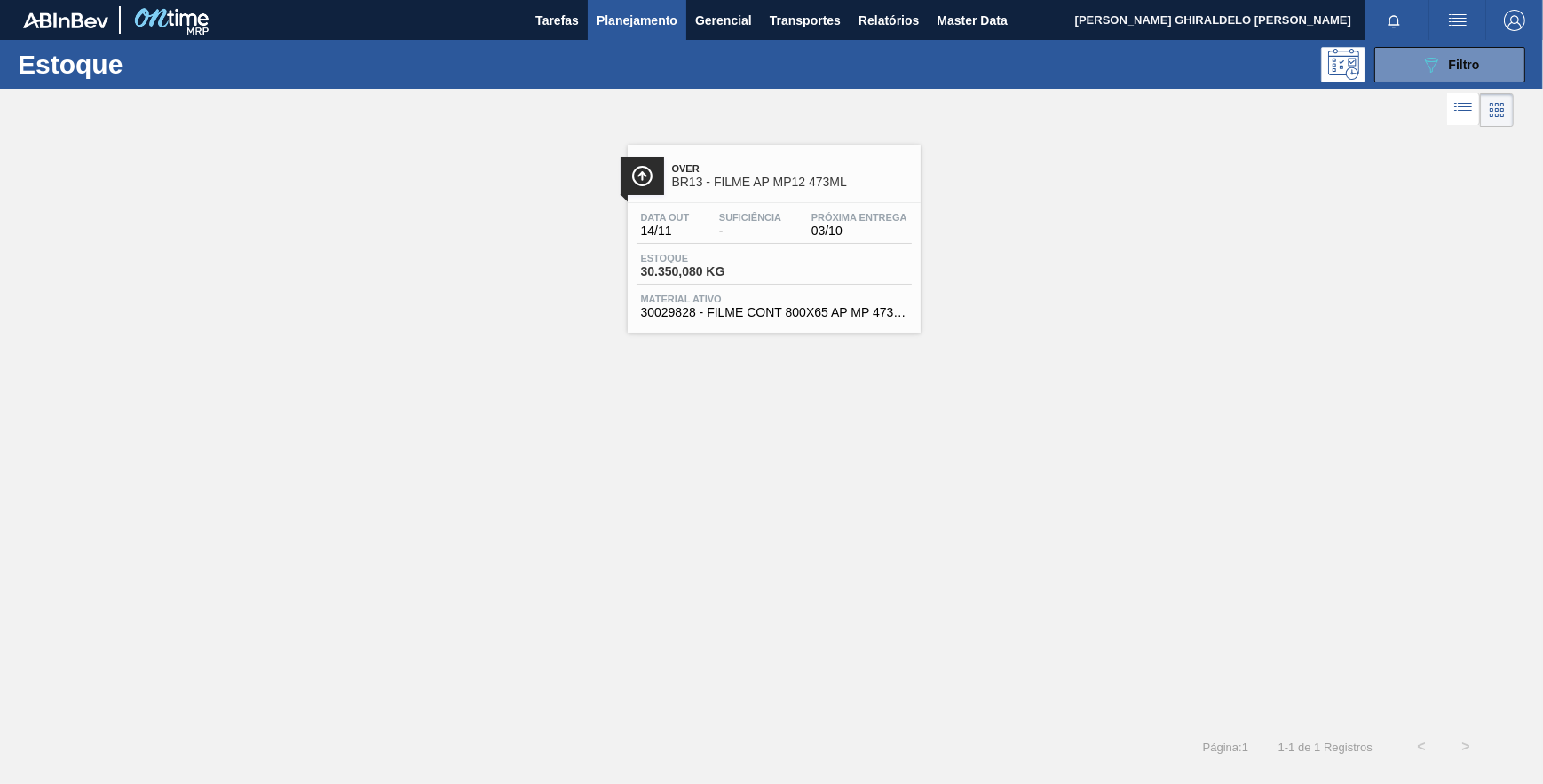
click at [764, 183] on span "BR13 - FILME AP MP12 473ML" at bounding box center [792, 182] width 239 height 13
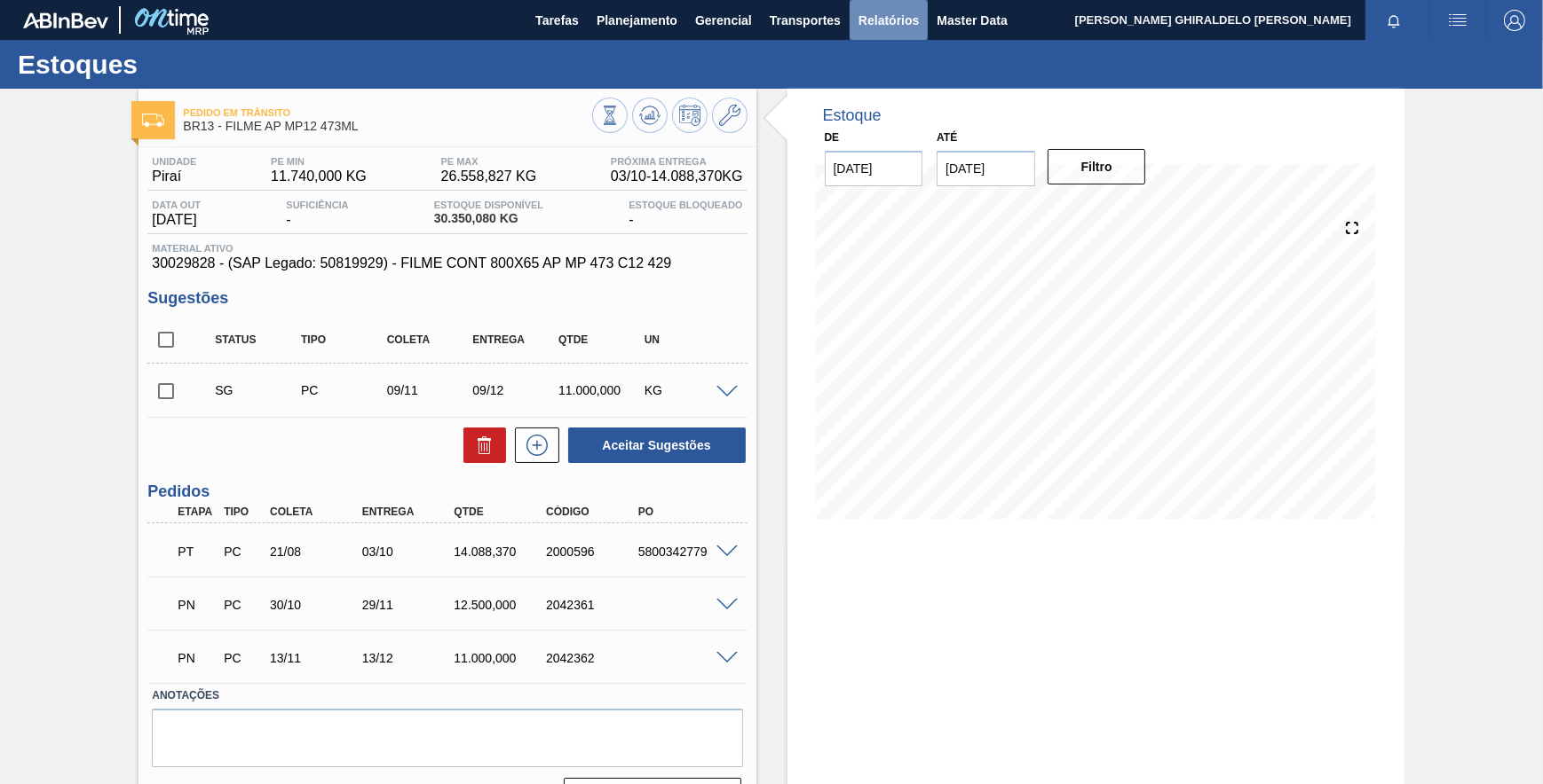
click at [893, 24] on span "Relatórios" at bounding box center [888, 20] width 61 height 21
click at [672, 18] on span "Planejamento" at bounding box center [637, 20] width 81 height 21
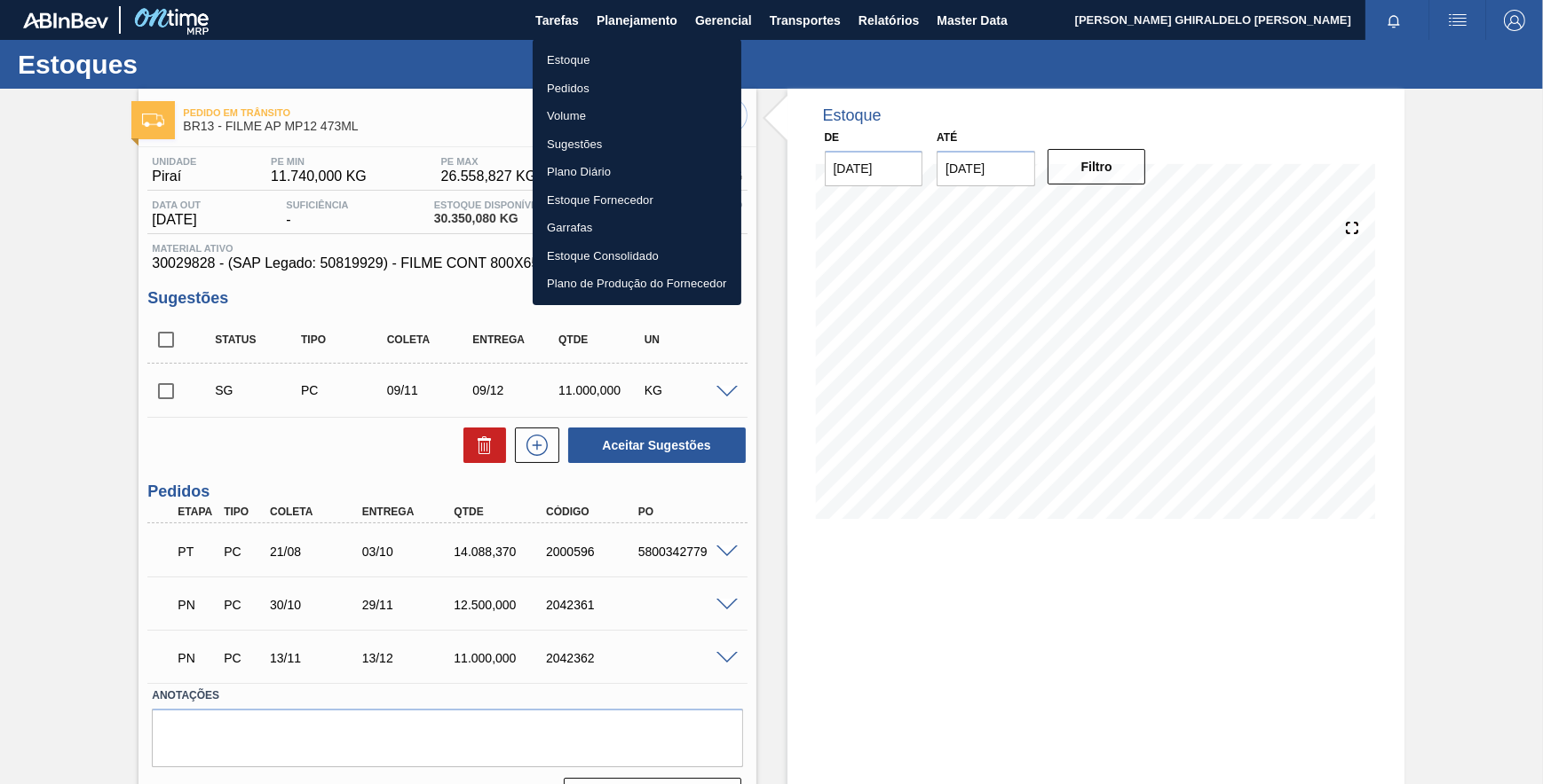
drag, startPoint x: 617, startPoint y: 71, endPoint x: 586, endPoint y: 62, distance: 32.3
click at [616, 71] on li "Estoque" at bounding box center [637, 60] width 209 height 29
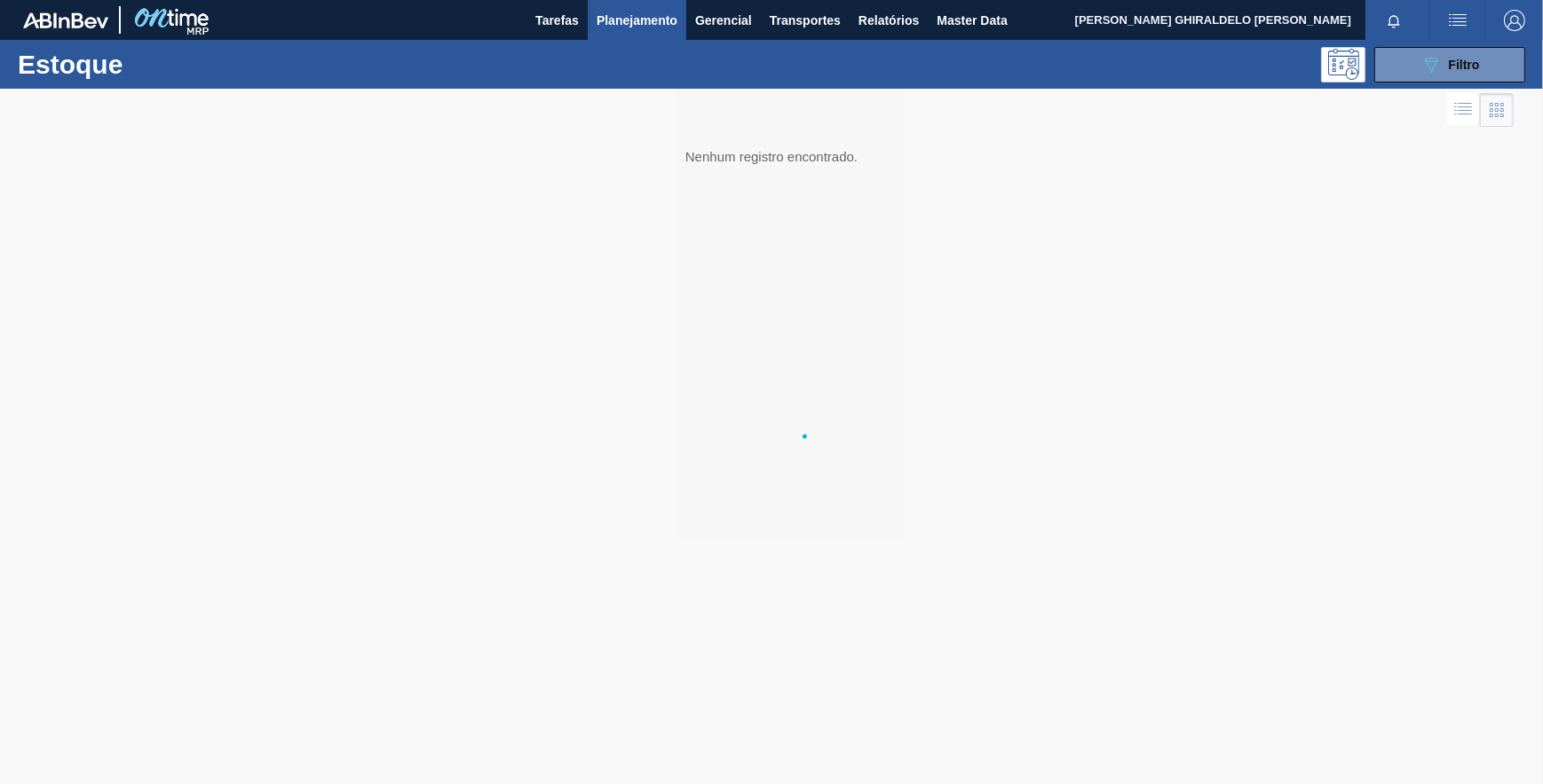
drag, startPoint x: 586, startPoint y: 62, endPoint x: 609, endPoint y: 62, distance: 23.0
click at [586, 0] on body "Tarefas Planejamento Gerencial Transportes Relatórios Master Data FELIPE GHIRAL…" at bounding box center [772, 0] width 1543 height 0
click at [1399, 70] on button "089F7B8B-B2A5-4AFE-B5C0-19BA573D28AC Filtro" at bounding box center [1450, 64] width 151 height 36
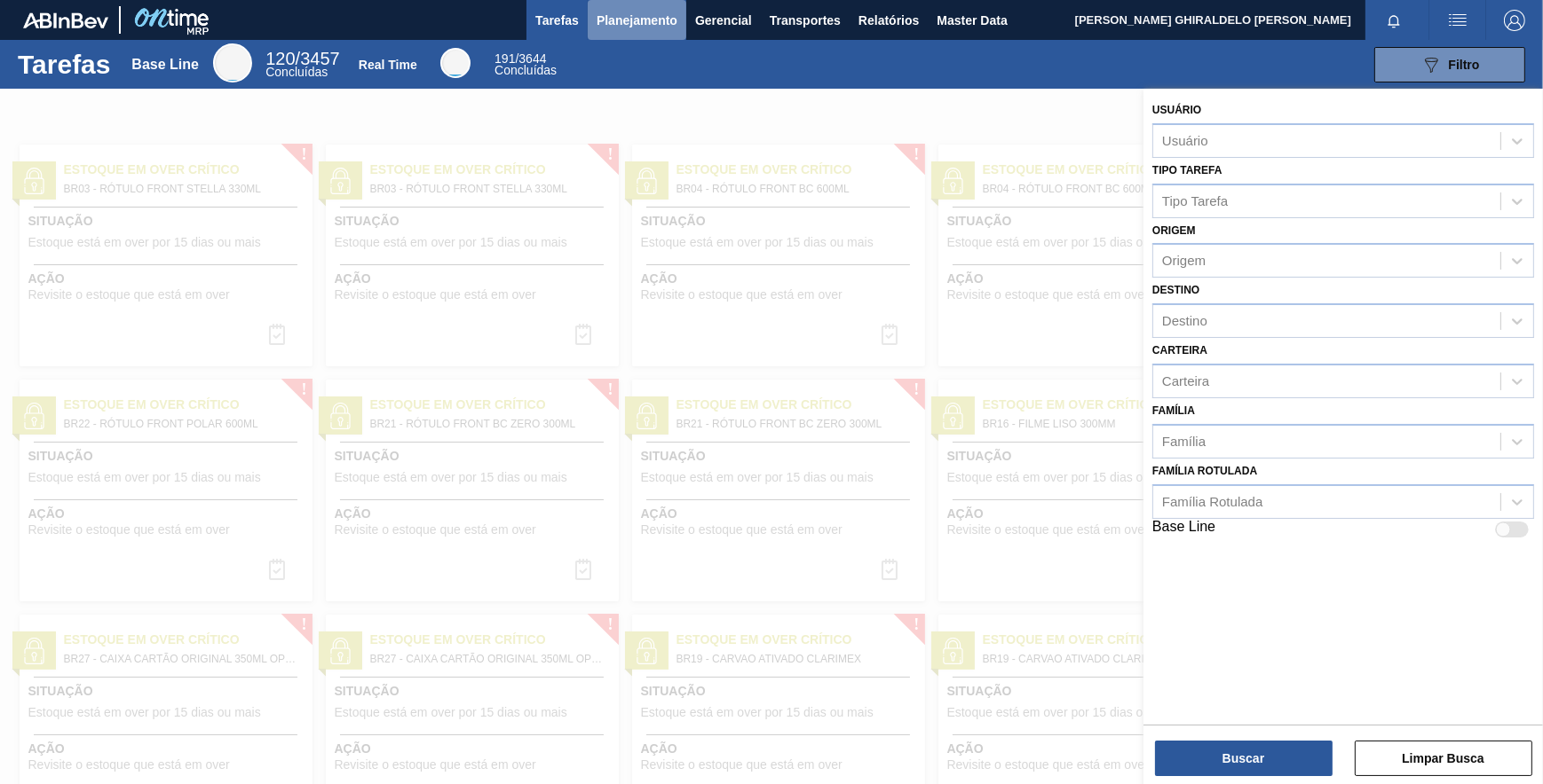
click at [640, 11] on span "Planejamento" at bounding box center [637, 20] width 81 height 21
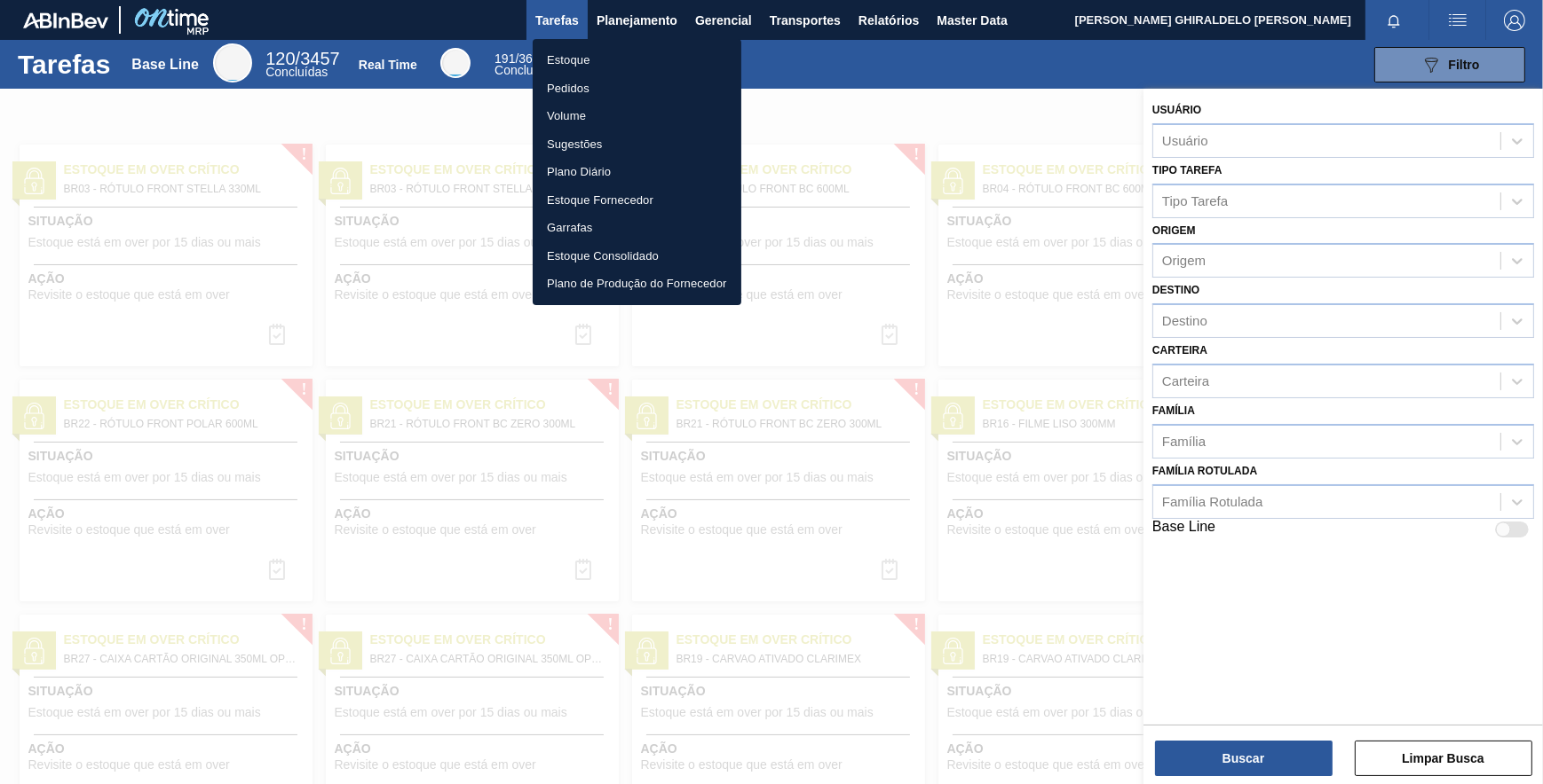
click at [576, 61] on li "Estoque" at bounding box center [637, 60] width 209 height 29
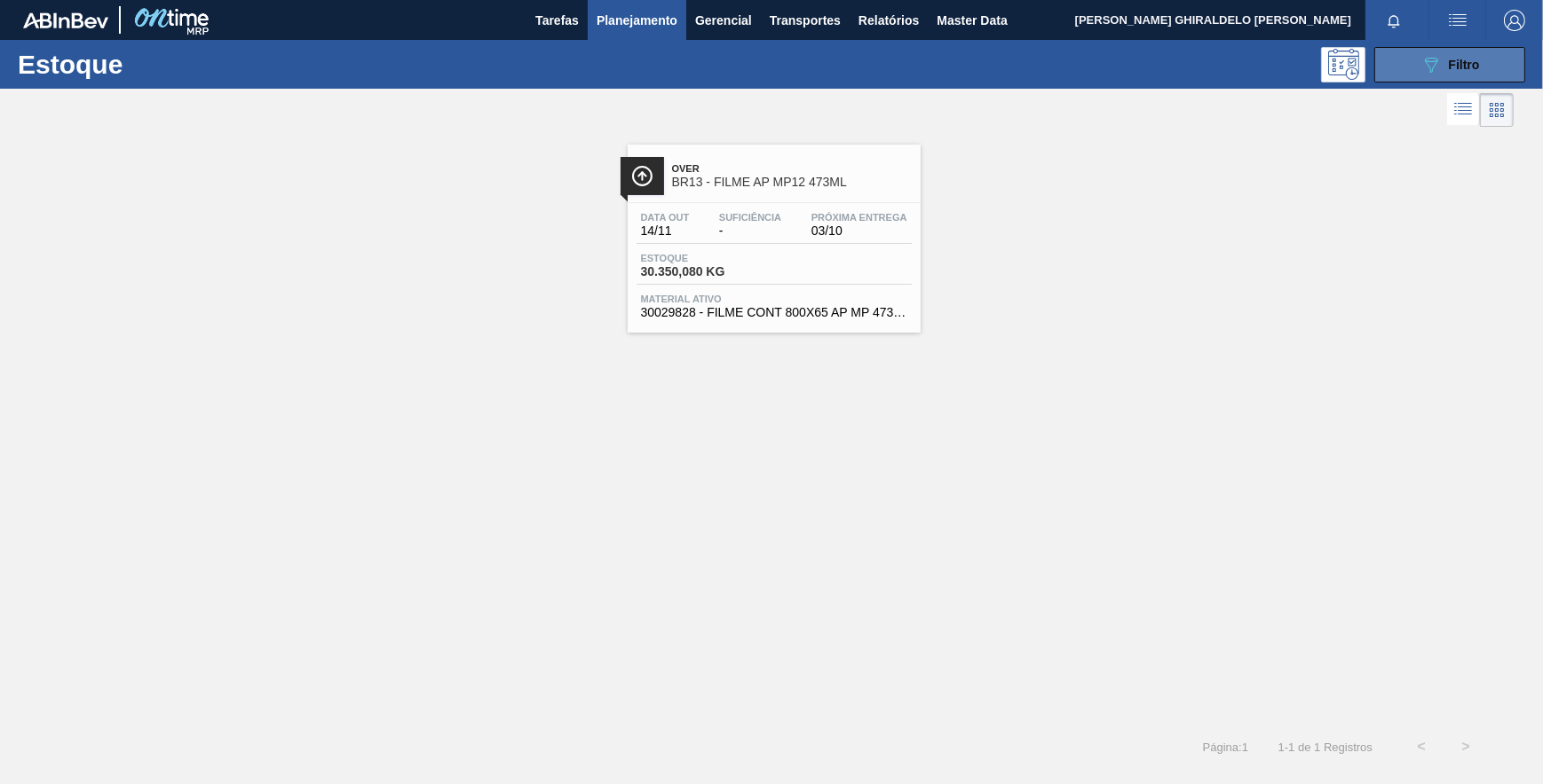
click at [1420, 49] on button "089F7B8B-B2A5-4AFE-B5C0-19BA573D28AC Filtro" at bounding box center [1450, 64] width 151 height 36
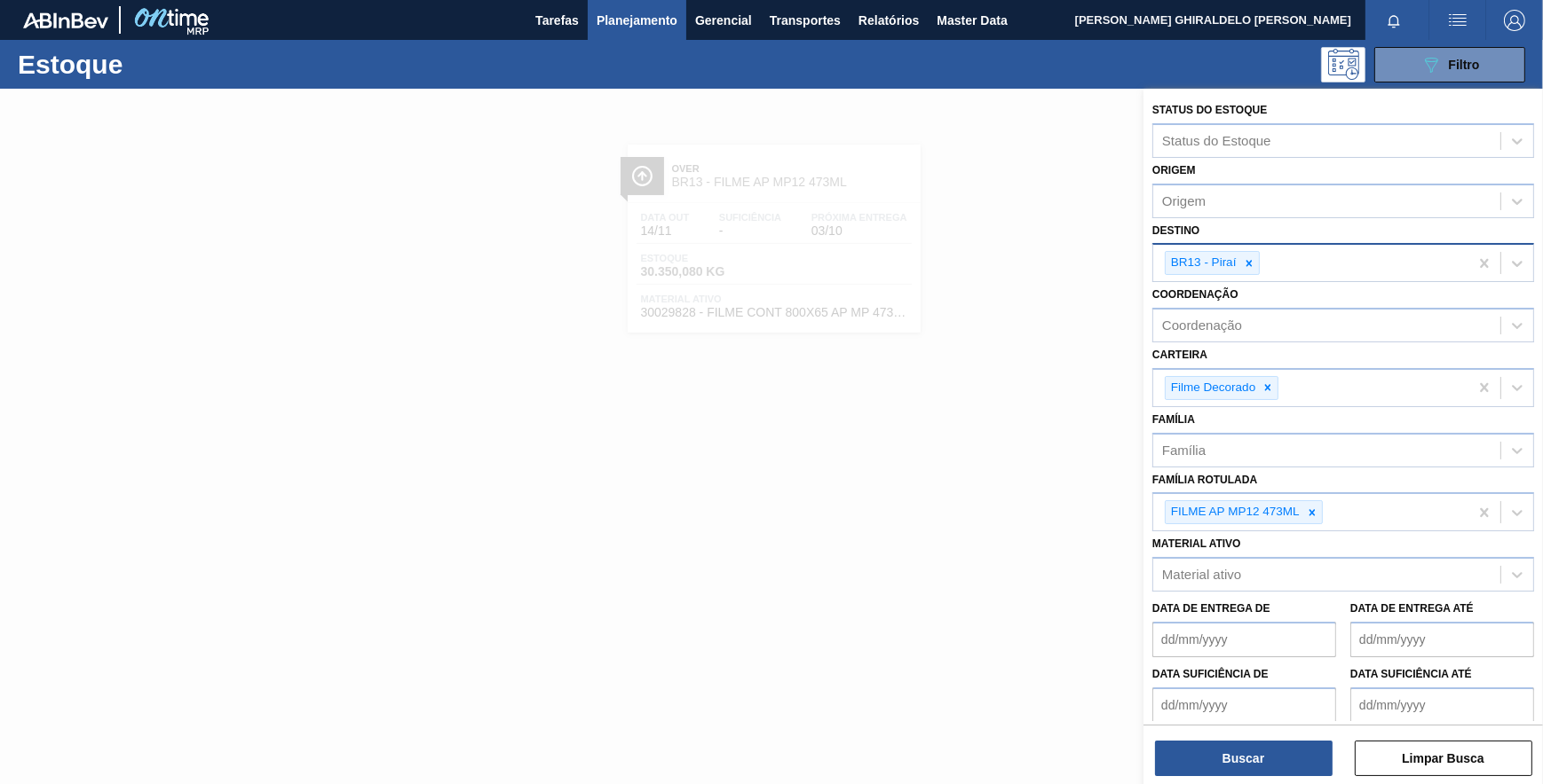
click at [1255, 254] on div at bounding box center [1248, 263] width 19 height 22
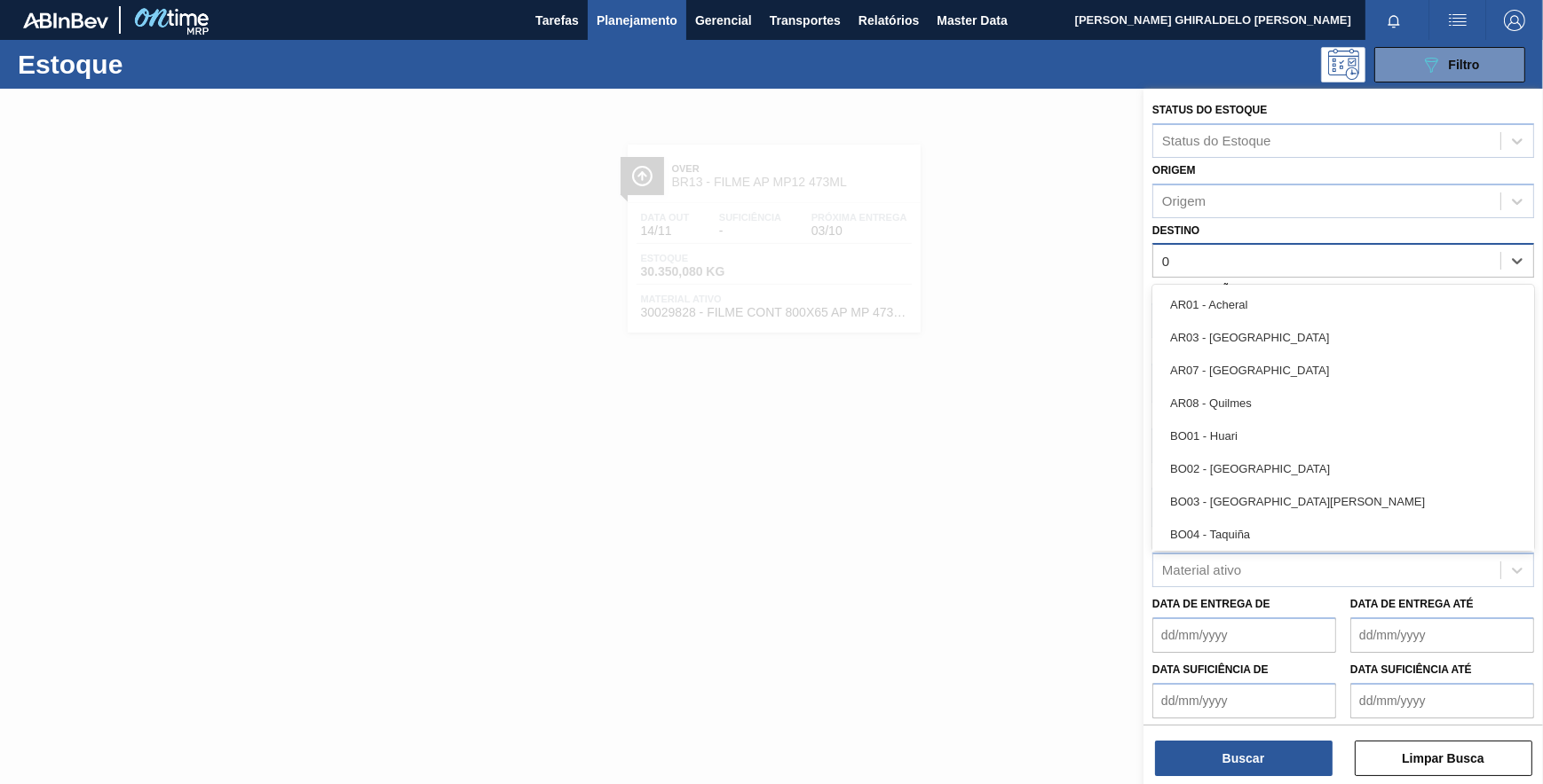
type input "09"
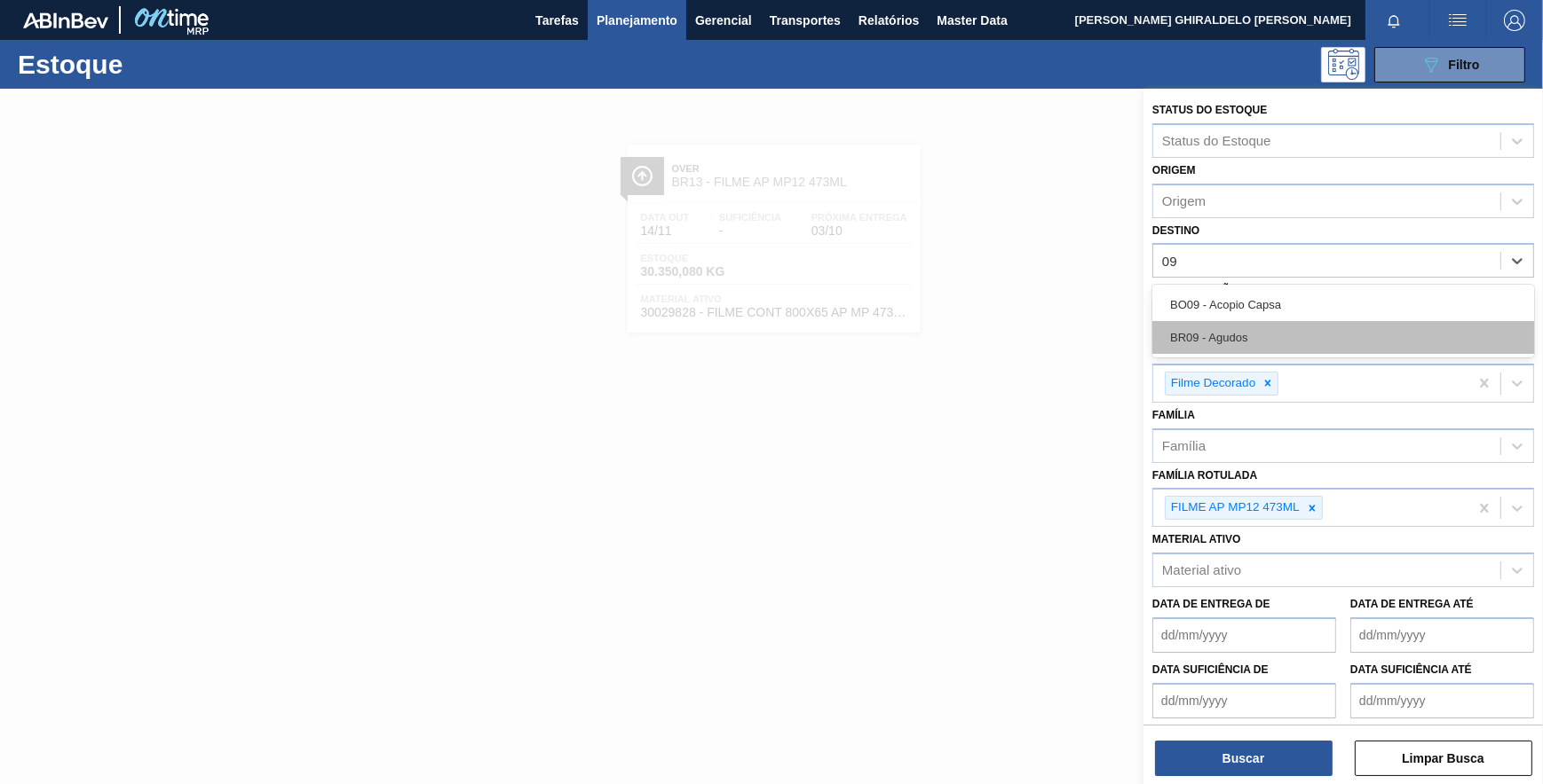
click at [1260, 321] on div "BR09 - Agudos" at bounding box center [1343, 338] width 382 height 33
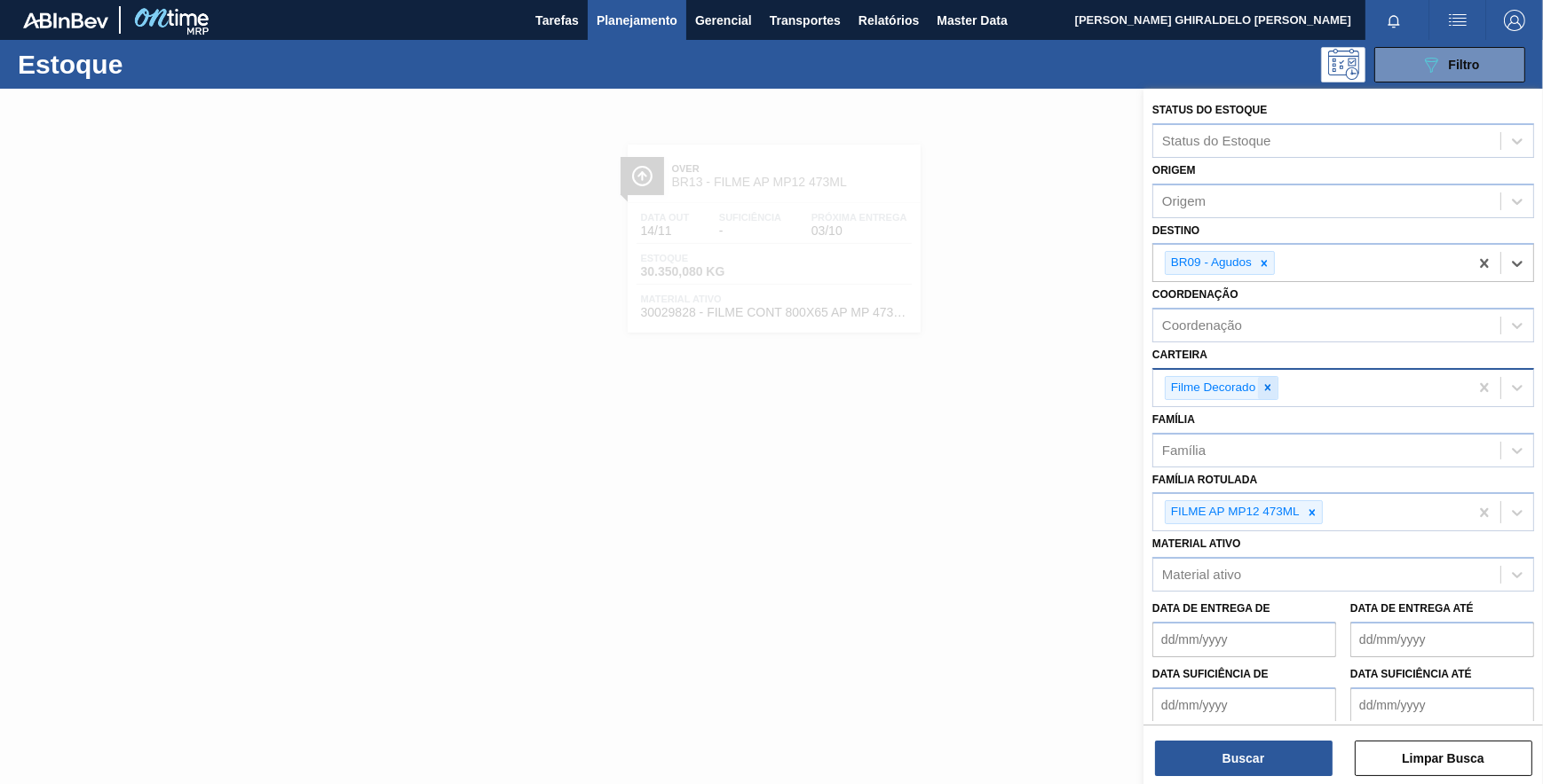
click at [1260, 384] on div at bounding box center [1267, 388] width 19 height 22
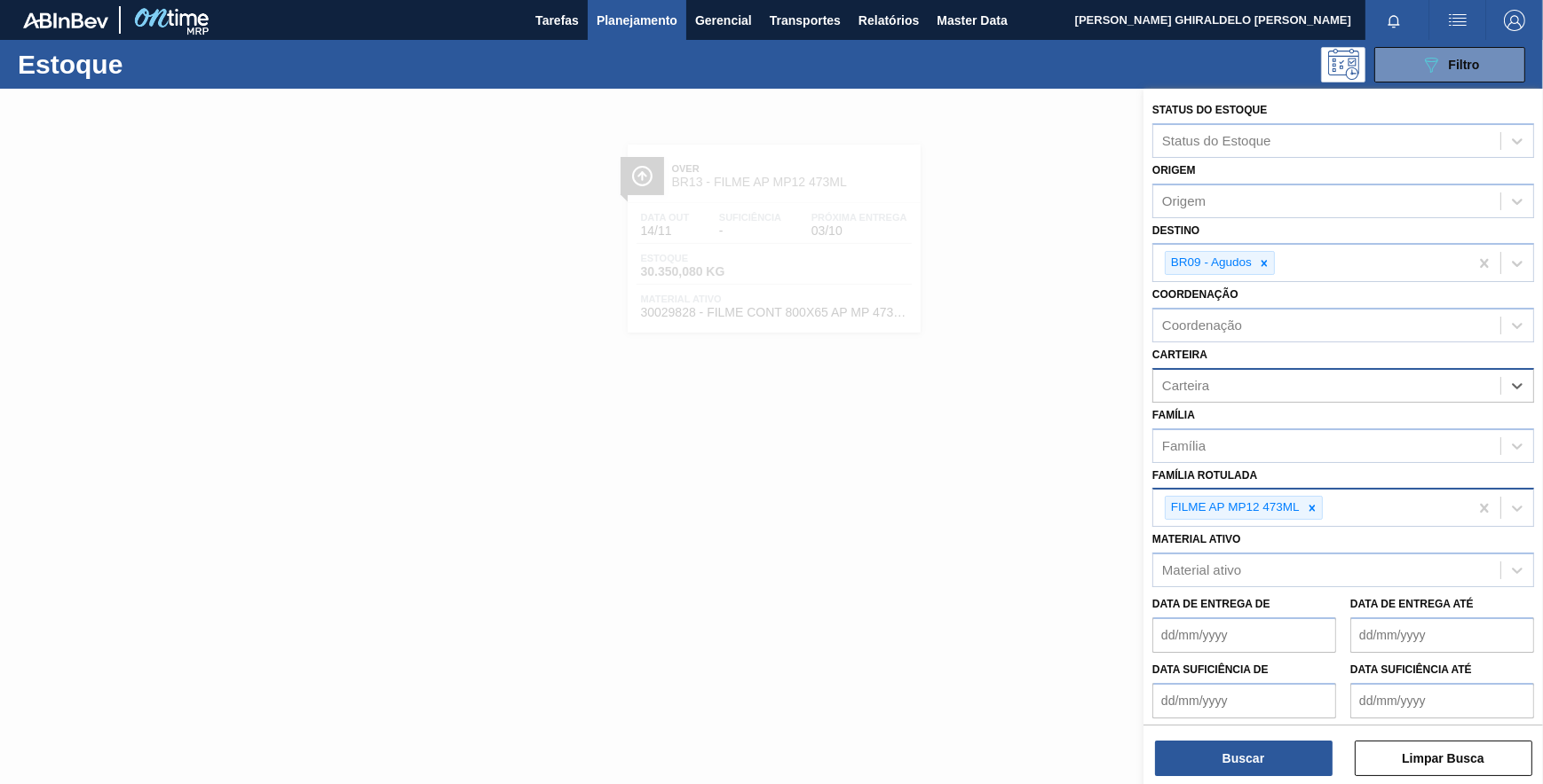
click at [1304, 499] on div at bounding box center [1312, 508] width 19 height 22
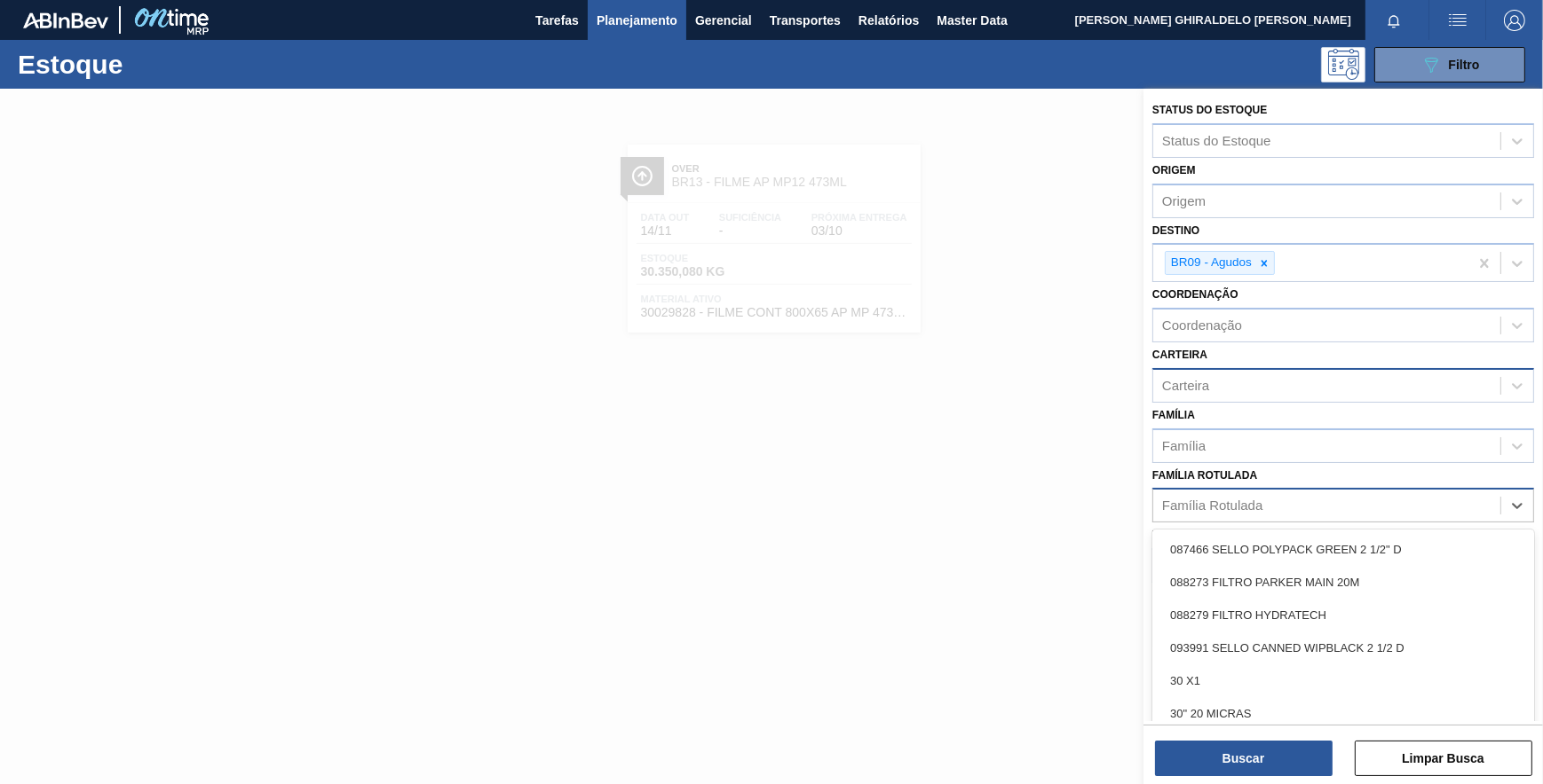
click at [1285, 502] on div "Família Rotulada" at bounding box center [1327, 506] width 347 height 26
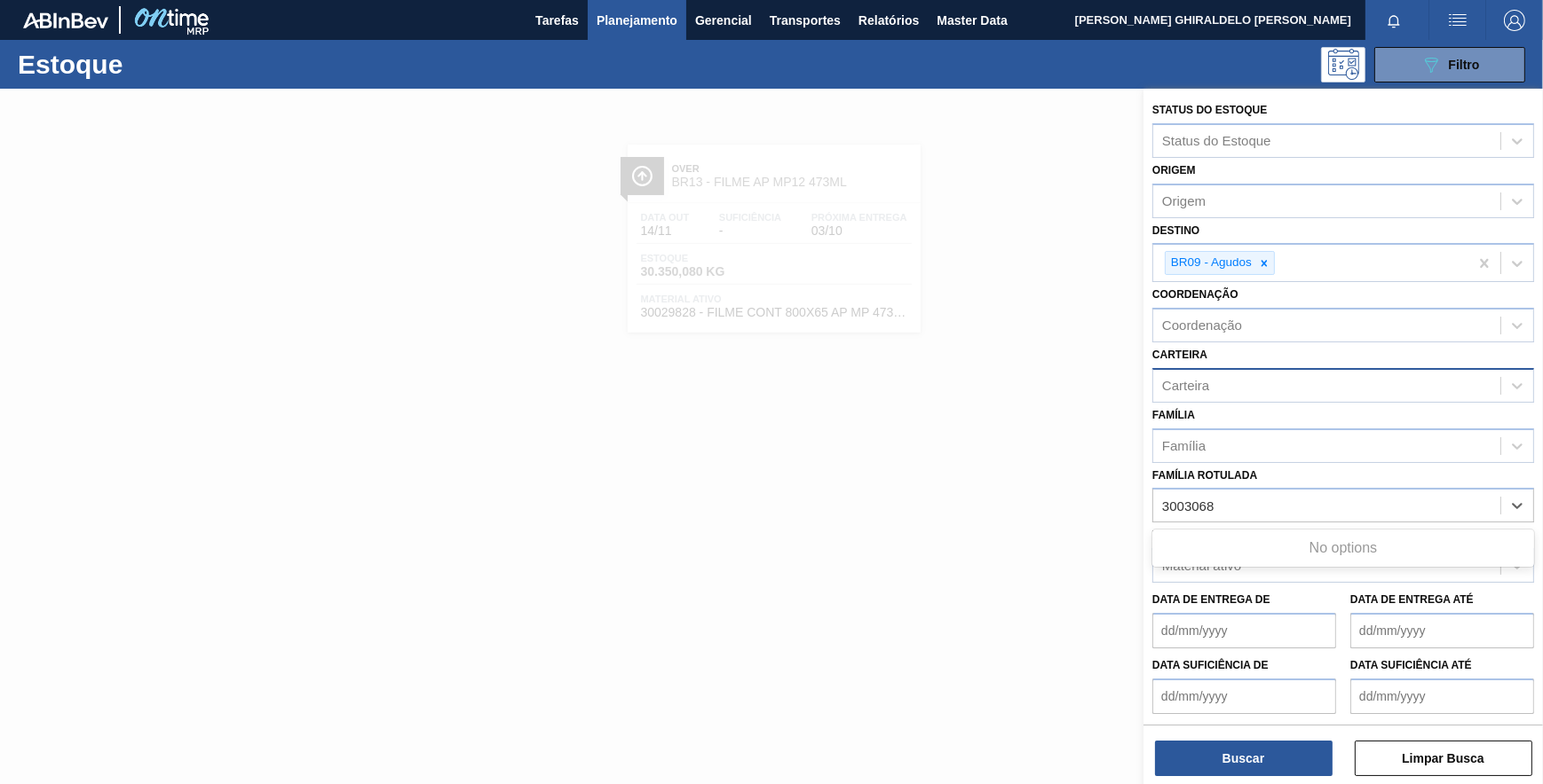
type Rotulada "30030687"
drag, startPoint x: 1259, startPoint y: 503, endPoint x: 1128, endPoint y: 494, distance: 131.3
click at [1143, 494] on div "Status do Estoque Status do Estoque Origem Origem Destino BR09 - Agudos Coorden…" at bounding box center [1343, 480] width 400 height 784
click at [1219, 572] on div "Material ativo" at bounding box center [1327, 567] width 347 height 26
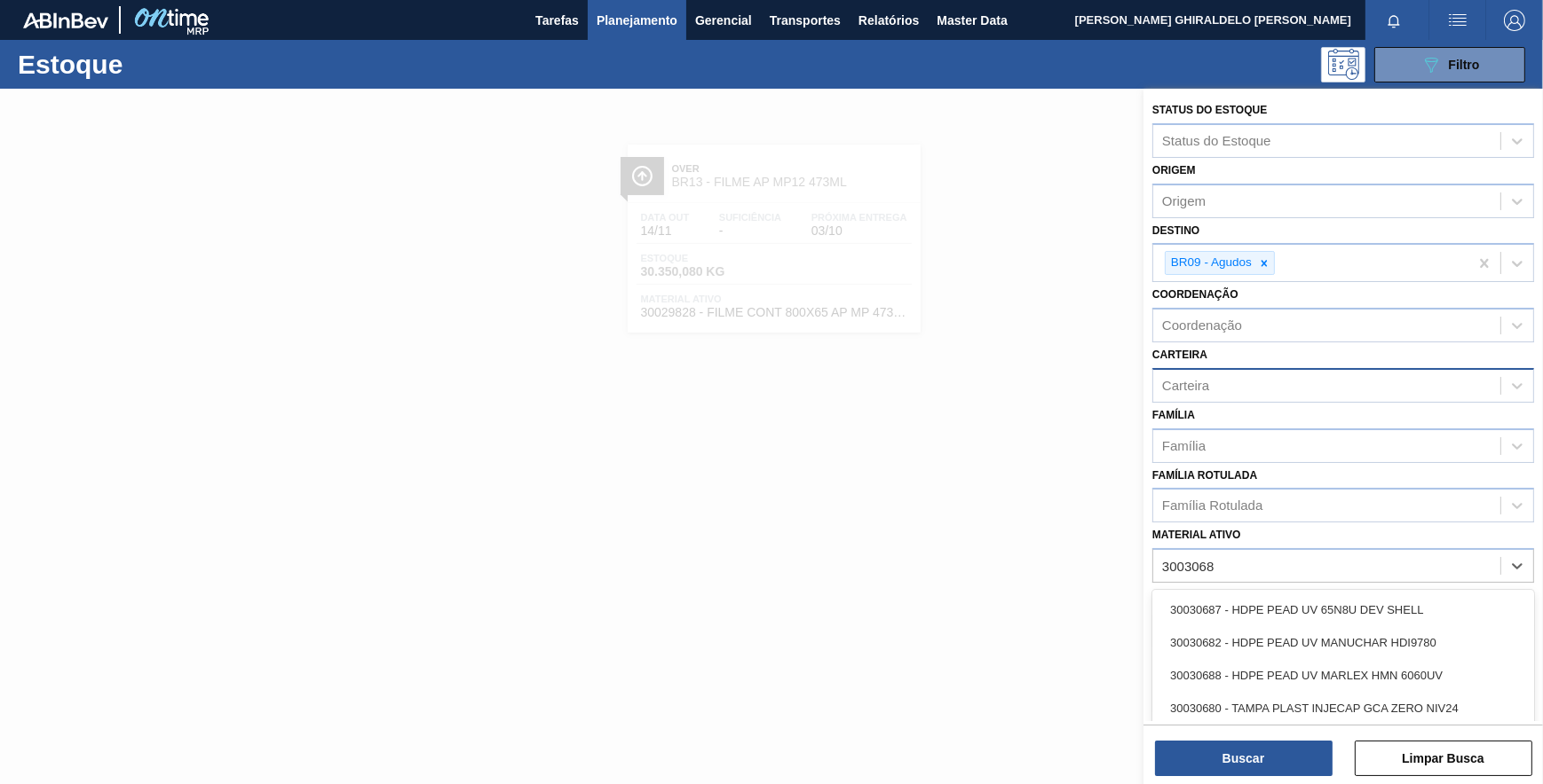
type ativo "30030687"
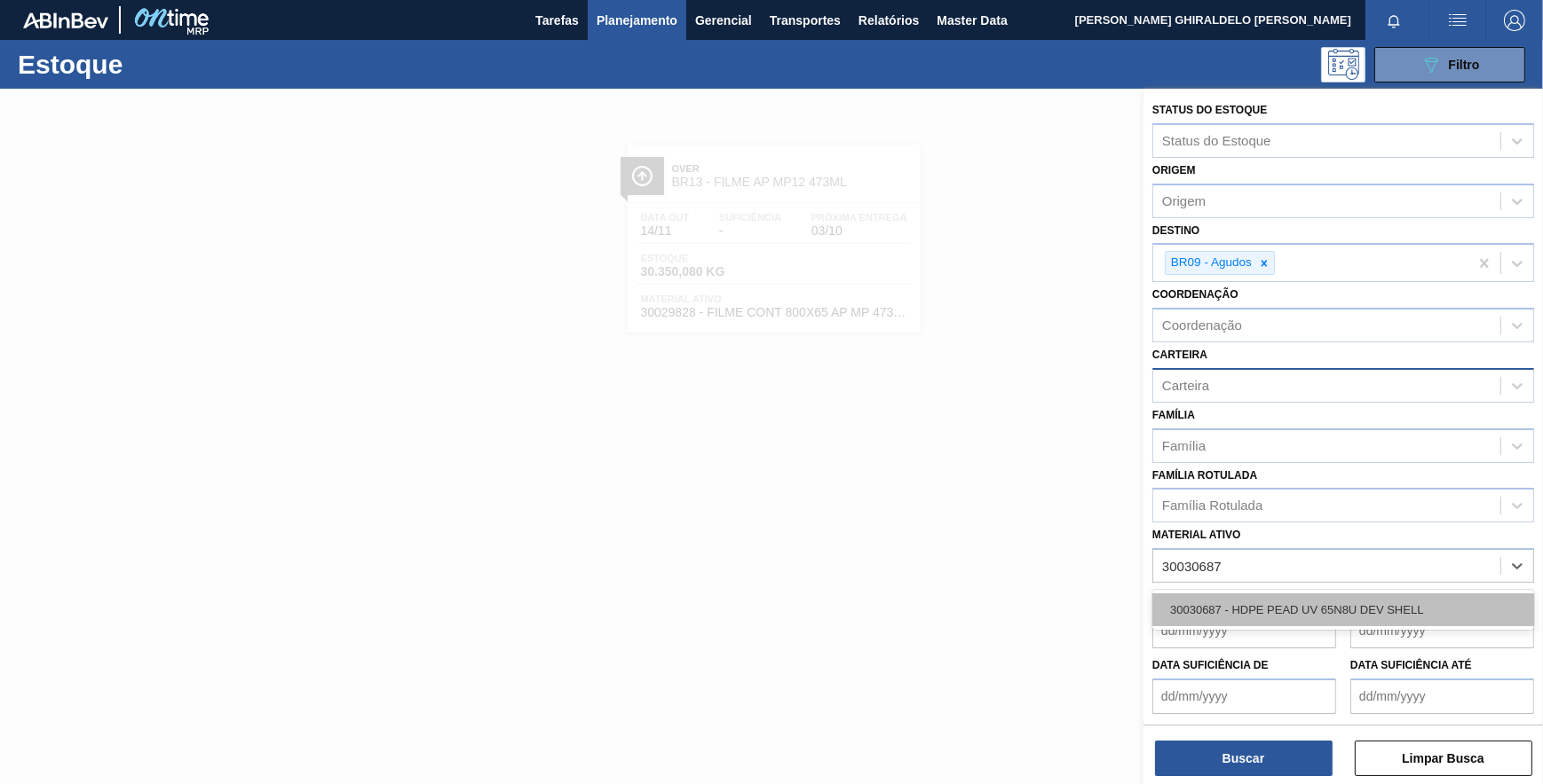
click at [1265, 598] on div "30030687 - HDPE PEAD UV 65N8U DEV SHELL" at bounding box center [1343, 610] width 382 height 33
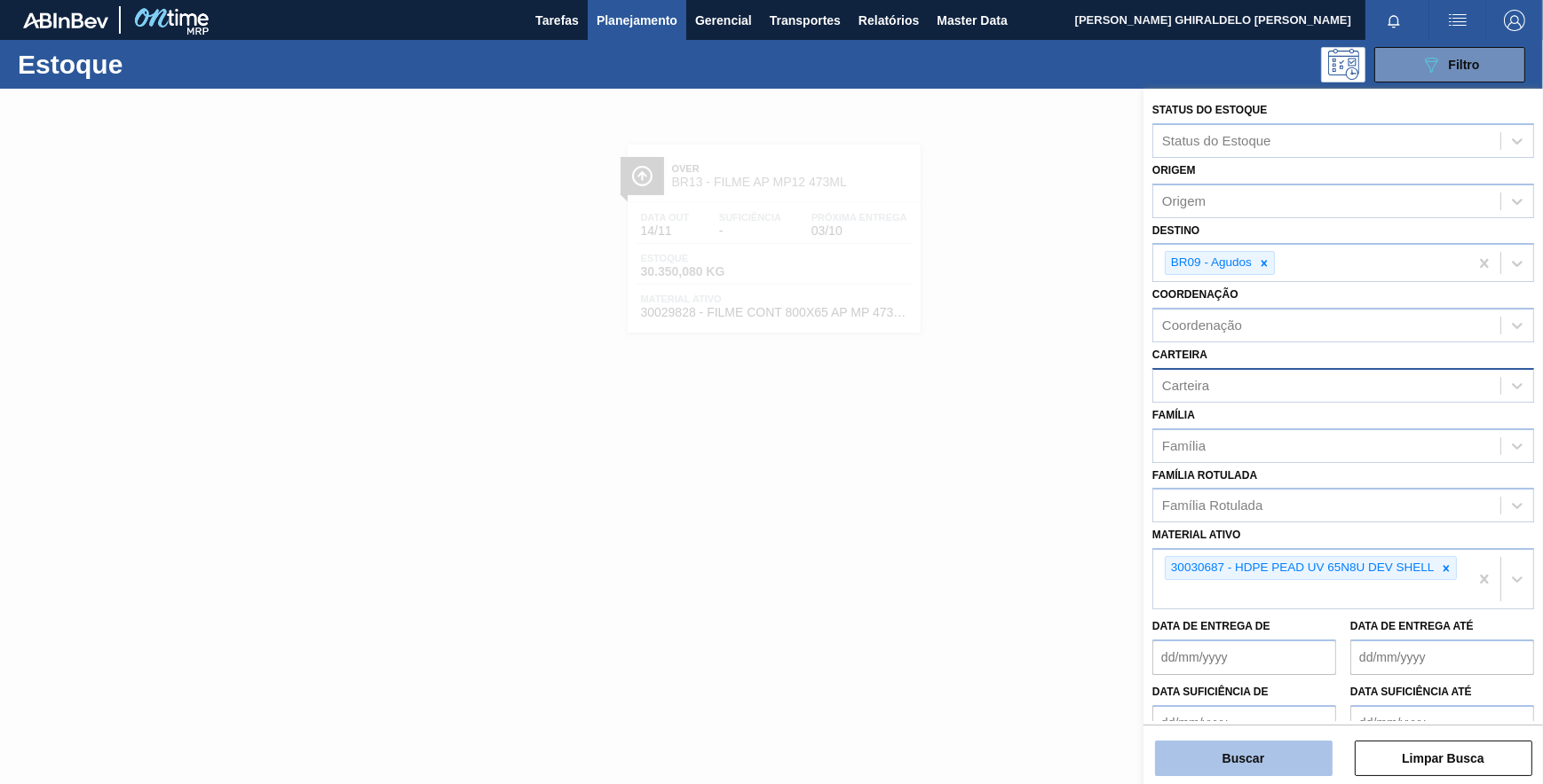
click at [1221, 761] on button "Buscar" at bounding box center [1243, 758] width 178 height 36
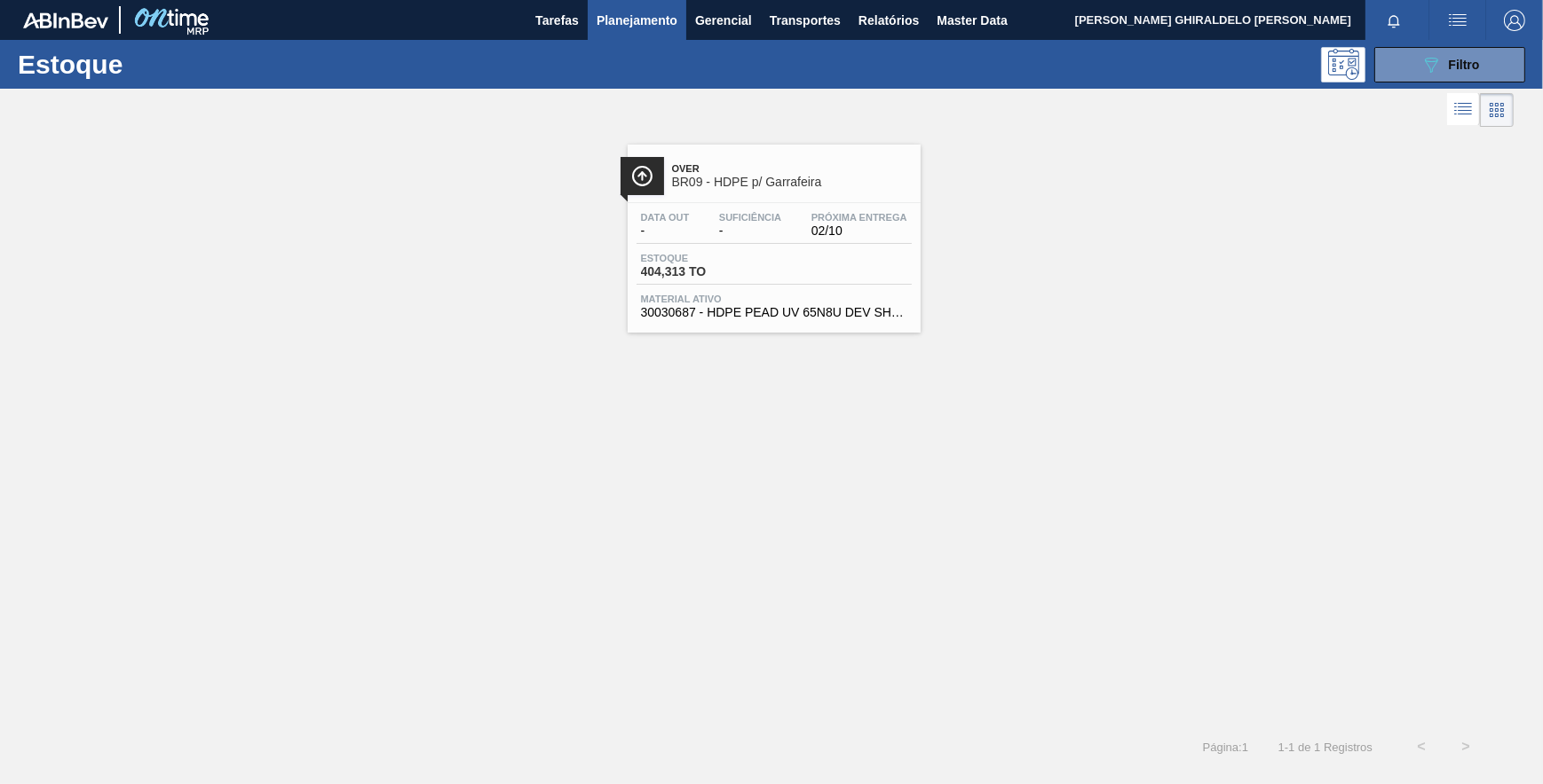
click at [728, 172] on span "Over" at bounding box center [792, 168] width 239 height 11
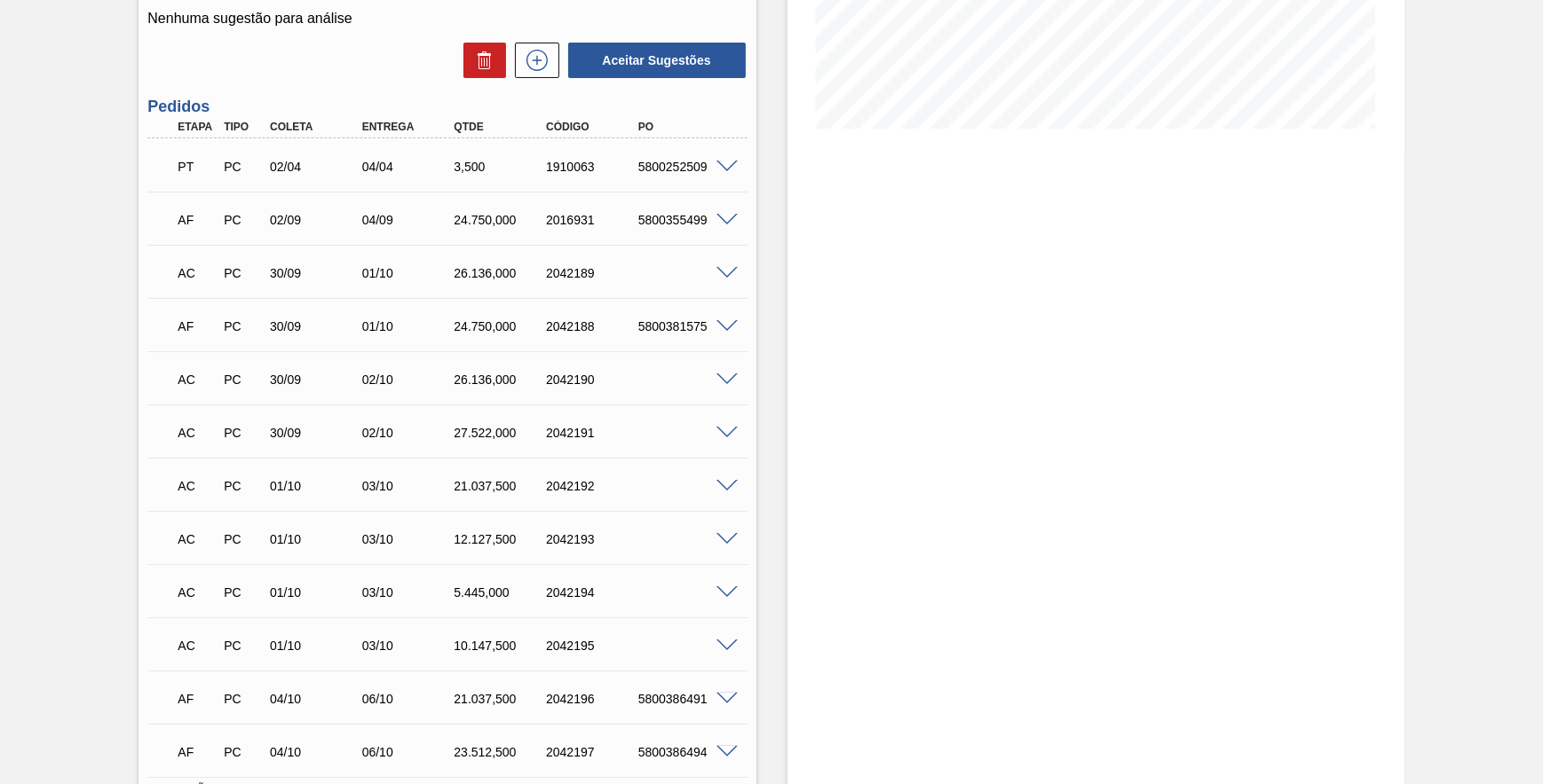
scroll to position [484, 0]
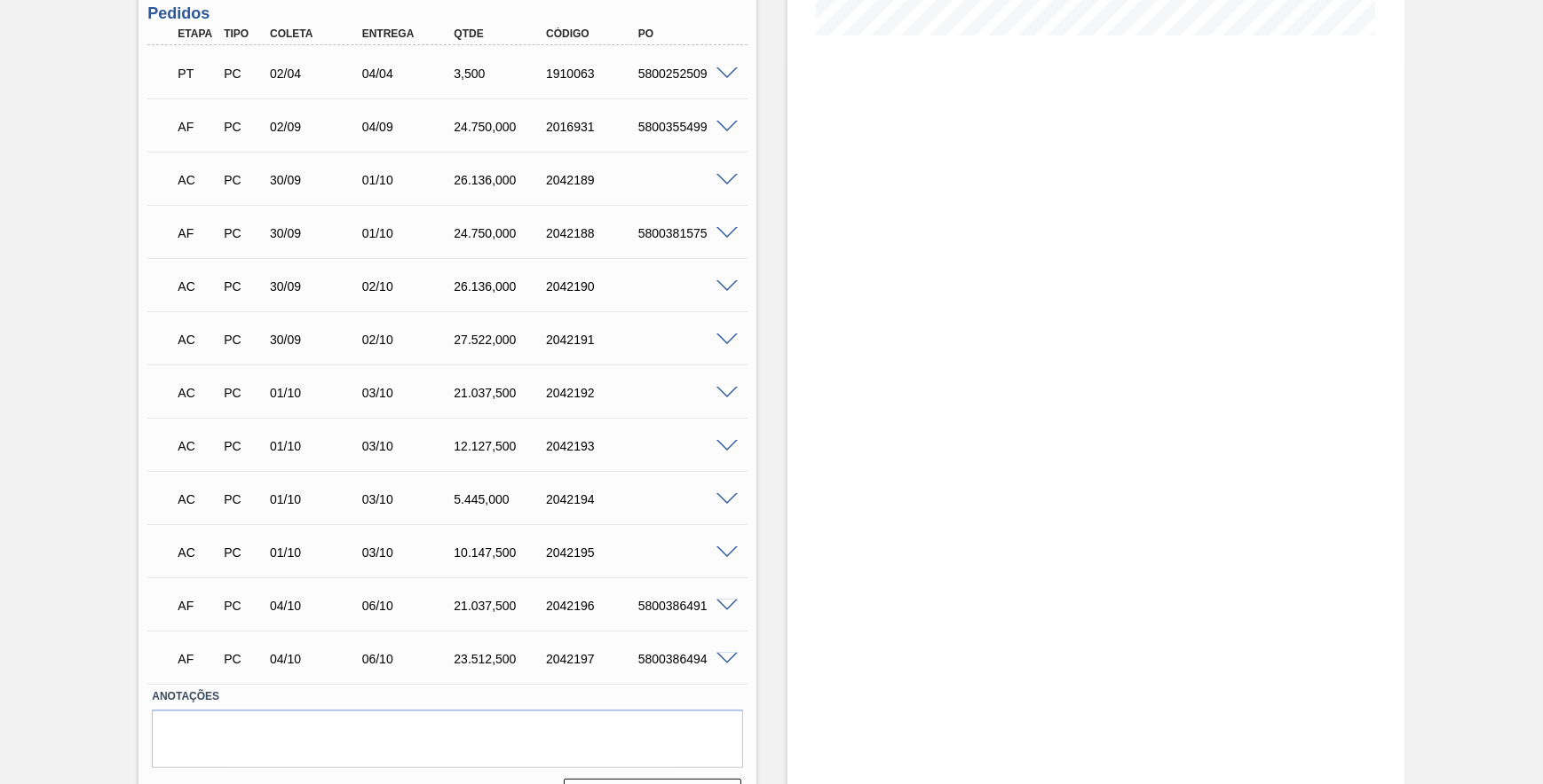
click at [726, 187] on span at bounding box center [726, 180] width 21 height 13
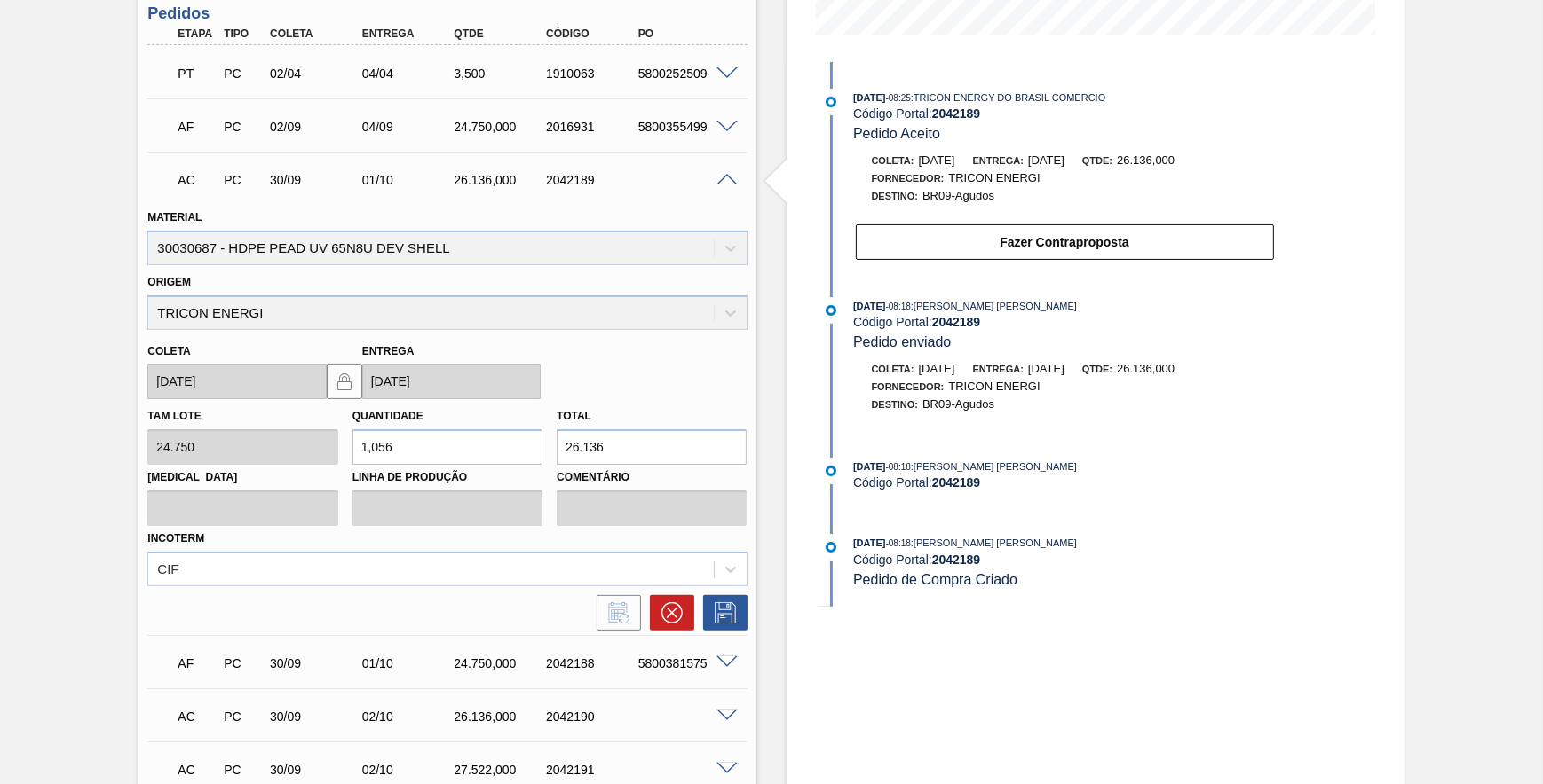
scroll to position [403, 0]
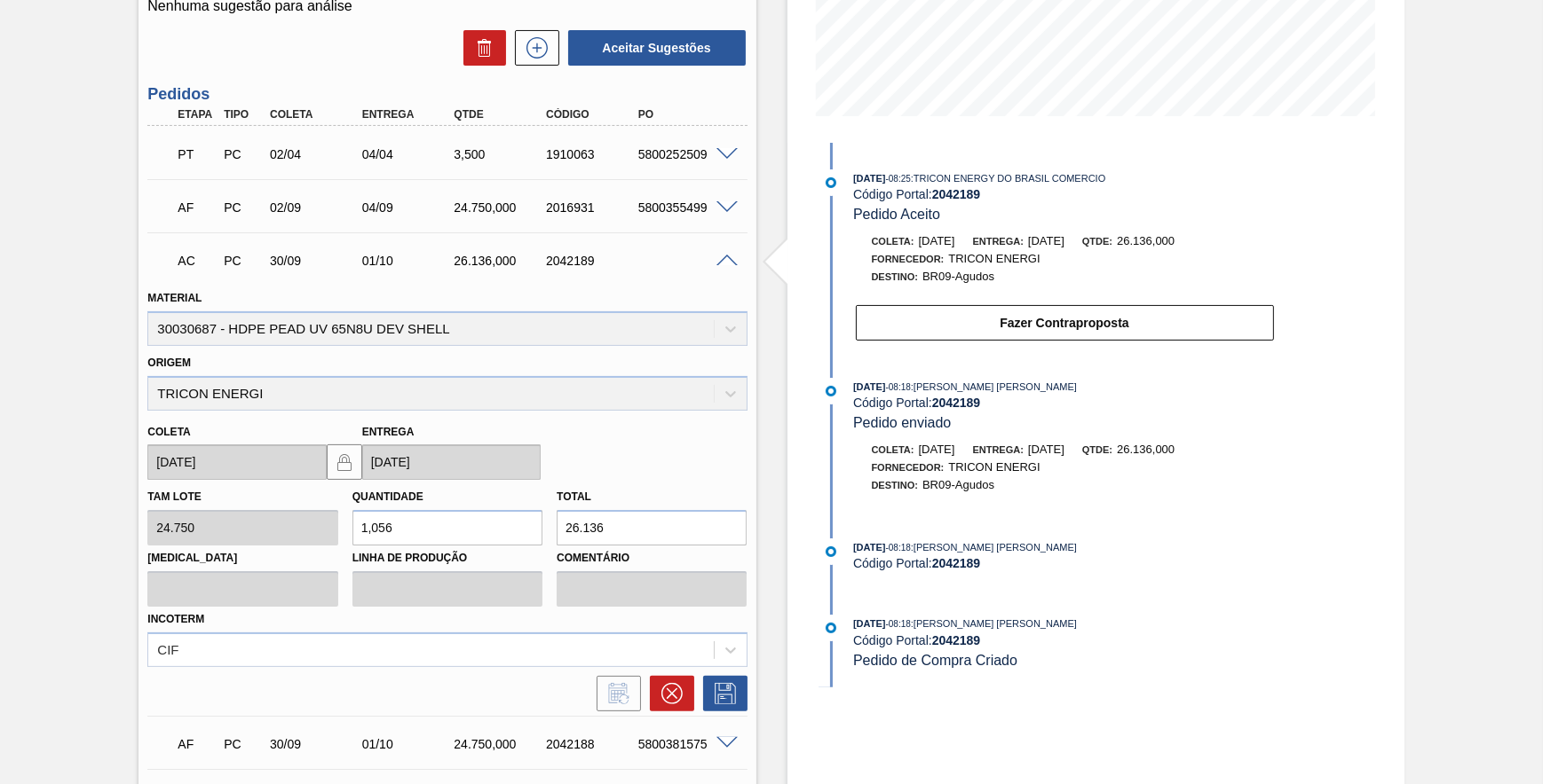
click at [782, 506] on div "Estoque De 02/10/2025 Até 16/10/2025 Filtro 30/09/2025 - 08:25 : TRICON ENERGY …" at bounding box center [1081, 513] width 648 height 1654
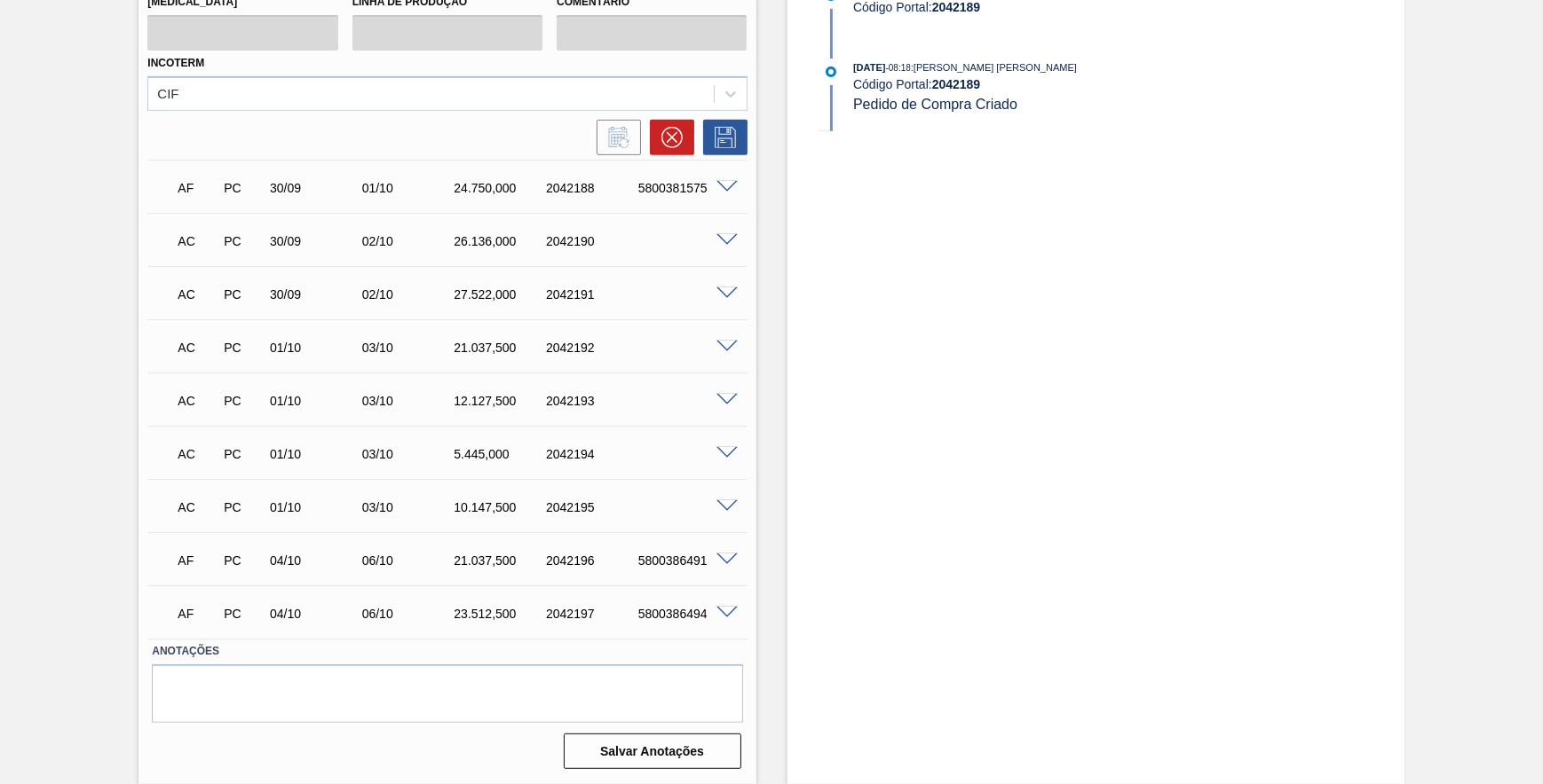
scroll to position [966, 0]
click at [729, 475] on div "AC PC 01/10 03/10 5.445,000 2042194 Material 30030687 - HDPE PEAD UV 65N8U DEV …" at bounding box center [447, 453] width 599 height 53
click at [725, 461] on div "AC PC 01/10 03/10 5.445,000 2042194" at bounding box center [447, 453] width 599 height 44
click at [725, 456] on span at bounding box center [726, 454] width 21 height 13
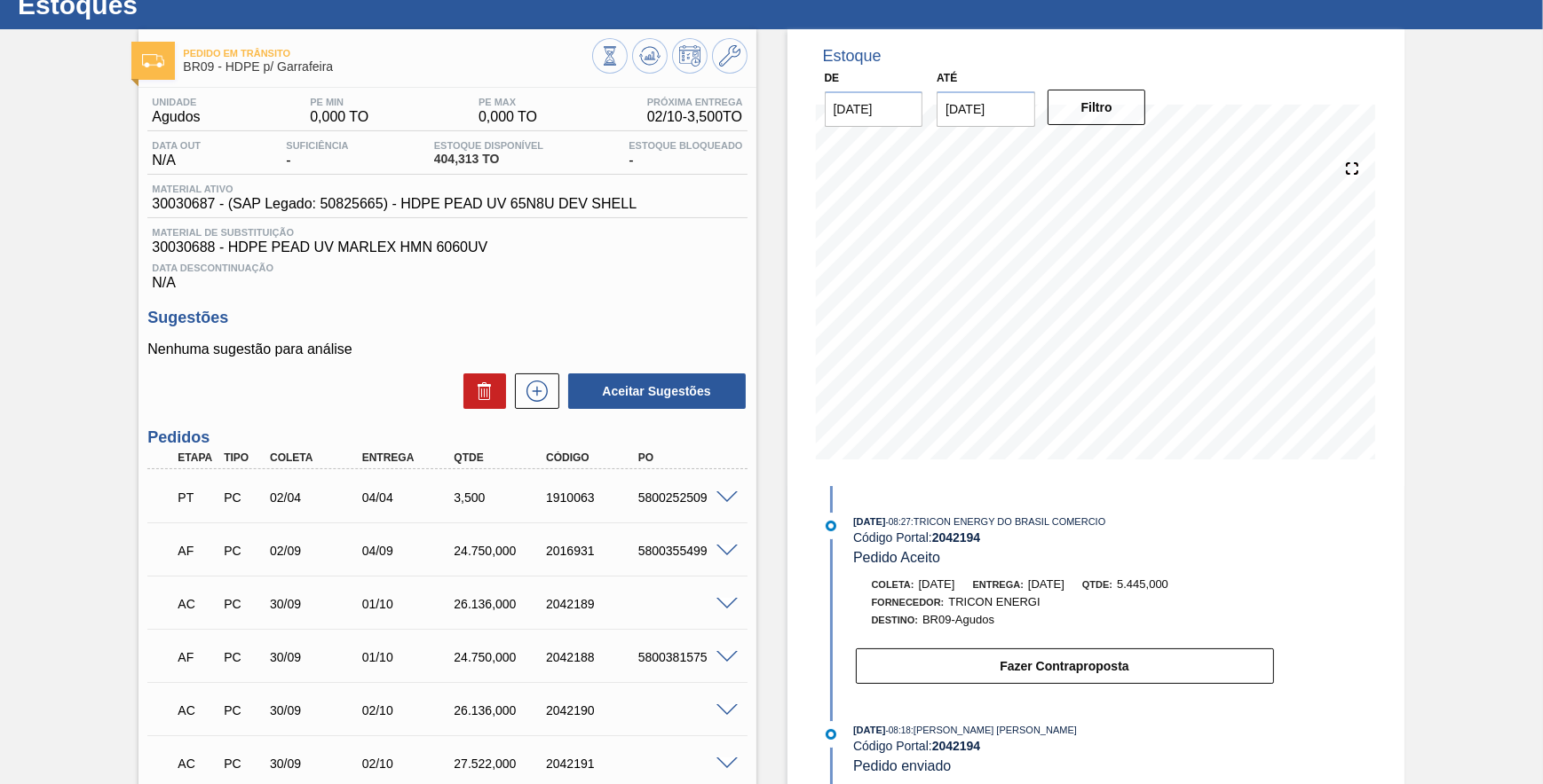
scroll to position [0, 0]
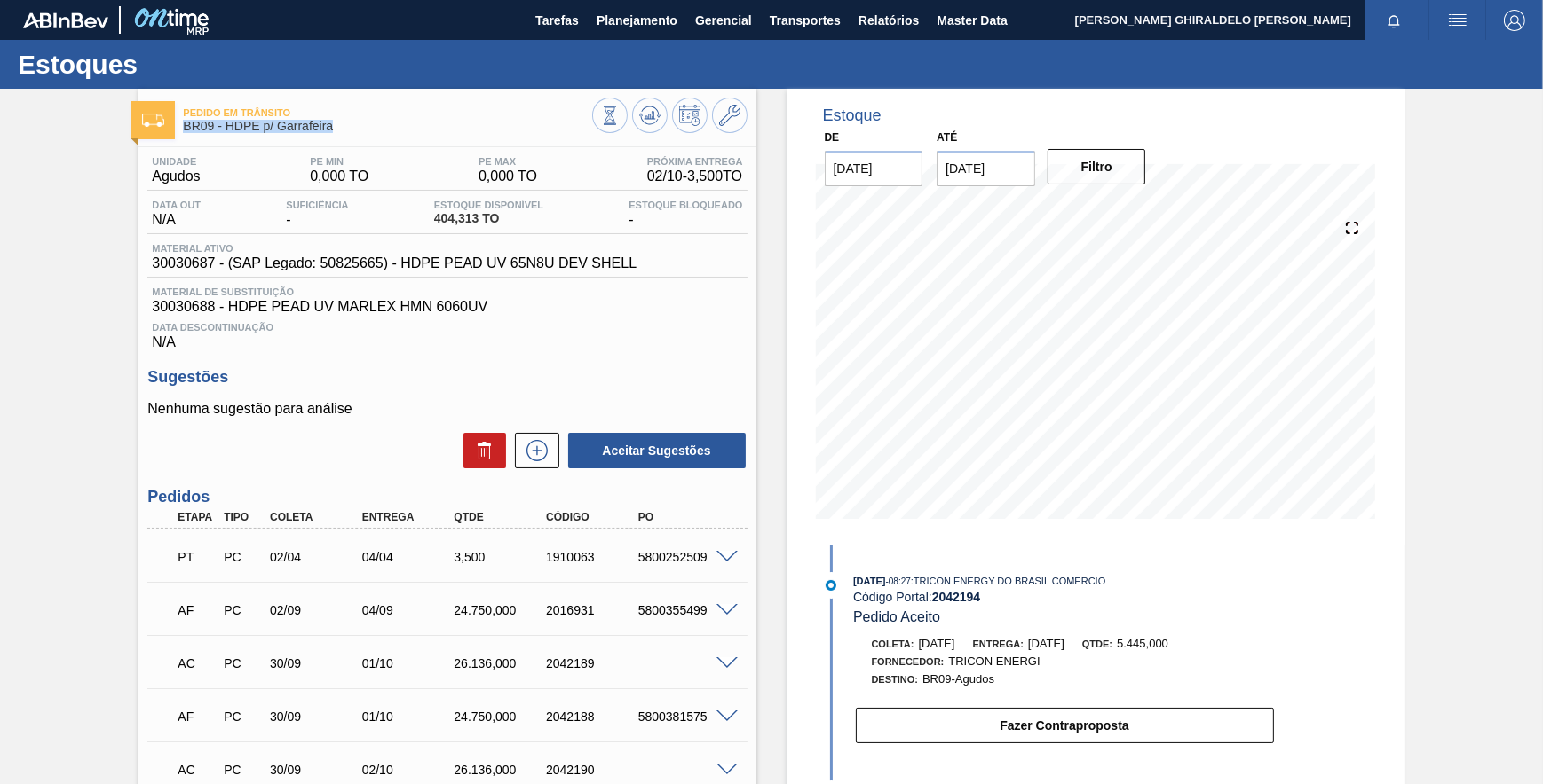
drag, startPoint x: 390, startPoint y: 133, endPoint x: 185, endPoint y: 133, distance: 205.0
click at [185, 133] on div "Pedido em Trânsito BR09 - HDPE p/ Garrafeira" at bounding box center [388, 120] width 409 height 40
copy span "BR09 - HDPE p/ Garrafeira"
click at [203, 267] on span "30030687 - (SAP Legado: 50825665) - HDPE PEAD UV 65N8U DEV SHELL" at bounding box center [394, 263] width 484 height 16
click at [203, 266] on span "30030687 - (SAP Legado: 50825665) - HDPE PEAD UV 65N8U DEV SHELL" at bounding box center [394, 263] width 484 height 16
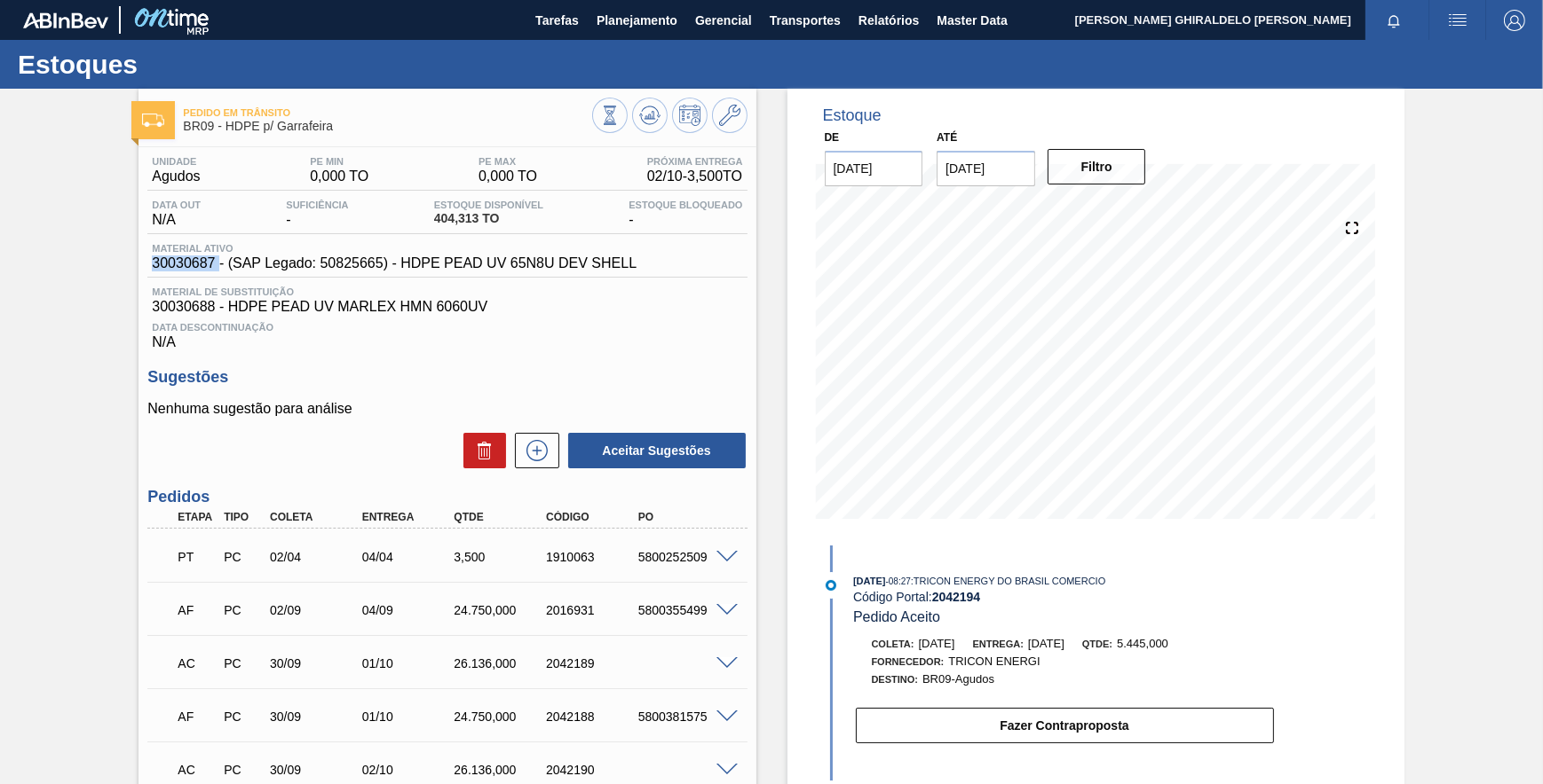
copy span "30030687"
drag, startPoint x: 215, startPoint y: 305, endPoint x: 119, endPoint y: 318, distance: 96.9
copy span "30030688"
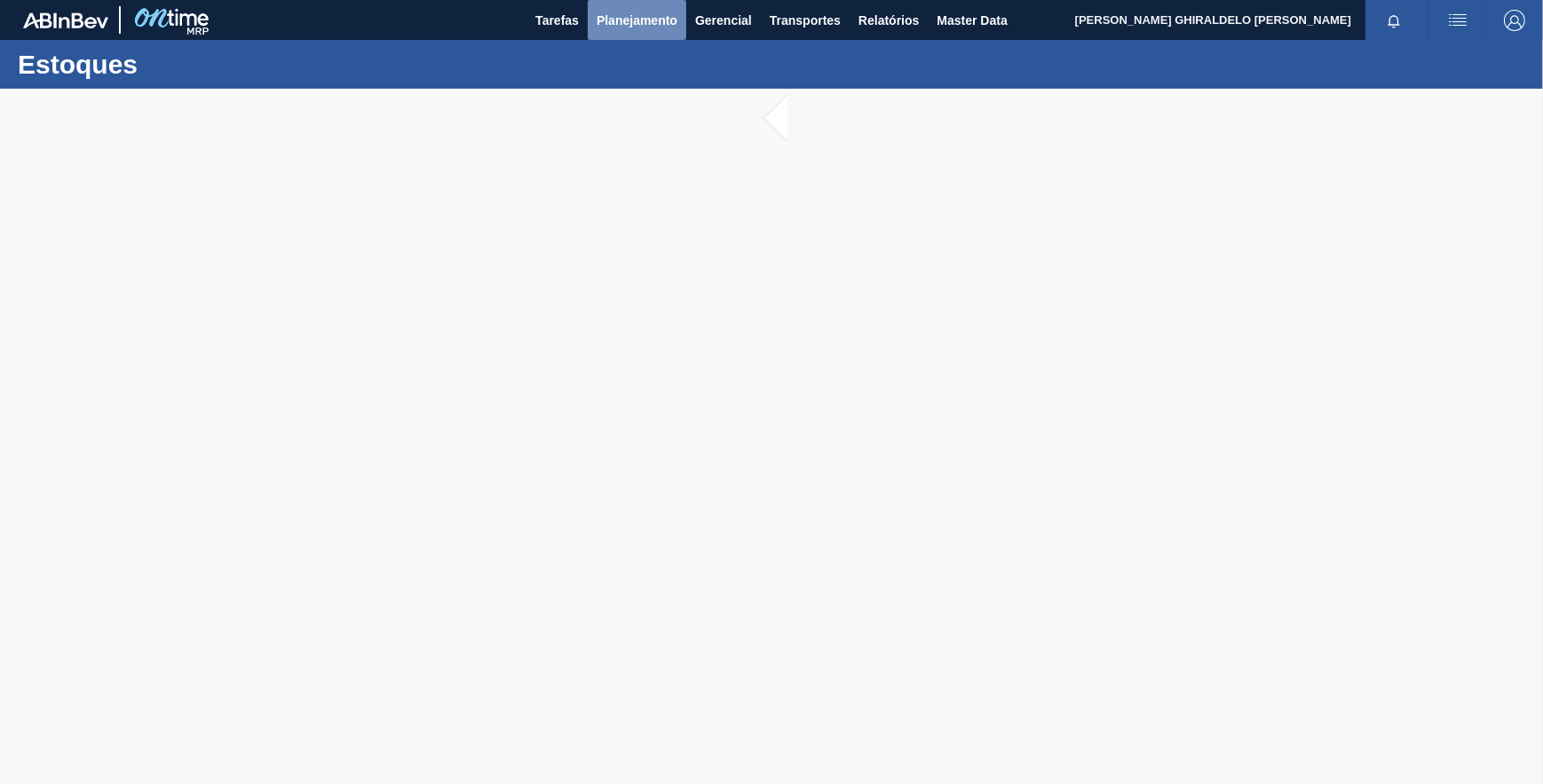
click at [646, 11] on span "Planejamento" at bounding box center [637, 20] width 81 height 21
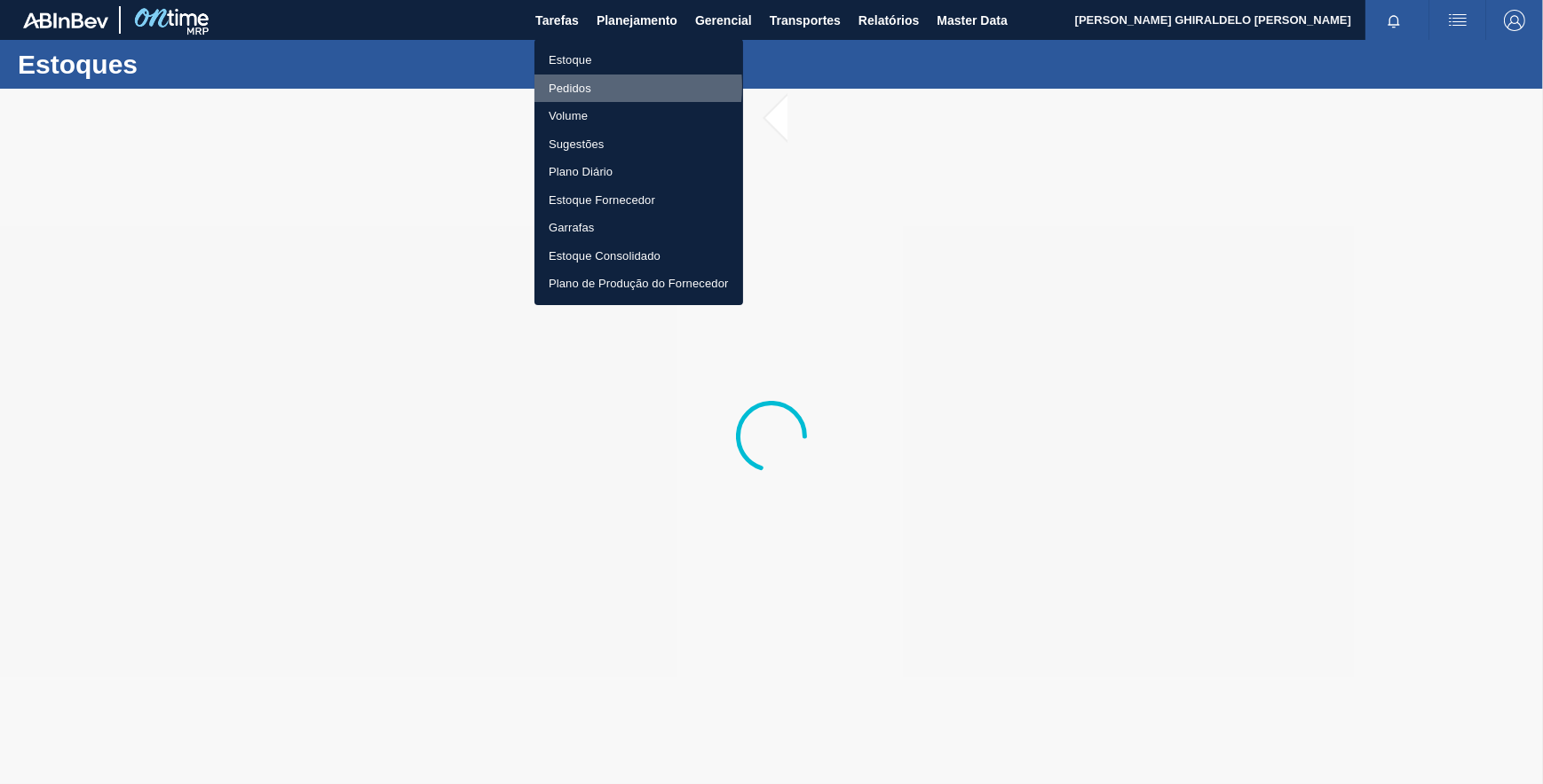
drag, startPoint x: 583, startPoint y: 86, endPoint x: 596, endPoint y: 93, distance: 14.8
click at [582, 86] on li "Pedidos" at bounding box center [638, 88] width 209 height 29
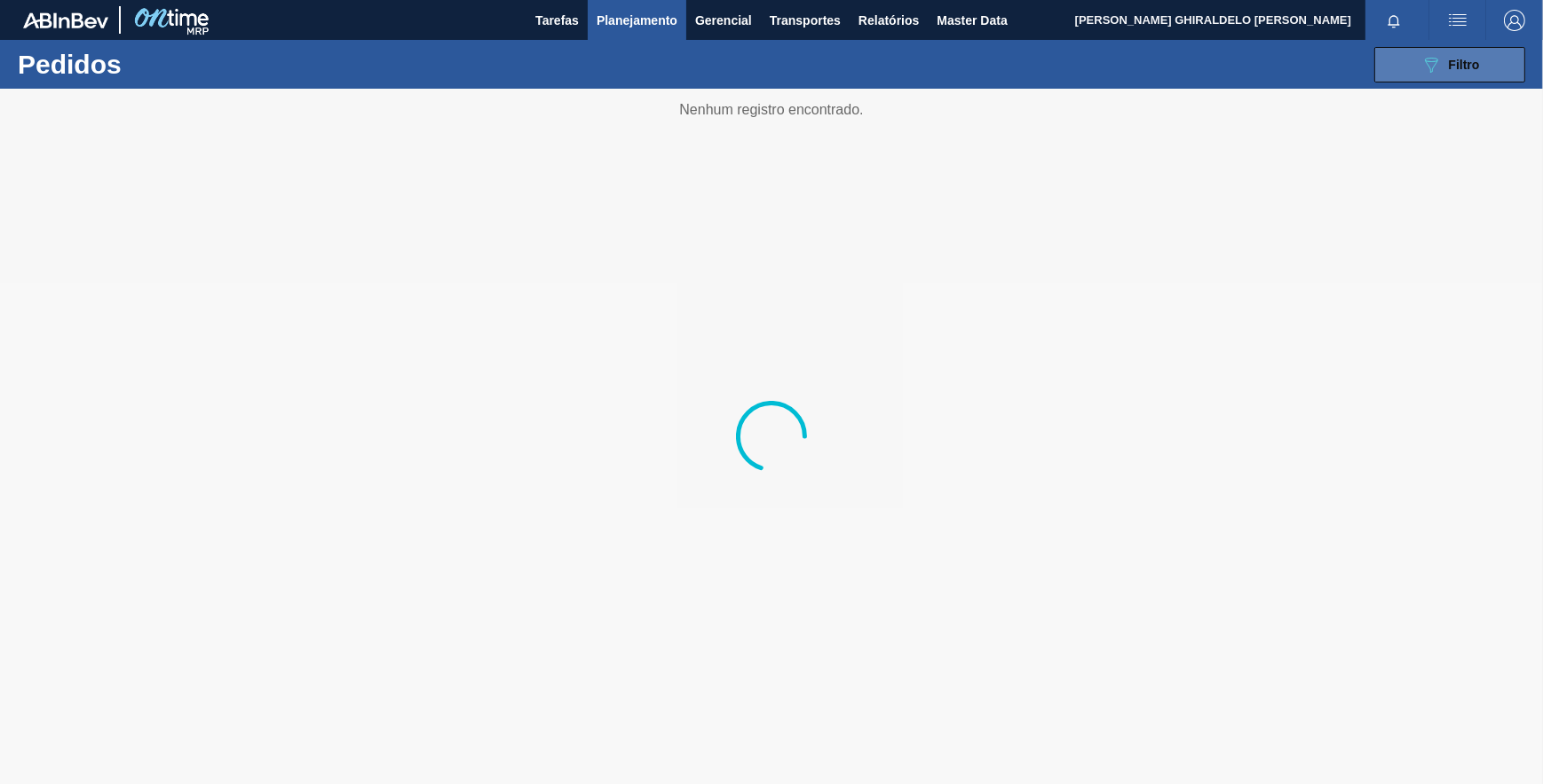
click at [1398, 66] on button "089F7B8B-B2A5-4AFE-B5C0-19BA573D28AC Filtro" at bounding box center [1450, 64] width 151 height 36
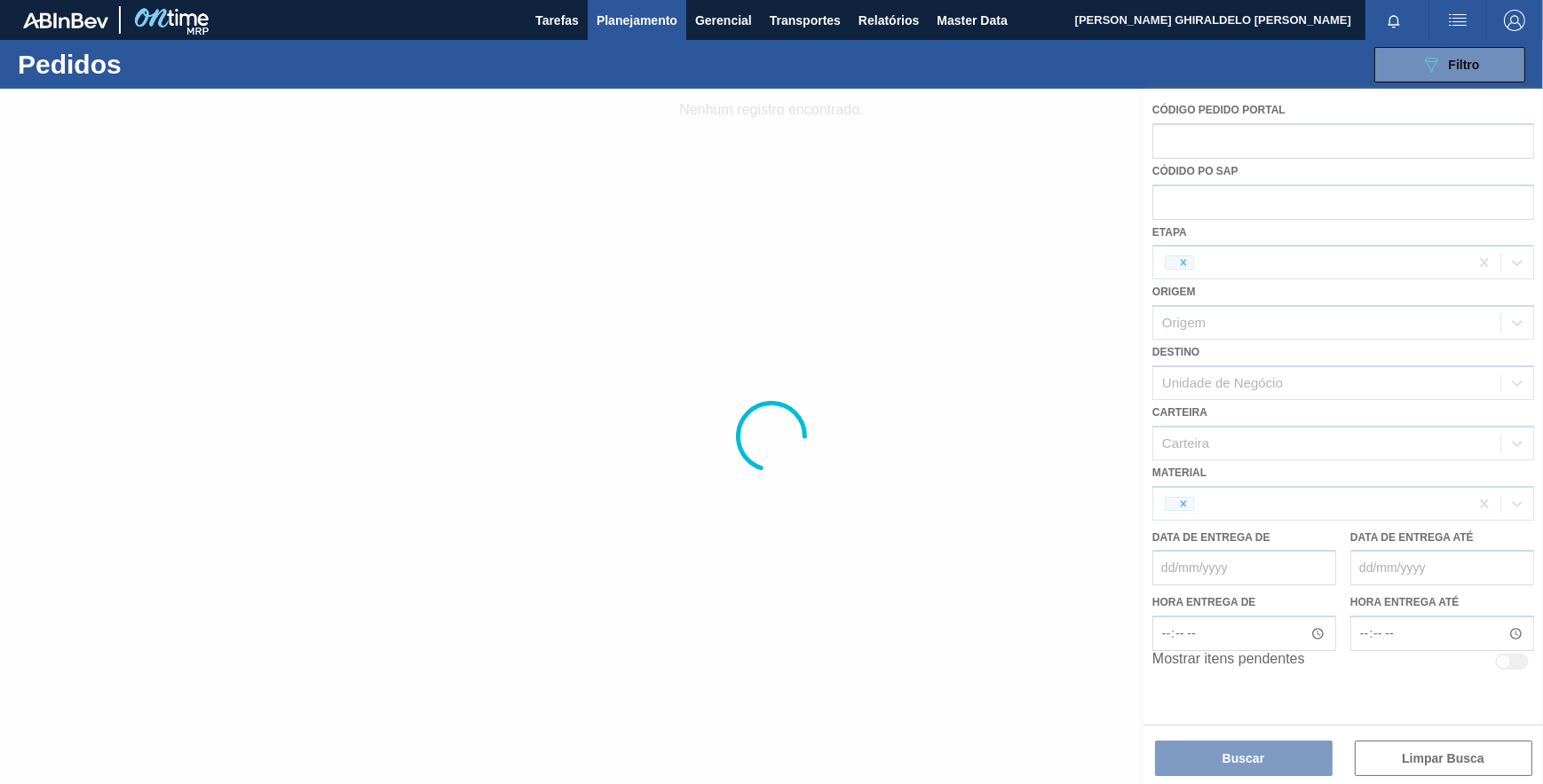
click at [1024, 251] on div at bounding box center [772, 436] width 1543 height 696
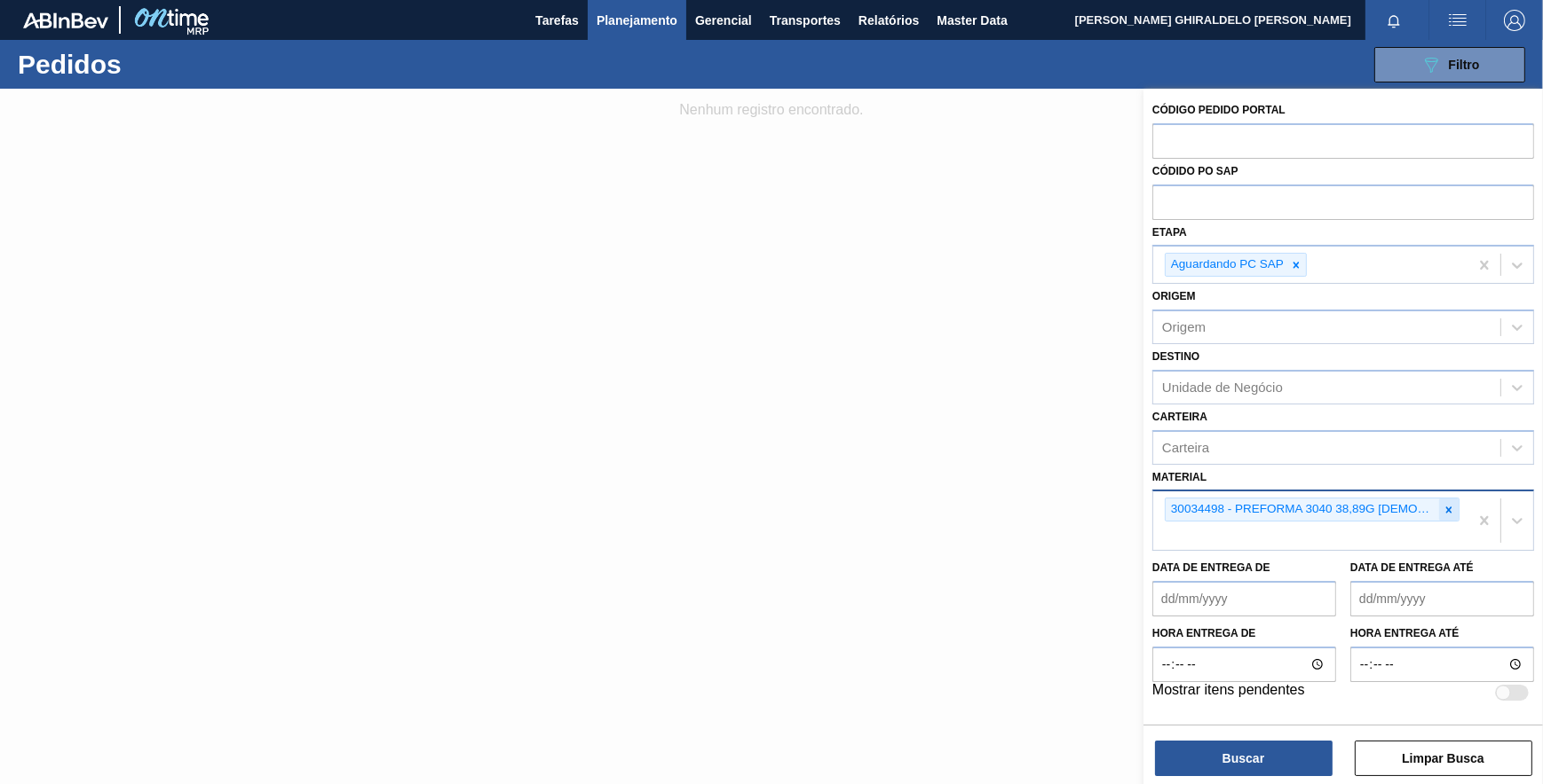
click at [1455, 505] on icon at bounding box center [1448, 510] width 12 height 12
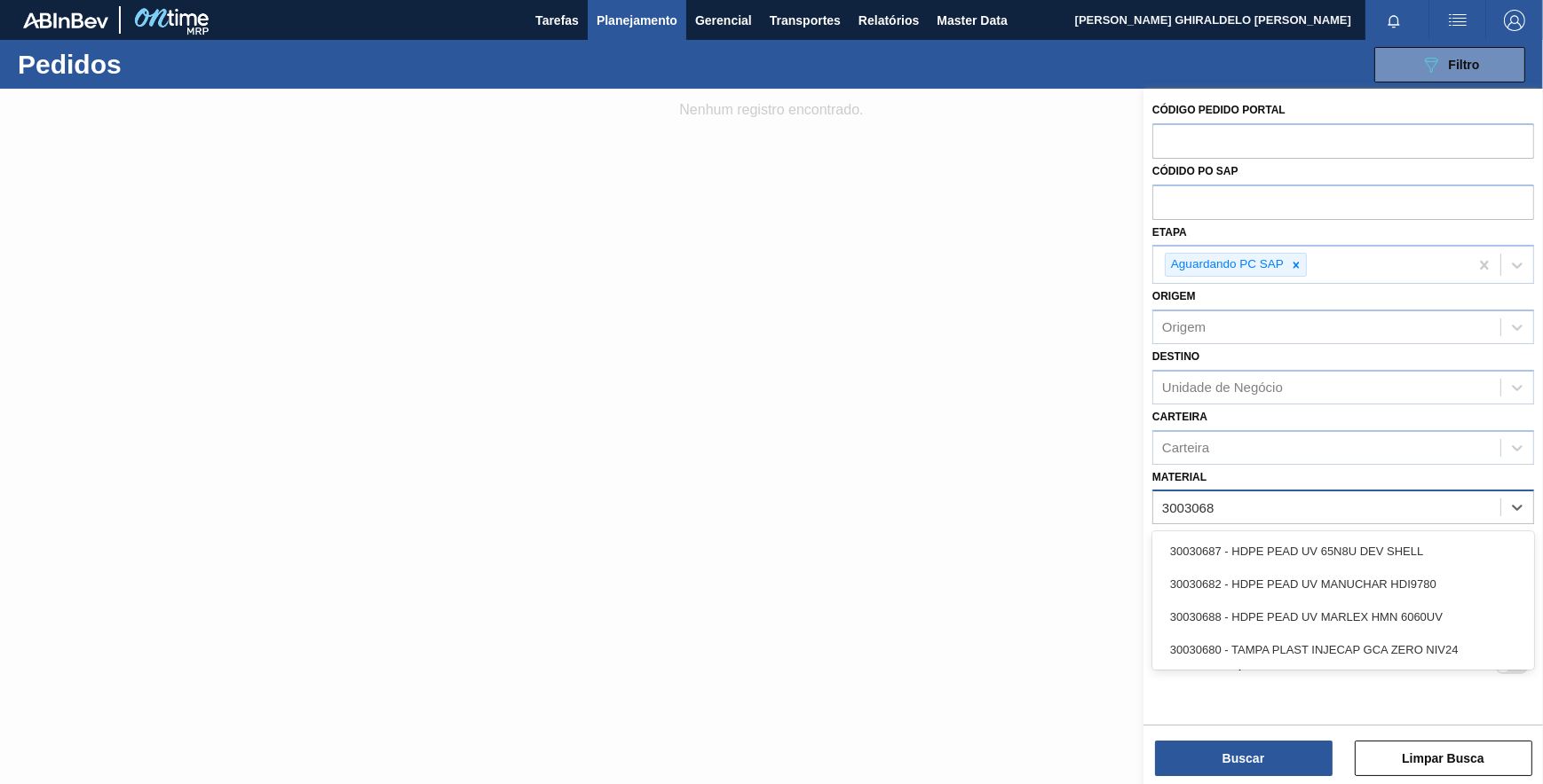
type input "30030687"
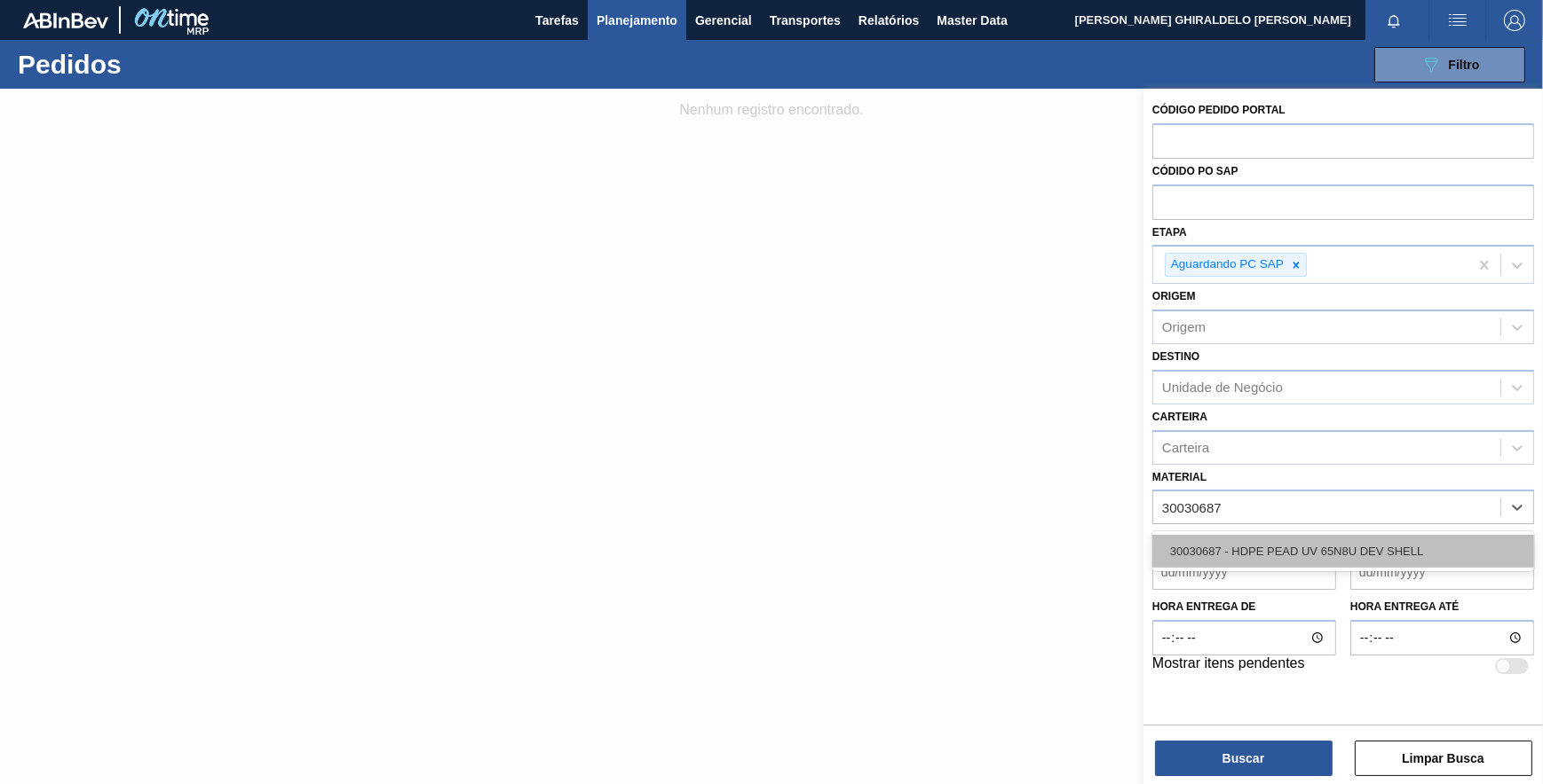
click at [1386, 558] on div "30030687 - HDPE PEAD UV 65N8U DEV SHELL" at bounding box center [1343, 551] width 382 height 33
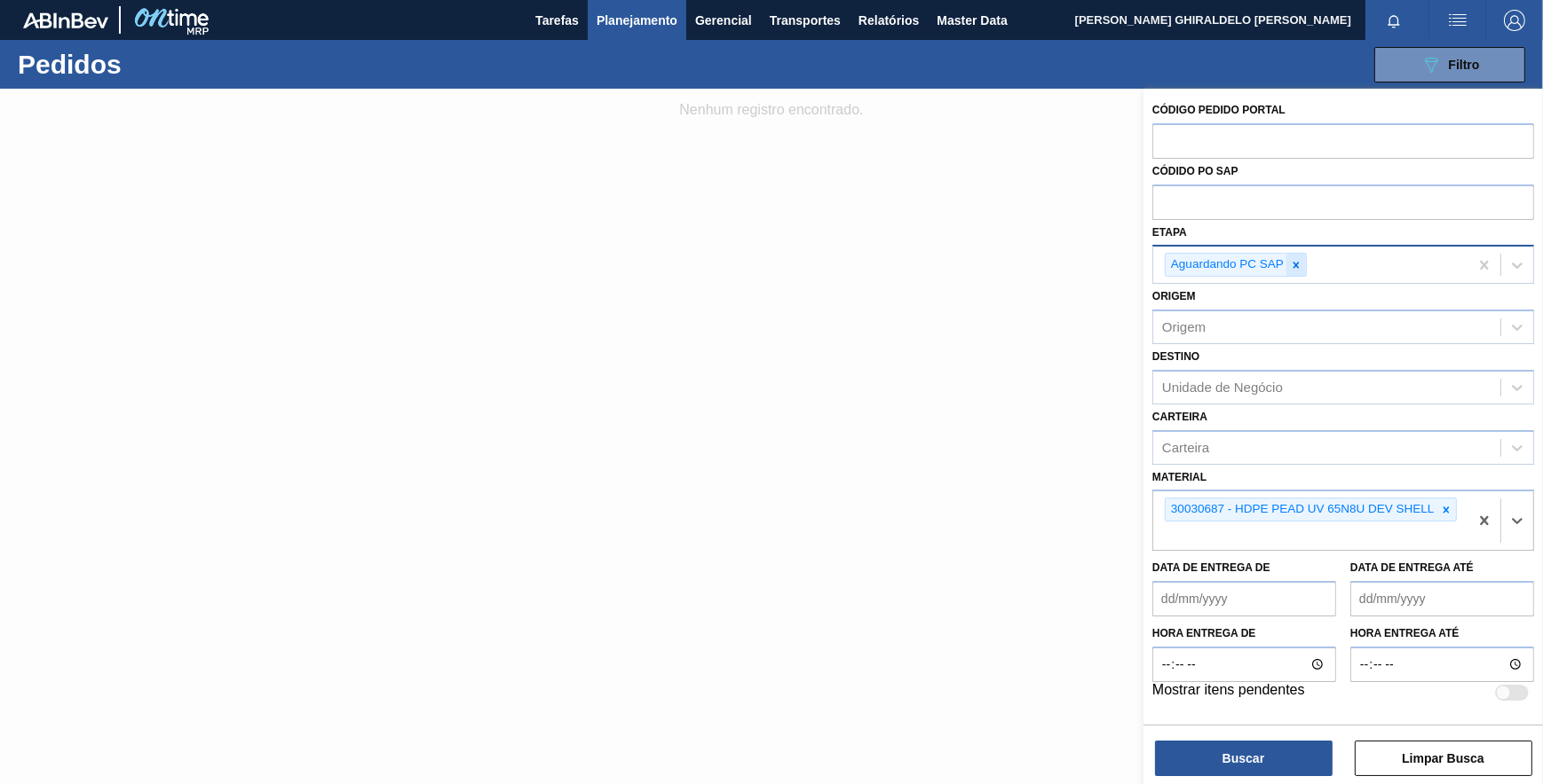
drag, startPoint x: 1297, startPoint y: 267, endPoint x: 1298, endPoint y: 302, distance: 35.0
click at [1297, 268] on icon at bounding box center [1295, 265] width 12 height 12
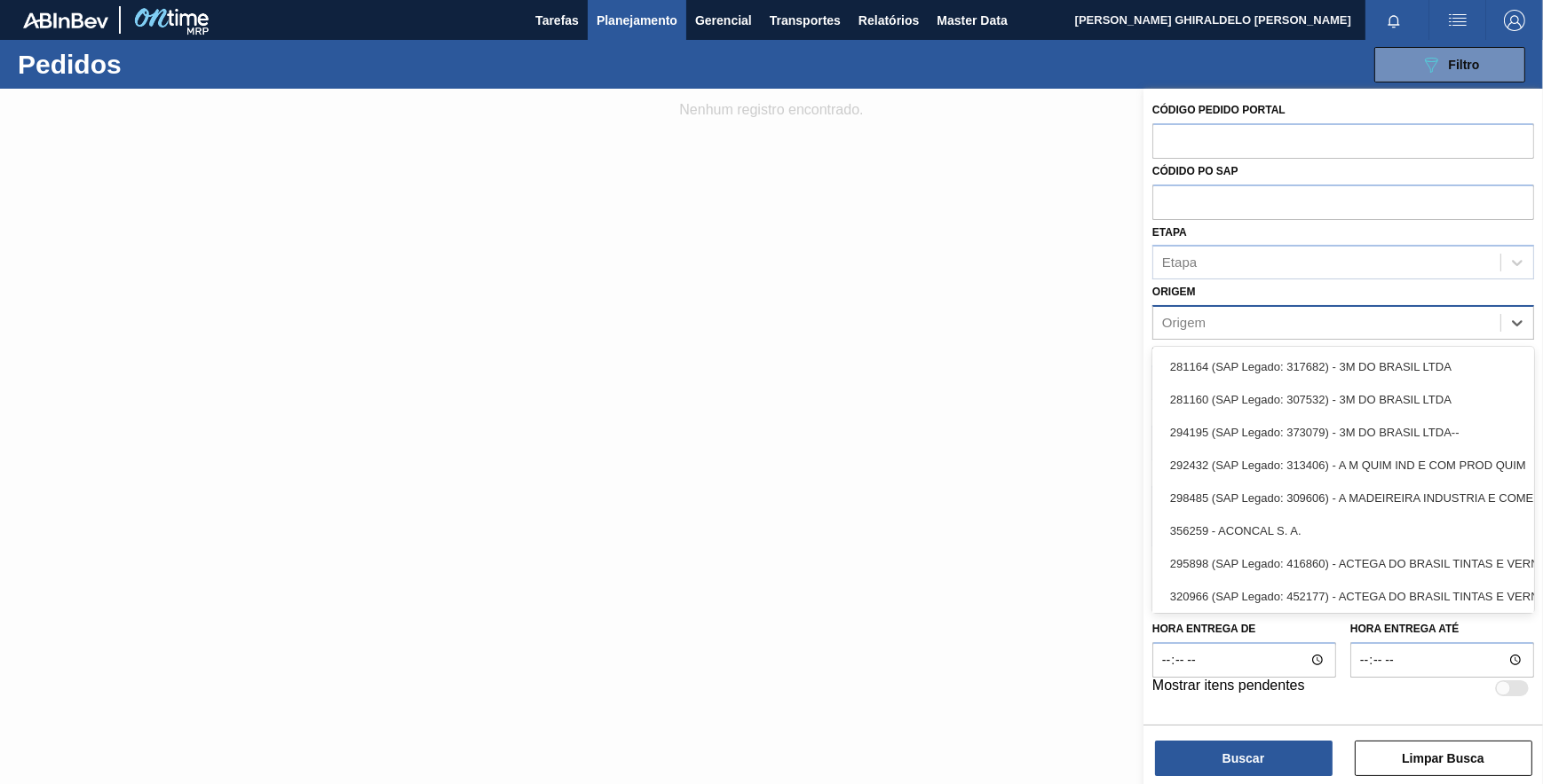
click at [1239, 325] on div "Origem" at bounding box center [1327, 323] width 347 height 26
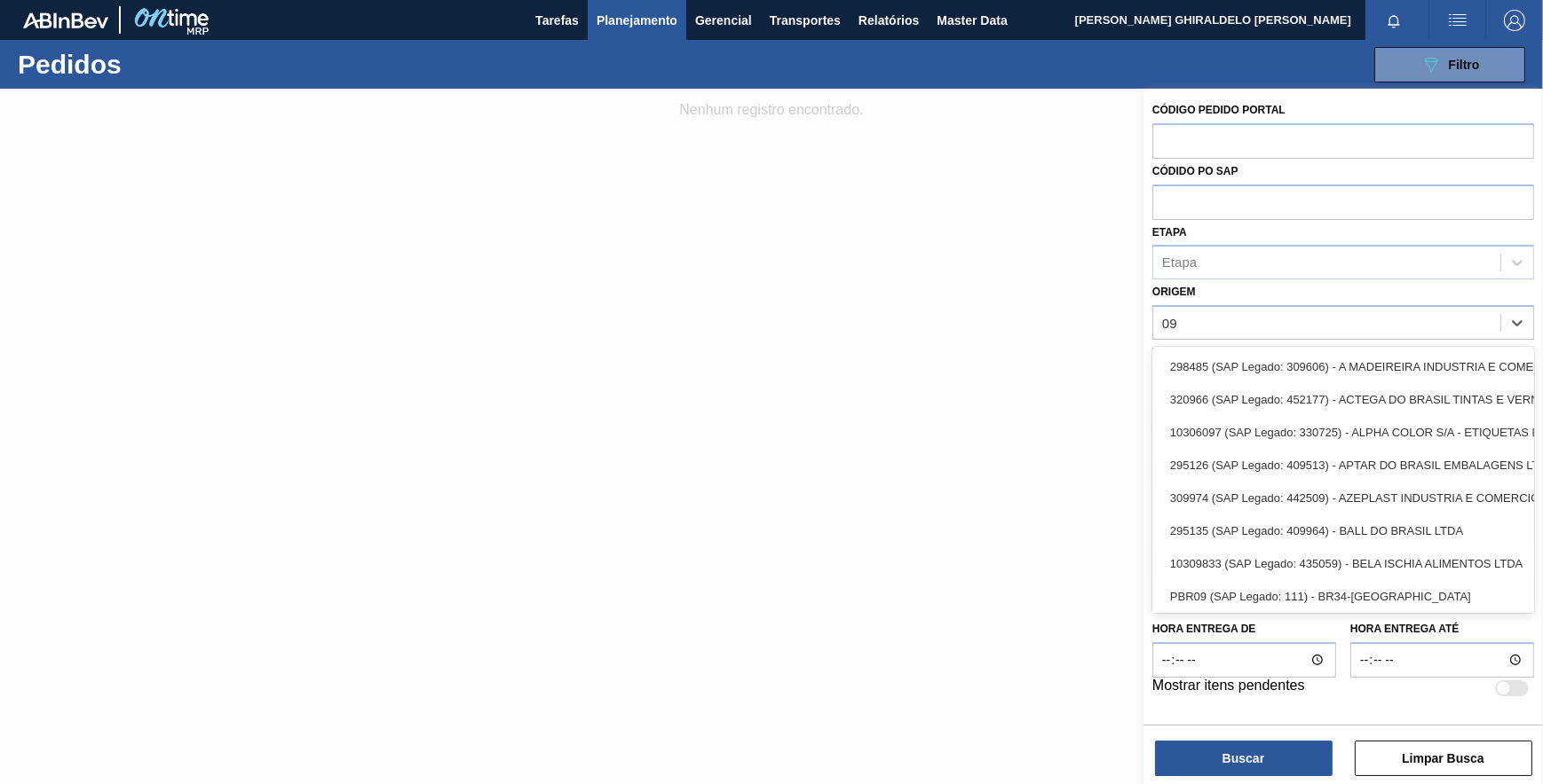
type input "09"
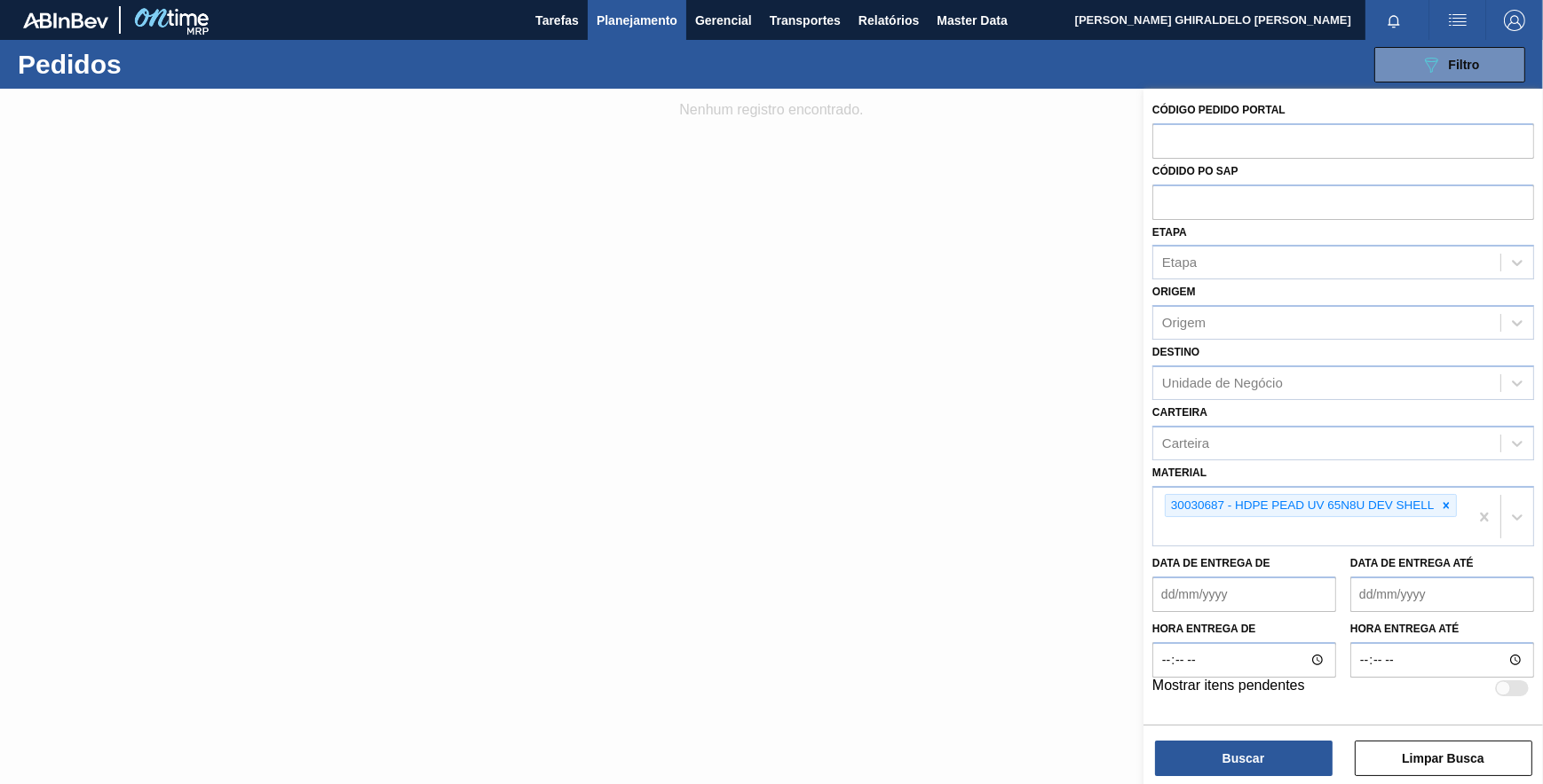
click at [1251, 292] on div "Origem Origem" at bounding box center [1343, 310] width 382 height 61
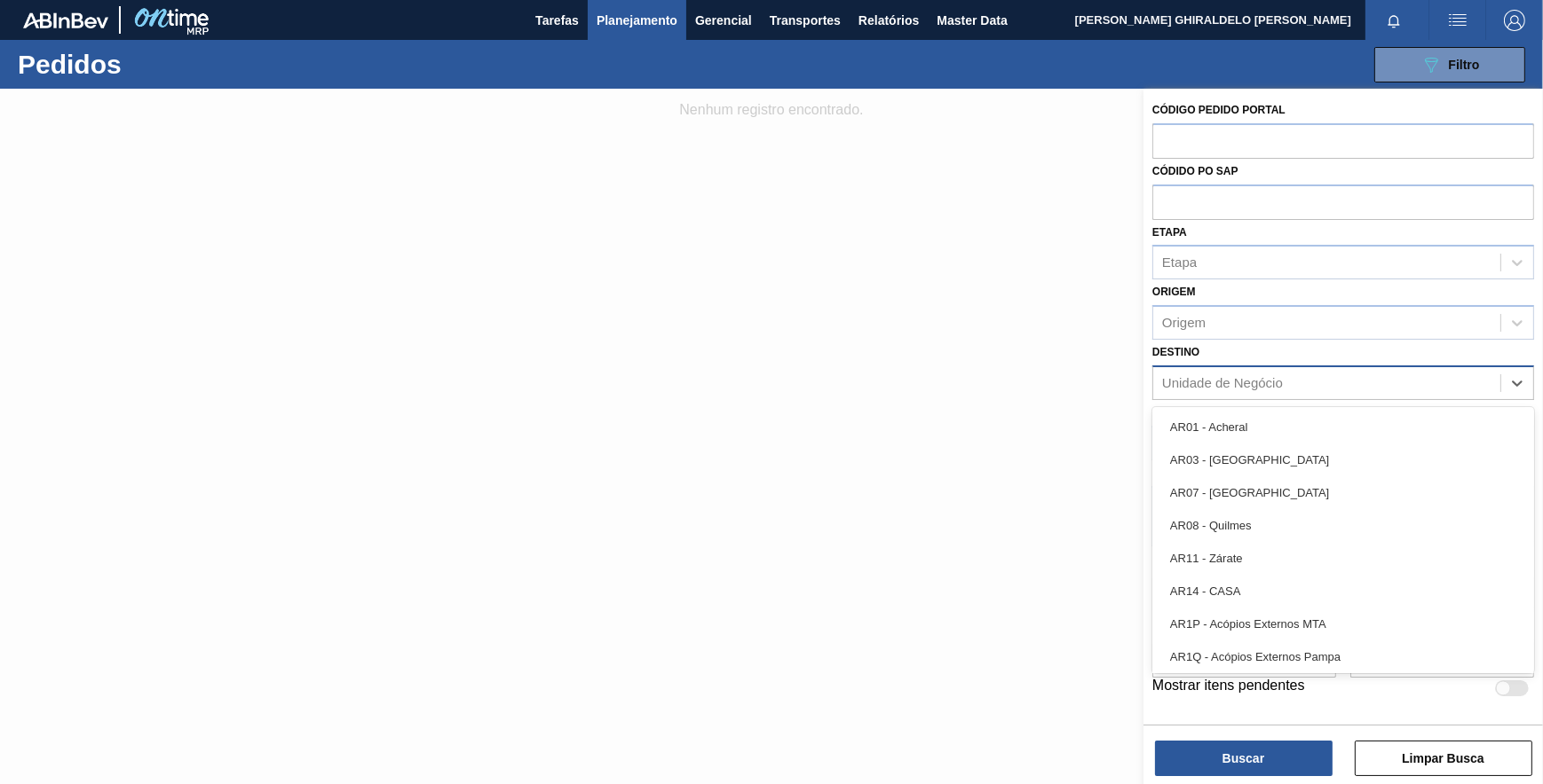
click at [1224, 376] on div "Unidade de Negócio" at bounding box center [1222, 383] width 121 height 15
type input "09"
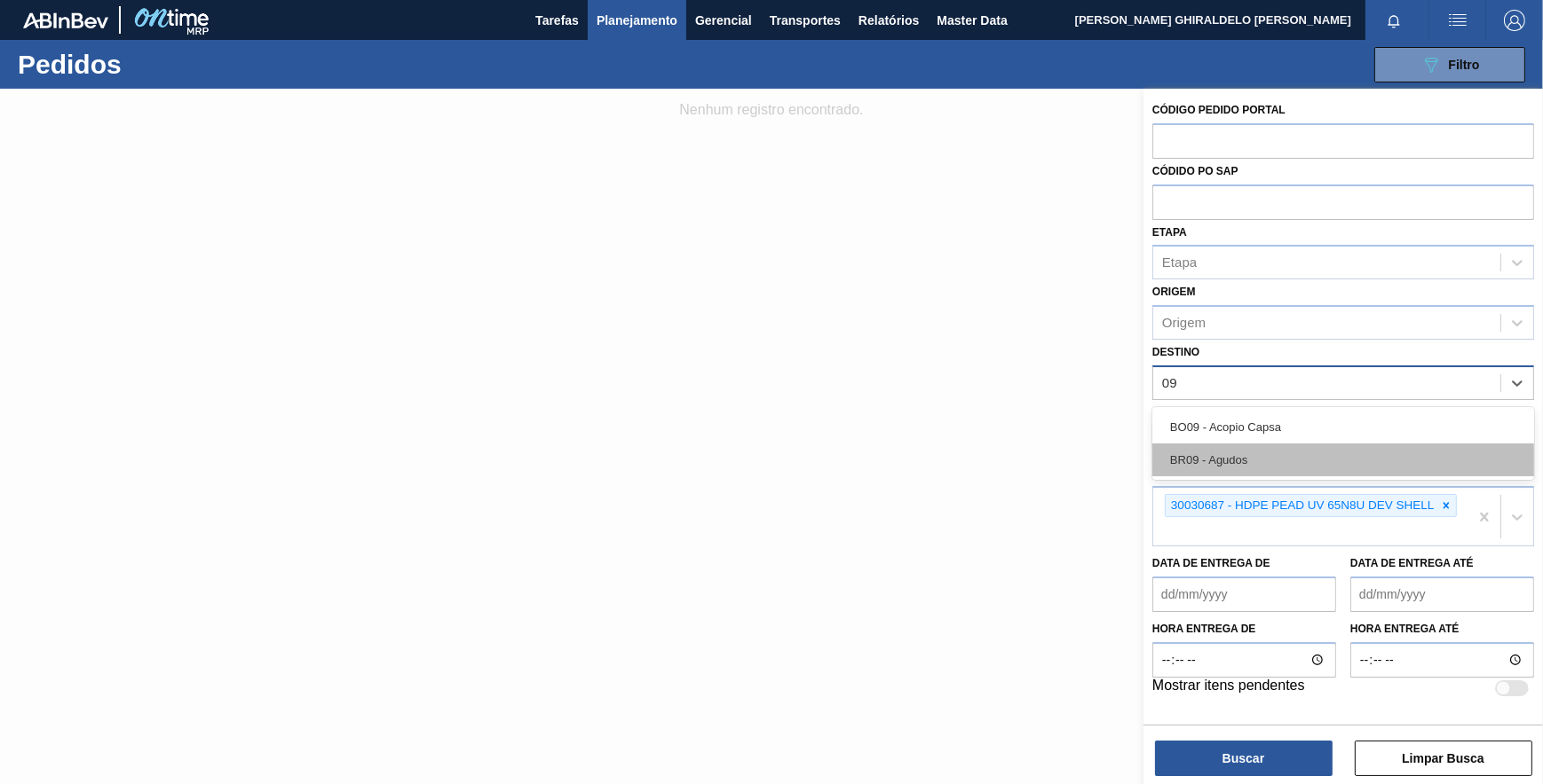
click at [1217, 452] on div "BR09 - Agudos" at bounding box center [1343, 460] width 382 height 33
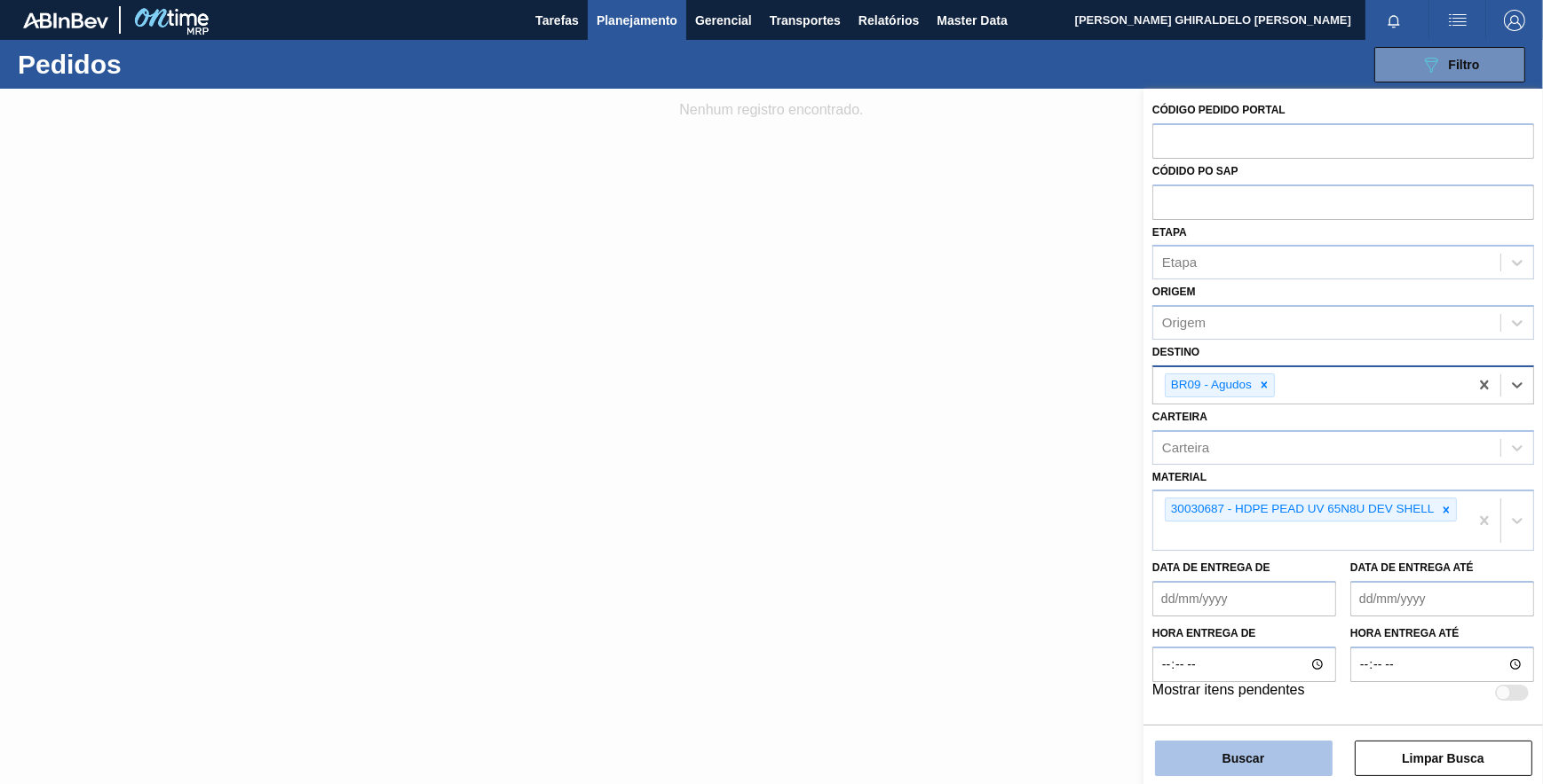
click at [1243, 763] on button "Buscar" at bounding box center [1243, 758] width 178 height 36
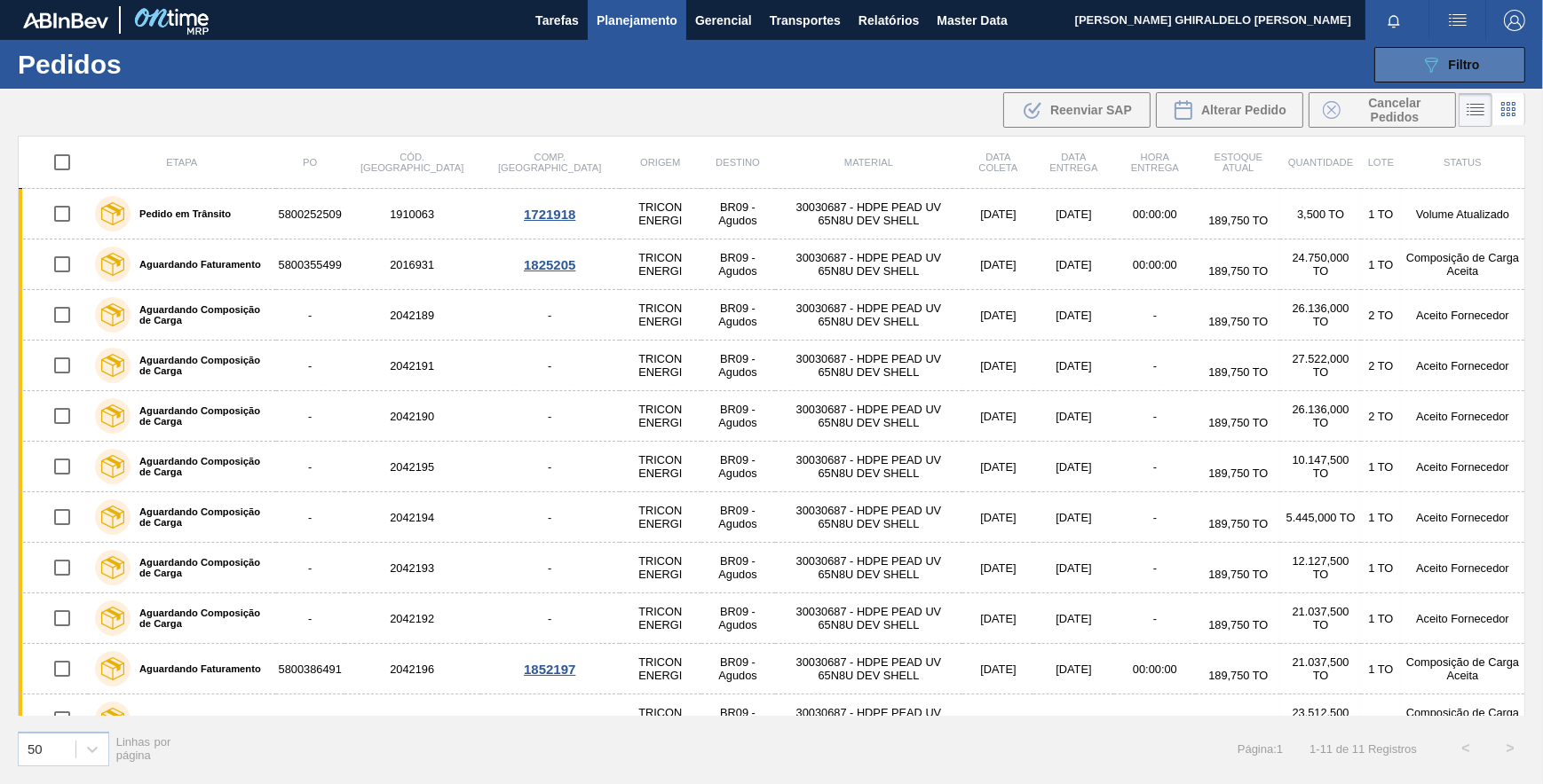
click at [1444, 58] on div "089F7B8B-B2A5-4AFE-B5C0-19BA573D28AC Filtro" at bounding box center [1450, 64] width 60 height 21
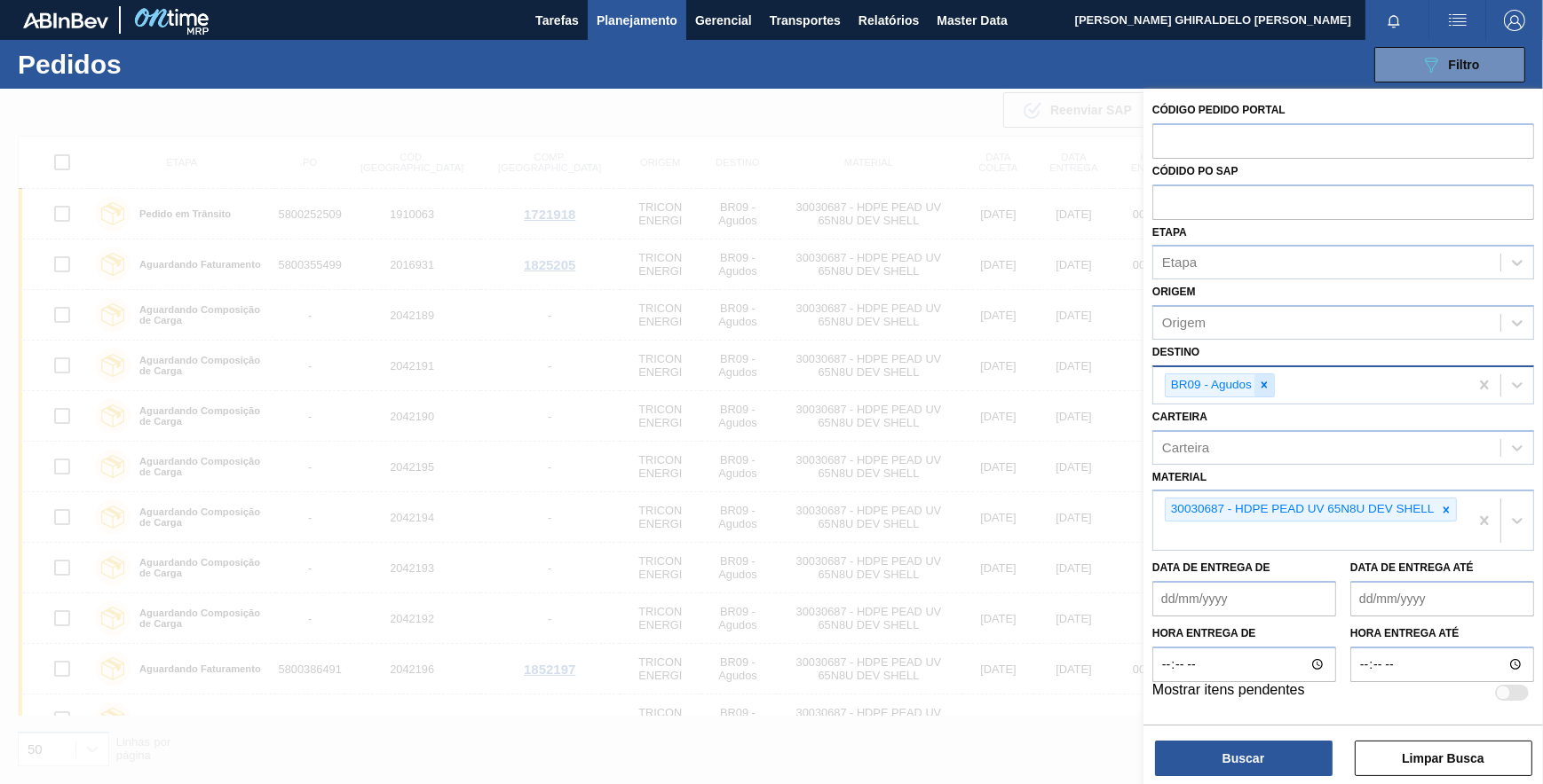
click at [1261, 385] on icon at bounding box center [1263, 385] width 12 height 12
drag, startPoint x: 1448, startPoint y: 503, endPoint x: 1303, endPoint y: 356, distance: 206.5
click at [1445, 495] on div at bounding box center [1445, 506] width 19 height 22
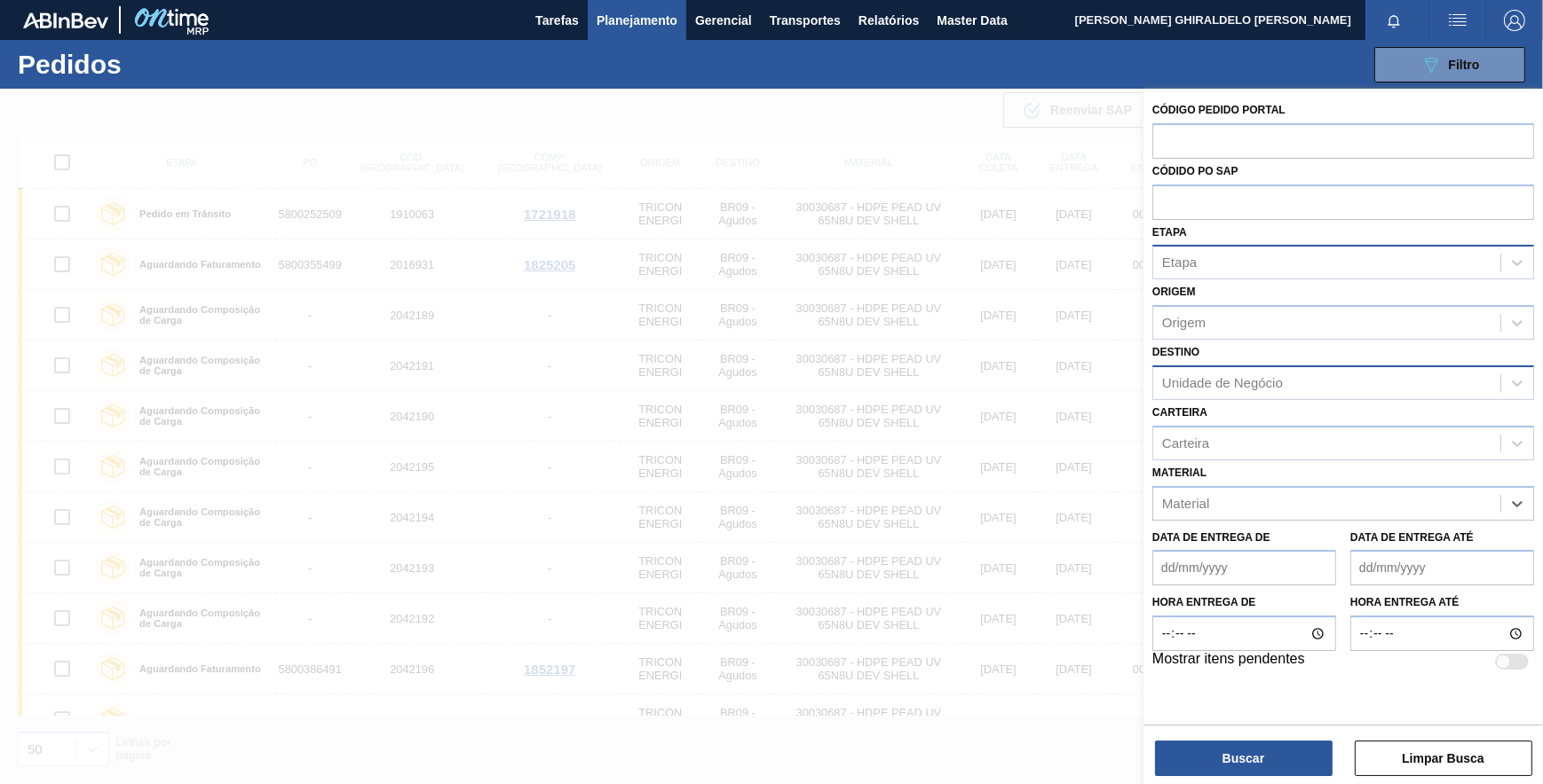
click at [1232, 253] on div "Etapa" at bounding box center [1327, 263] width 347 height 26
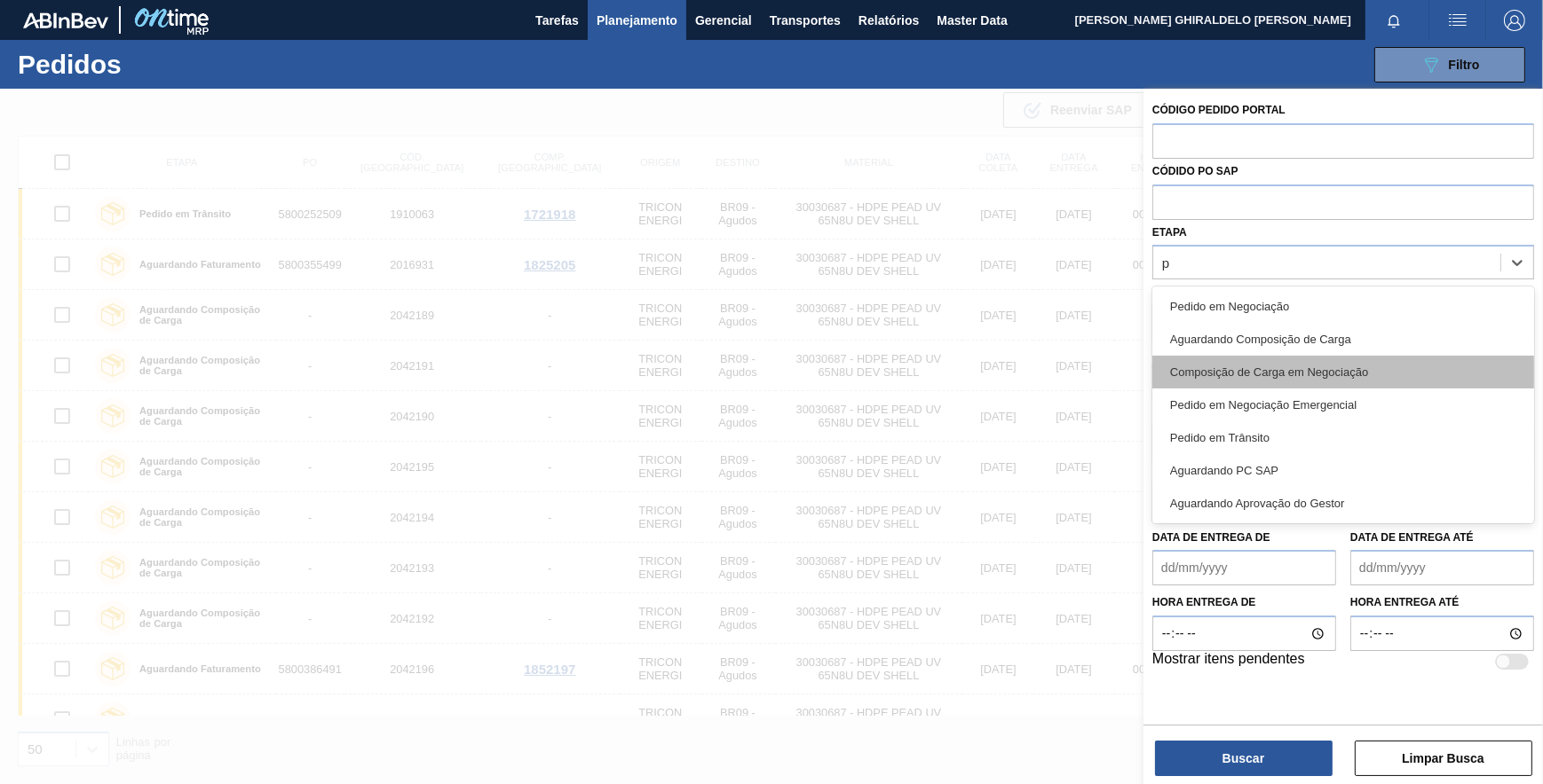
type input "pc"
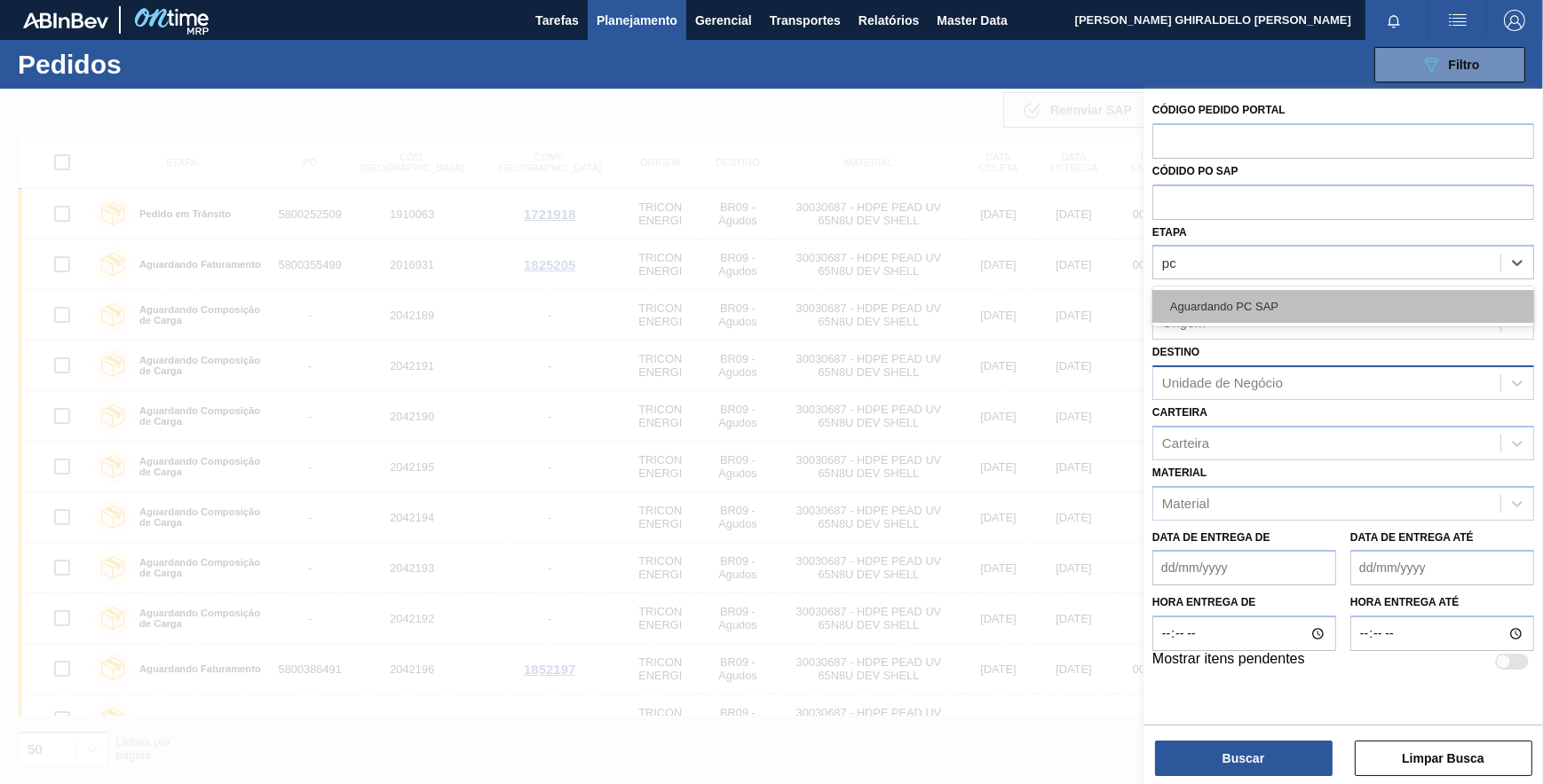
drag, startPoint x: 1249, startPoint y: 315, endPoint x: 1251, endPoint y: 396, distance: 81.0
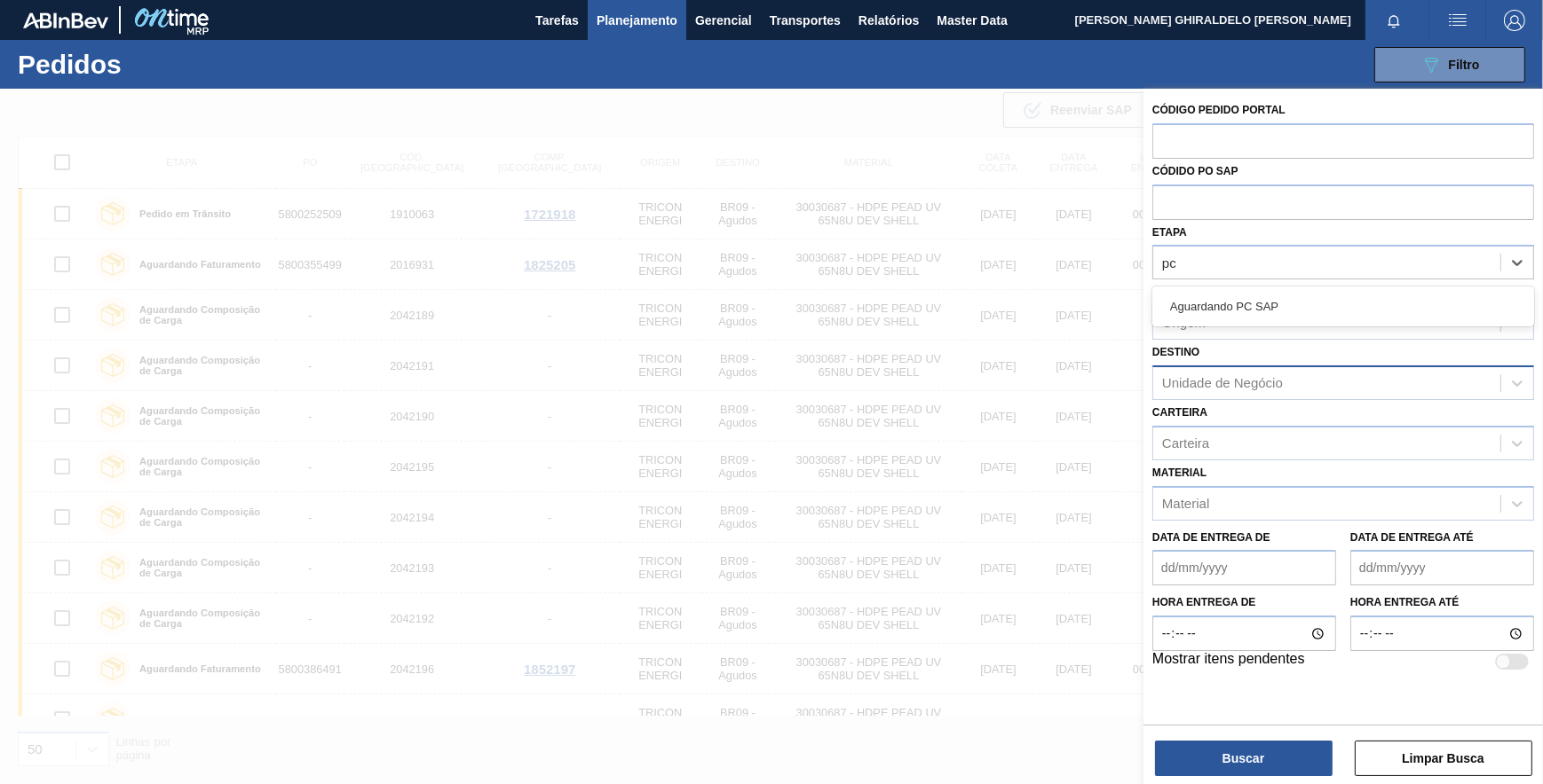
click at [1248, 314] on div "Aguardando PC SAP" at bounding box center [1343, 306] width 382 height 33
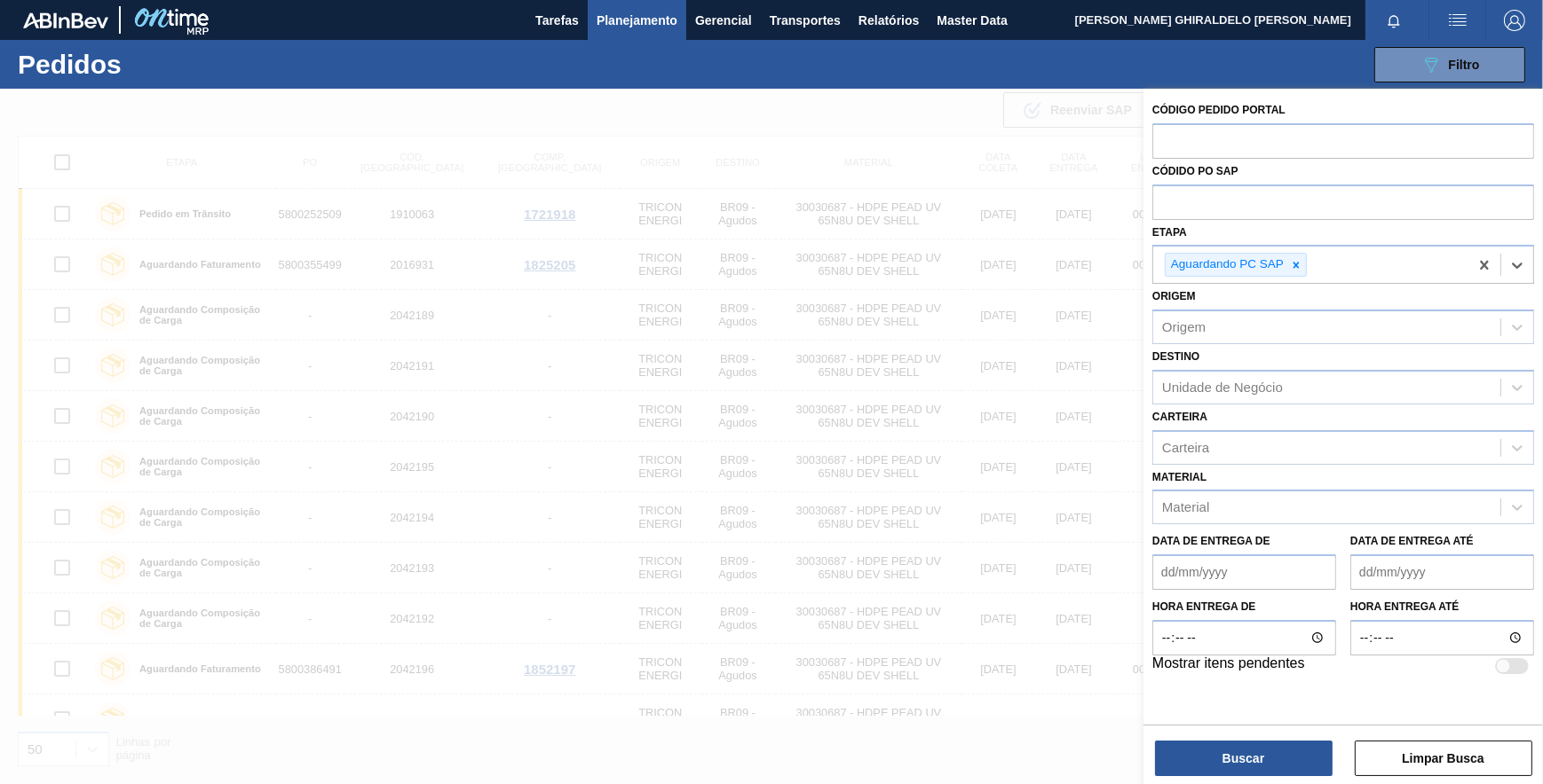
click at [1257, 738] on div "Buscar Limpar Busca" at bounding box center [1343, 750] width 400 height 50
click at [1257, 745] on button "Buscar" at bounding box center [1243, 758] width 178 height 36
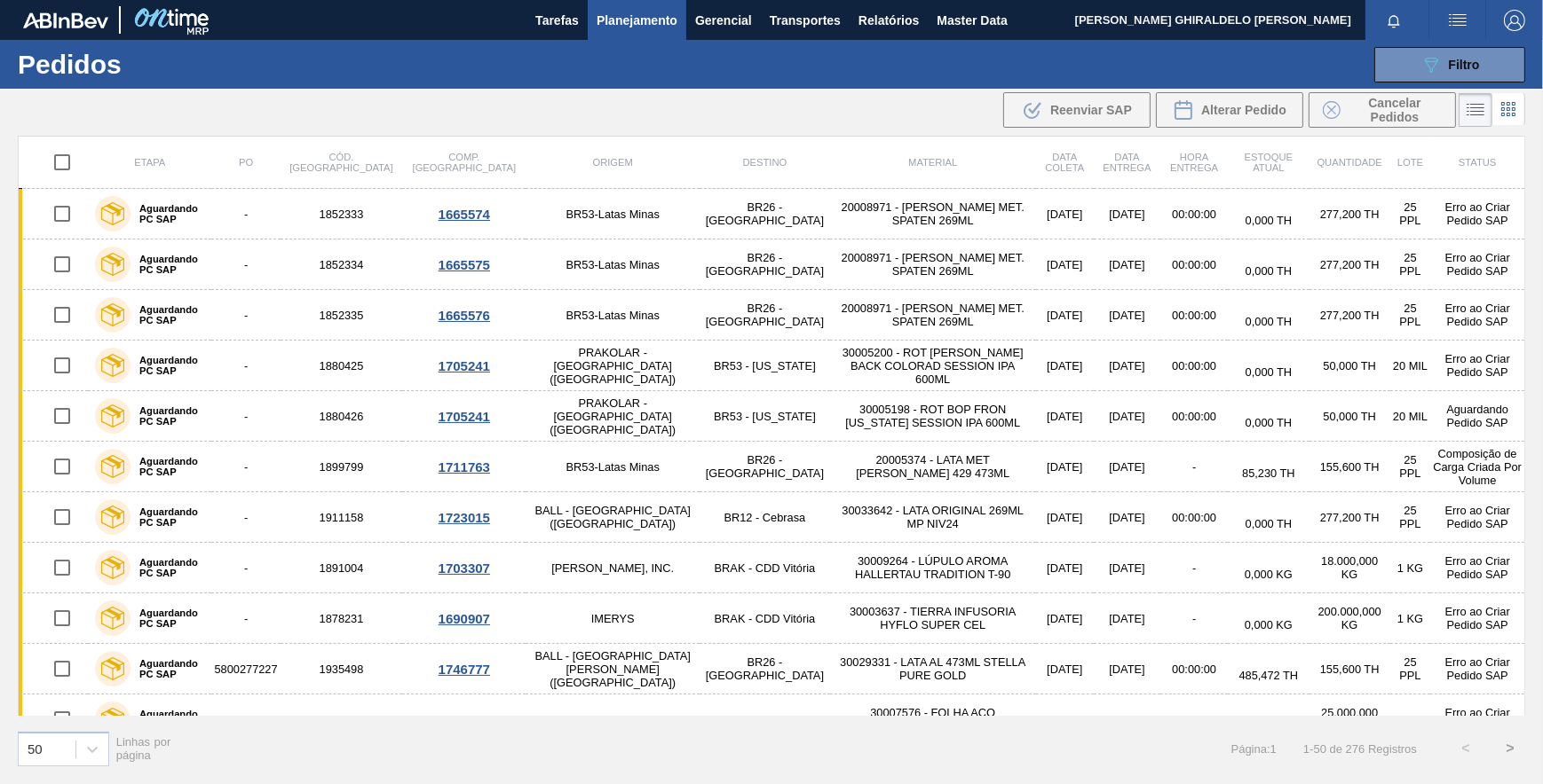
click at [757, 98] on div ".b{fill:var(--color-action-default)} Reenviar SAP Alterar Pedido Cancelar Pedid…" at bounding box center [772, 110] width 1543 height 42
click at [1427, 61] on icon at bounding box center [1432, 65] width 13 height 15
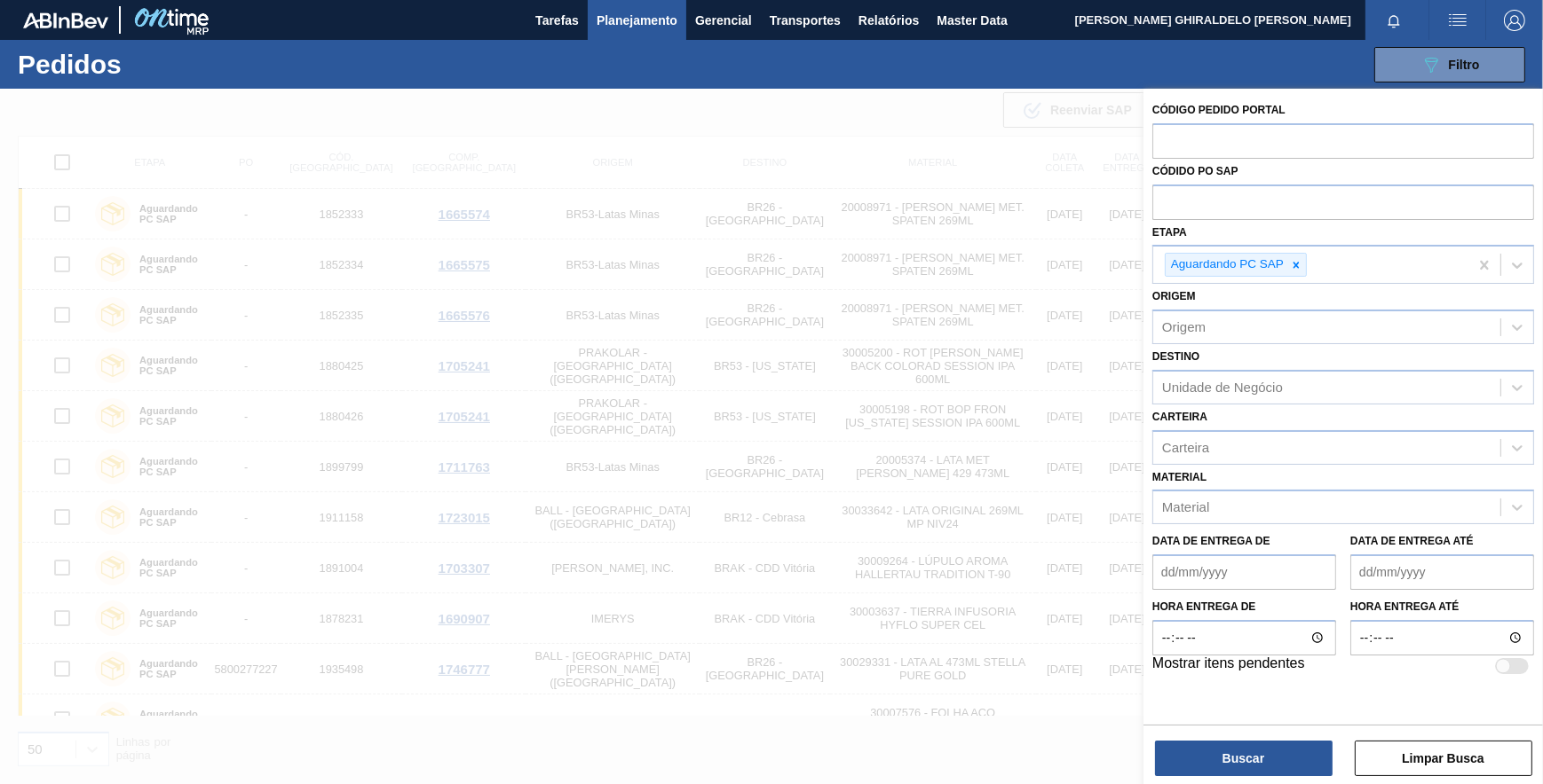
click at [843, 111] on div at bounding box center [772, 480] width 1543 height 784
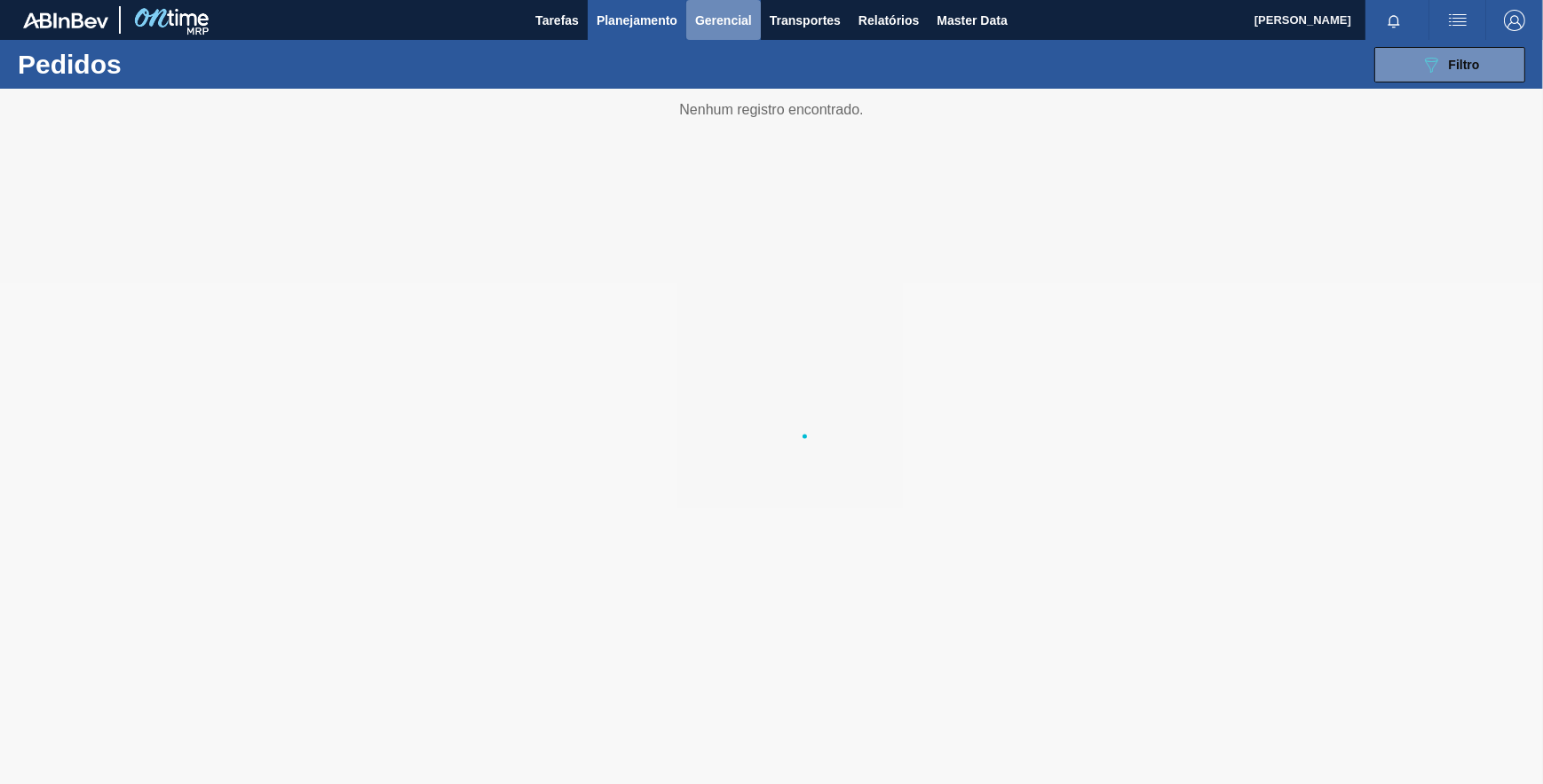
click at [721, 29] on span "Gerencial" at bounding box center [724, 20] width 57 height 21
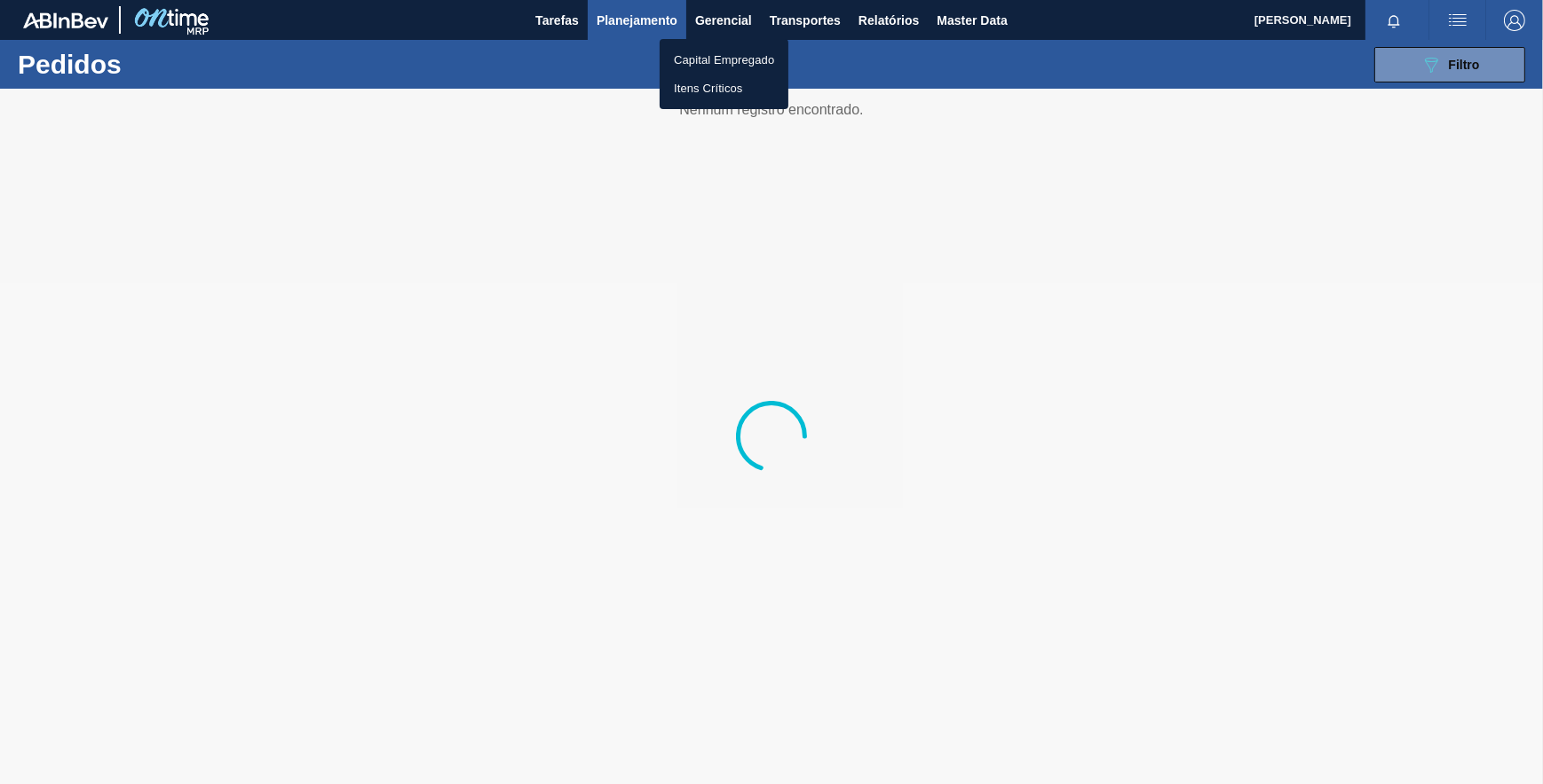
click at [648, 17] on div at bounding box center [772, 392] width 1543 height 784
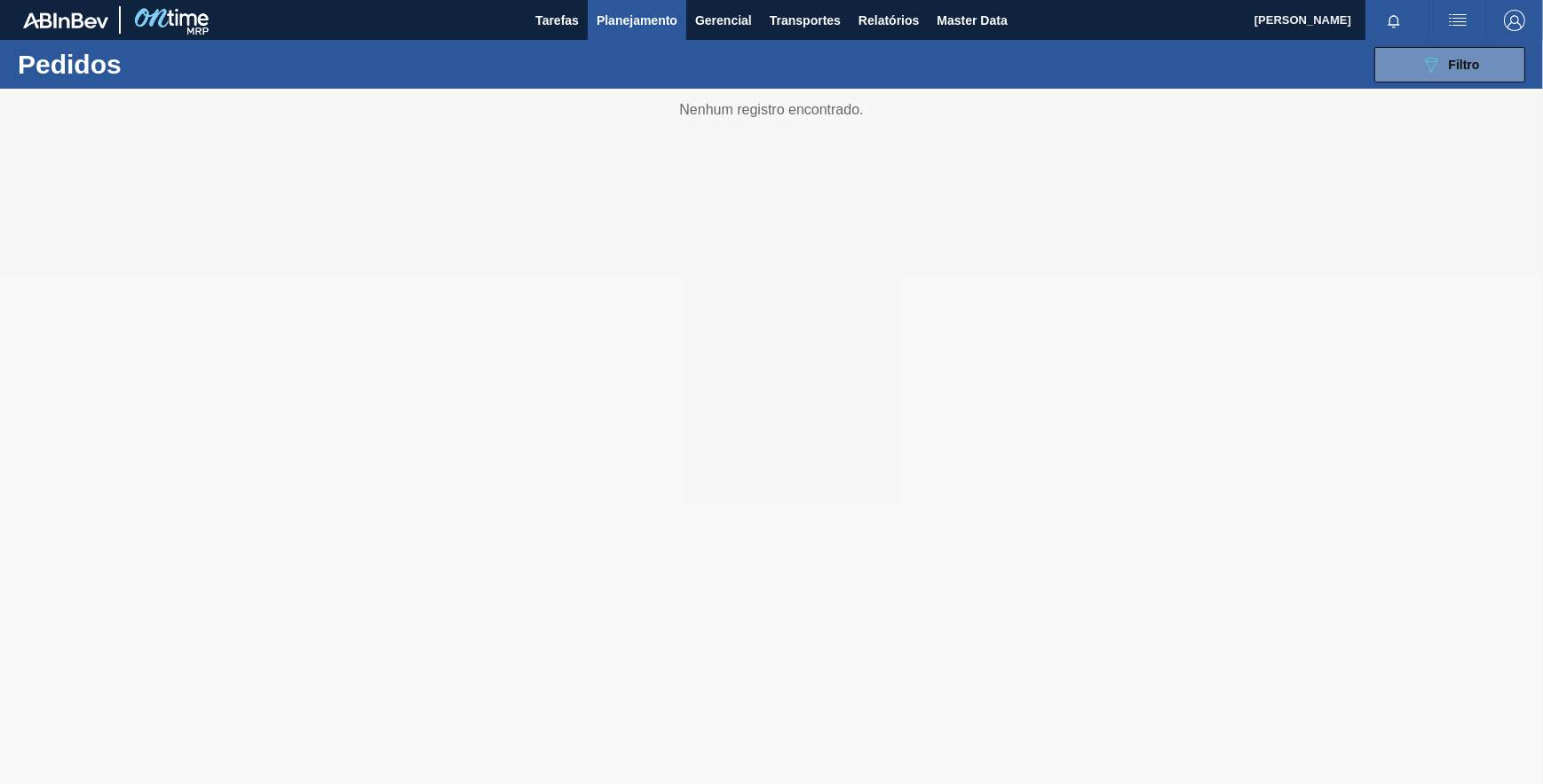
click at [645, 25] on span "Planejamento" at bounding box center [637, 20] width 81 height 21
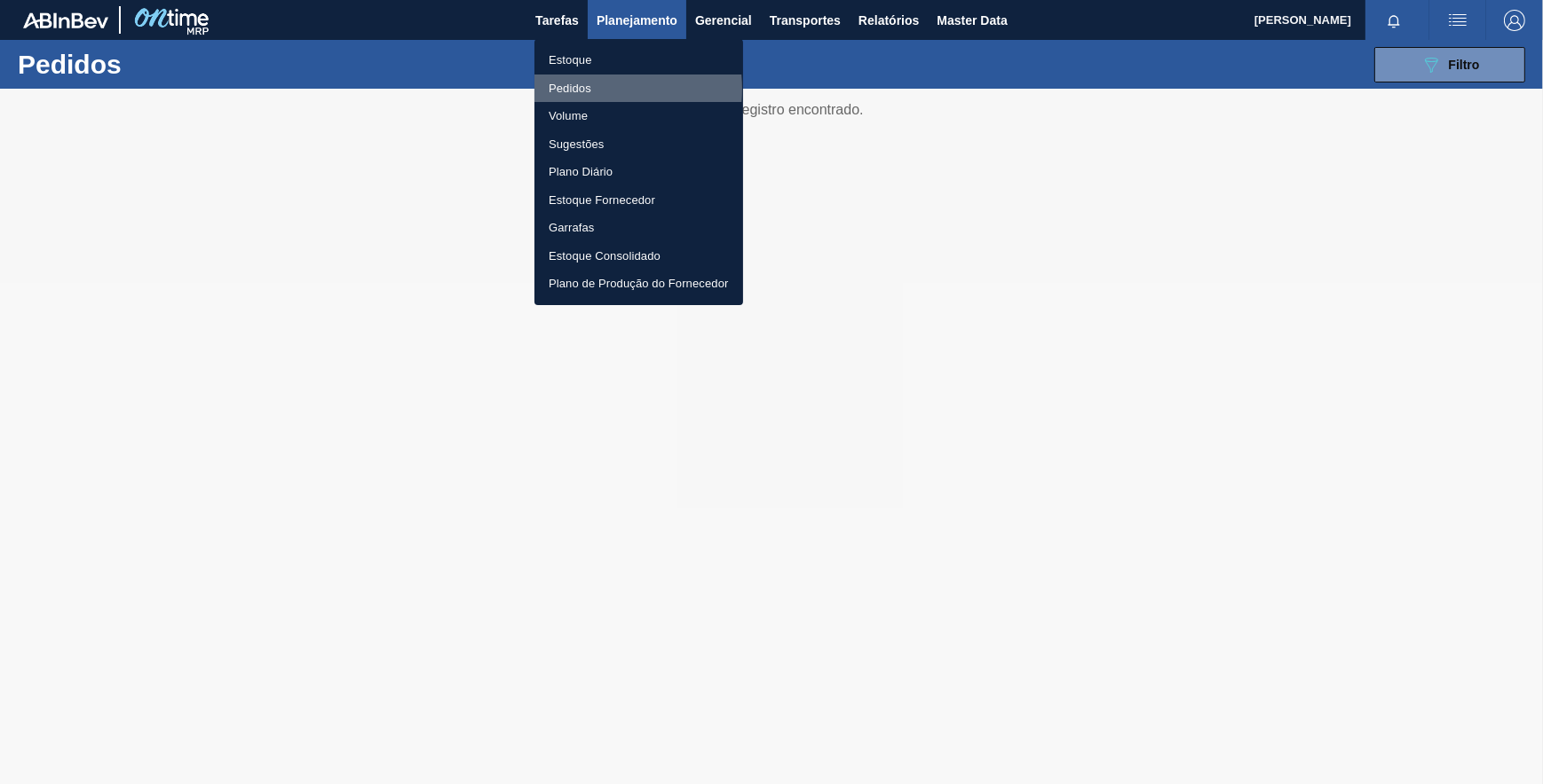
click at [582, 88] on li "Pedidos" at bounding box center [638, 88] width 209 height 29
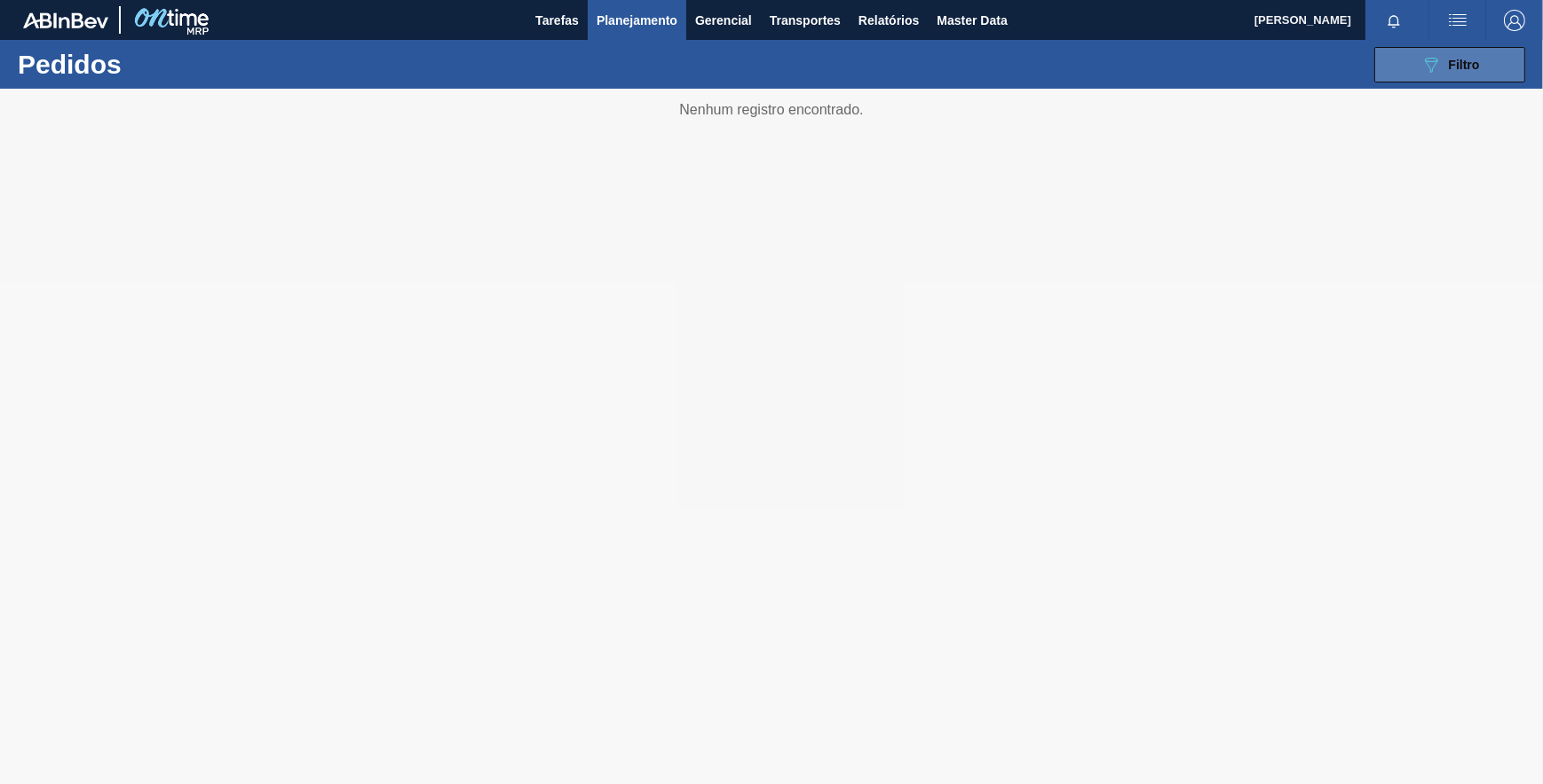
click at [1405, 52] on button "089F7B8B-B2A5-4AFE-B5C0-19BA573D28AC Filtro" at bounding box center [1450, 64] width 151 height 36
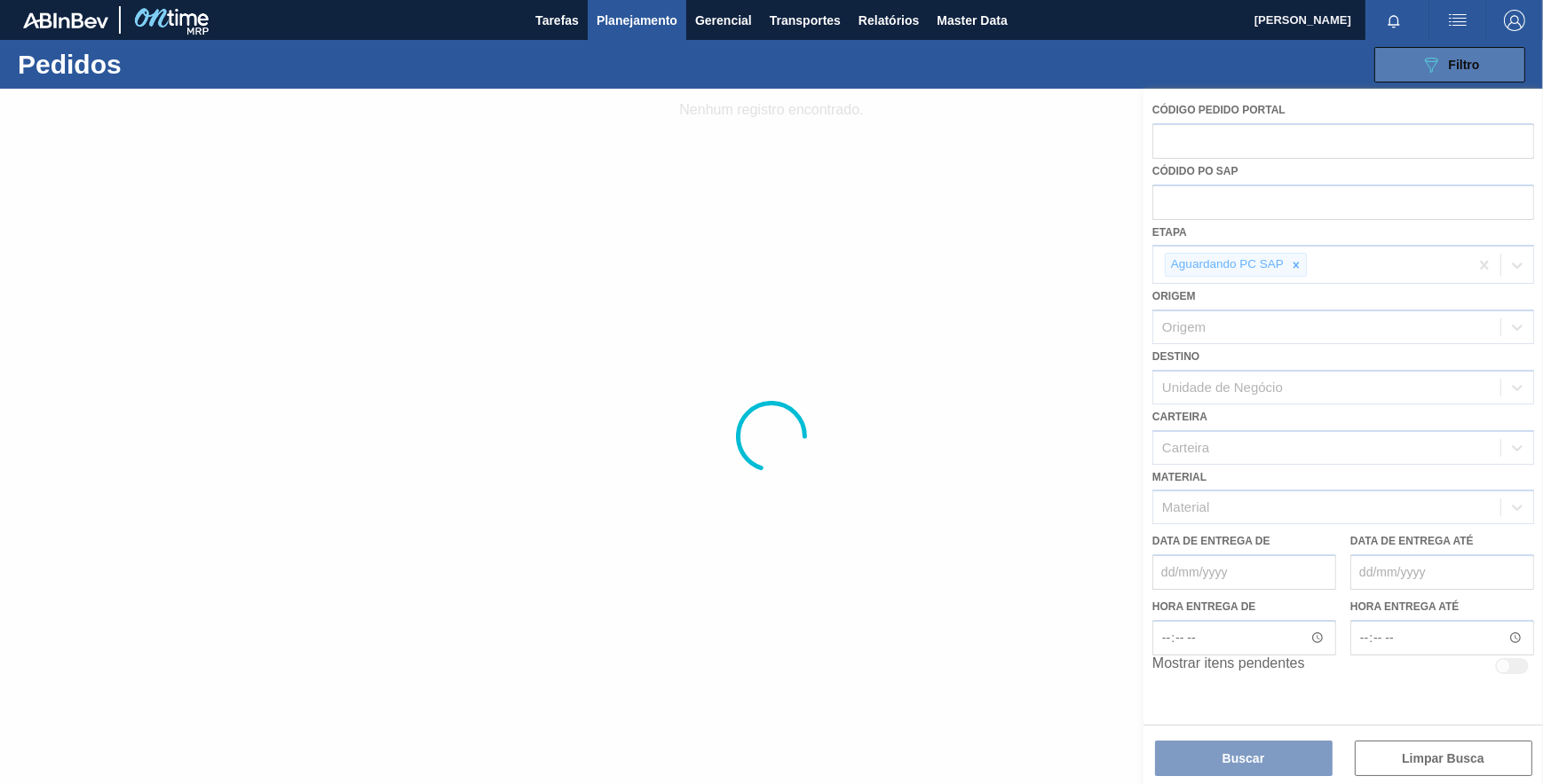
click at [1397, 63] on button "089F7B8B-B2A5-4AFE-B5C0-19BA573D28AC Filtro" at bounding box center [1450, 64] width 151 height 36
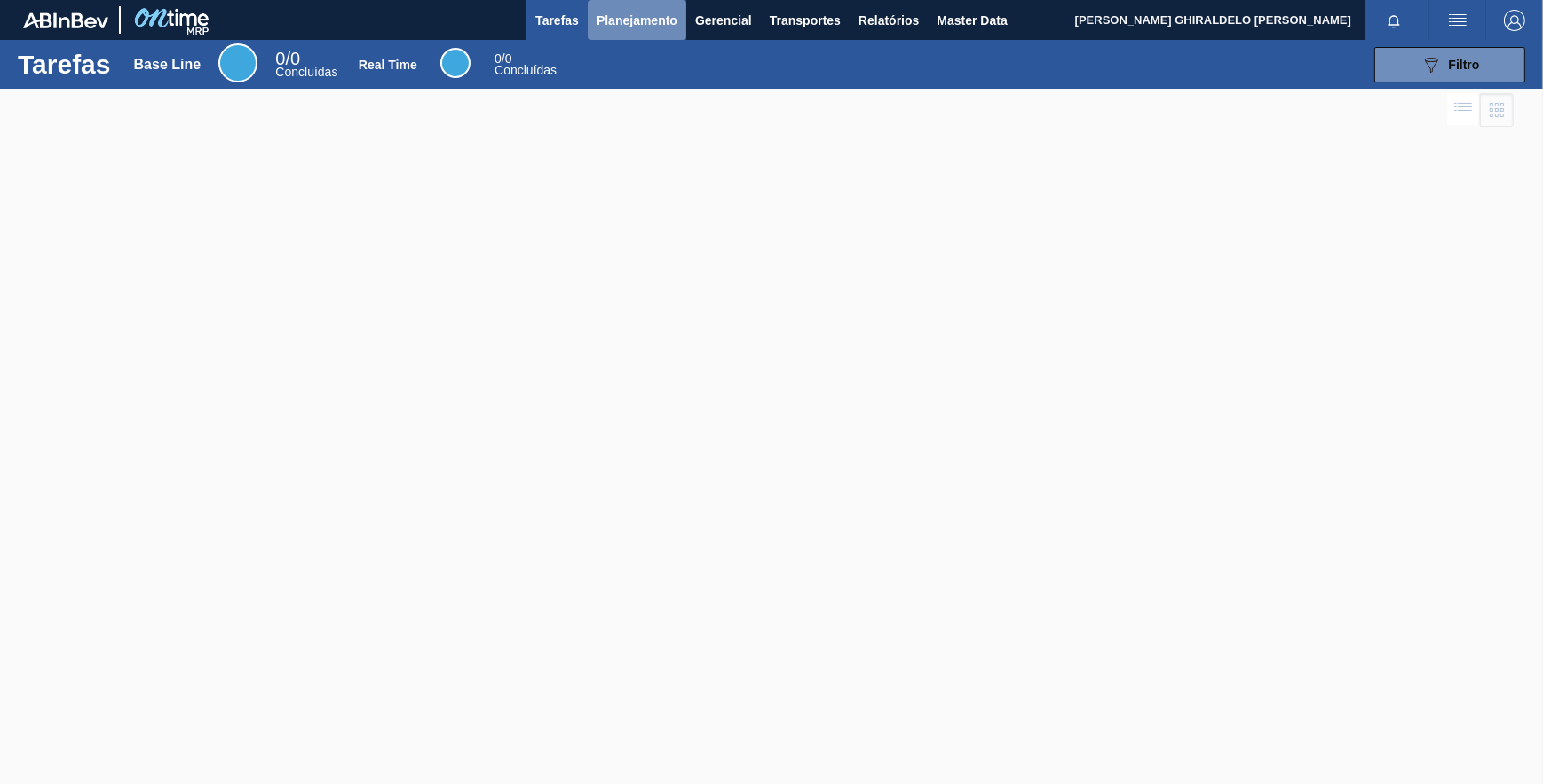
click at [639, 14] on span "Planejamento" at bounding box center [637, 20] width 81 height 21
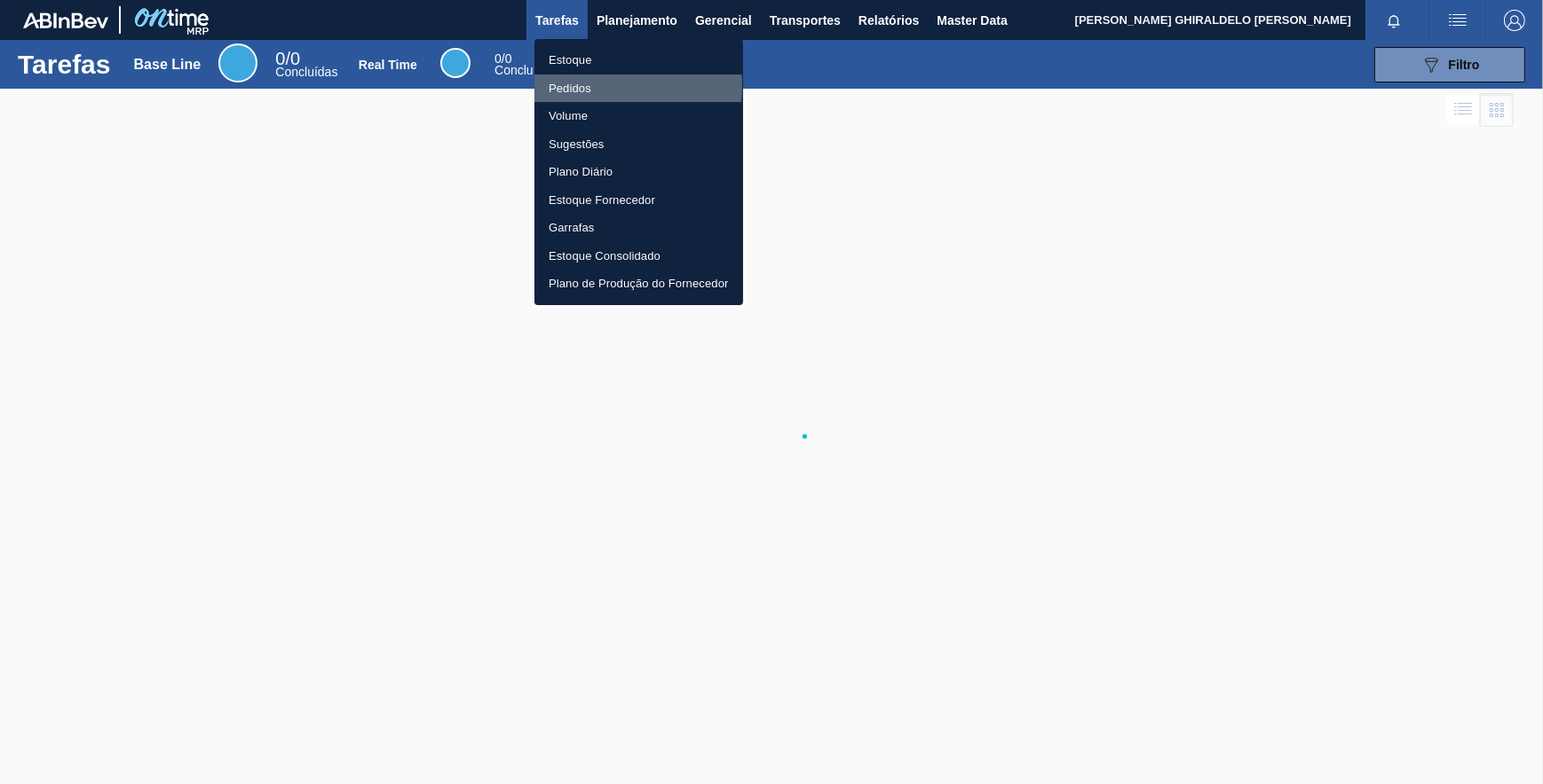
click at [586, 86] on li "Pedidos" at bounding box center [638, 88] width 209 height 29
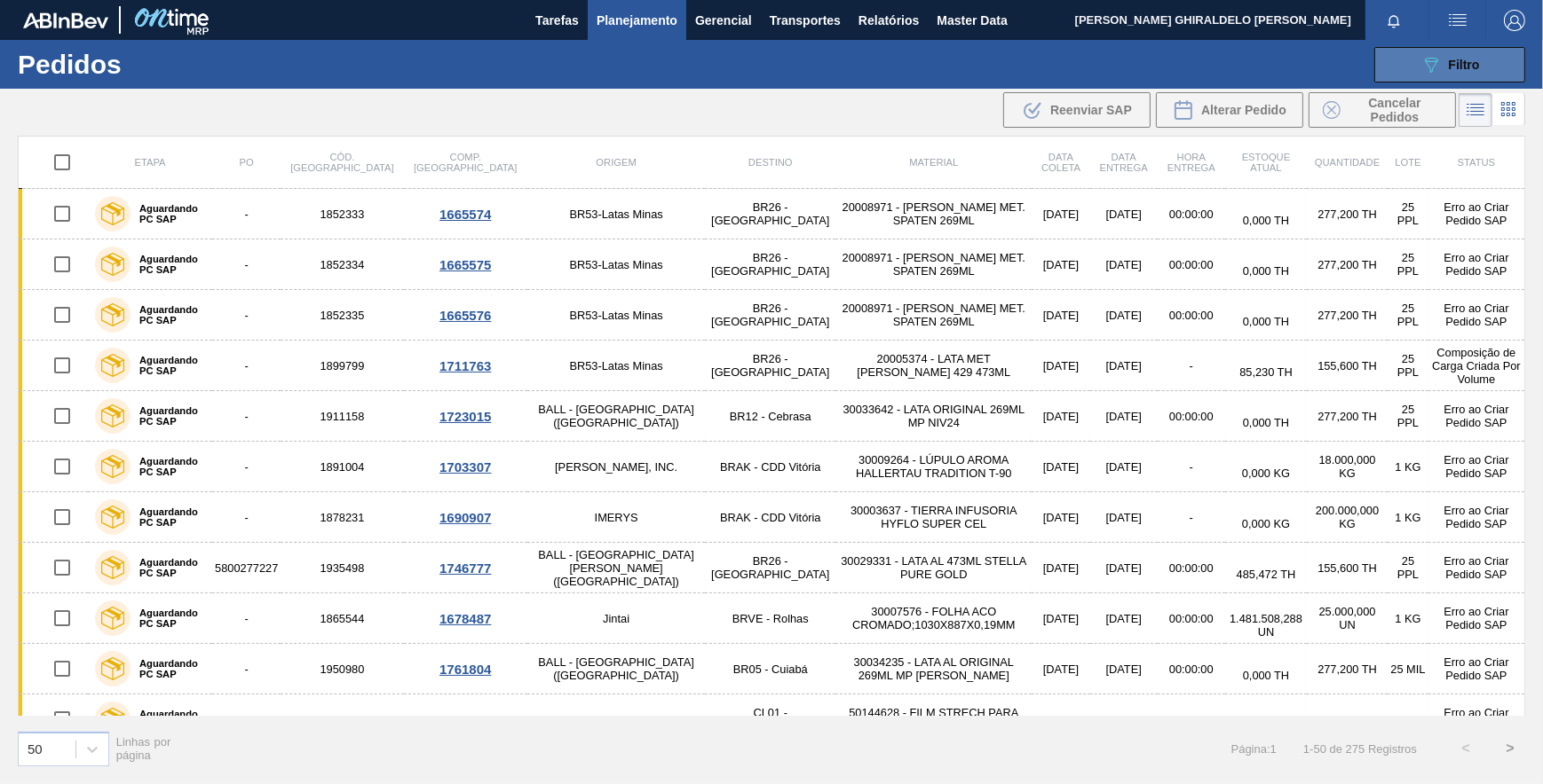
click at [1412, 62] on button "089F7B8B-B2A5-4AFE-B5C0-19BA573D28AC Filtro" at bounding box center [1450, 64] width 151 height 36
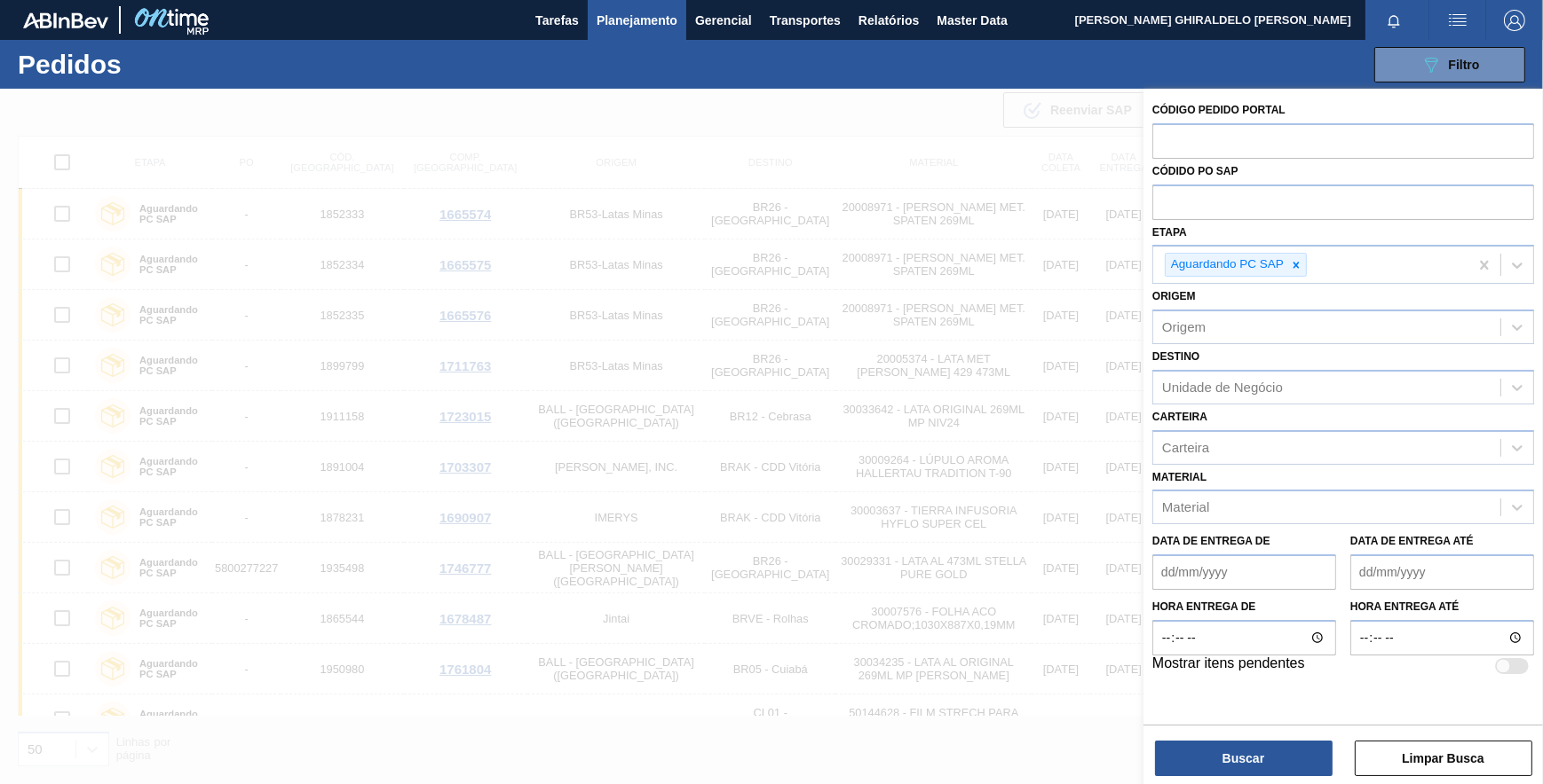
click at [1382, 575] on até "Data de Entrega até" at bounding box center [1443, 572] width 184 height 36
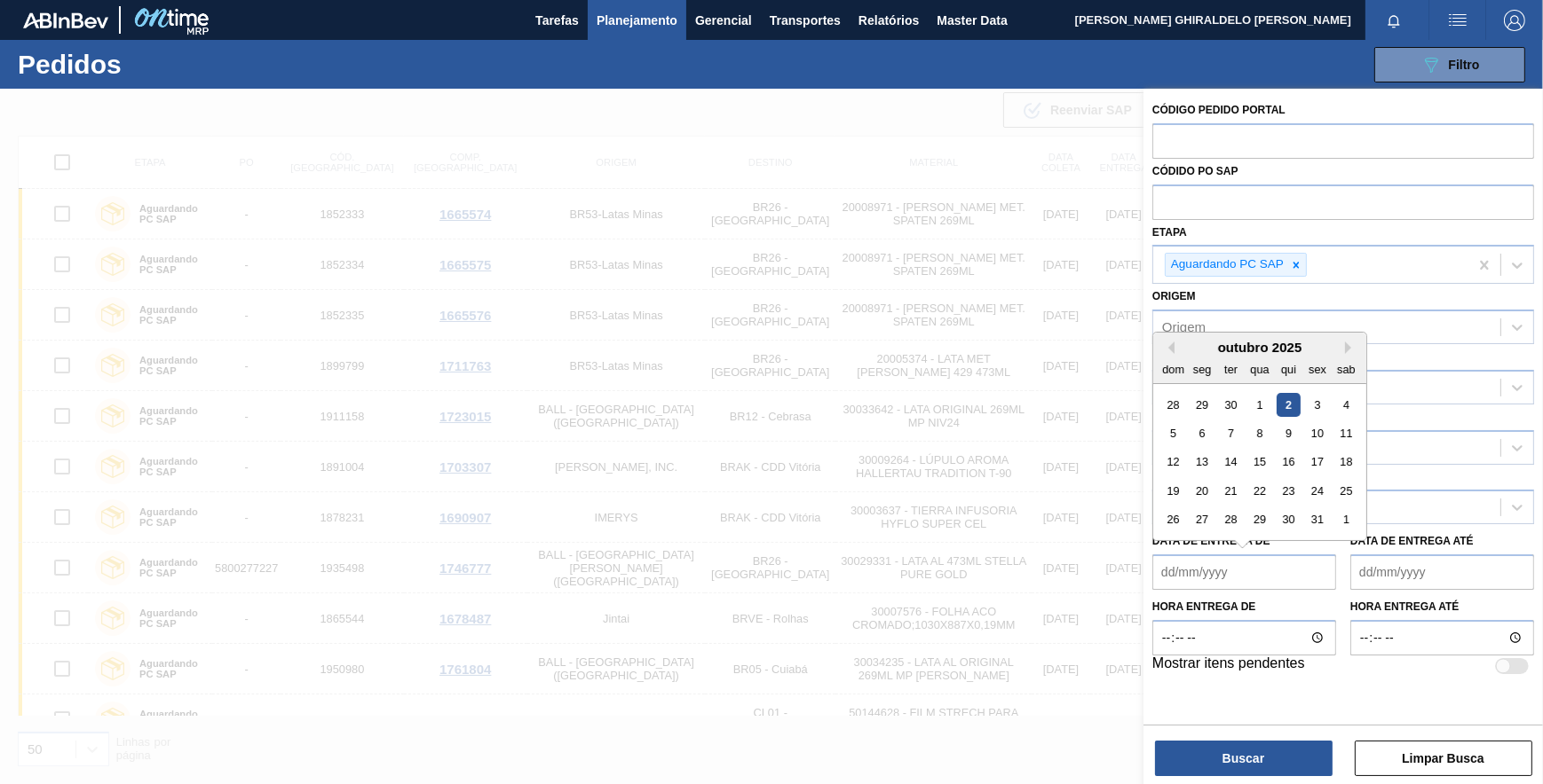
click at [1246, 571] on de "Data de Entrega de" at bounding box center [1245, 572] width 184 height 36
click at [1172, 344] on button "Previous Month" at bounding box center [1167, 347] width 12 height 12
click at [1199, 488] on div "22" at bounding box center [1202, 491] width 24 height 24
type de "[DATE]"
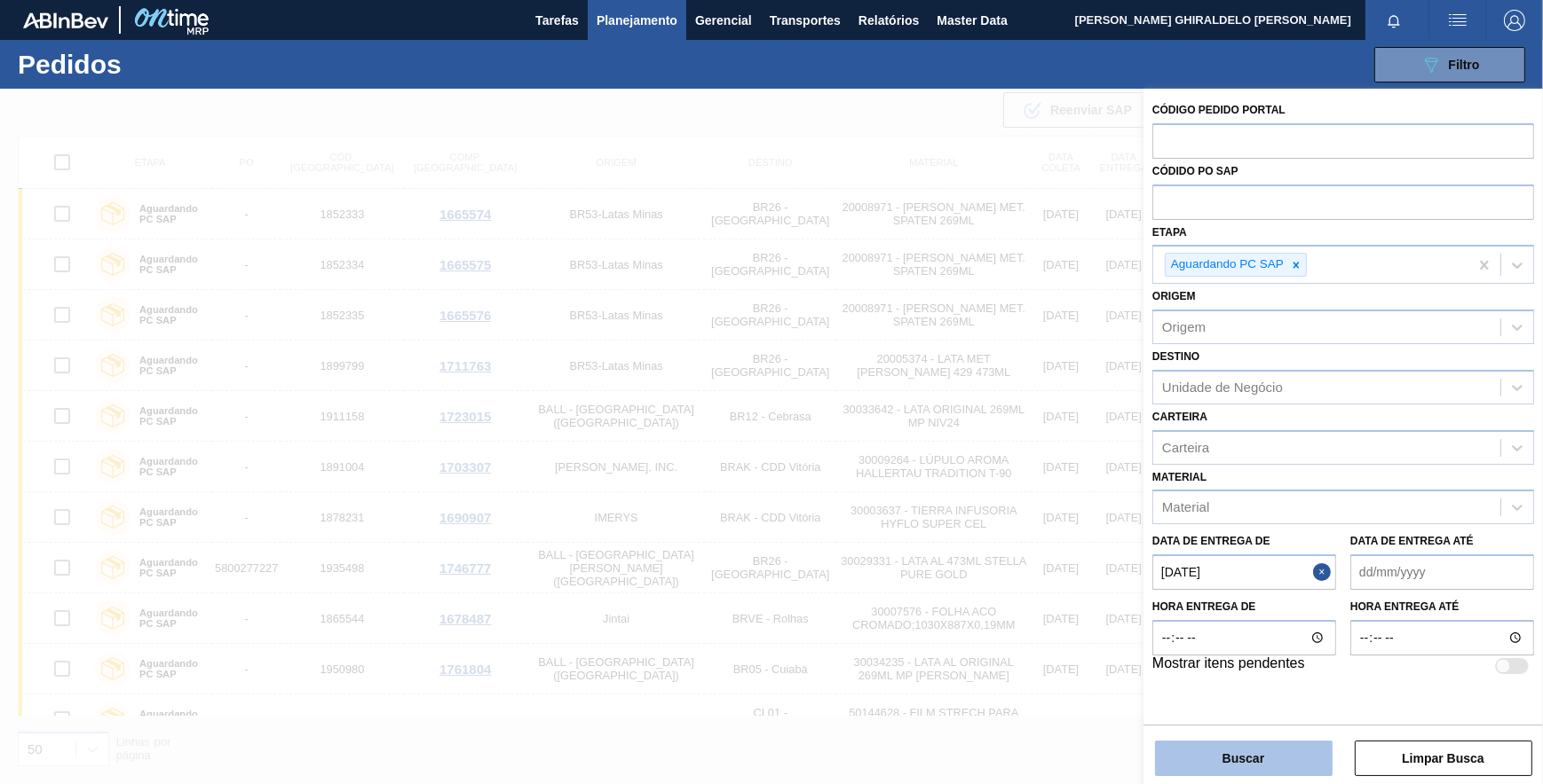
click at [1270, 763] on button "Buscar" at bounding box center [1243, 758] width 178 height 36
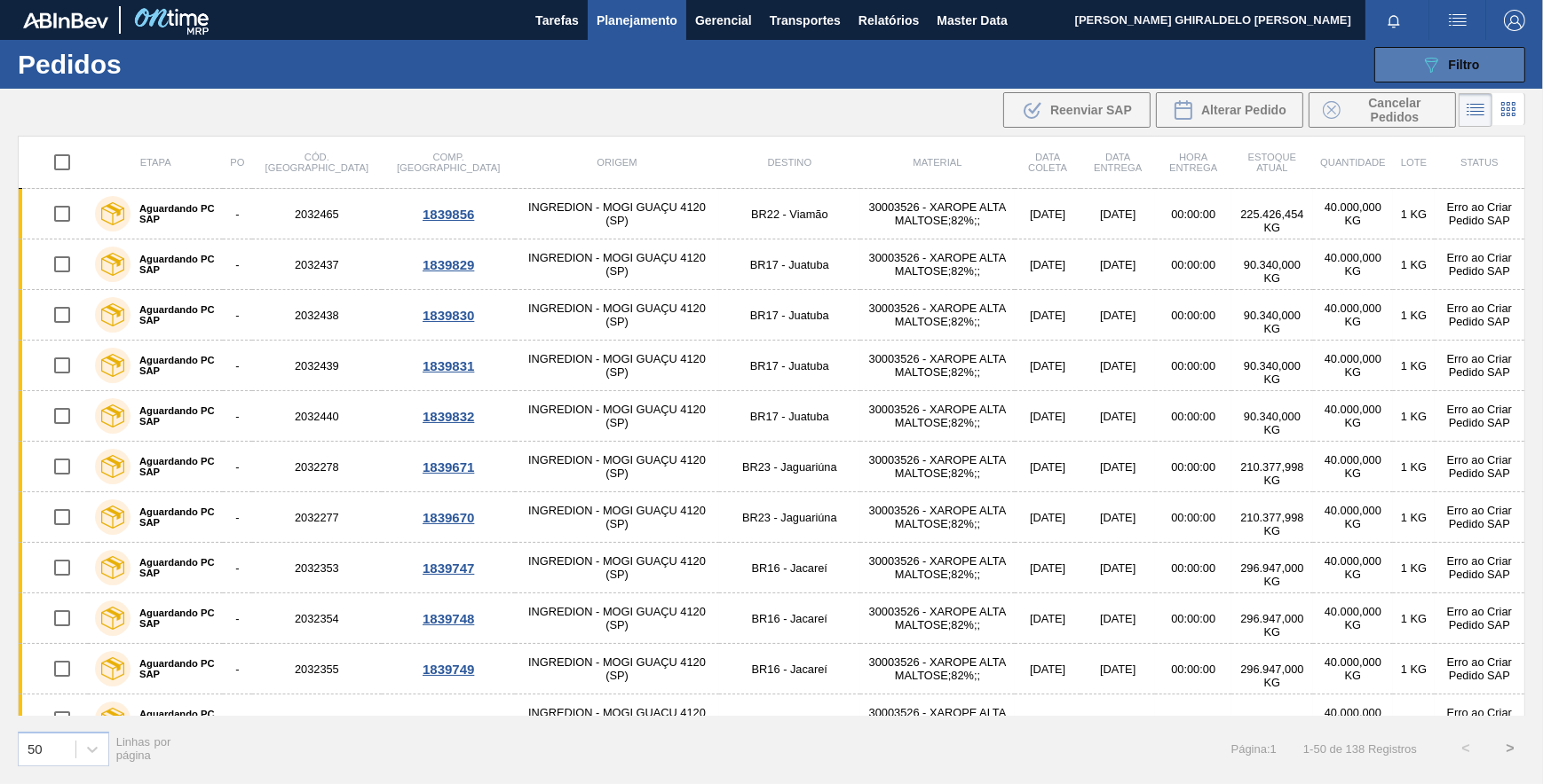
click at [1388, 63] on button "089F7B8B-B2A5-4AFE-B5C0-19BA573D28AC Filtro" at bounding box center [1450, 64] width 151 height 36
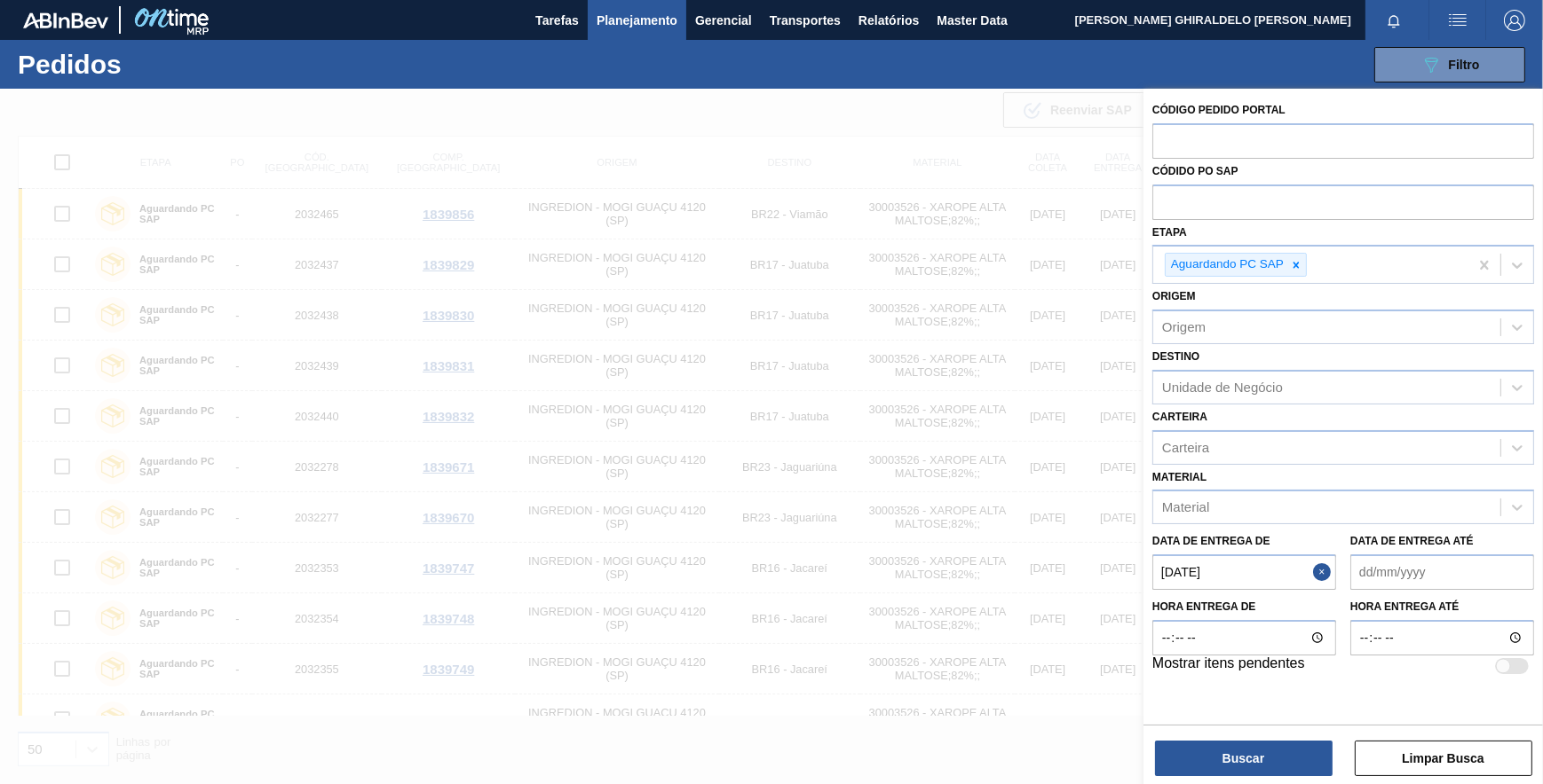
click at [1323, 566] on button "Close" at bounding box center [1324, 572] width 23 height 36
click at [1239, 759] on button "Buscar" at bounding box center [1243, 758] width 178 height 36
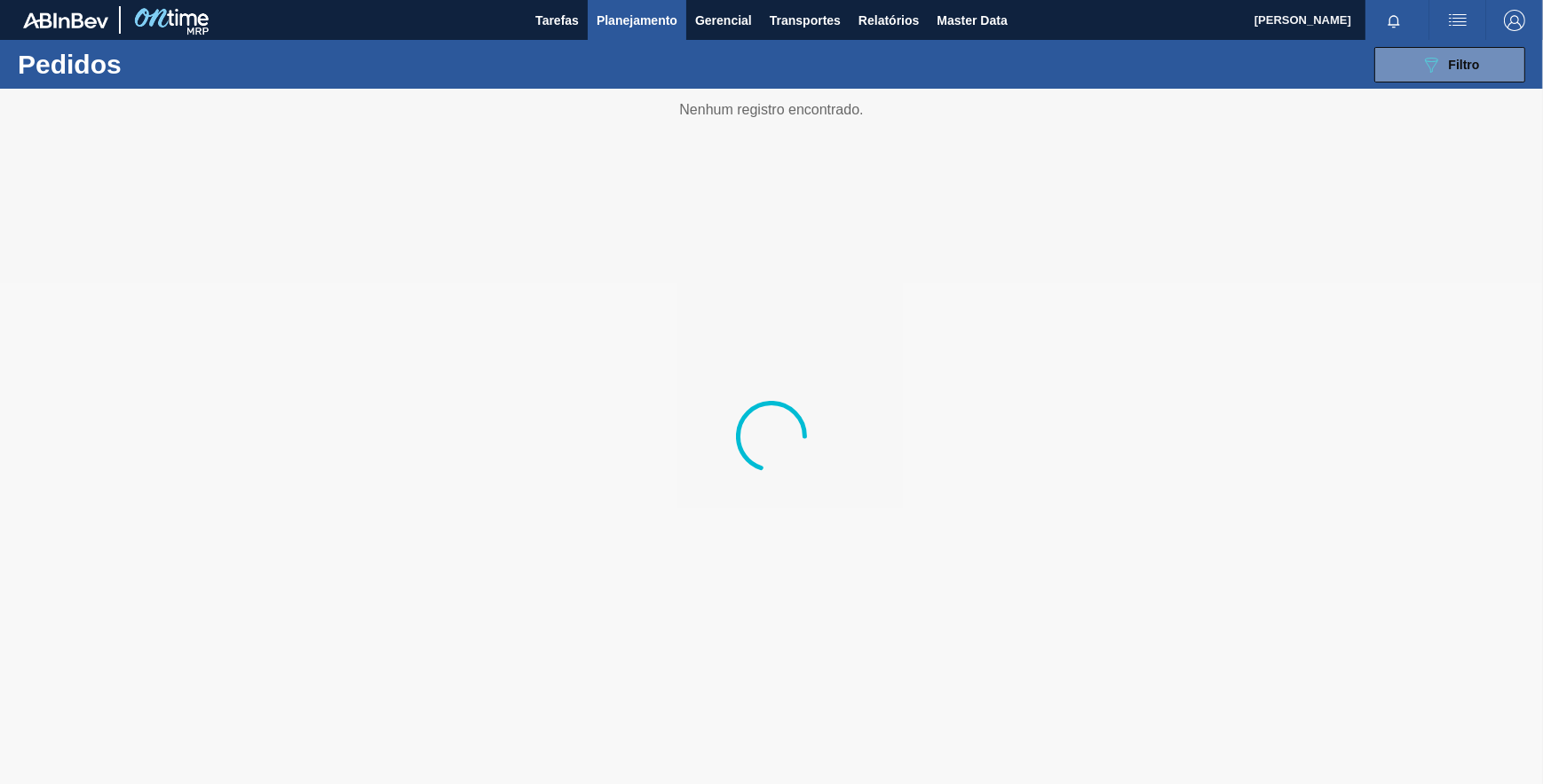
click at [649, 21] on span "Planejamento" at bounding box center [637, 20] width 81 height 21
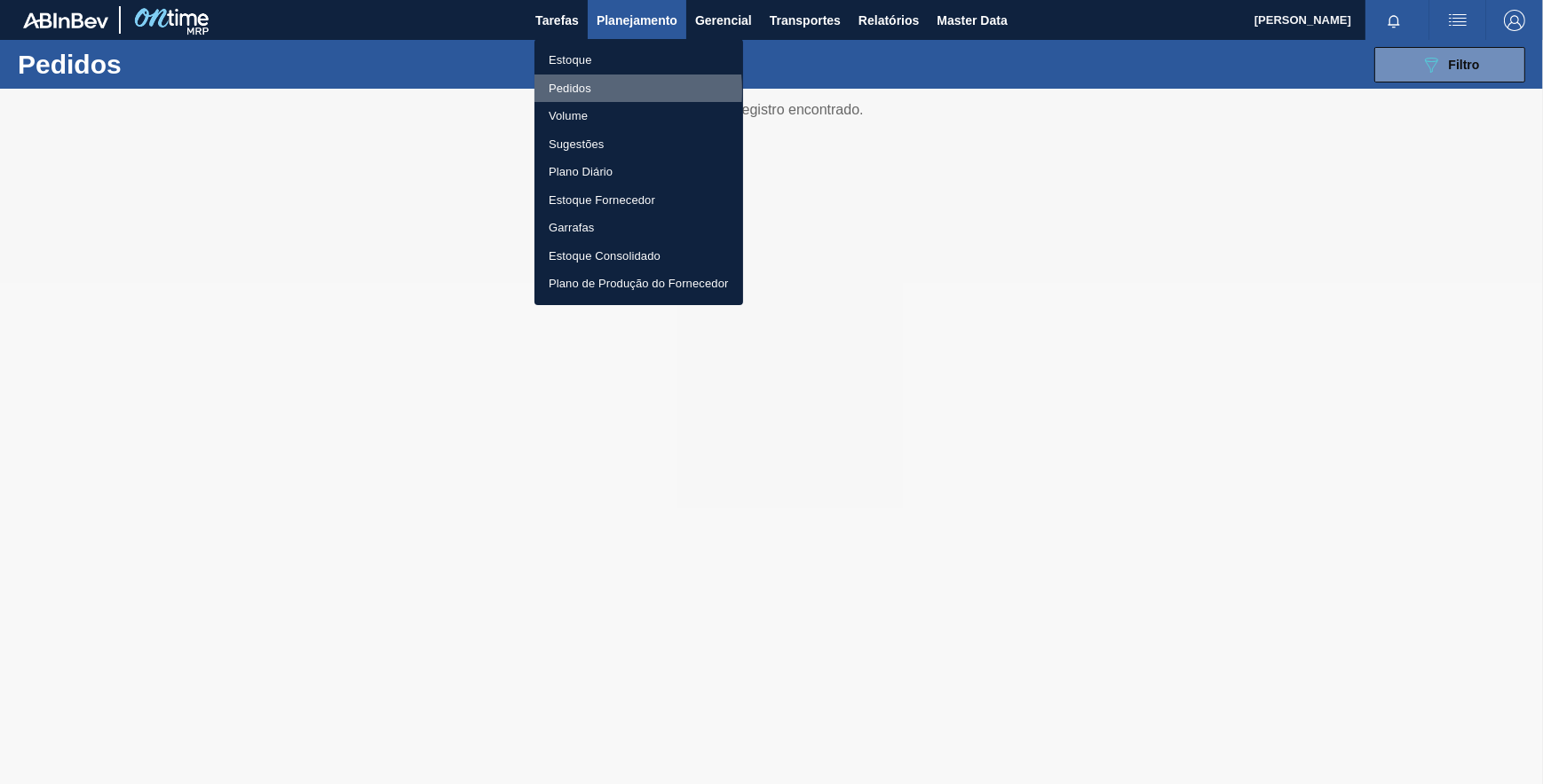
click at [577, 90] on li "Pedidos" at bounding box center [638, 88] width 209 height 29
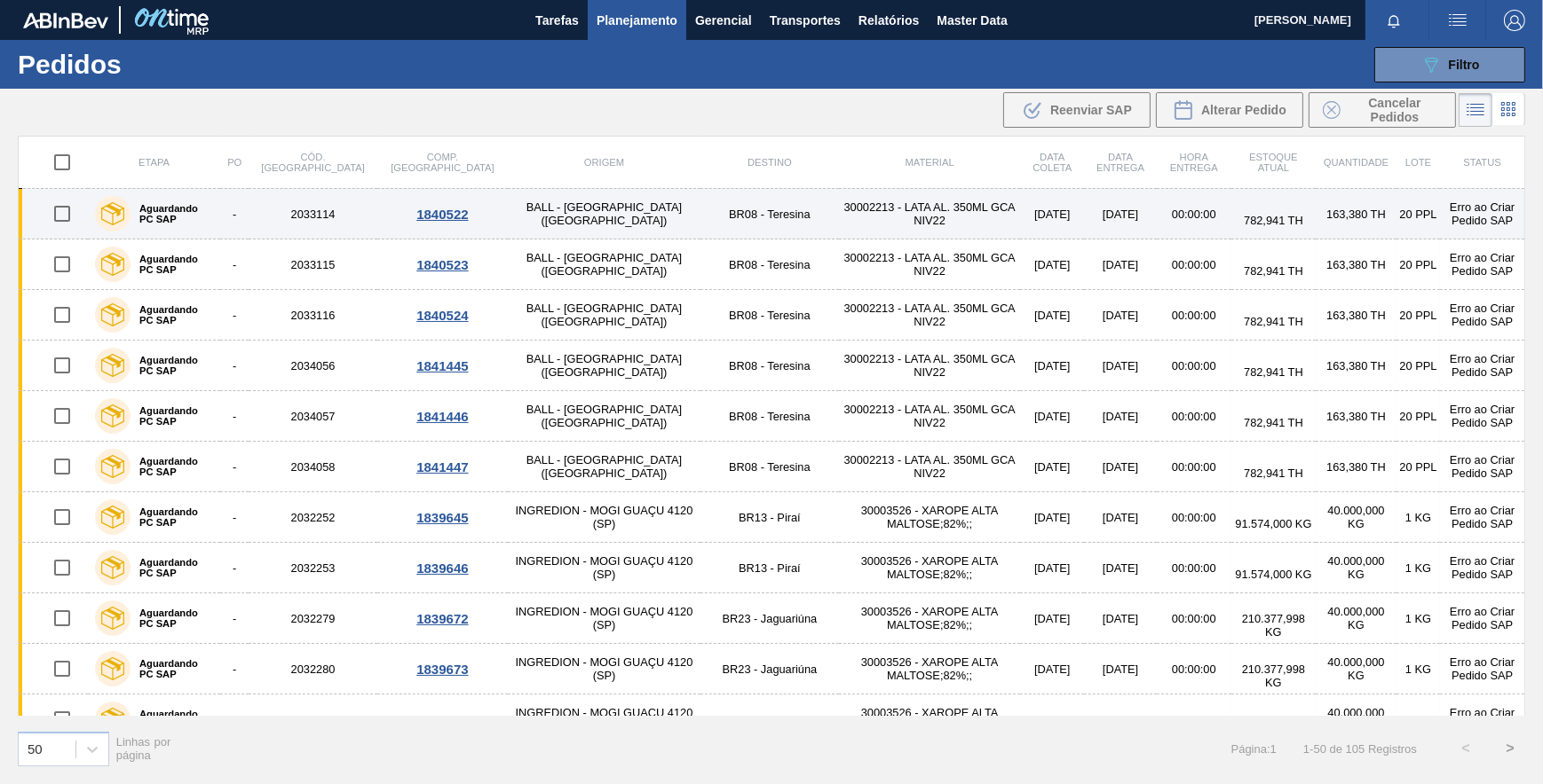
click at [62, 211] on input "checkbox" at bounding box center [62, 213] width 37 height 37
checkbox input "true"
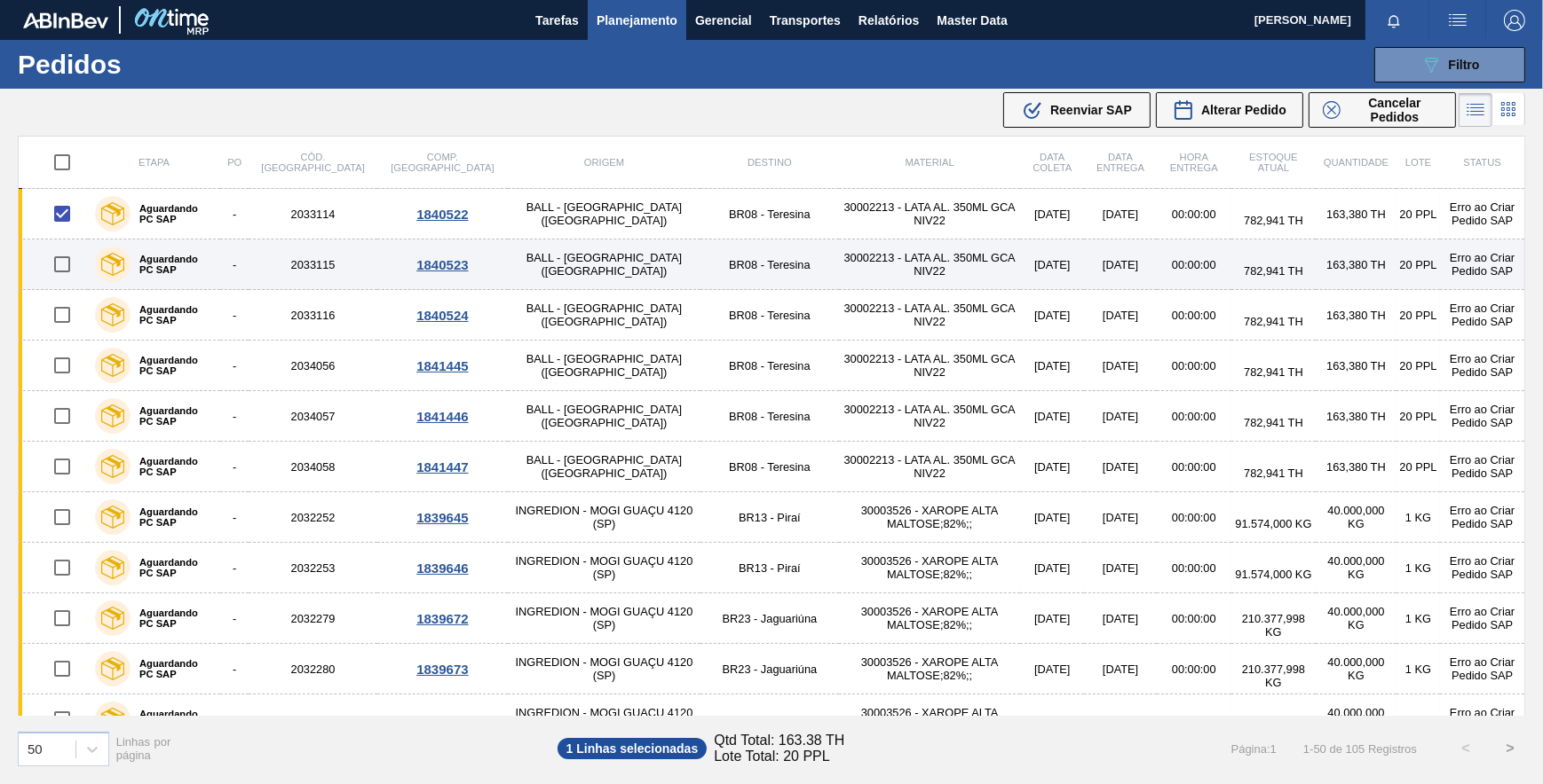
drag, startPoint x: 60, startPoint y: 260, endPoint x: 50, endPoint y: 286, distance: 27.9
click at [60, 260] on input "checkbox" at bounding box center [62, 264] width 37 height 37
checkbox input "true"
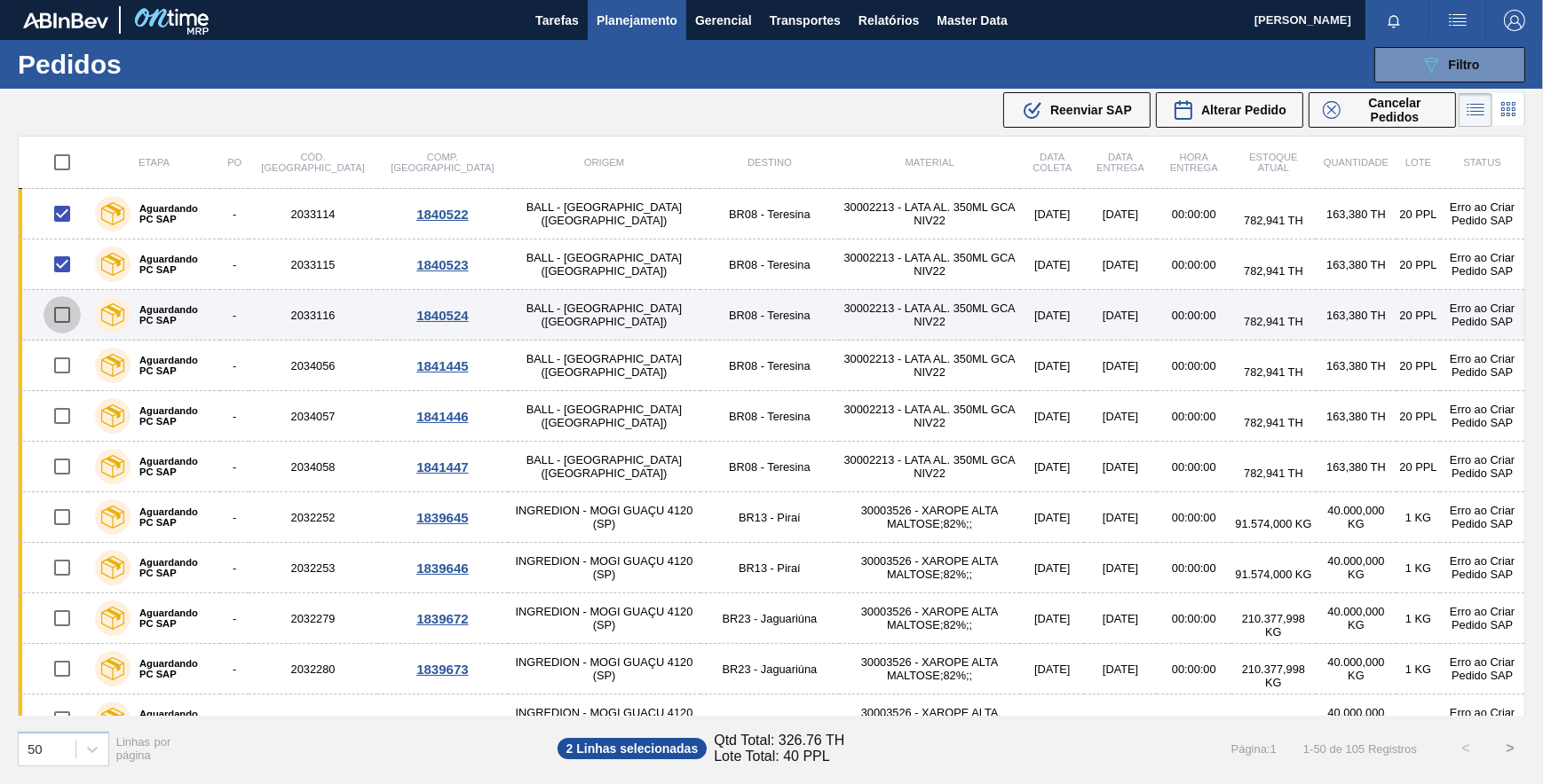
click at [46, 315] on input "checkbox" at bounding box center [62, 315] width 37 height 37
checkbox input "true"
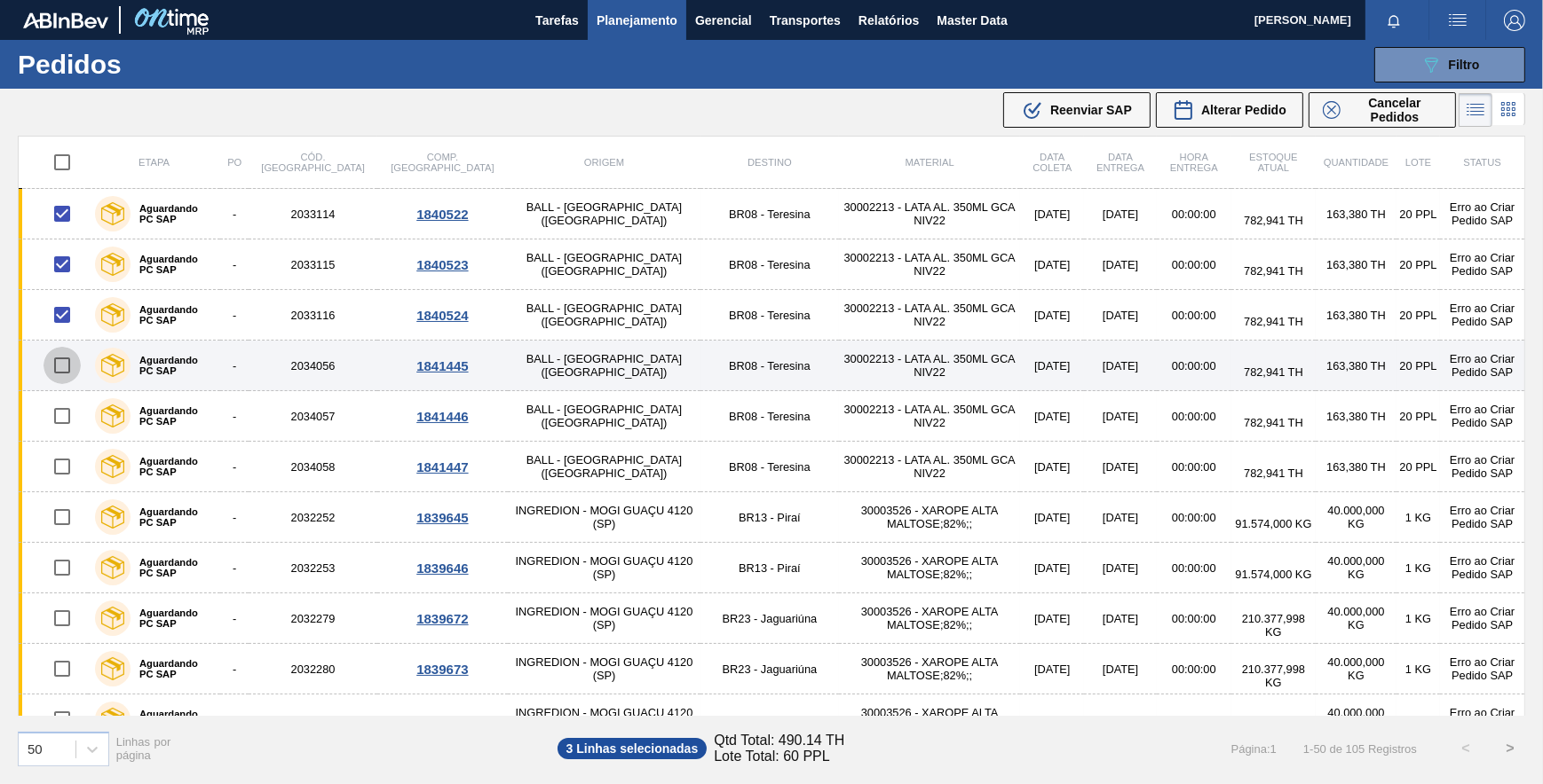
click at [53, 362] on input "checkbox" at bounding box center [62, 365] width 37 height 37
checkbox input "true"
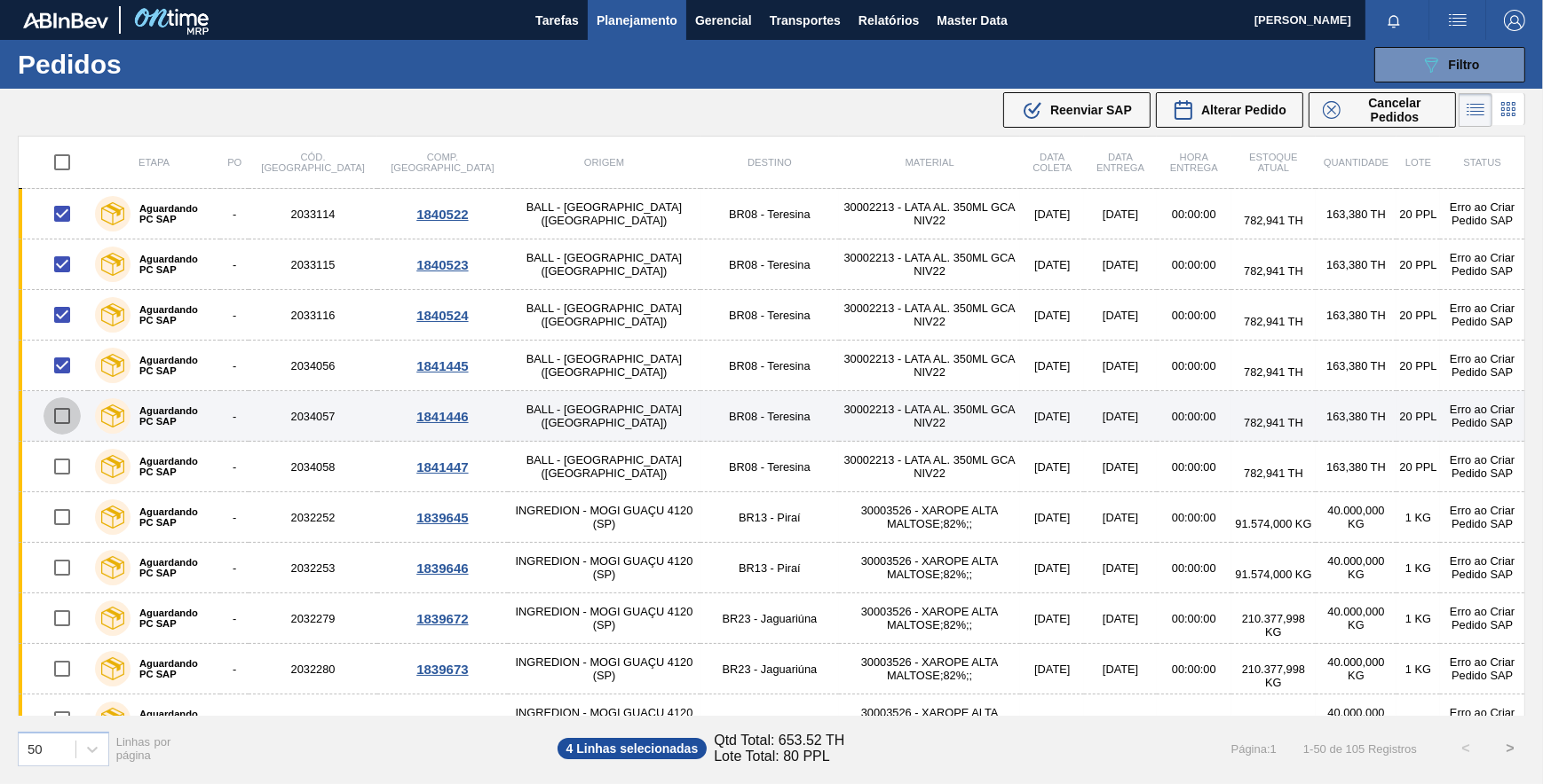
click at [64, 406] on input "checkbox" at bounding box center [62, 416] width 37 height 37
checkbox input "true"
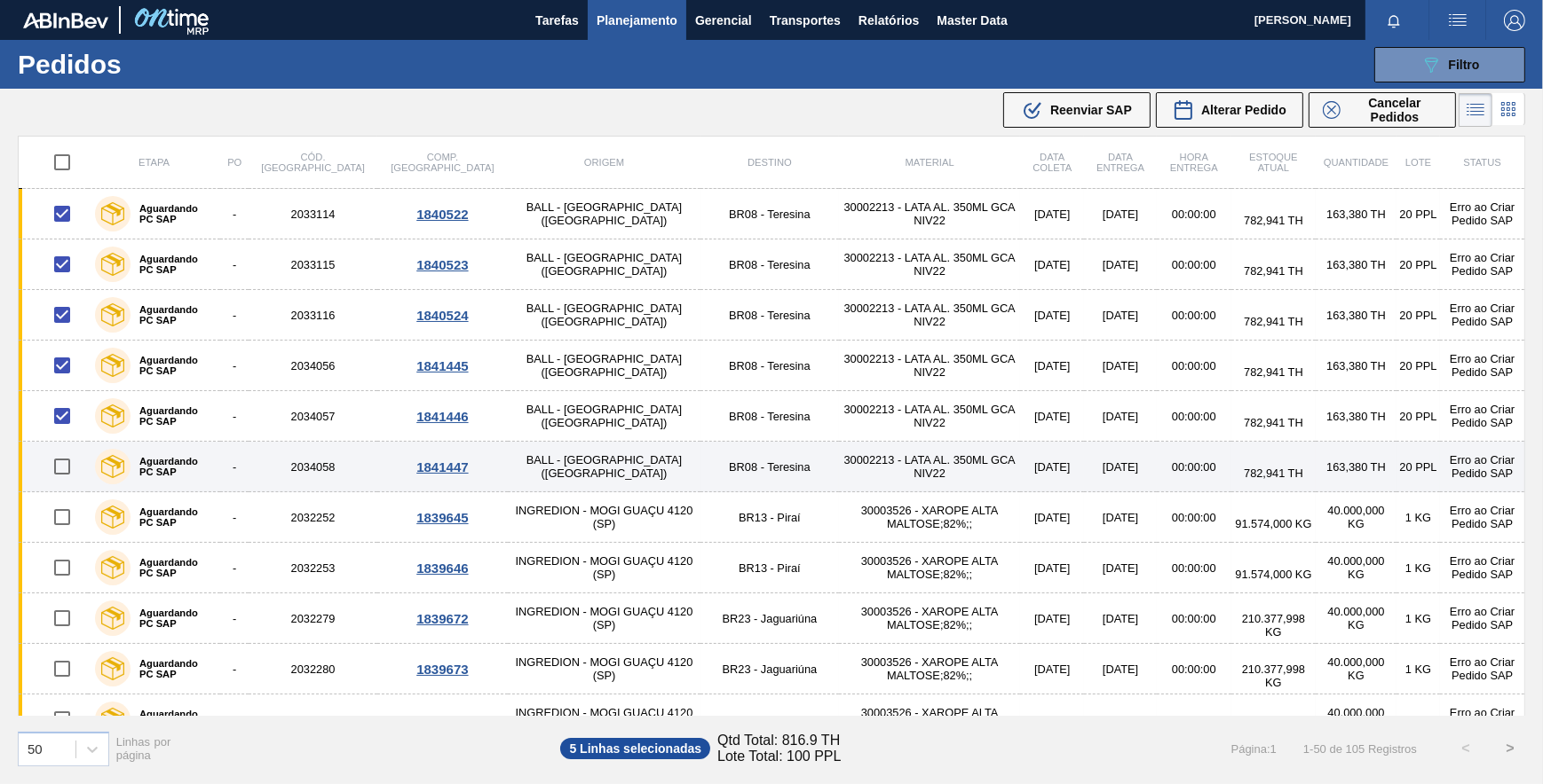
click at [65, 465] on input "checkbox" at bounding box center [62, 467] width 37 height 37
click at [66, 464] on input "checkbox" at bounding box center [62, 467] width 37 height 37
checkbox input "false"
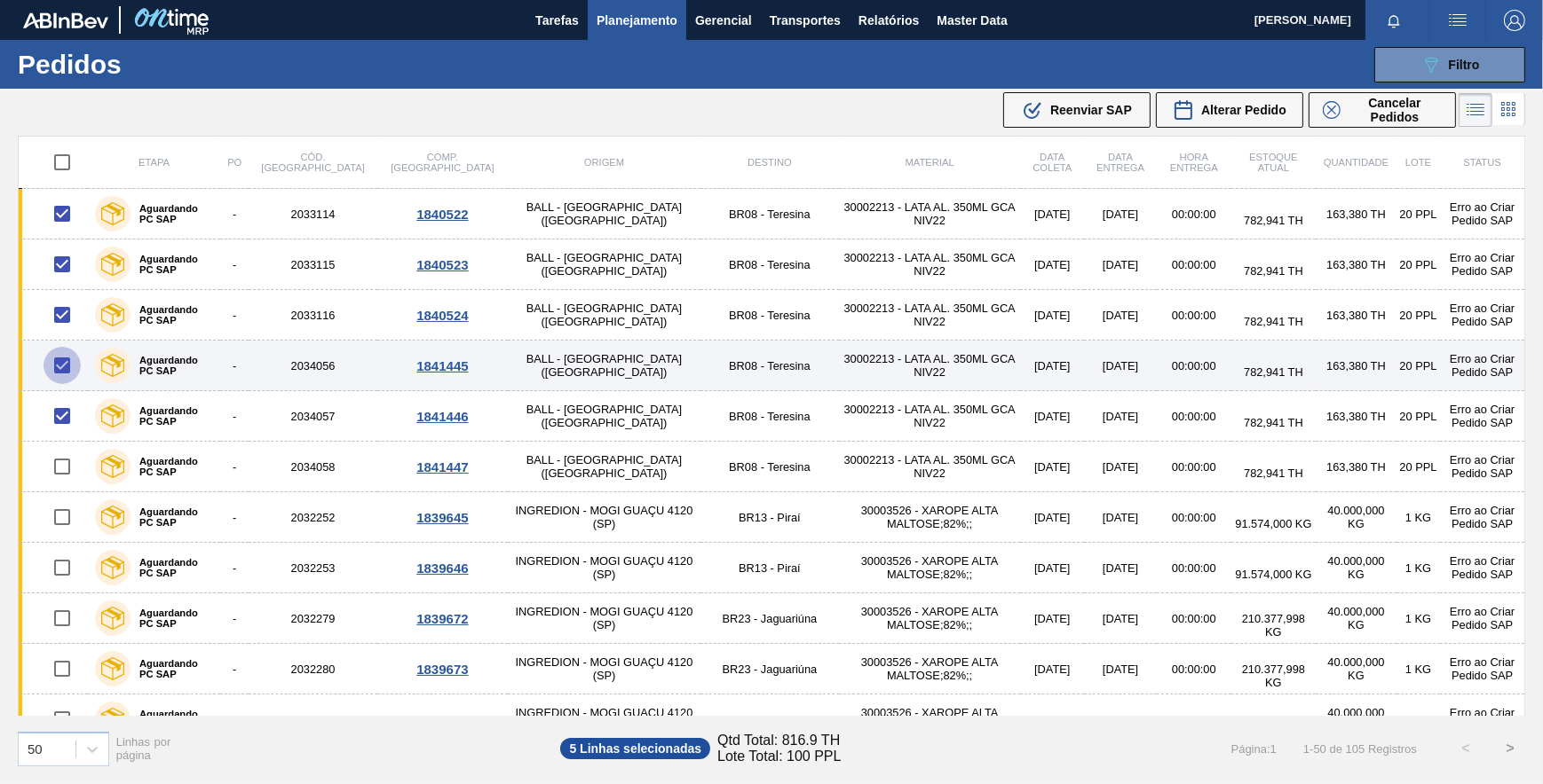
click at [63, 365] on input "checkbox" at bounding box center [62, 365] width 37 height 37
checkbox input "false"
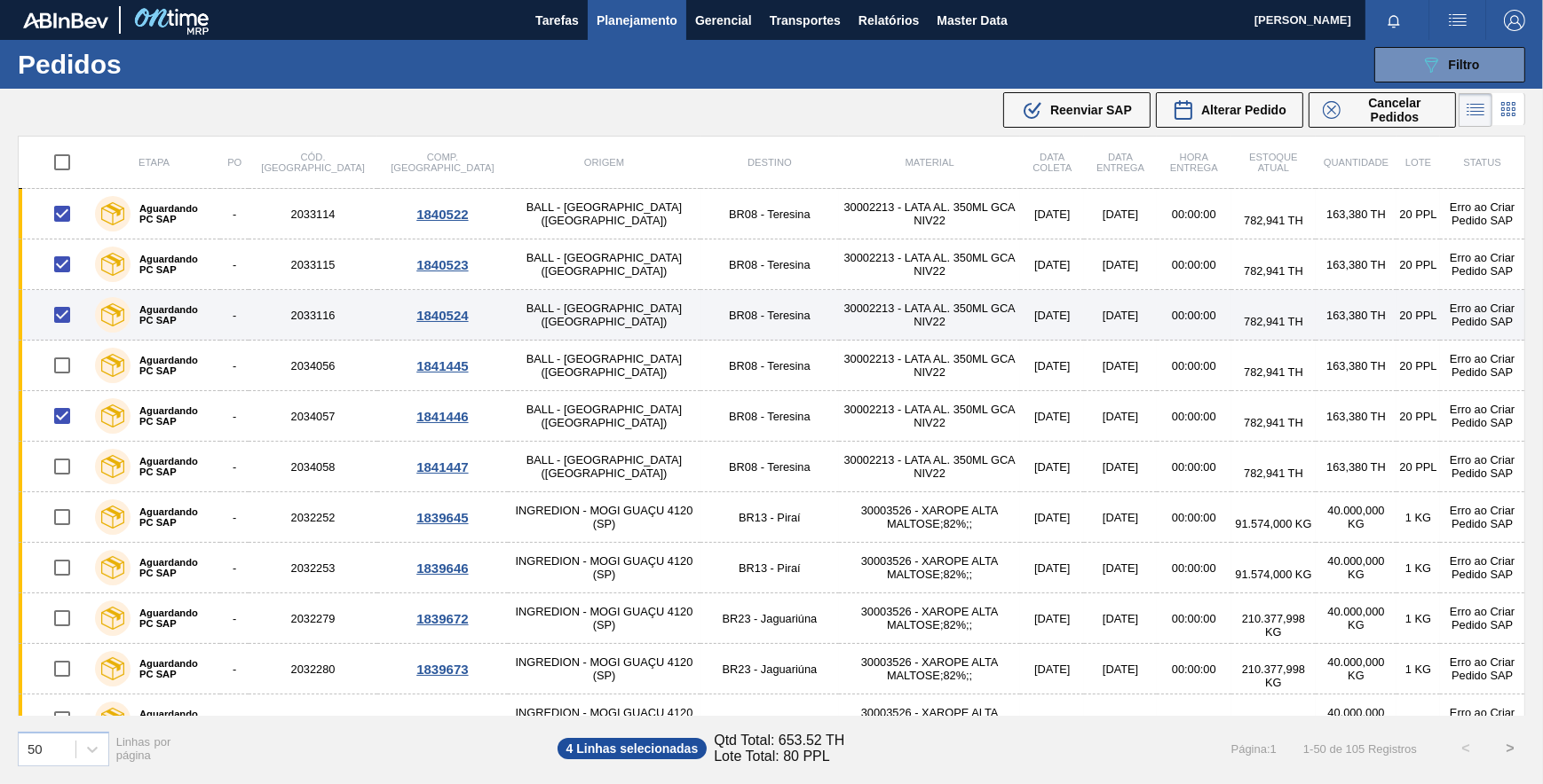
click at [66, 319] on input "checkbox" at bounding box center [62, 315] width 37 height 37
checkbox input "false"
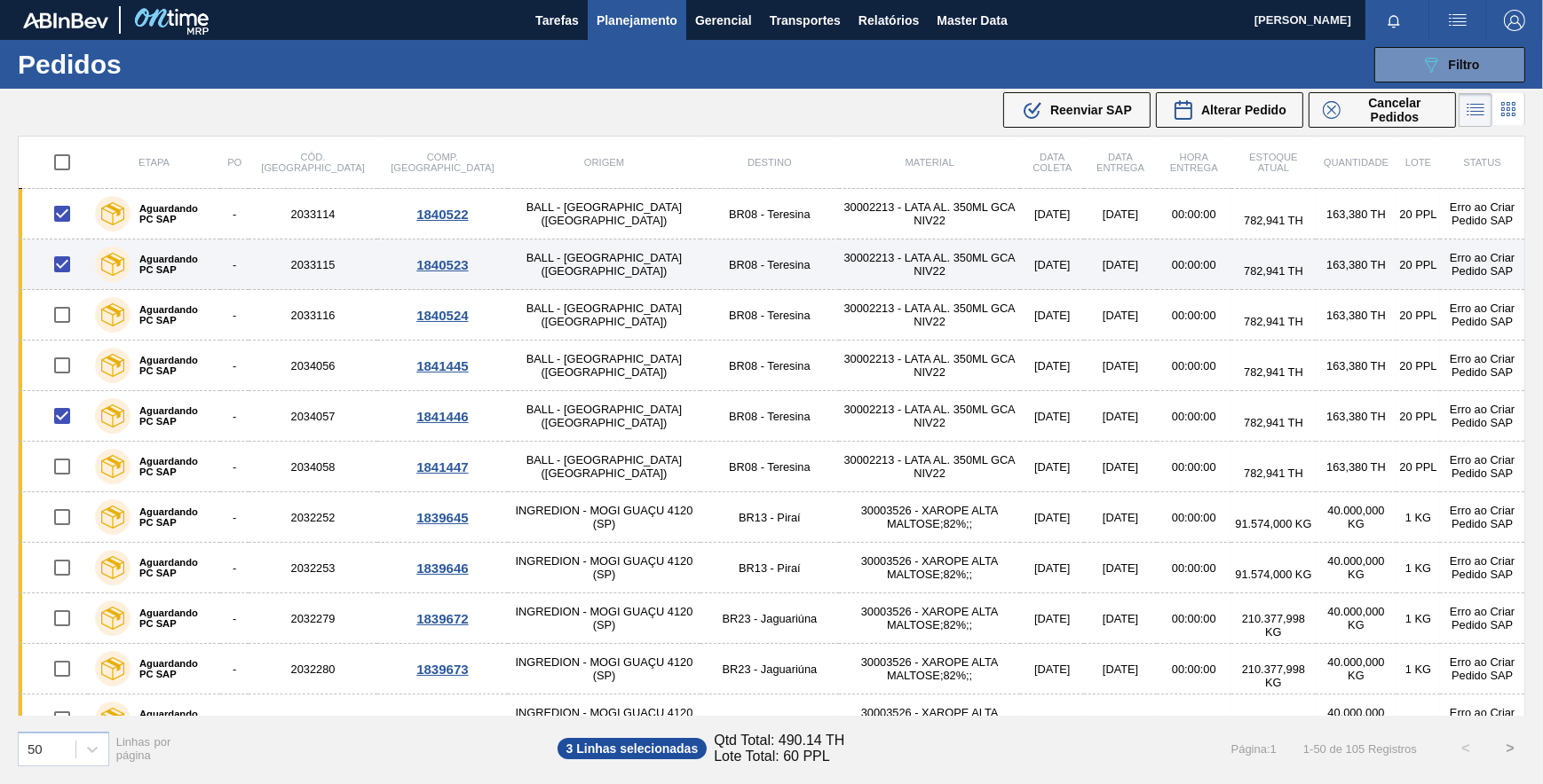
click at [67, 259] on input "checkbox" at bounding box center [62, 264] width 37 height 37
checkbox input "false"
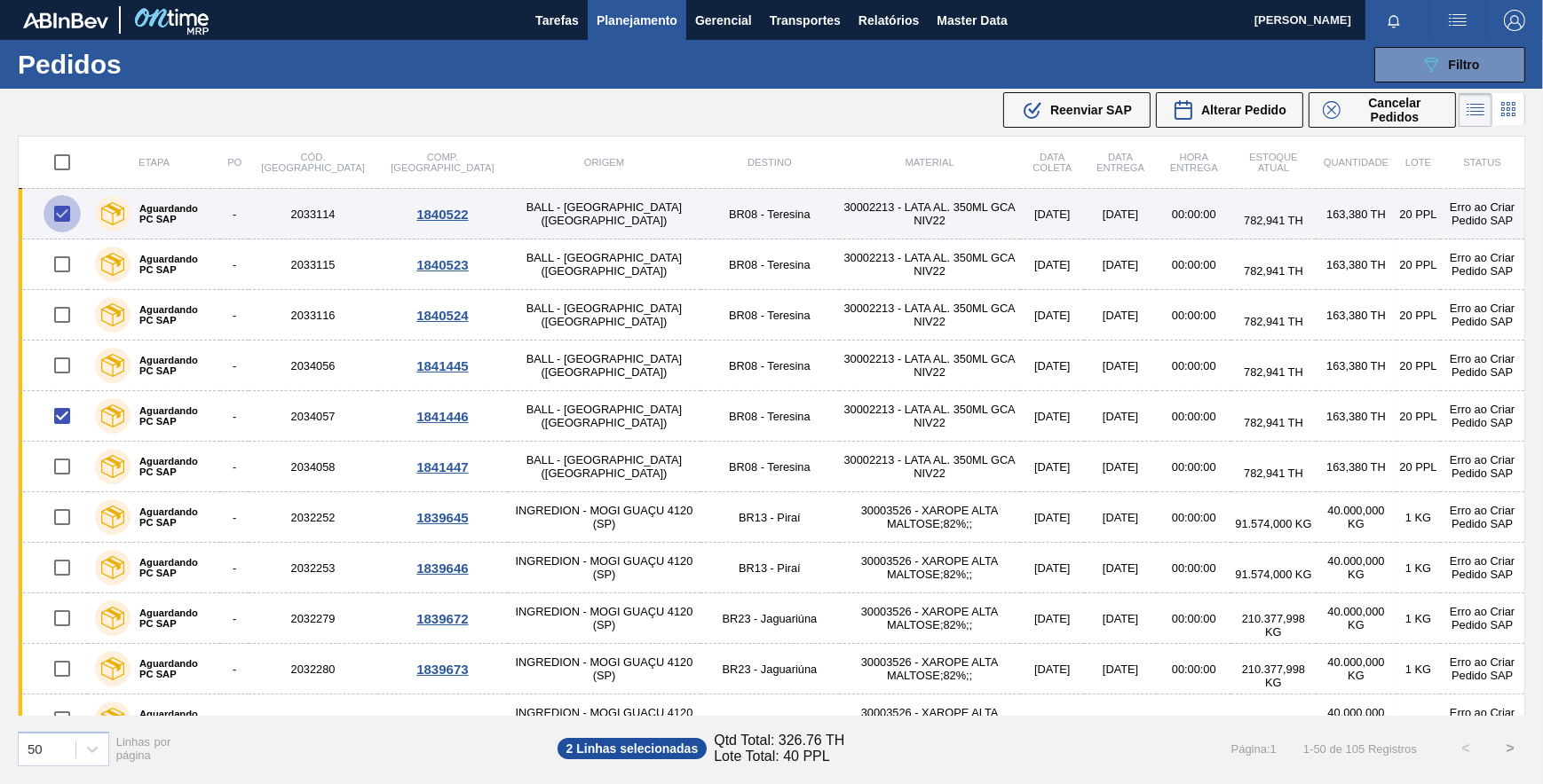
click at [67, 223] on input "checkbox" at bounding box center [62, 213] width 37 height 37
checkbox input "false"
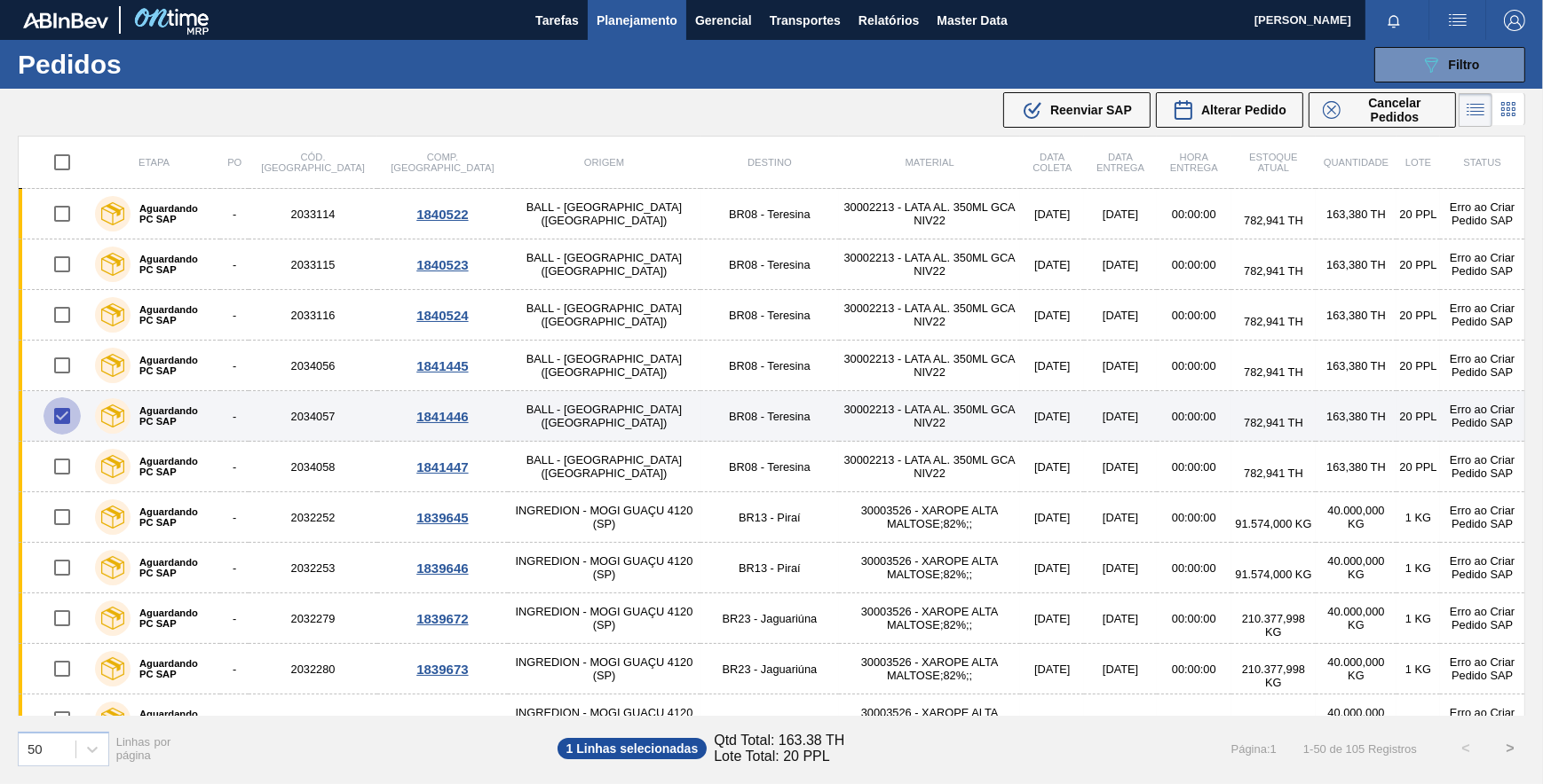
click at [59, 421] on input "checkbox" at bounding box center [62, 416] width 37 height 37
checkbox input "false"
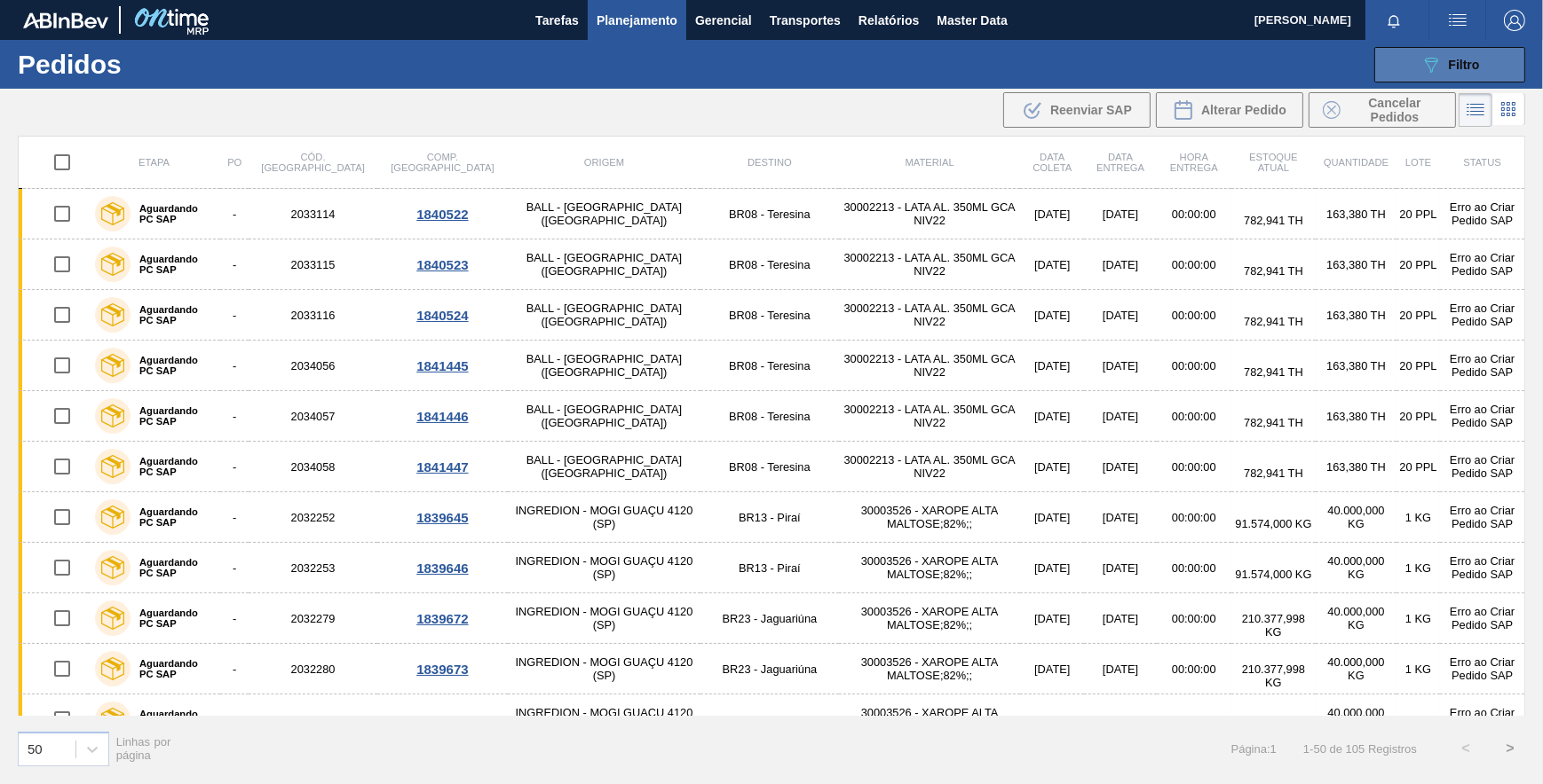
click at [1435, 72] on icon "089F7B8B-B2A5-4AFE-B5C0-19BA573D28AC" at bounding box center [1431, 64] width 21 height 21
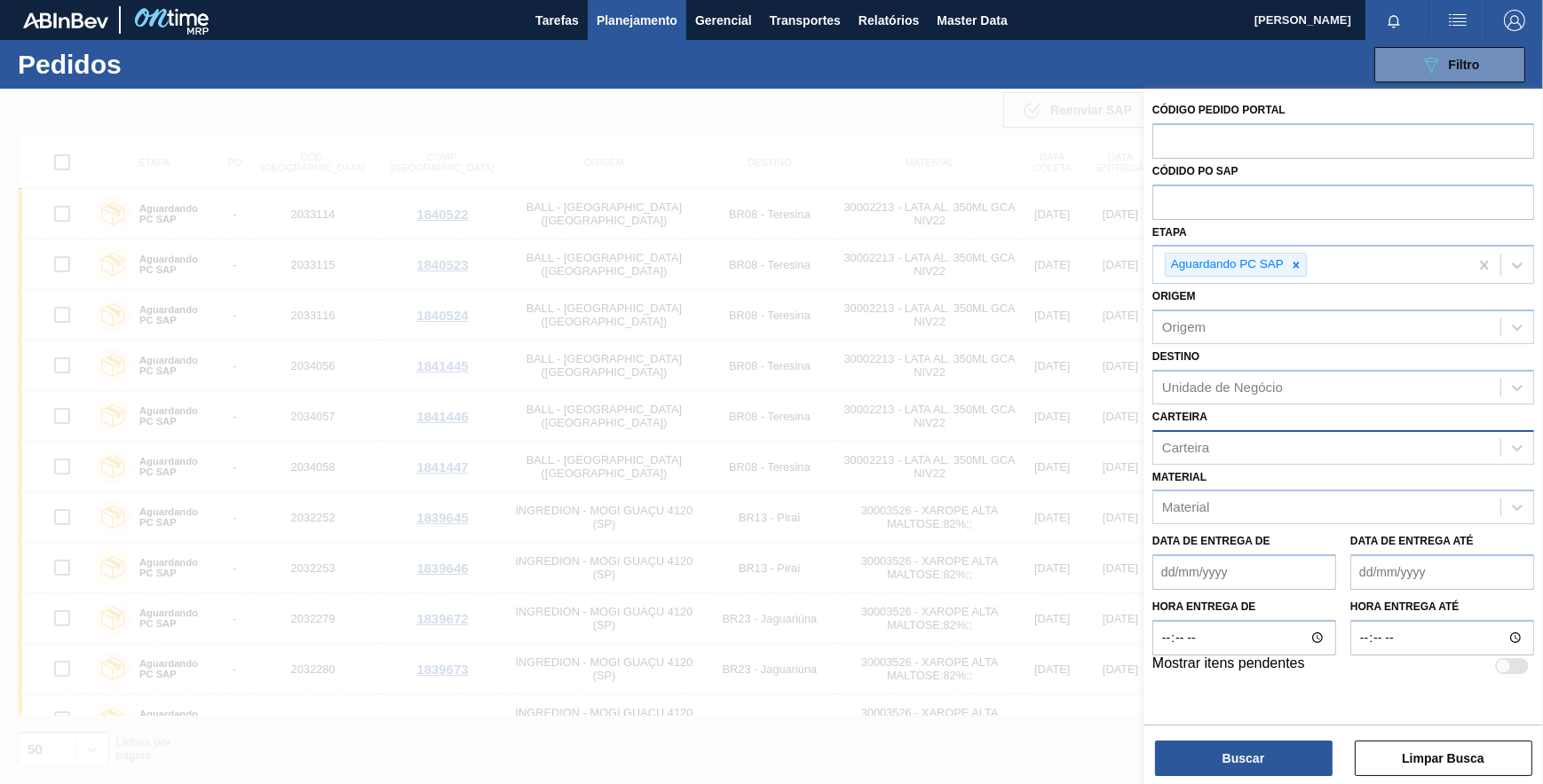
click at [1220, 439] on div "Carteira" at bounding box center [1327, 447] width 347 height 26
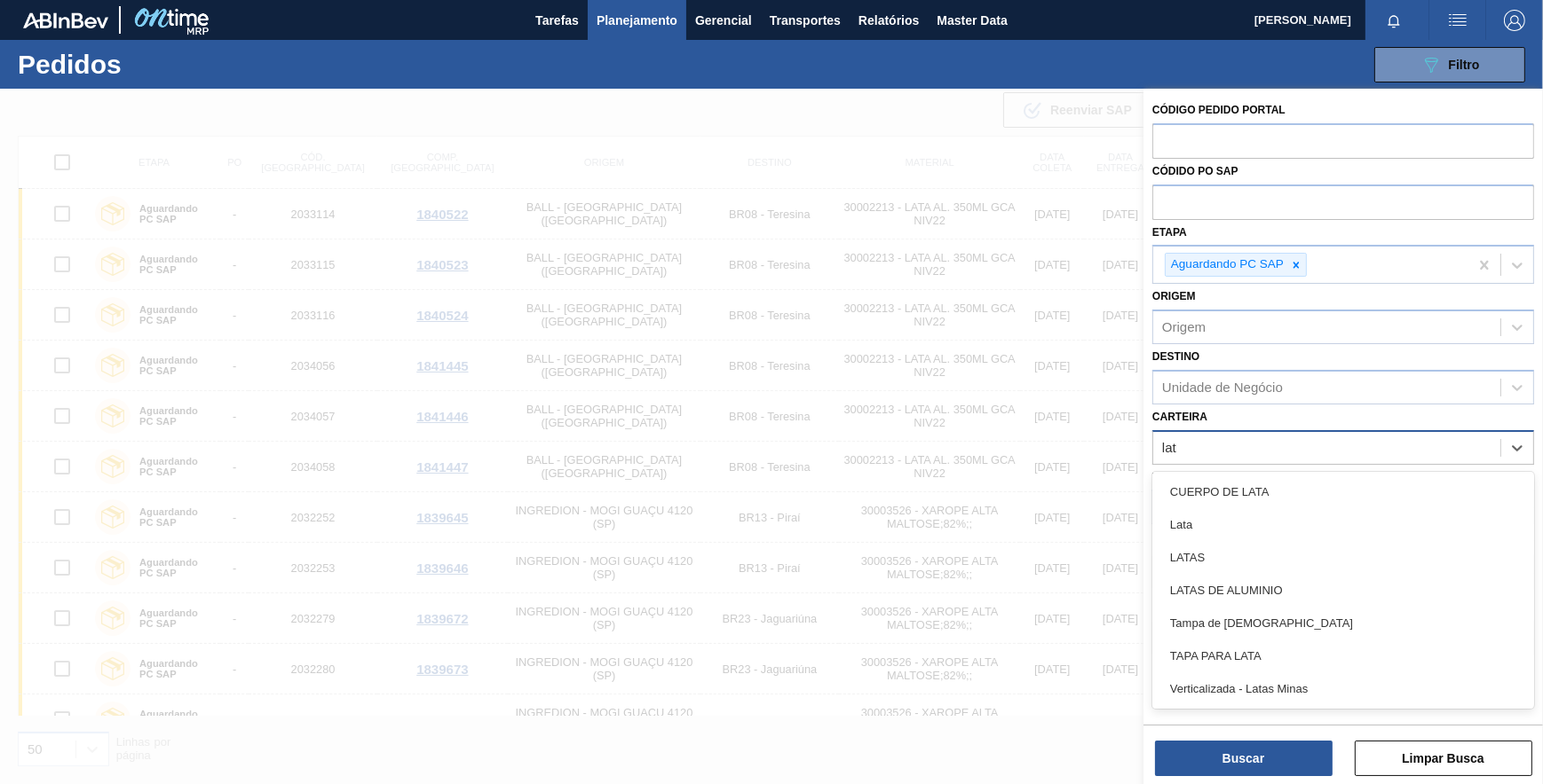
type input "lata"
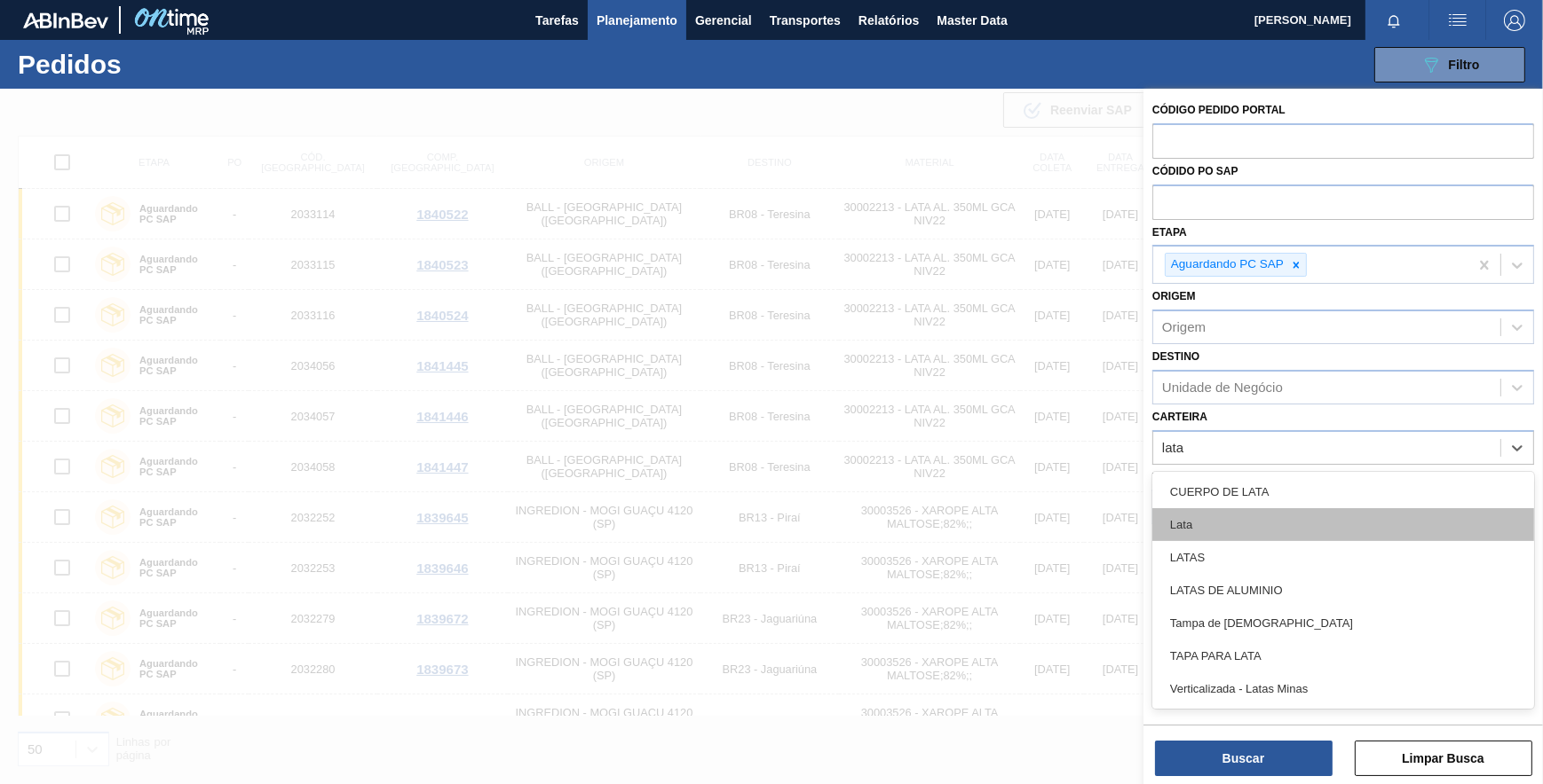
click at [1239, 510] on div "Lata" at bounding box center [1343, 525] width 382 height 33
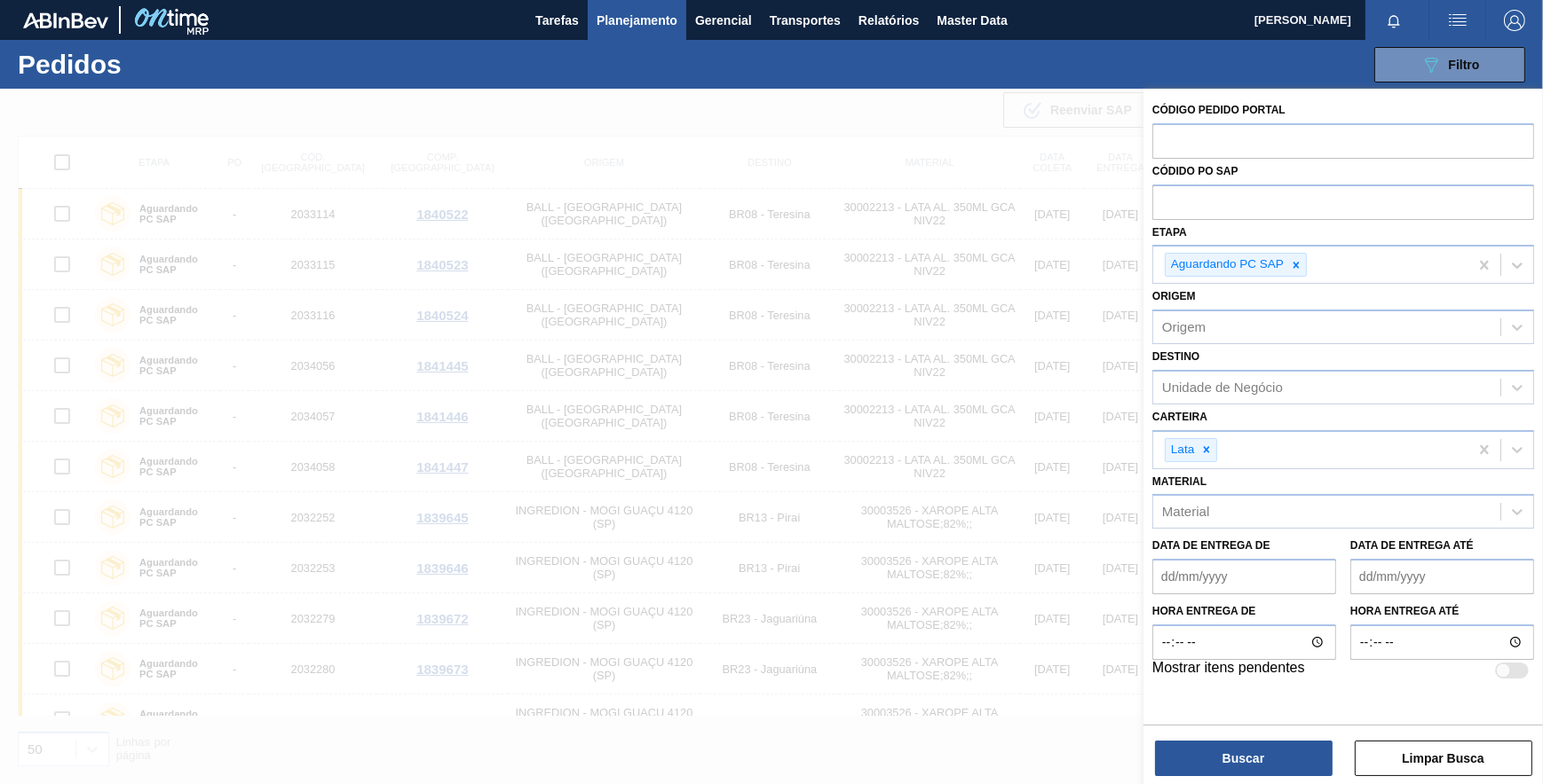
click at [1234, 719] on div "Código Pedido Portal Códido PO SAP Etapa Aguardando PC SAP Origem Origem Destin…" at bounding box center [1343, 405] width 400 height 633
click at [1237, 735] on div "Buscar Limpar Busca" at bounding box center [1343, 750] width 400 height 50
click at [1240, 742] on button "Buscar" at bounding box center [1243, 758] width 178 height 36
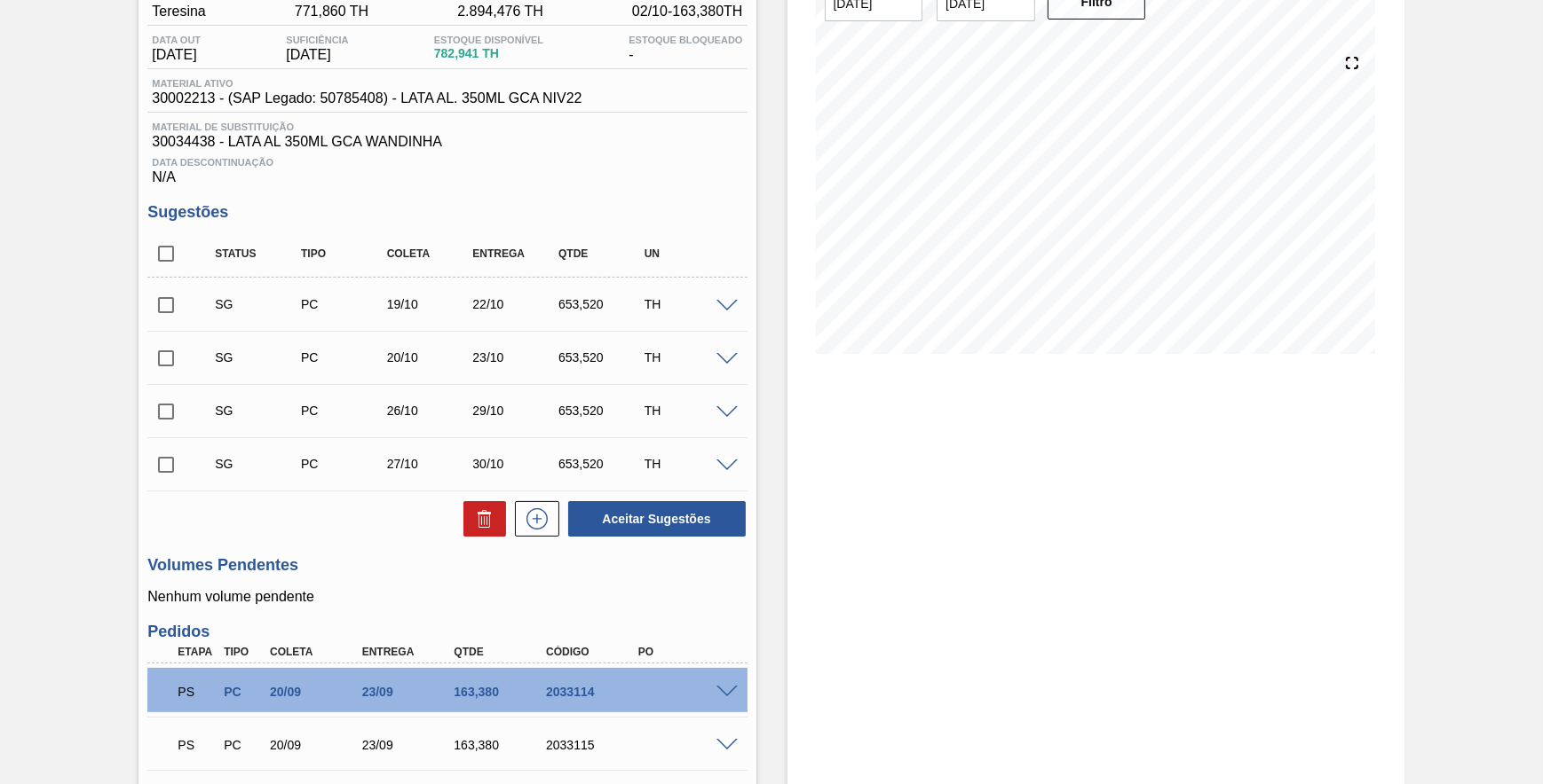
scroll to position [322, 0]
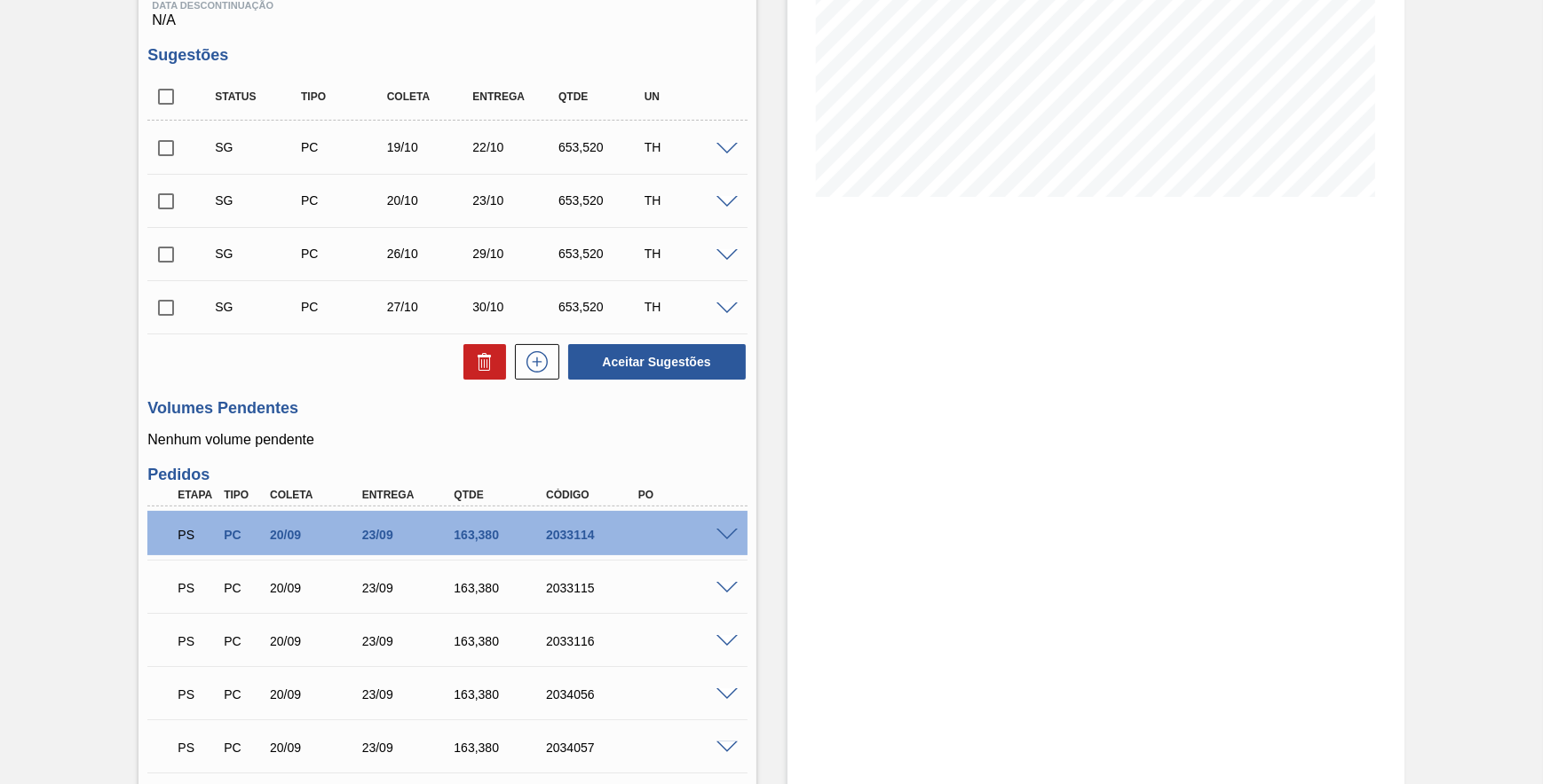
click at [731, 542] on span at bounding box center [726, 536] width 21 height 13
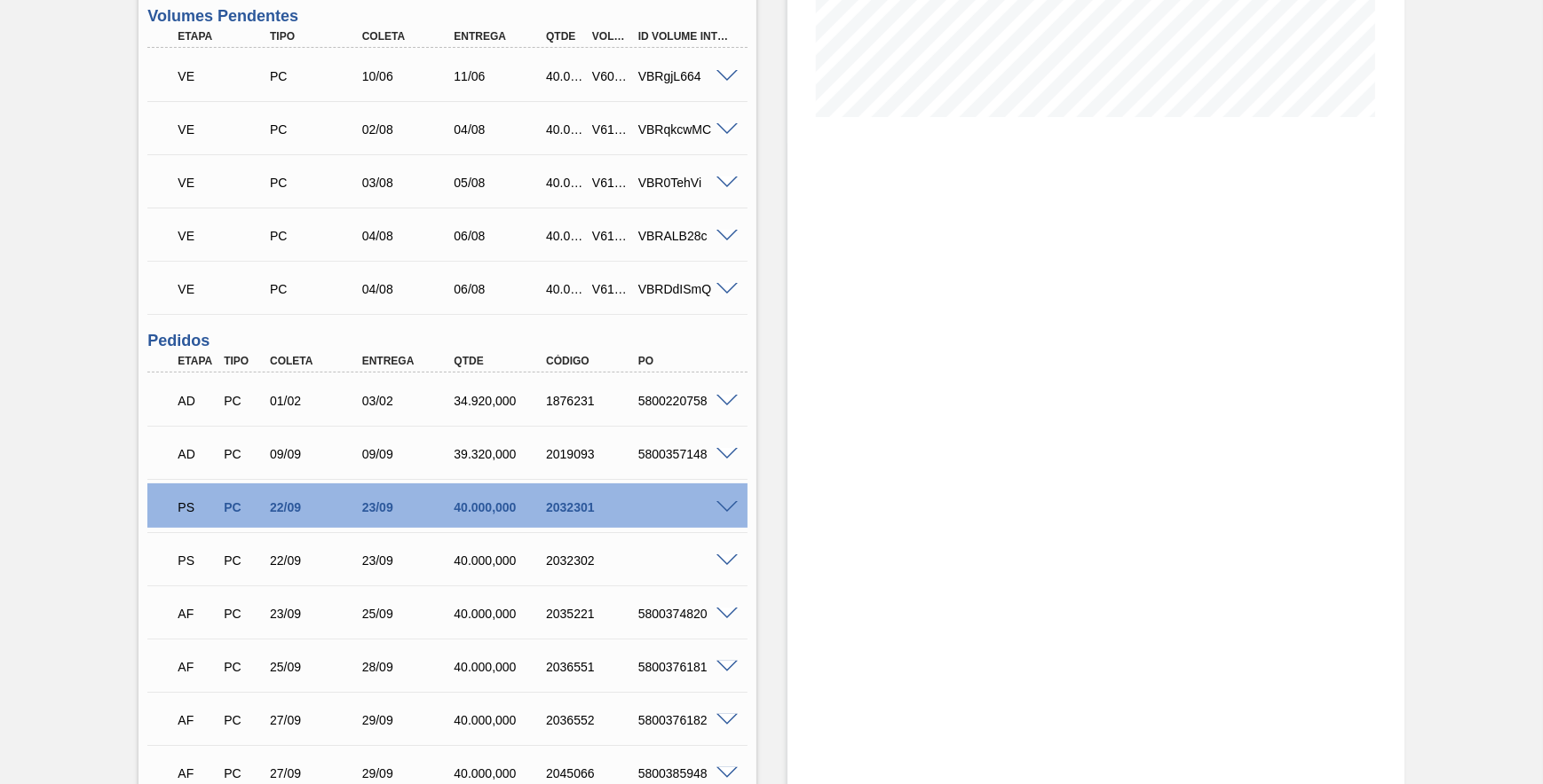
scroll to position [403, 0]
click at [735, 508] on span at bounding box center [726, 507] width 21 height 13
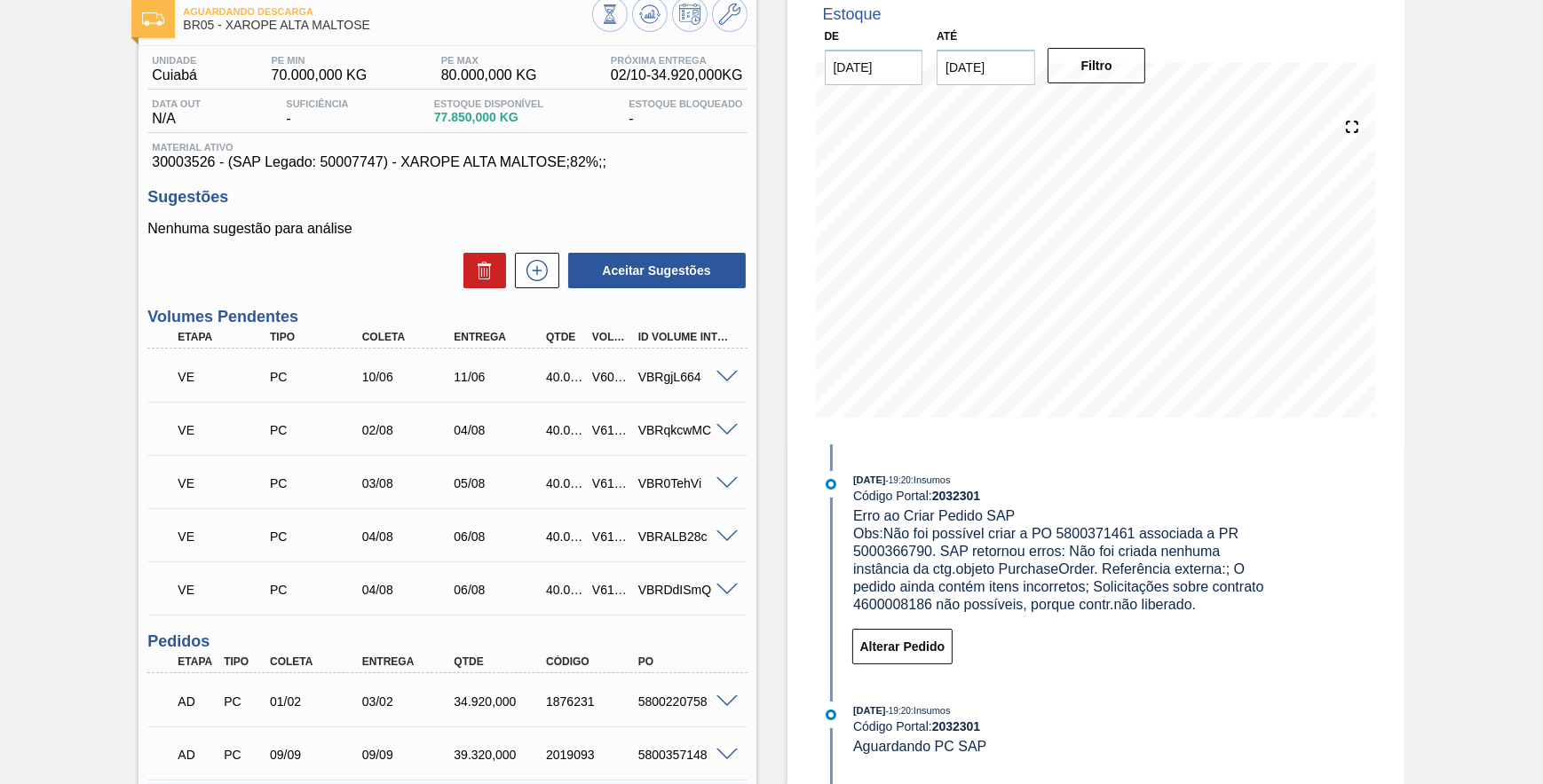
scroll to position [241, 0]
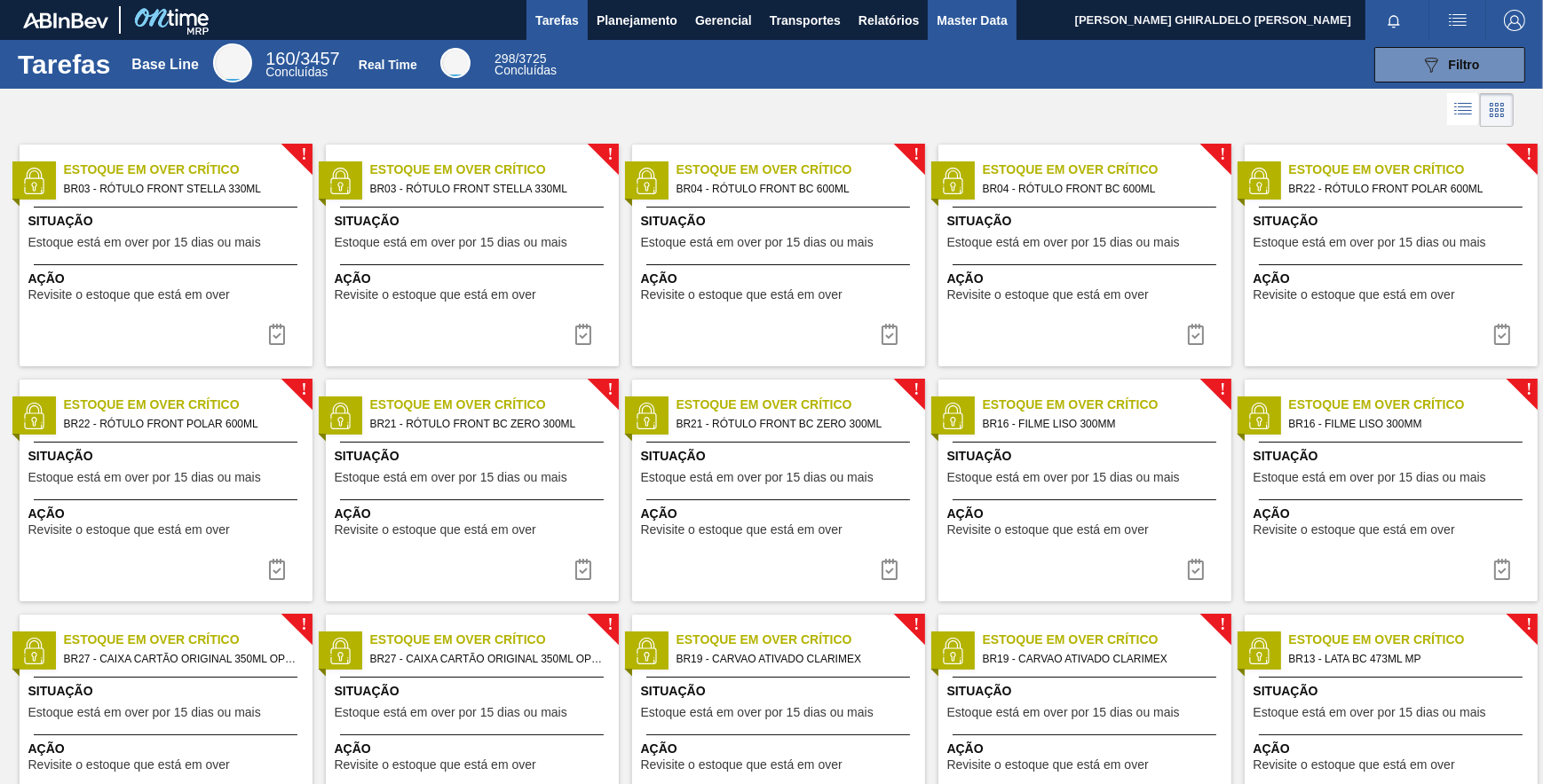
click at [958, 10] on span "Master Data" at bounding box center [971, 20] width 70 height 21
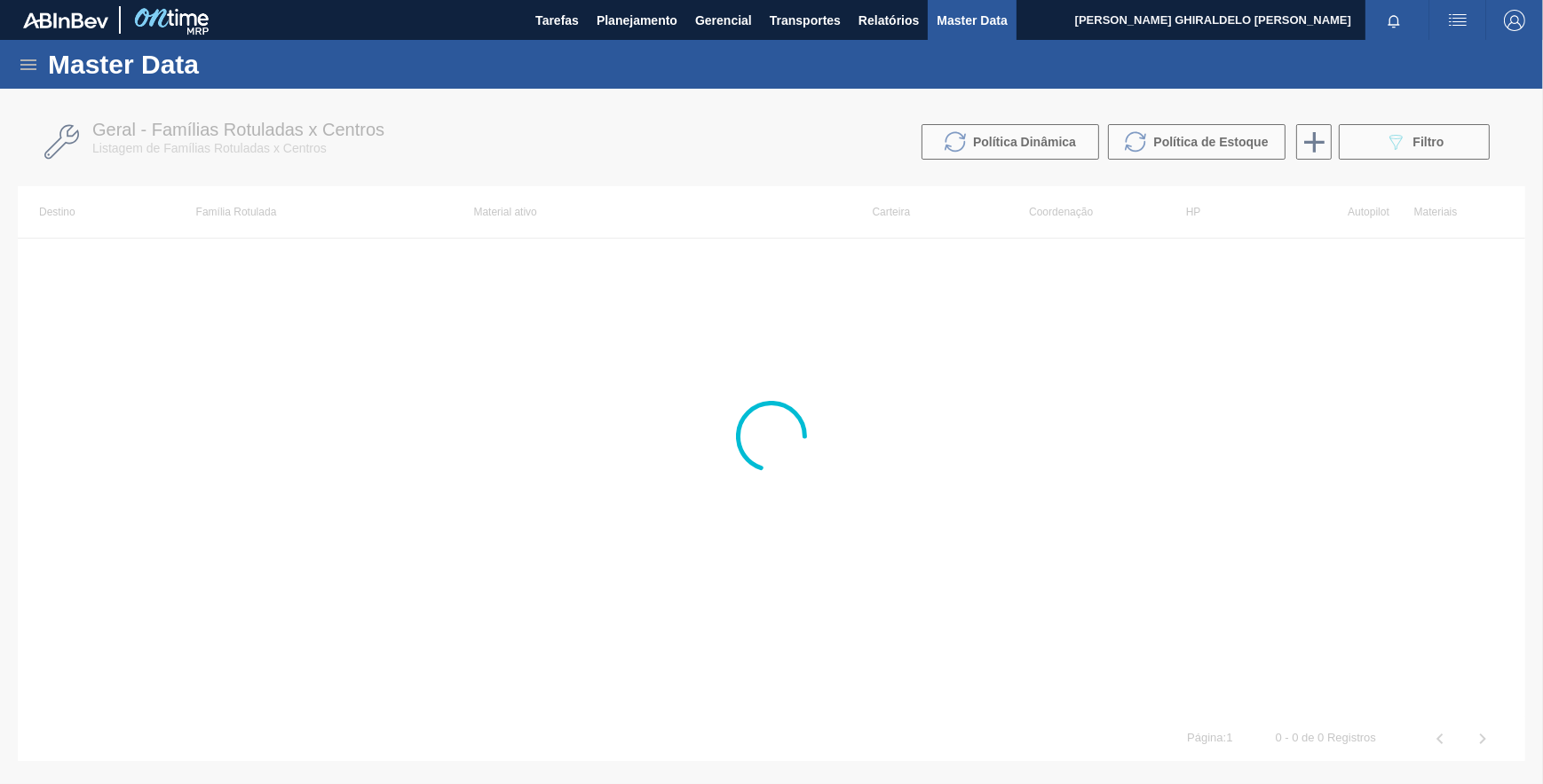
click at [42, 62] on div "Master Data" at bounding box center [772, 63] width 1543 height 49
click at [32, 63] on icon at bounding box center [28, 65] width 16 height 11
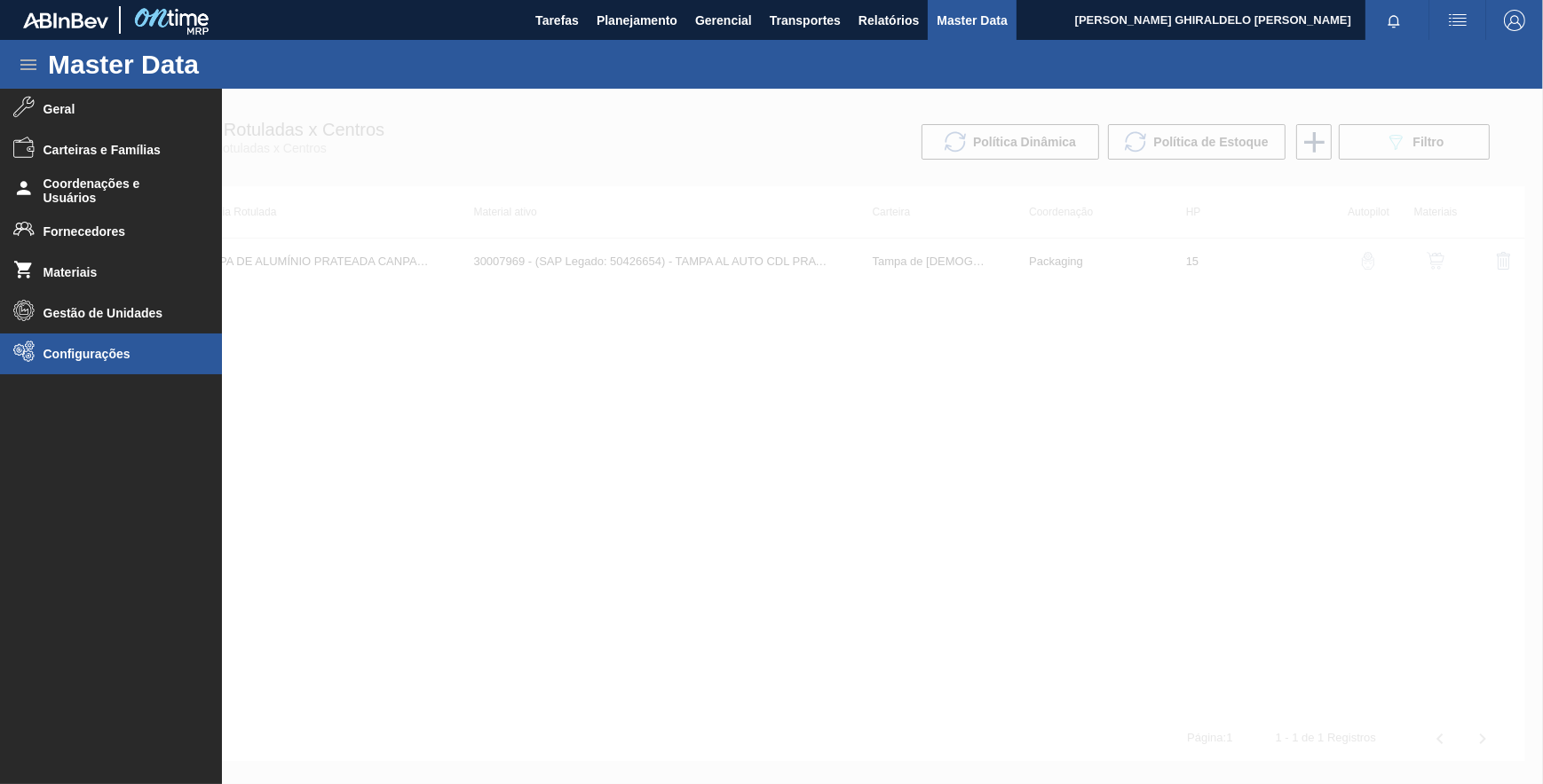
click at [124, 348] on span "Configurações" at bounding box center [116, 353] width 146 height 14
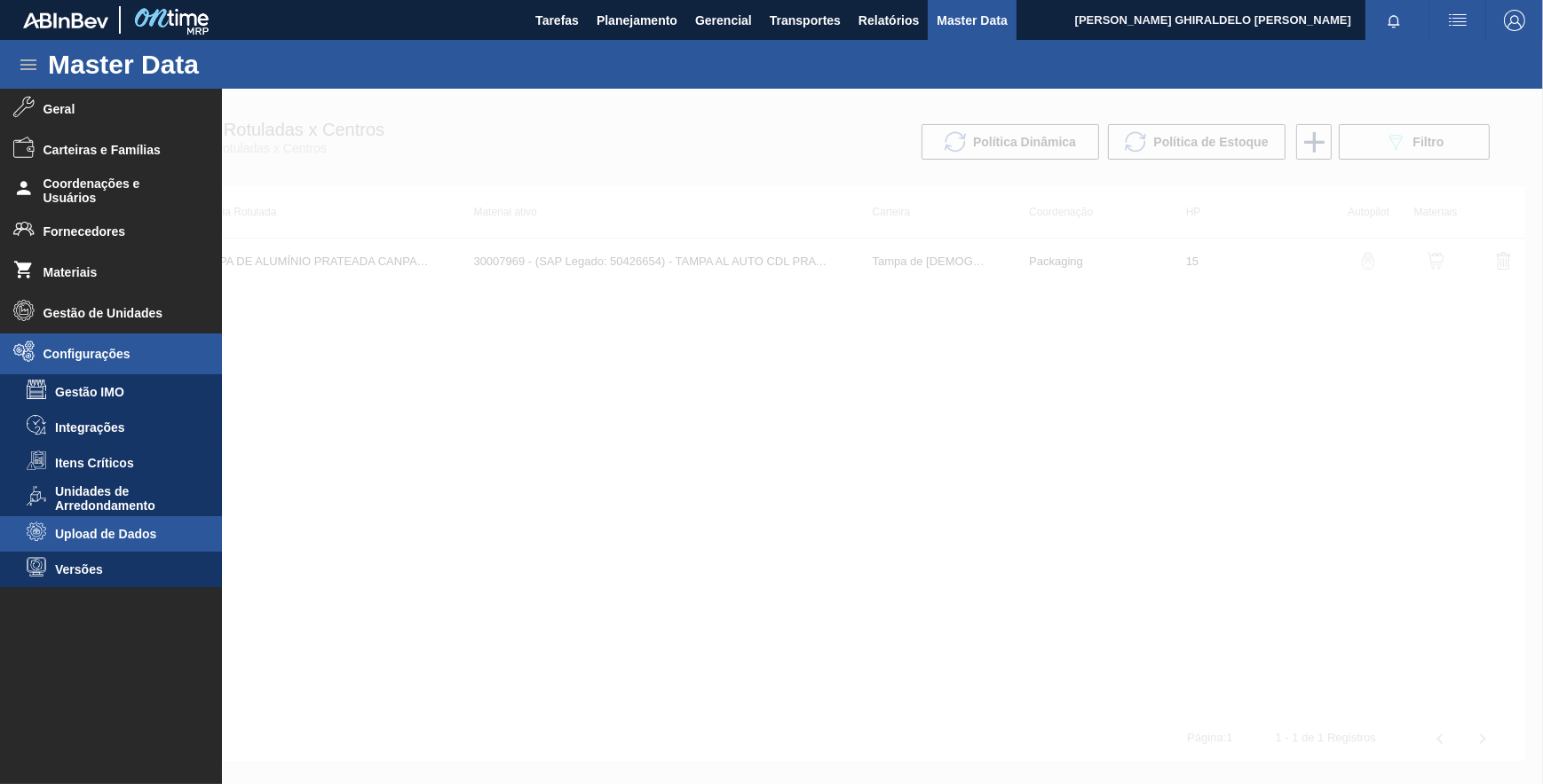
click at [159, 535] on span "Upload de Dados" at bounding box center [123, 534] width 136 height 14
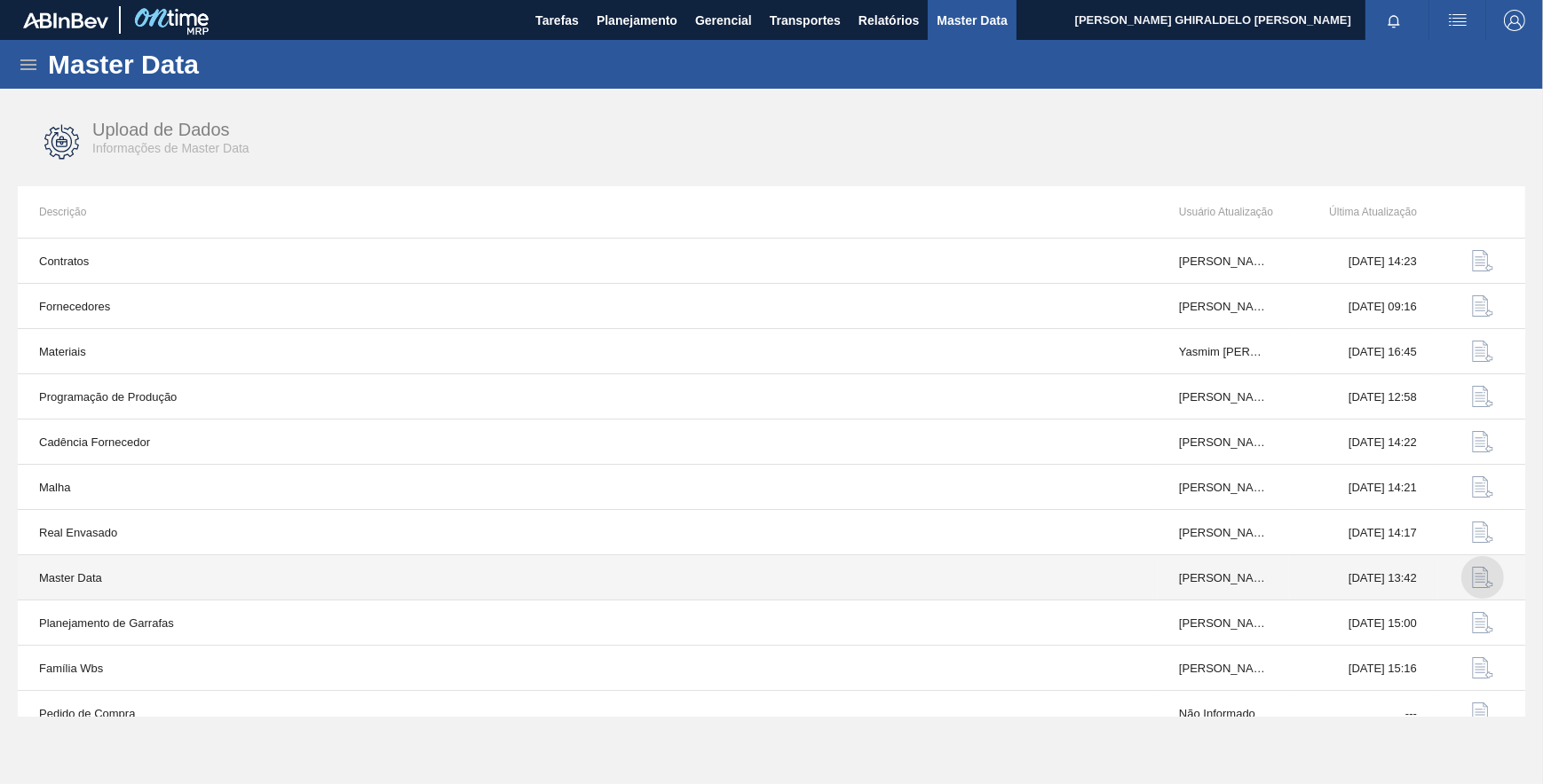
click at [1477, 584] on img "button" at bounding box center [1482, 577] width 21 height 21
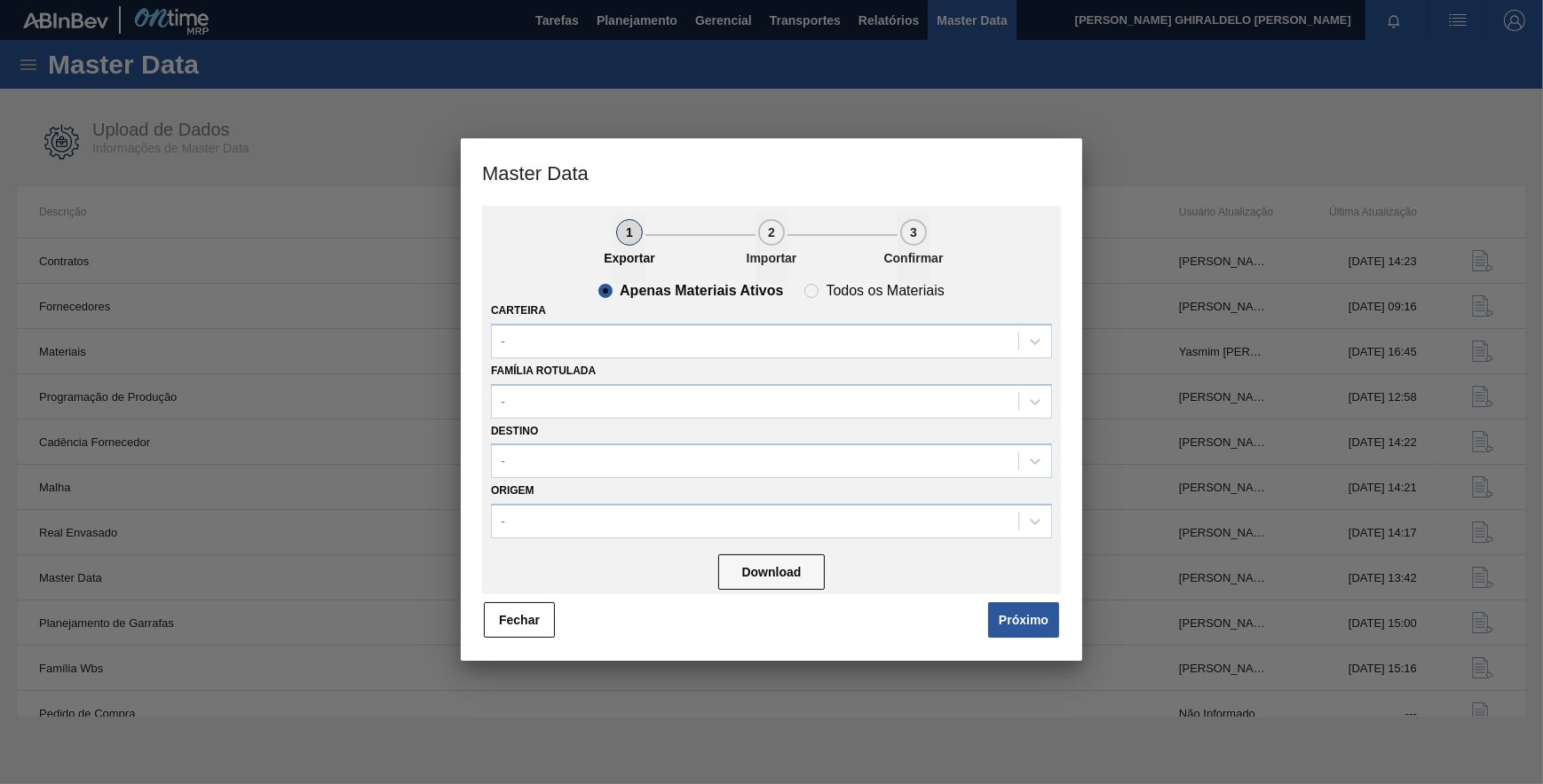
click at [1010, 622] on button "Próximo" at bounding box center [1023, 620] width 71 height 36
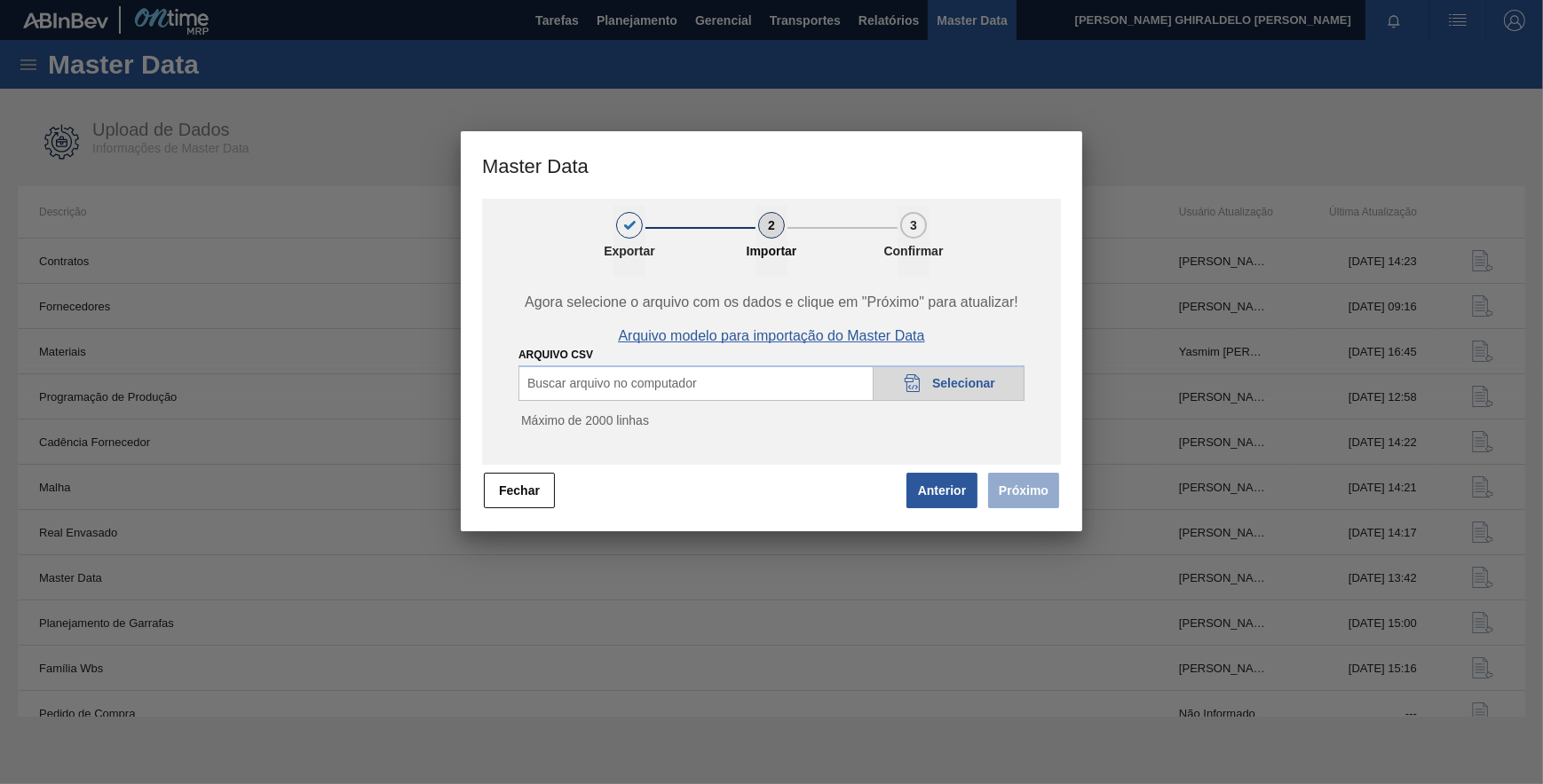
click at [836, 339] on span "Arquivo modelo para importação do Master Data" at bounding box center [771, 336] width 307 height 16
click at [906, 334] on span "Arquivo modelo para importação do Master Data" at bounding box center [771, 336] width 307 height 16
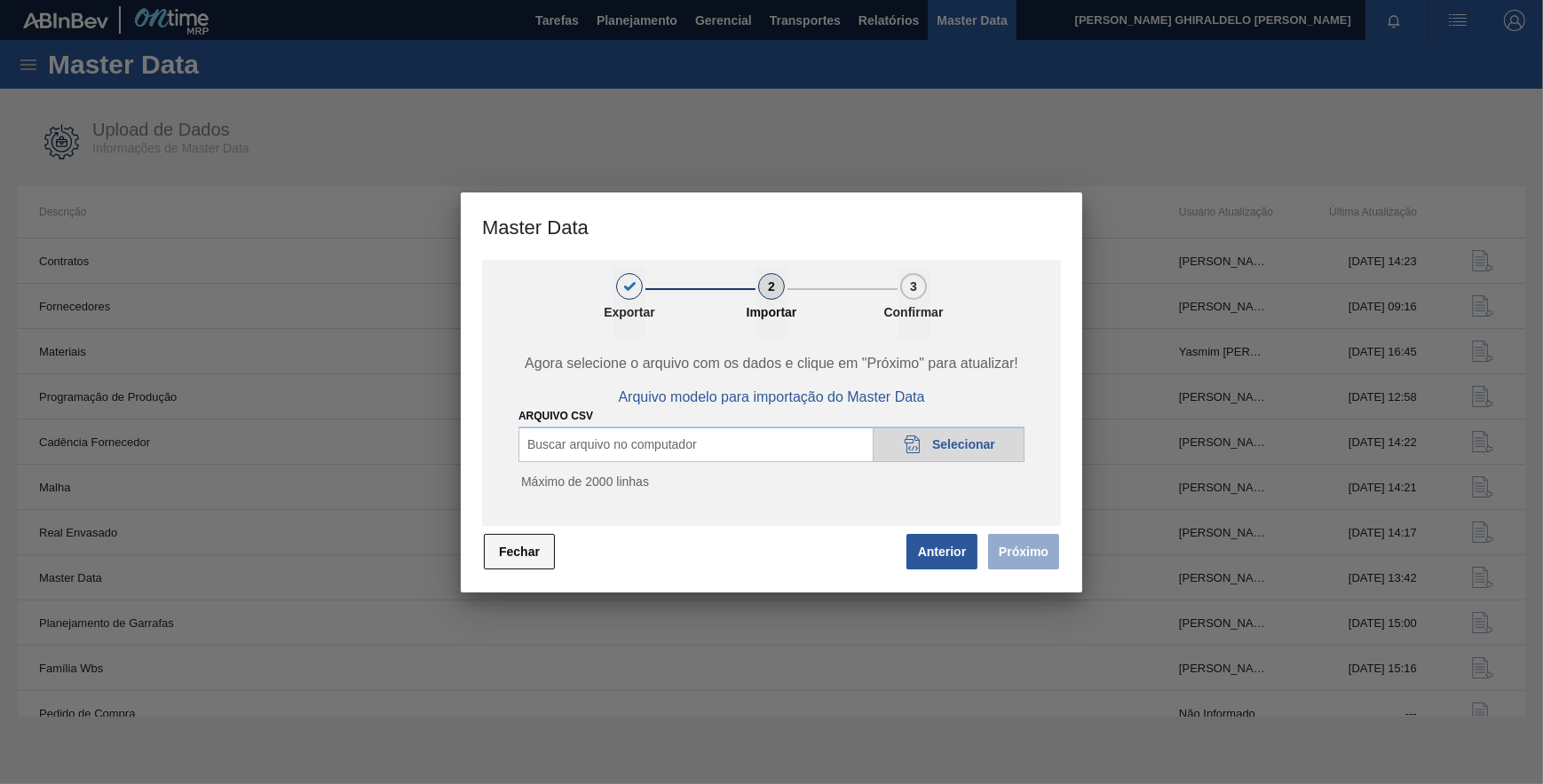
drag, startPoint x: 528, startPoint y: 541, endPoint x: 218, endPoint y: 248, distance: 426.6
click at [526, 541] on button "Fechar" at bounding box center [519, 551] width 71 height 36
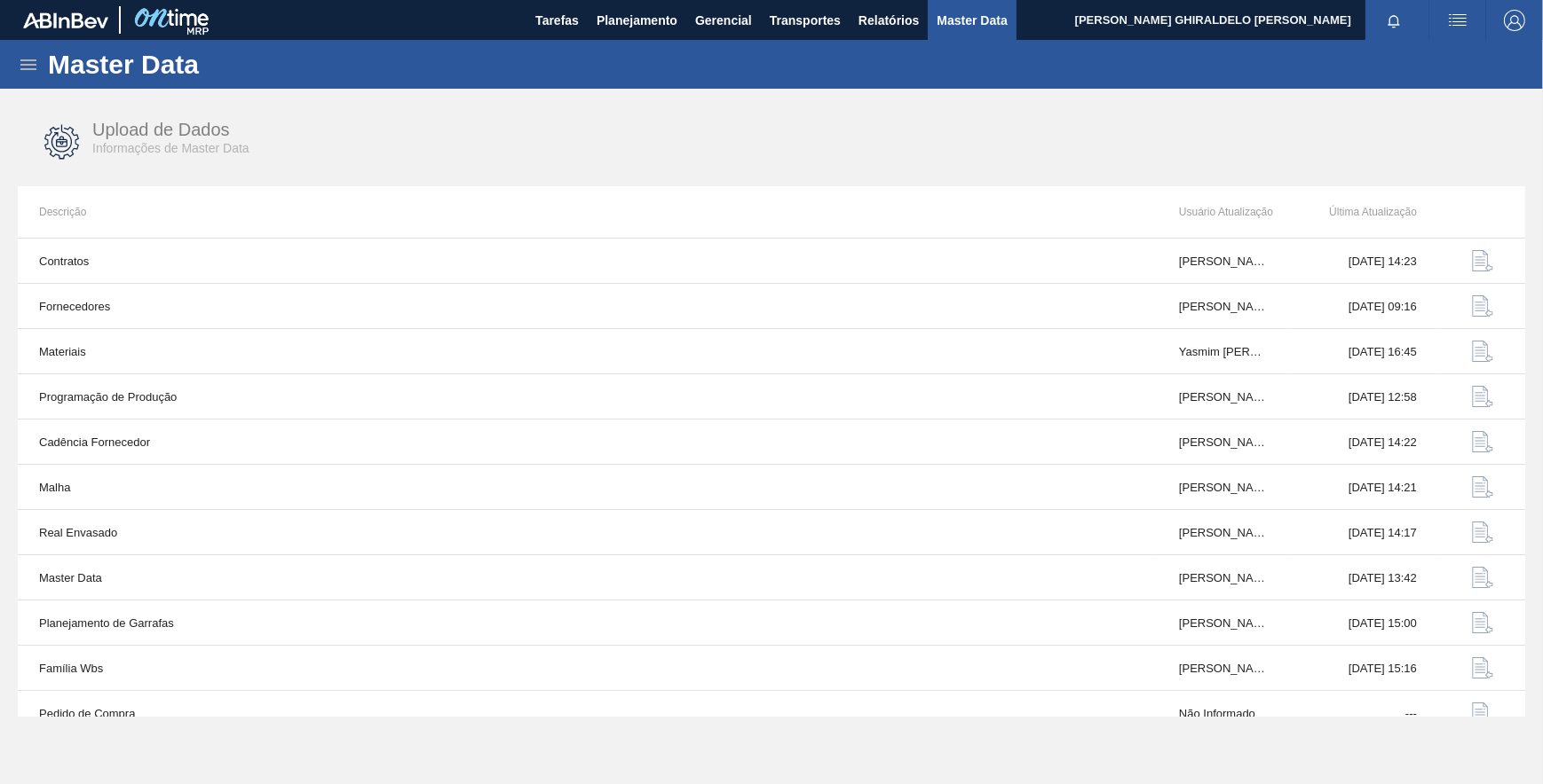
click at [29, 68] on icon at bounding box center [28, 65] width 16 height 11
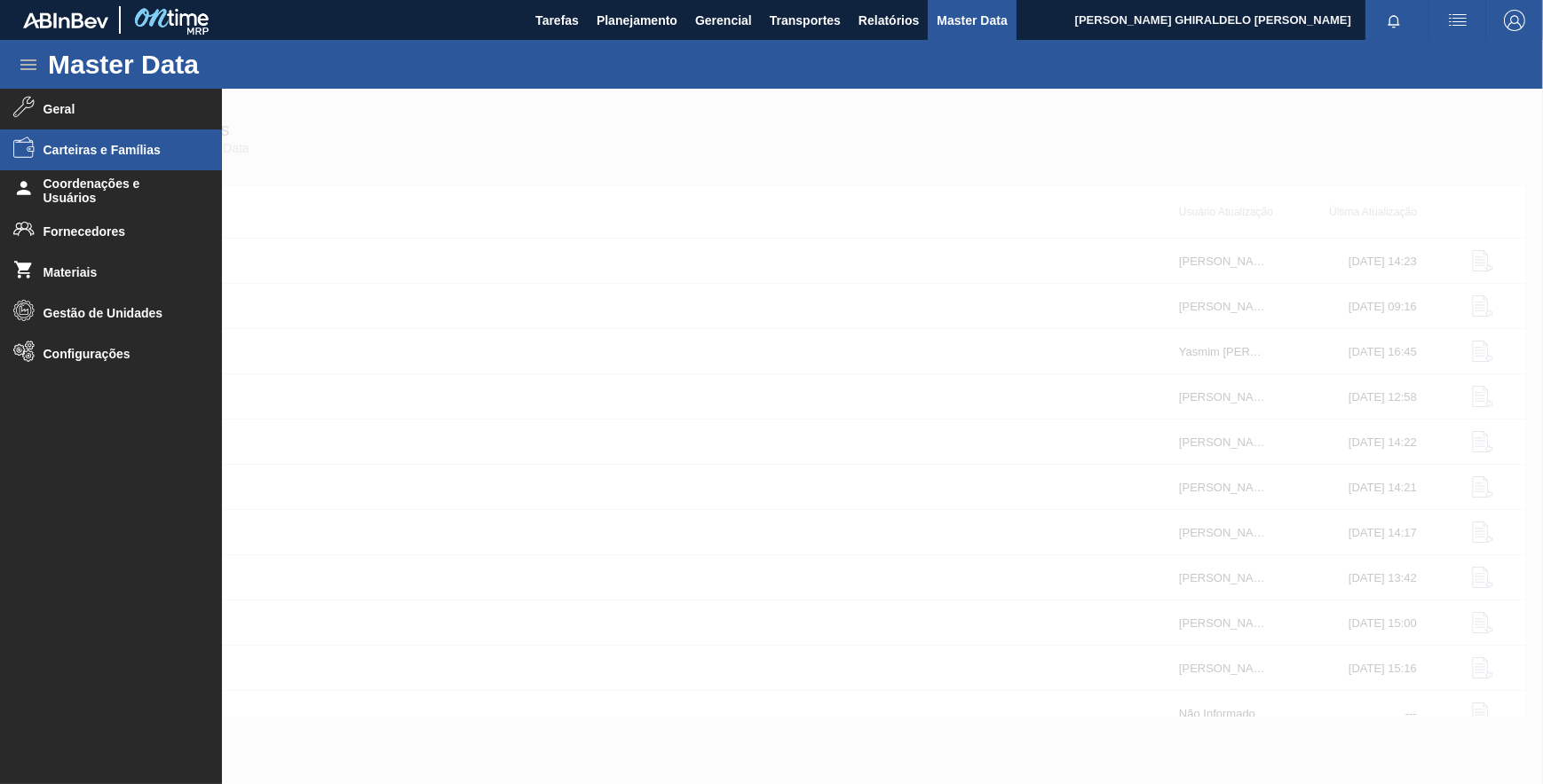
click at [141, 152] on span "Carteiras e Famílias" at bounding box center [116, 149] width 146 height 14
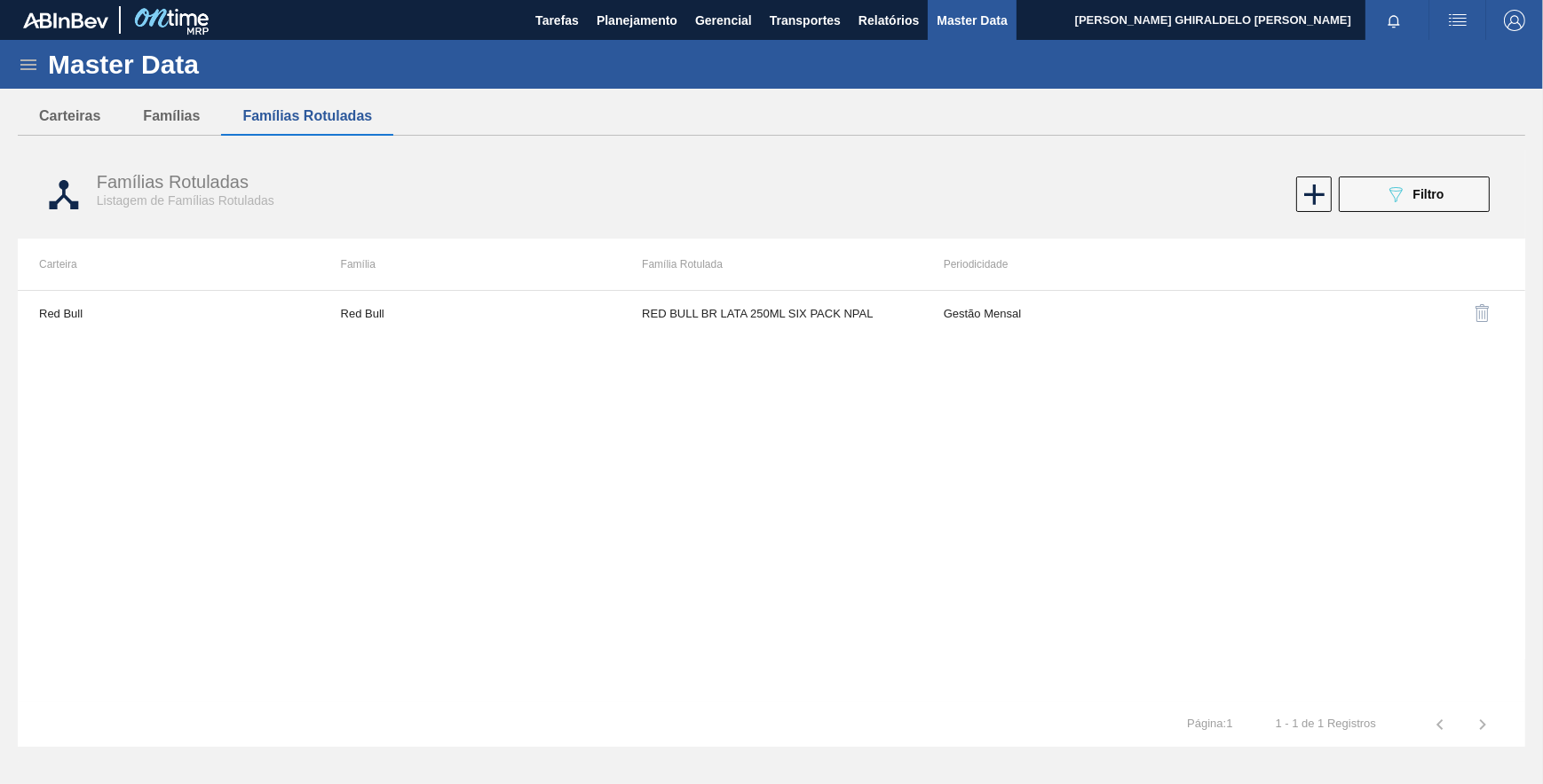
click at [1311, 195] on icon at bounding box center [1314, 195] width 20 height 20
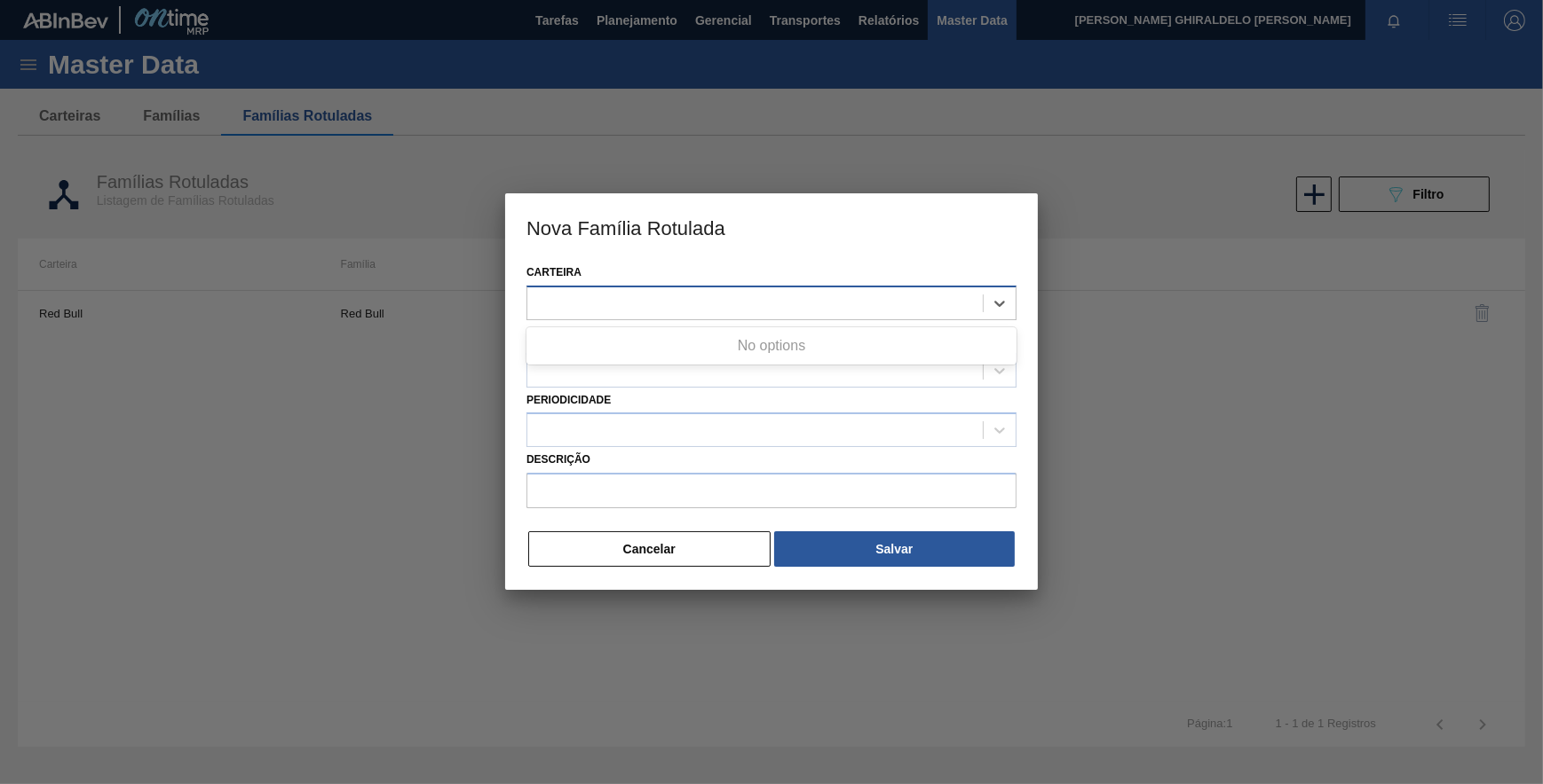
click at [782, 298] on div at bounding box center [755, 303] width 456 height 26
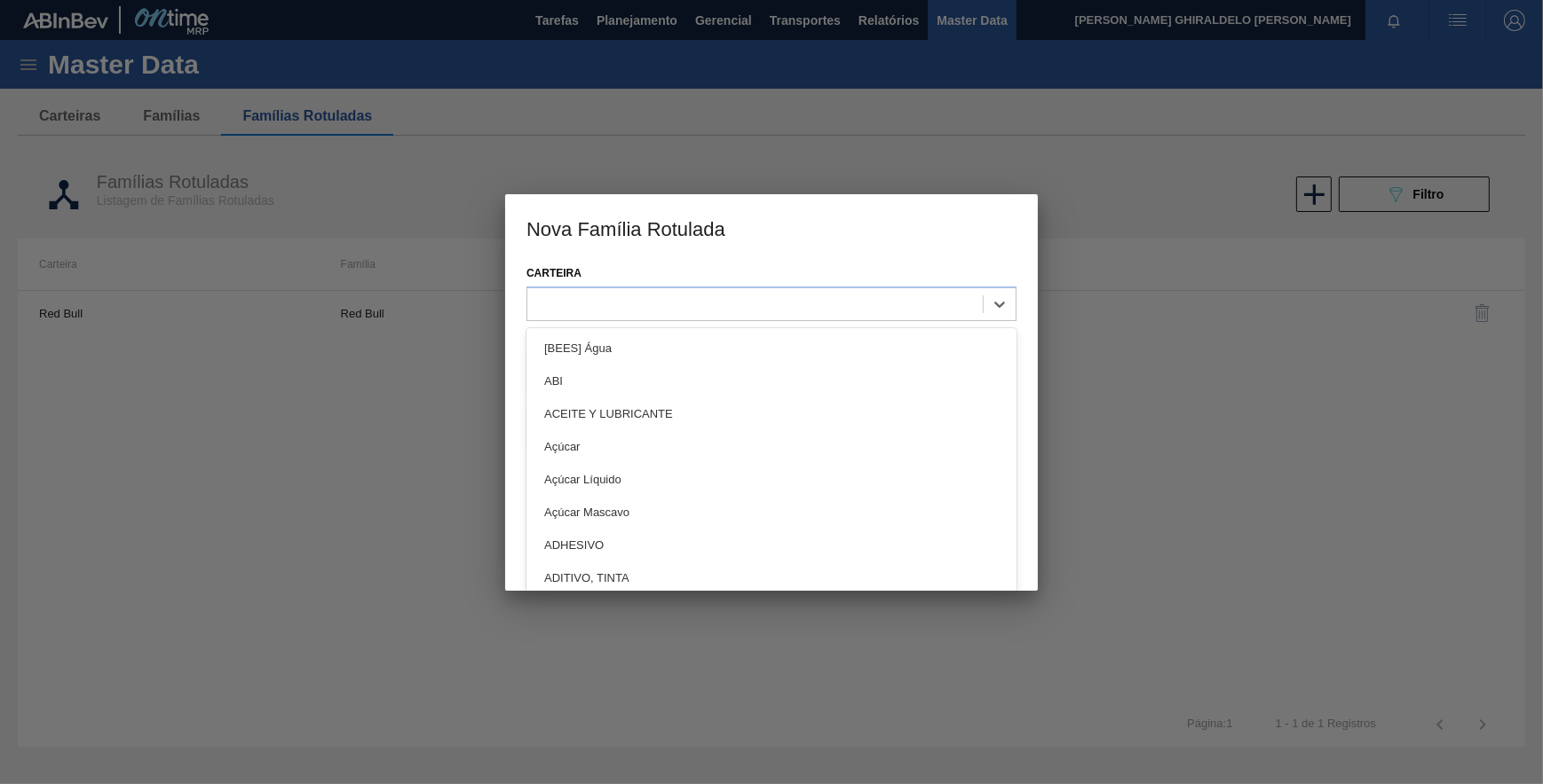
click at [794, 269] on div "Carteira option [BEES] Água focused, 1 of 101. 101 results available. Use Up an…" at bounding box center [772, 291] width 490 height 61
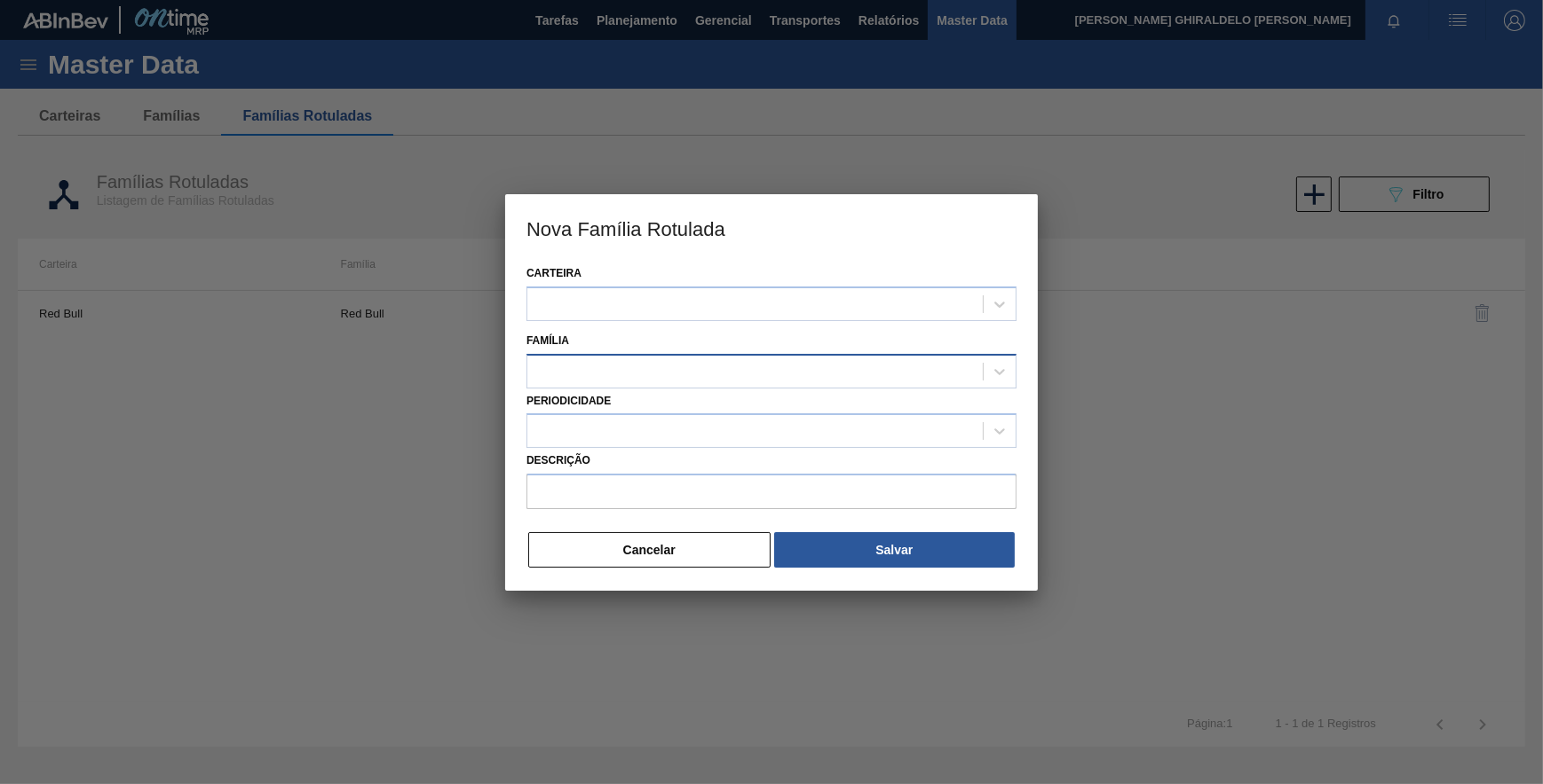
click at [707, 379] on div at bounding box center [755, 372] width 456 height 26
paste input "TAMPA PLAST INJECAP 3040 GCAZ S/ LINER"
type input "TAMPA PLAST INJECAP 3040 GCAZ S/ LINER"
click at [676, 460] on label "Descrição" at bounding box center [772, 461] width 490 height 26
click at [676, 474] on input "Descrição" at bounding box center [772, 491] width 490 height 36
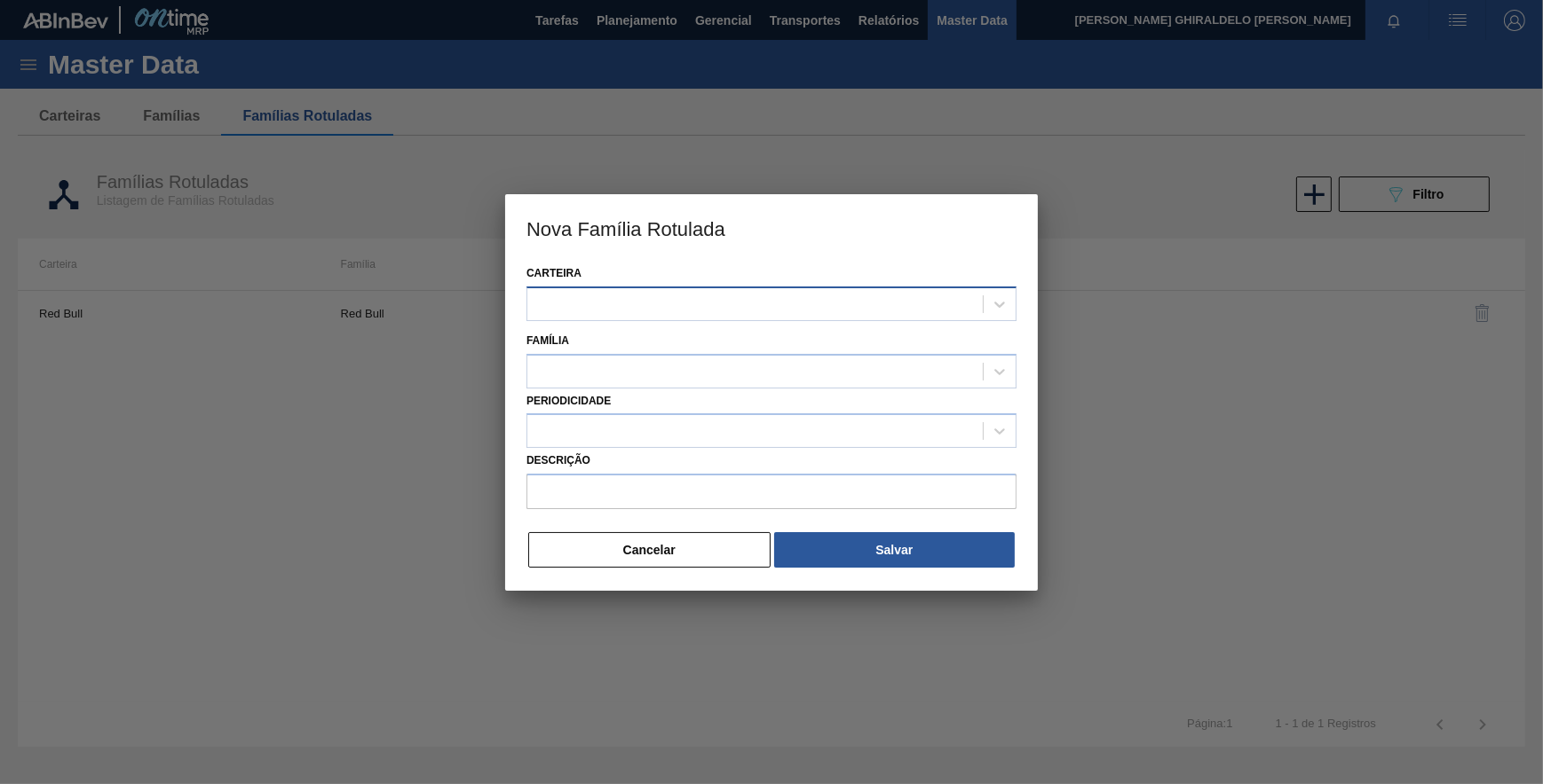
click at [577, 291] on div at bounding box center [755, 304] width 456 height 26
type input "rolh"
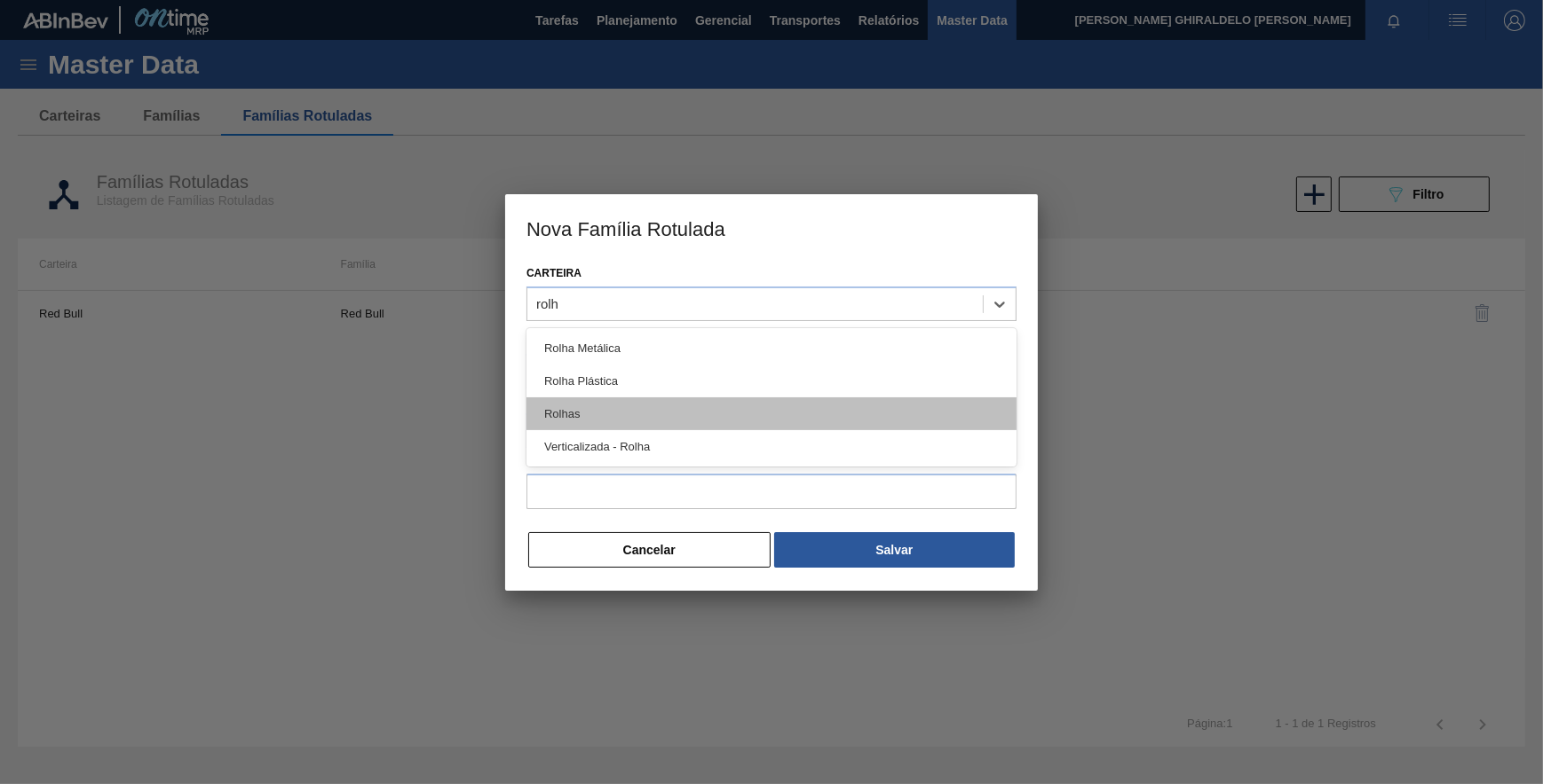
click at [625, 404] on div "Rolhas" at bounding box center [772, 414] width 490 height 33
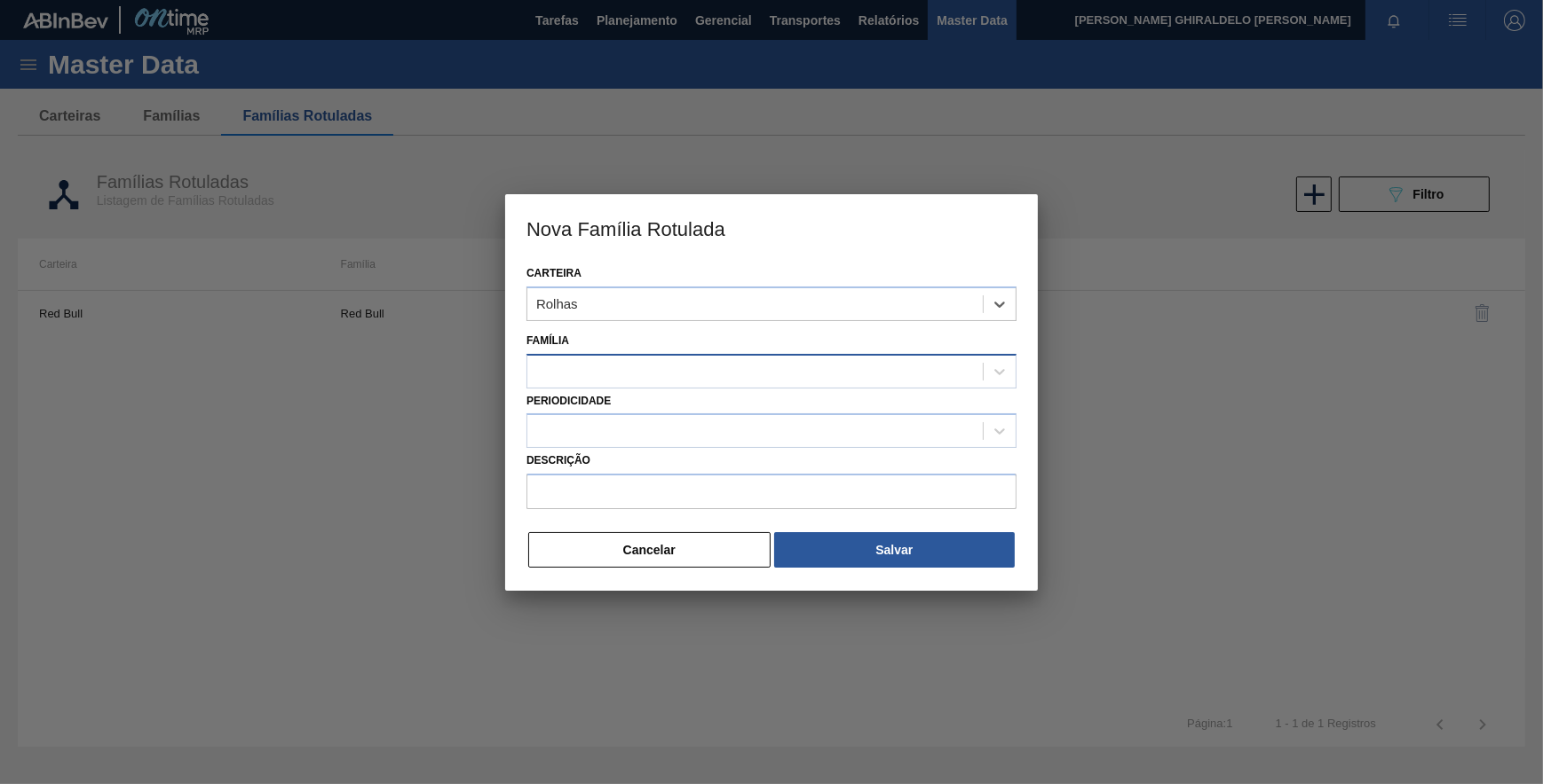
click at [632, 362] on div at bounding box center [755, 372] width 456 height 26
click at [655, 349] on div "Família Use Up and Down to choose options, press Enter to select the currently …" at bounding box center [772, 359] width 490 height 61
click at [1004, 369] on icon at bounding box center [1000, 372] width 11 height 6
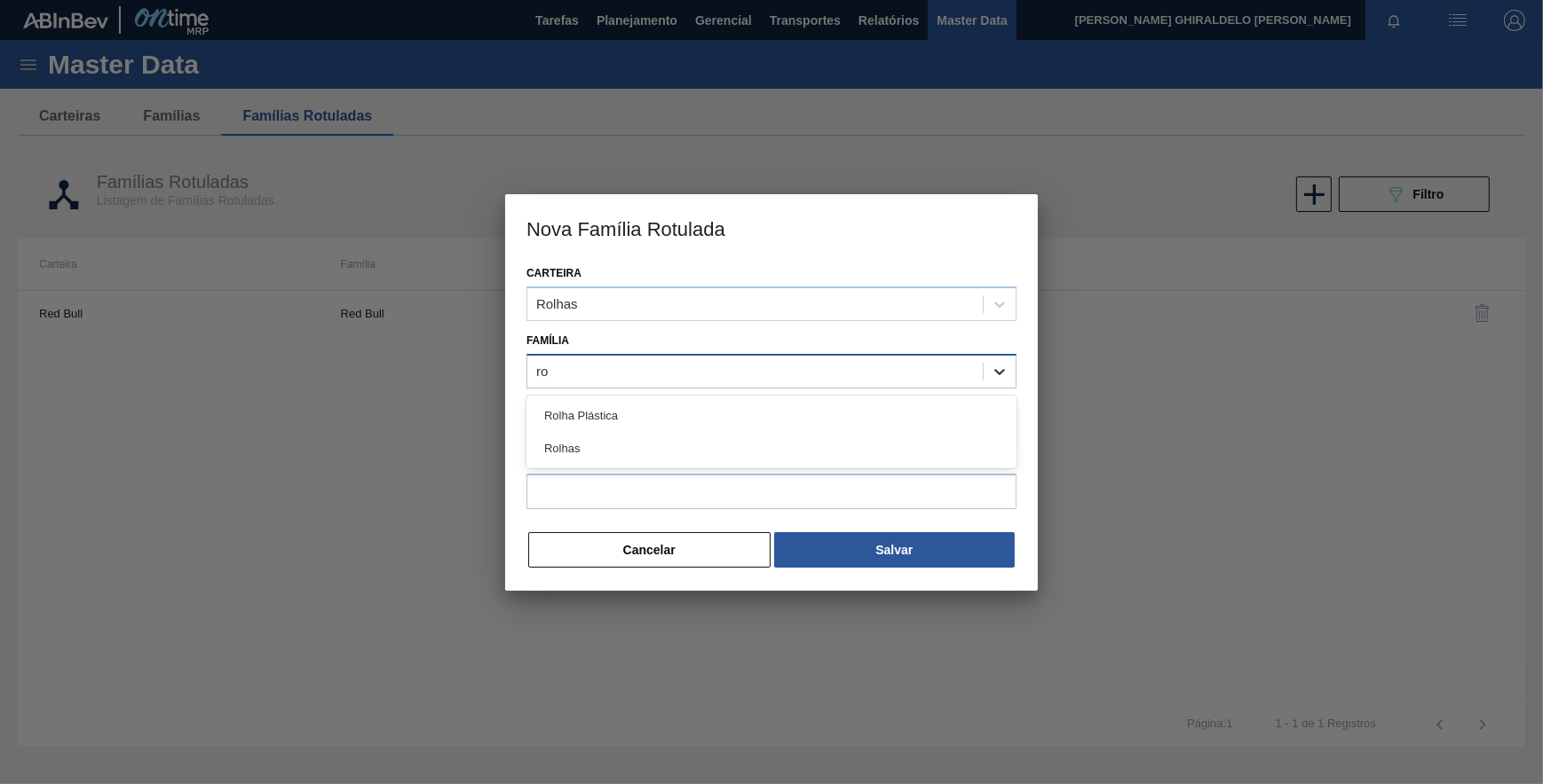
type input "rol"
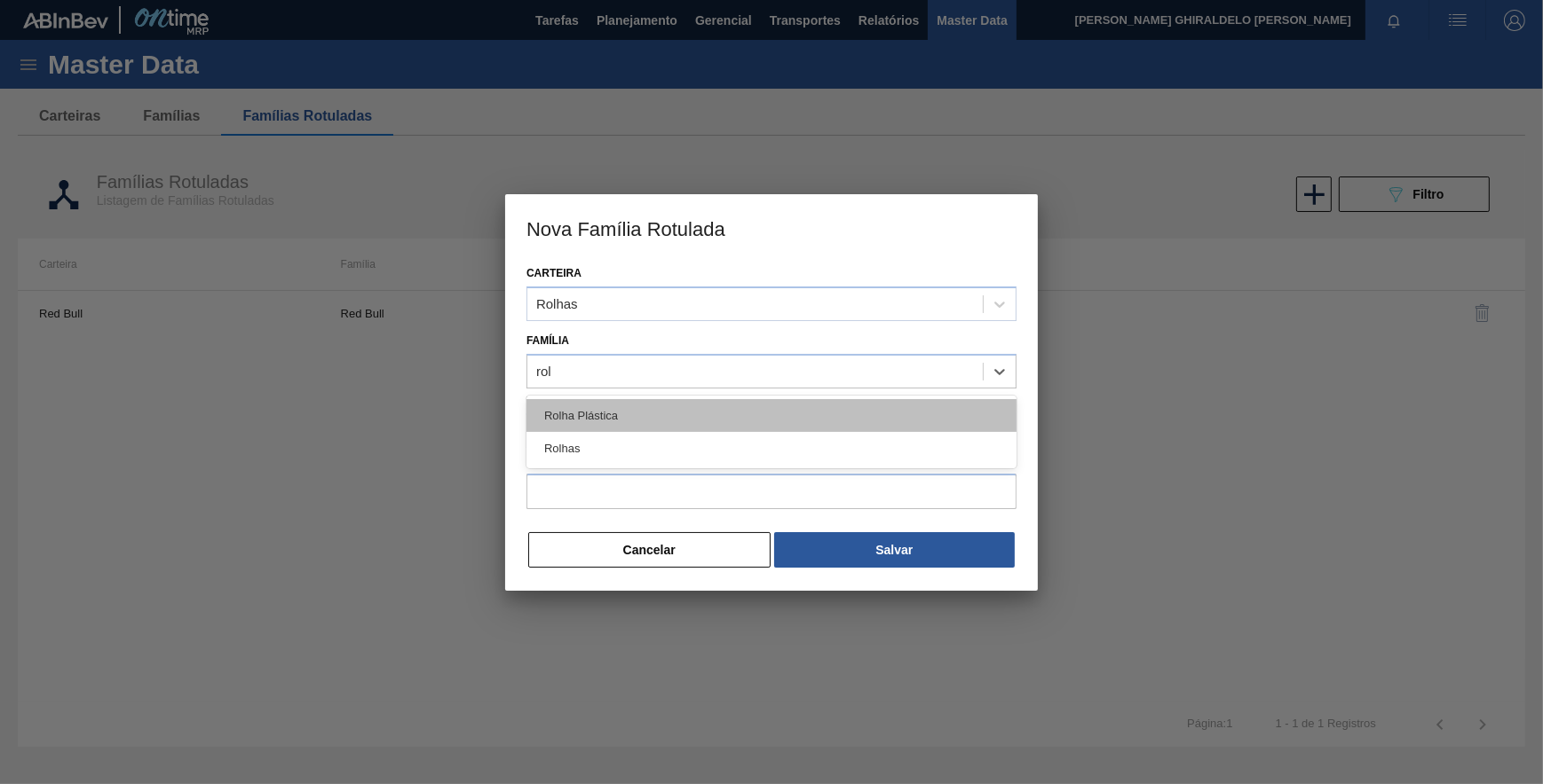
click at [743, 422] on div "Rolha Plástica" at bounding box center [772, 416] width 490 height 33
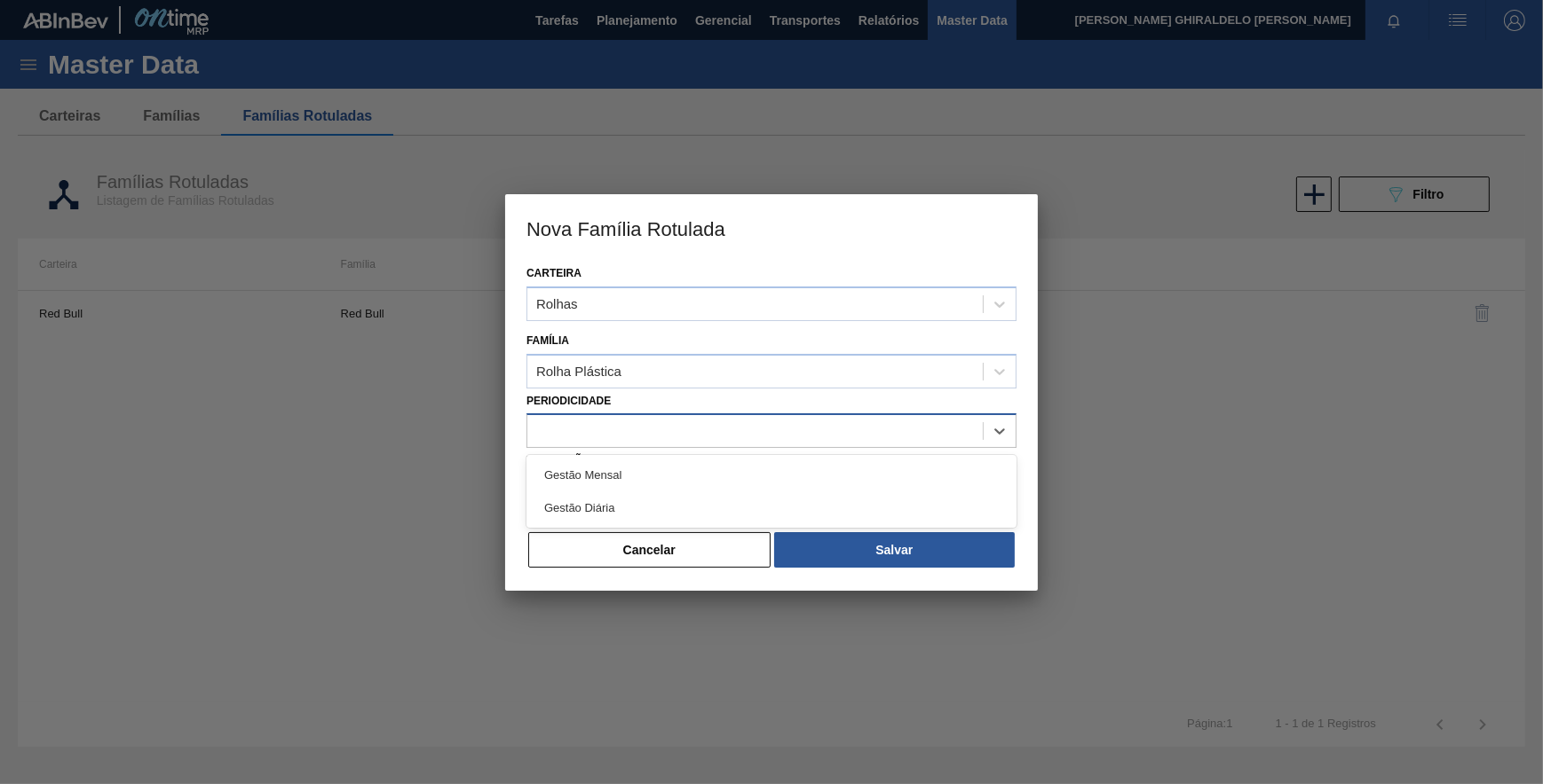
click at [728, 442] on div at bounding box center [755, 432] width 456 height 26
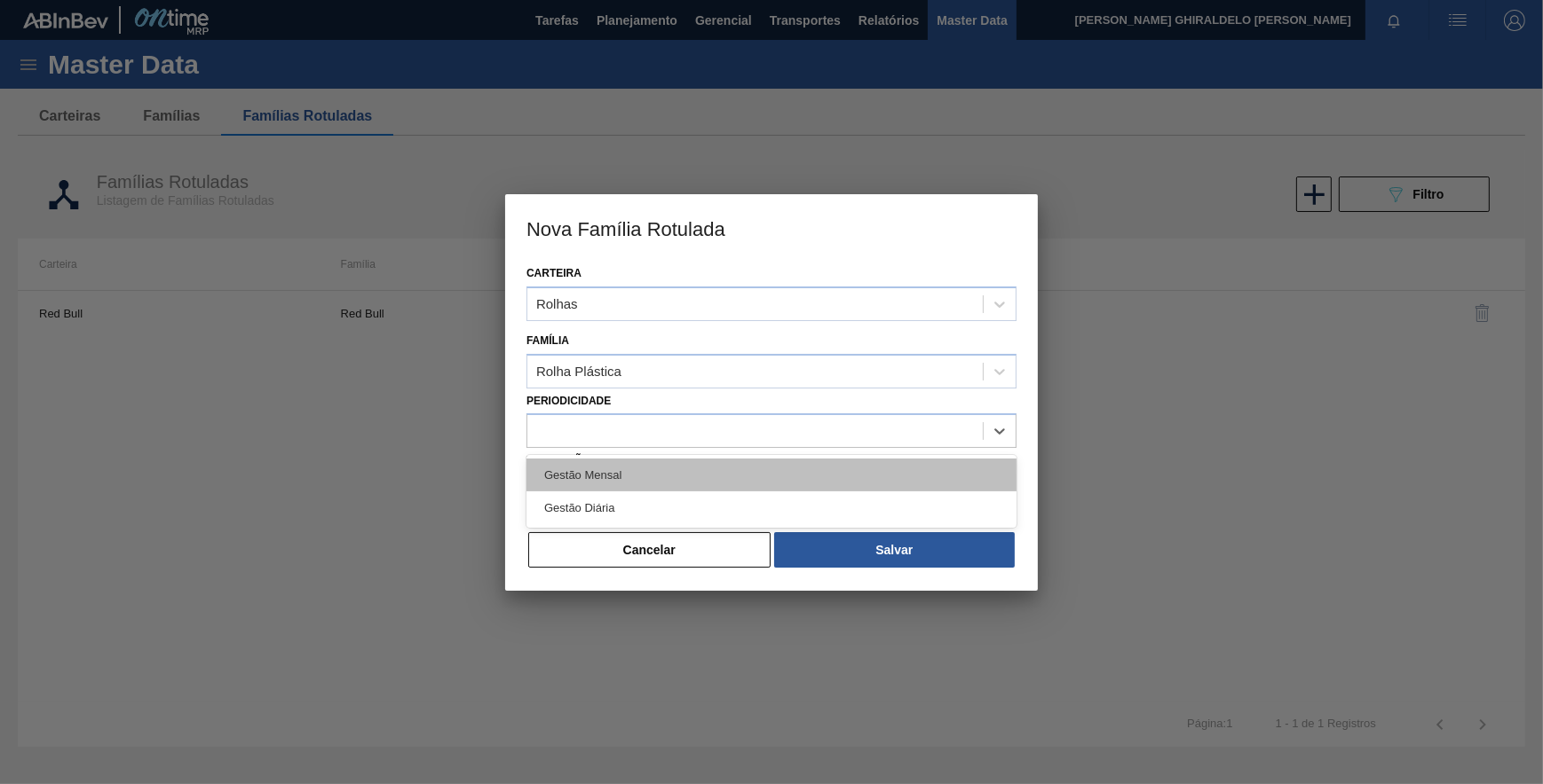
click at [652, 470] on div "Gestão Mensal" at bounding box center [772, 476] width 490 height 33
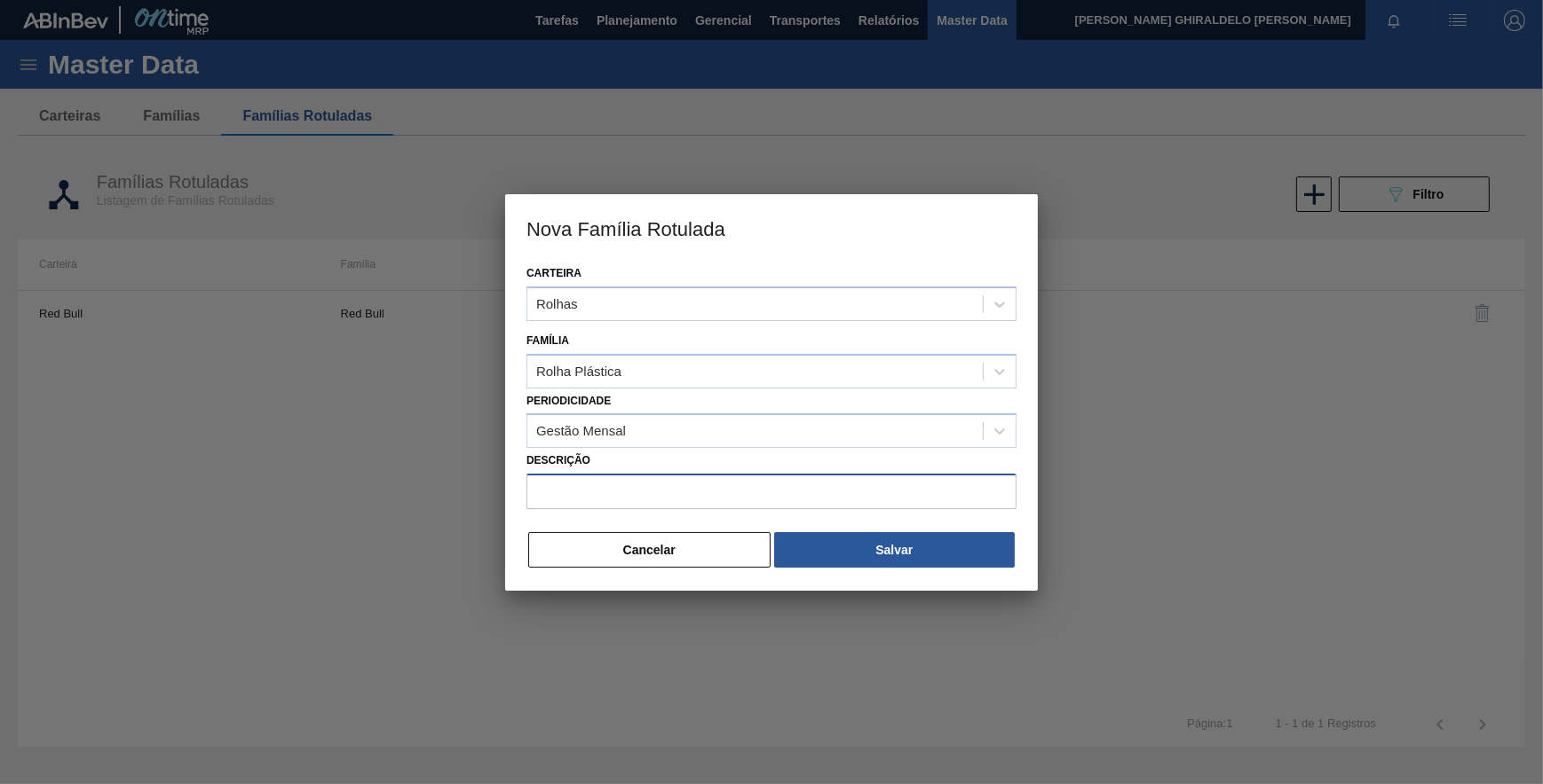
click at [633, 485] on input "Descrição" at bounding box center [772, 491] width 490 height 36
paste input "TAMPA PLAST INJECAP 3040 GCAZ S/ LINER"
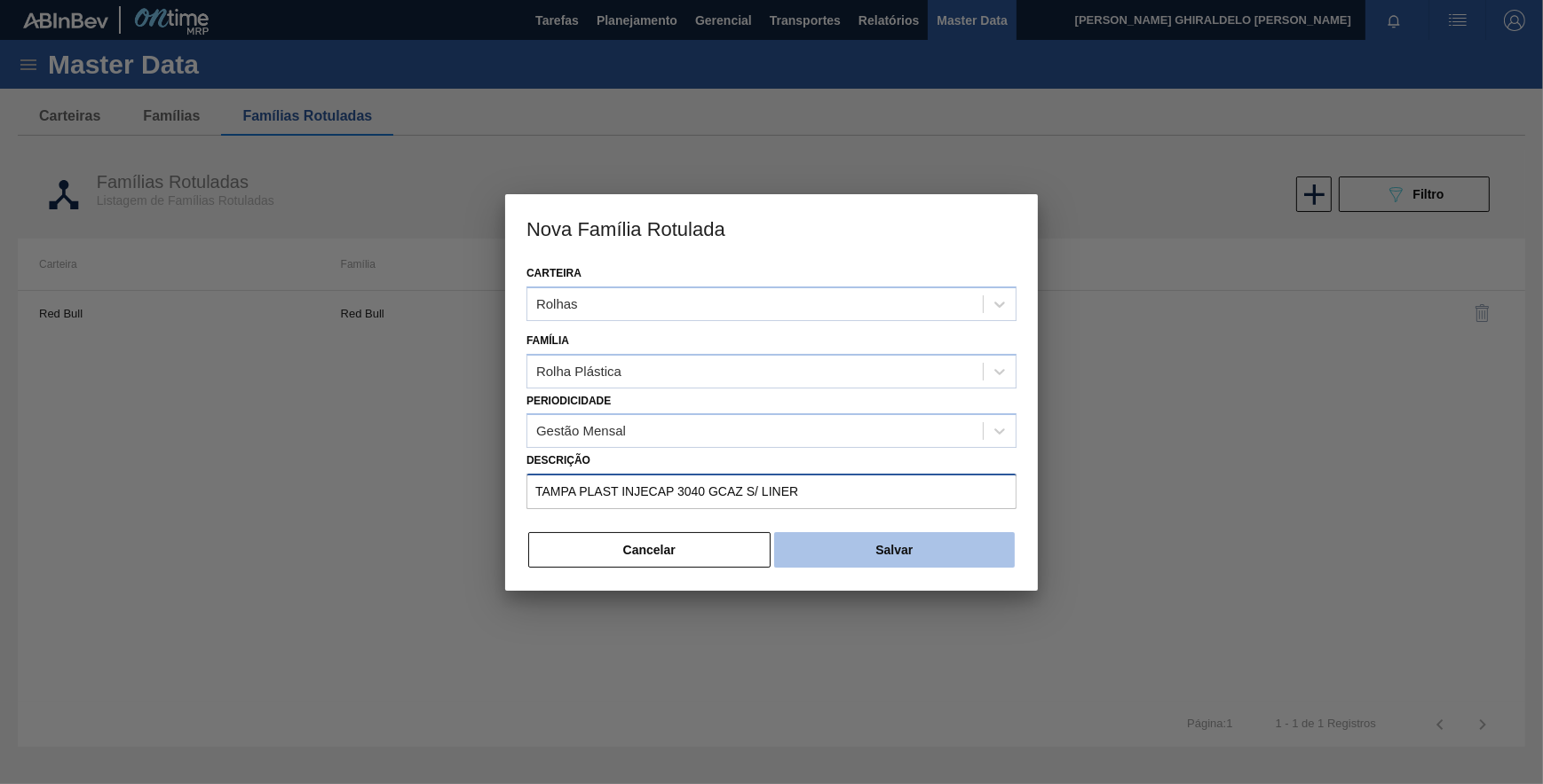
type input "TAMPA PLAST INJECAP 3040 GCAZ S/ LINER"
click at [886, 558] on button "Salvar" at bounding box center [894, 550] width 240 height 36
click at [889, 557] on button "Salvar" at bounding box center [894, 550] width 240 height 36
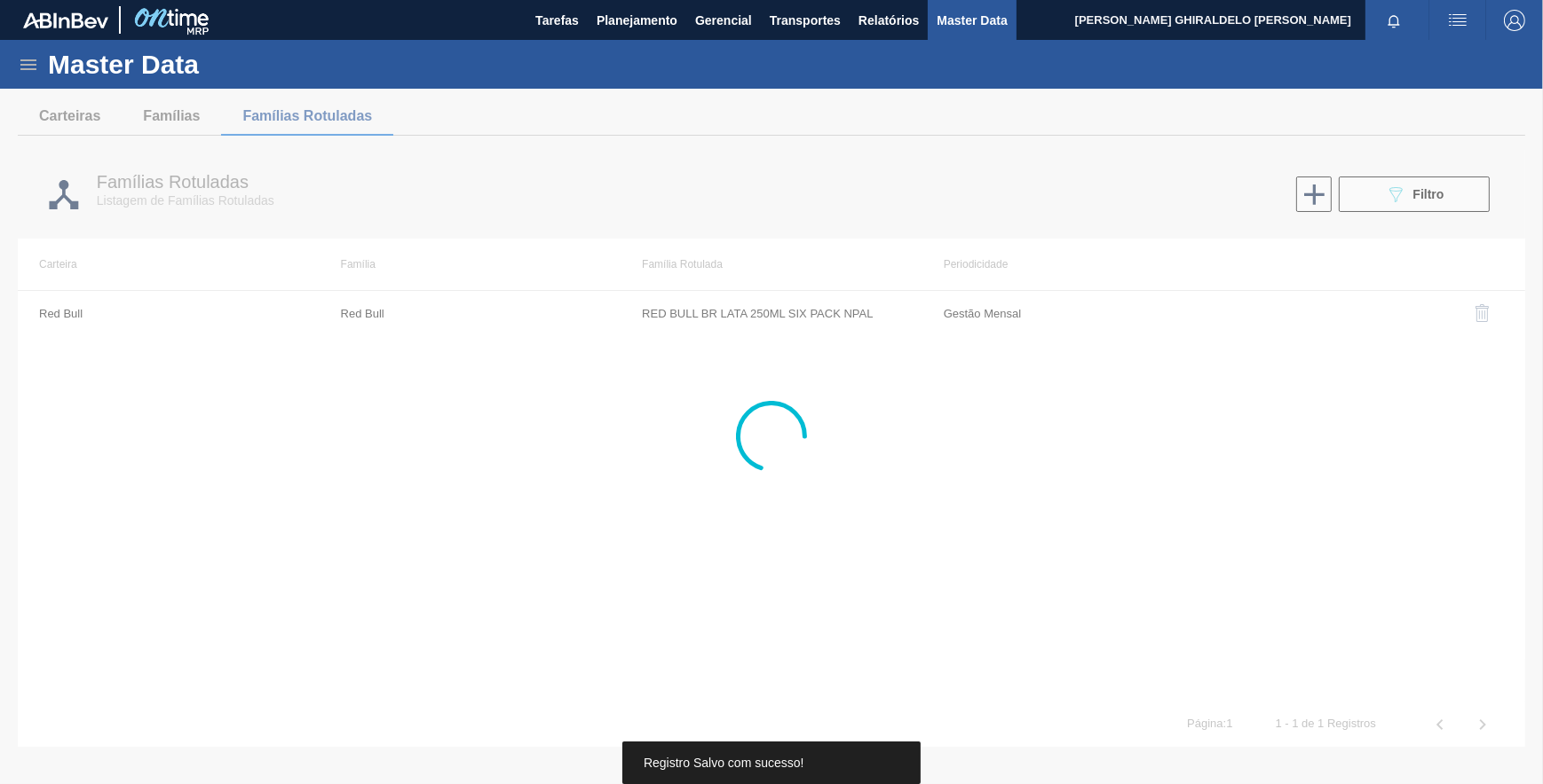
click at [44, 71] on div "Master Data" at bounding box center [772, 63] width 1543 height 49
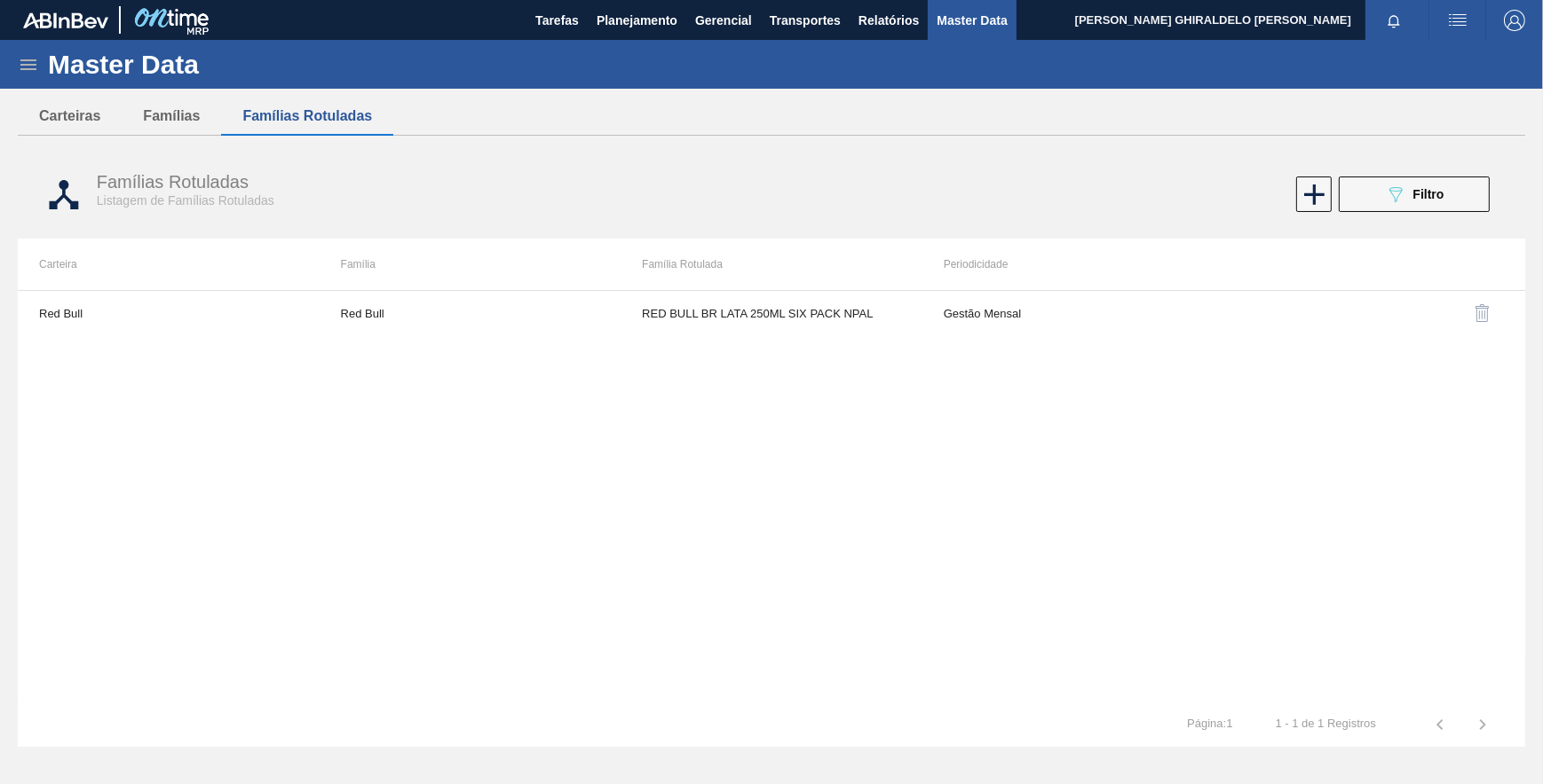
click at [30, 74] on icon at bounding box center [28, 64] width 21 height 21
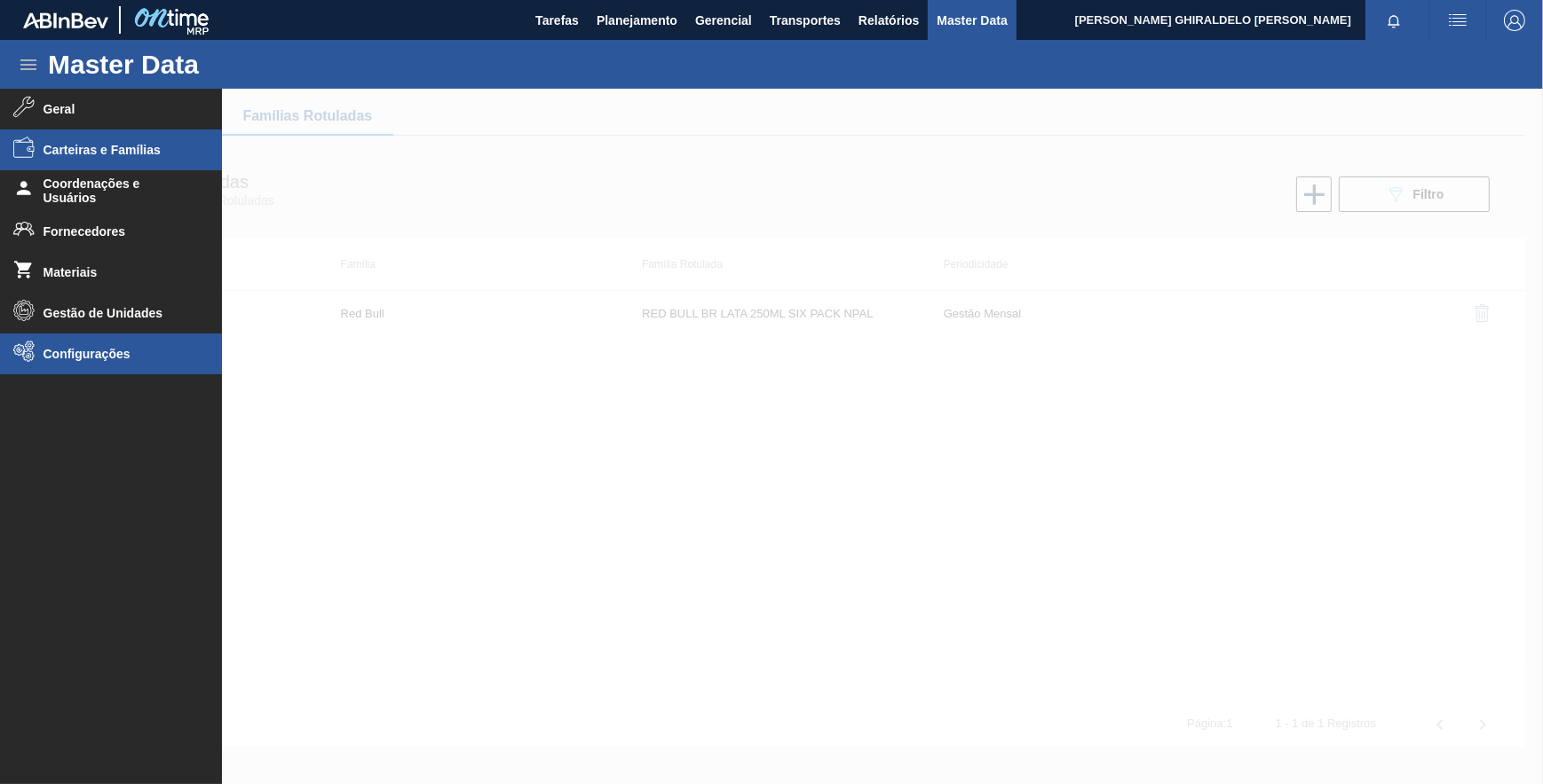
click at [81, 346] on li "Configurações" at bounding box center [110, 354] width 222 height 40
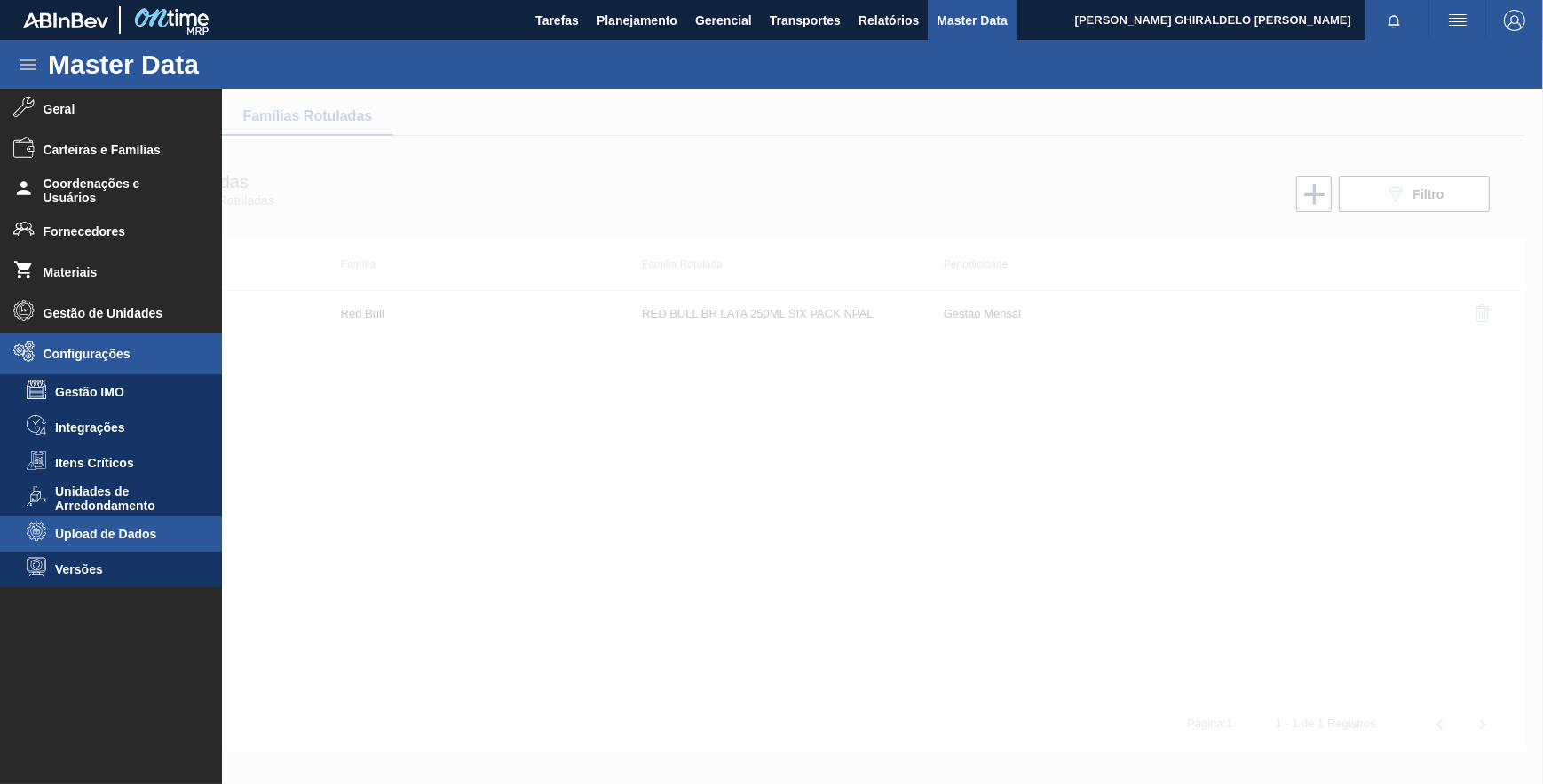
click at [115, 536] on span "Upload de Dados" at bounding box center [123, 534] width 136 height 14
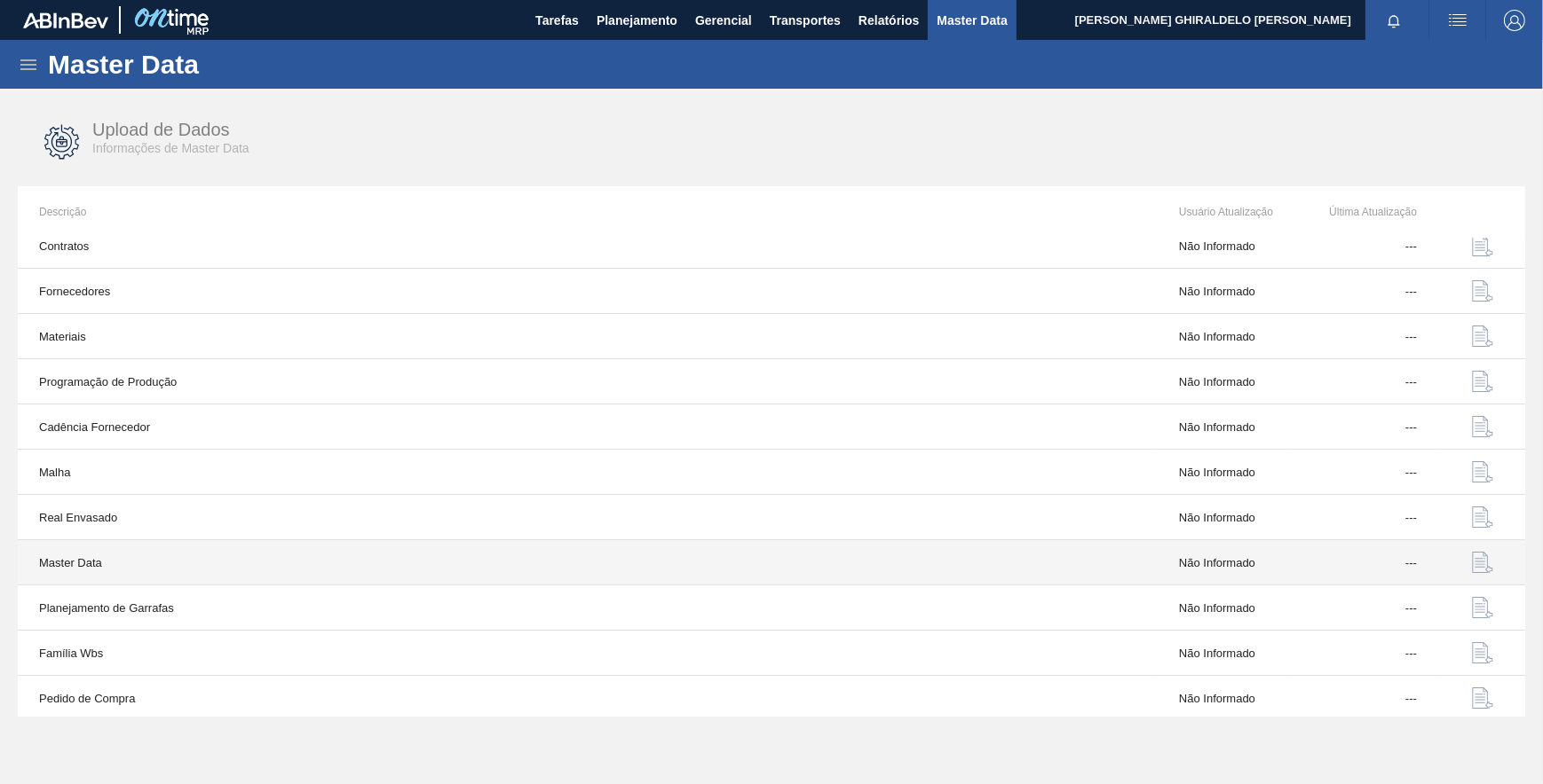
scroll to position [17, 0]
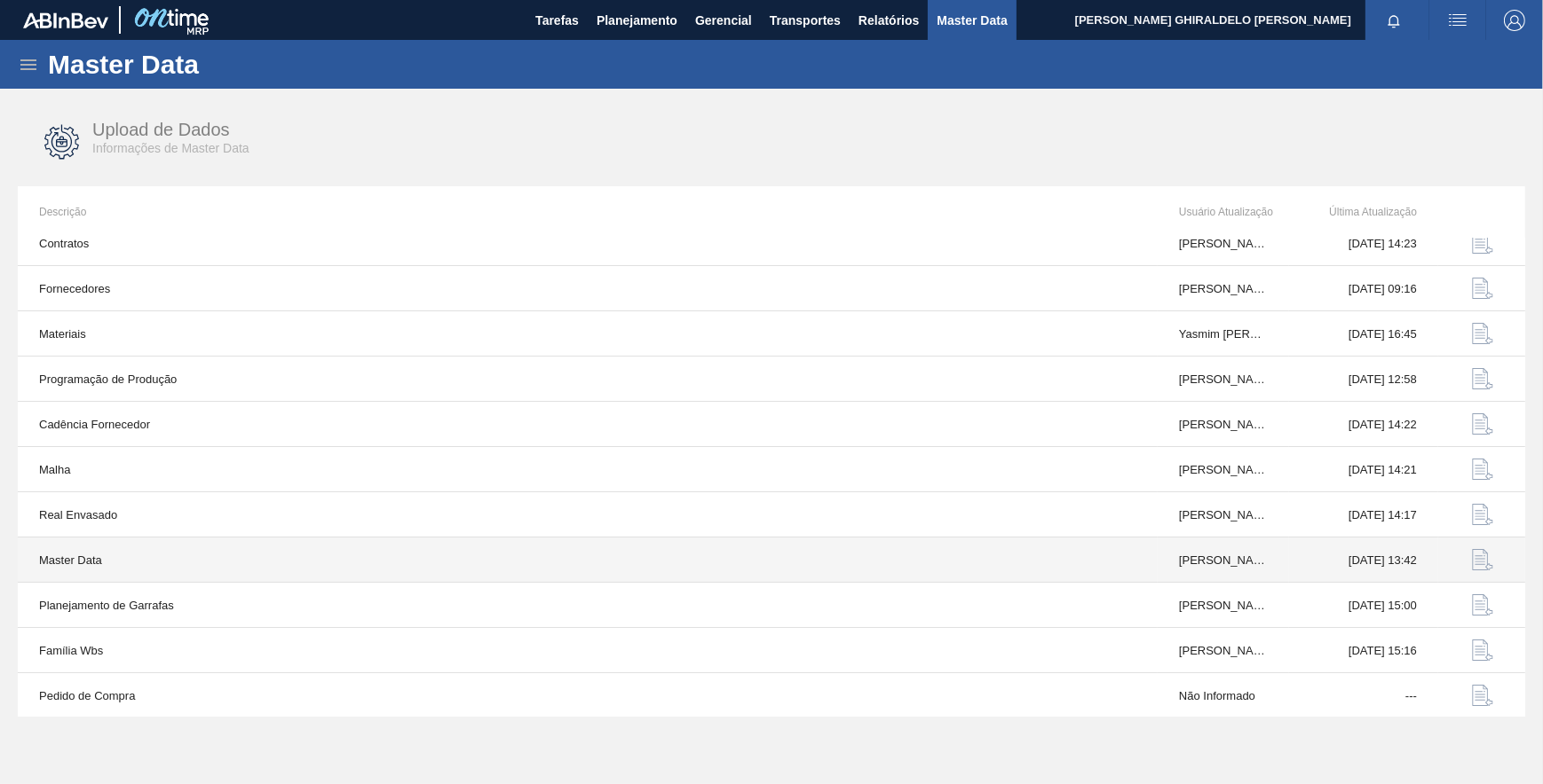
click at [1477, 559] on img "button" at bounding box center [1482, 559] width 21 height 21
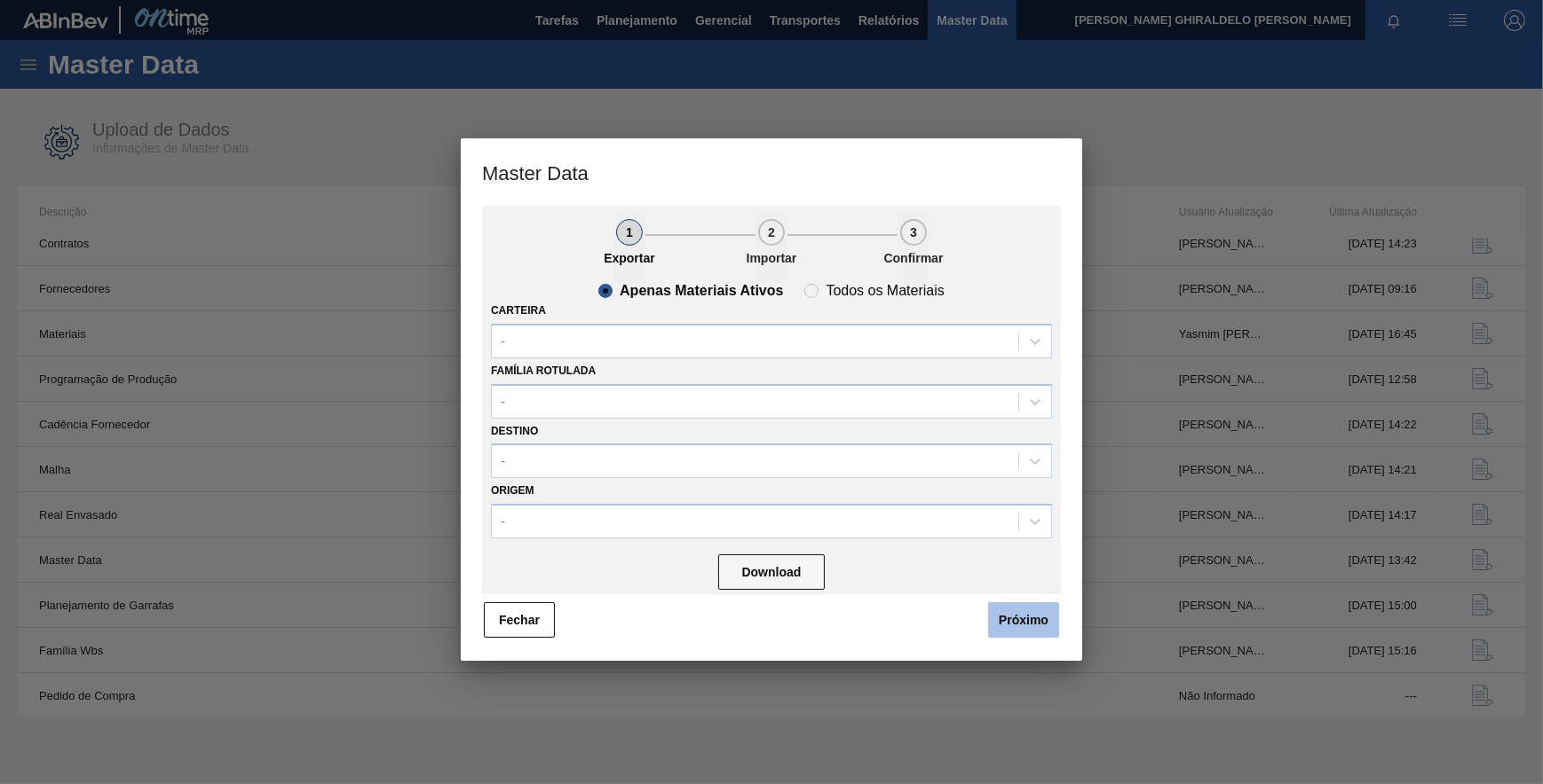
drag, startPoint x: 1021, startPoint y: 612, endPoint x: 987, endPoint y: 531, distance: 87.8
click at [1021, 611] on button "Próximo" at bounding box center [1023, 620] width 71 height 36
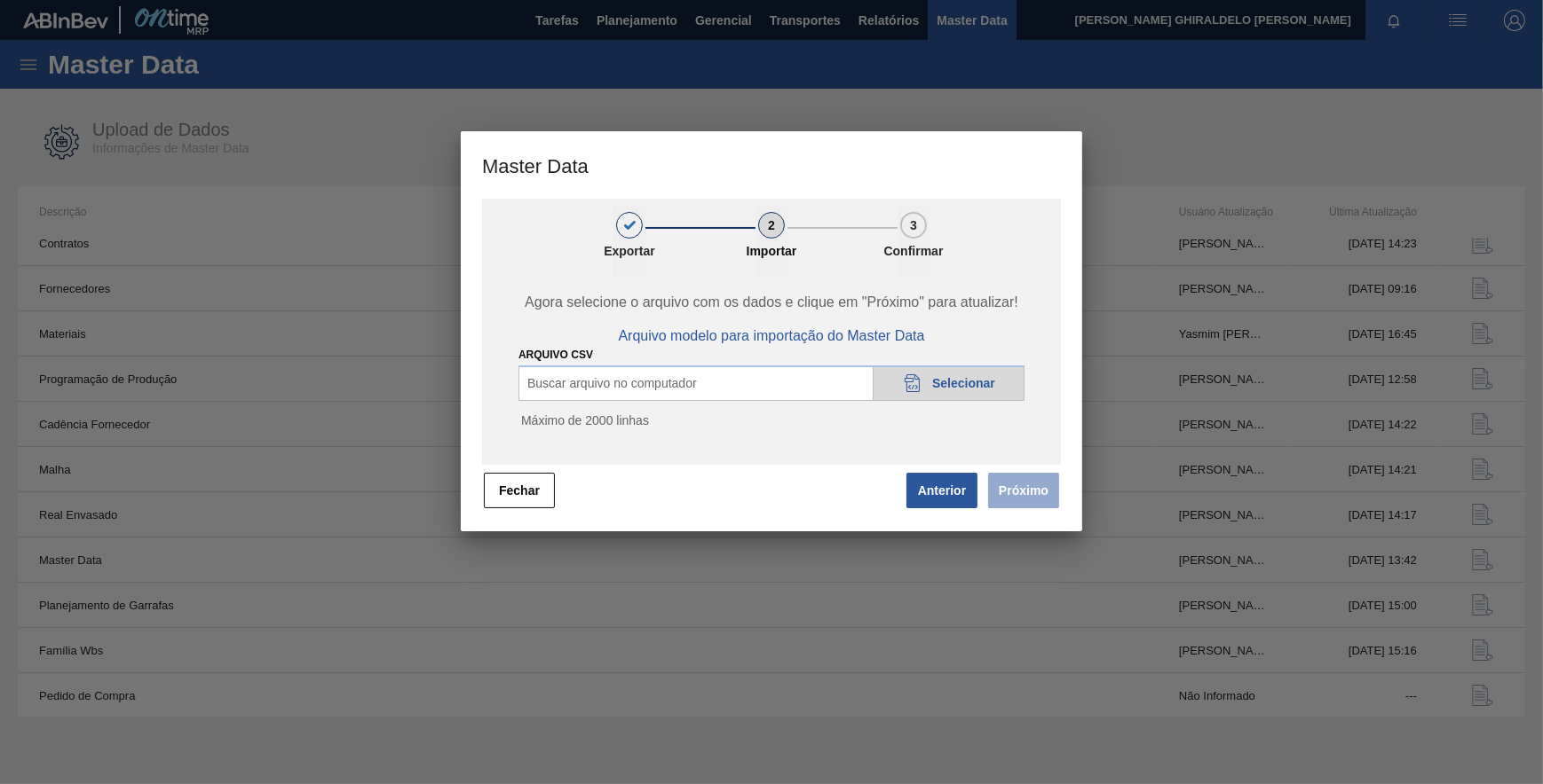
click at [952, 381] on span "Selecionar" at bounding box center [963, 383] width 63 height 14
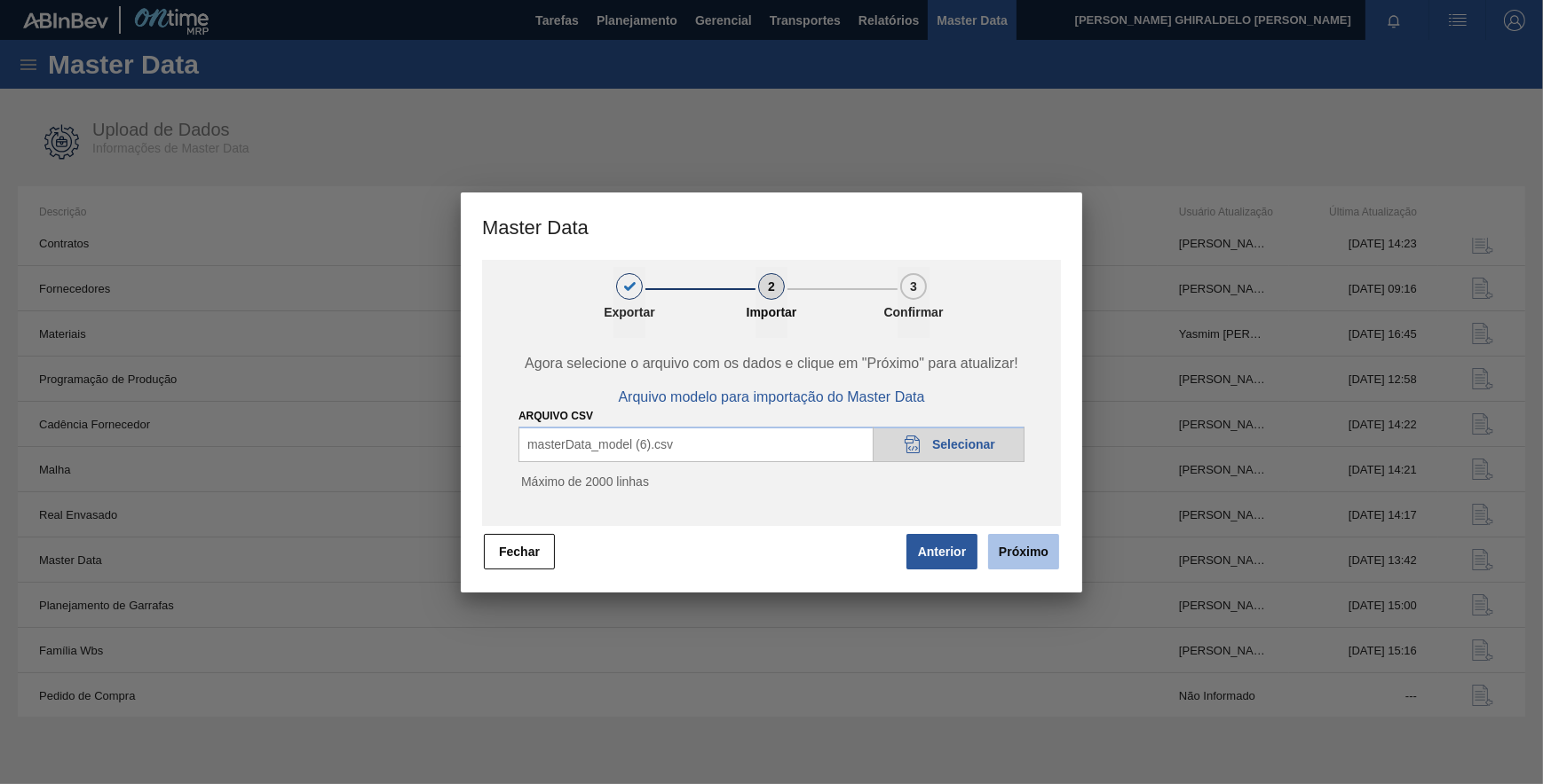
click at [1033, 551] on button "Próximo" at bounding box center [1023, 551] width 71 height 36
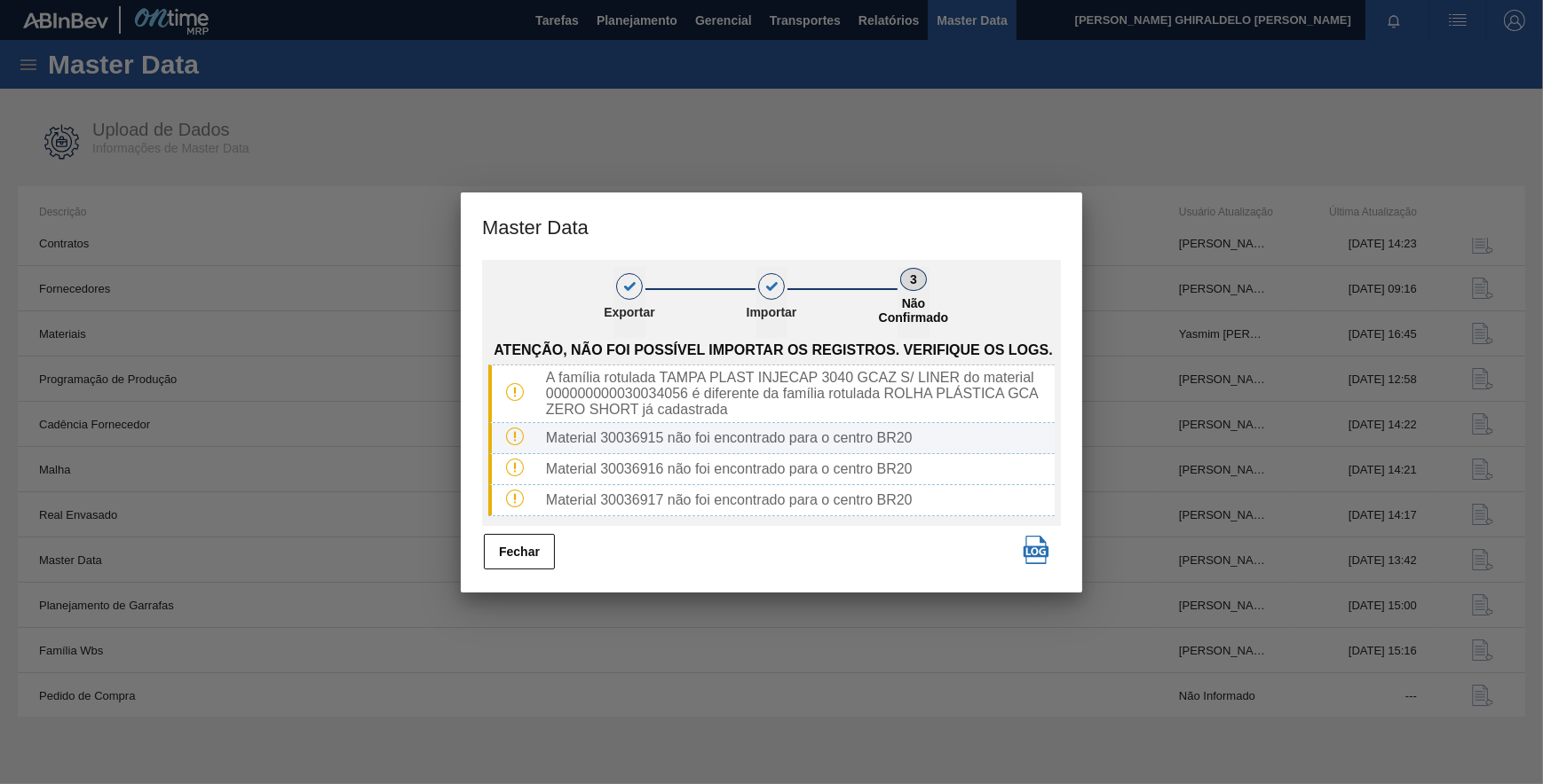
scroll to position [0, 0]
drag, startPoint x: 532, startPoint y: 543, endPoint x: 459, endPoint y: 493, distance: 88.5
click at [529, 543] on button "Fechar" at bounding box center [519, 551] width 71 height 36
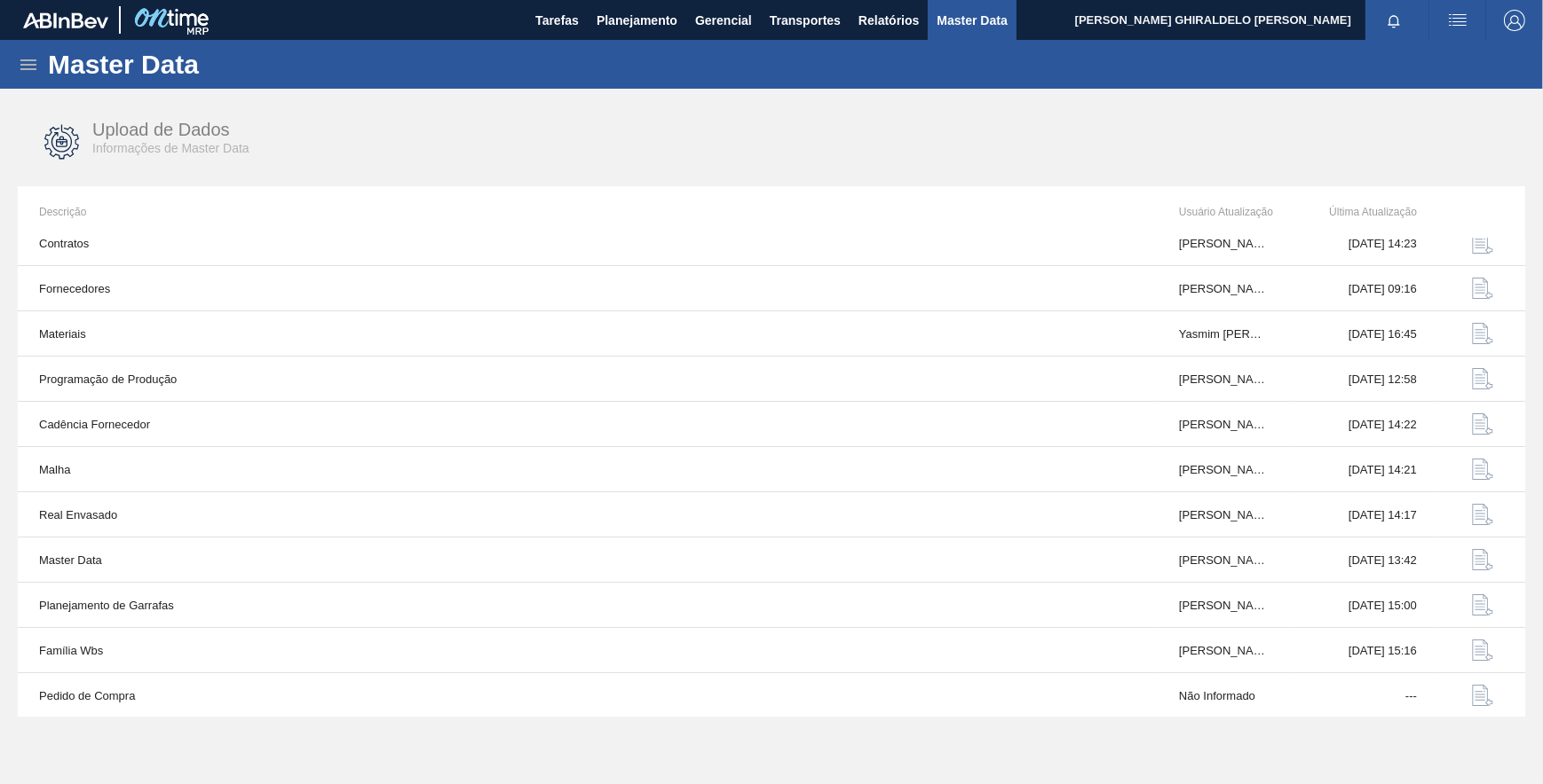
click at [24, 68] on icon at bounding box center [28, 65] width 16 height 11
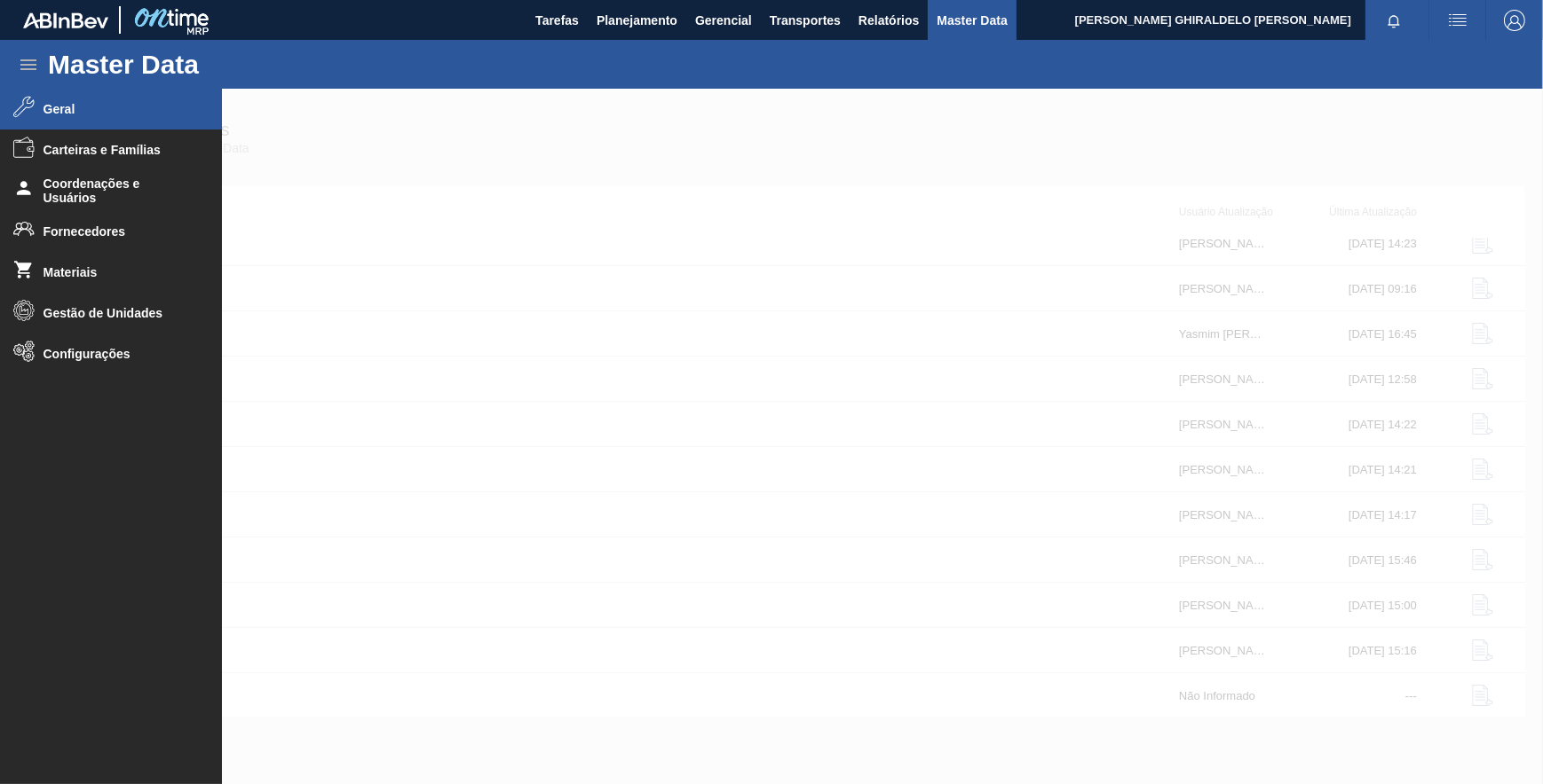
click at [94, 111] on span "Geral" at bounding box center [116, 109] width 146 height 14
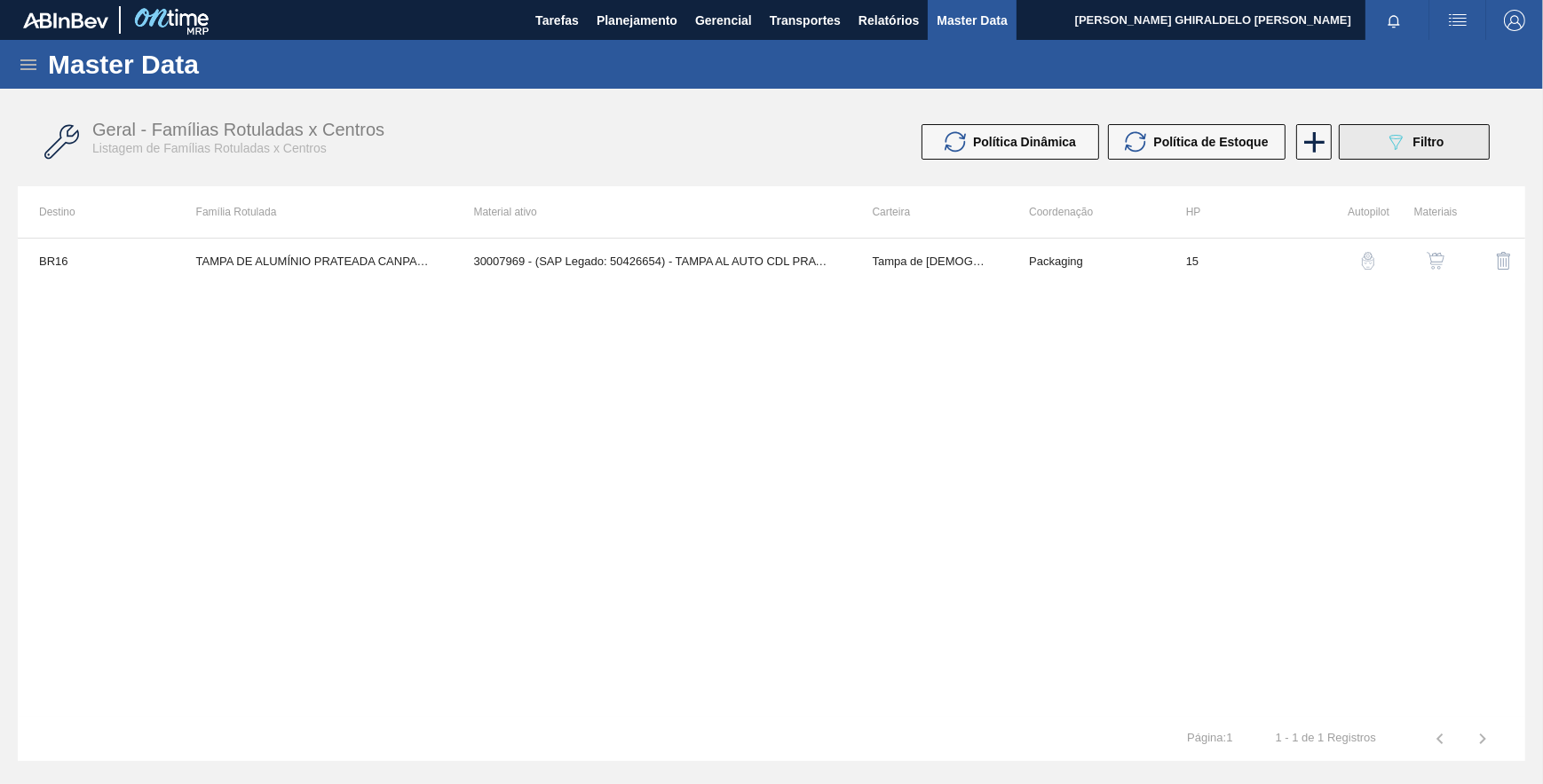
click at [1378, 148] on button "089F7B8B-B2A5-4AFE-B5C0-19BA573D28AC Filtro" at bounding box center [1414, 142] width 151 height 36
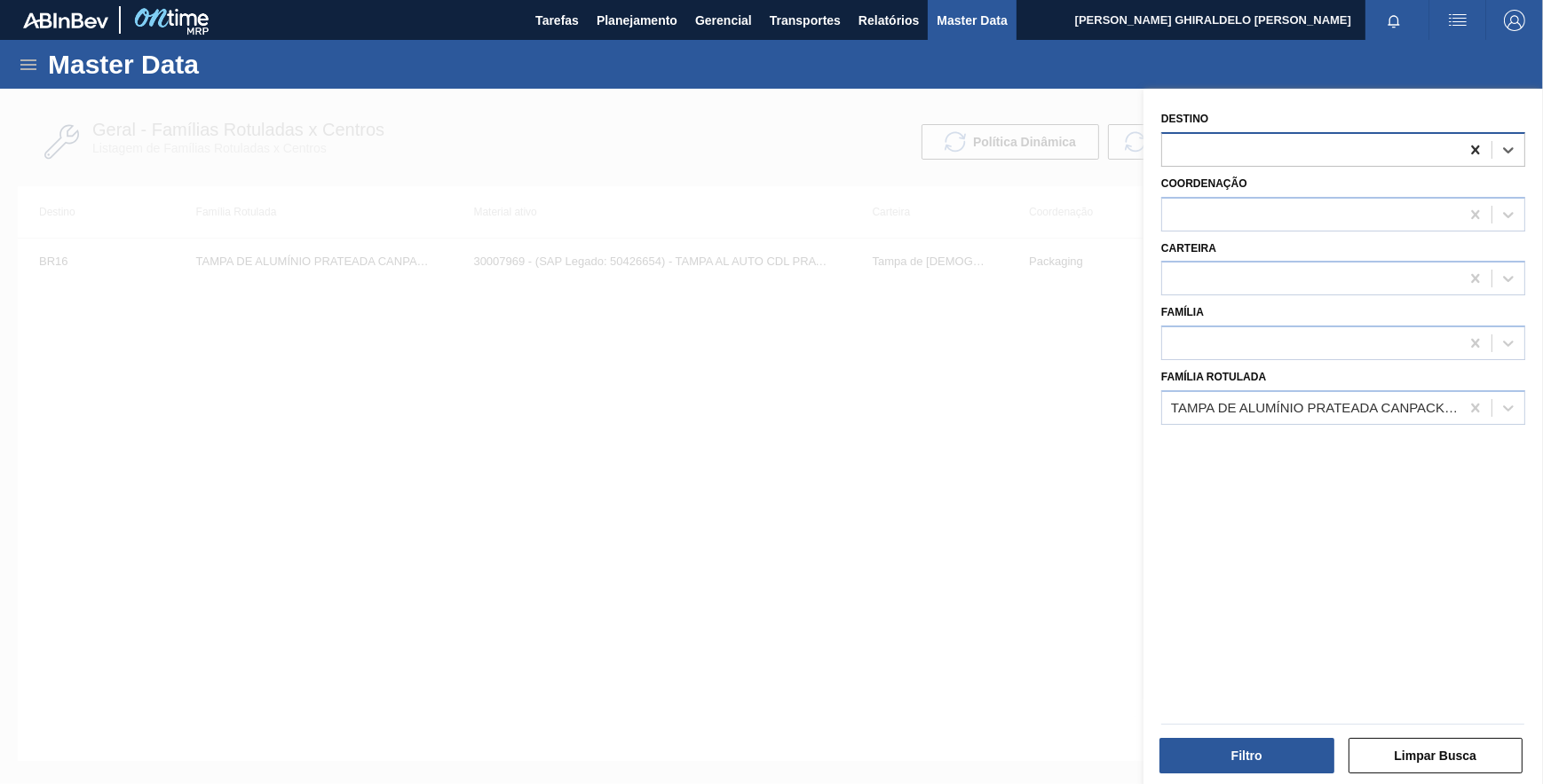
click at [1468, 151] on icon at bounding box center [1475, 149] width 17 height 17
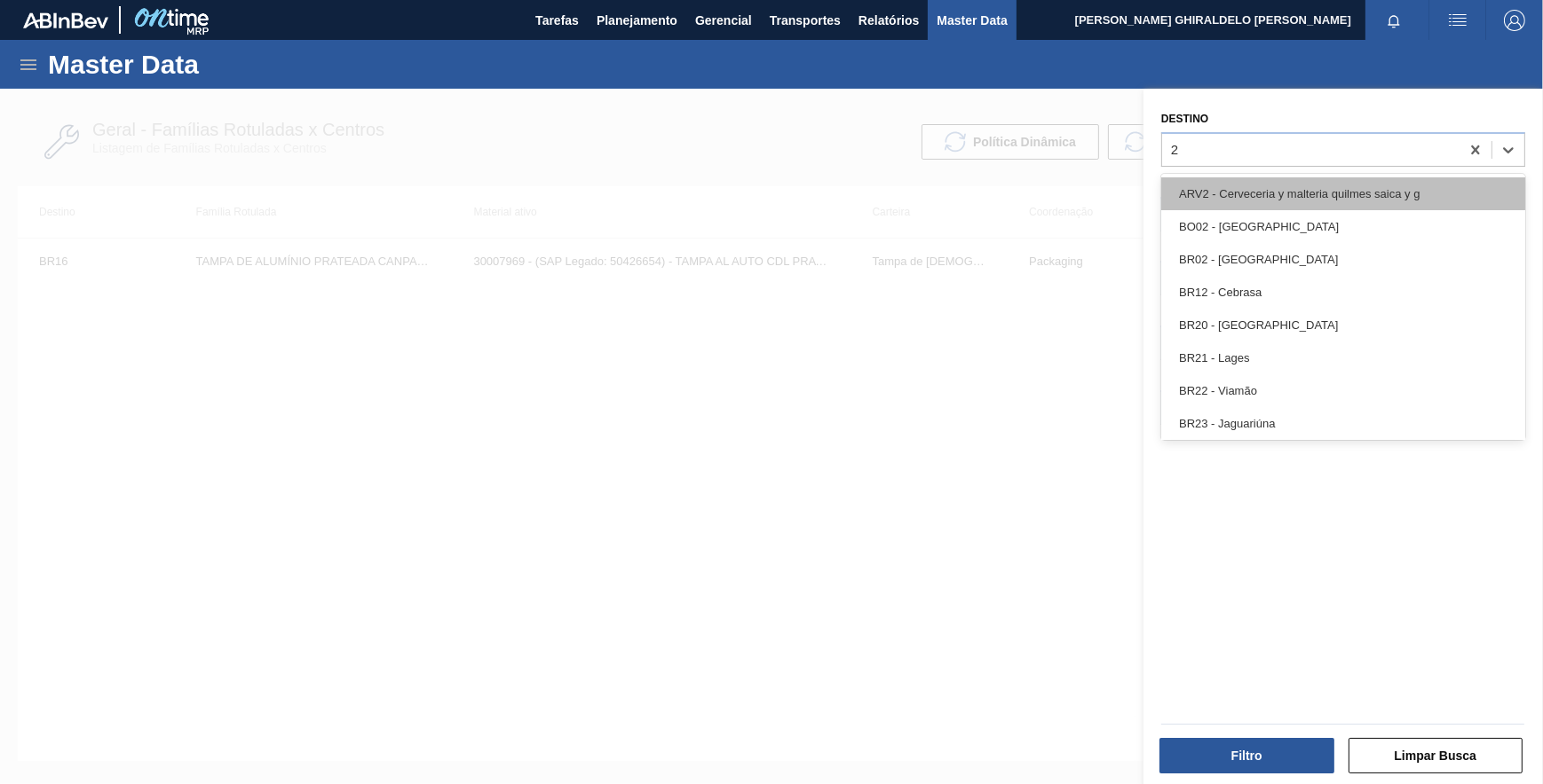
type input "20"
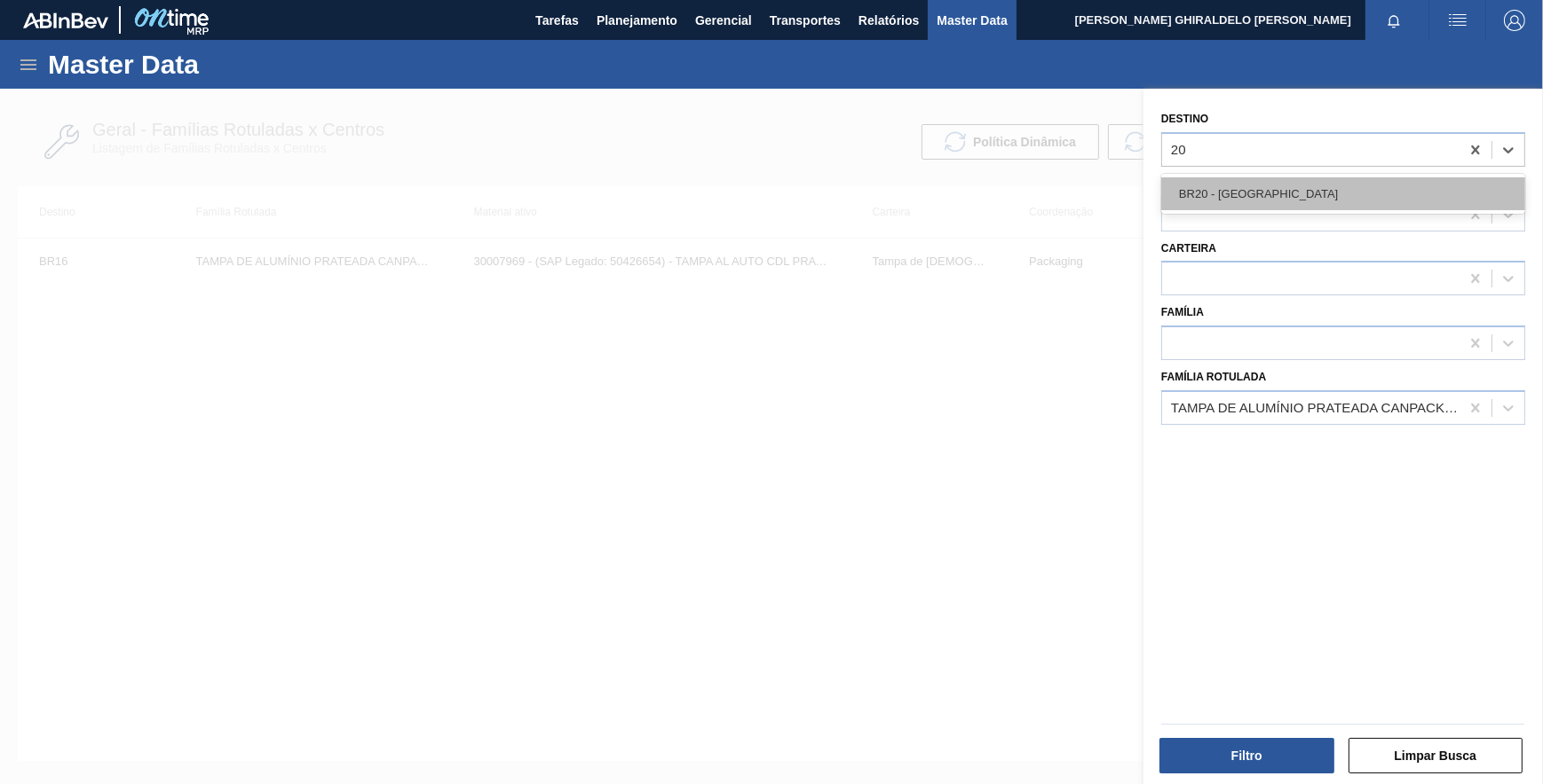
click at [1255, 195] on div "BR20 - [GEOGRAPHIC_DATA]" at bounding box center [1342, 194] width 364 height 33
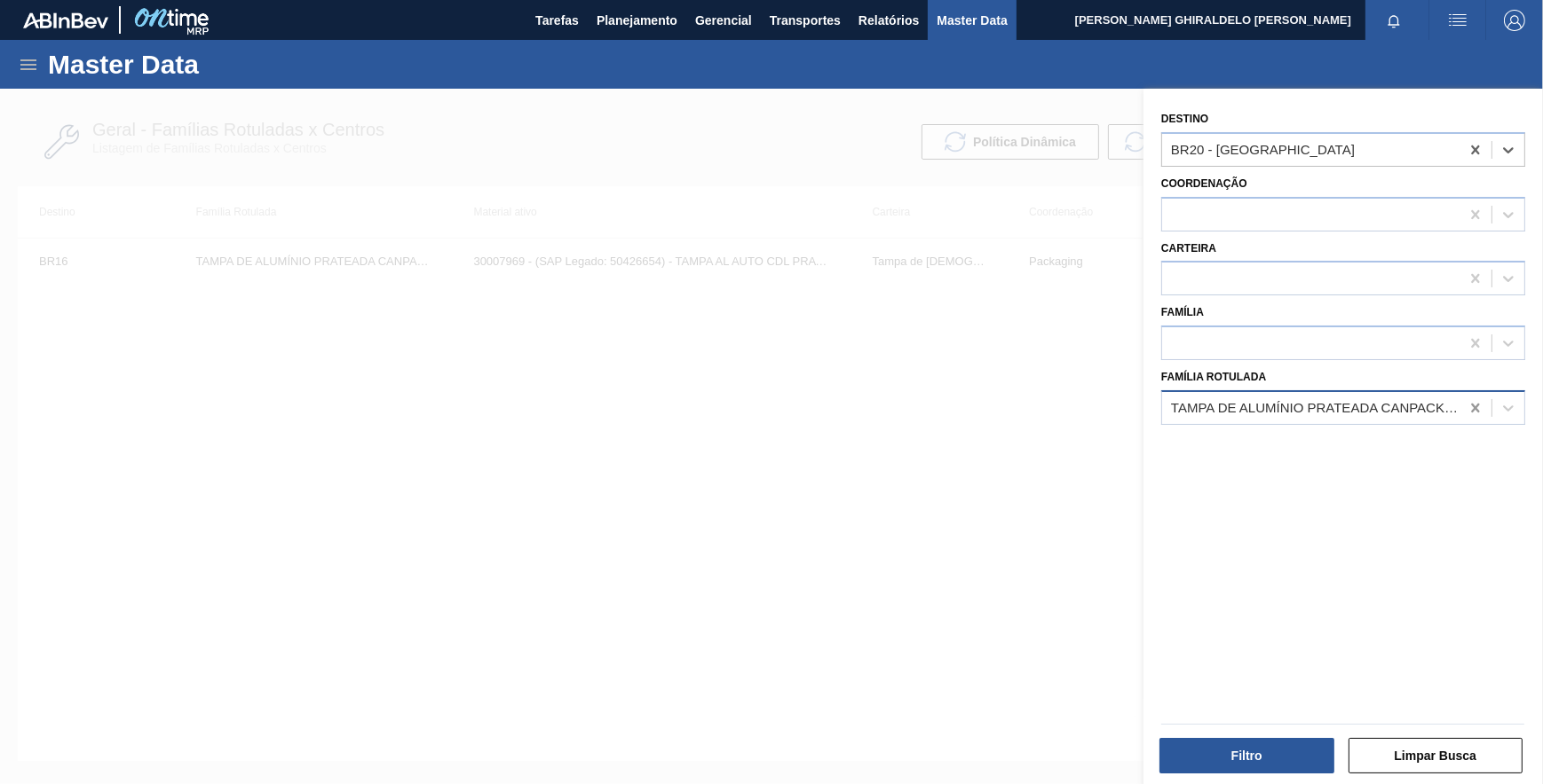
click at [1477, 407] on icon at bounding box center [1475, 408] width 17 height 17
click at [1314, 391] on div at bounding box center [1342, 408] width 364 height 35
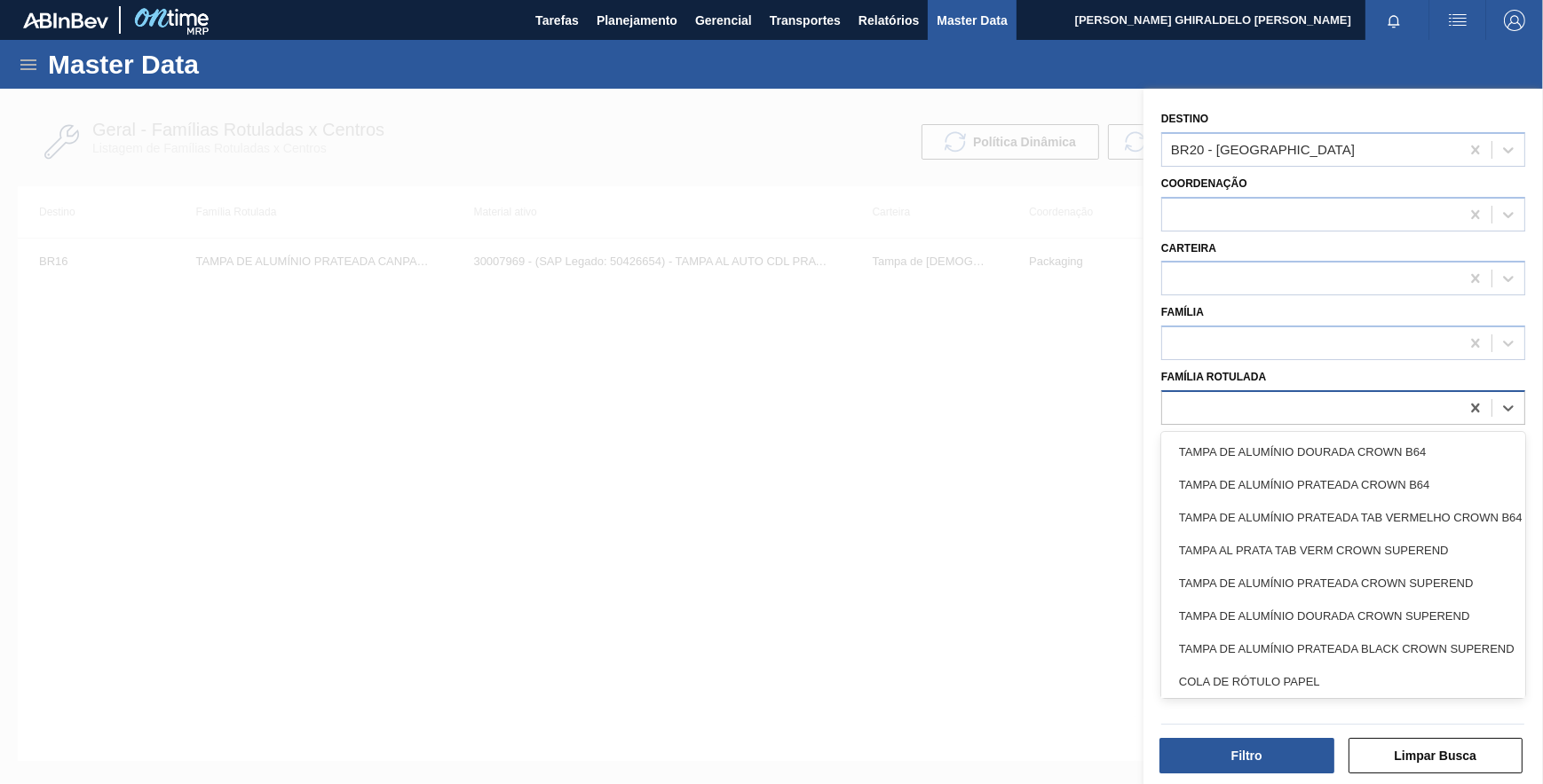
paste Rotulada "TAMPA PLAST INJECAP 3040 GCAZ S/ LINER"
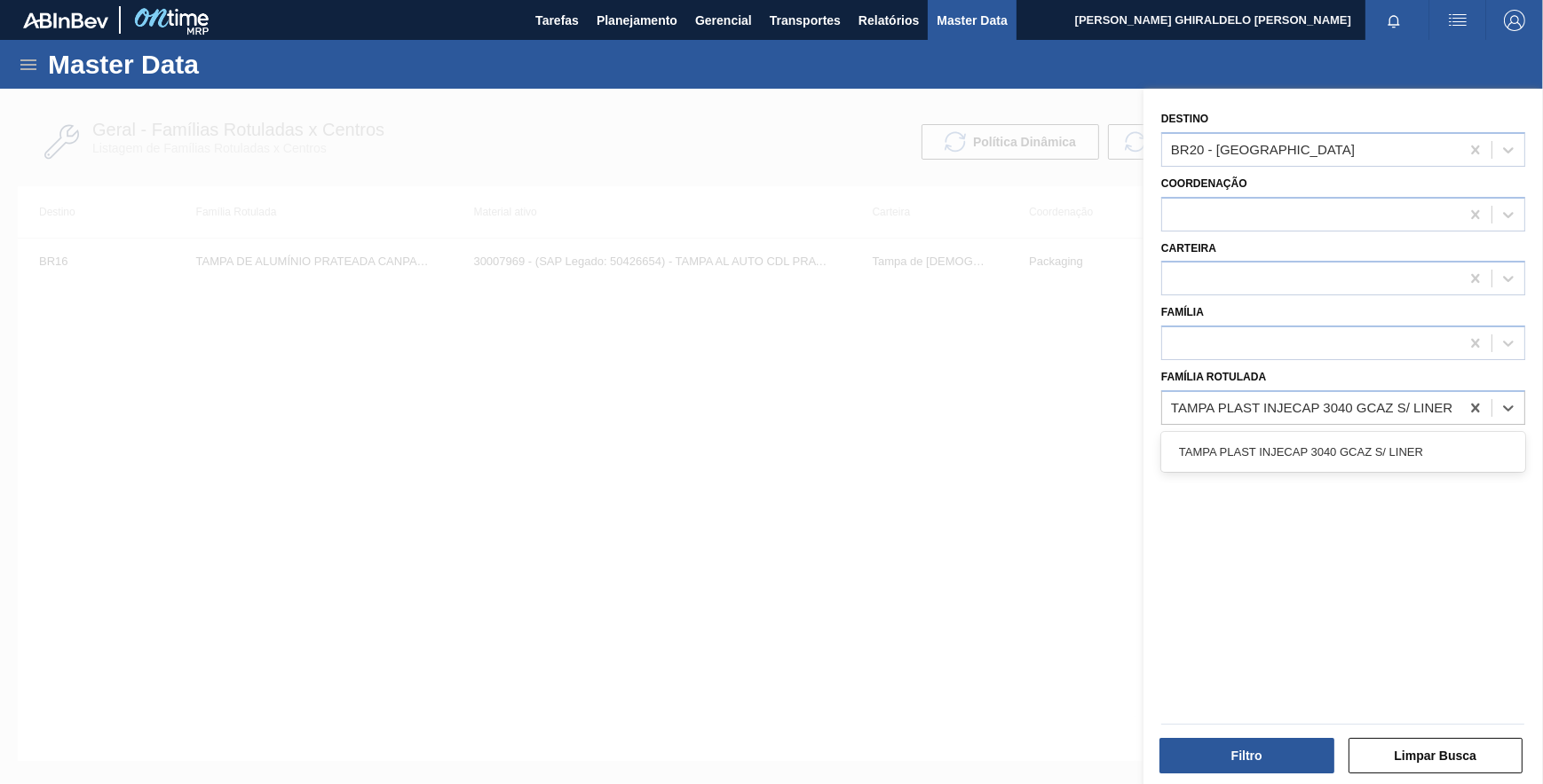
type Rotulada "TAMPA PLAST INJECAP 3040 GCAZ S/ LINER"
drag, startPoint x: 1289, startPoint y: 514, endPoint x: 1398, endPoint y: 437, distance: 133.5
click at [1303, 498] on div "Destino BR20 - Sapucaia Coordenação Carteira Família Família Rotulada" at bounding box center [1343, 438] width 400 height 700
click at [1347, 267] on div at bounding box center [1310, 279] width 297 height 26
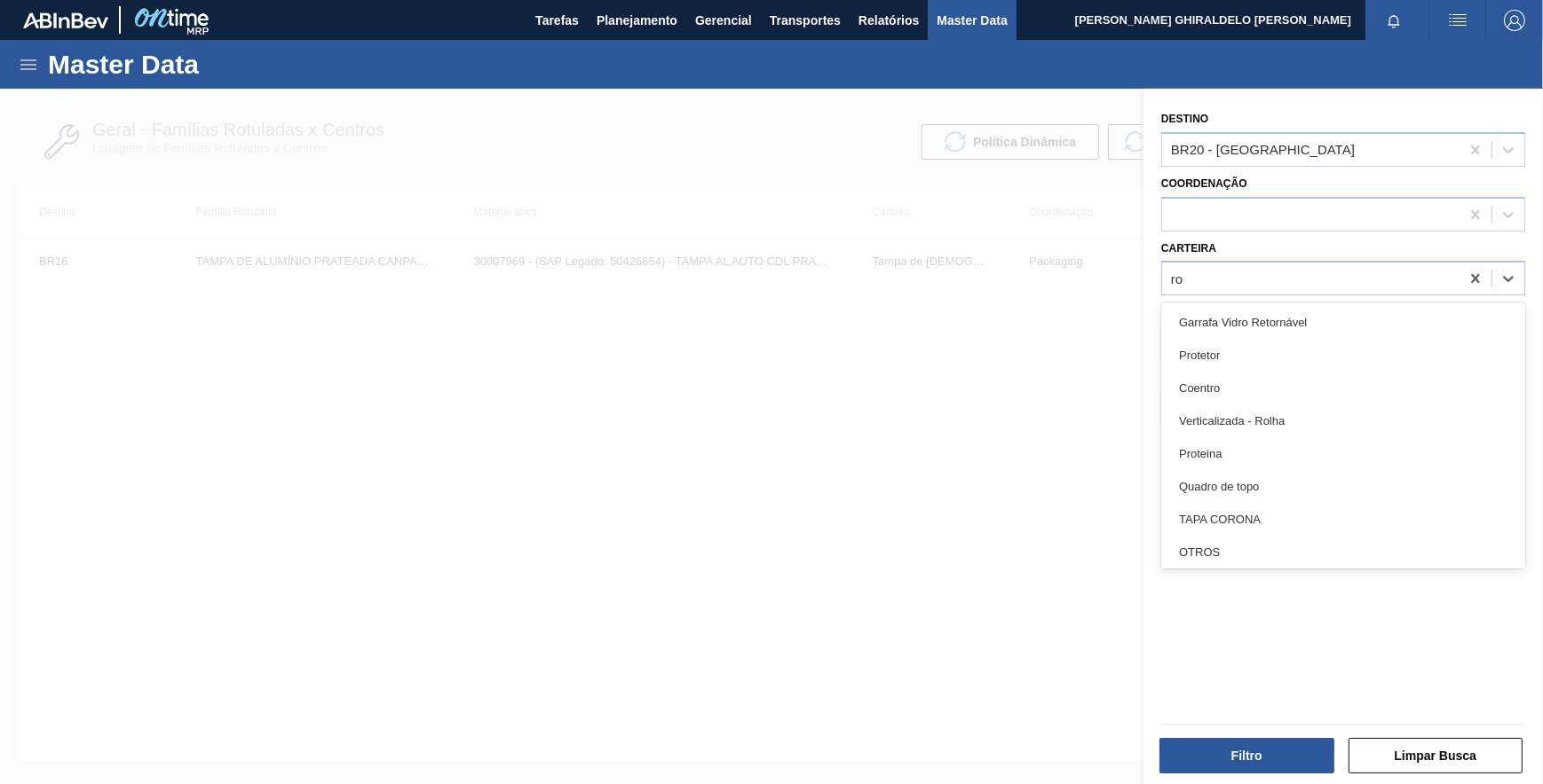
type input "rol"
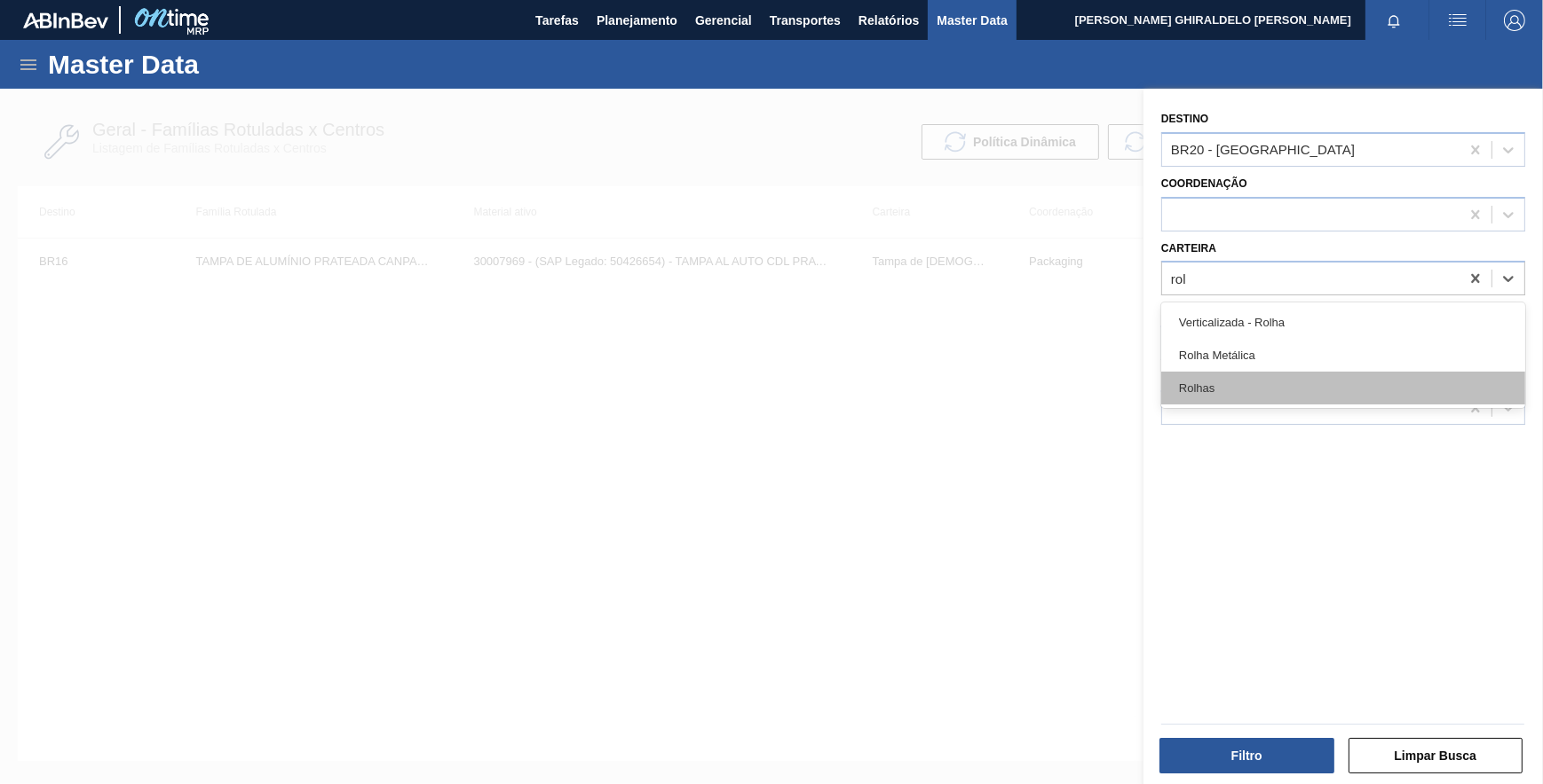
click at [1289, 378] on div "Rolhas" at bounding box center [1342, 388] width 364 height 33
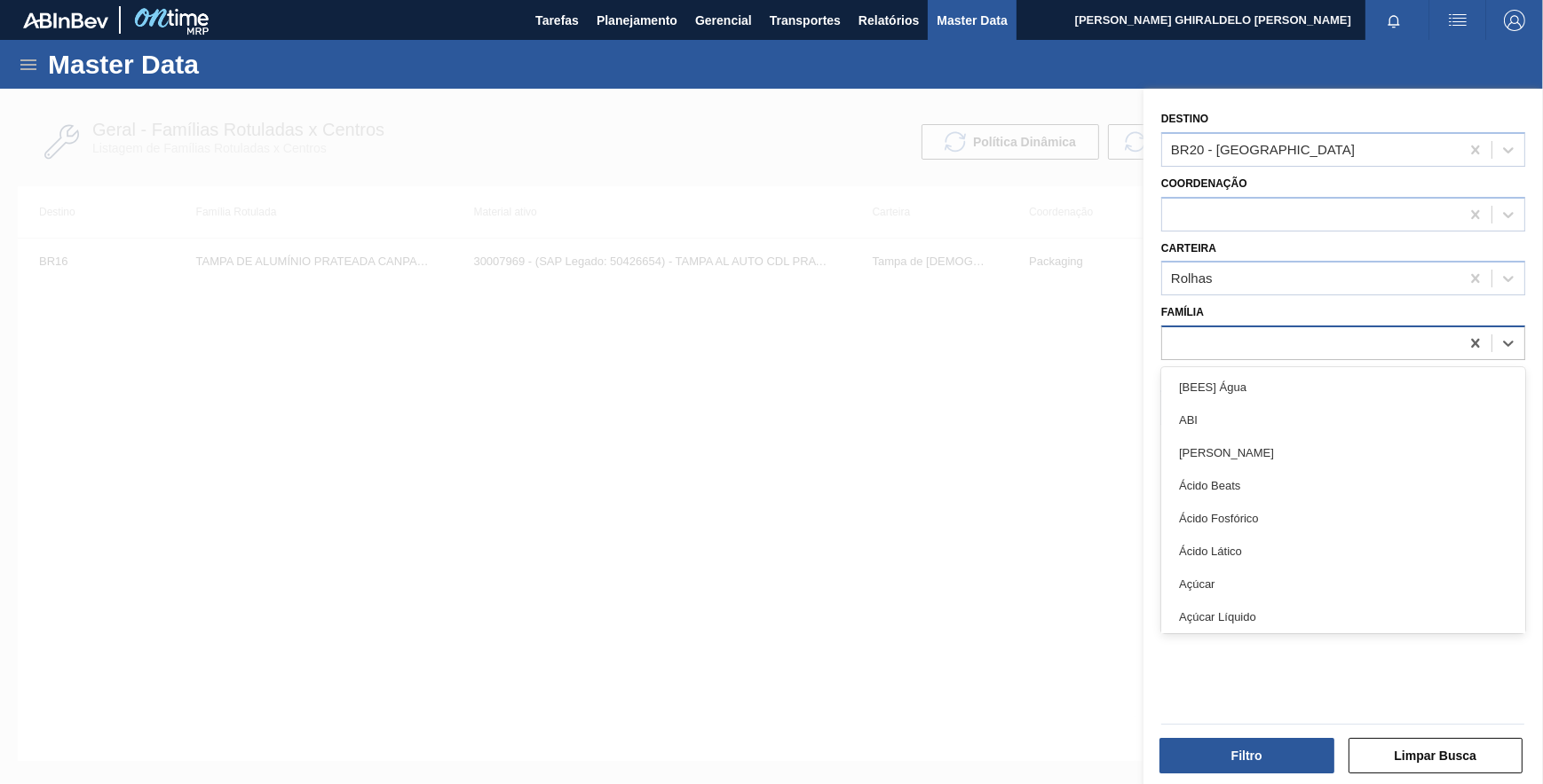
click at [1258, 335] on div at bounding box center [1310, 344] width 297 height 26
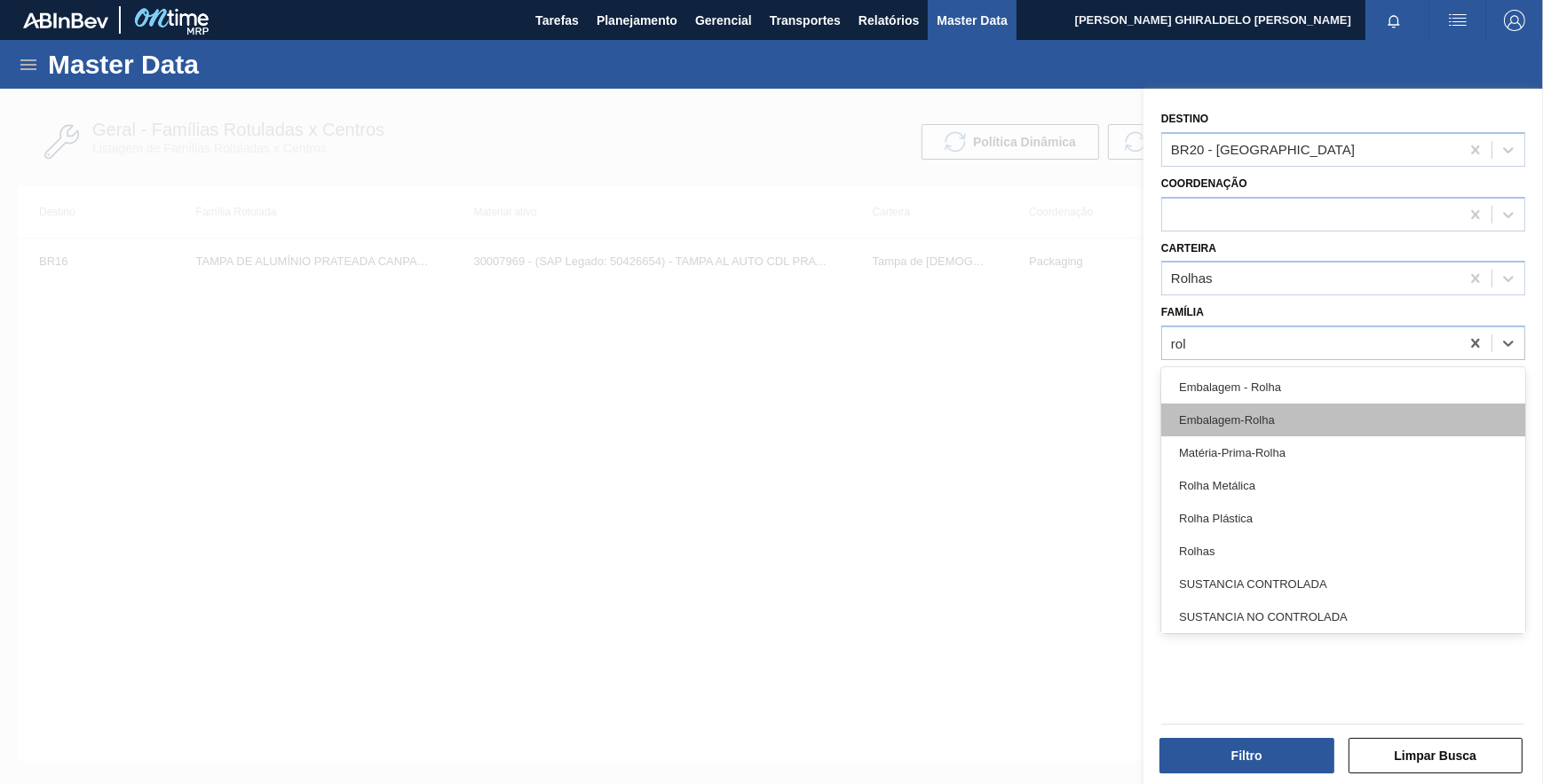
type input "rolh"
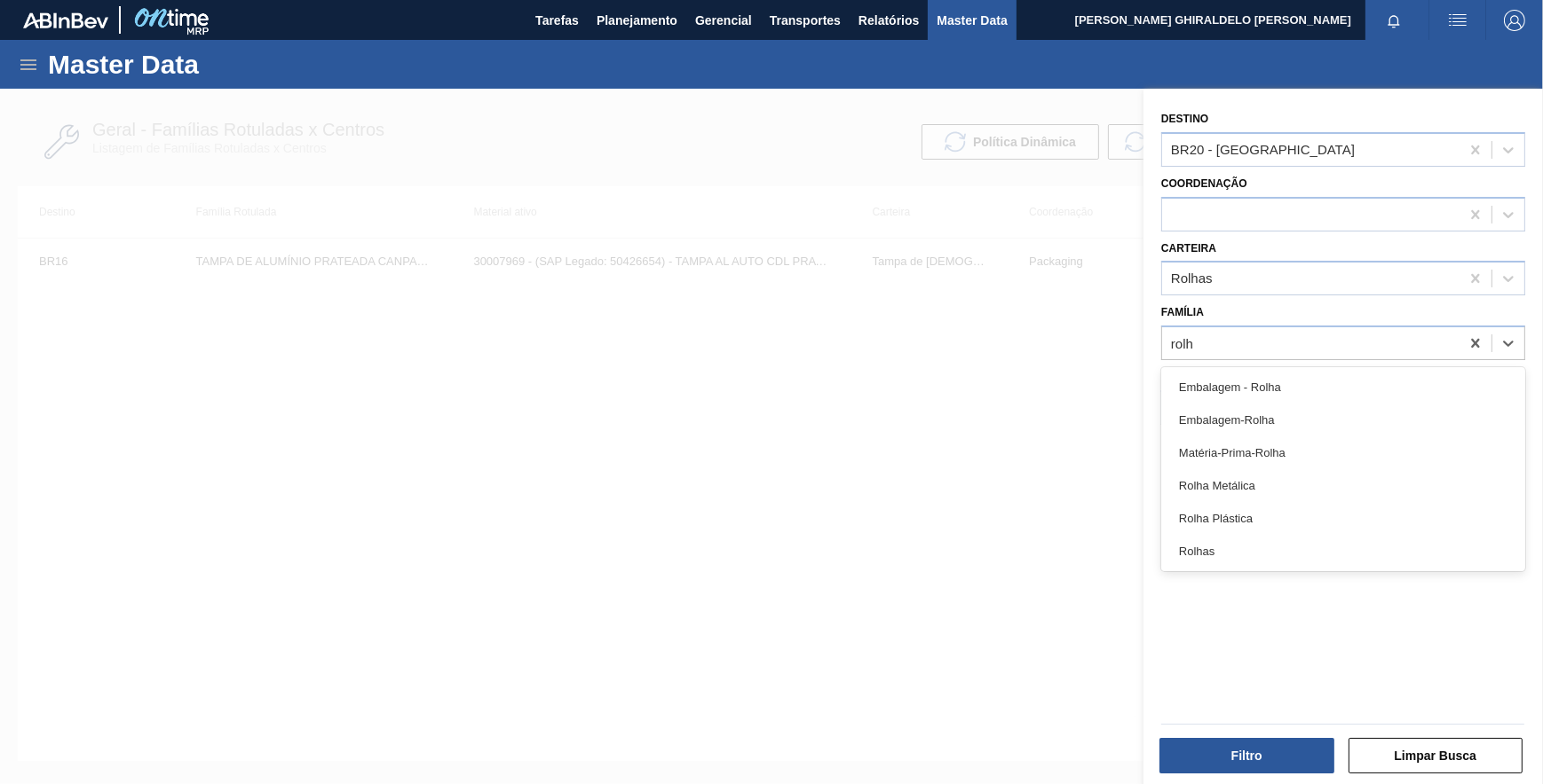
click at [1286, 513] on div "Rolha Plástica" at bounding box center [1342, 519] width 364 height 33
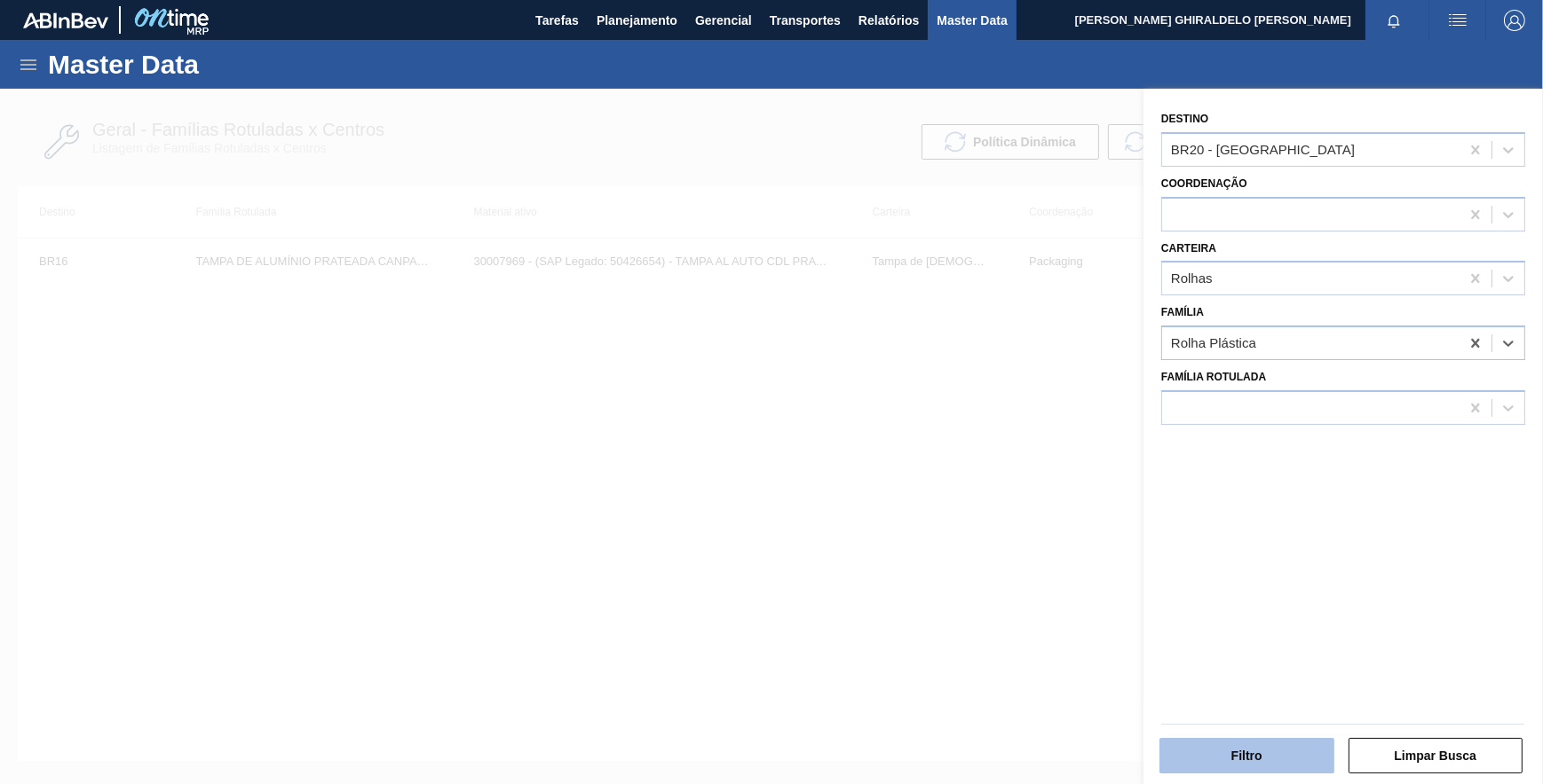
click at [1241, 751] on button "Filtro" at bounding box center [1247, 755] width 175 height 36
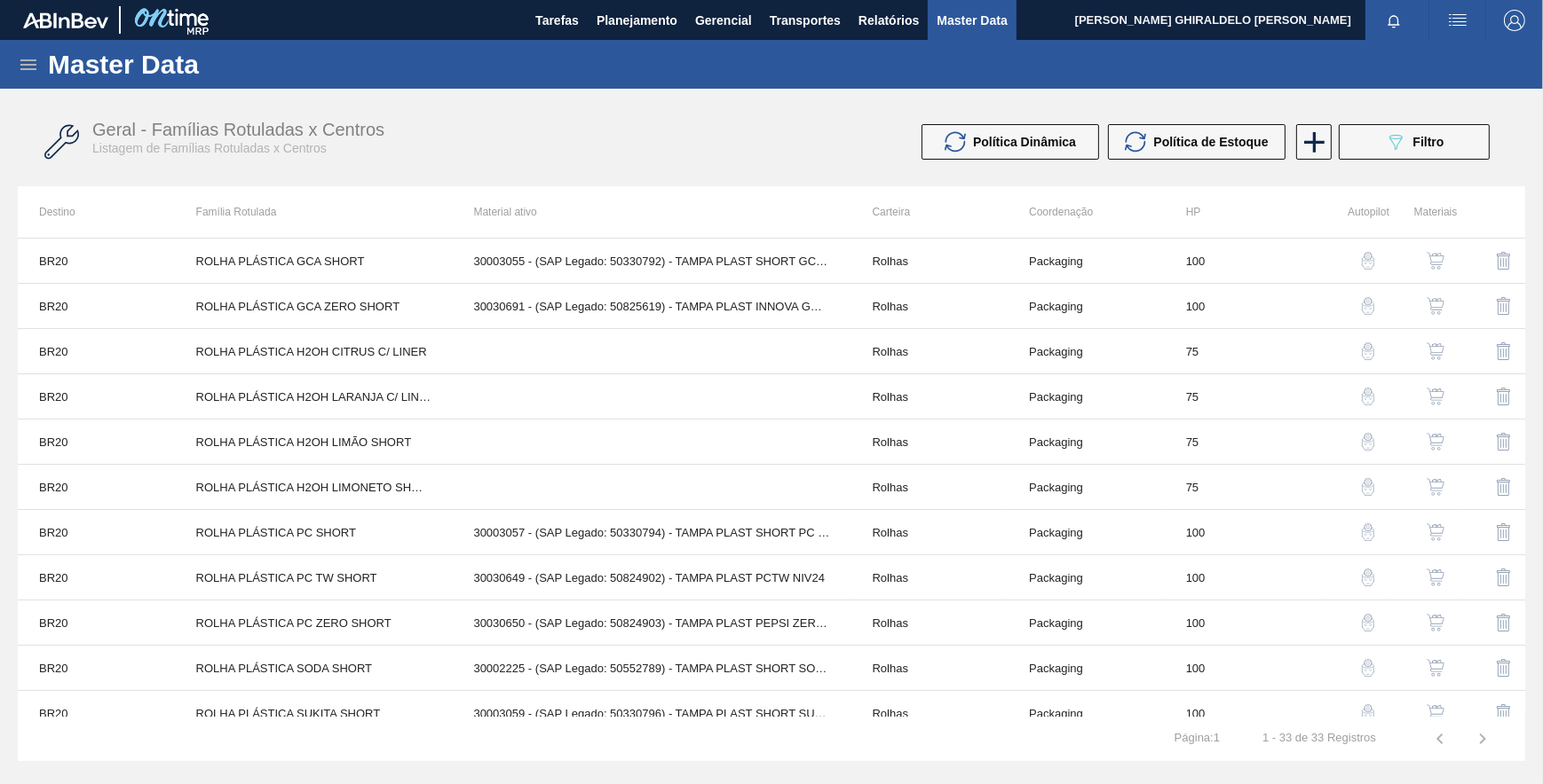
drag, startPoint x: 1451, startPoint y: 150, endPoint x: 1450, endPoint y: 174, distance: 24.0
click at [1450, 150] on button "089F7B8B-B2A5-4AFE-B5C0-19BA573D28AC Filtro" at bounding box center [1414, 142] width 151 height 36
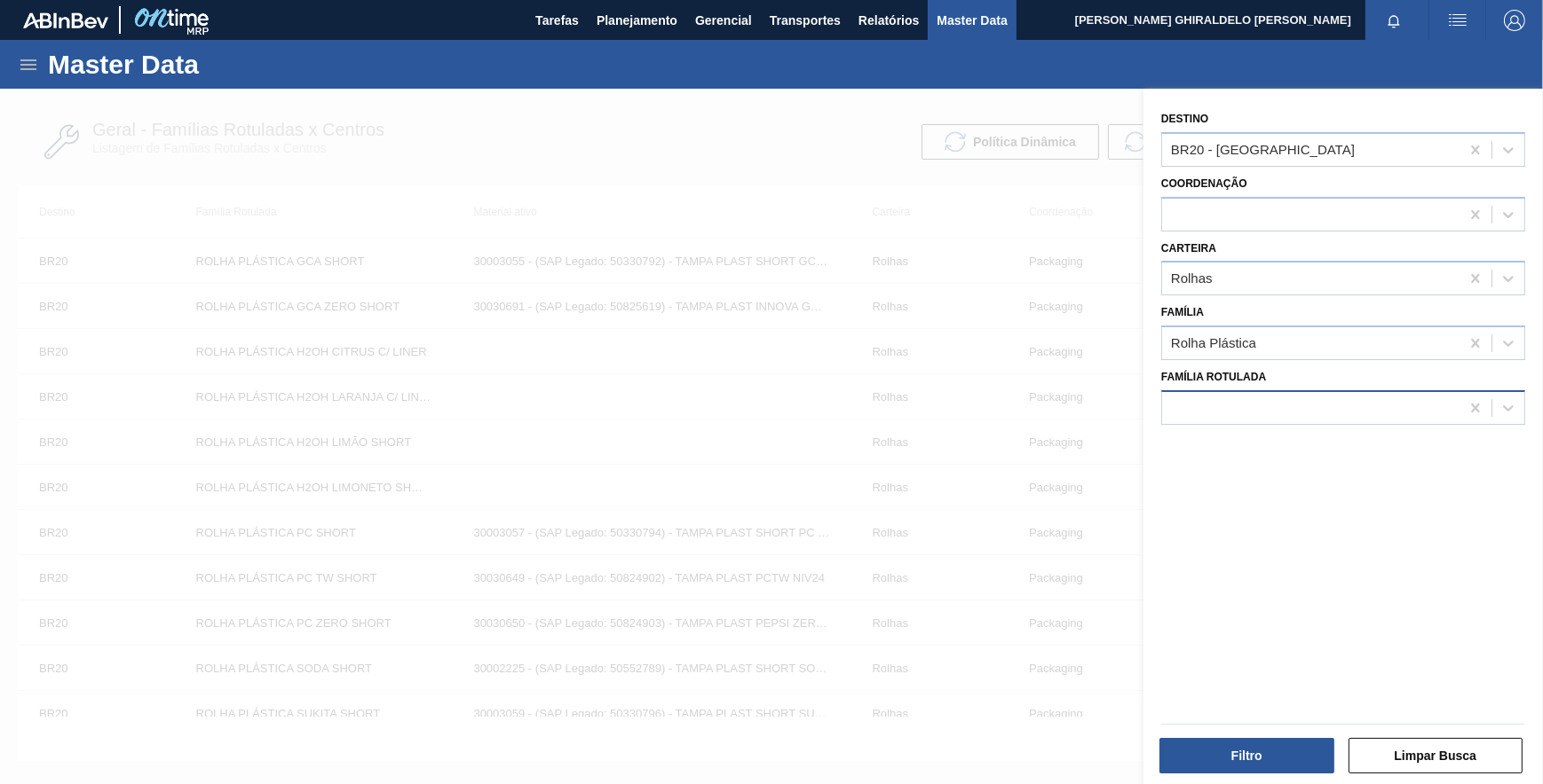
click at [1267, 408] on div at bounding box center [1310, 408] width 297 height 26
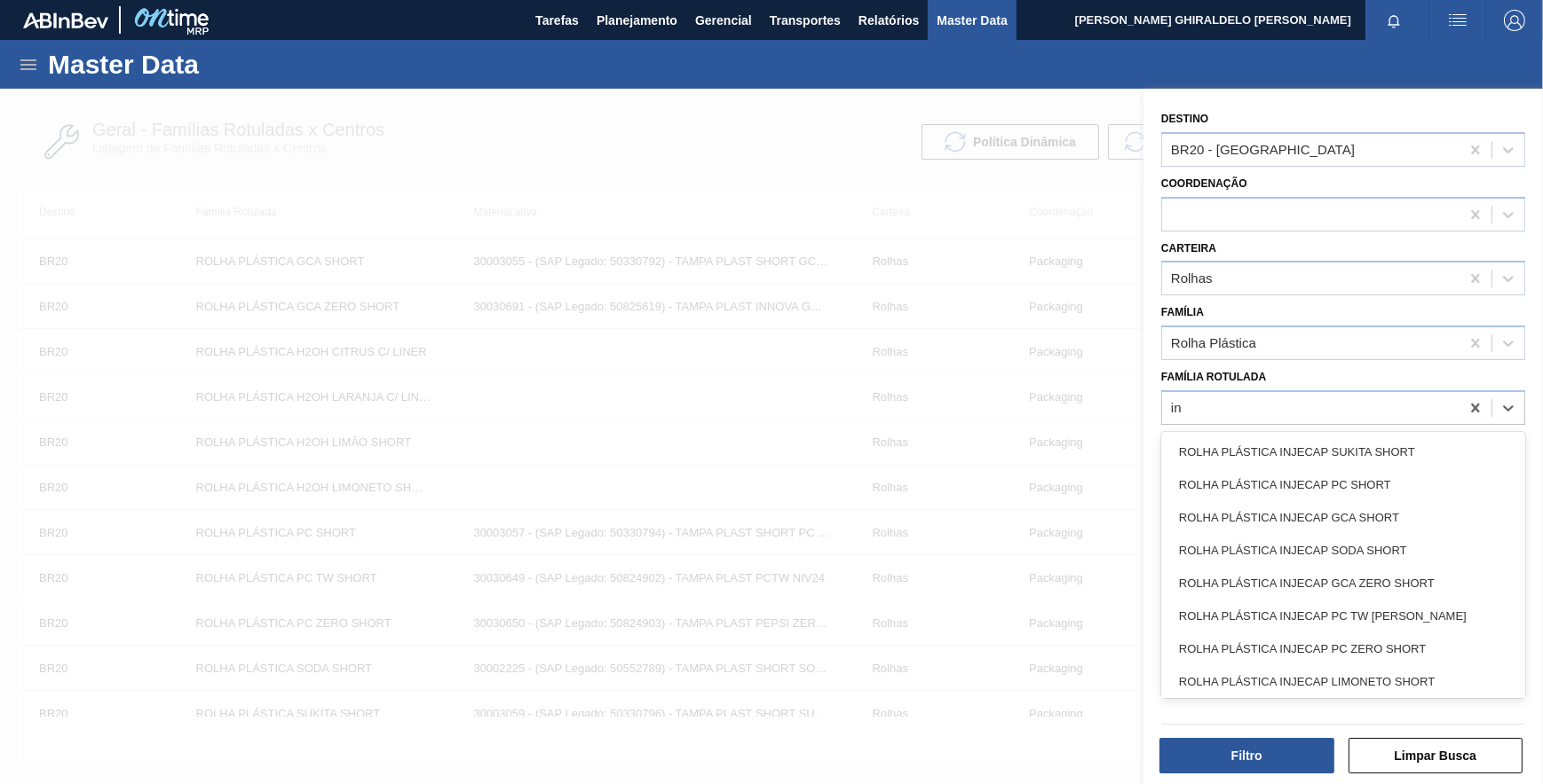
type Rotulada "i"
click at [1305, 416] on div at bounding box center [1310, 408] width 297 height 26
paste Rotulada "TAMPA PLAST INJECAP 3040 PCZERO S/ LINER"
type Rotulada "TAMPA PLAST INJECAP 3040 PCZERO S/ LINER"
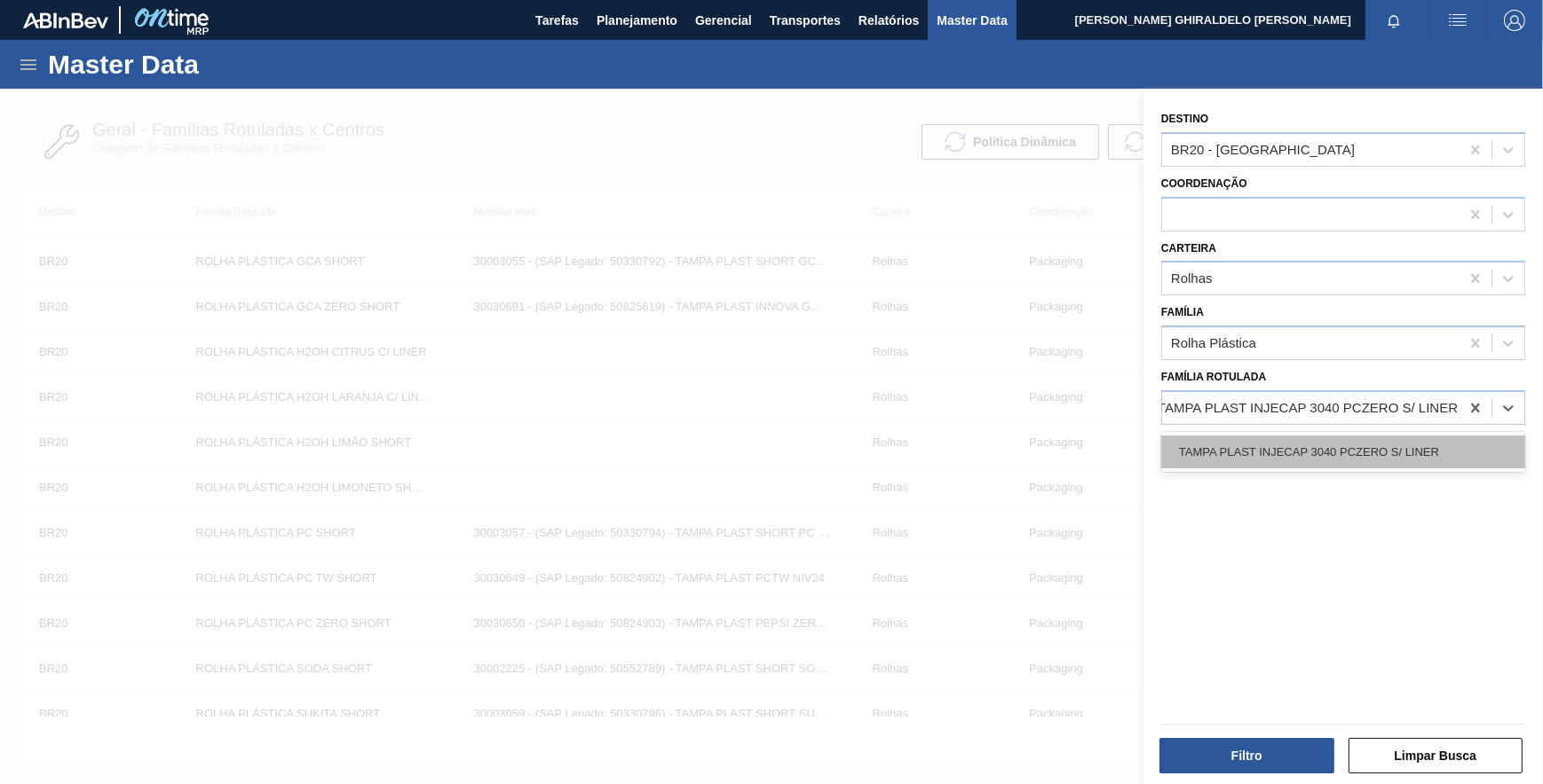
click at [1298, 461] on div "TAMPA PLAST INJECAP 3040 PCZERO S/ LINER" at bounding box center [1342, 452] width 364 height 33
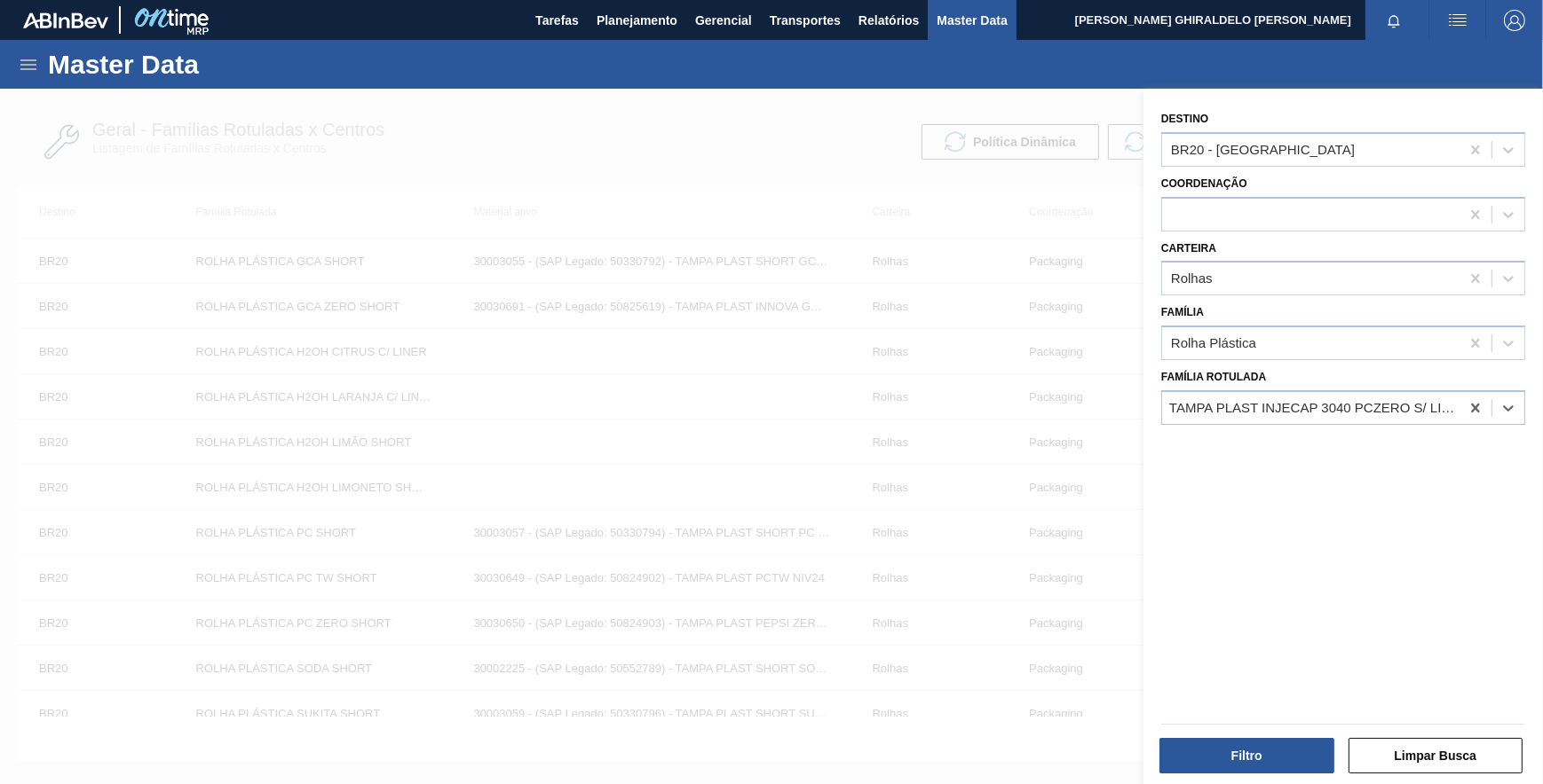
scroll to position [0, 1]
click at [1244, 751] on button "Filtro" at bounding box center [1247, 755] width 175 height 36
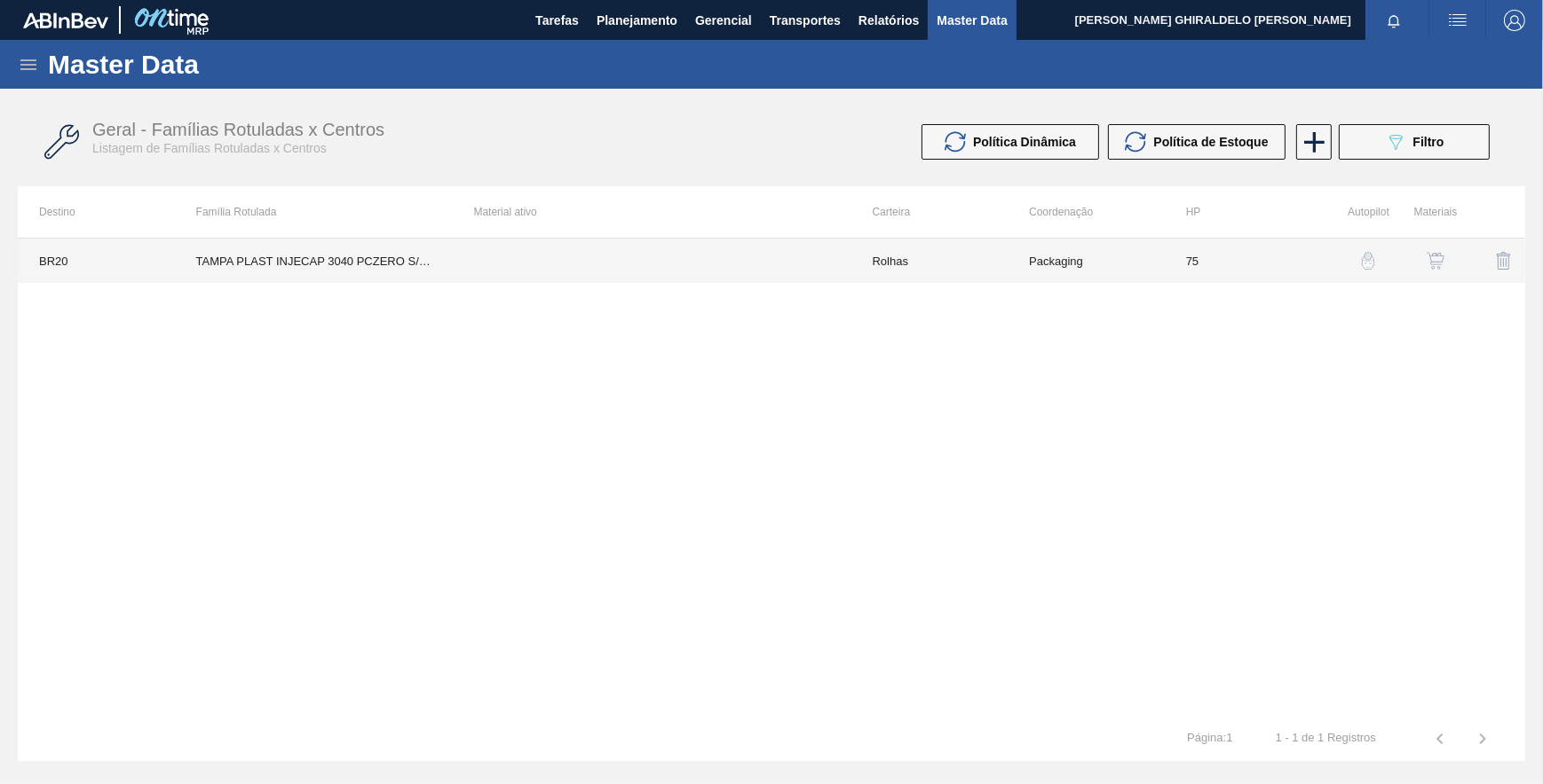
click at [492, 251] on td at bounding box center [651, 260] width 399 height 44
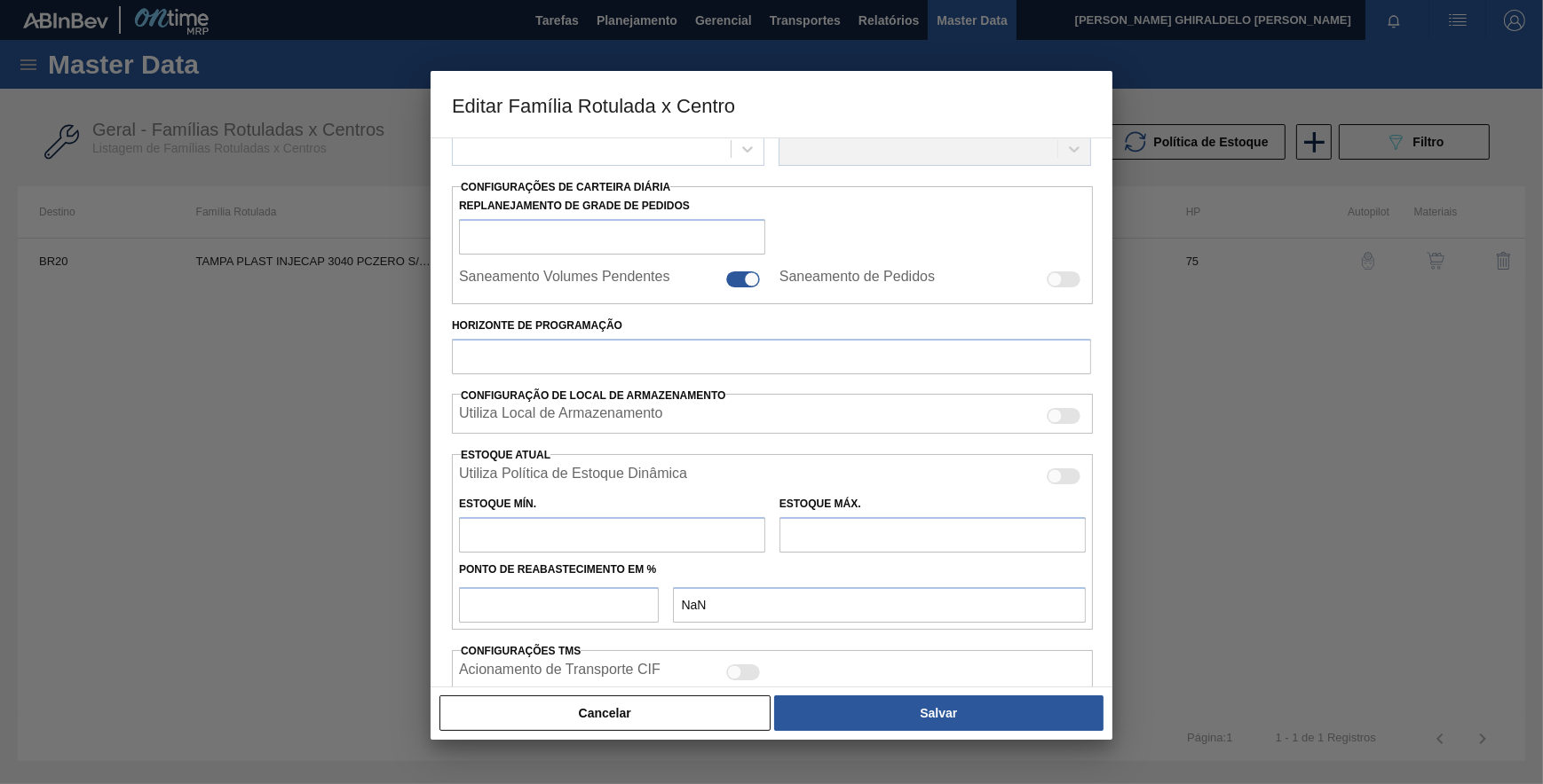
type input "Rolhas"
type input "Rolha Plástica"
type input "TAMPA PLAST INJECAP 3040 PCZERO S/ LINER"
type input "BR20 - [GEOGRAPHIC_DATA]"
type input "75"
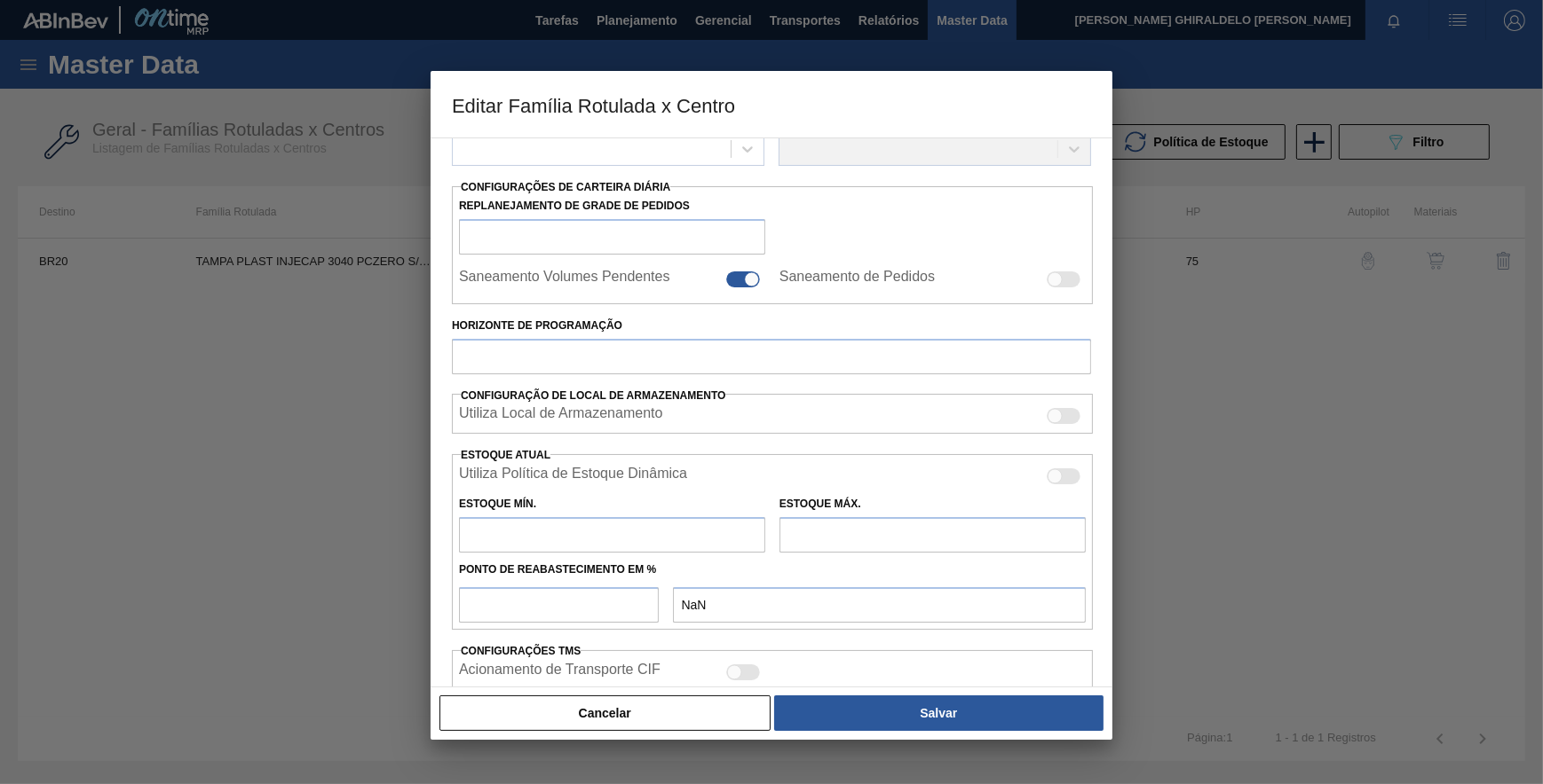
type input "0"
type input "100"
type input "0,000"
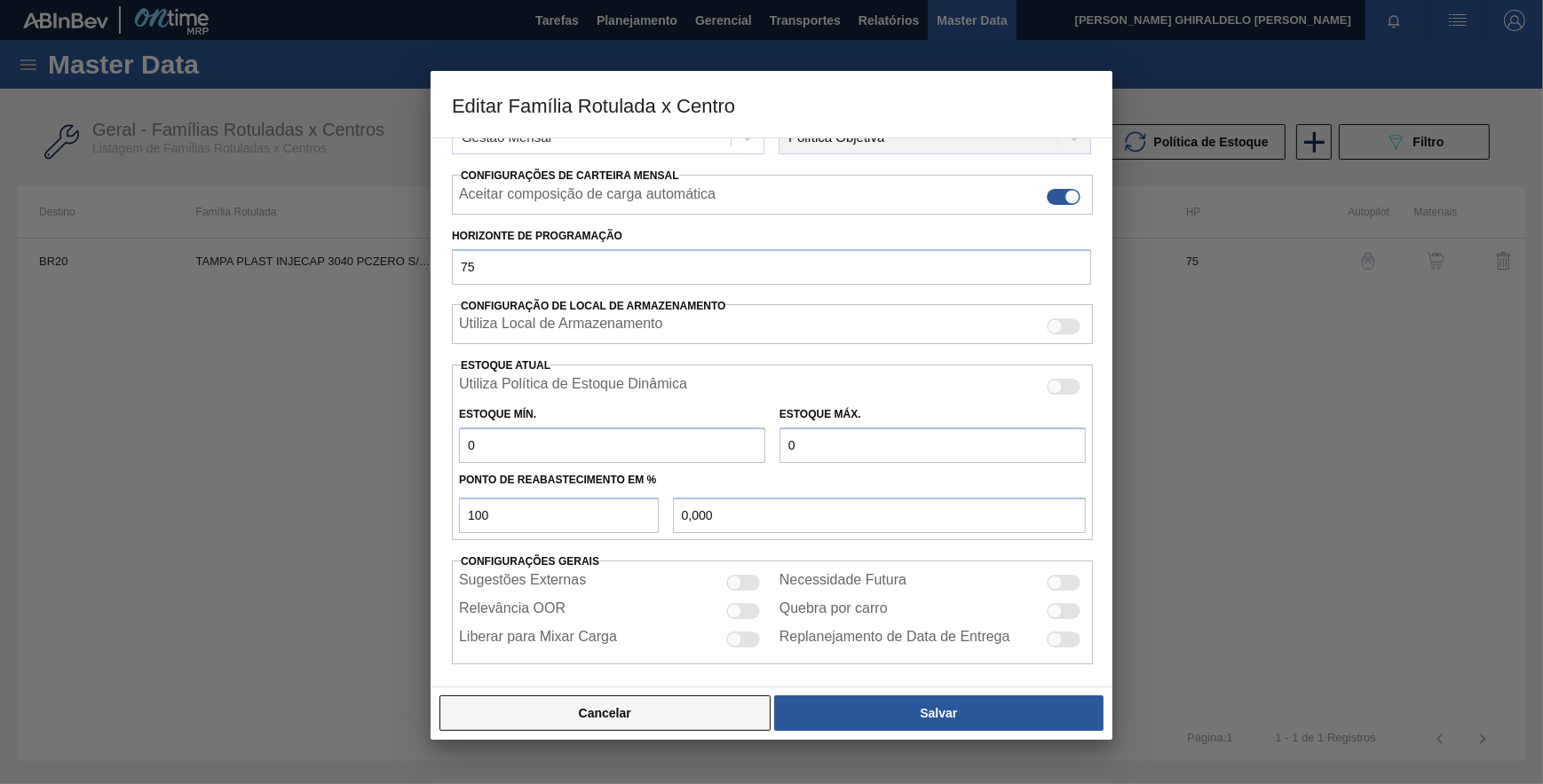
scroll to position [263, 0]
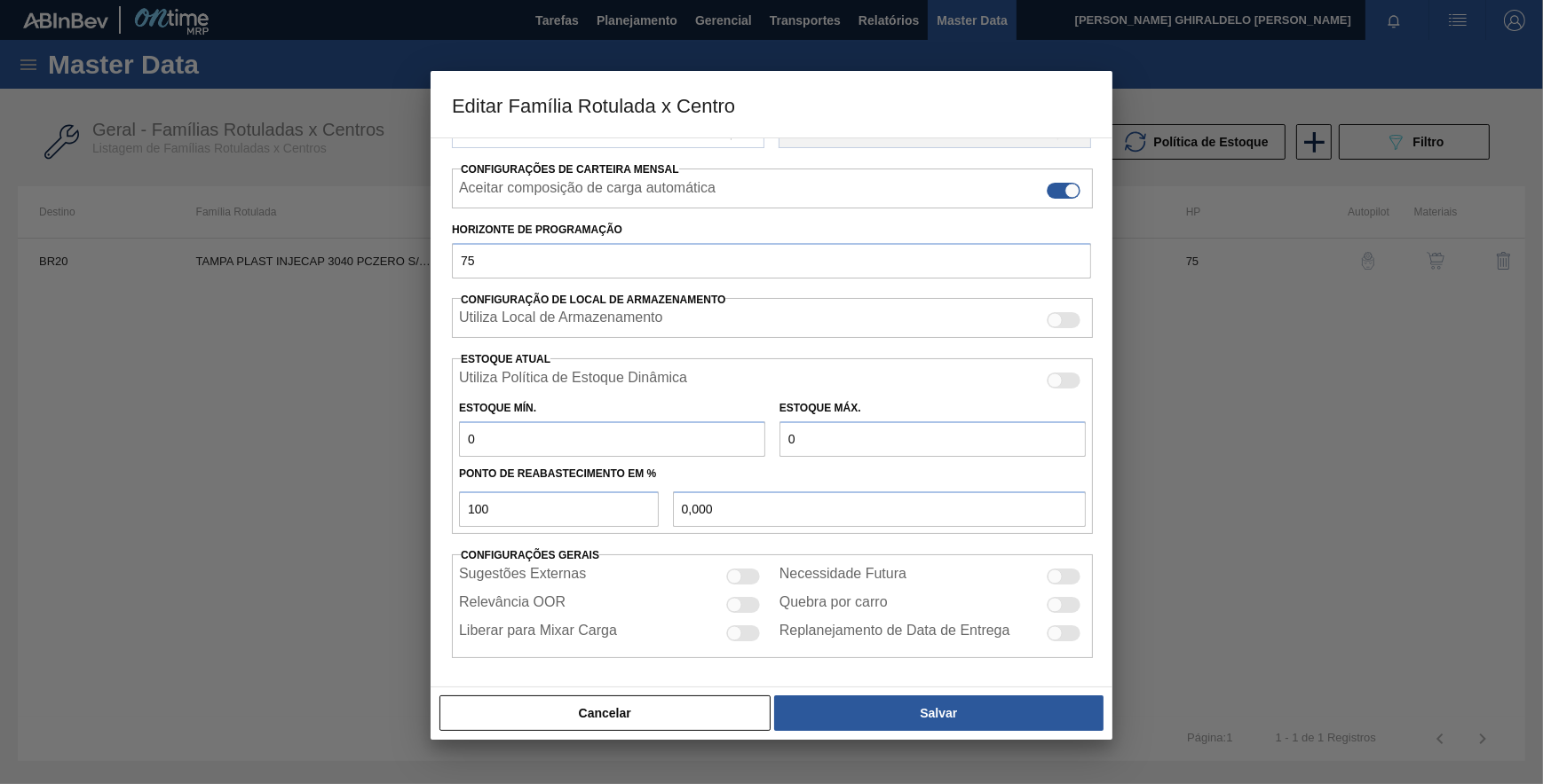
click at [668, 701] on button "Cancelar" at bounding box center [605, 713] width 331 height 36
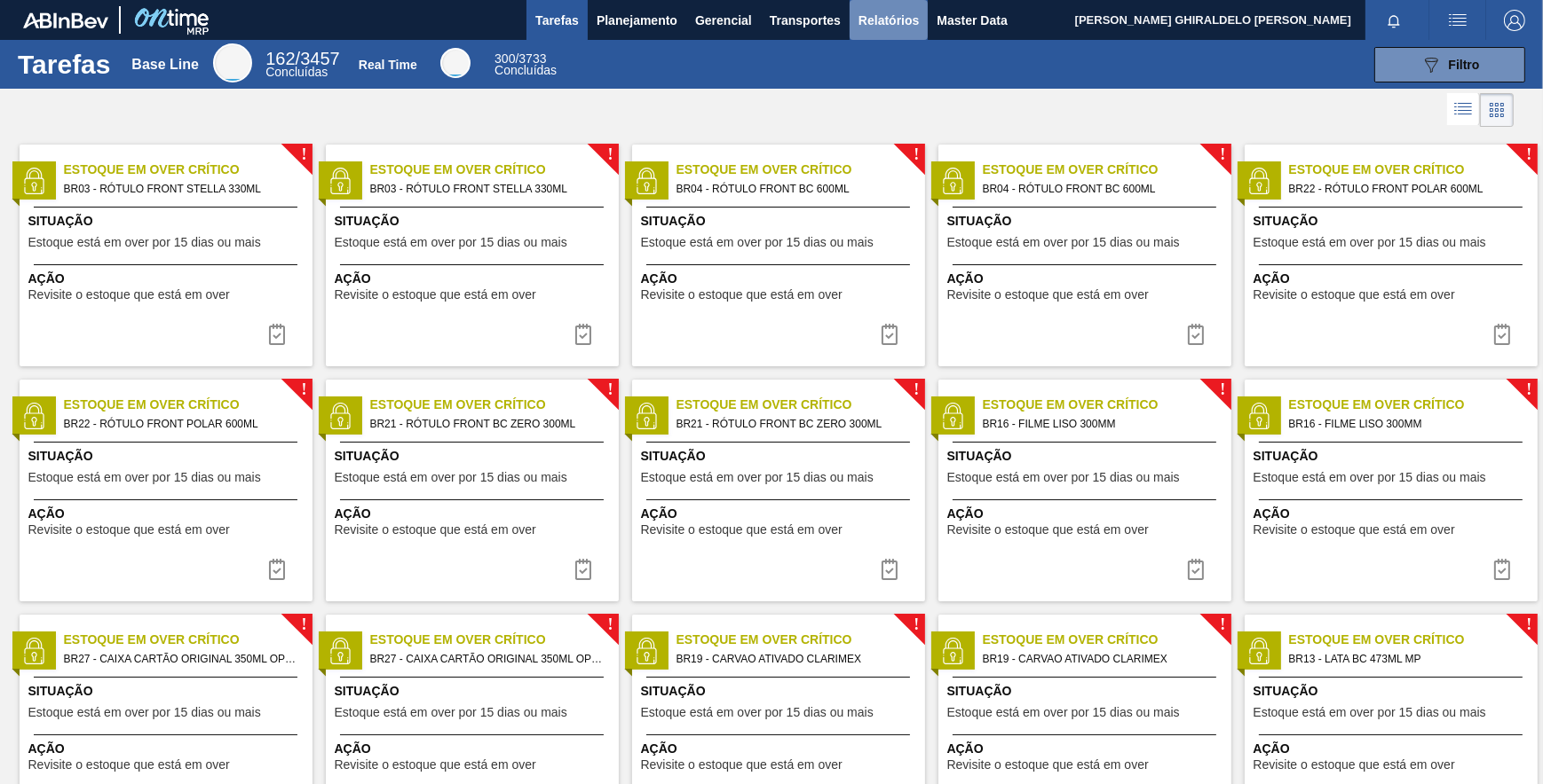
click at [854, 25] on button "Relatórios" at bounding box center [888, 19] width 78 height 40
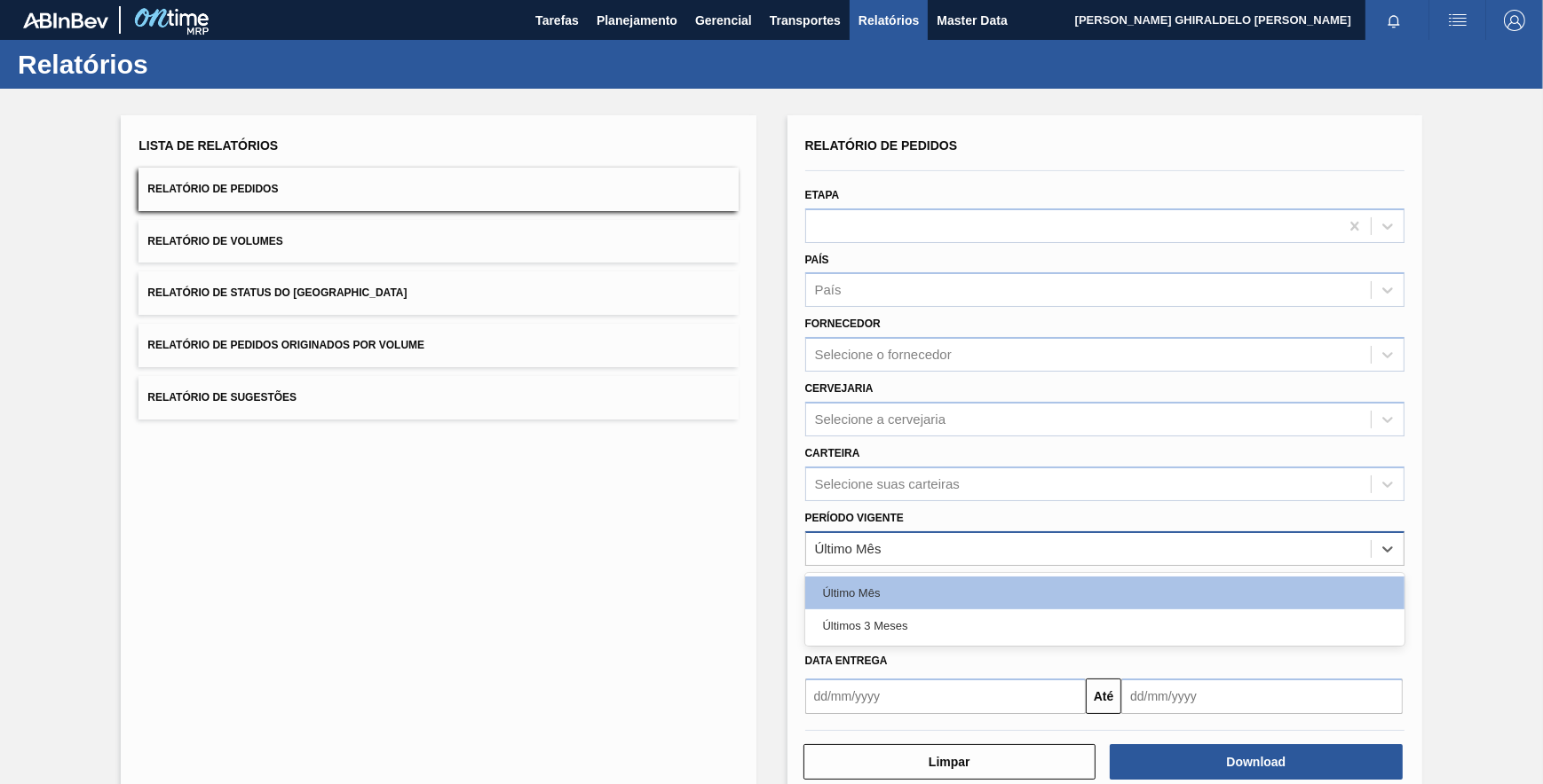
click at [968, 536] on div "Último Mês" at bounding box center [1088, 548] width 564 height 26
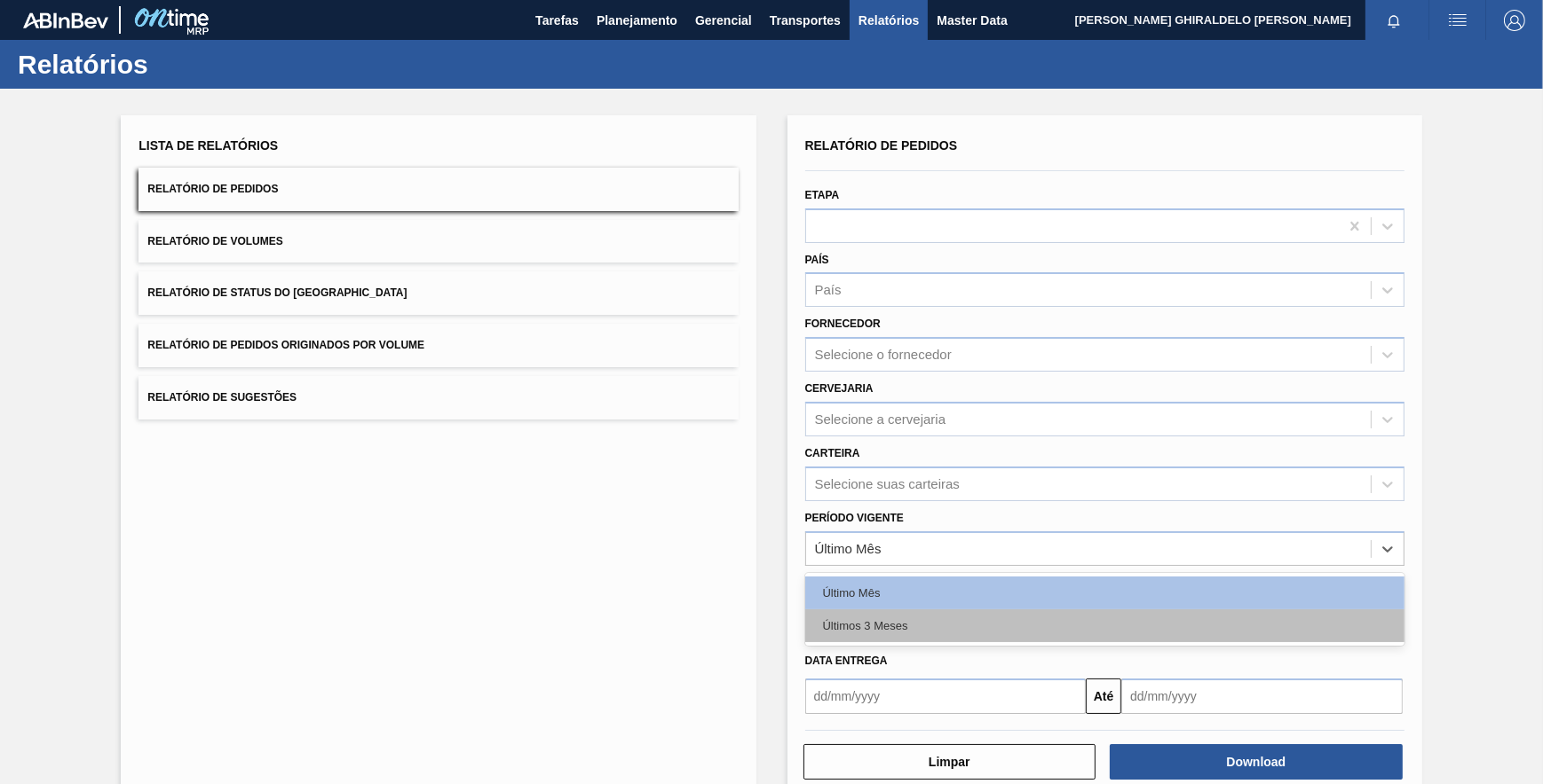
click at [928, 612] on div "Últimos 3 Meses" at bounding box center [1105, 626] width 599 height 33
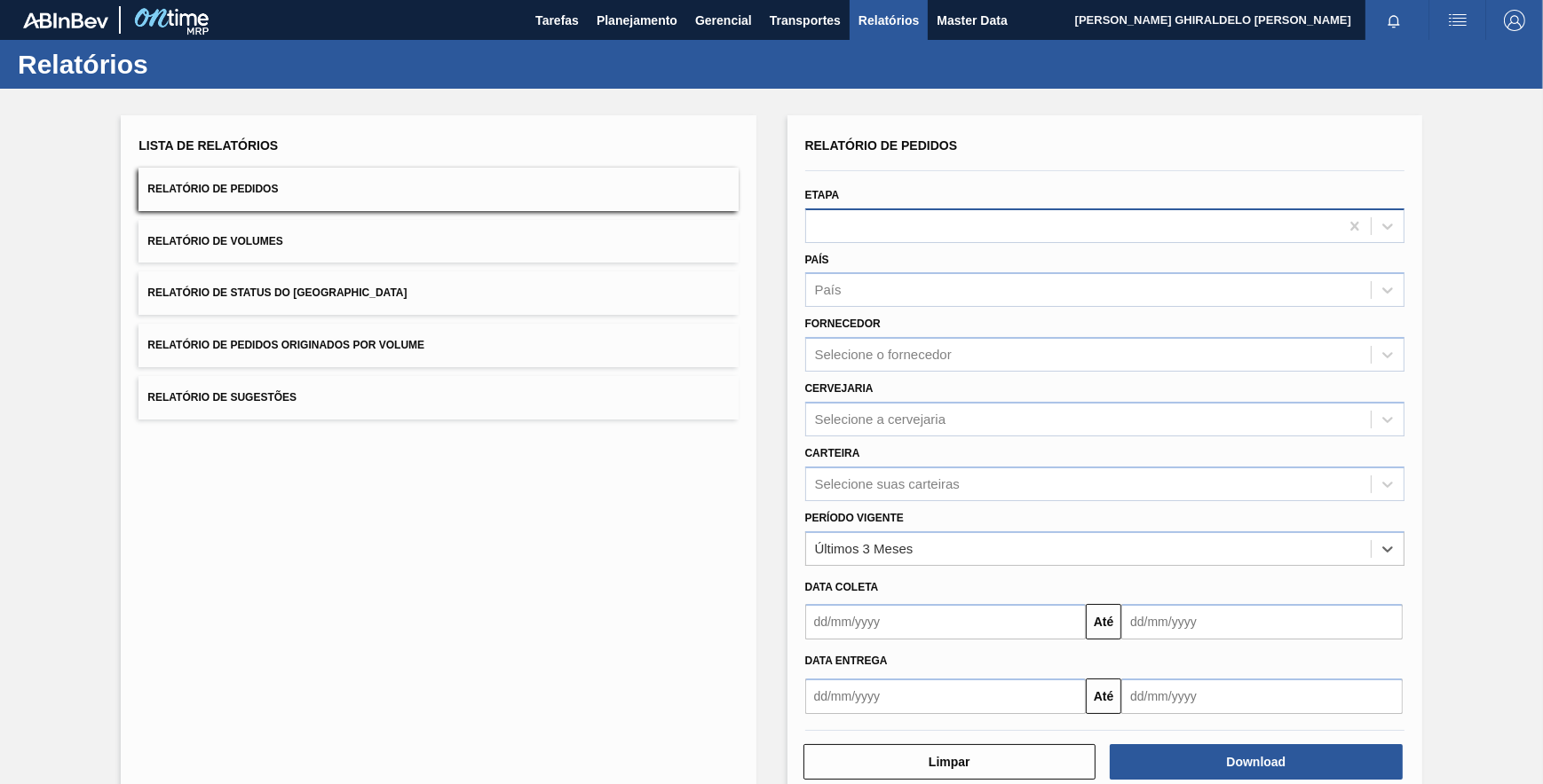
click at [854, 223] on div at bounding box center [1073, 225] width 533 height 26
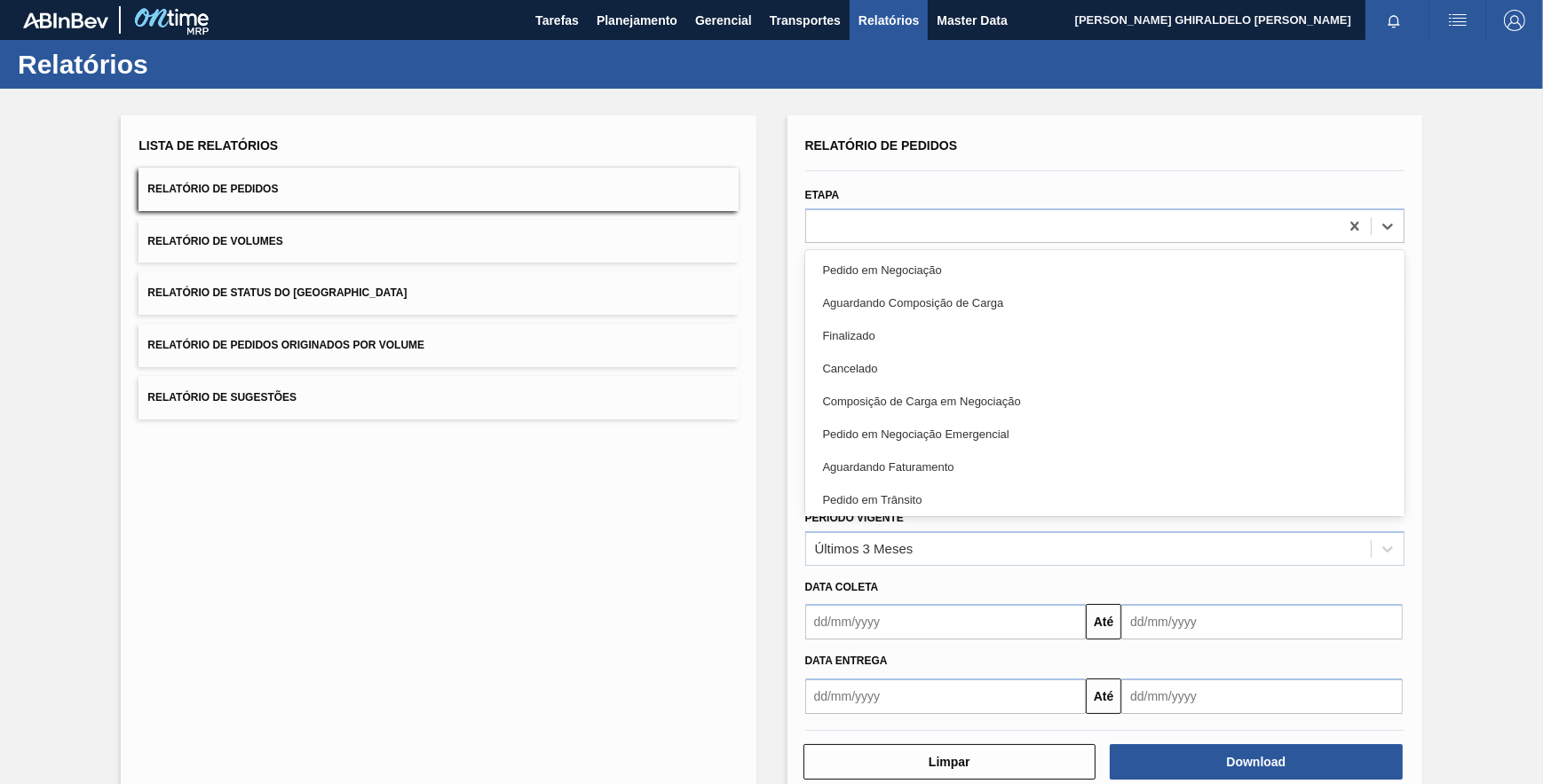
click at [956, 336] on div "Finalizado" at bounding box center [1105, 336] width 599 height 33
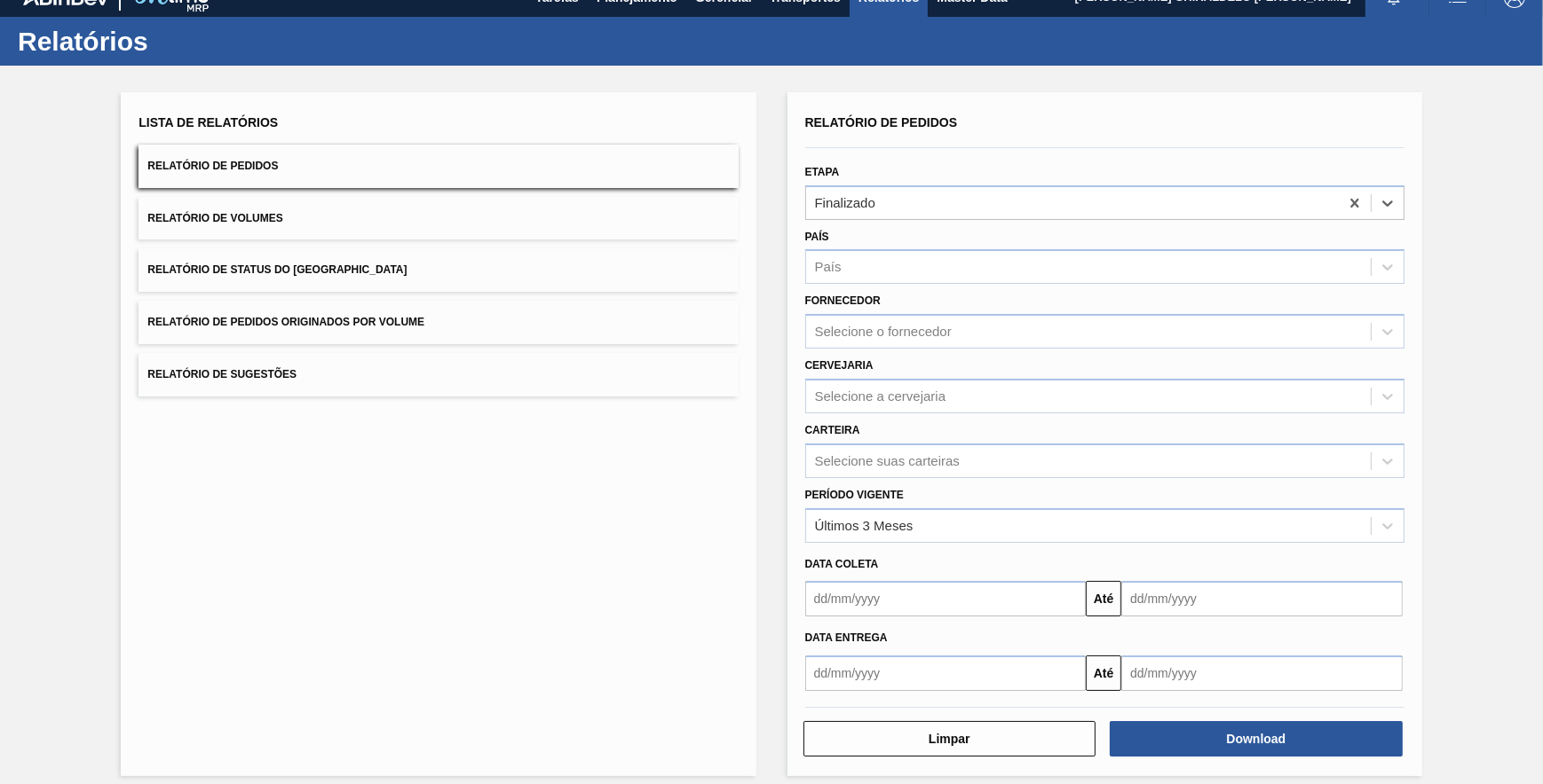
scroll to position [36, 0]
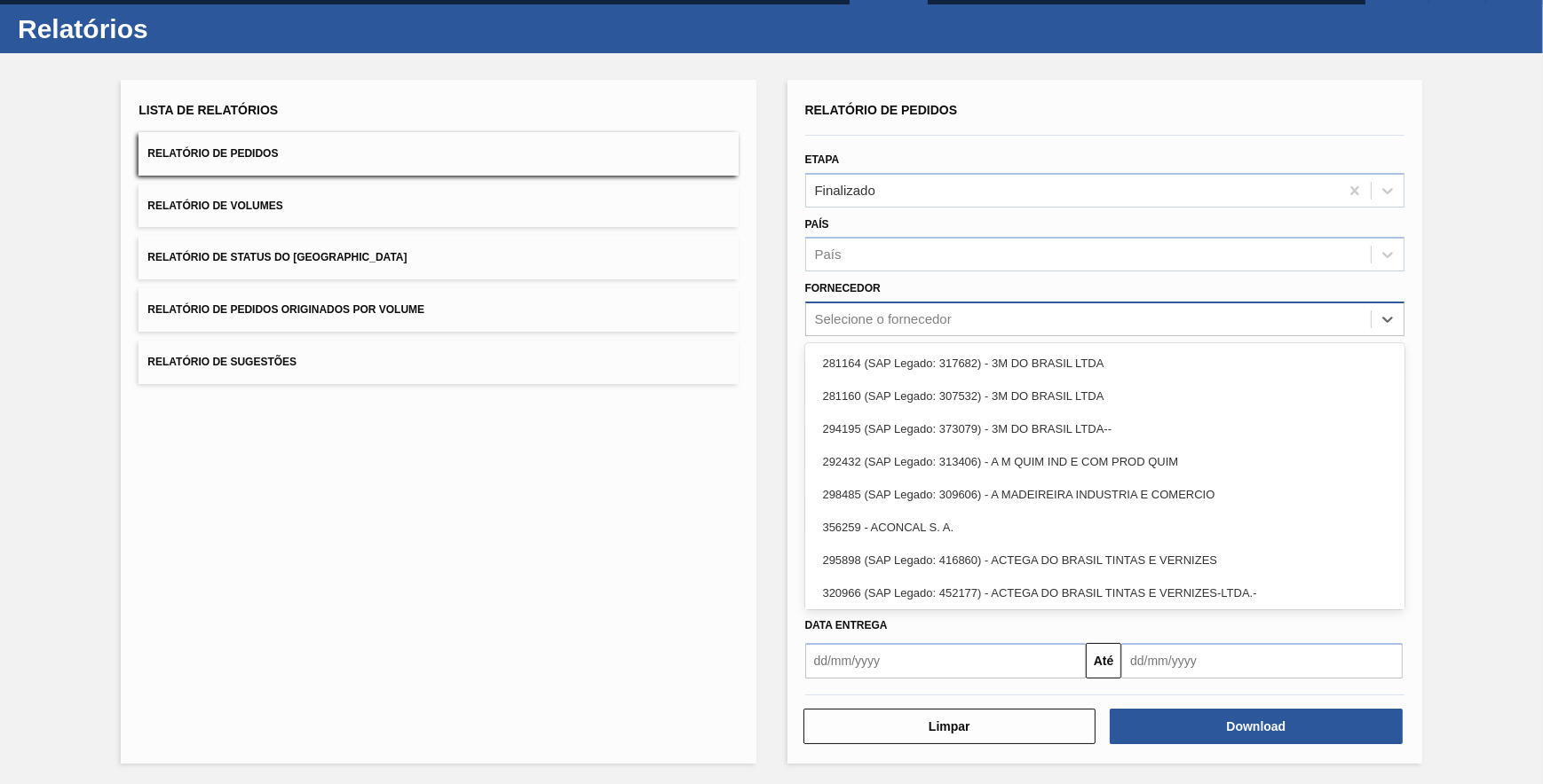
click at [896, 335] on div "Selecione o fornecedor" at bounding box center [1105, 319] width 599 height 35
click at [888, 324] on div "Selecione o fornecedor" at bounding box center [883, 319] width 136 height 15
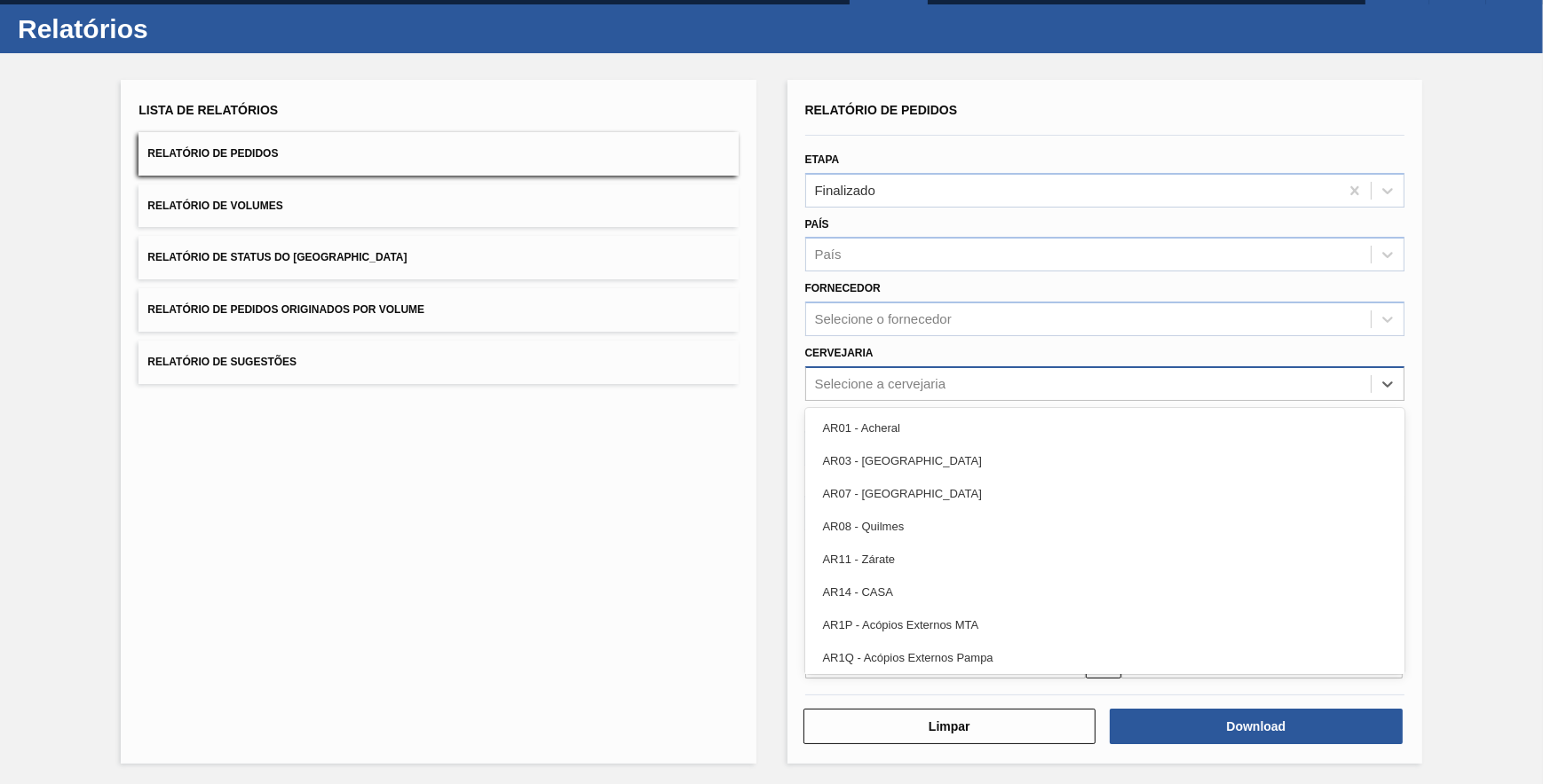
click at [897, 376] on div "Selecione a cervejaria" at bounding box center [880, 384] width 132 height 15
click at [883, 391] on div "Selecione a cervejaria" at bounding box center [1088, 384] width 564 height 26
type input "br18"
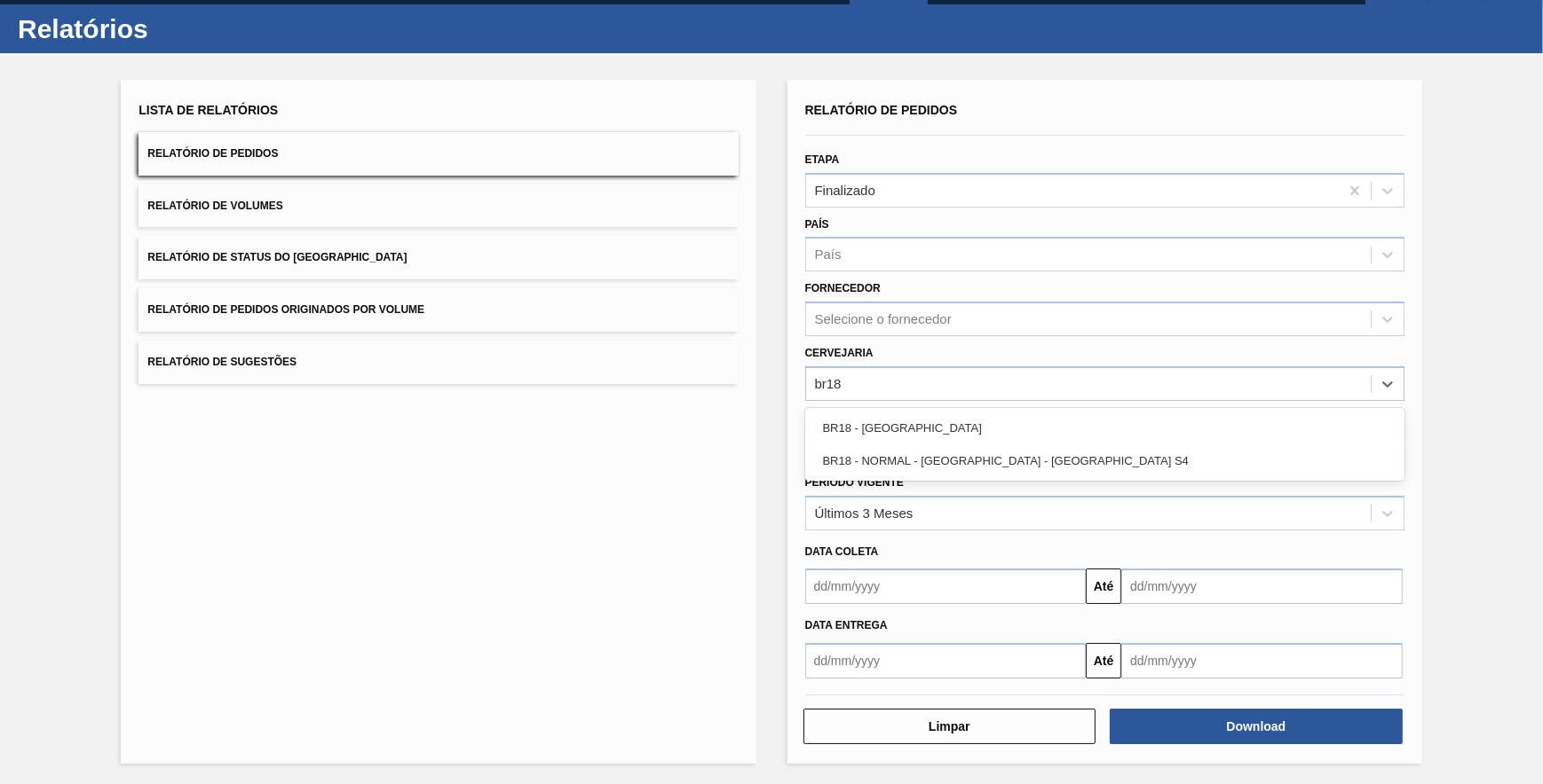
click at [921, 425] on div "BR18 - Pernambuco" at bounding box center [1105, 428] width 599 height 33
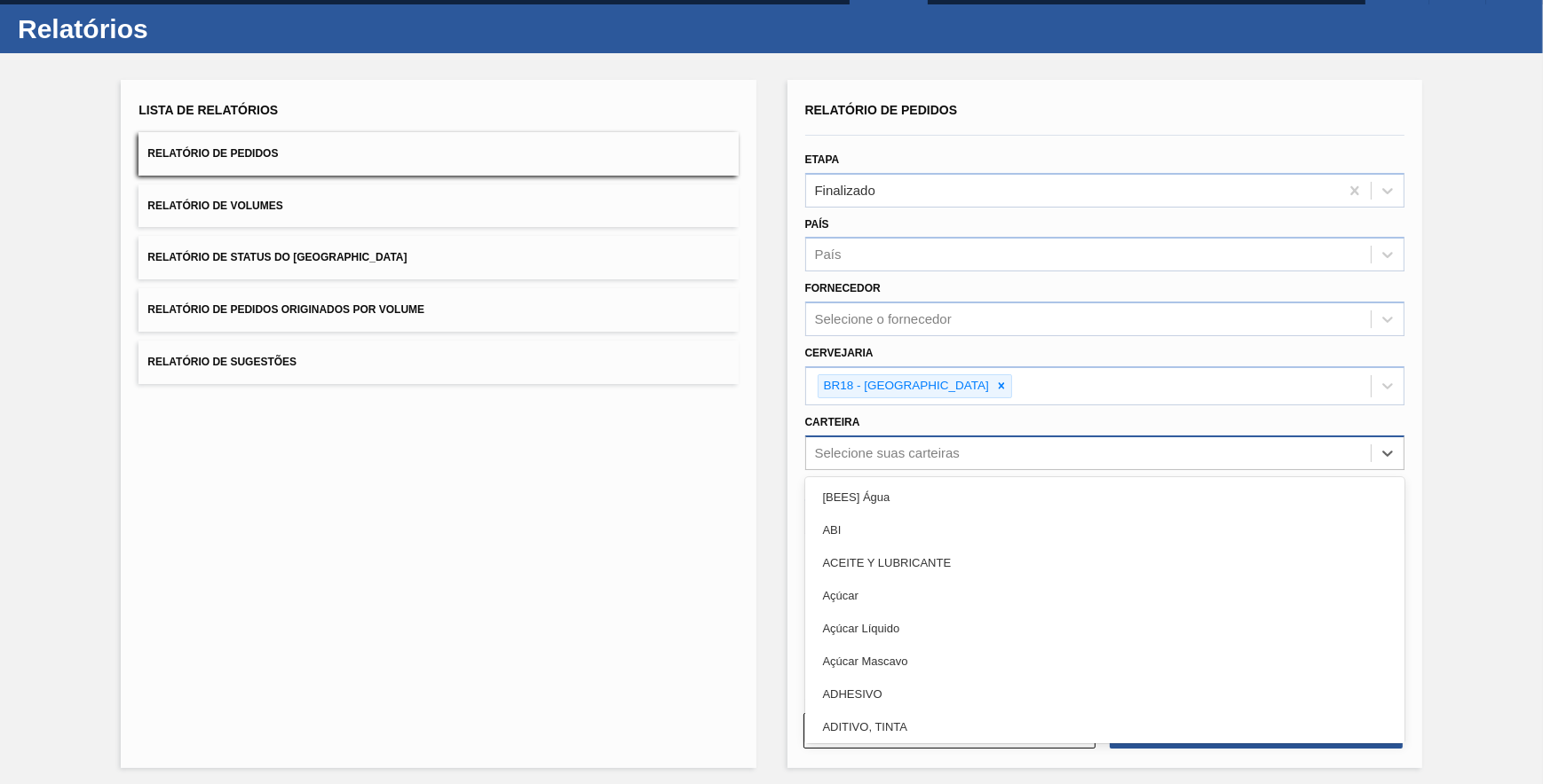
click at [870, 454] on div "Selecione suas carteiras" at bounding box center [887, 453] width 145 height 15
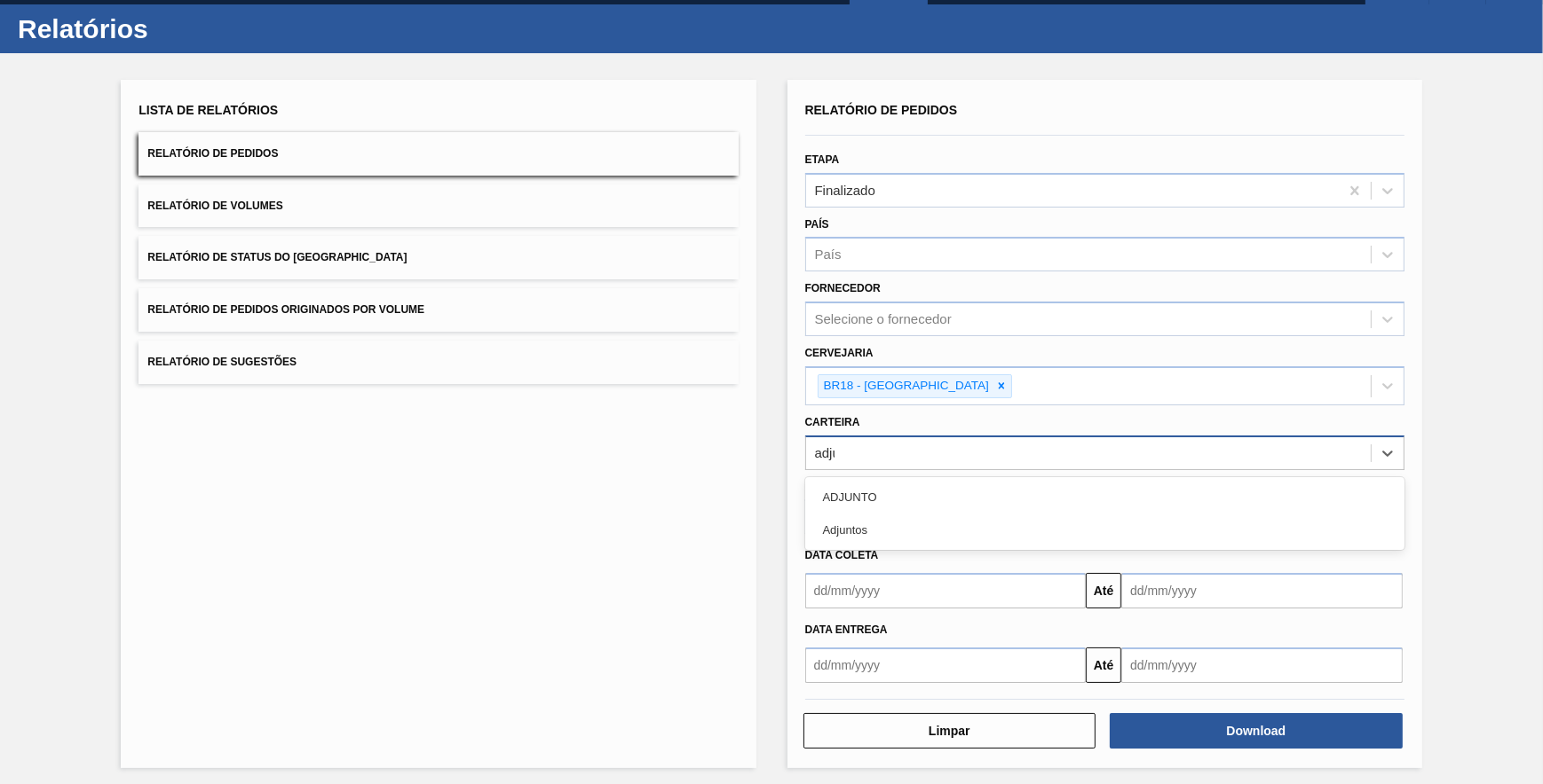
type input "adjun"
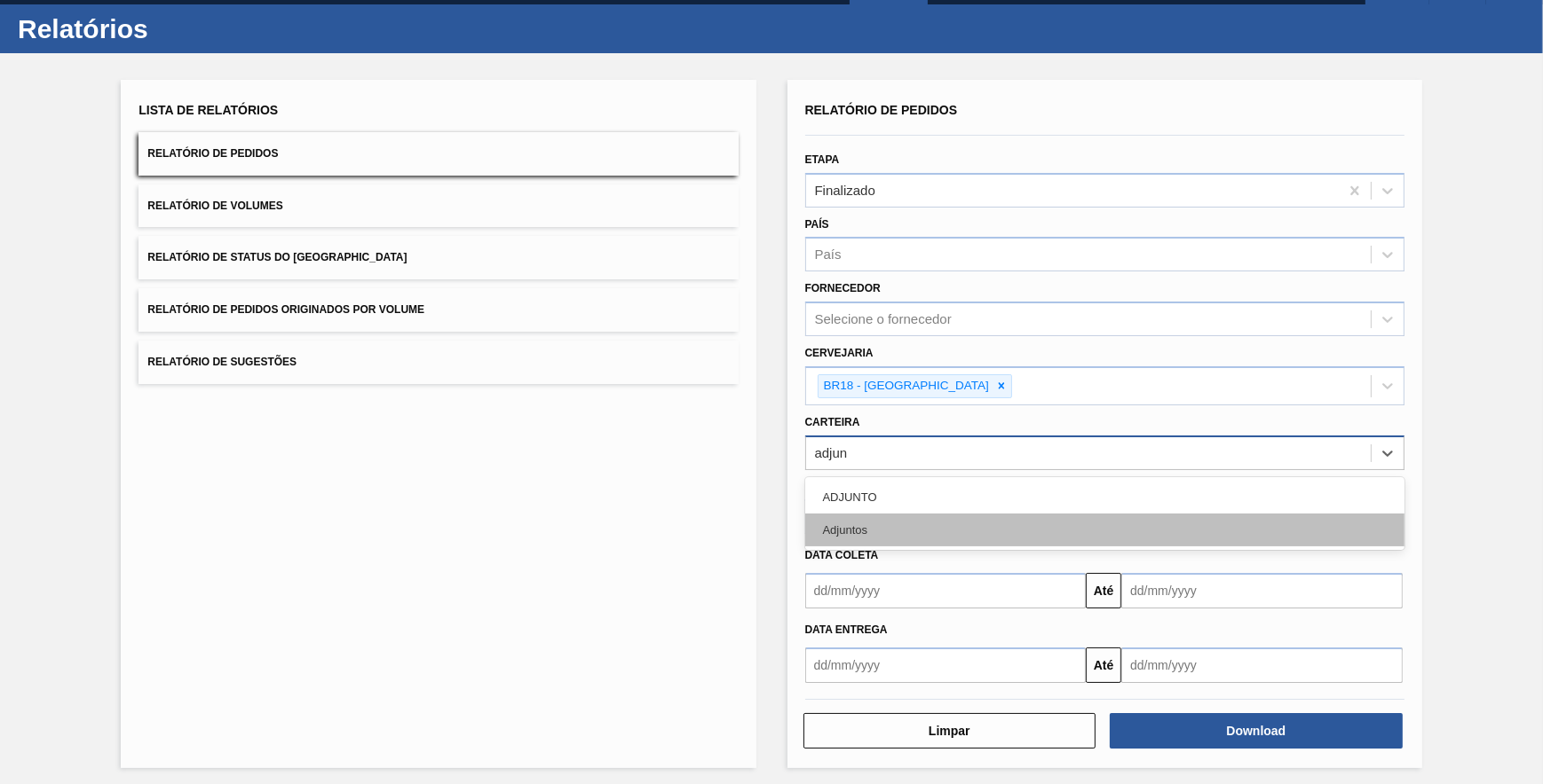
click at [843, 529] on div "Adjuntos" at bounding box center [1105, 530] width 599 height 33
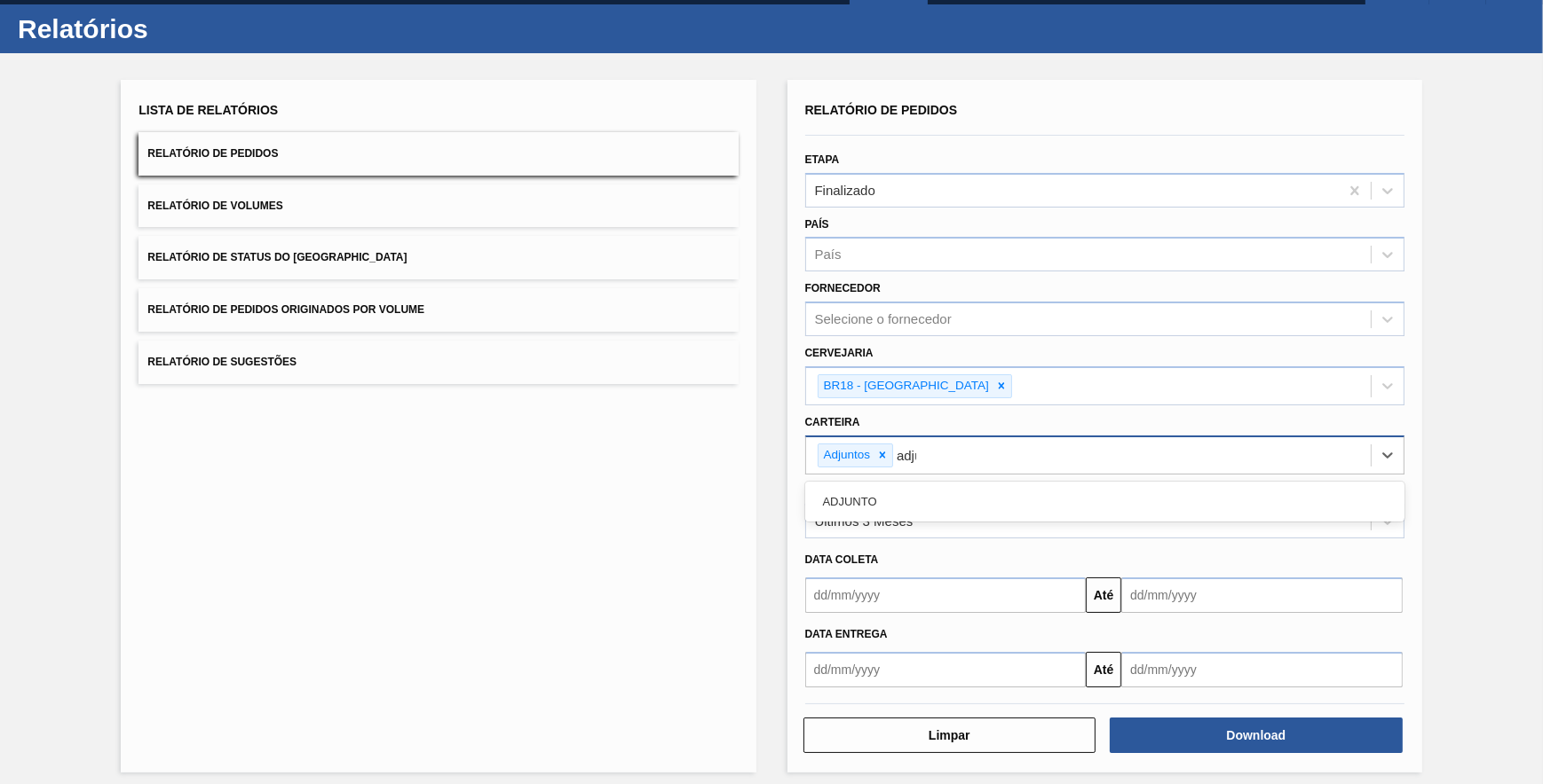
type input "adjun"
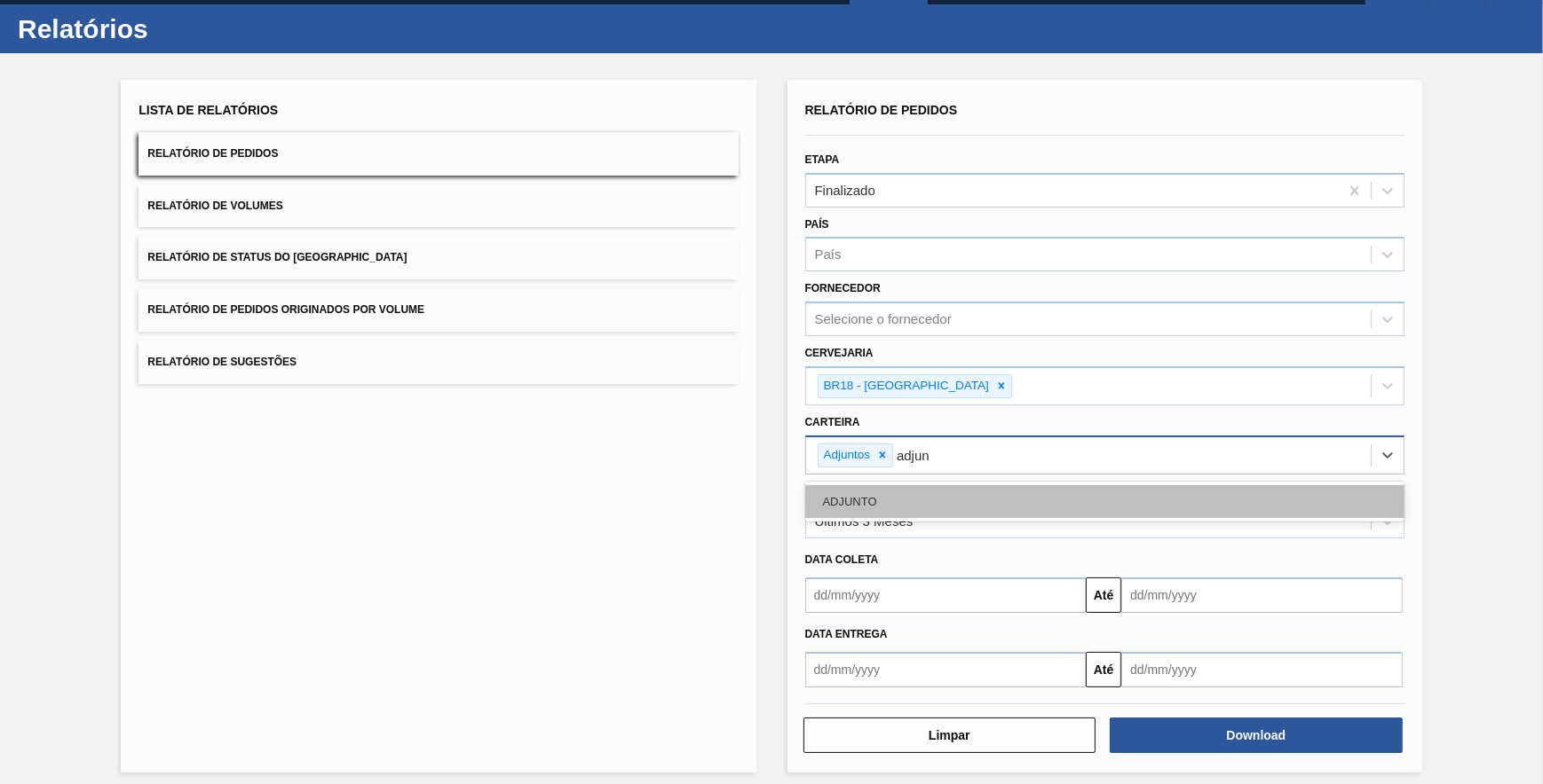
click at [913, 510] on div "ADJUNTO" at bounding box center [1105, 502] width 599 height 33
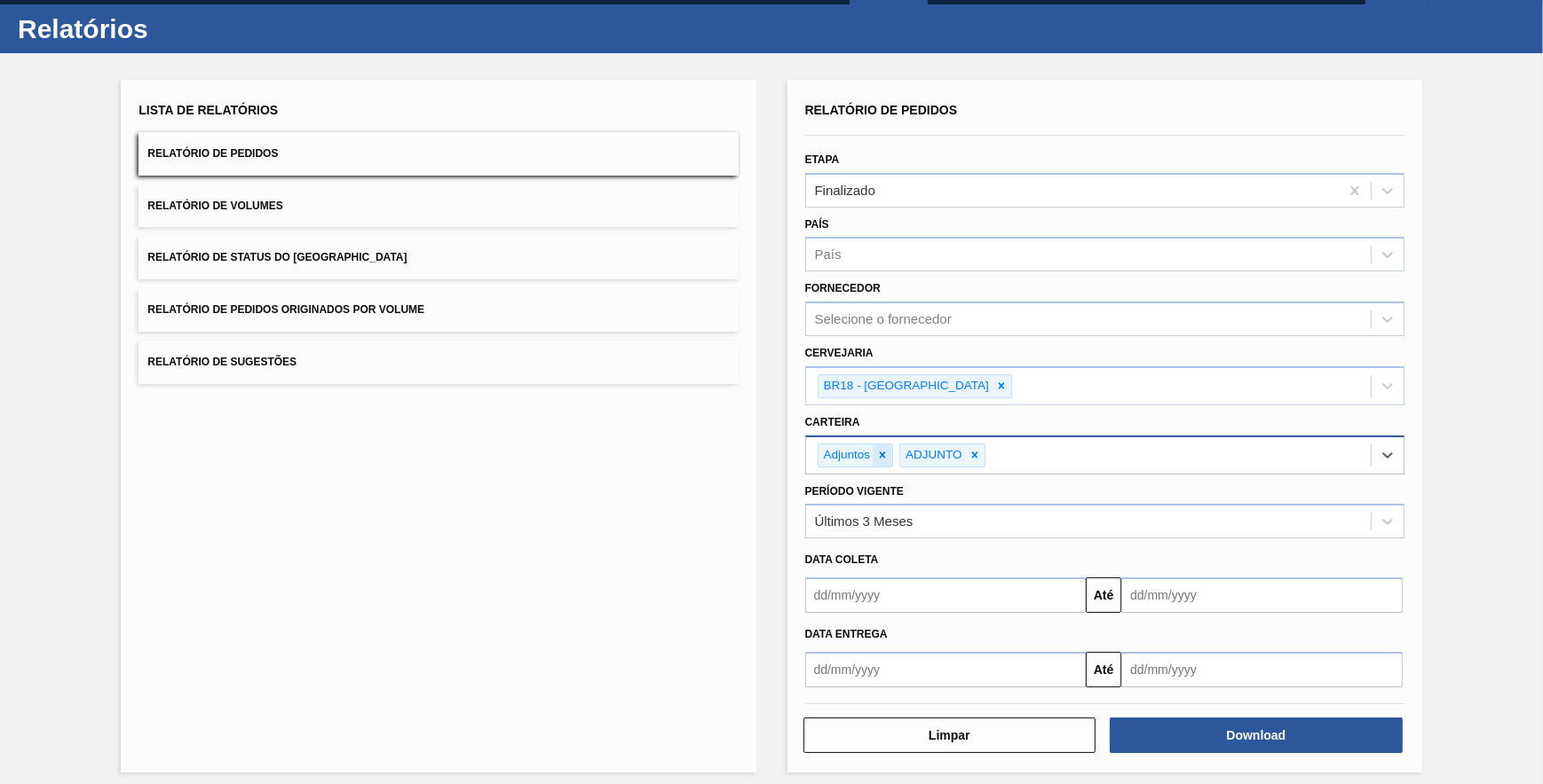
click at [882, 452] on icon at bounding box center [883, 455] width 6 height 6
click at [882, 450] on div at bounding box center [891, 455] width 19 height 22
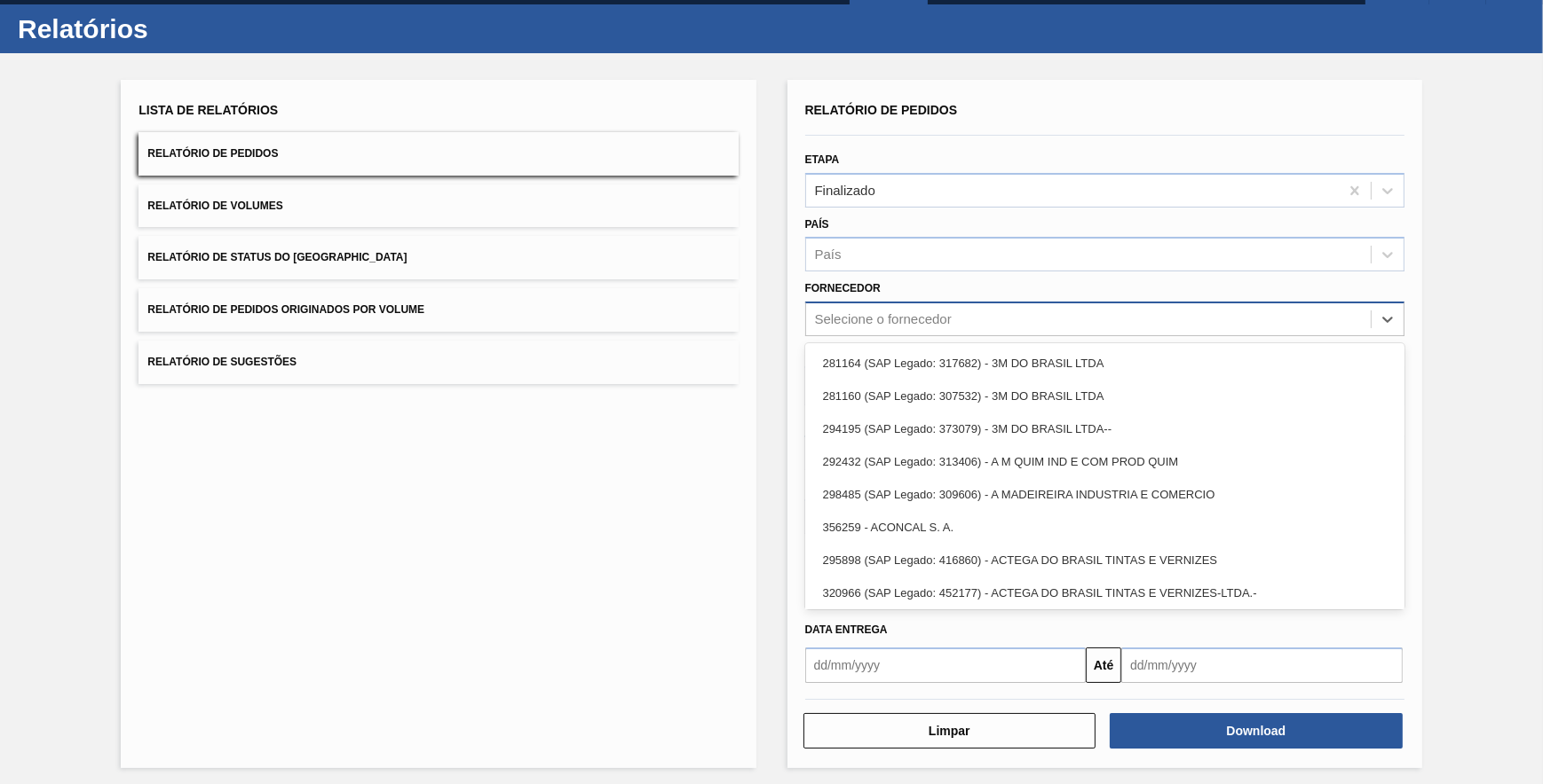
click at [885, 319] on div "Selecione o fornecedor" at bounding box center [883, 319] width 136 height 15
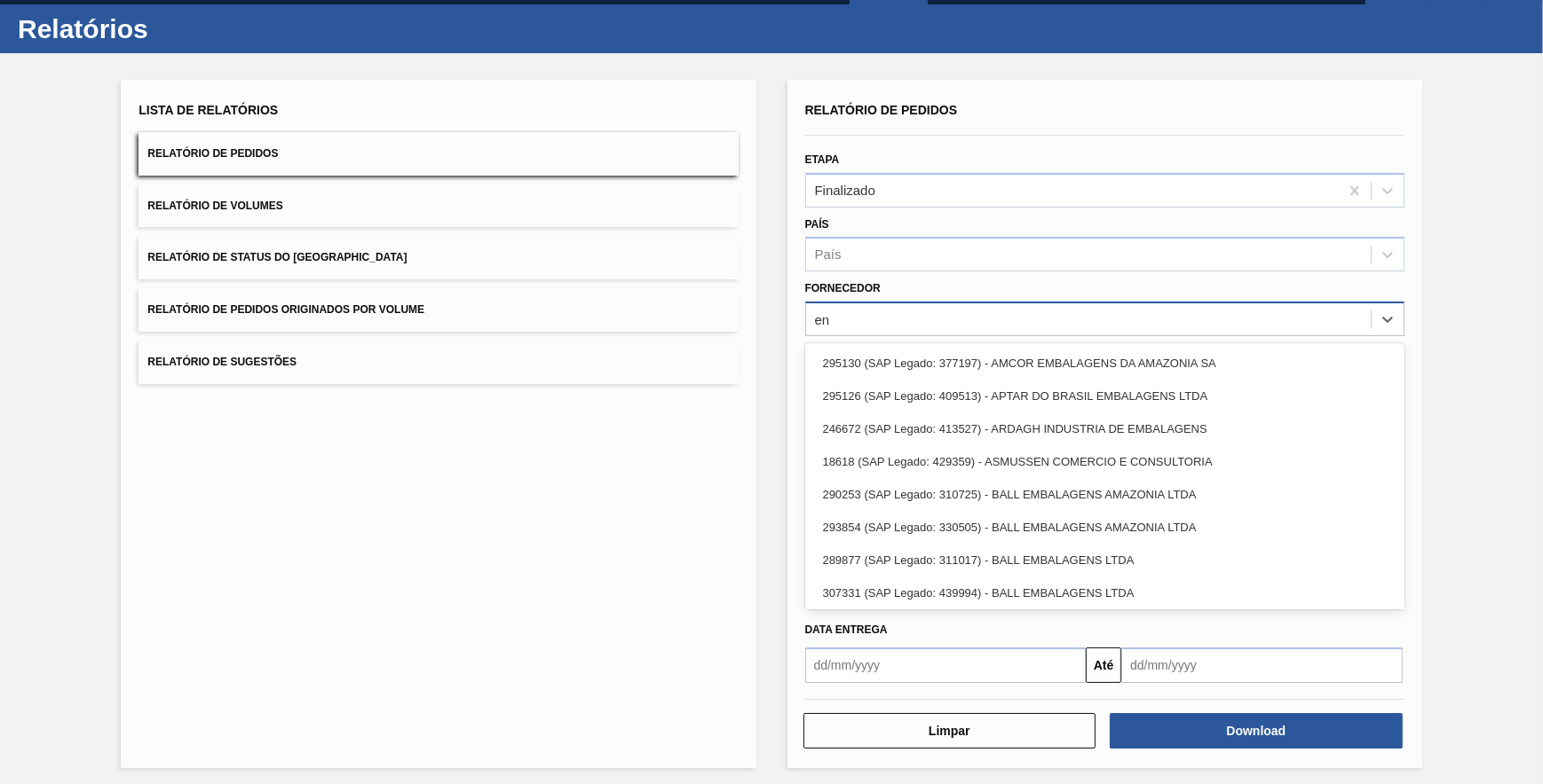
type input "e"
type input "eng"
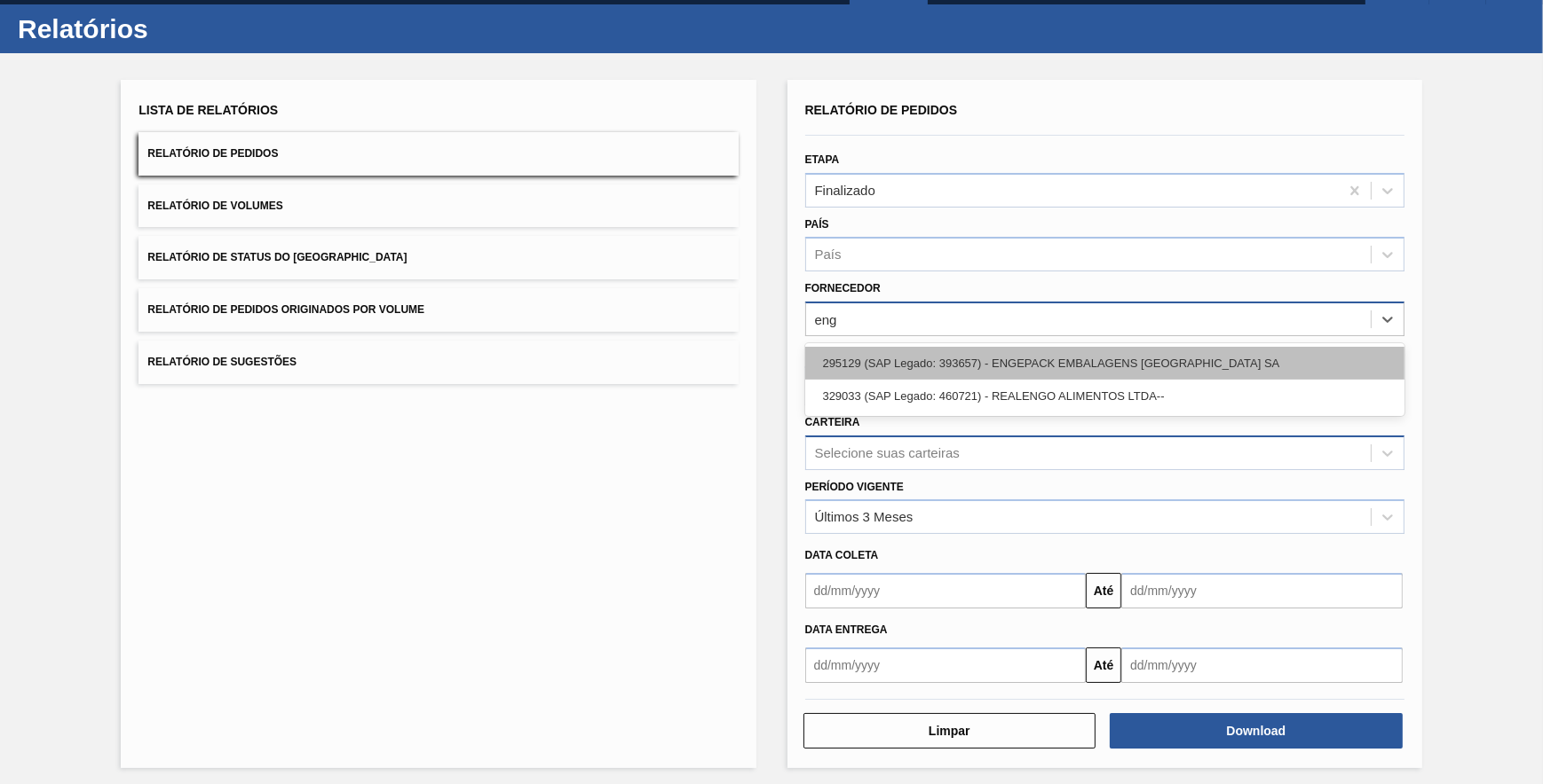
click at [1000, 354] on div "295129 (SAP Legado: 393657) - ENGEPACK EMBALAGENS SAO PAULO SA" at bounding box center [1105, 363] width 599 height 33
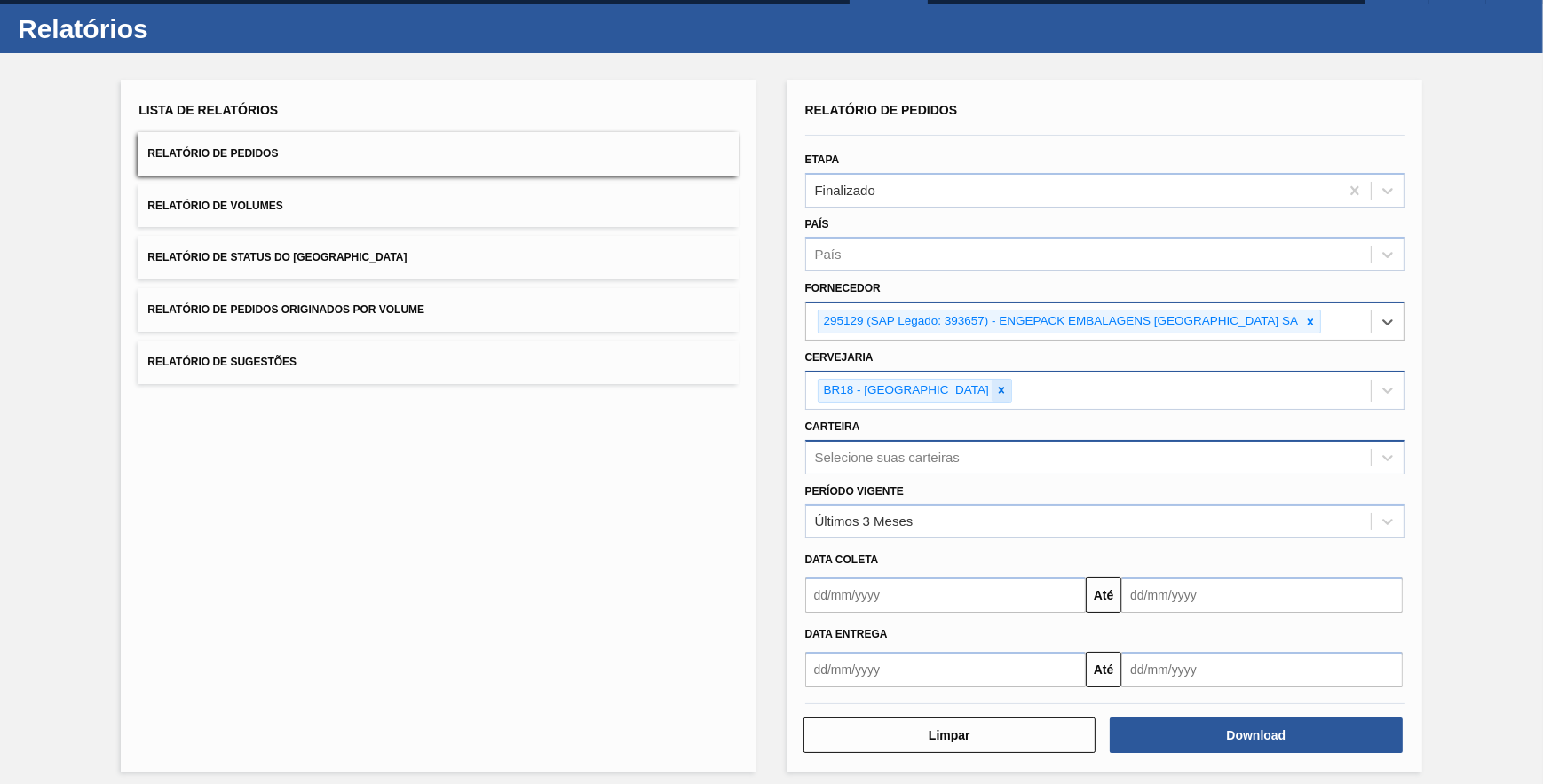
click at [995, 391] on icon at bounding box center [1001, 390] width 12 height 12
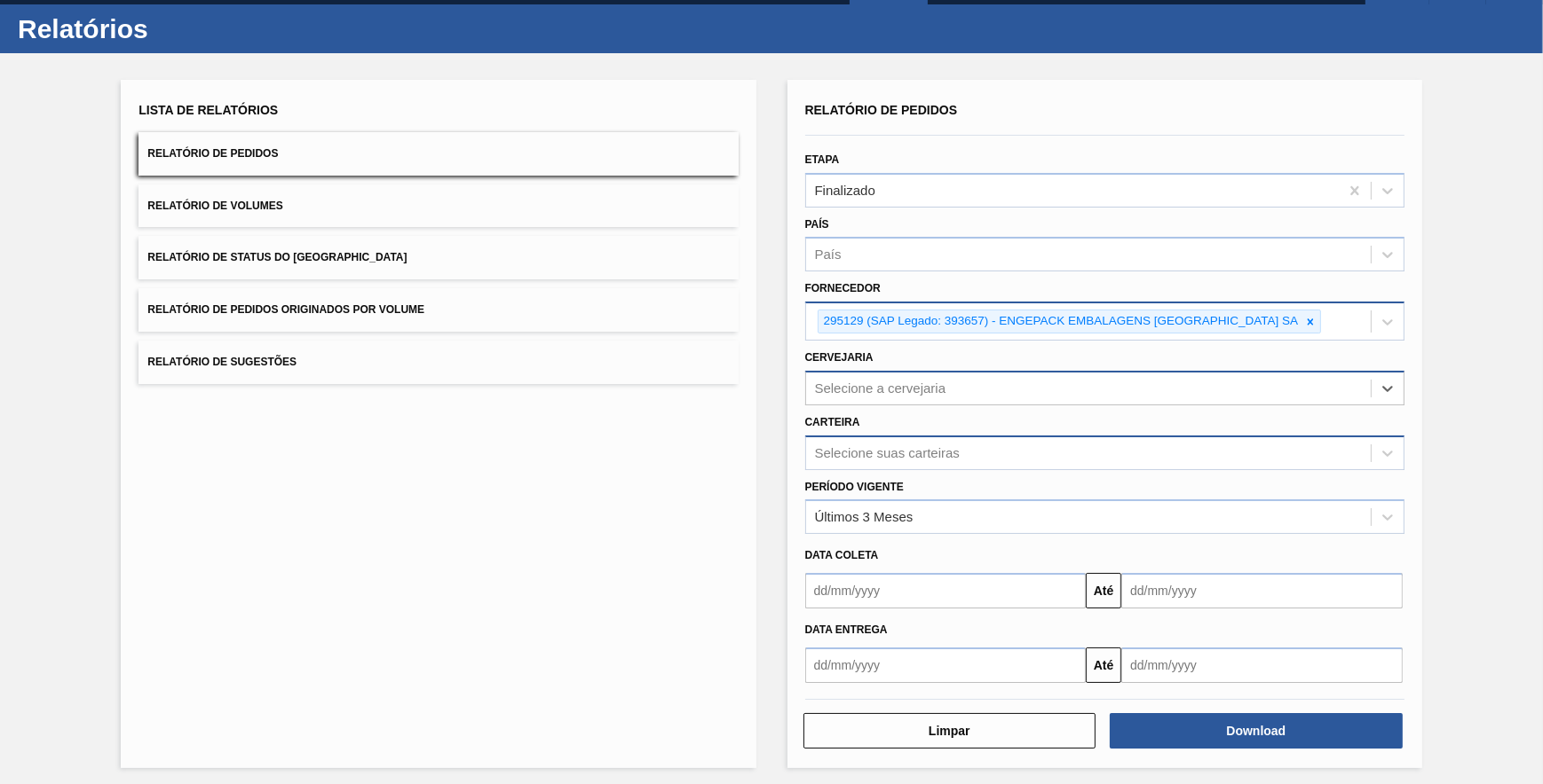
click at [942, 391] on div "Selecione a cervejaria" at bounding box center [880, 388] width 132 height 15
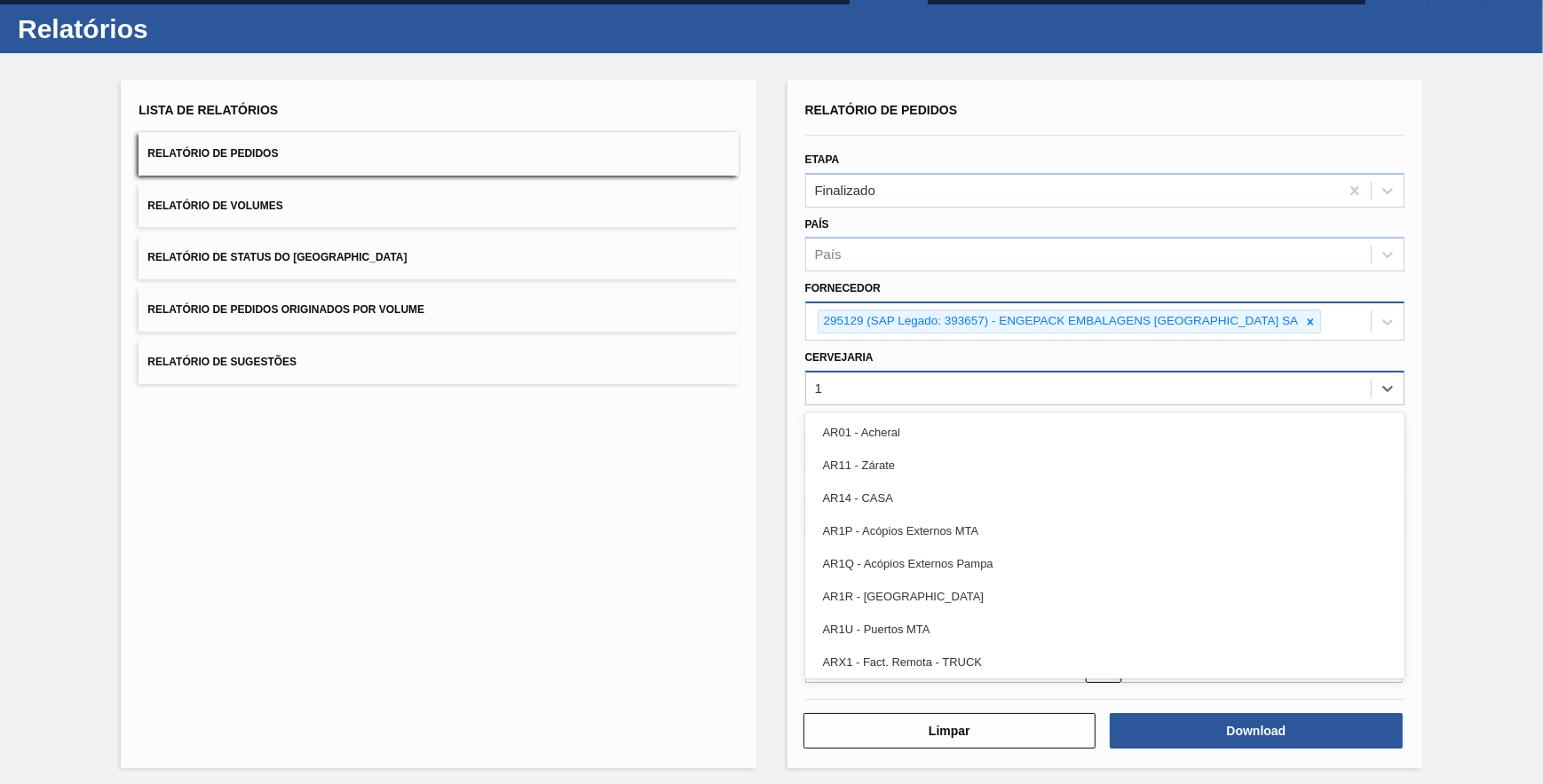
type input "15"
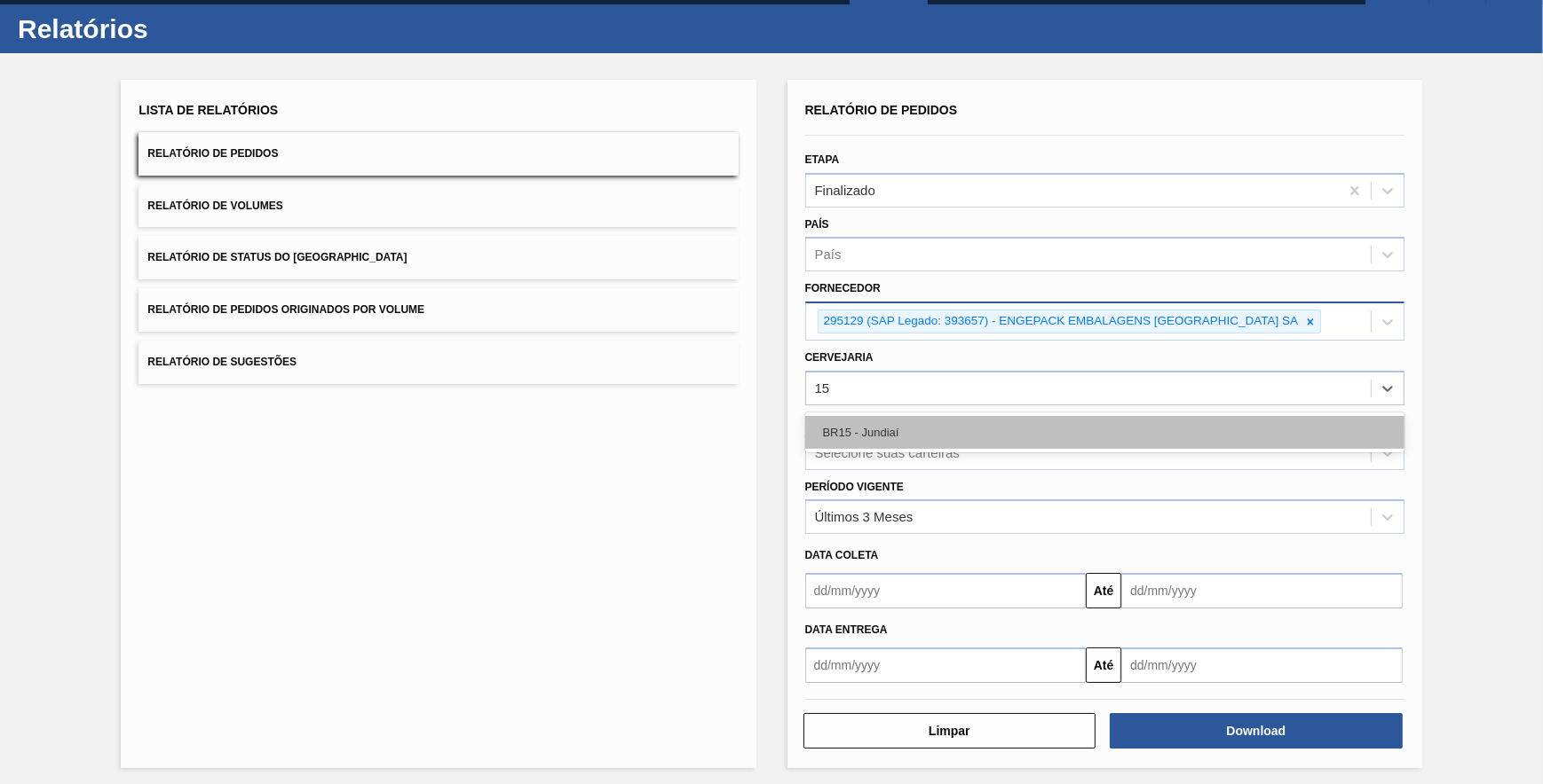
click at [938, 434] on div "BR15 - Jundiaí" at bounding box center [1105, 432] width 599 height 33
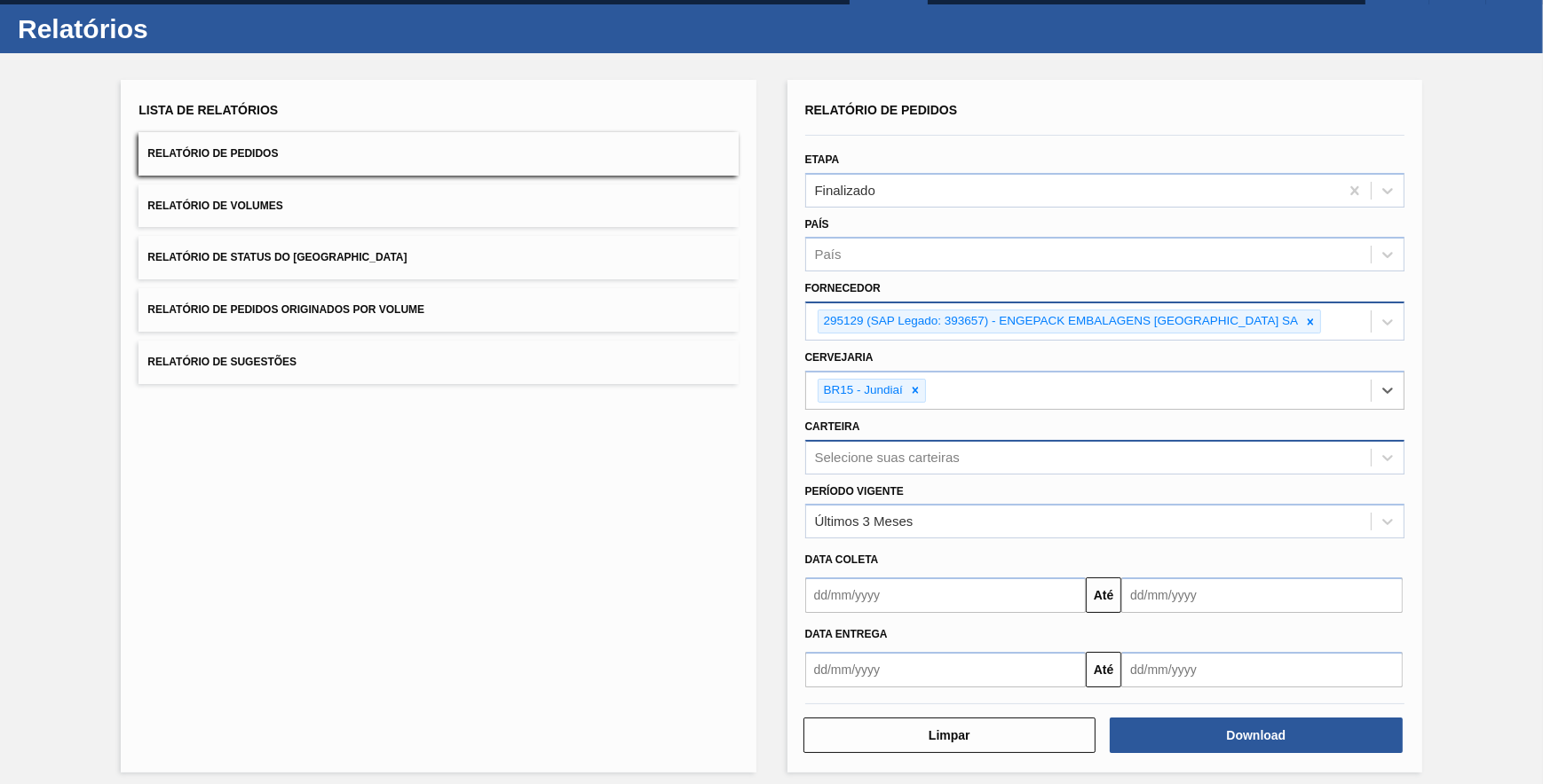
click at [931, 455] on div "Selecione suas carteiras" at bounding box center [887, 457] width 145 height 15
type input "preforma"
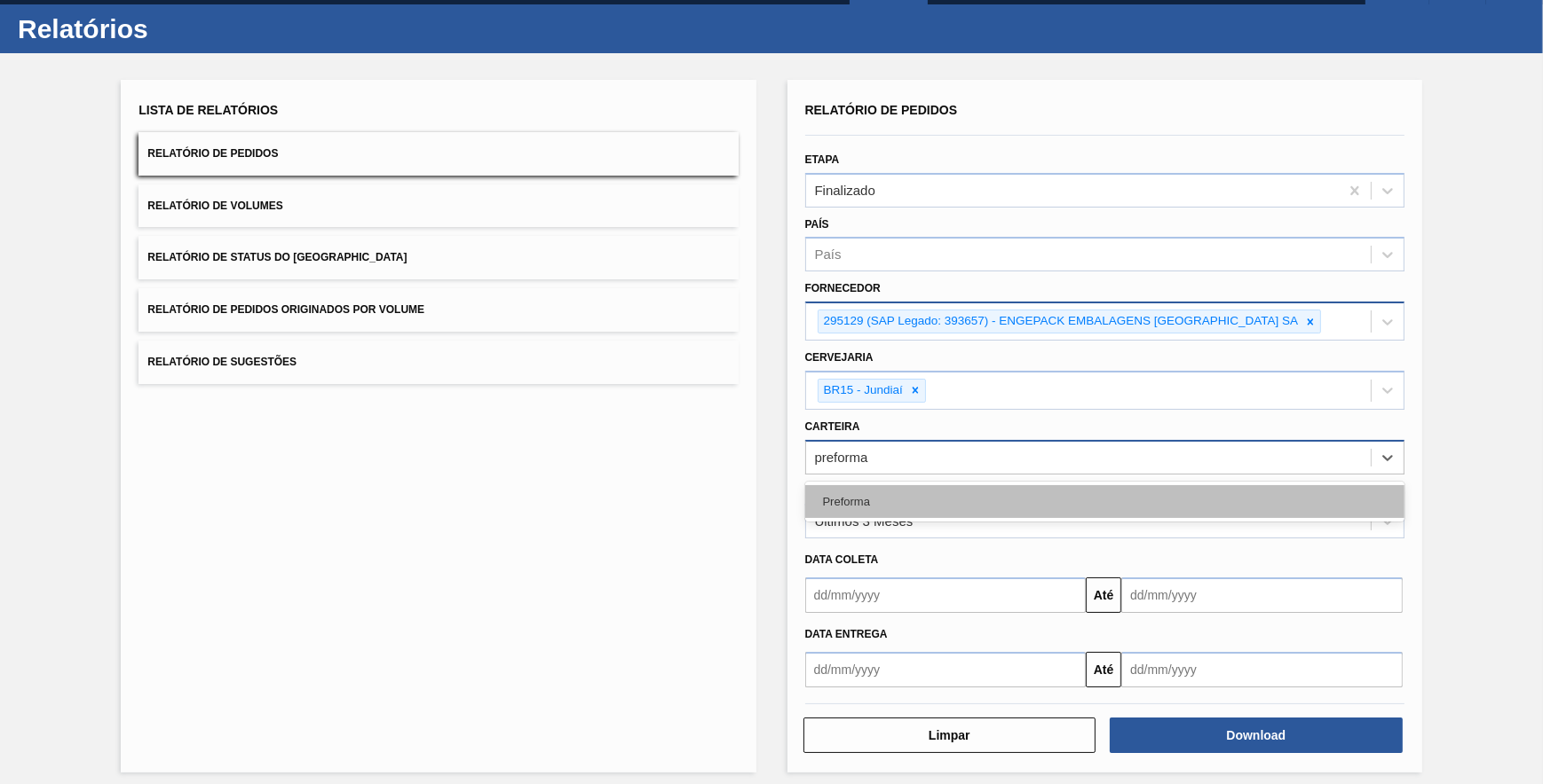
click at [905, 490] on div "Preforma" at bounding box center [1105, 502] width 599 height 33
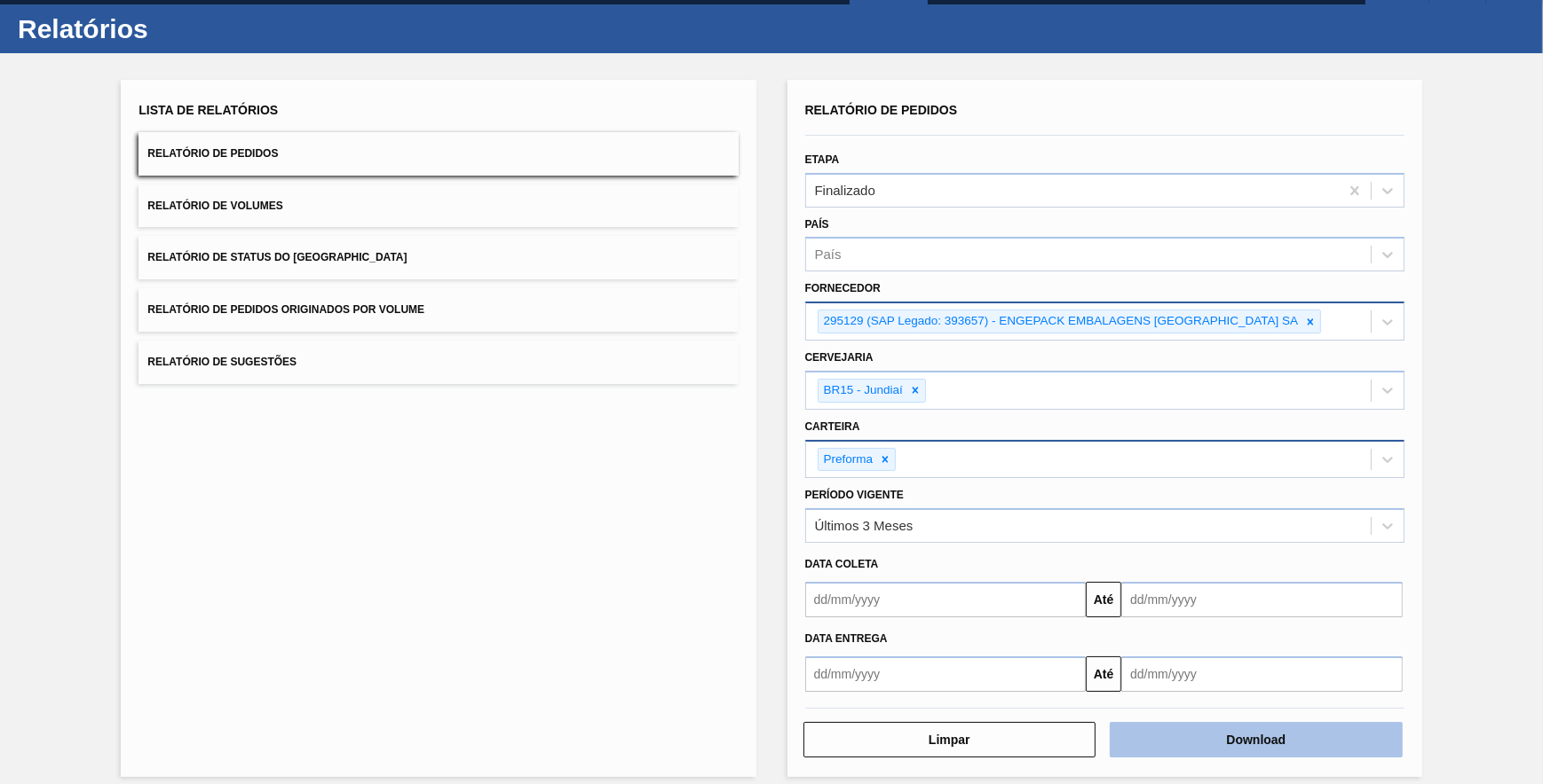
click at [1168, 745] on button "Download" at bounding box center [1256, 740] width 293 height 36
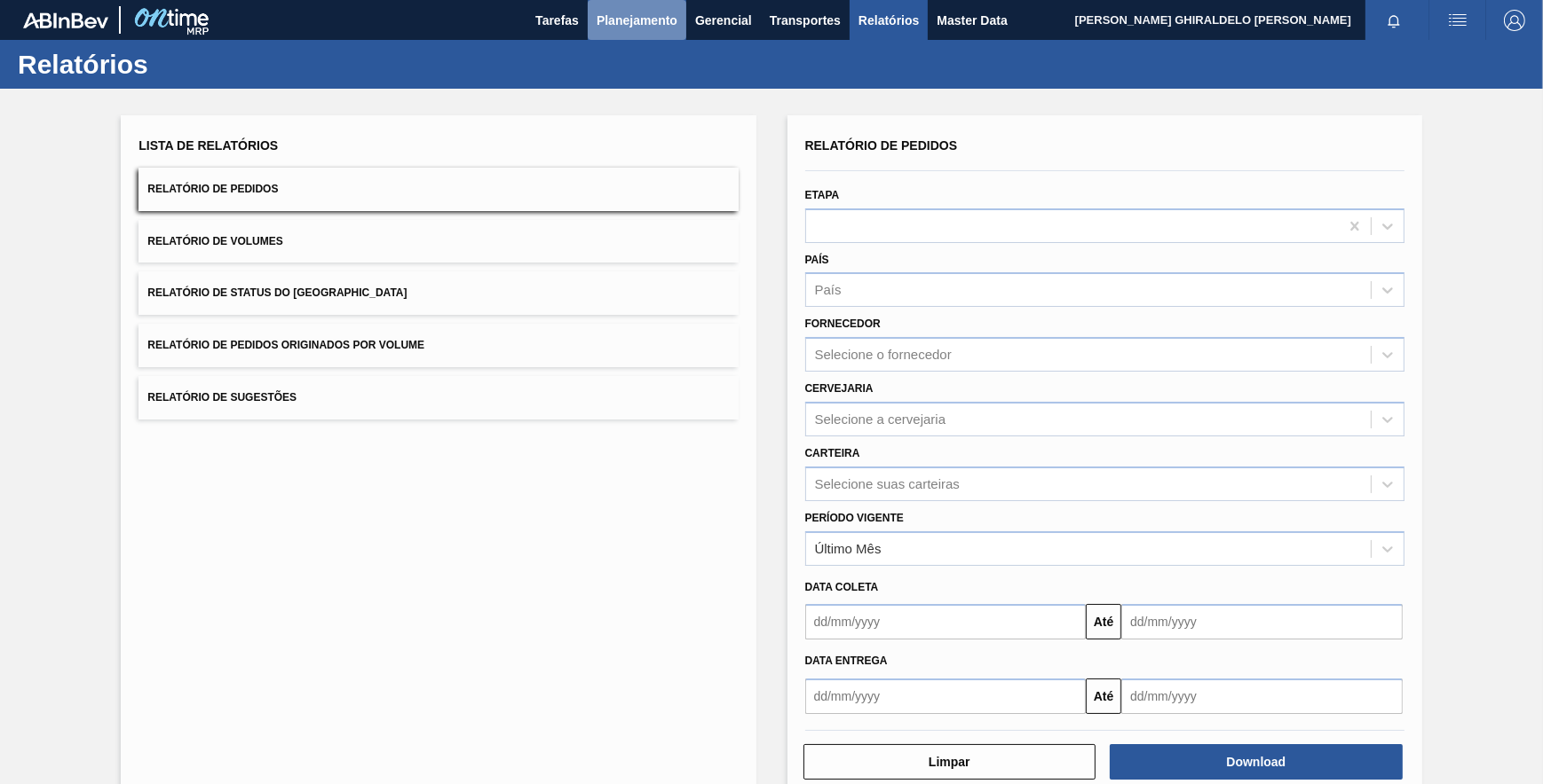
click at [644, 22] on span "Planejamento" at bounding box center [637, 20] width 81 height 21
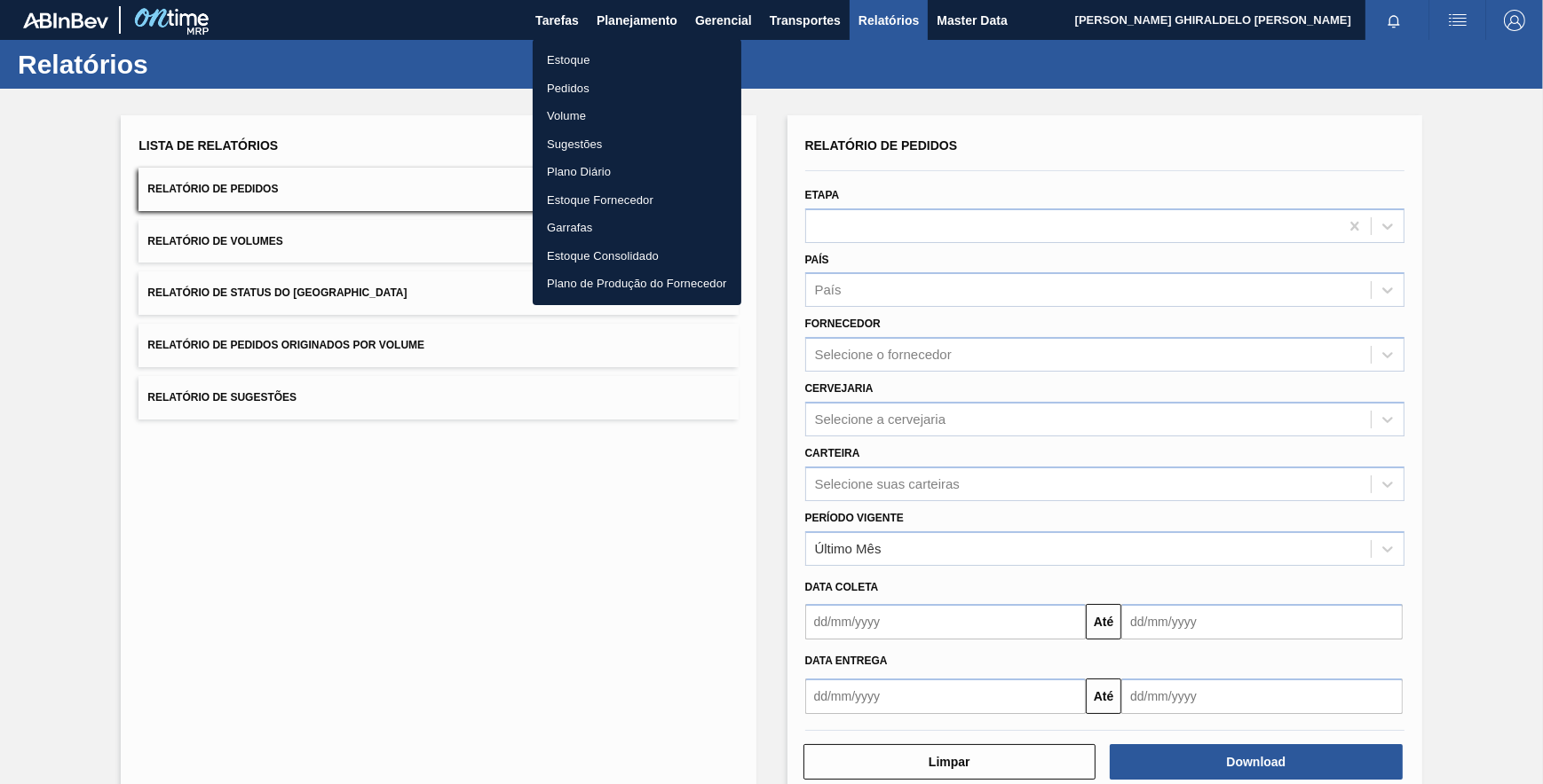
click at [725, 17] on div at bounding box center [772, 392] width 1543 height 784
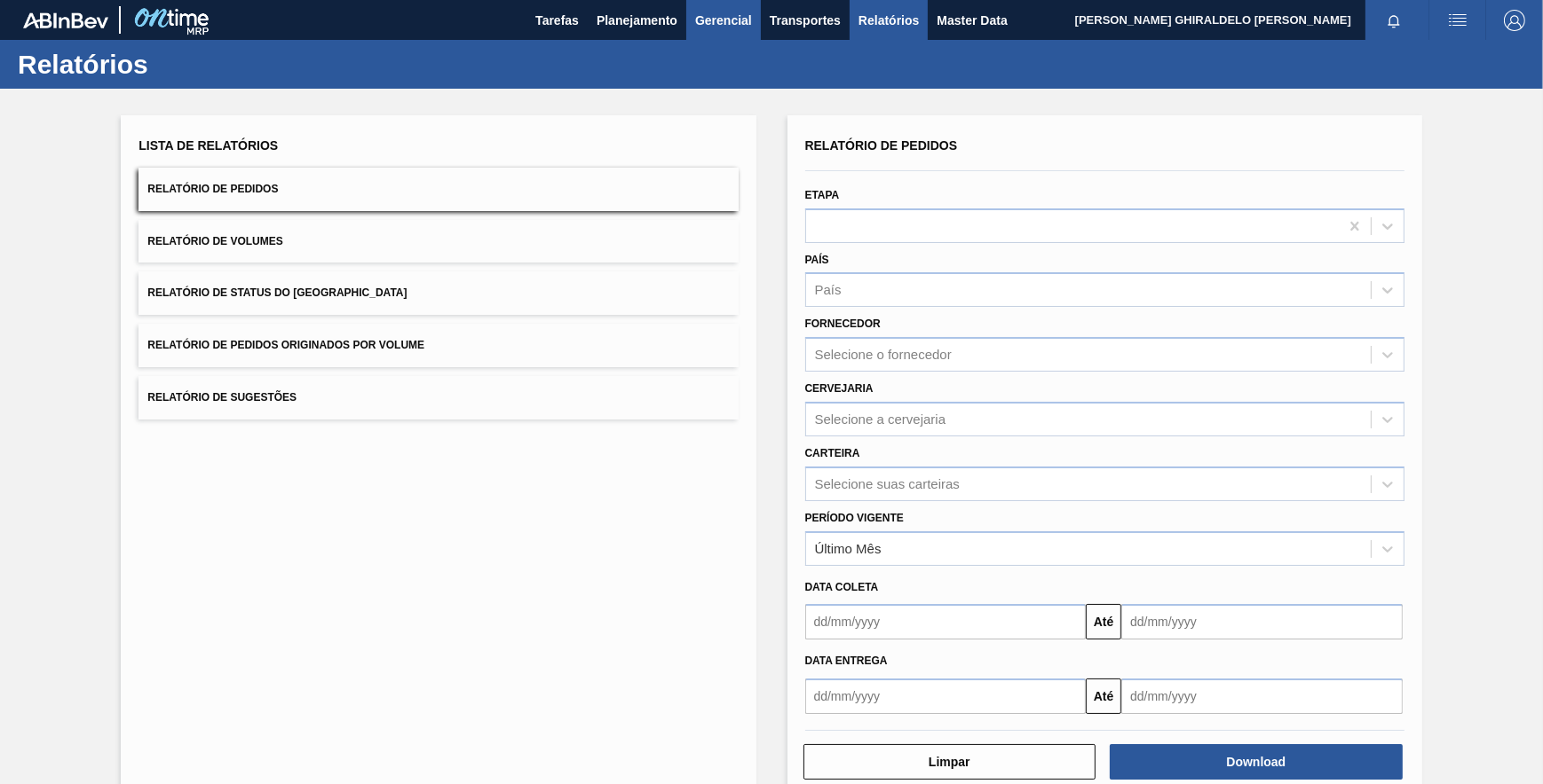
click at [727, 17] on span "Gerencial" at bounding box center [724, 20] width 57 height 21
click at [672, 15] on div at bounding box center [772, 392] width 1543 height 784
click at [918, 537] on div "Último Mês" at bounding box center [1088, 548] width 564 height 26
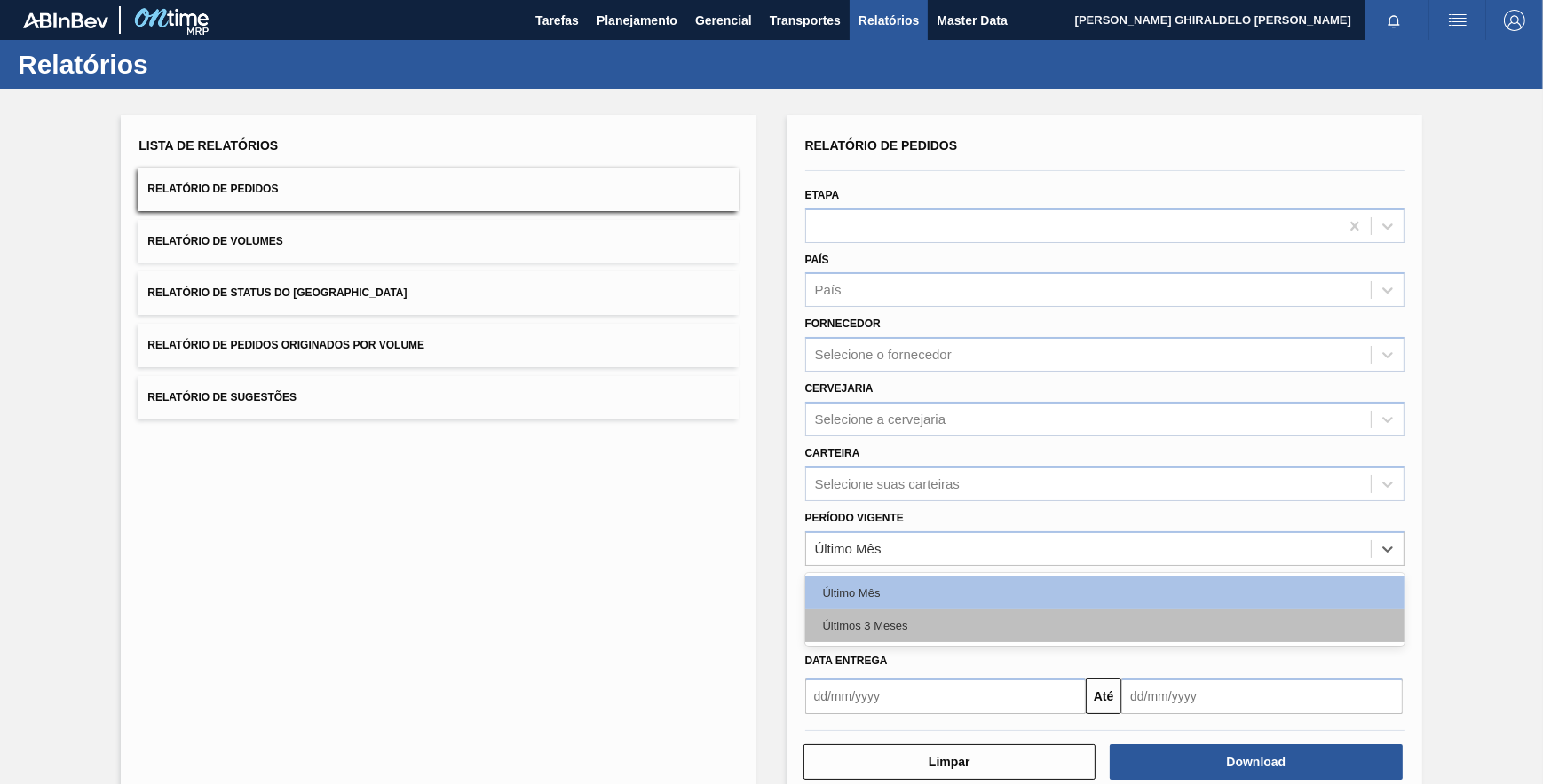
click at [908, 620] on div "Últimos 3 Meses" at bounding box center [1105, 626] width 599 height 33
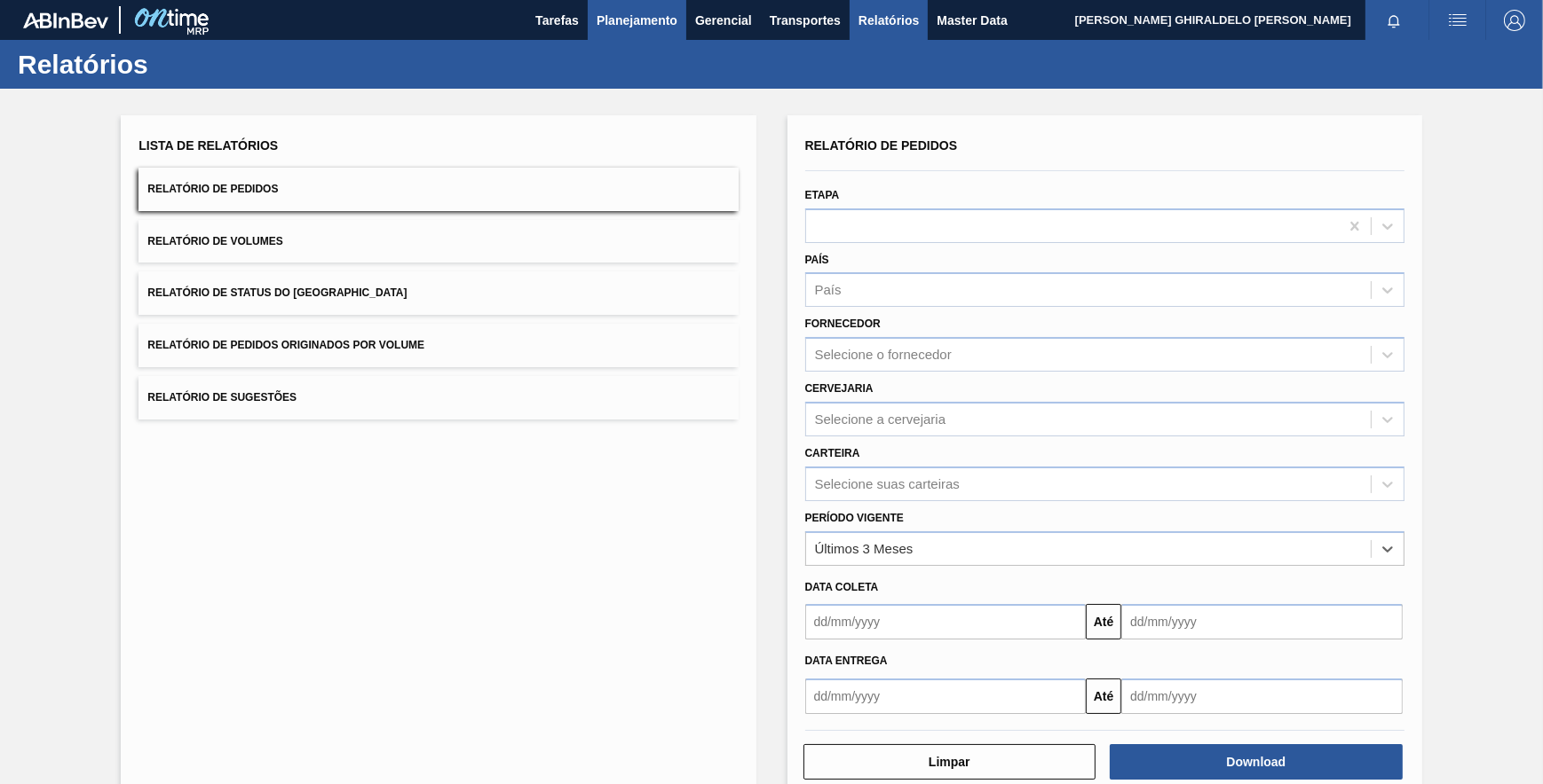
click at [641, 15] on span "Planejamento" at bounding box center [637, 20] width 81 height 21
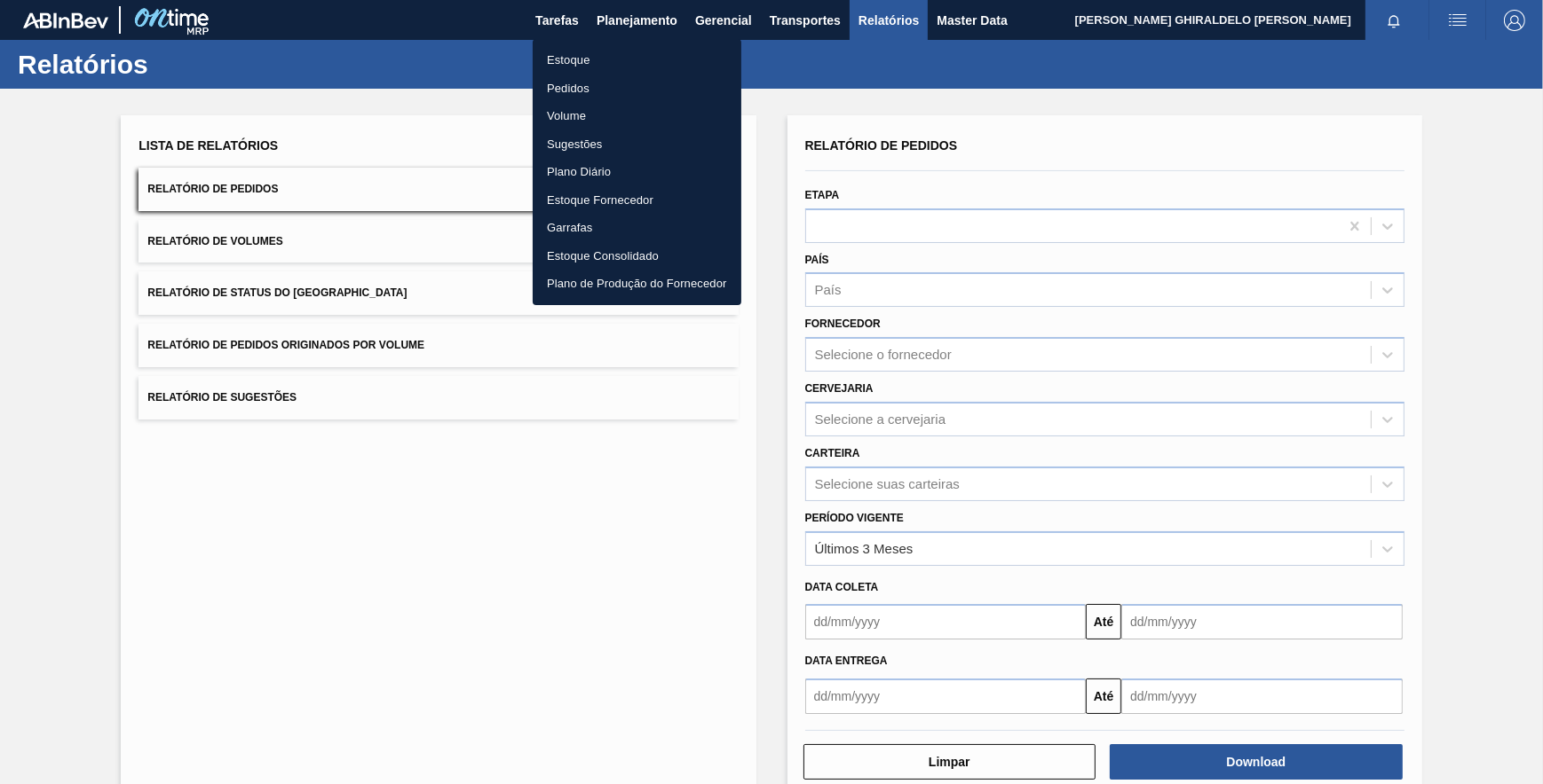
click at [575, 81] on li "Pedidos" at bounding box center [637, 88] width 209 height 29
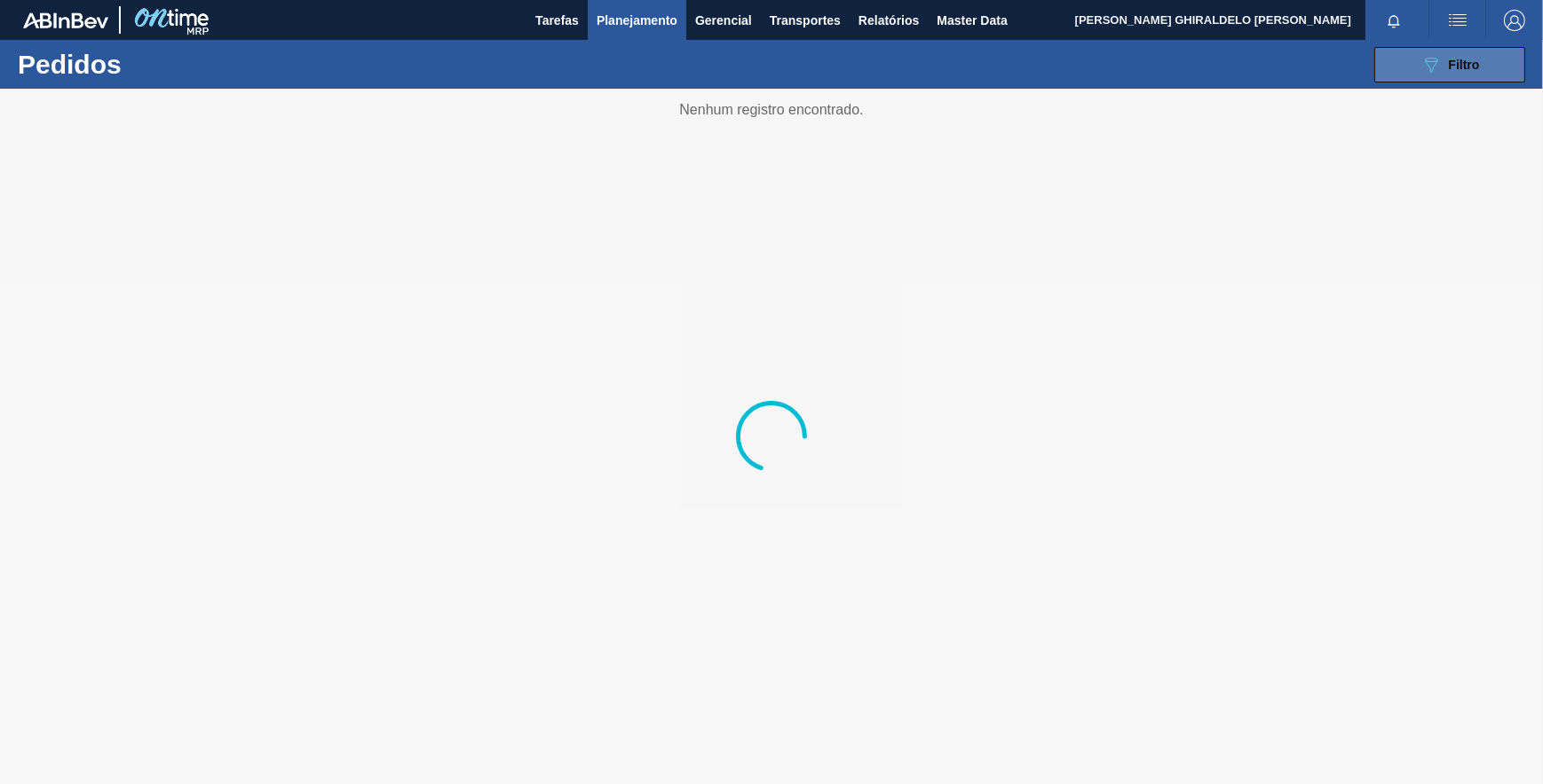
drag, startPoint x: 1400, startPoint y: 76, endPoint x: 1398, endPoint y: 86, distance: 10.2
click at [1400, 76] on button "089F7B8B-B2A5-4AFE-B5C0-19BA573D28AC Filtro" at bounding box center [1450, 64] width 151 height 36
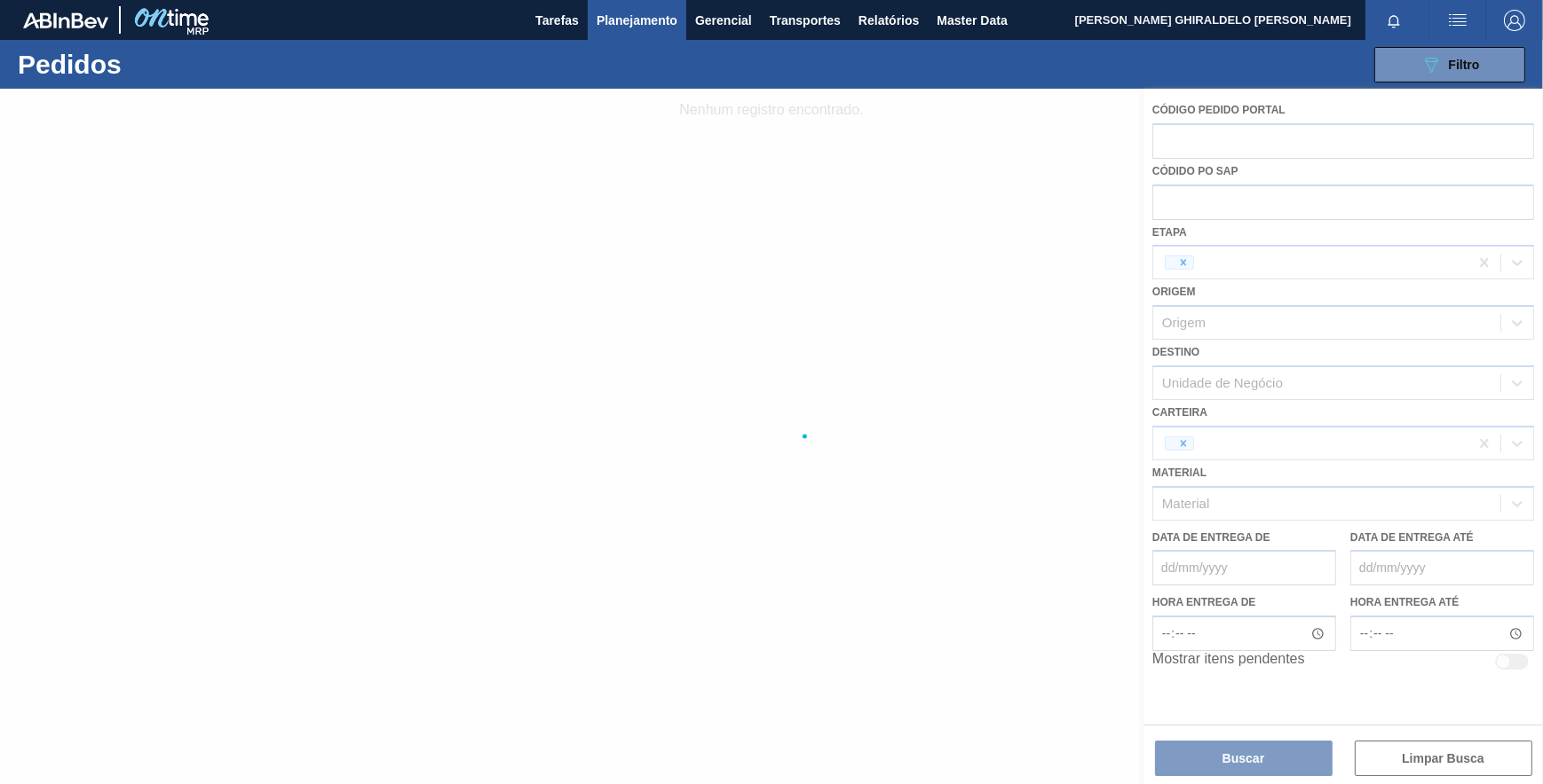
click at [1191, 265] on div at bounding box center [772, 436] width 1543 height 696
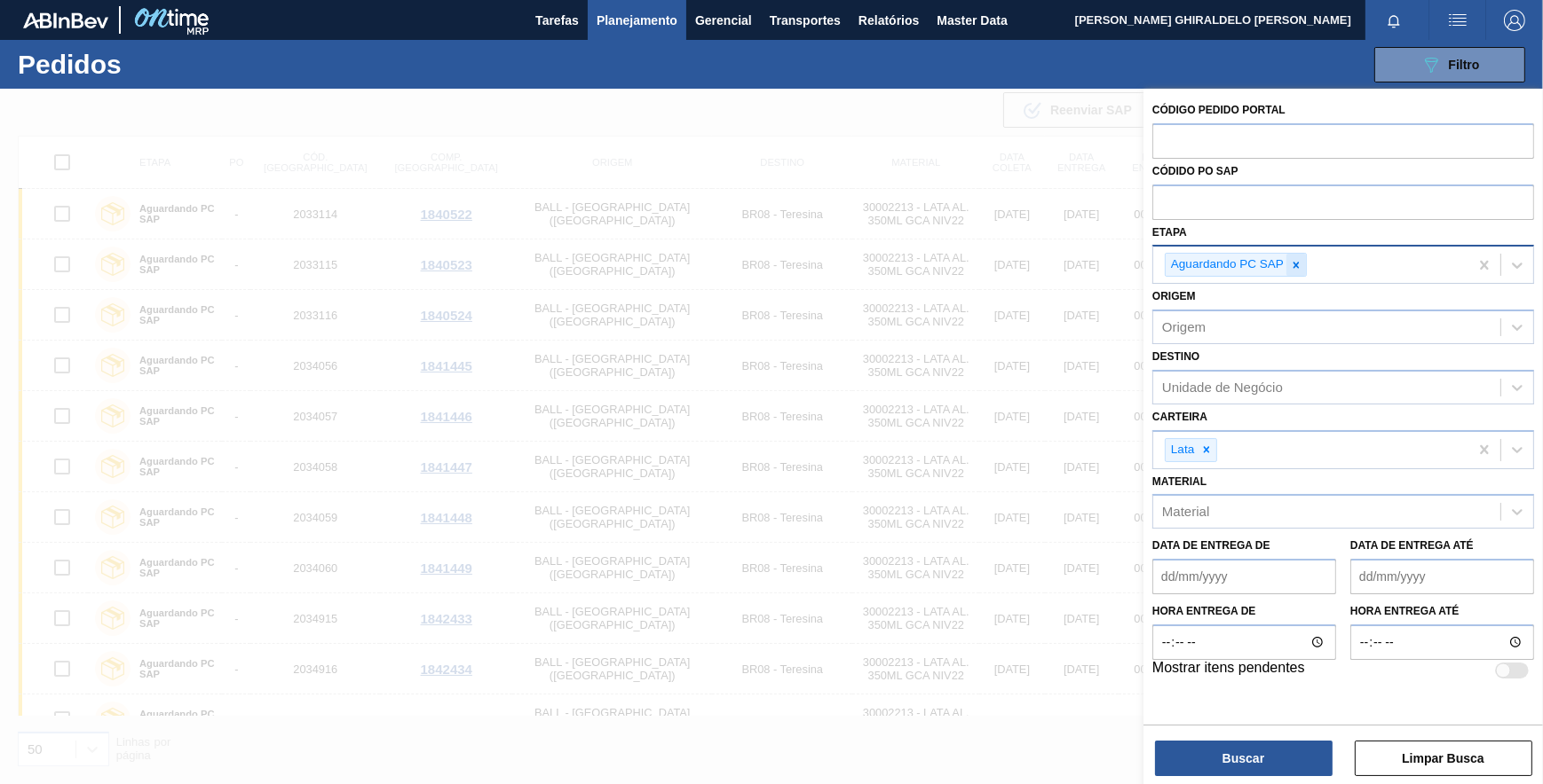
click at [1300, 265] on icon at bounding box center [1295, 265] width 12 height 12
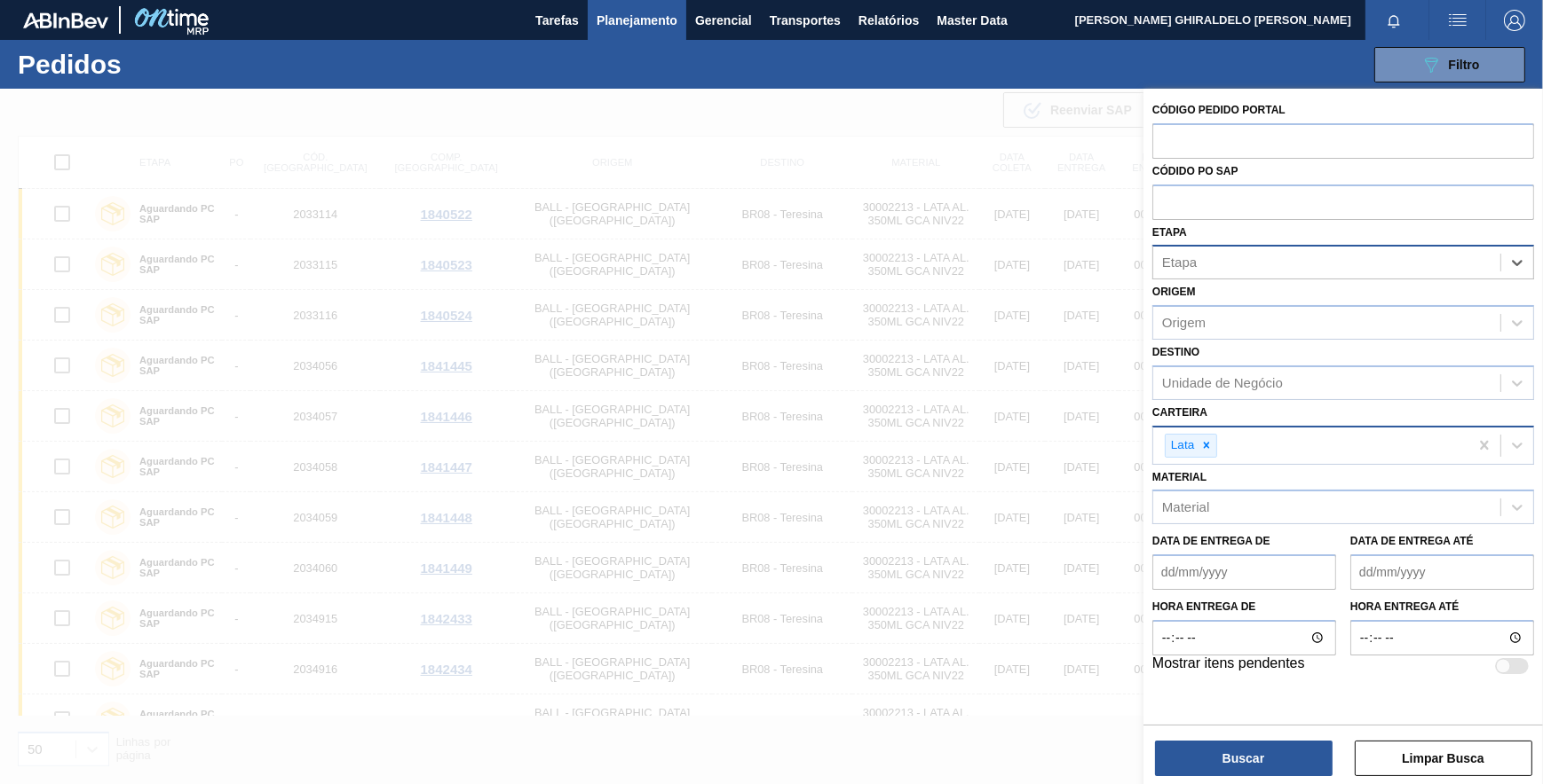
drag, startPoint x: 1211, startPoint y: 439, endPoint x: 1214, endPoint y: 430, distance: 9.5
click at [1214, 430] on div "Lata" at bounding box center [1311, 446] width 315 height 37
drag, startPoint x: 1202, startPoint y: 442, endPoint x: 1252, endPoint y: 294, distance: 156.2
click at [1203, 441] on icon at bounding box center [1206, 444] width 12 height 12
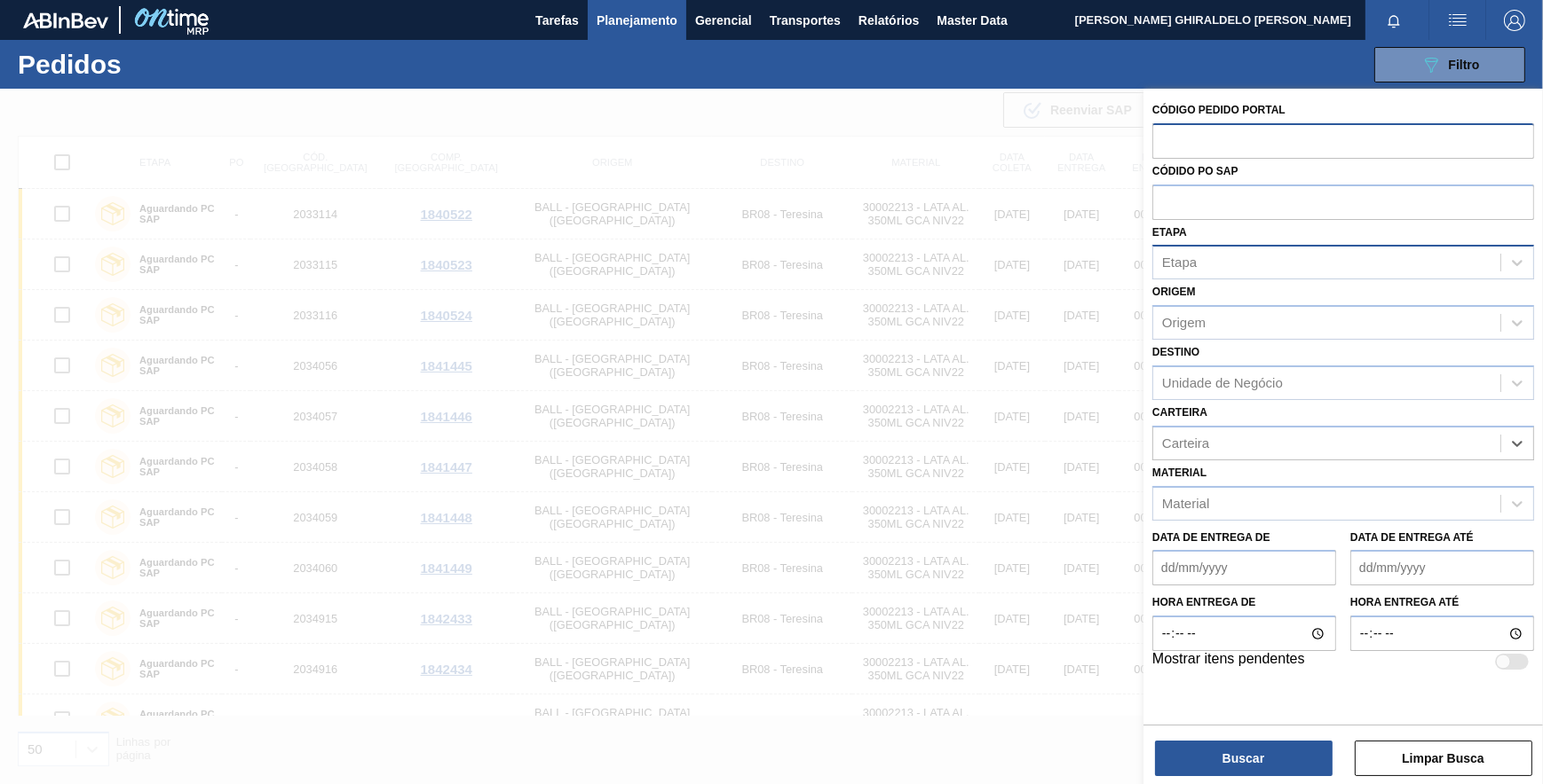
click at [1254, 149] on input "text" at bounding box center [1343, 140] width 382 height 34
type input "1"
type input "1924215"
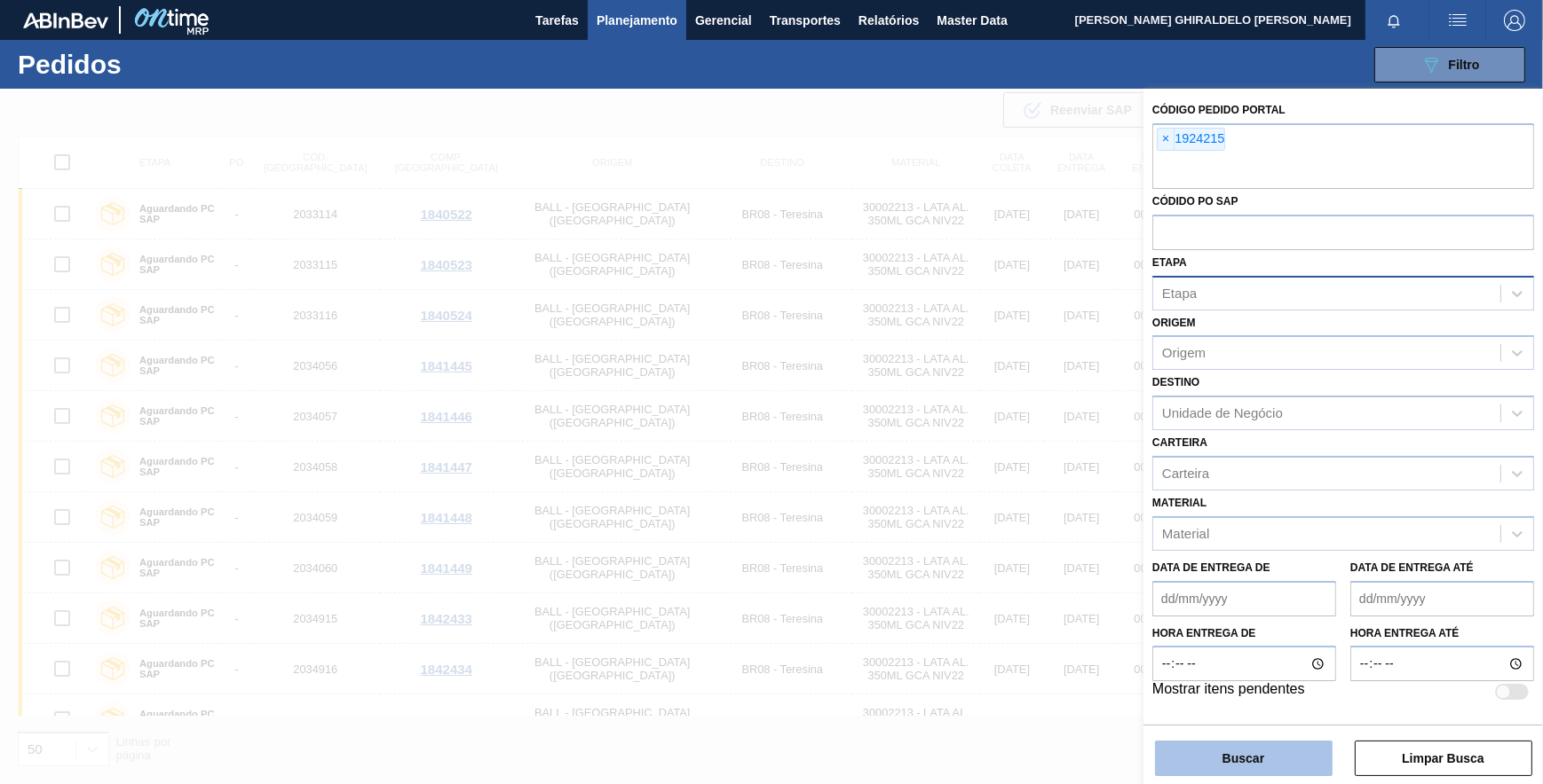
click at [1216, 751] on button "Buscar" at bounding box center [1243, 758] width 178 height 36
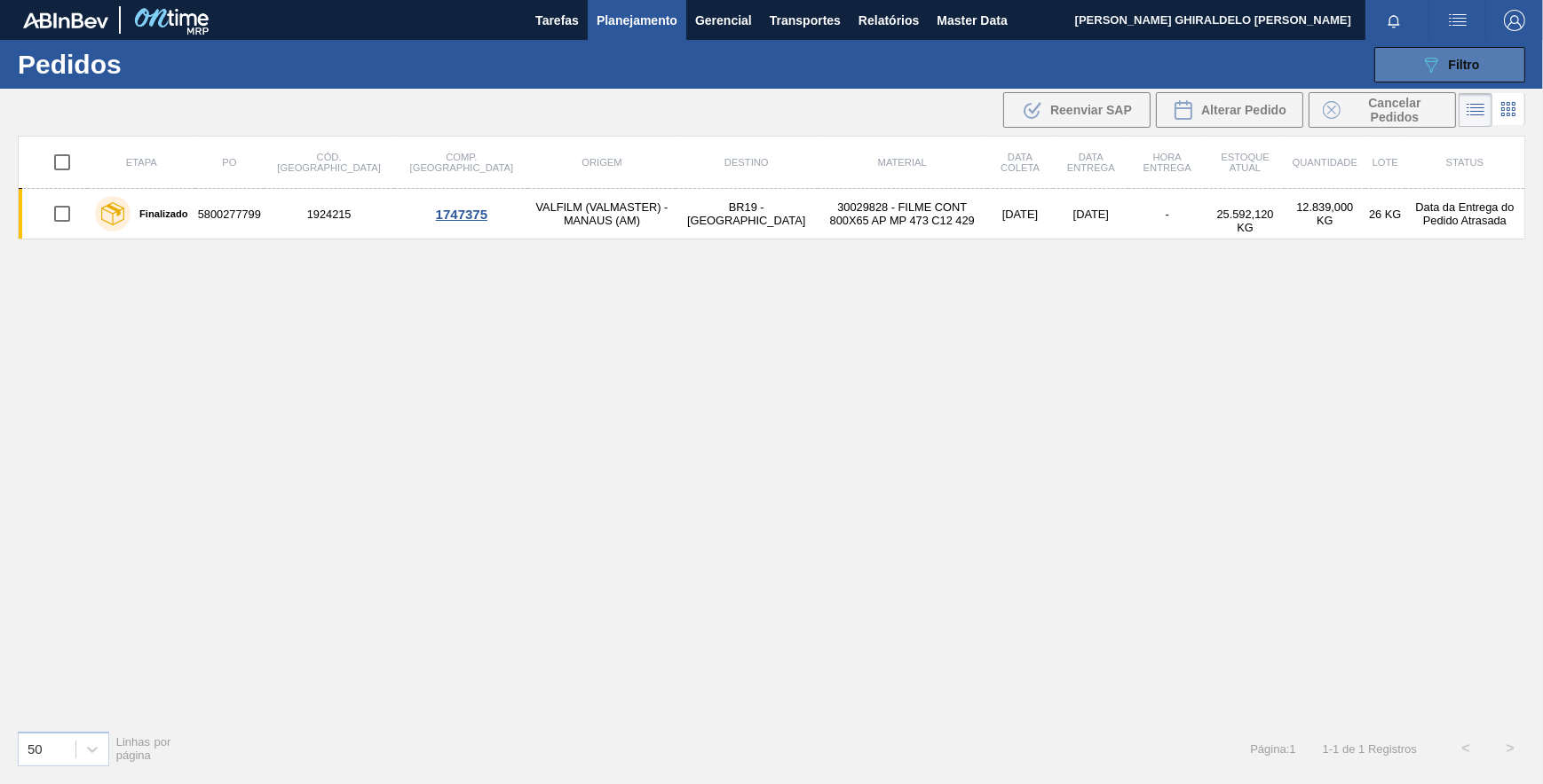
click at [1411, 79] on button "089F7B8B-B2A5-4AFE-B5C0-19BA573D28AC Filtro" at bounding box center [1450, 64] width 151 height 36
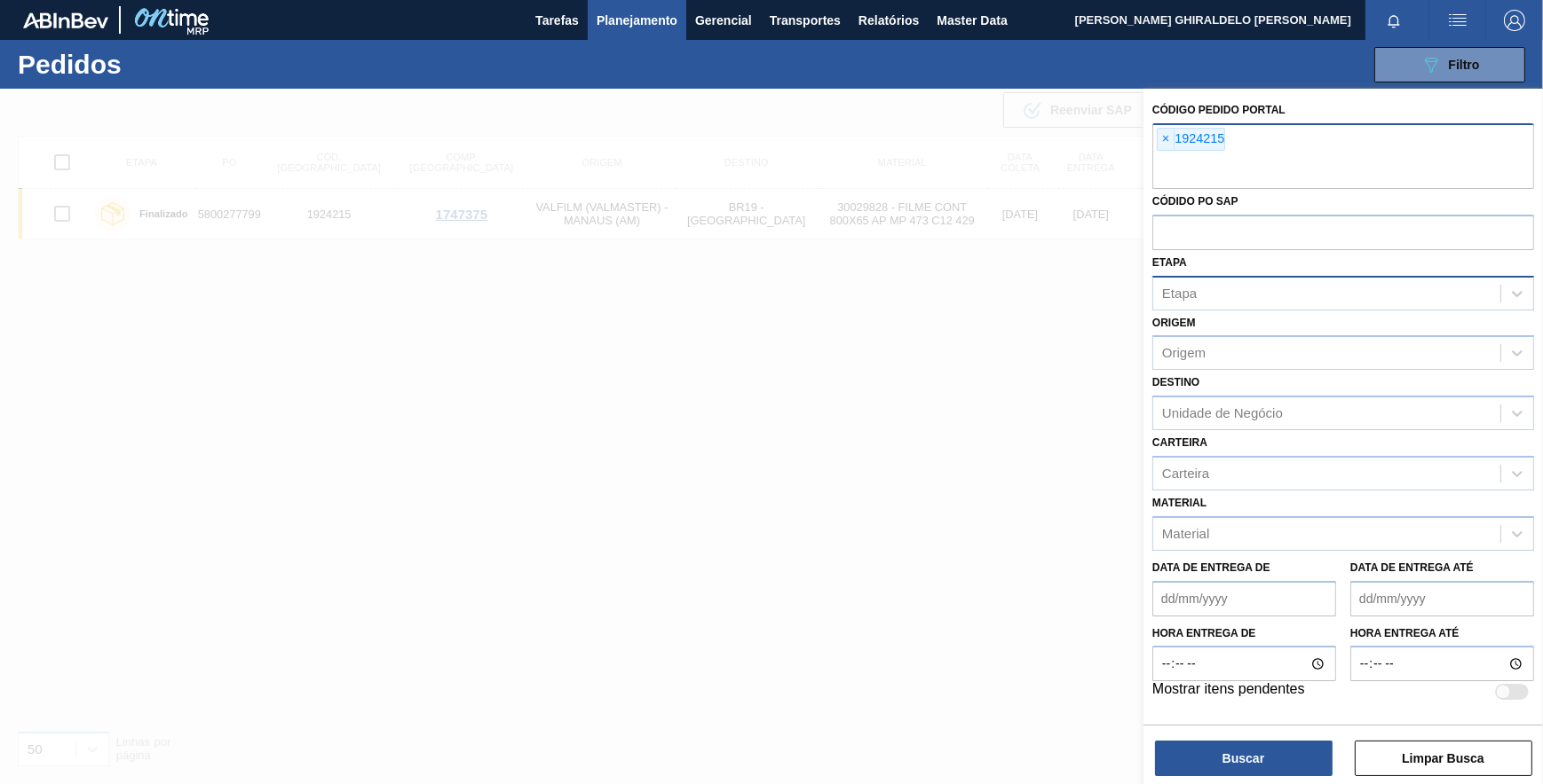
click at [1168, 134] on span "×" at bounding box center [1166, 139] width 17 height 21
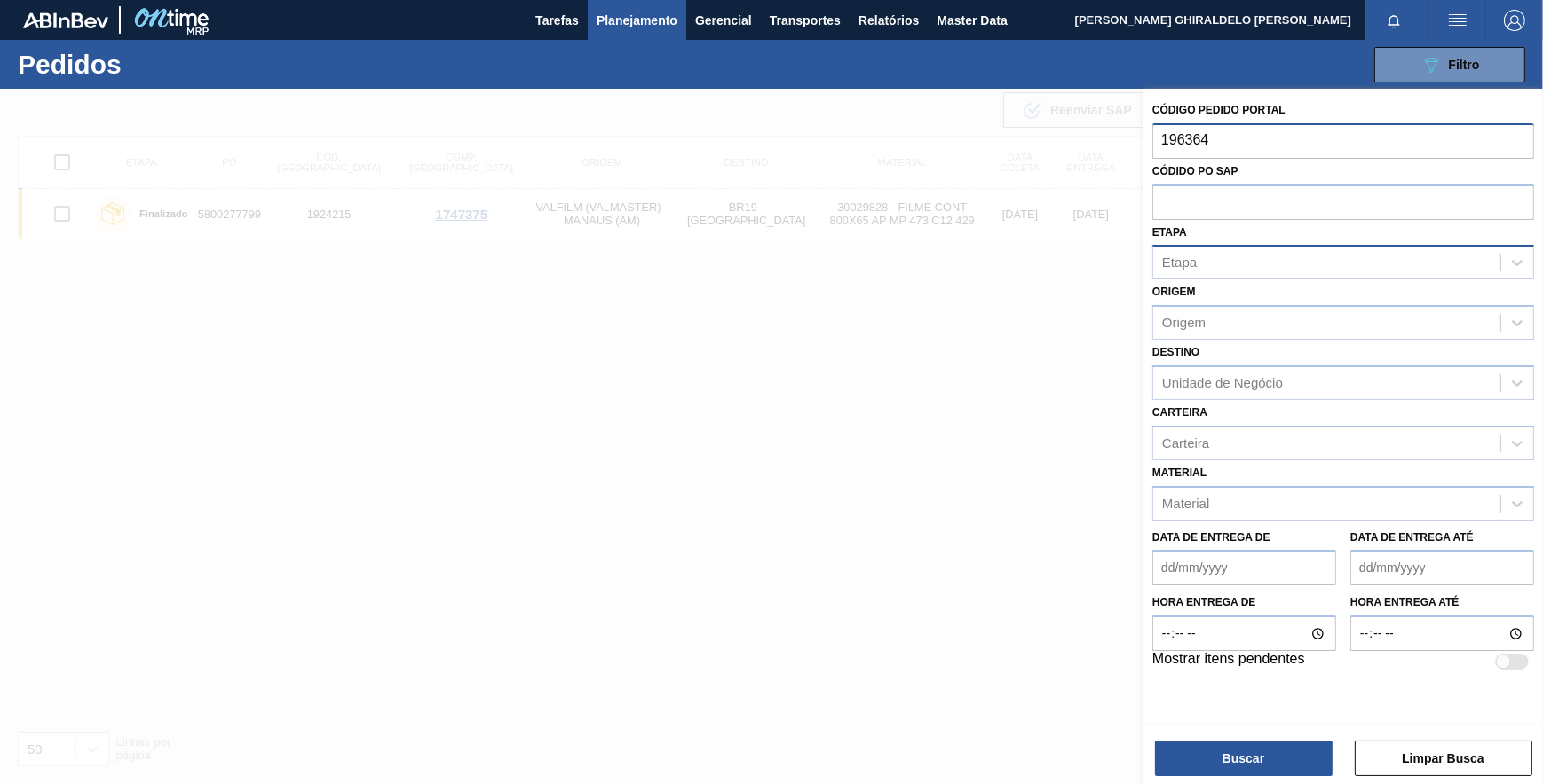
type input "1963646"
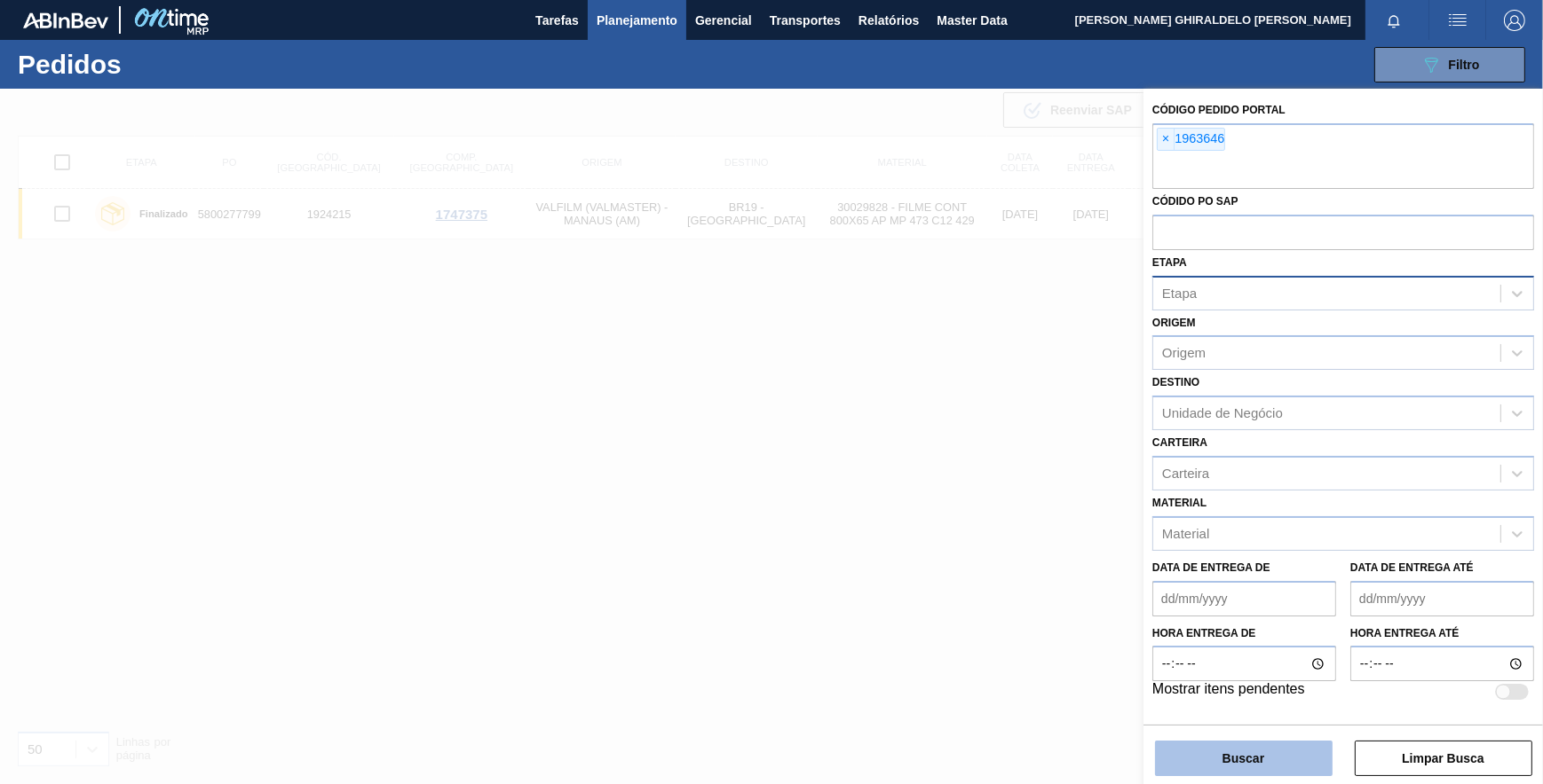
click at [1258, 749] on button "Buscar" at bounding box center [1243, 758] width 178 height 36
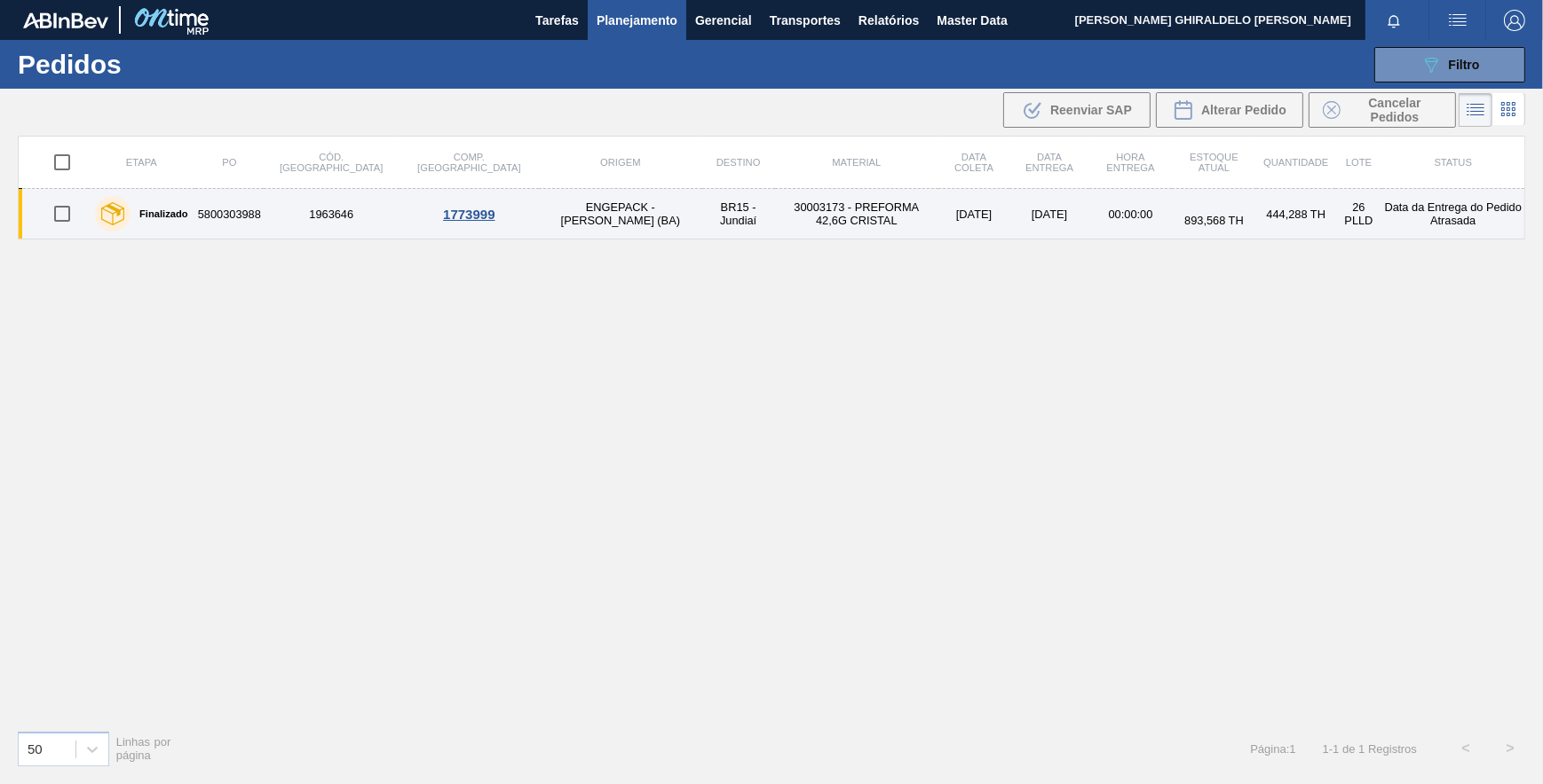
click at [539, 213] on td "ENGEPACK - [PERSON_NAME] (BA)" at bounding box center [620, 213] width 163 height 51
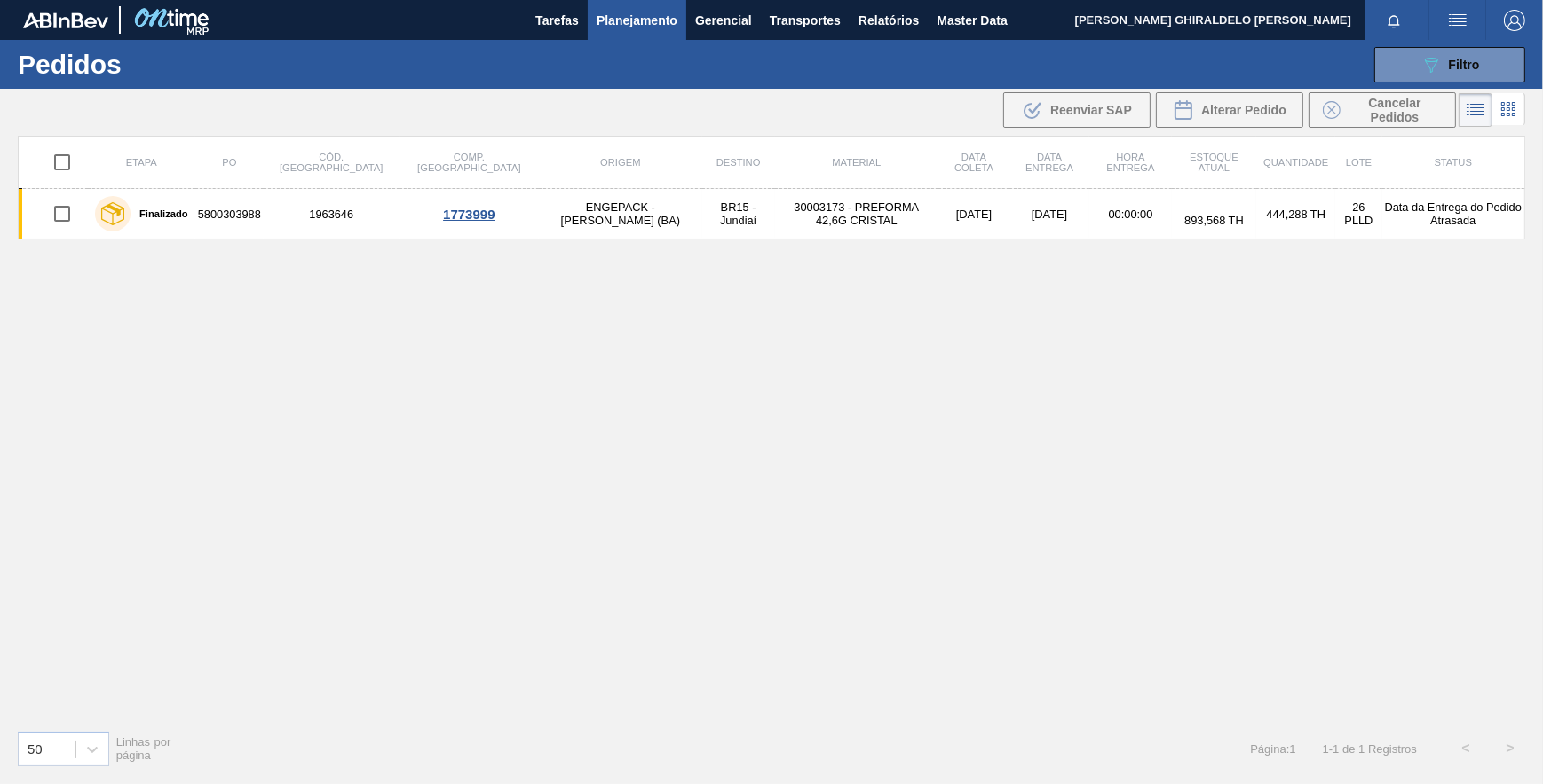
drag, startPoint x: 393, startPoint y: 213, endPoint x: 360, endPoint y: 269, distance: 65.0
click at [360, 269] on div "Etapa PO Cód. Pedido Comp. Carga Origem Destino Material Data [PERSON_NAME] Dat…" at bounding box center [771, 426] width 1507 height 581
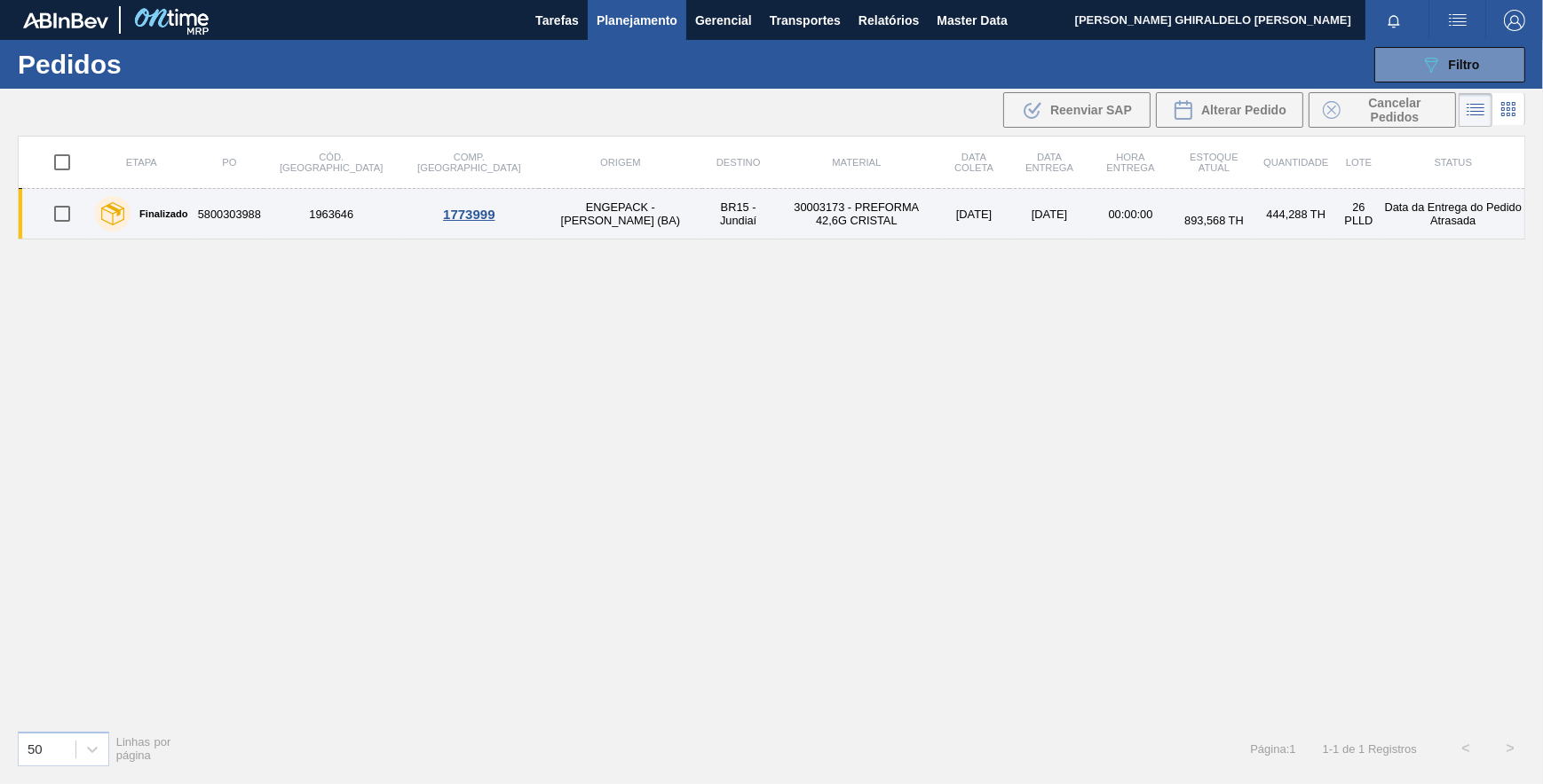
click at [402, 212] on div "1773999" at bounding box center [470, 214] width 134 height 15
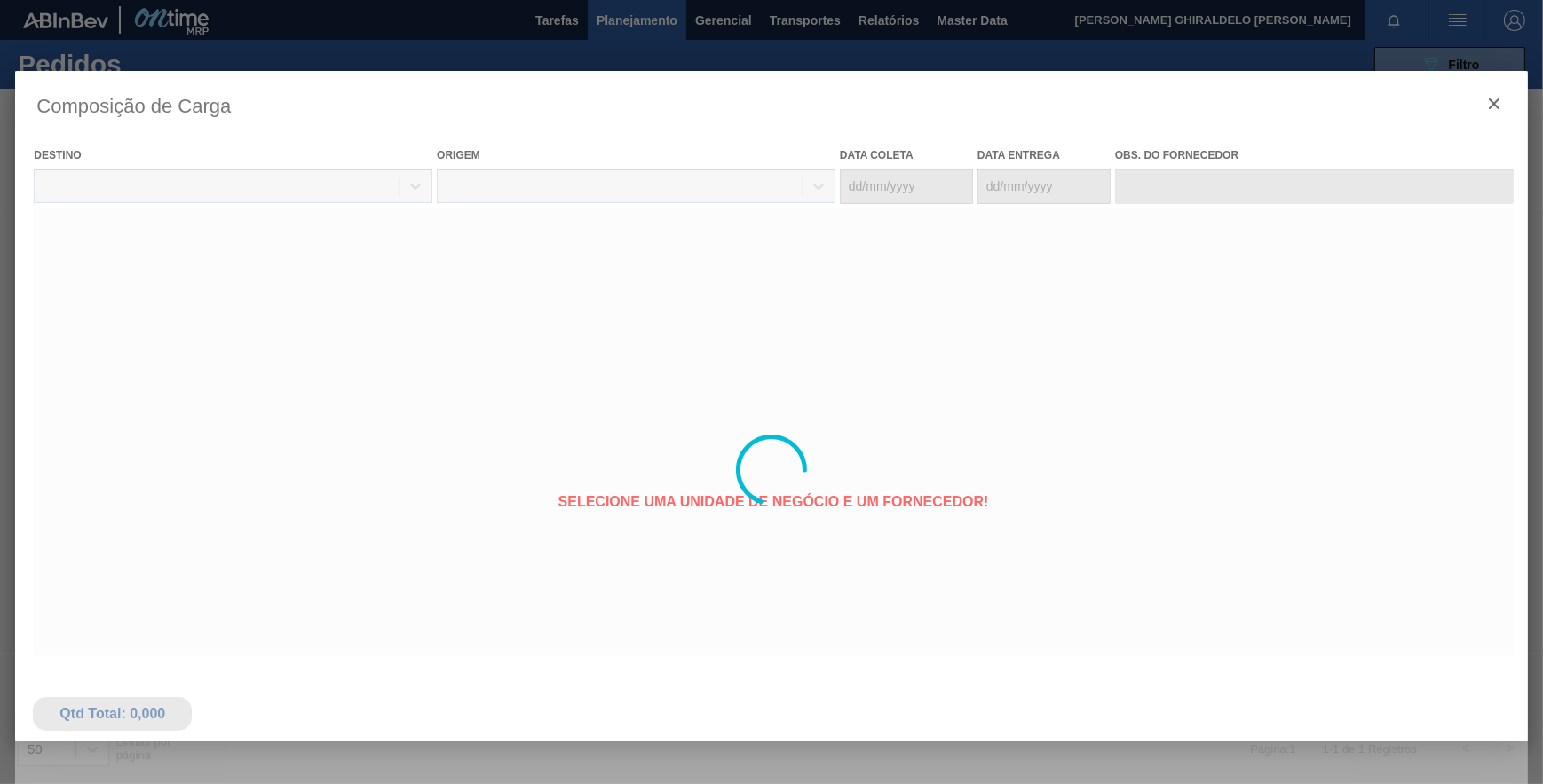
type coleta "[DATE]"
type entrega "[DATE]"
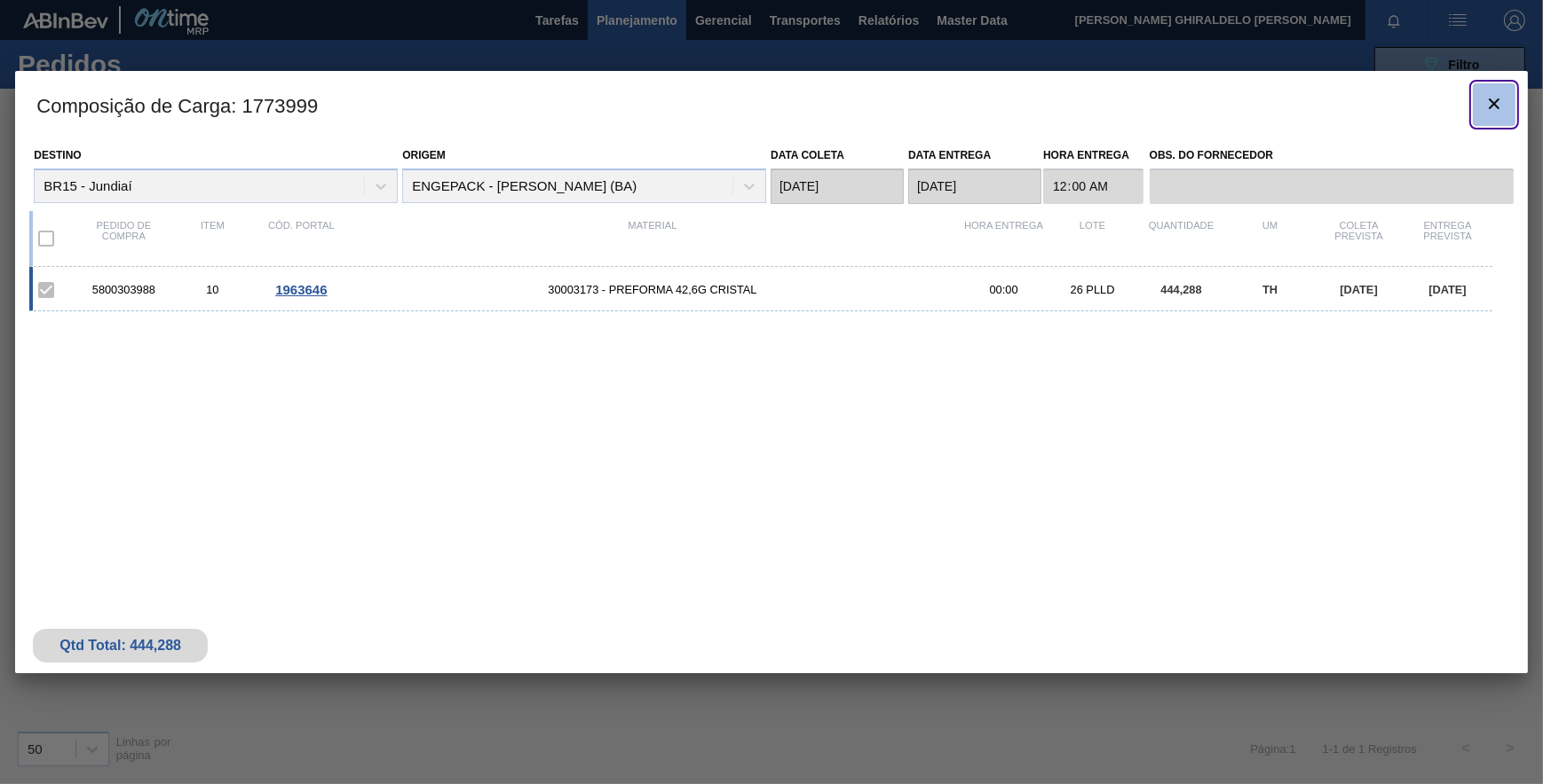
click at [1491, 109] on icon "botão de ícone" at bounding box center [1493, 103] width 21 height 21
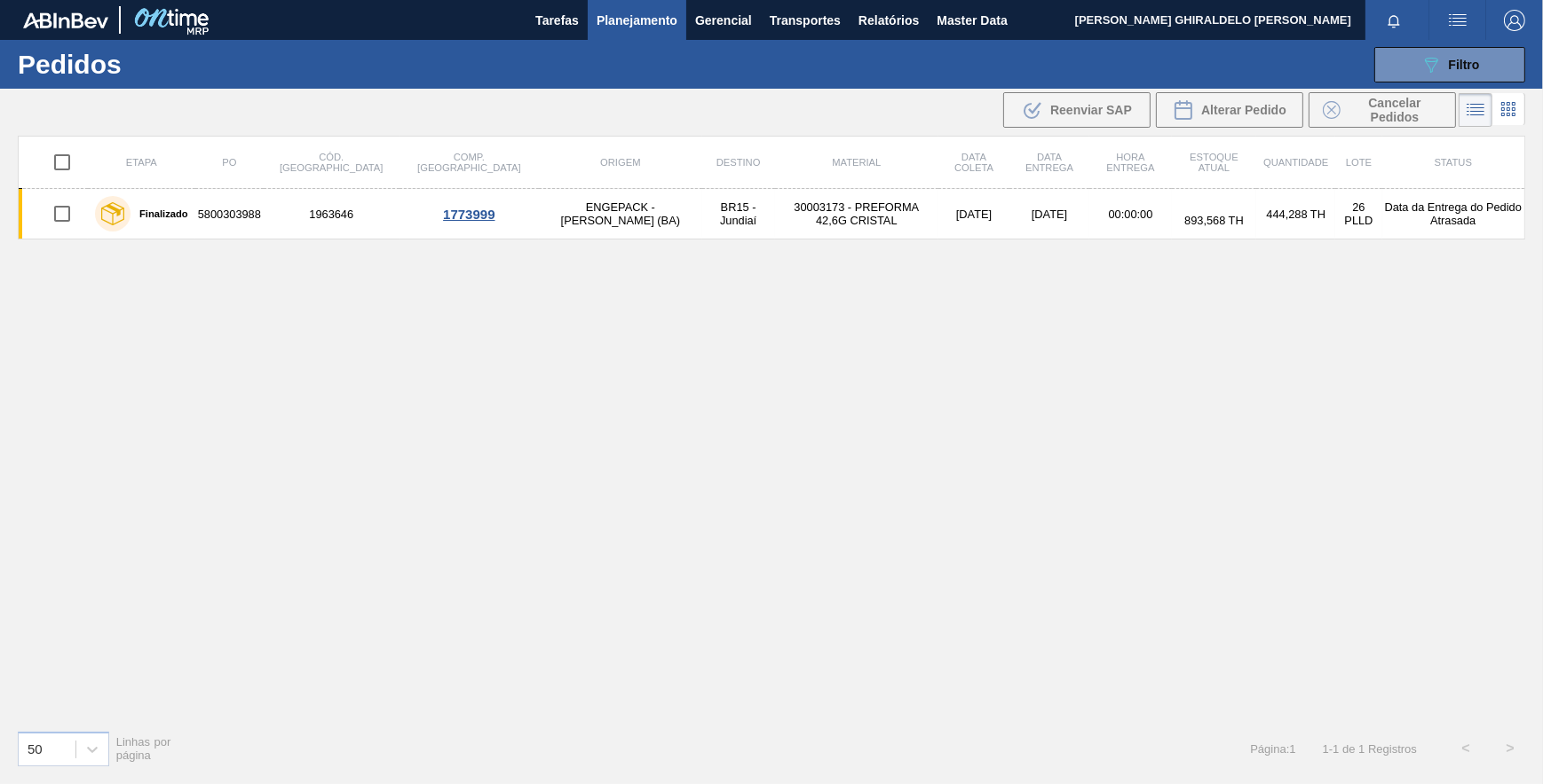
click at [1502, 111] on icon at bounding box center [1508, 109] width 21 height 21
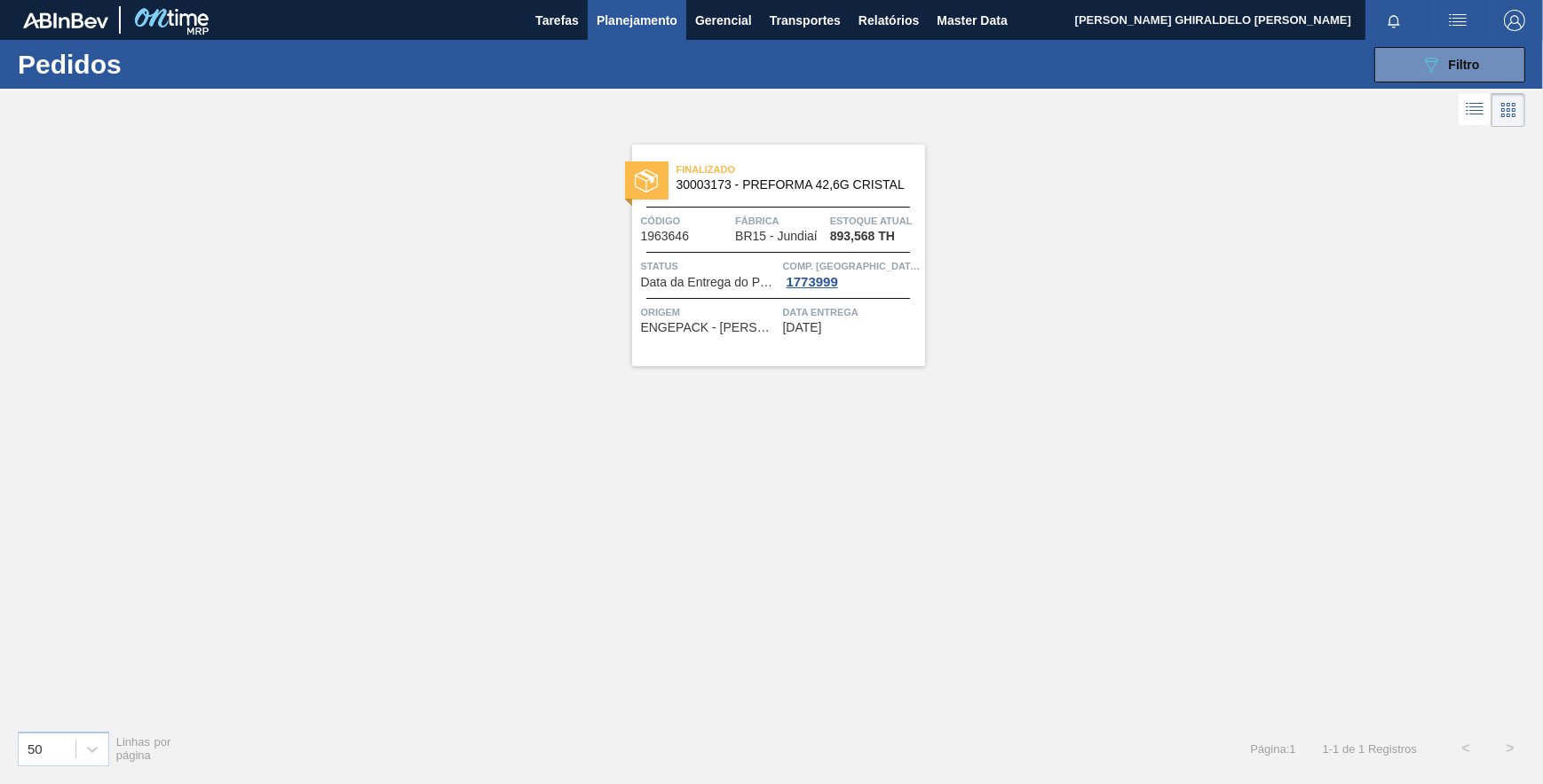
click at [810, 176] on span "Finalizado" at bounding box center [801, 169] width 249 height 17
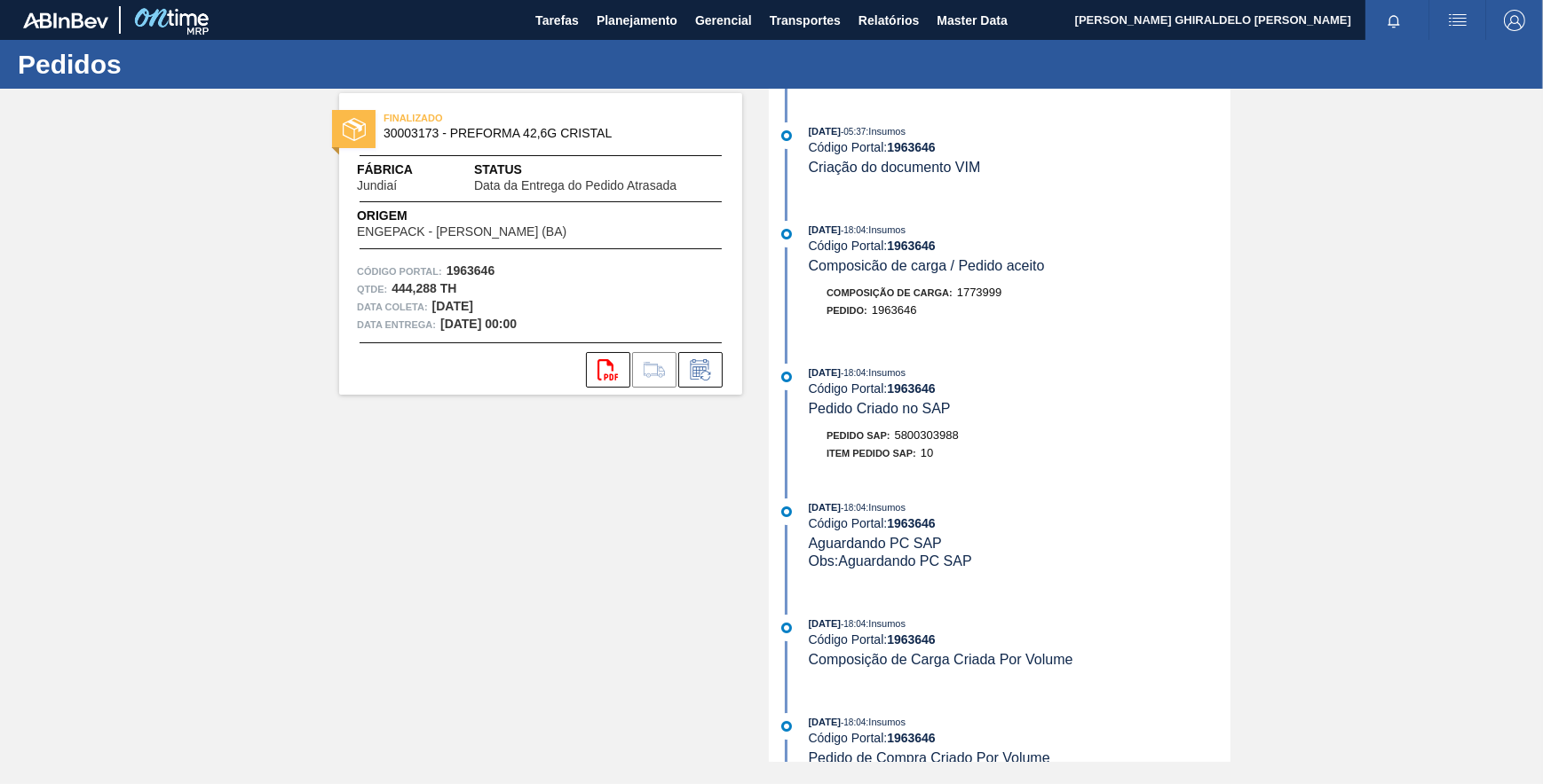
scroll to position [1882, 0]
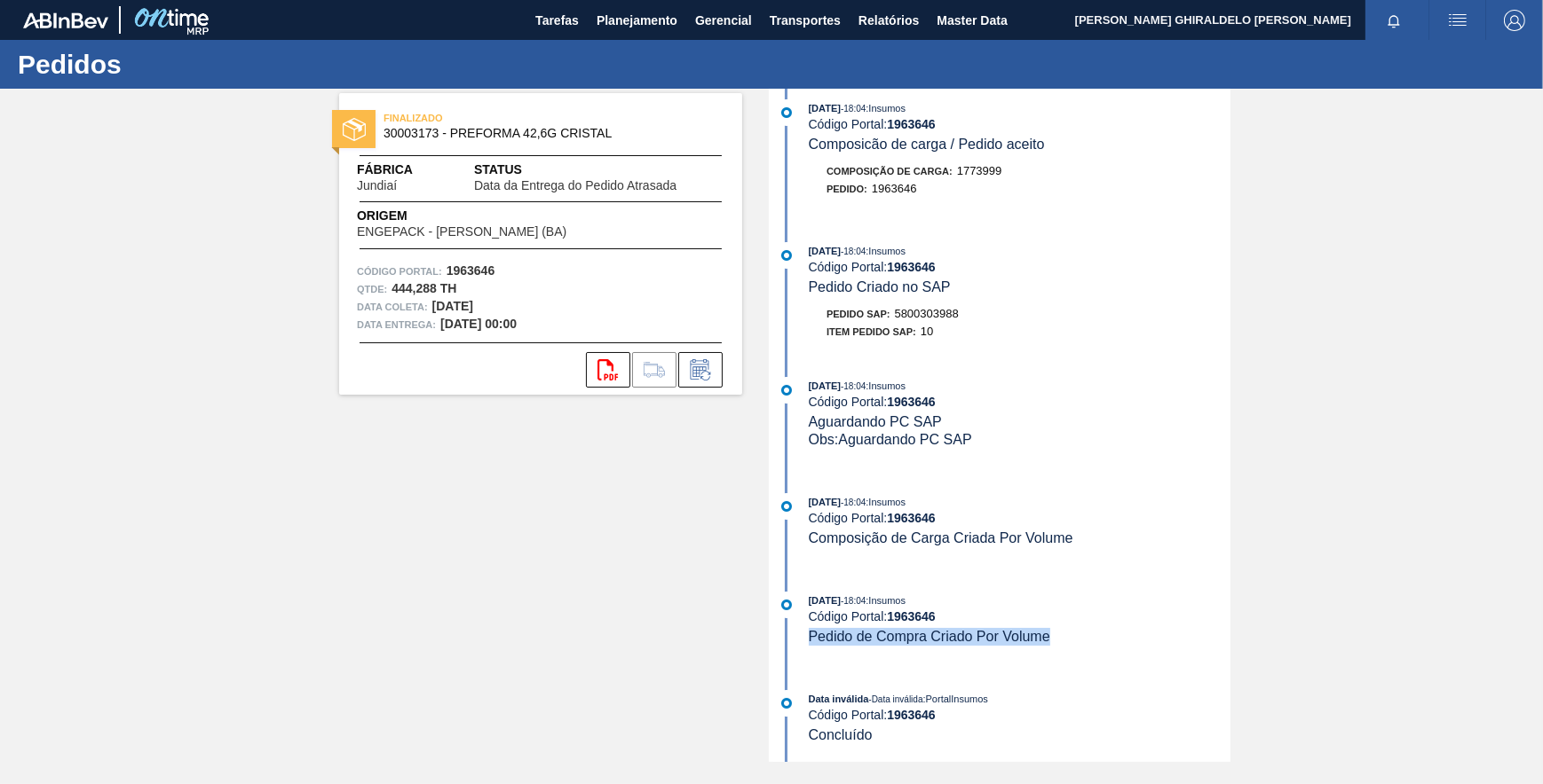
drag, startPoint x: 808, startPoint y: 633, endPoint x: 1050, endPoint y: 636, distance: 242.0
click at [1050, 636] on div "[DATE] 18:04 : Insumos Código Portal: 1963646 Pedido de Compra Criado Por Volume" at bounding box center [1019, 618] width 422 height 54
click at [841, 604] on span "[DATE]" at bounding box center [824, 601] width 32 height 11
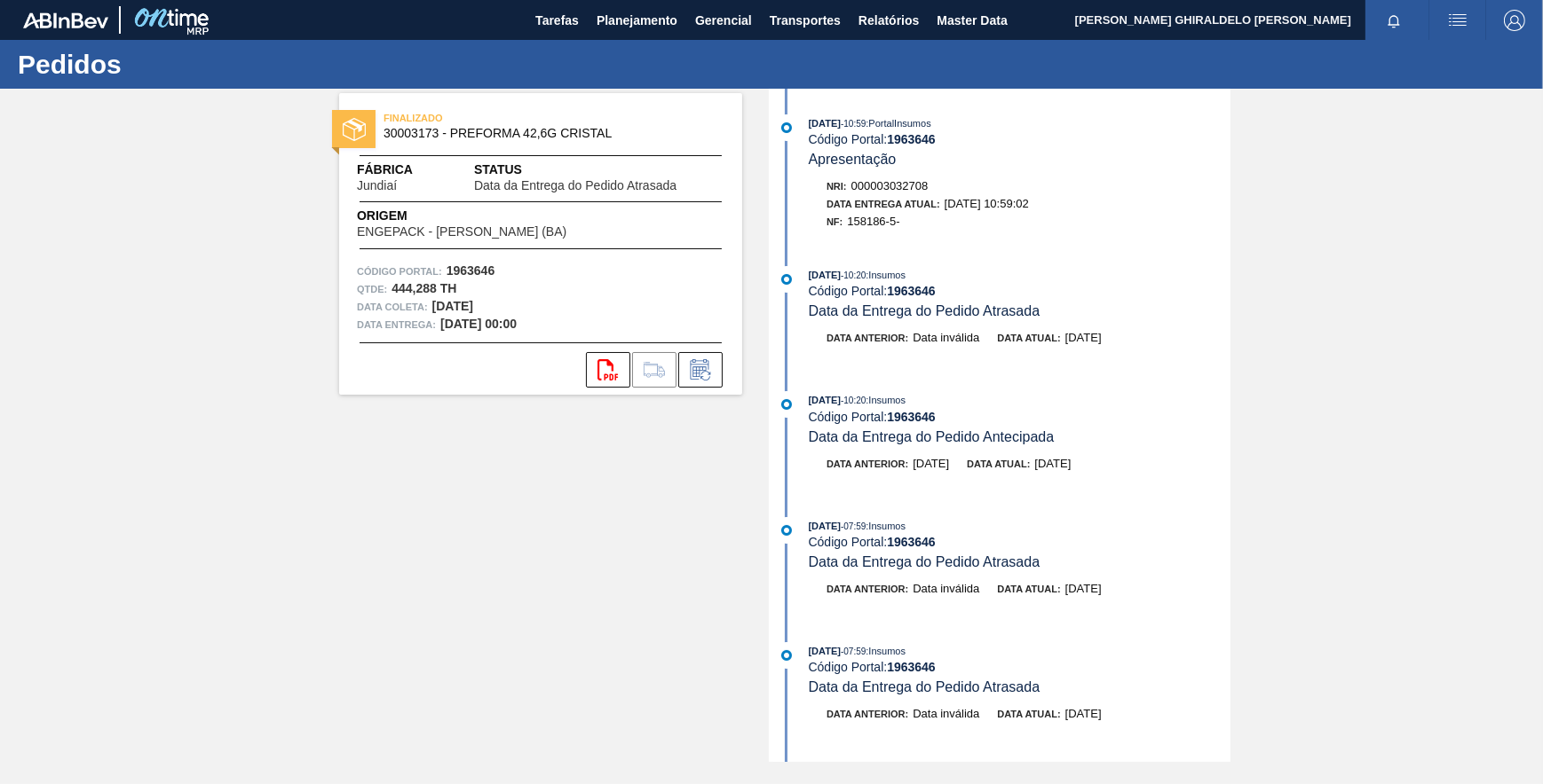
scroll to position [0, 0]
drag, startPoint x: 512, startPoint y: 307, endPoint x: 435, endPoint y: 307, distance: 77.0
click at [435, 307] on div "Data [PERSON_NAME]: [DATE]" at bounding box center [540, 306] width 367 height 17
drag, startPoint x: 435, startPoint y: 307, endPoint x: 537, endPoint y: 310, distance: 102.0
click at [537, 310] on div "Data [PERSON_NAME]: [DATE]" at bounding box center [540, 306] width 367 height 17
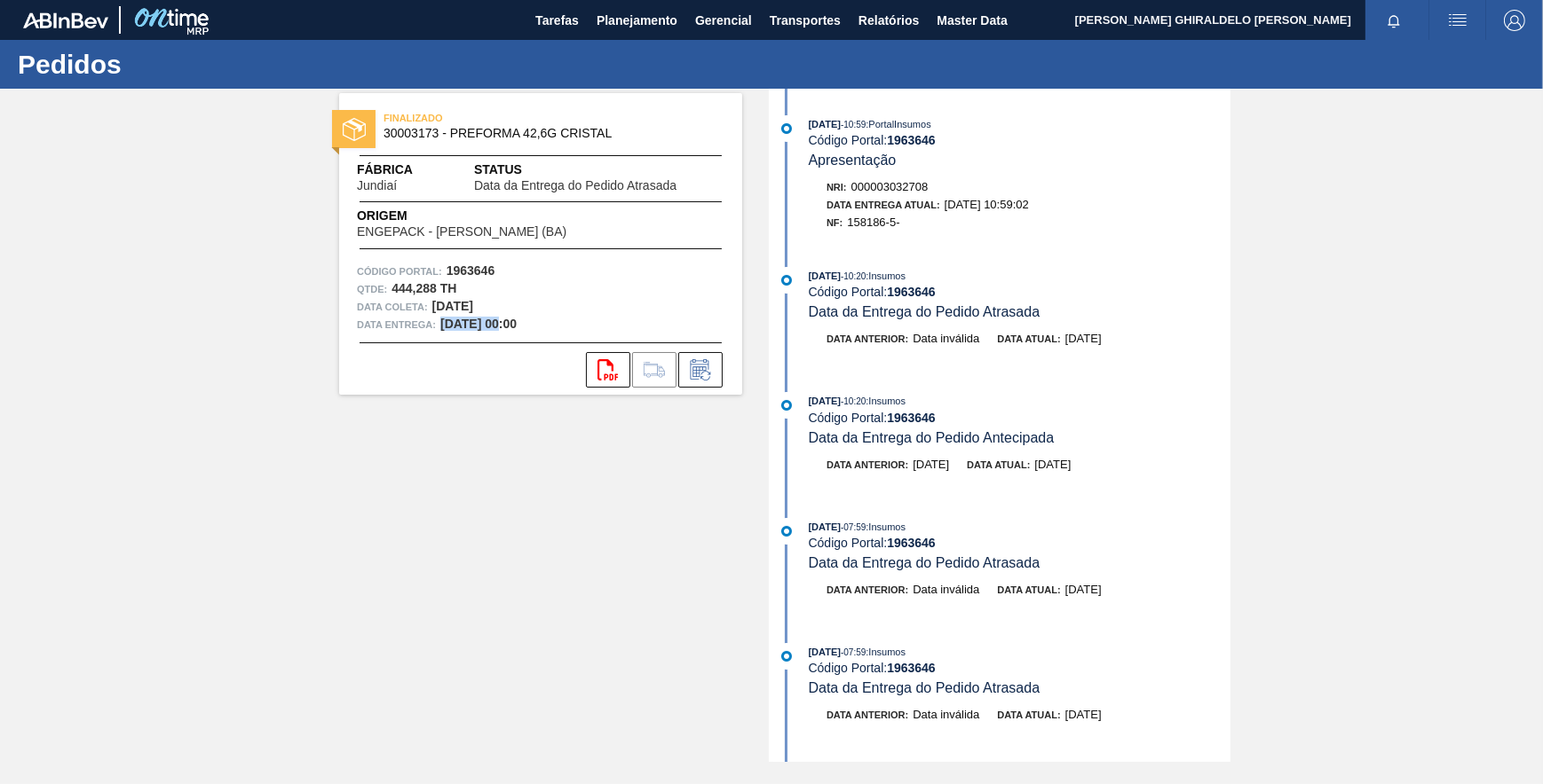
drag, startPoint x: 494, startPoint y: 323, endPoint x: 443, endPoint y: 329, distance: 51.4
click at [443, 329] on strong "30/06/2025 00:00" at bounding box center [478, 323] width 76 height 14
click at [997, 179] on div "Nri: 000003032708" at bounding box center [1028, 187] width 404 height 17
drag, startPoint x: 807, startPoint y: 409, endPoint x: 1125, endPoint y: 479, distance: 325.6
click at [1125, 479] on div "30/06/2025 - 10:20 : Insumos Código Portal: 1963646 Data da Entrega do Pedido A…" at bounding box center [1002, 441] width 458 height 98
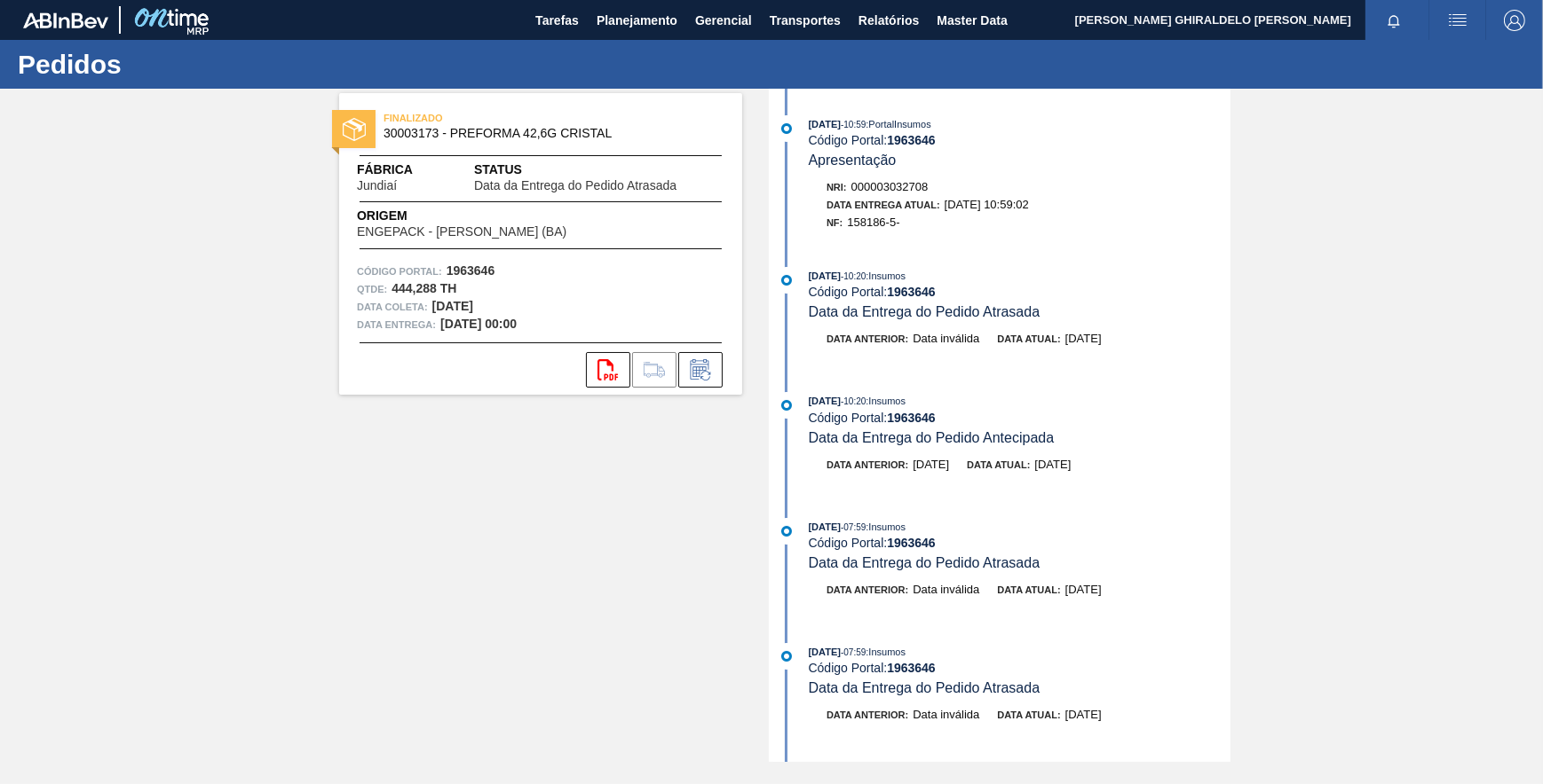
drag, startPoint x: 1125, startPoint y: 479, endPoint x: 1018, endPoint y: 496, distance: 108.3
click at [1018, 490] on div "30/06/2025 - 10:20 : Insumos Código Portal: 1963646 Data da Entrega do Pedido A…" at bounding box center [1002, 441] width 458 height 98
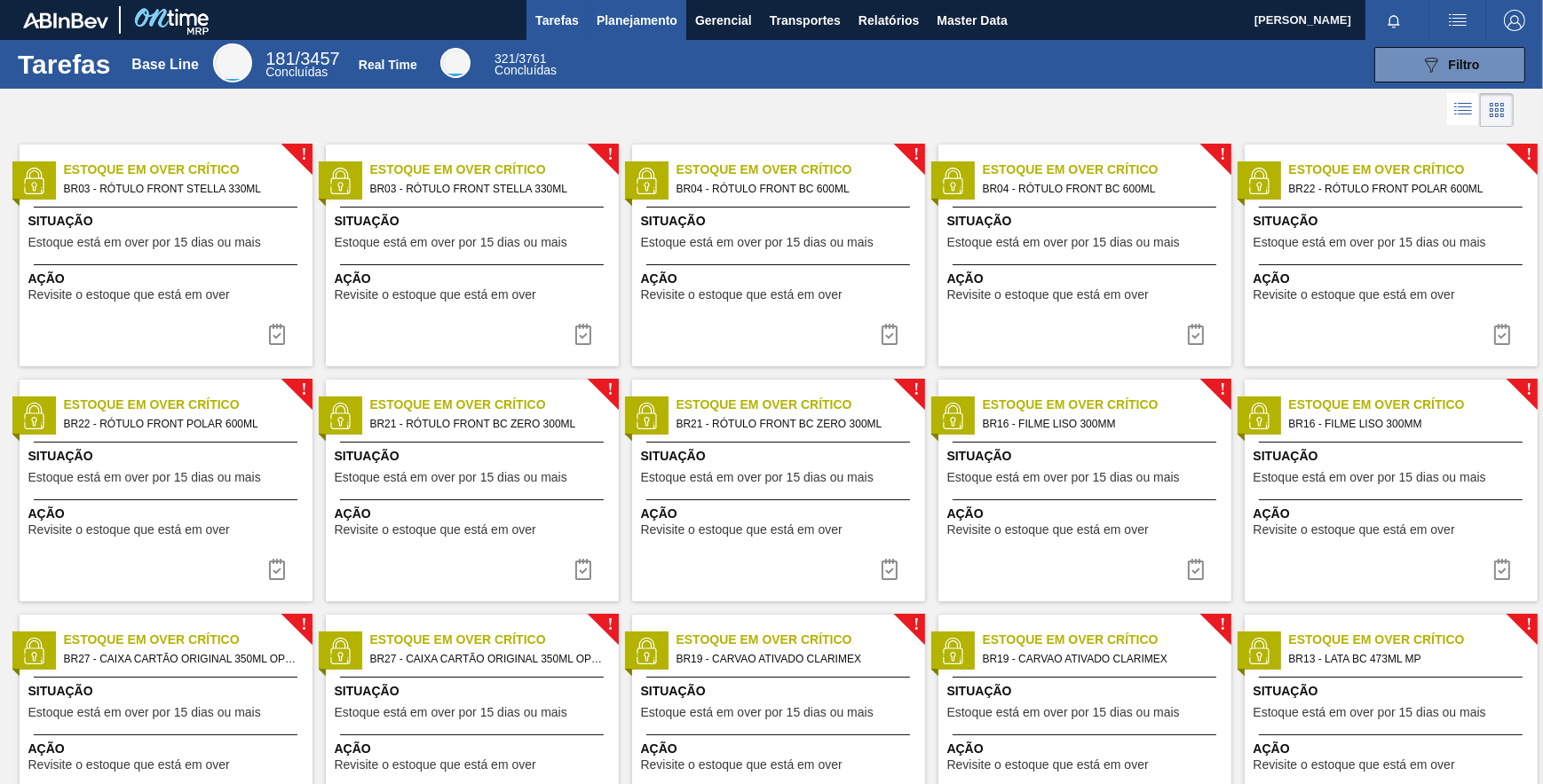
click at [629, 14] on span "Planejamento" at bounding box center [637, 20] width 81 height 21
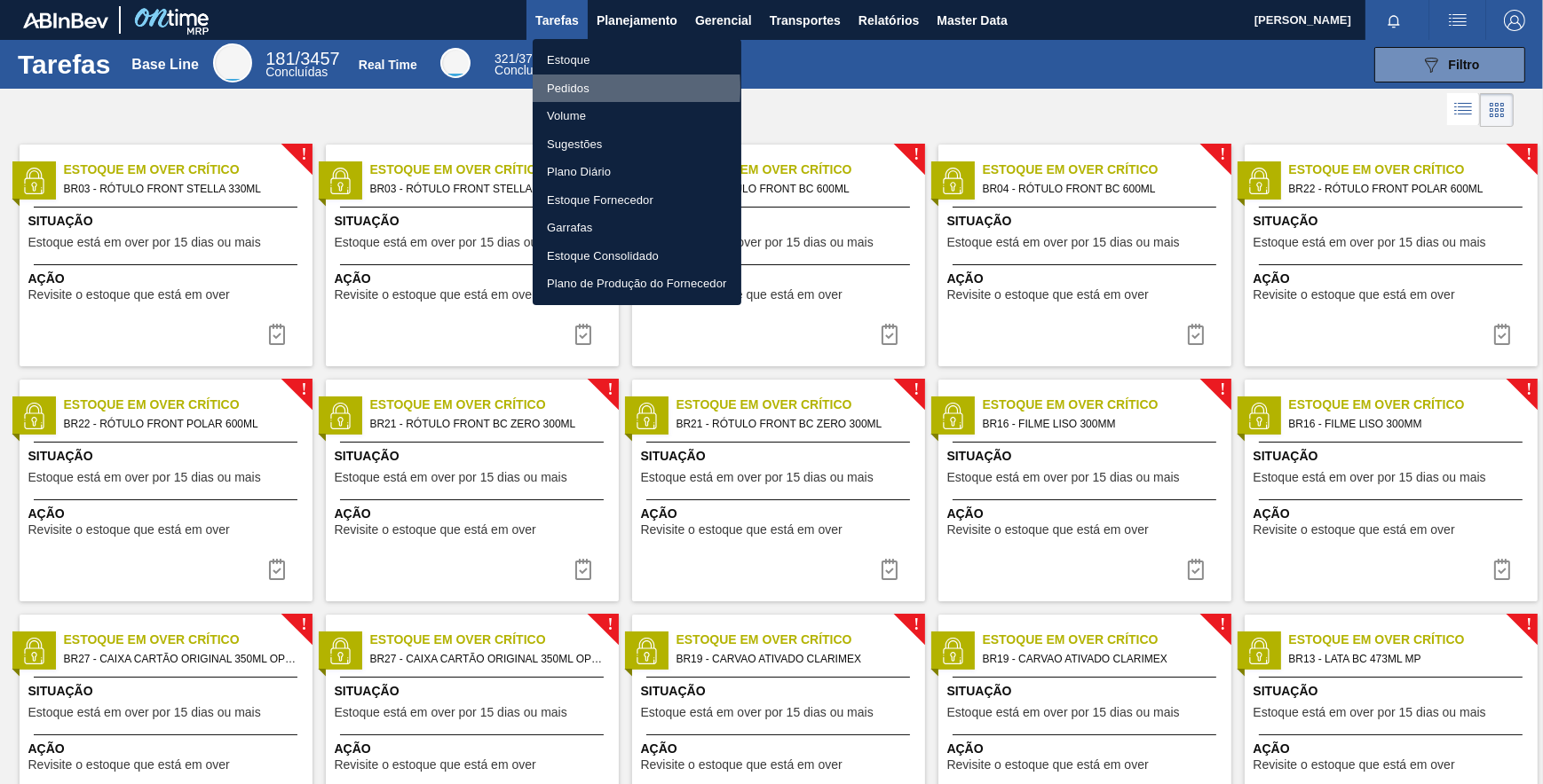
click at [567, 88] on li "Pedidos" at bounding box center [637, 88] width 209 height 29
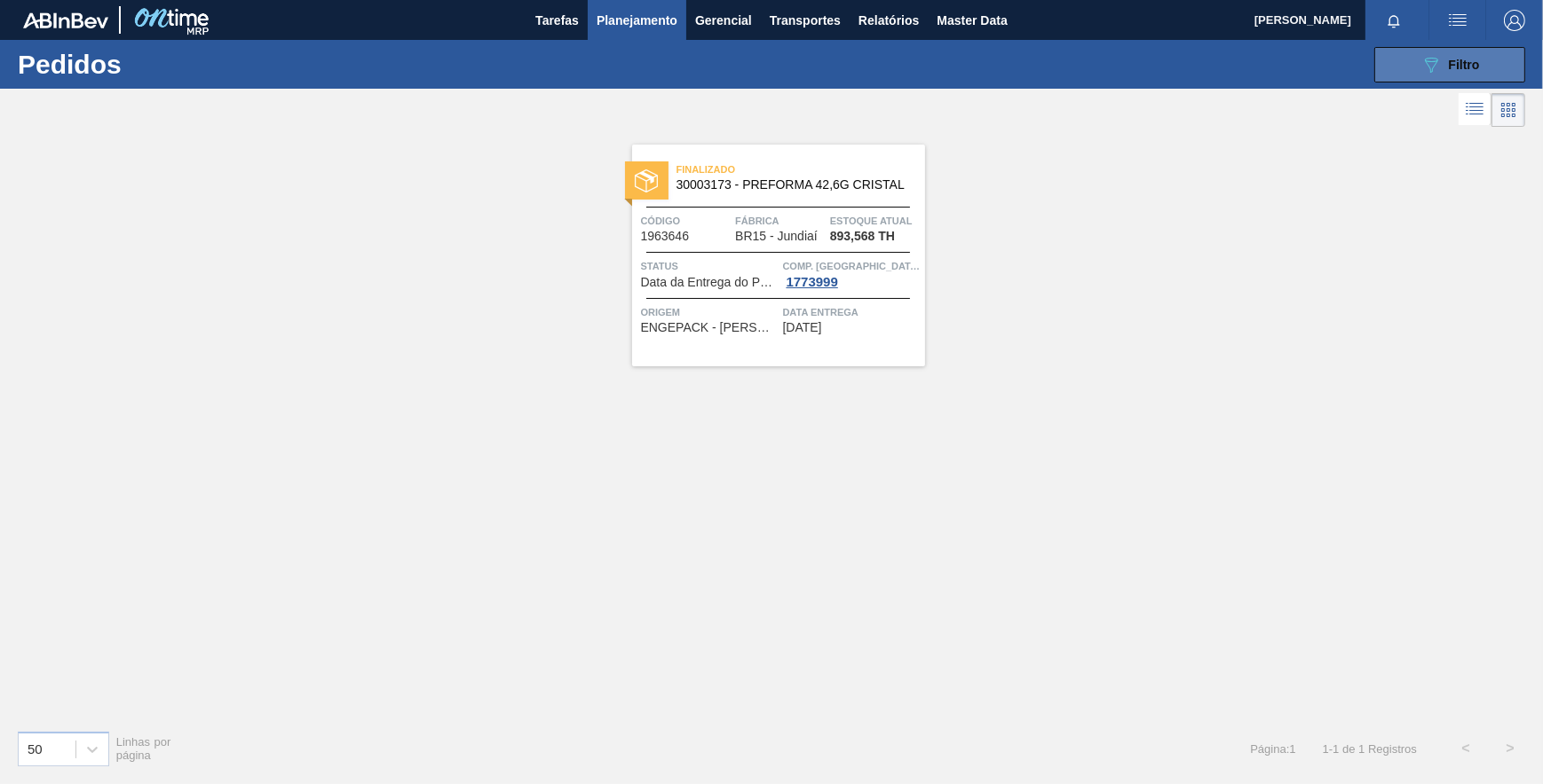
click at [1508, 71] on button "089F7B8B-B2A5-4AFE-B5C0-19BA573D28AC Filtro" at bounding box center [1450, 64] width 151 height 36
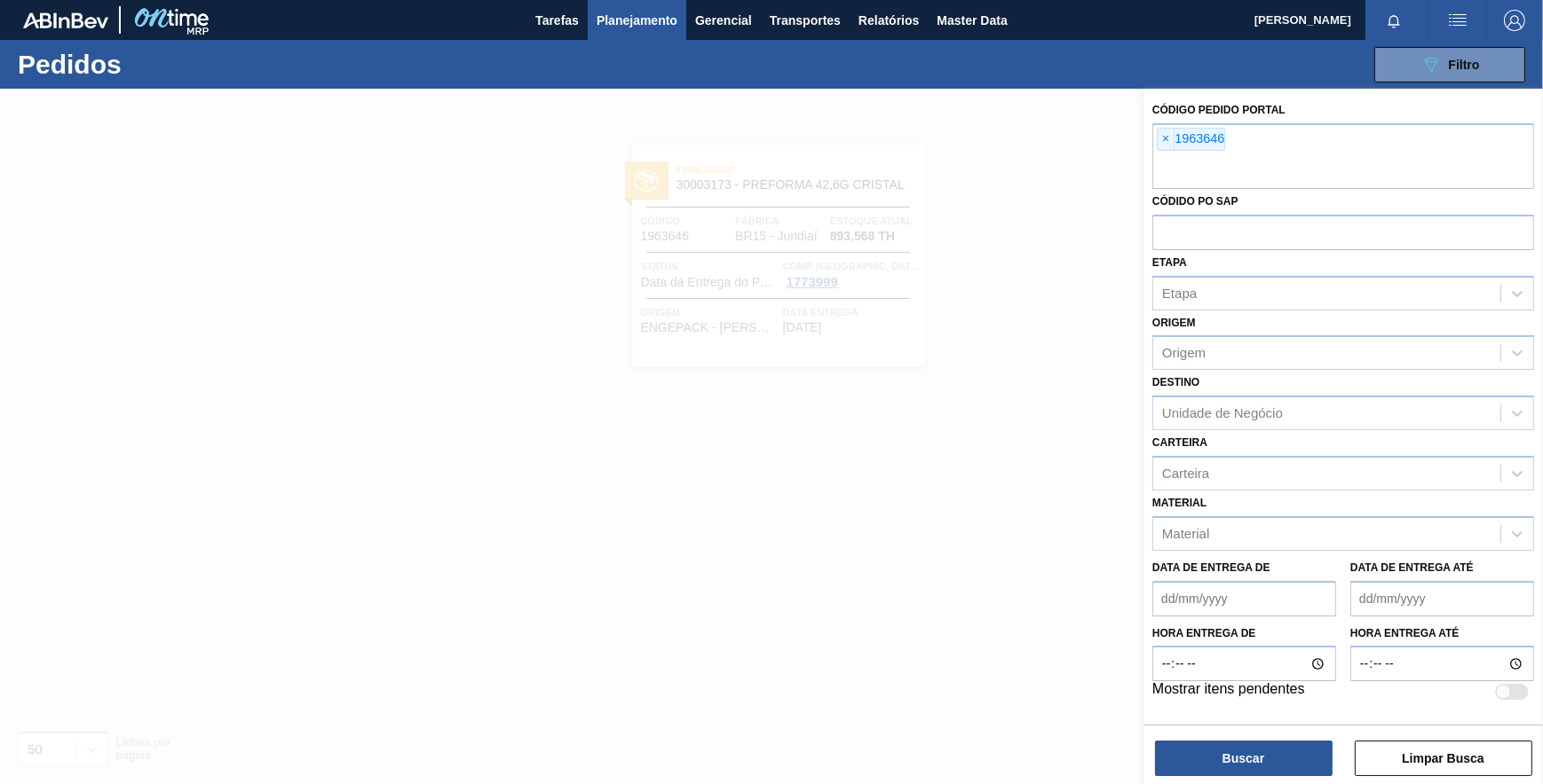
drag, startPoint x: 865, startPoint y: 220, endPoint x: 817, endPoint y: 204, distance: 50.6
click at [866, 219] on div at bounding box center [772, 480] width 1543 height 784
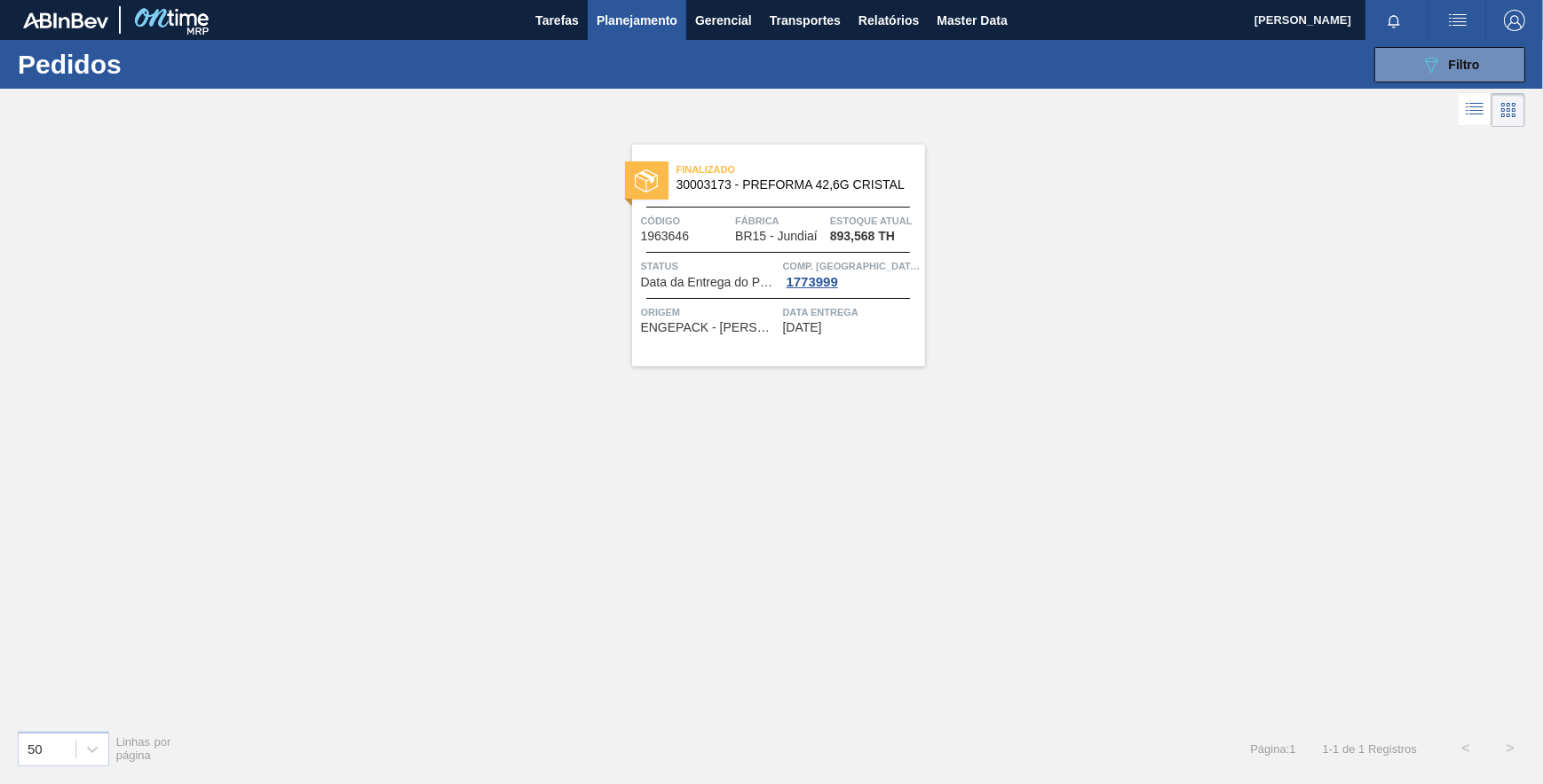
click at [776, 185] on span "30003173 - PREFORMA 42,6G CRISTAL" at bounding box center [794, 185] width 235 height 13
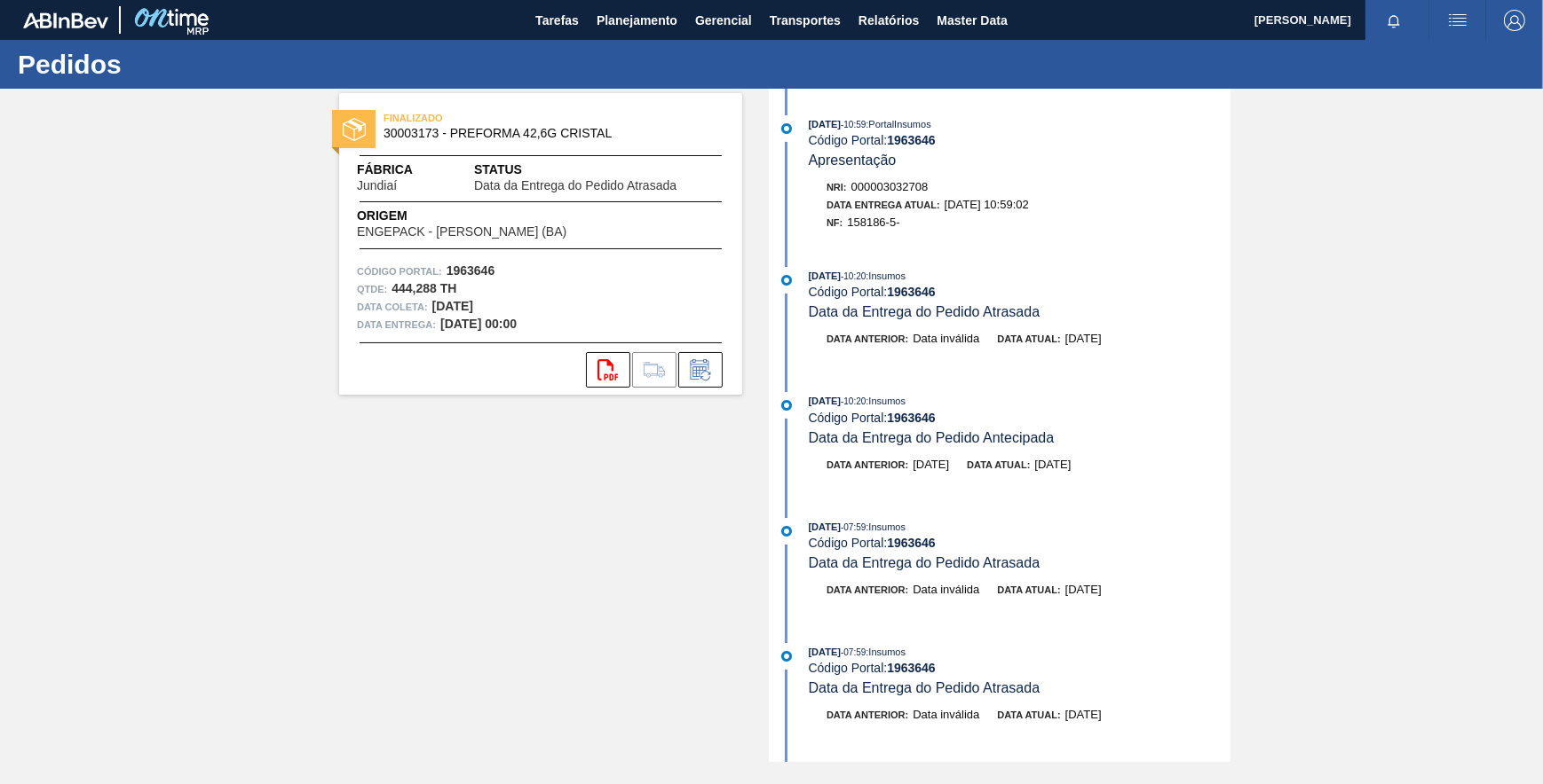
click at [604, 137] on span "30003173 - PREFORMA 42,6G CRISTAL" at bounding box center [545, 133] width 322 height 13
drag, startPoint x: 612, startPoint y: 138, endPoint x: 452, endPoint y: 136, distance: 160.0
click at [452, 136] on span "30003173 - PREFORMA 42,6G CRISTAL" at bounding box center [545, 133] width 322 height 13
copy span "PREFORMA 42,6G CRISTAL"
drag, startPoint x: 502, startPoint y: 271, endPoint x: 447, endPoint y: 268, distance: 55.1
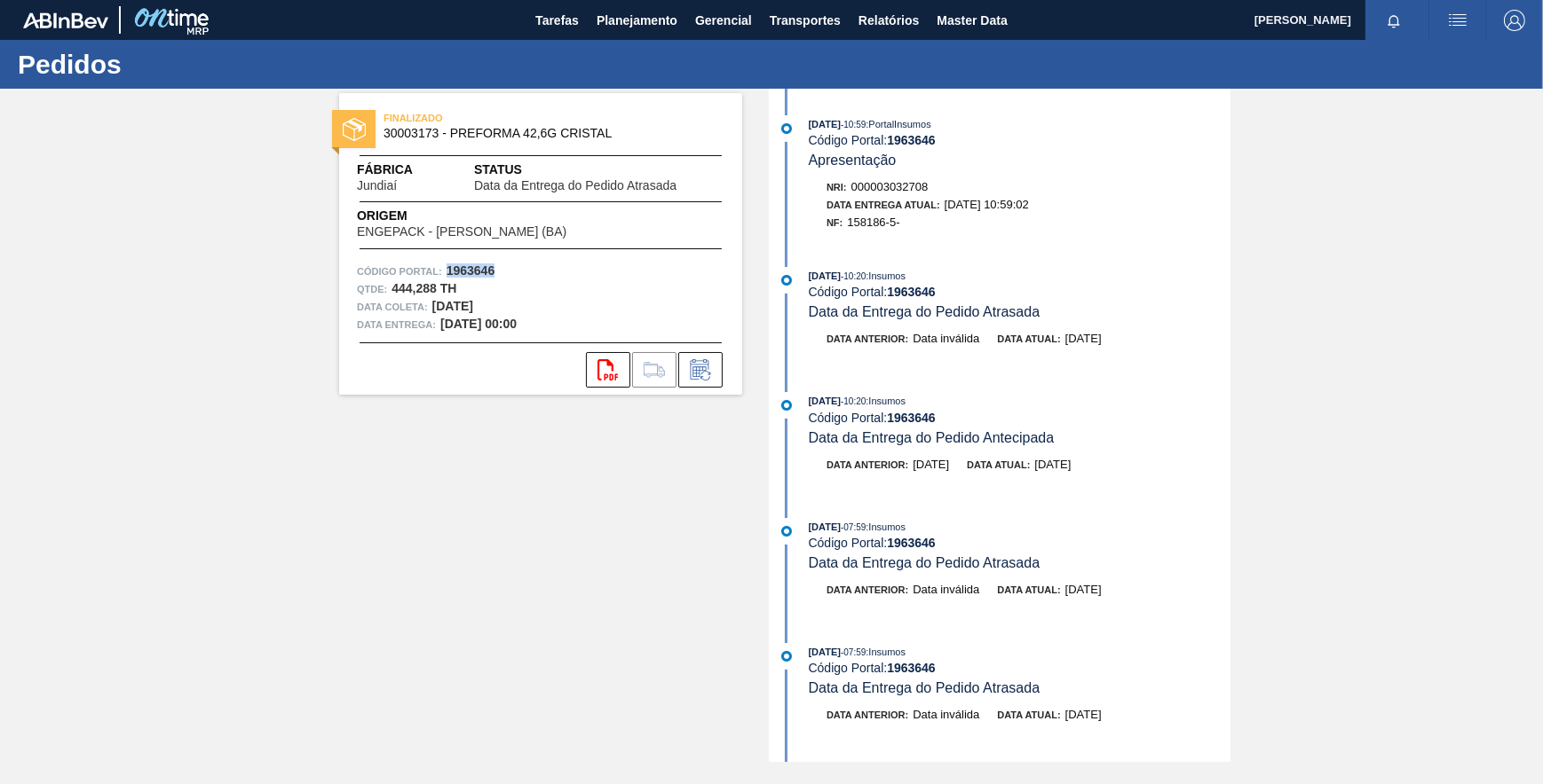
click at [447, 268] on div "Código Portal: 1963646" at bounding box center [540, 271] width 367 height 17
copy strong "1963646"
